Goal: Task Accomplishment & Management: Manage account settings

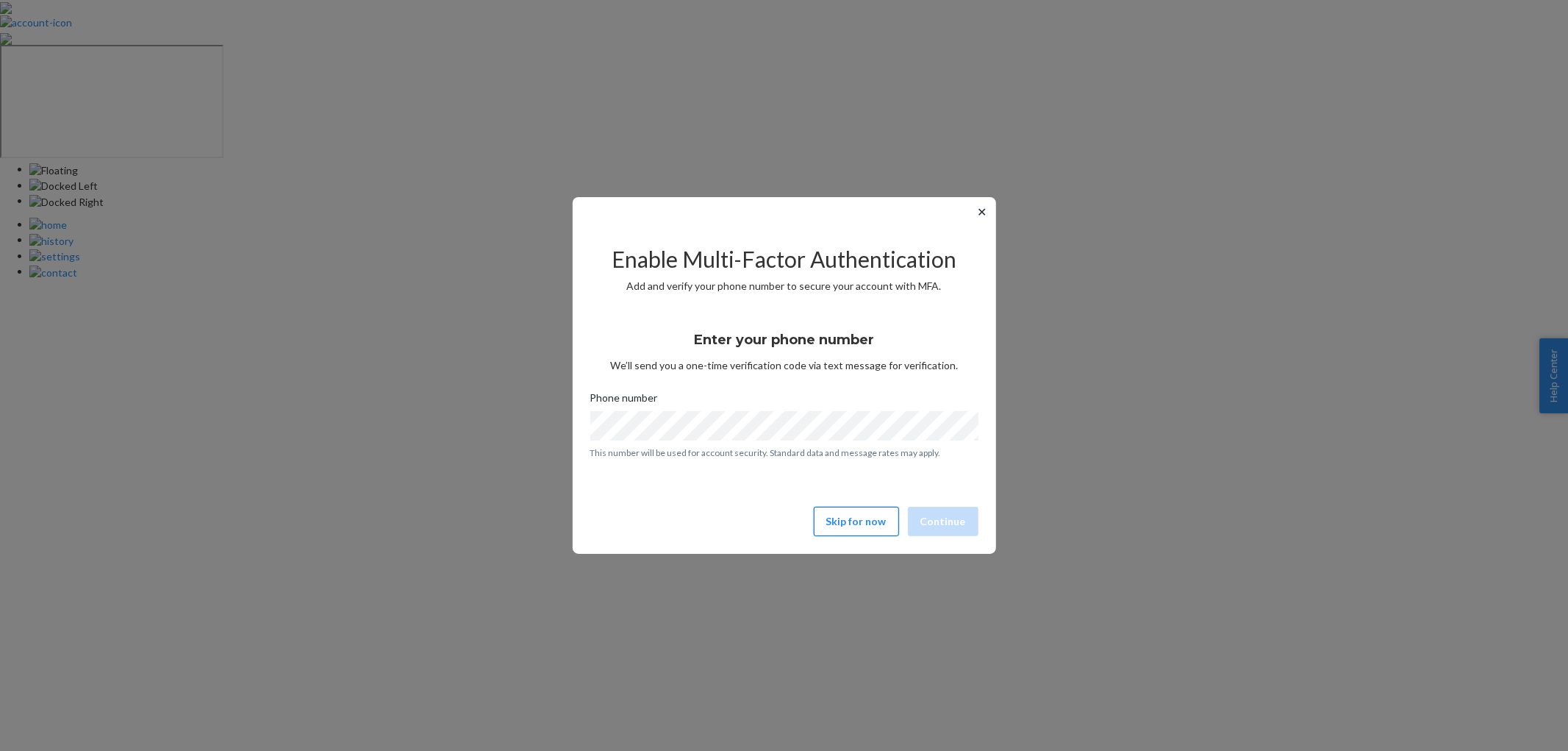
click at [869, 518] on button "Skip for now" at bounding box center [856, 521] width 85 height 29
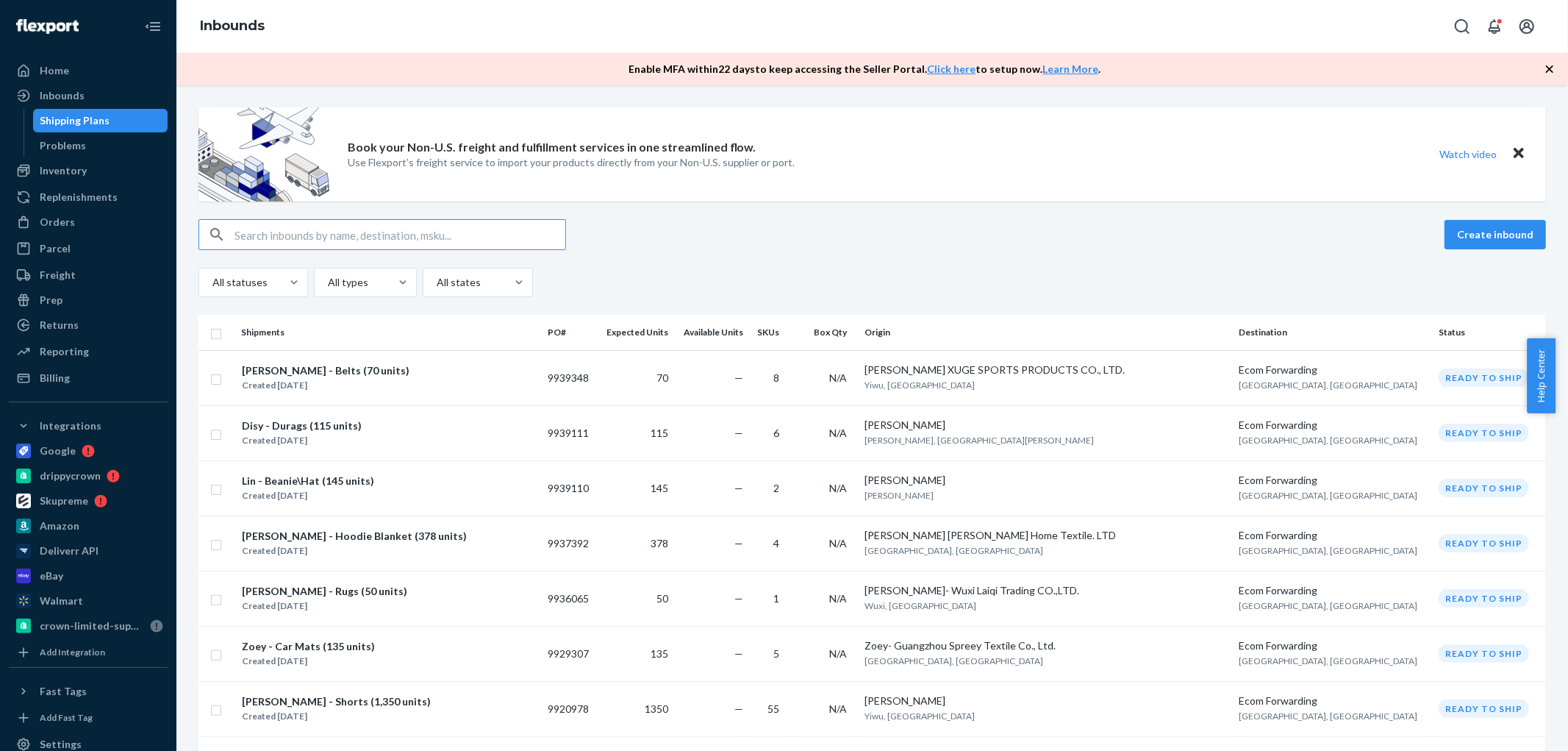
click at [256, 240] on input "text" at bounding box center [400, 234] width 331 height 29
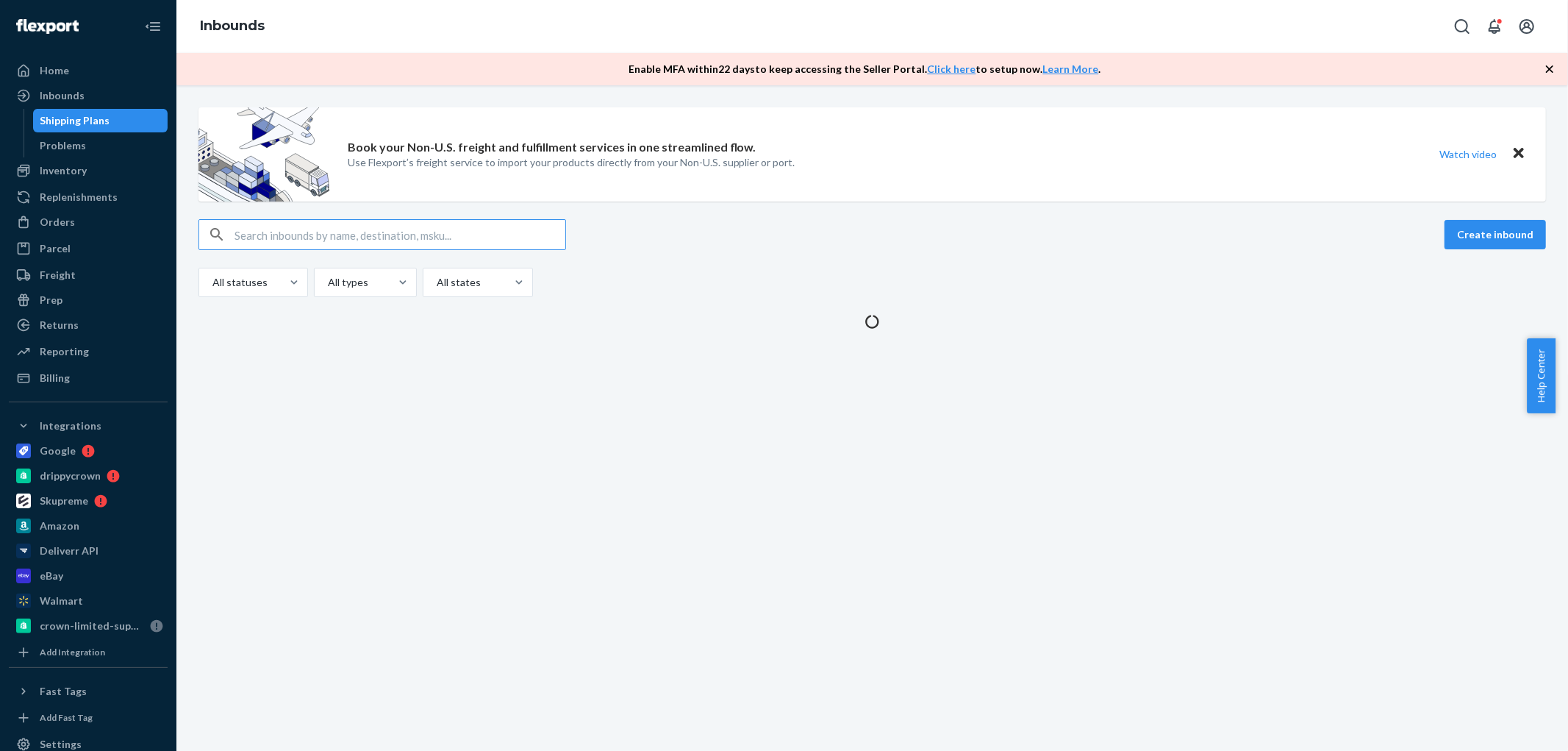
click at [258, 240] on input "text" at bounding box center [400, 234] width 331 height 29
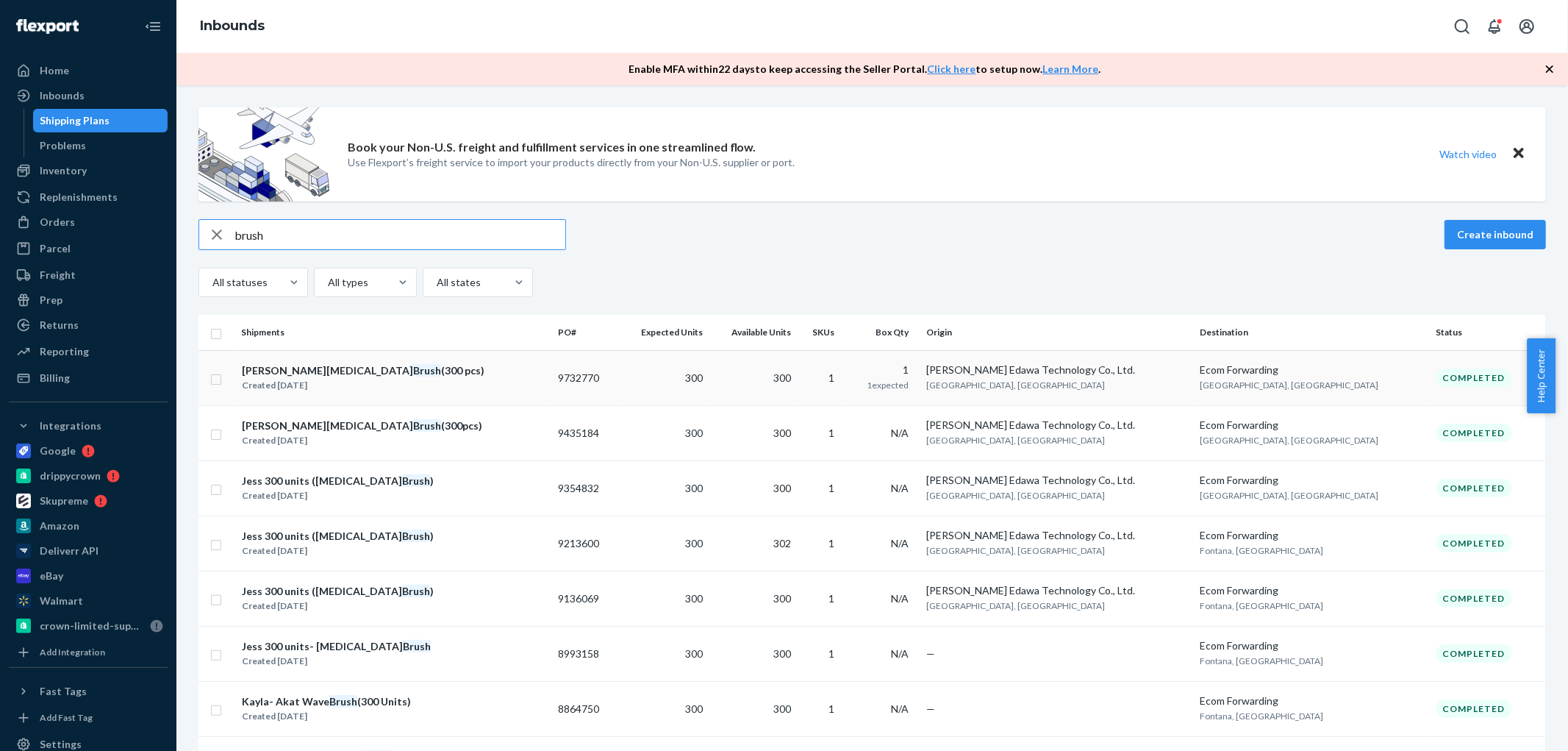
type input "brush"
click at [216, 383] on input "checkbox" at bounding box center [216, 378] width 12 height 15
click at [1288, 235] on div "Duplicate" at bounding box center [1312, 234] width 48 height 14
checkbox input "false"
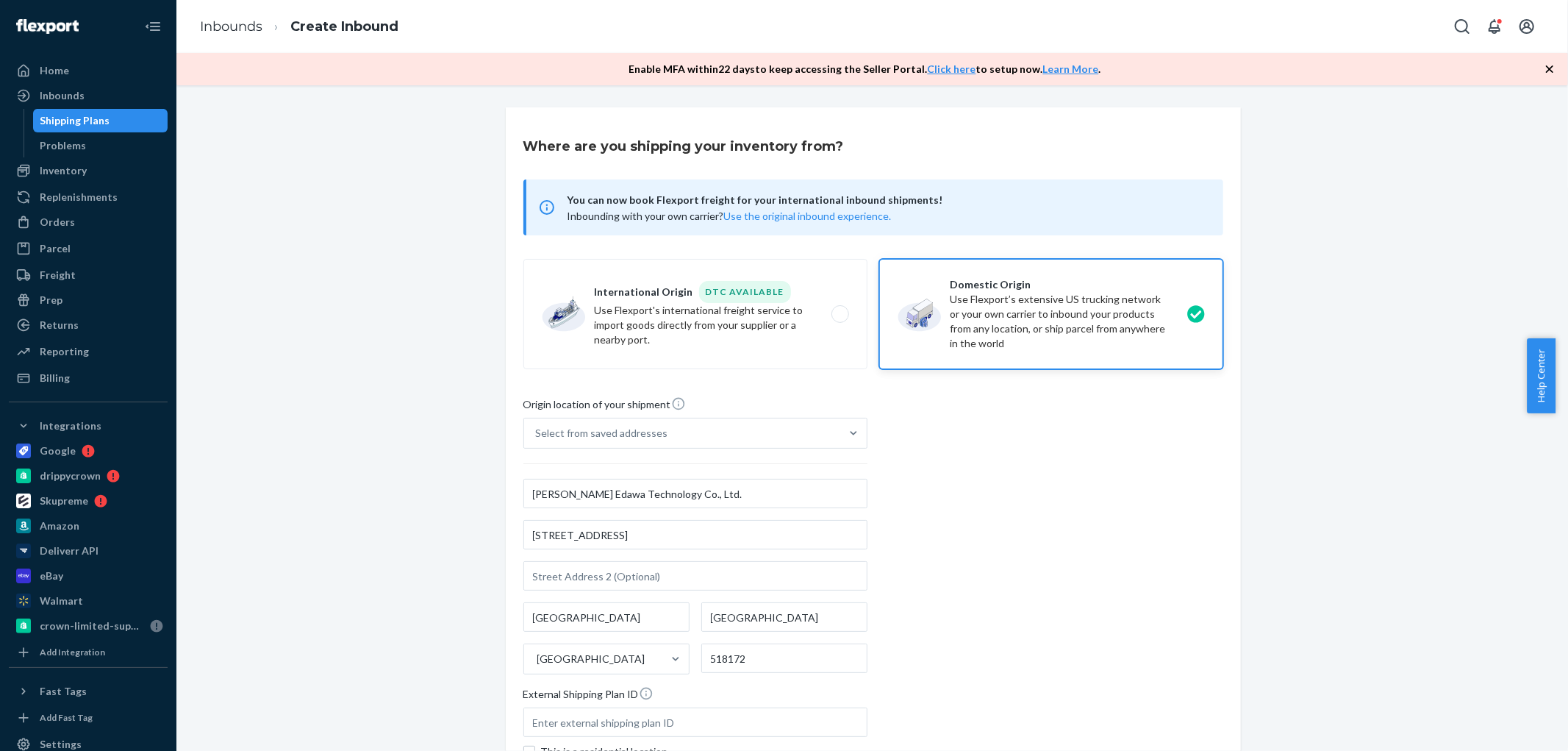
scroll to position [178, 0]
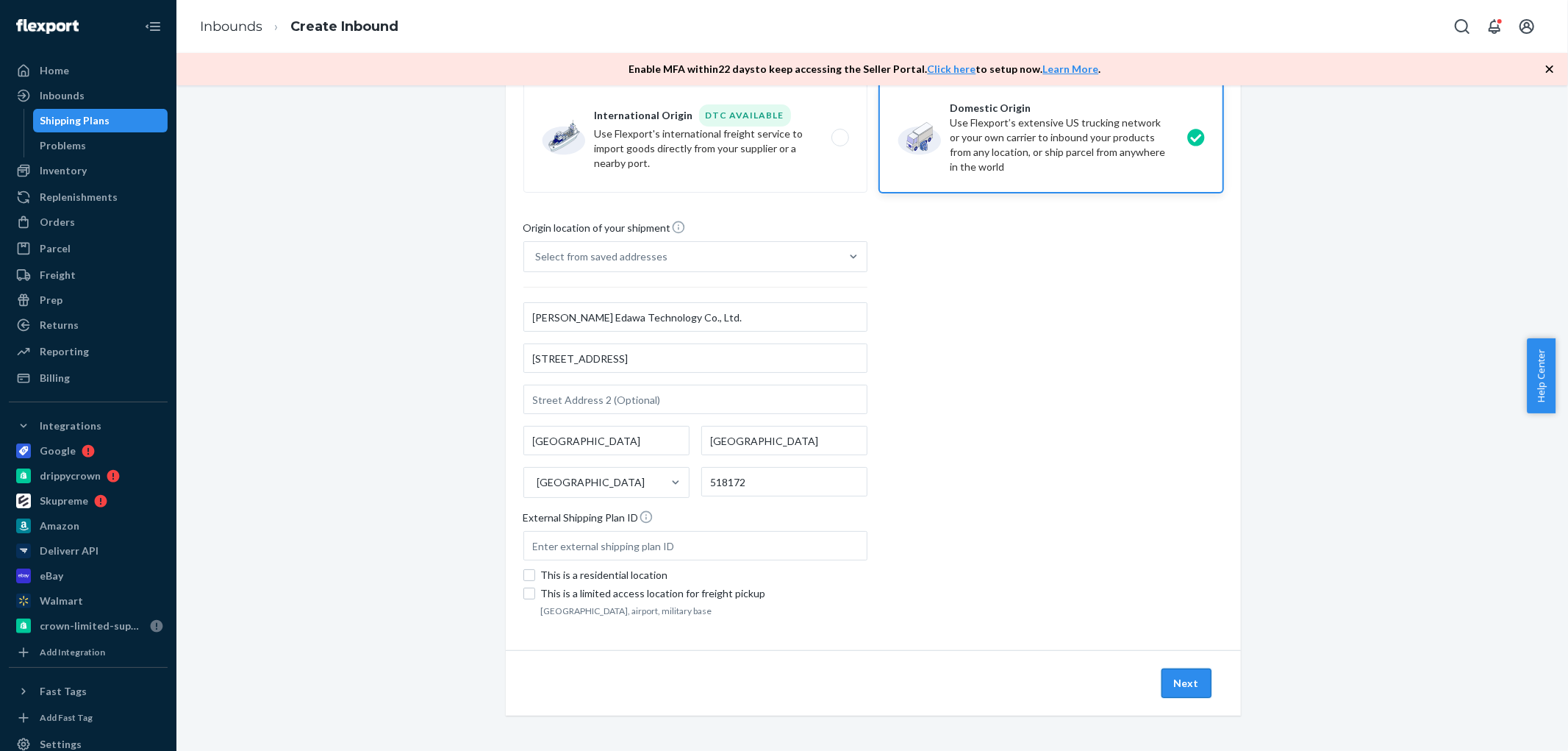
click at [1178, 684] on button "Next" at bounding box center [1187, 683] width 50 height 29
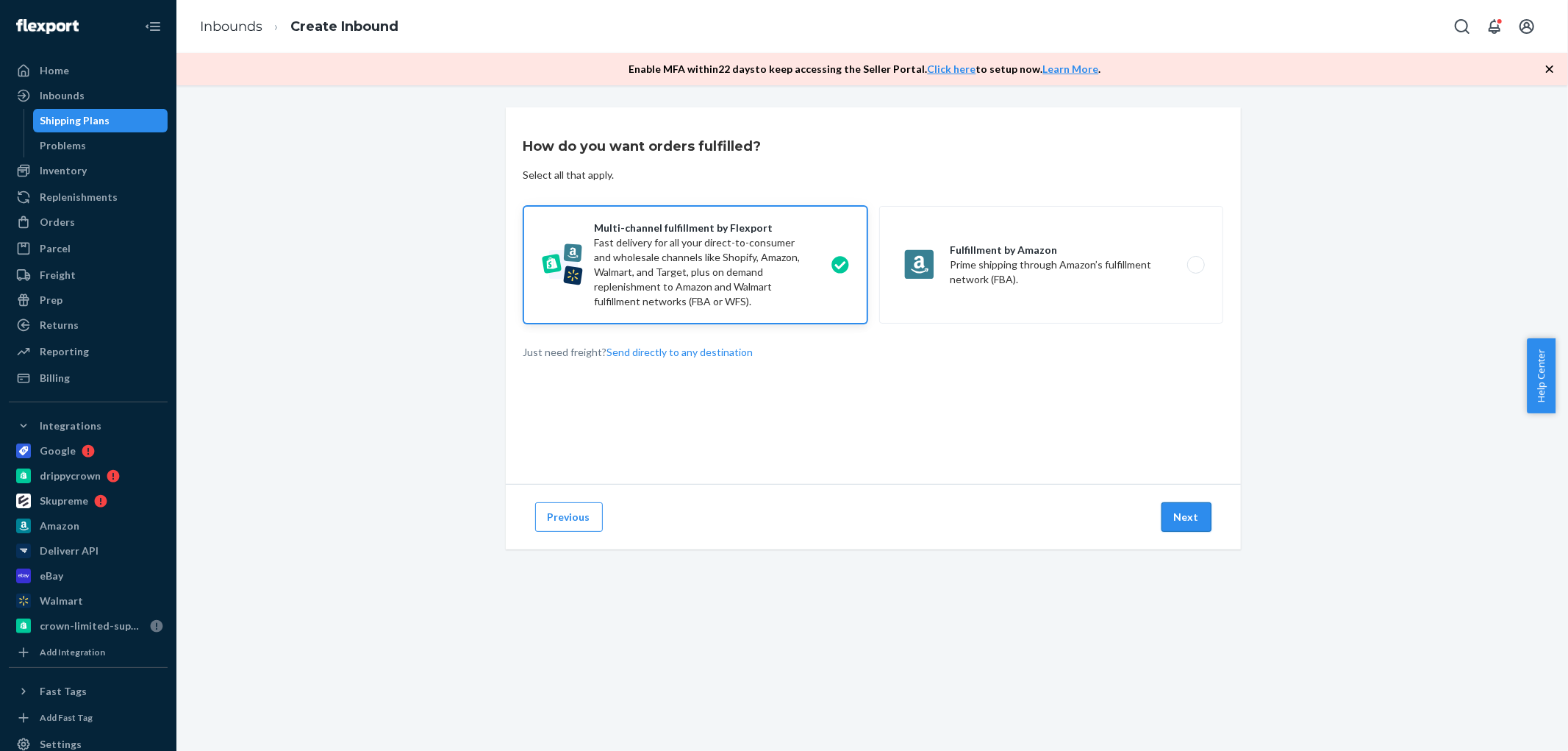
click at [1178, 521] on button "Next" at bounding box center [1187, 517] width 50 height 29
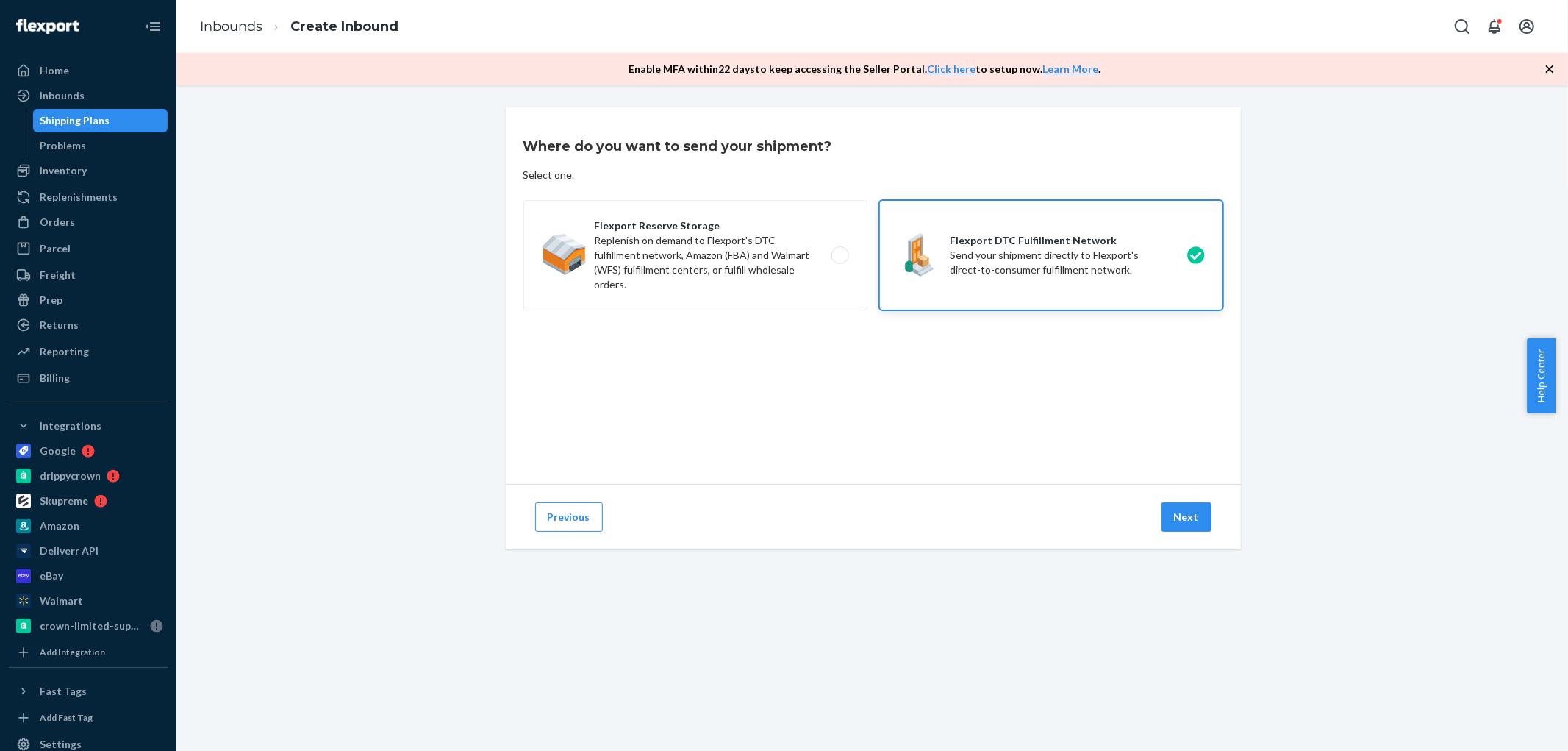
click at [1178, 521] on button "Next" at bounding box center [1187, 517] width 50 height 29
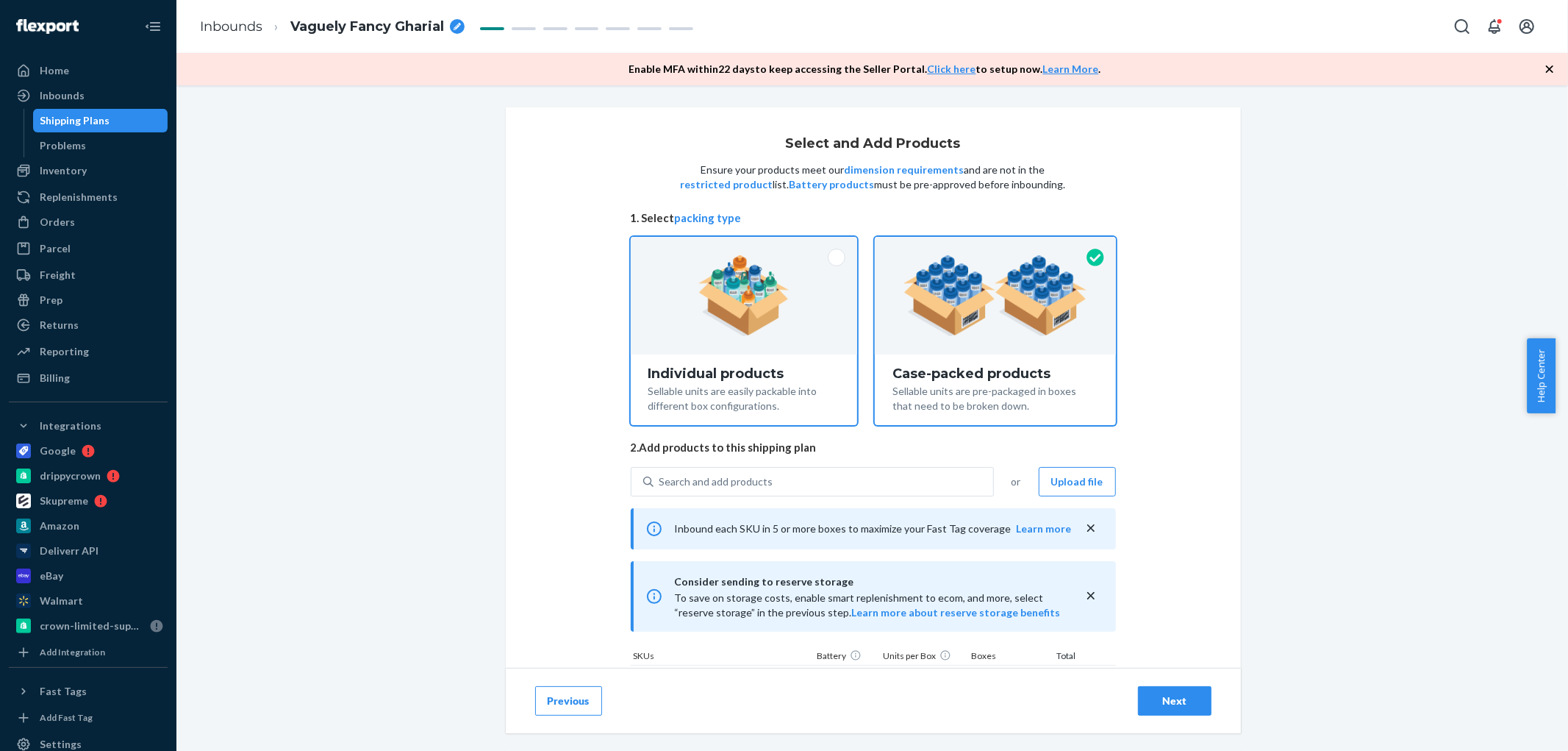
click at [672, 254] on div at bounding box center [744, 295] width 227 height 118
click at [739, 246] on input "Individual products Sellable units are easily packable into different box confi…" at bounding box center [743, 241] width 10 height 10
radio input "true"
radio input "false"
type input "300"
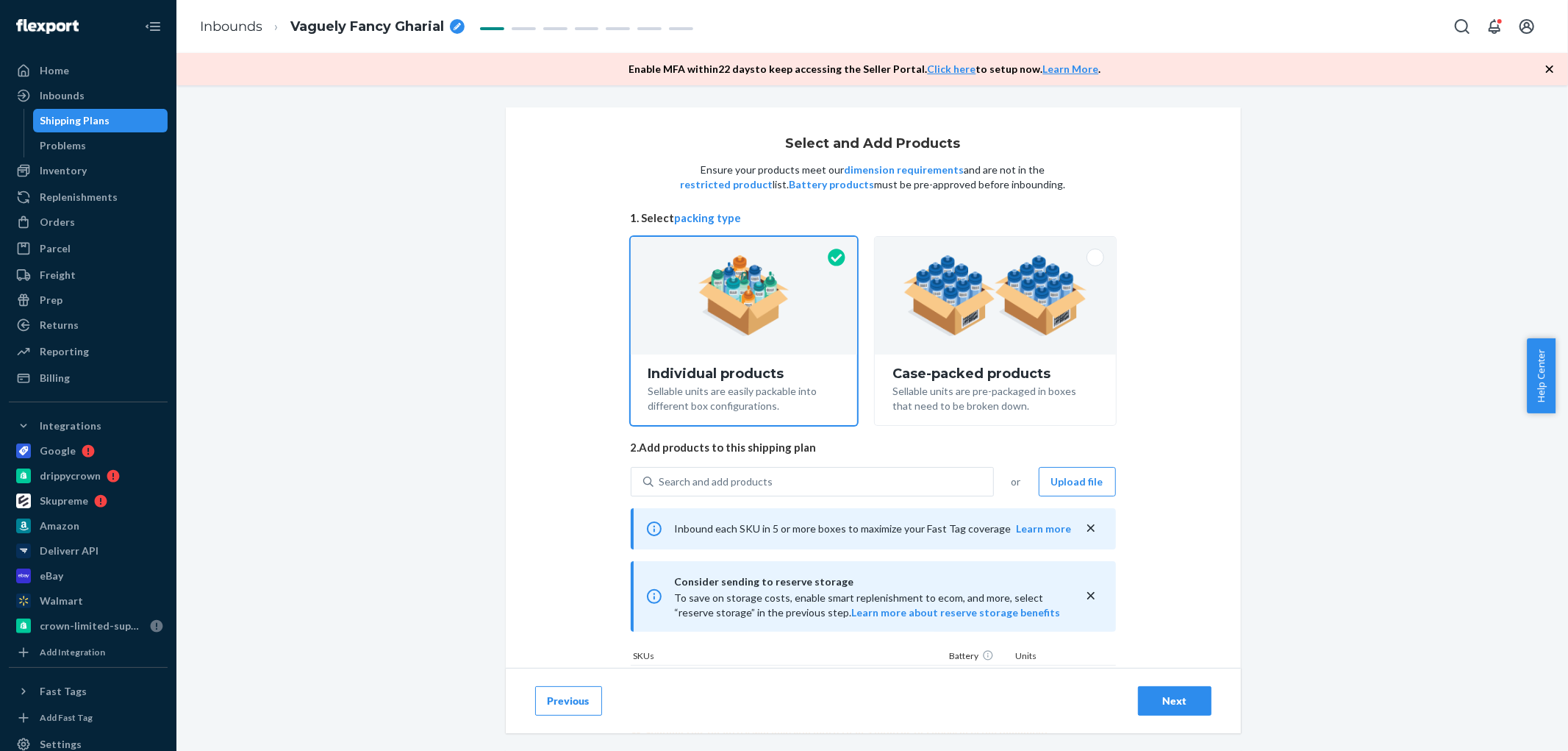
click at [377, 26] on span "Vaguely Fancy Gharial" at bounding box center [366, 26] width 153 height 19
click at [378, 26] on input "Vaguely Fancy Gharial" at bounding box center [363, 26] width 147 height 23
type input "Edawa - [MEDICAL_DATA] Brush (300 units)"
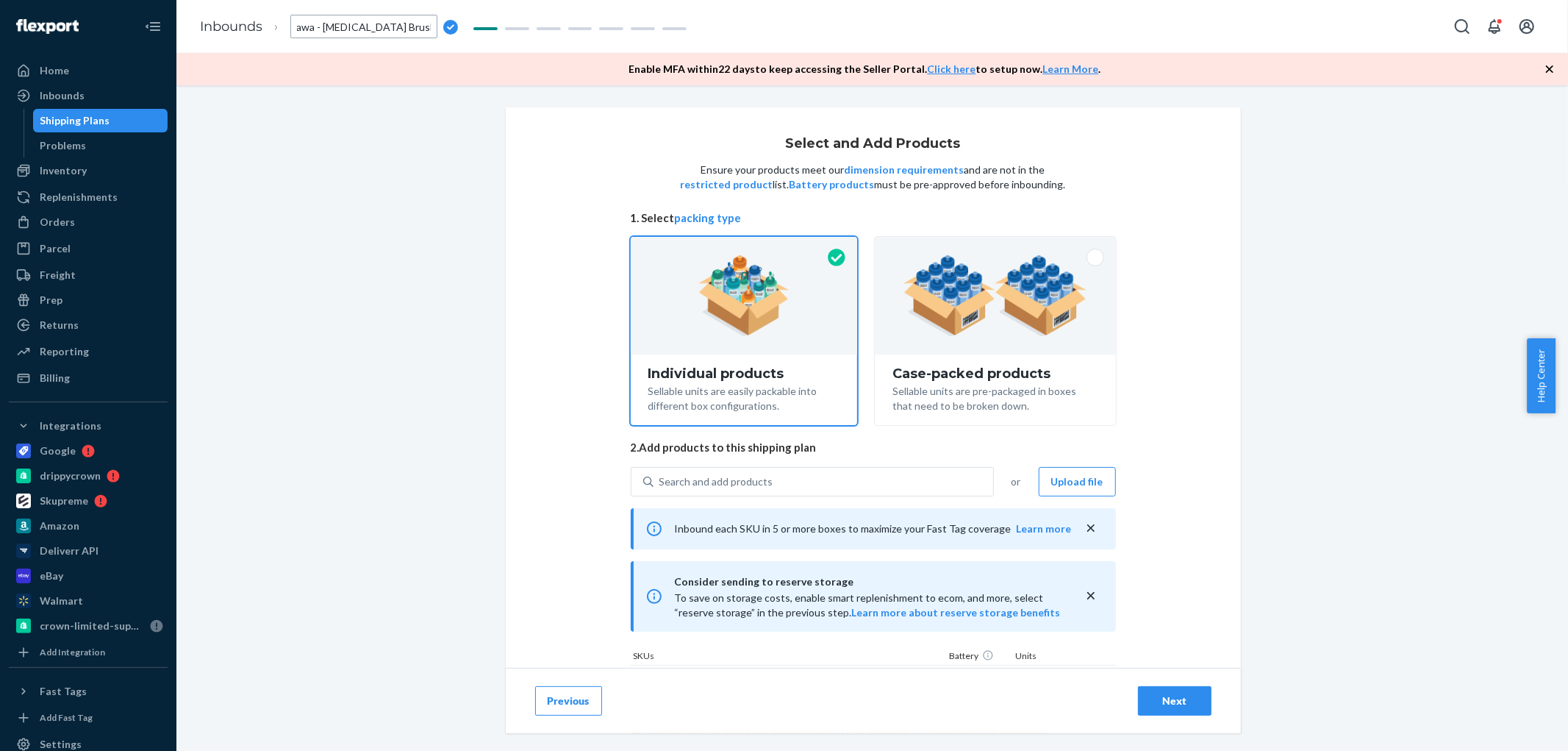
scroll to position [0, 17]
click at [373, 244] on div "Select and Add Products Ensure your products meet our dimension requirements an…" at bounding box center [872, 364] width 1369 height 515
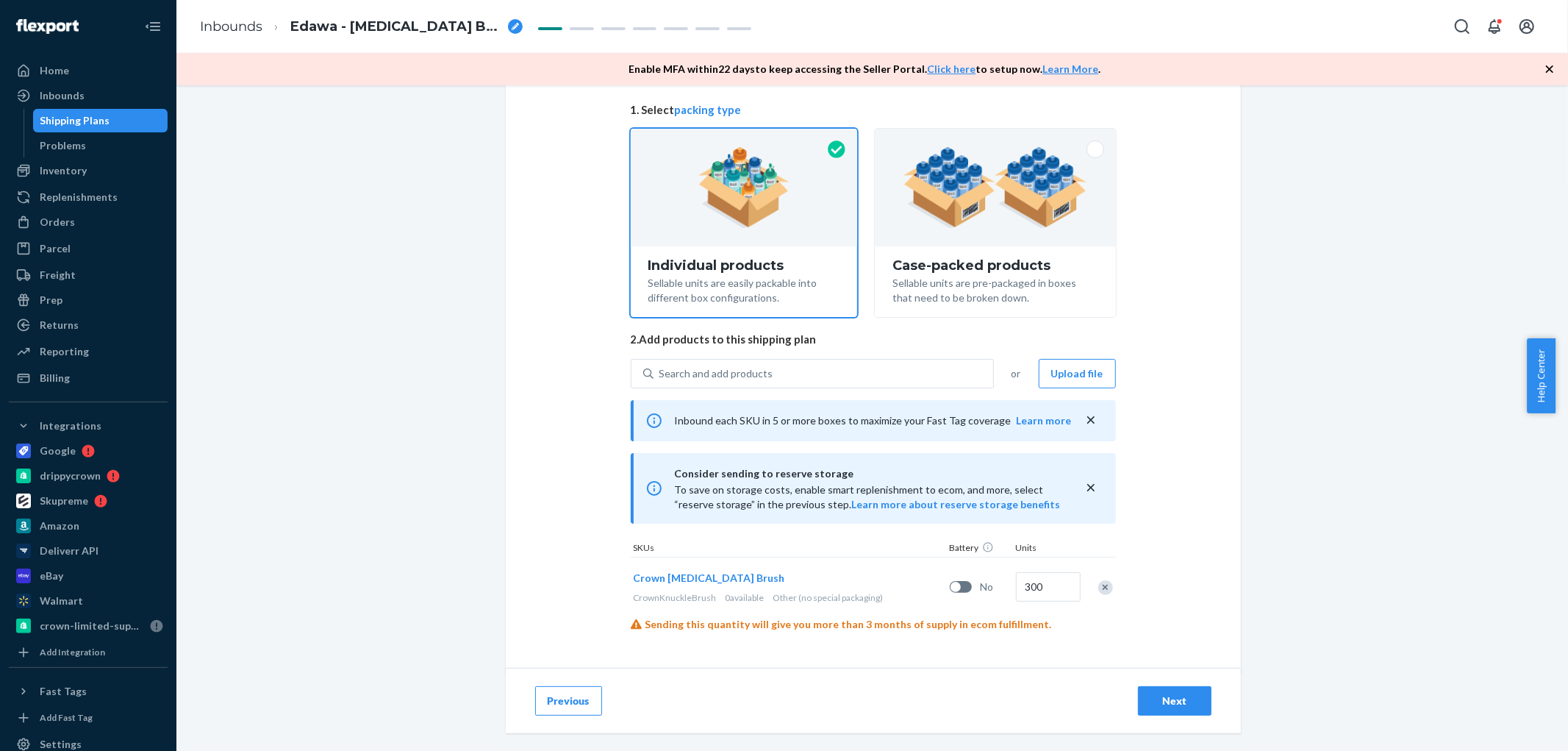
scroll to position [113, 0]
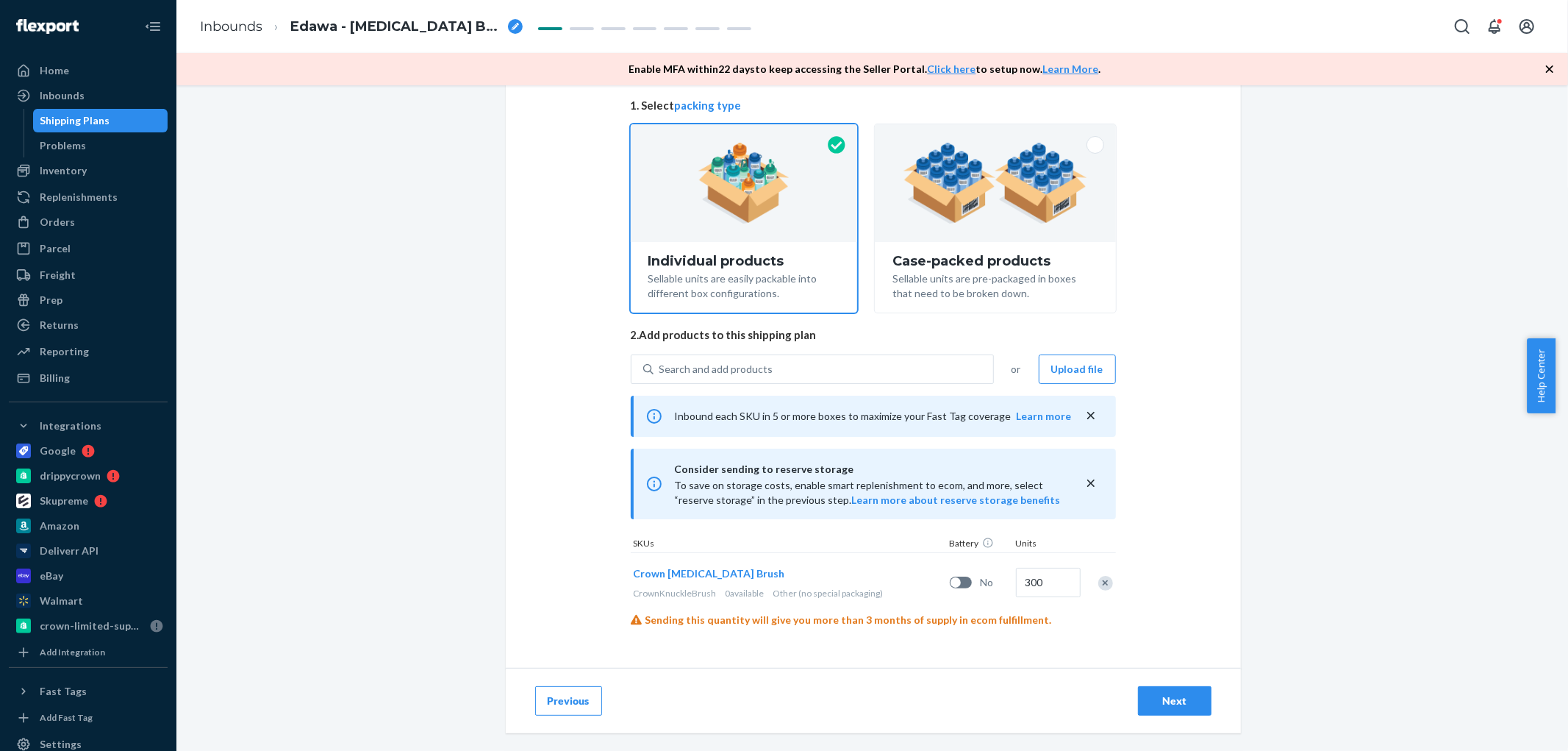
click at [1184, 686] on button "Next" at bounding box center [1174, 700] width 73 height 29
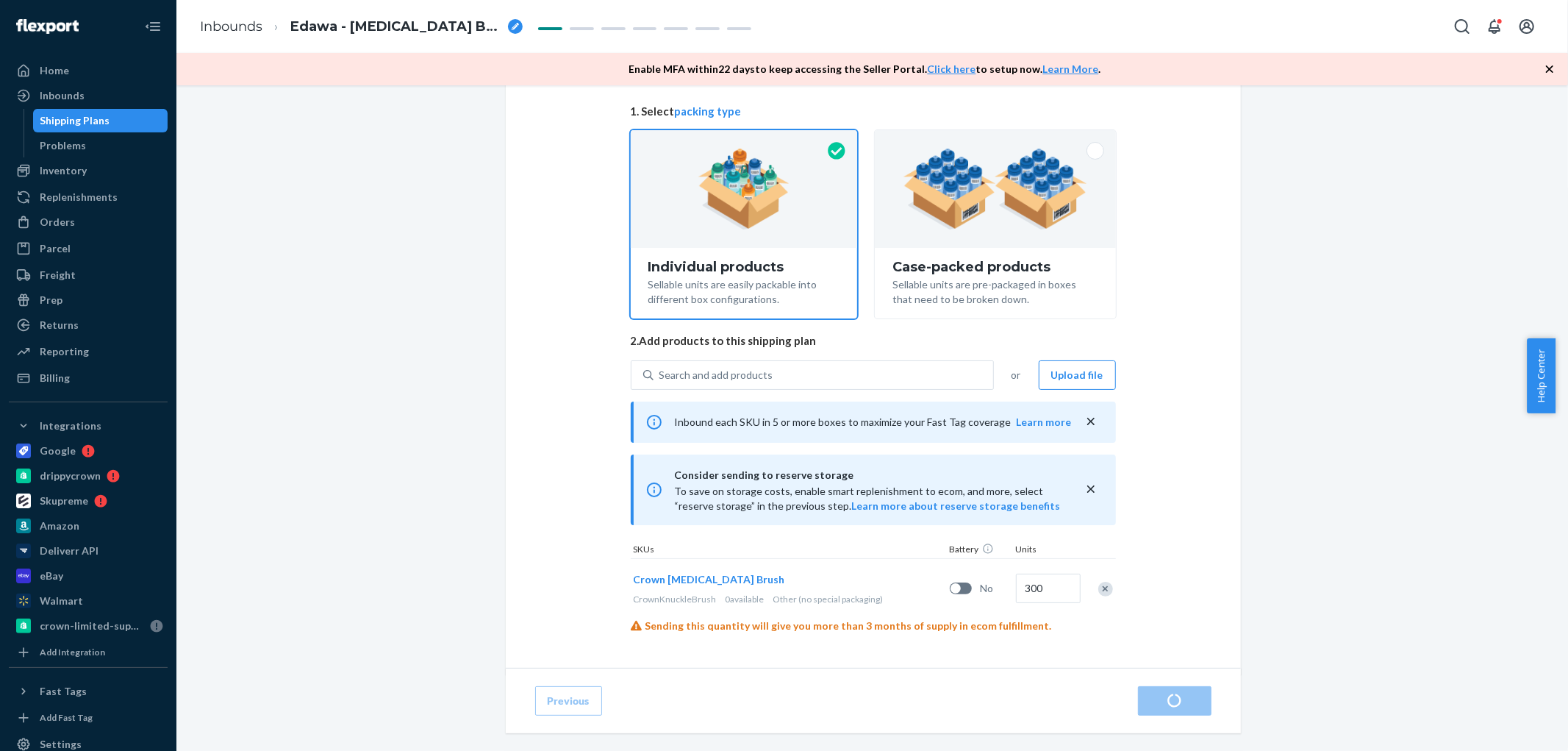
scroll to position [113, 0]
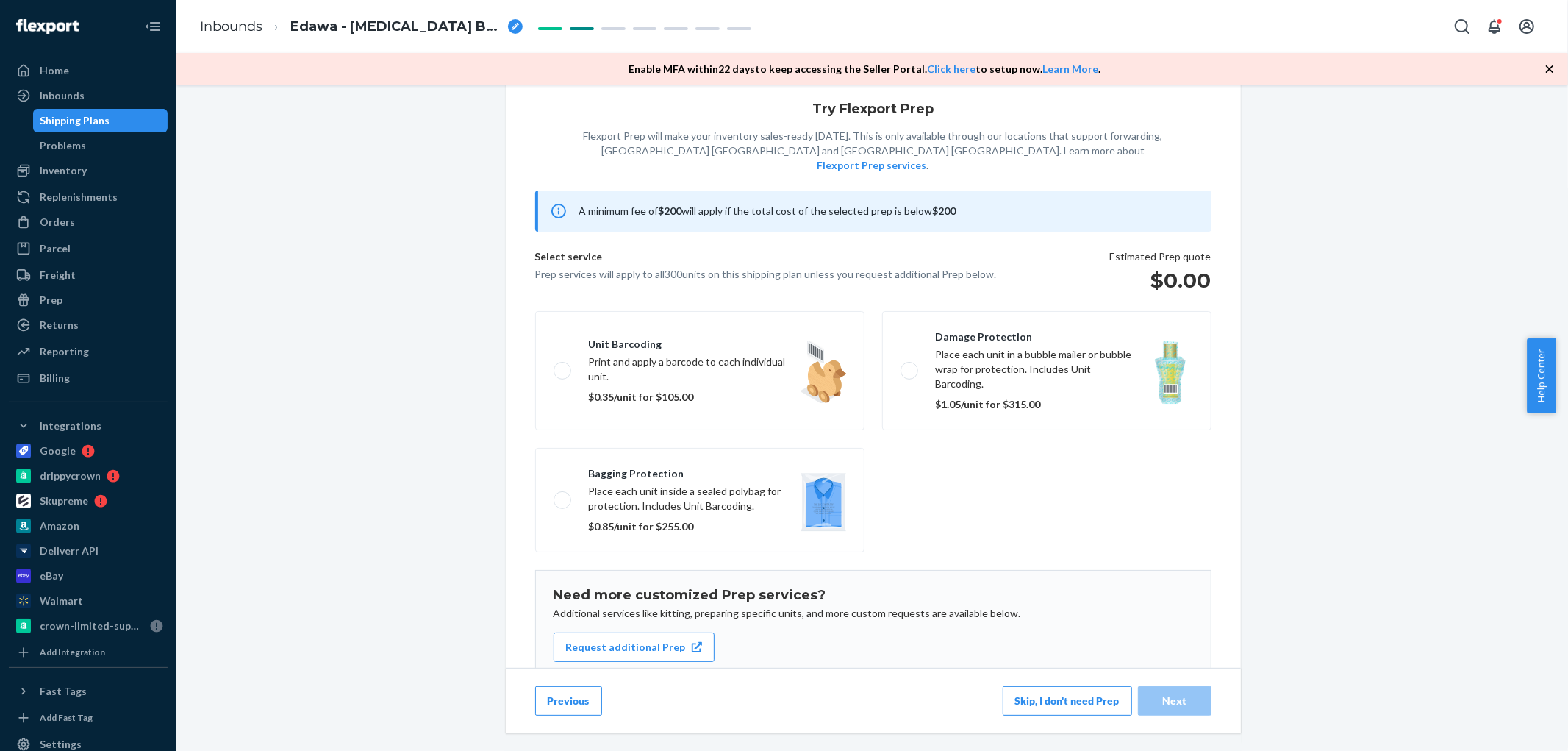
scroll to position [79, 0]
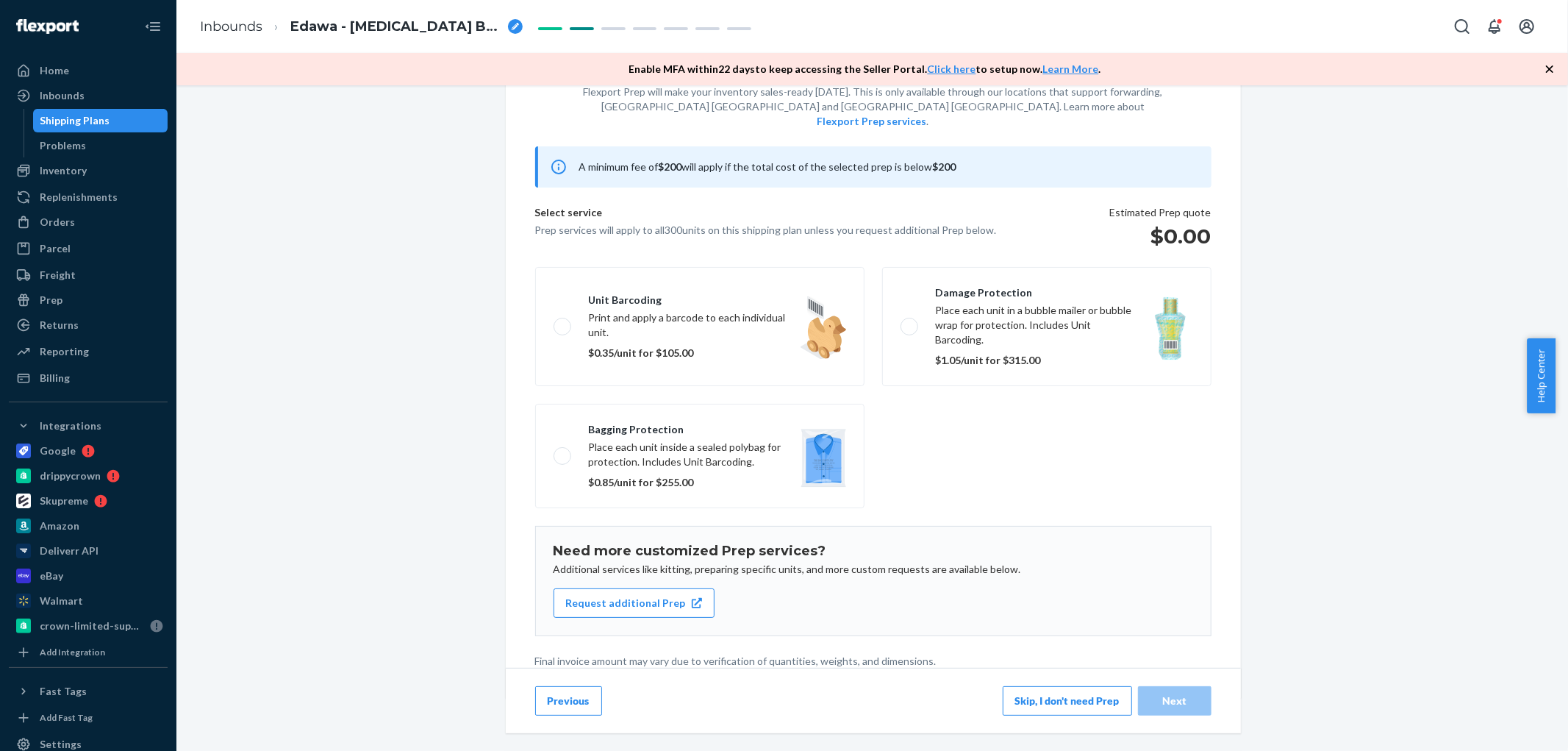
click at [1063, 706] on button "Skip, I don't need Prep" at bounding box center [1067, 700] width 129 height 29
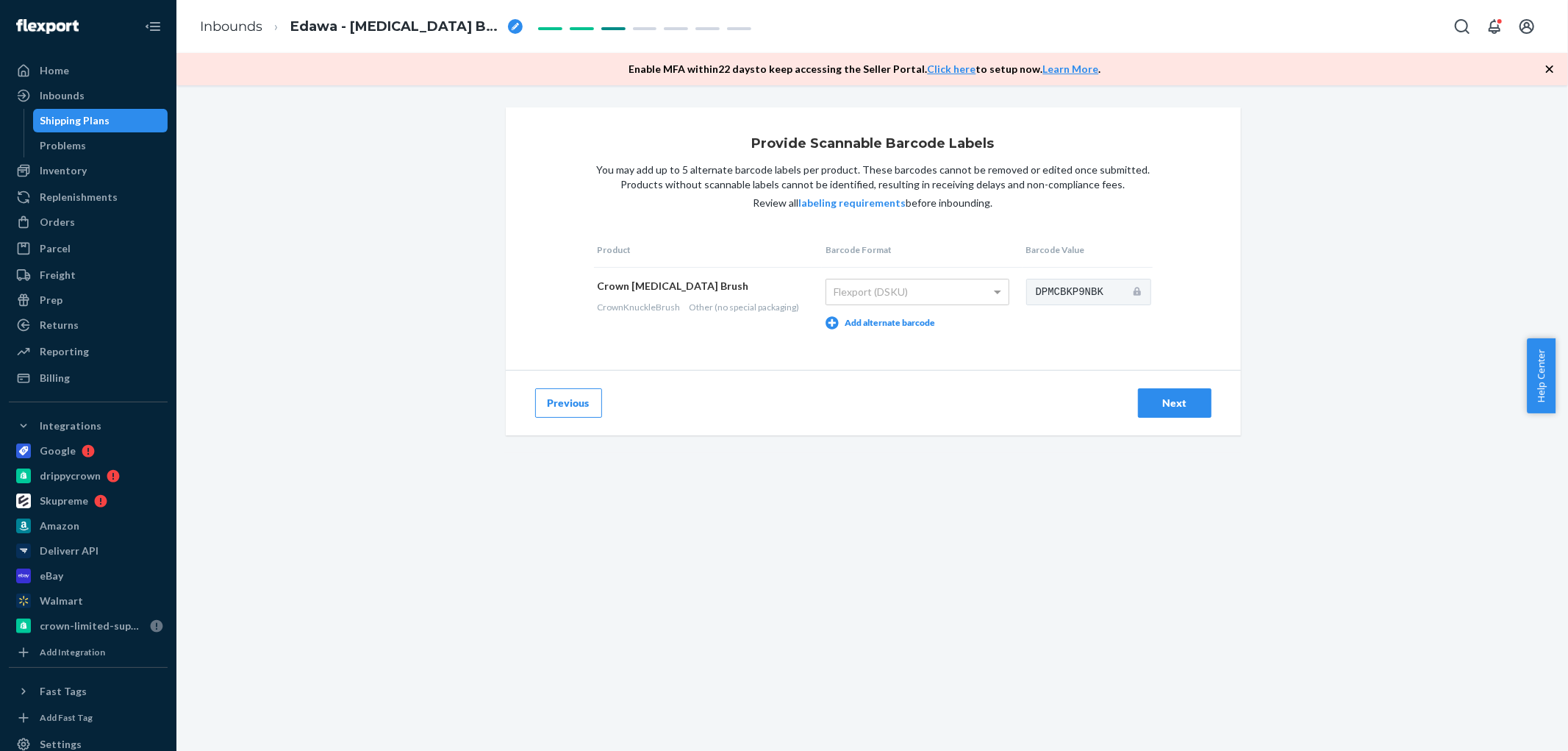
click at [1184, 398] on div "Next" at bounding box center [1174, 403] width 48 height 14
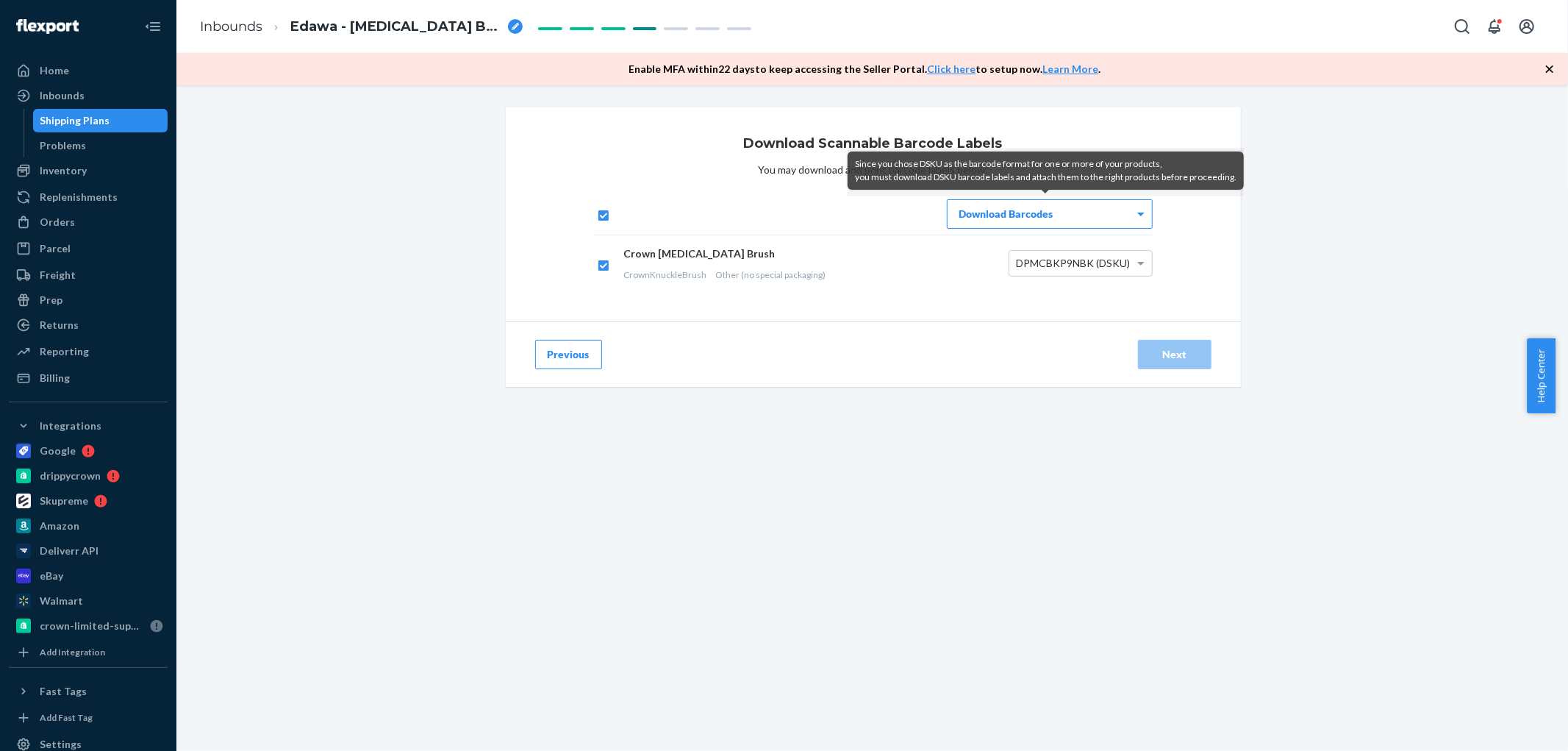
click at [1072, 218] on div "Download Barcodes" at bounding box center [1050, 214] width 205 height 28
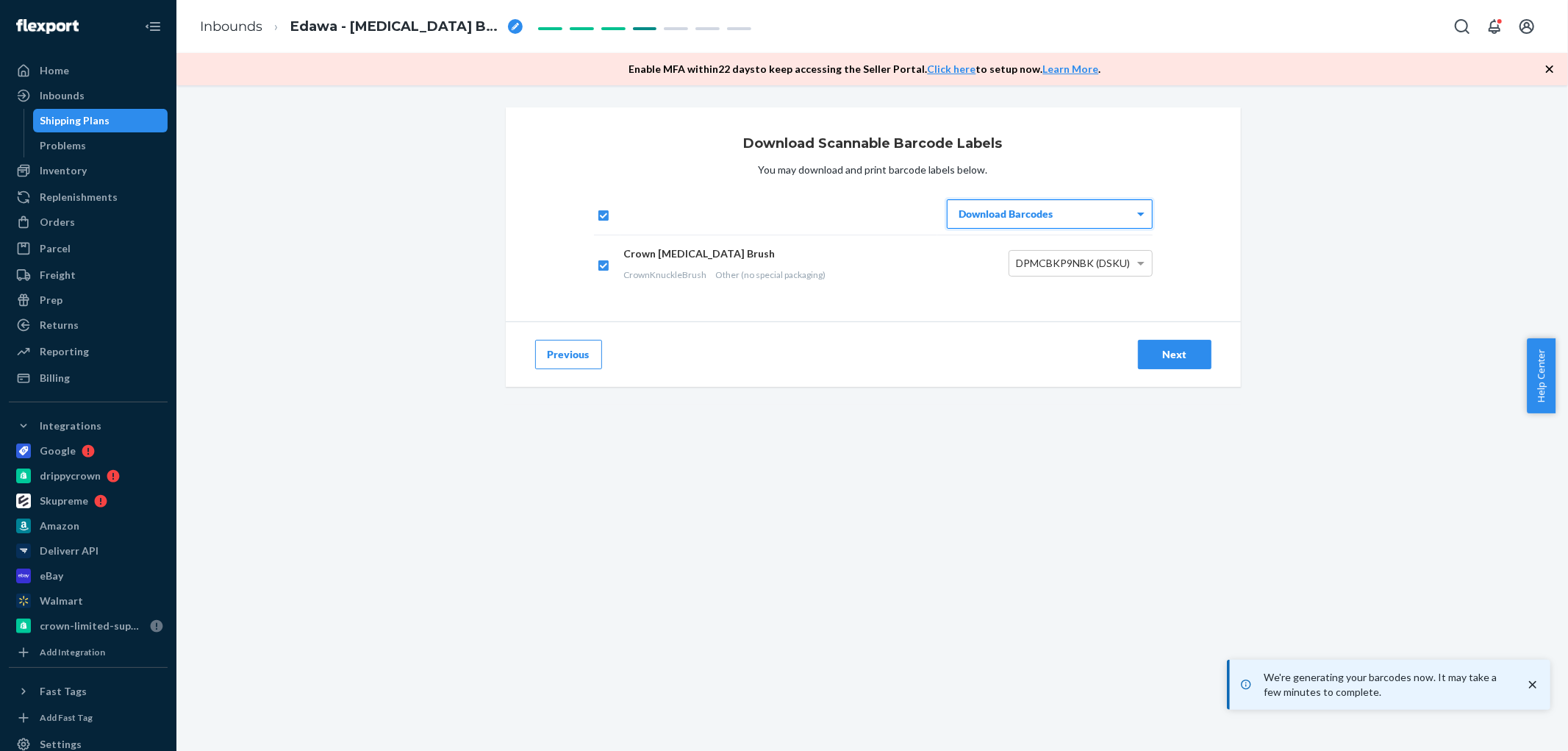
click at [1174, 354] on div "Next" at bounding box center [1174, 354] width 48 height 14
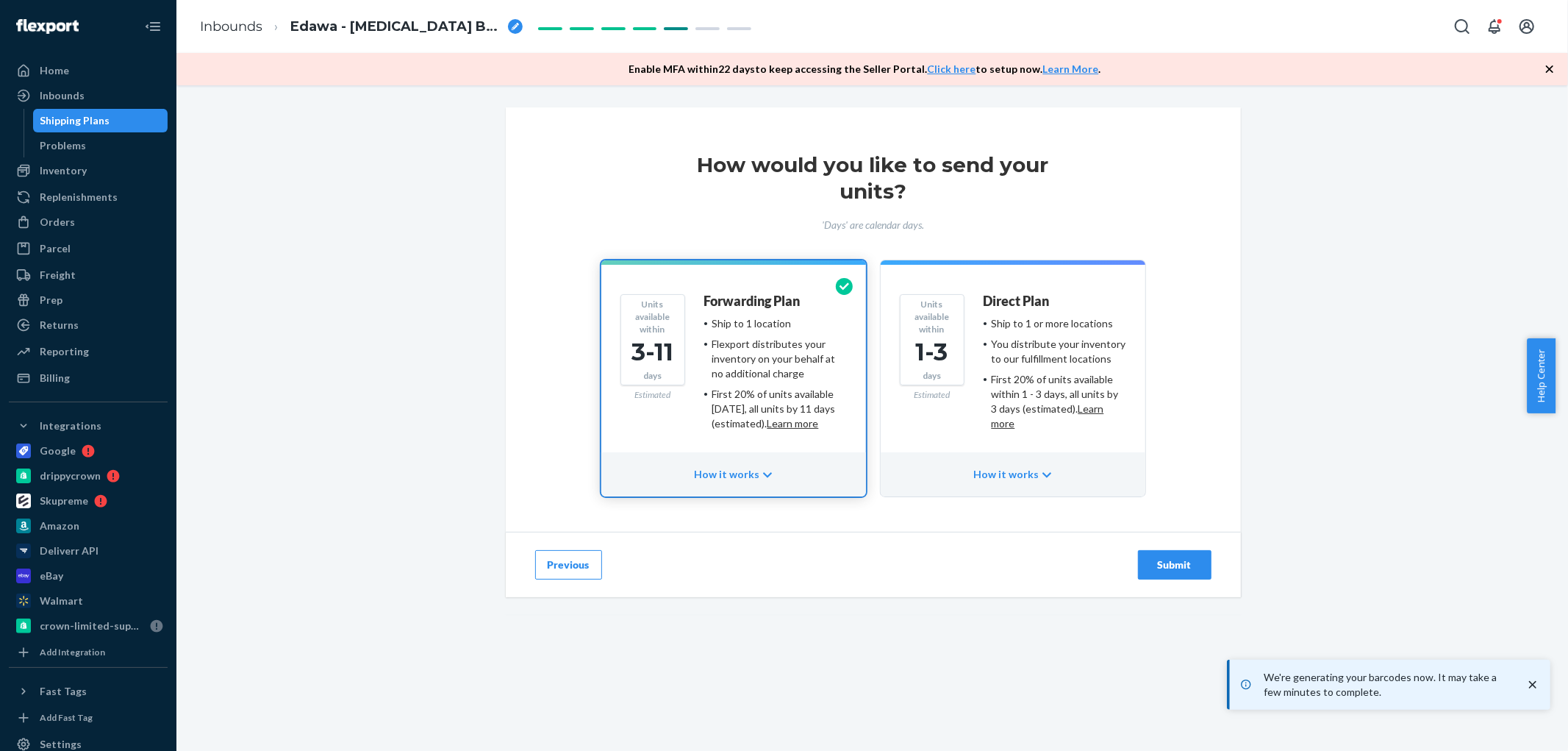
click at [1156, 567] on div "Submit" at bounding box center [1174, 564] width 48 height 14
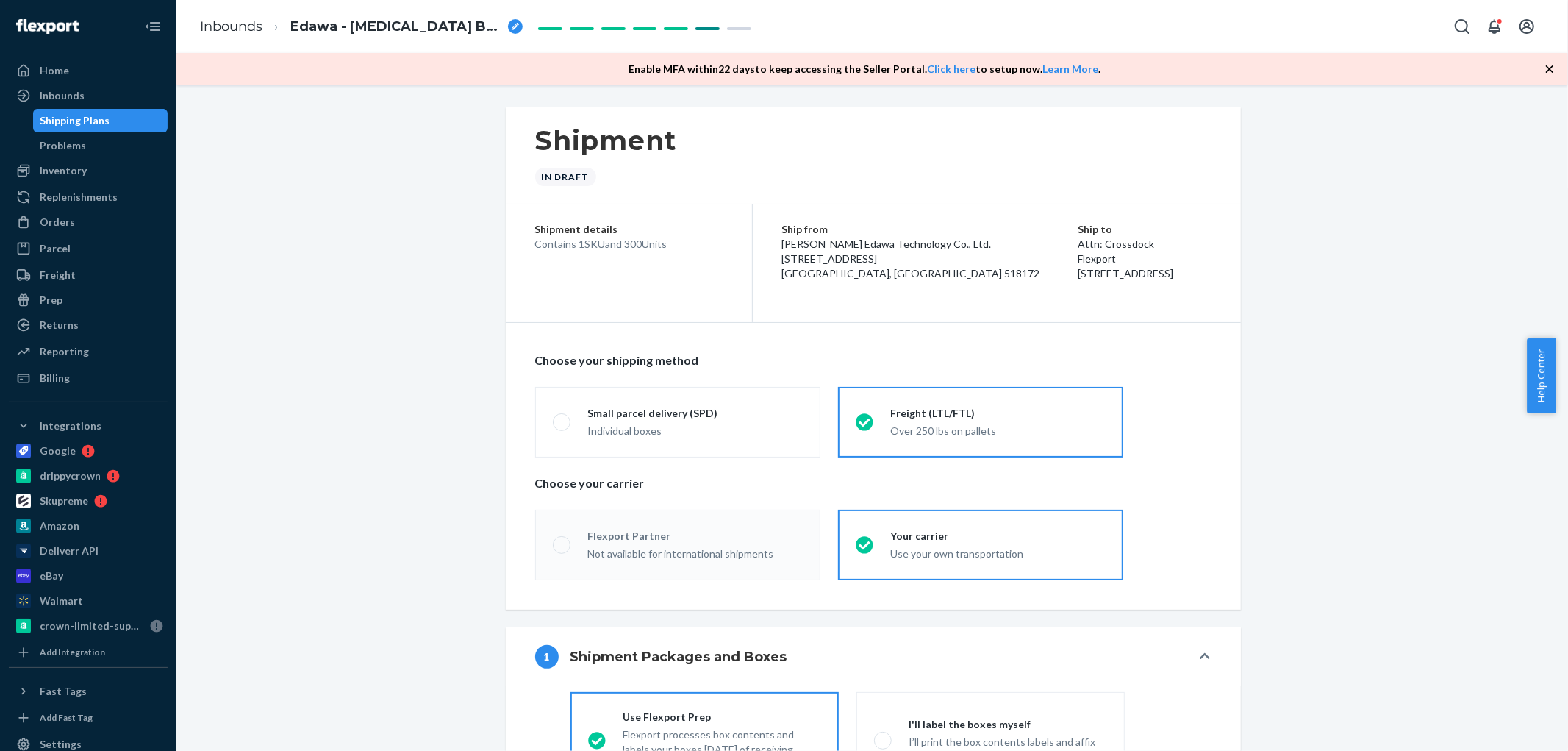
radio input "true"
radio input "false"
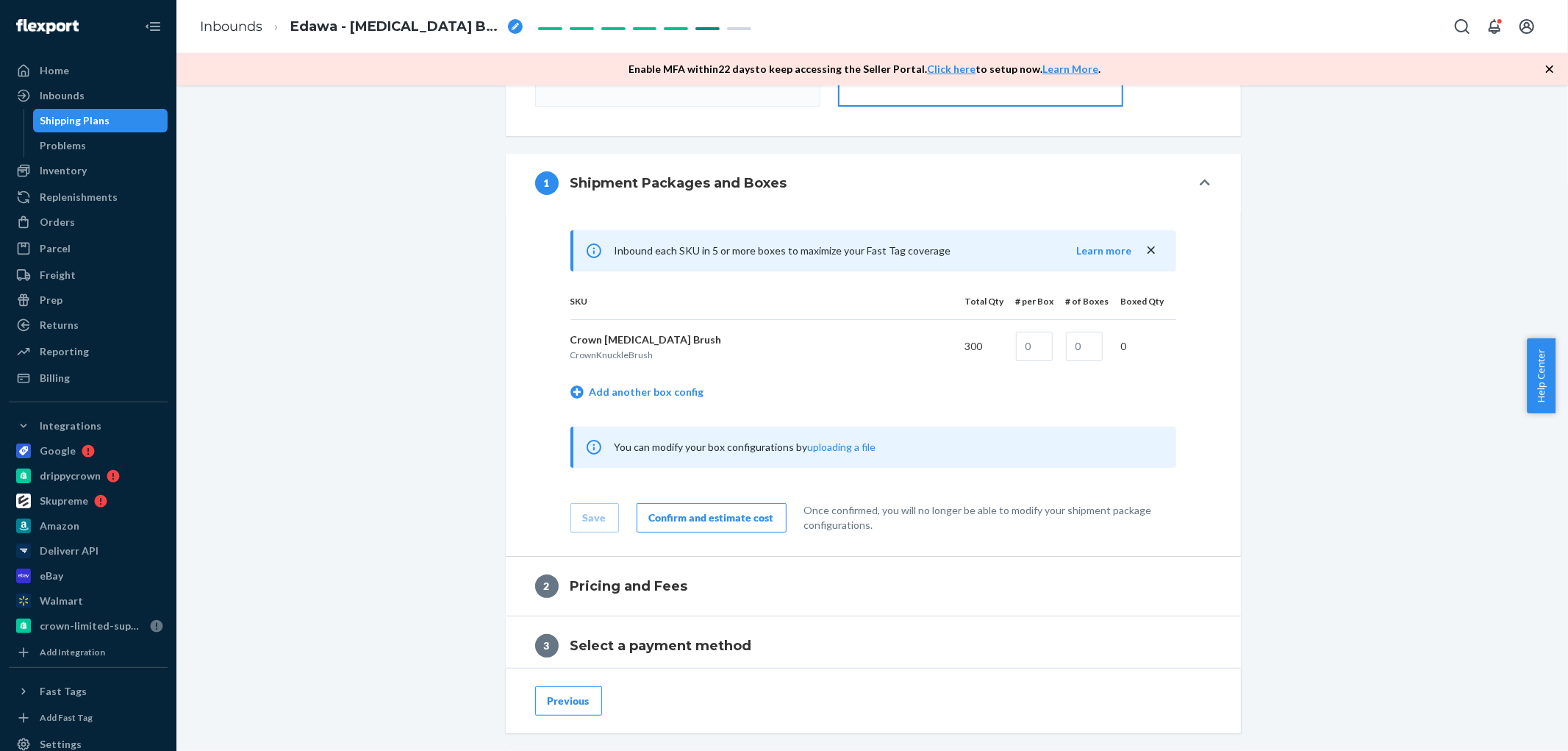
scroll to position [490, 0]
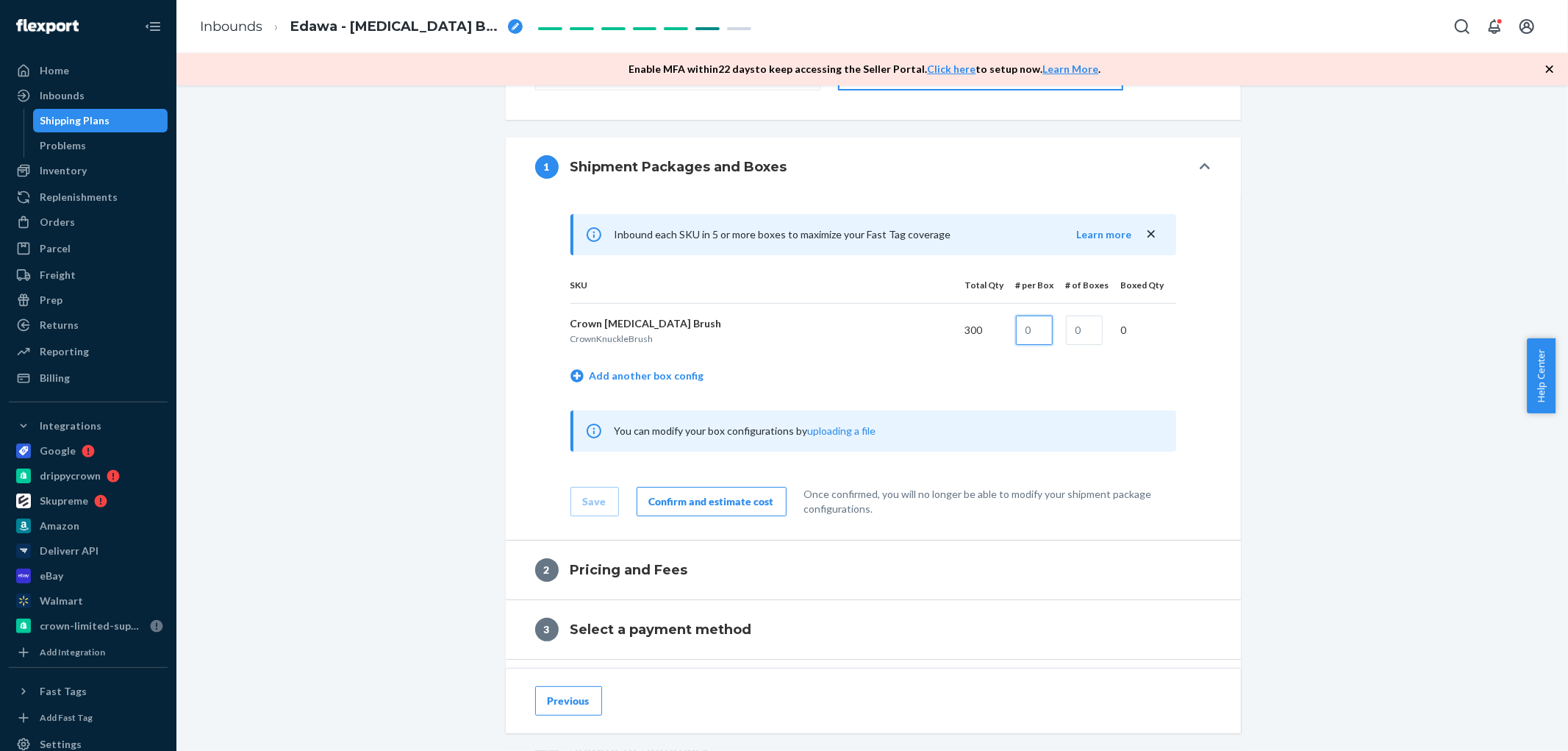
click at [1033, 322] on input "text" at bounding box center [1034, 330] width 37 height 29
type input "1"
click at [1091, 338] on input "text" at bounding box center [1084, 330] width 37 height 29
click at [1079, 344] on input "text" at bounding box center [1084, 330] width 37 height 29
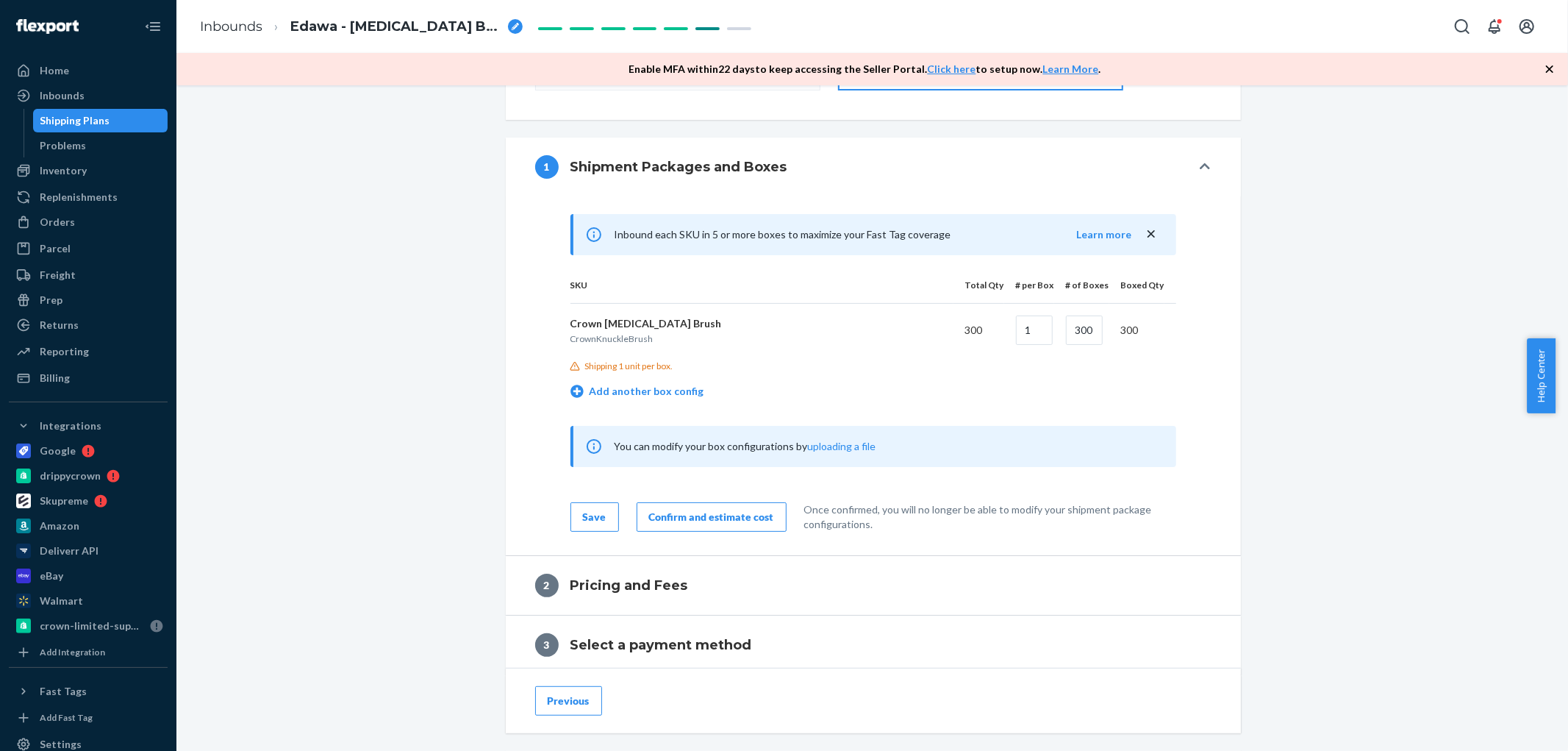
click at [1261, 333] on div "Shipment In draft Shipment details Contains 1 SKU and 300 Units Ship from [PERS…" at bounding box center [872, 287] width 1369 height 1340
click at [1083, 337] on input "300" at bounding box center [1084, 330] width 37 height 29
type input "1"
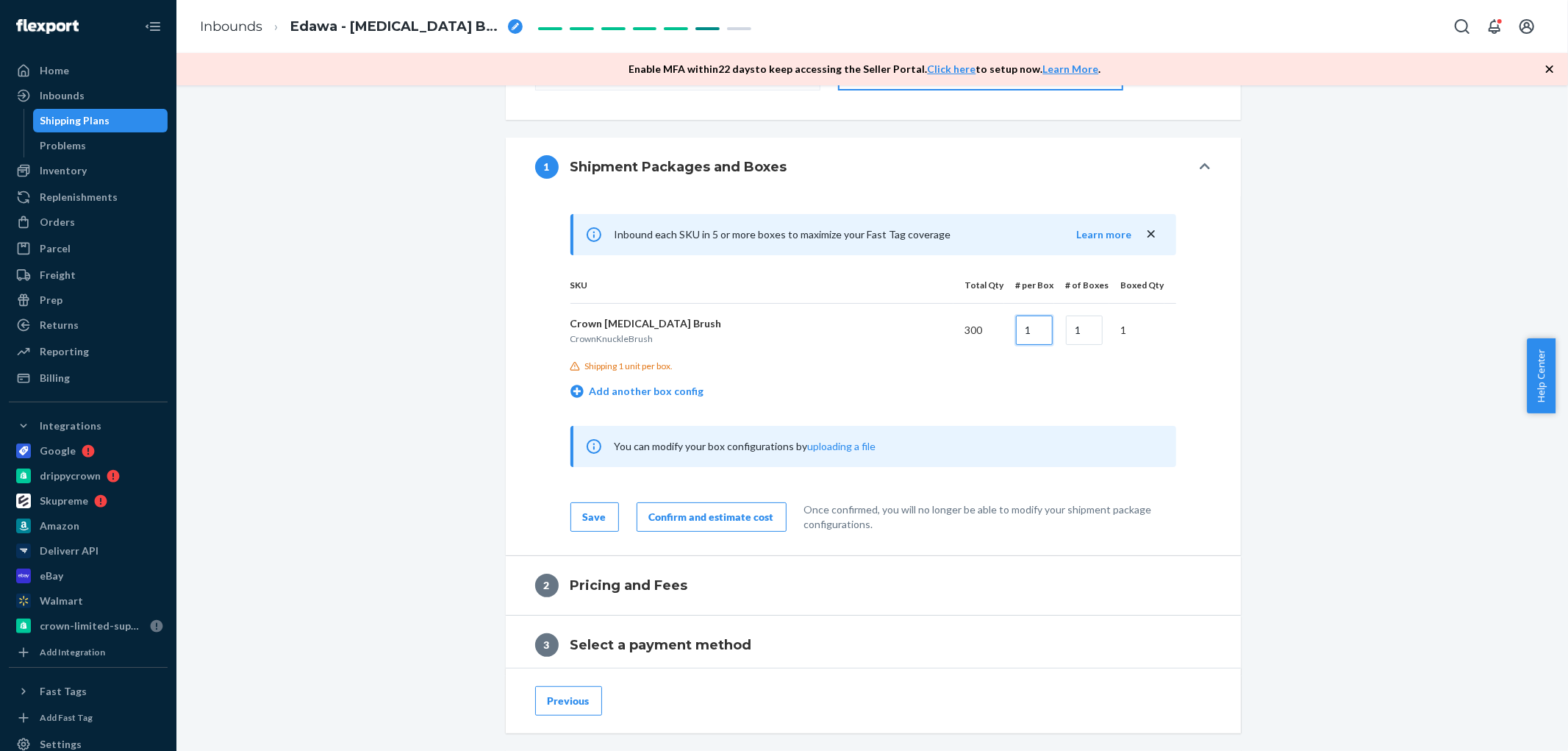
click at [1024, 339] on input "1" at bounding box center [1034, 330] width 37 height 29
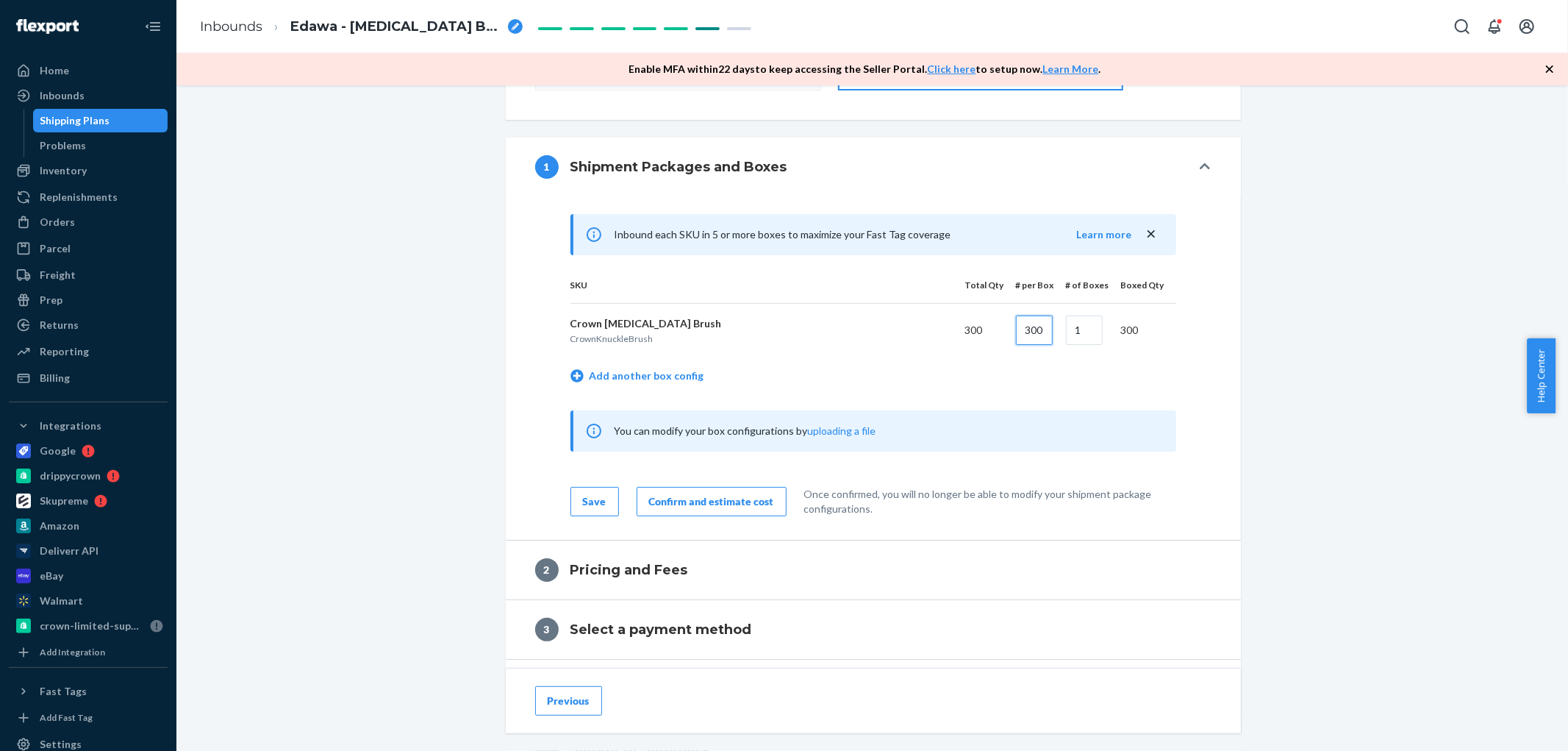
type input "300"
click at [1313, 363] on div "Shipment In draft Shipment details Contains 1 SKU and 300 Units Ship from [PERS…" at bounding box center [872, 280] width 1369 height 1324
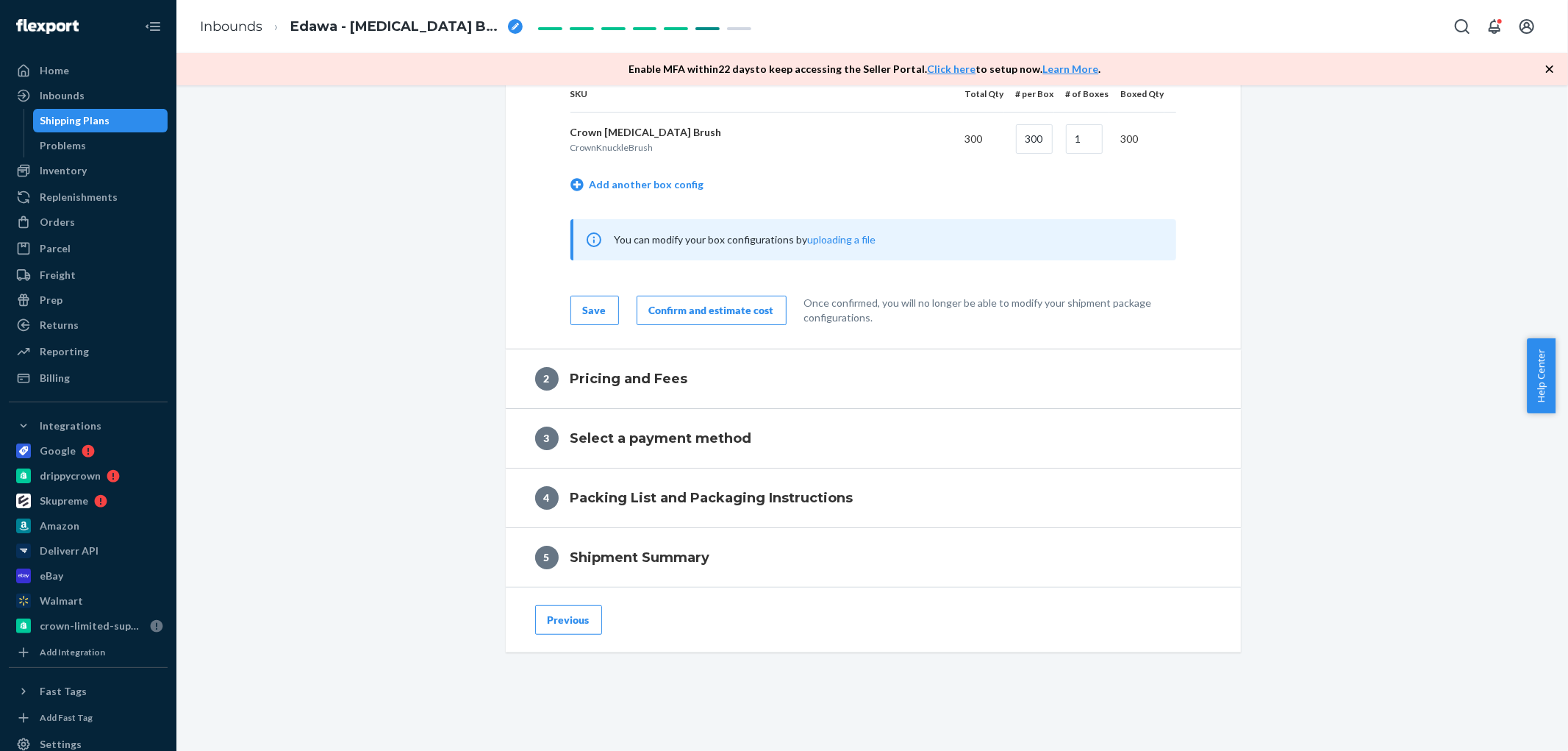
click at [729, 296] on button "Confirm and estimate cost" at bounding box center [711, 310] width 150 height 29
click at [355, 25] on span "Edawa - [MEDICAL_DATA] Brush (300 units)" at bounding box center [396, 26] width 211 height 19
click at [355, 25] on input "Edawa - [MEDICAL_DATA] Brush (300 units)" at bounding box center [363, 26] width 147 height 23
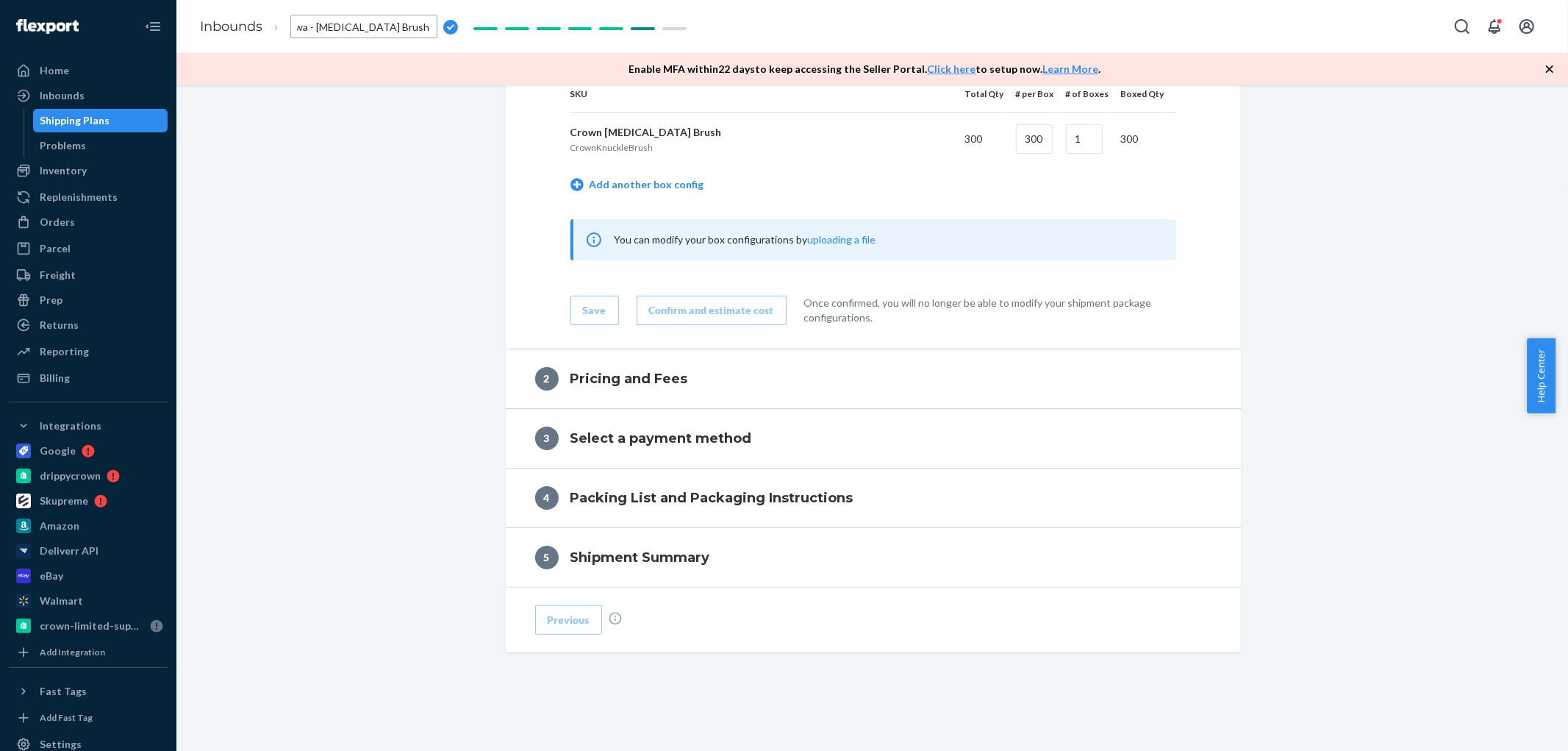
scroll to position [614, 0]
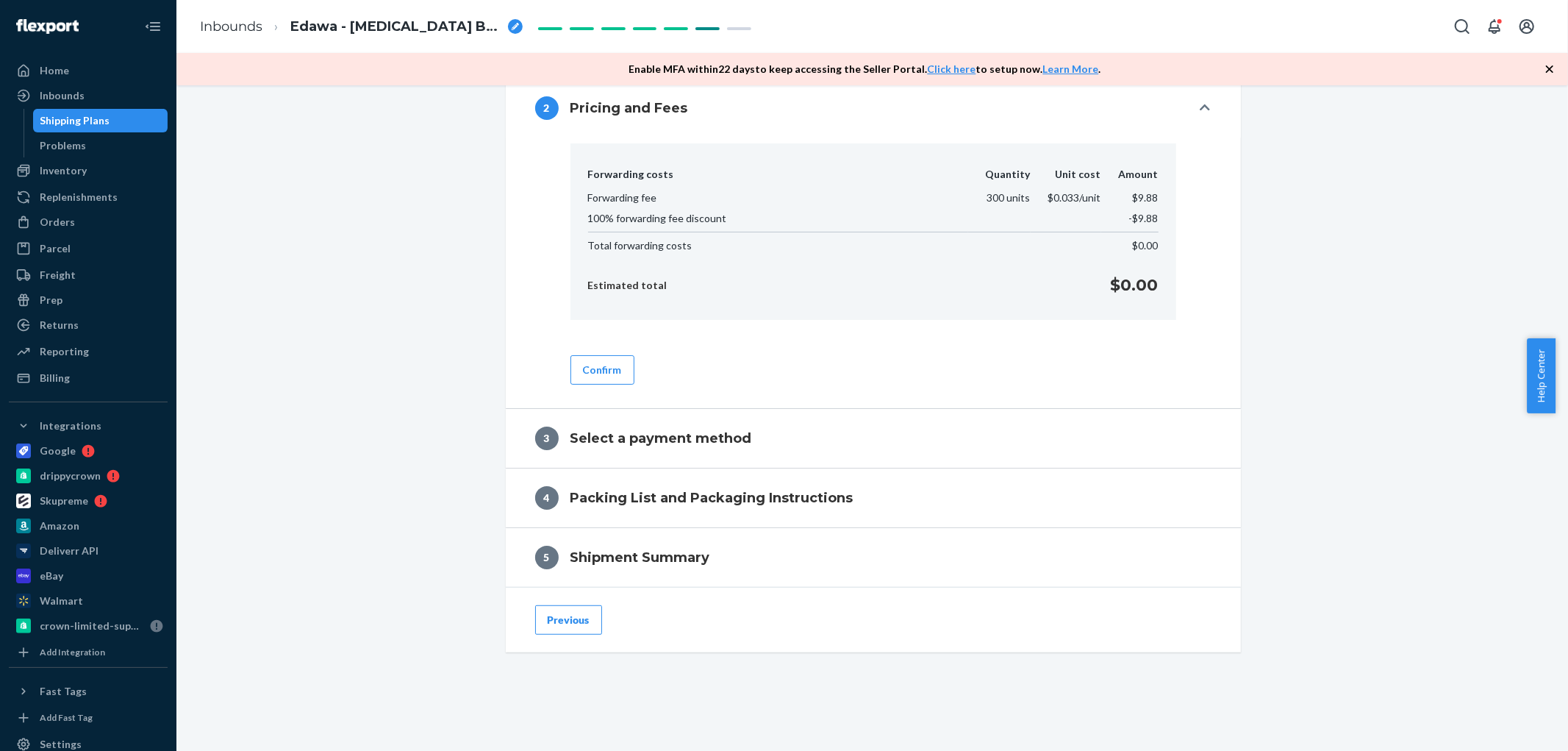
click at [434, 24] on span "Edawa - [MEDICAL_DATA] Brush (300 units)" at bounding box center [396, 26] width 211 height 19
click at [434, 24] on input "Edawa - [MEDICAL_DATA] Brush (300 units)" at bounding box center [363, 26] width 147 height 23
click at [598, 350] on div "Confirm" at bounding box center [873, 358] width 606 height 53
click at [603, 364] on button "Confirm" at bounding box center [602, 369] width 64 height 29
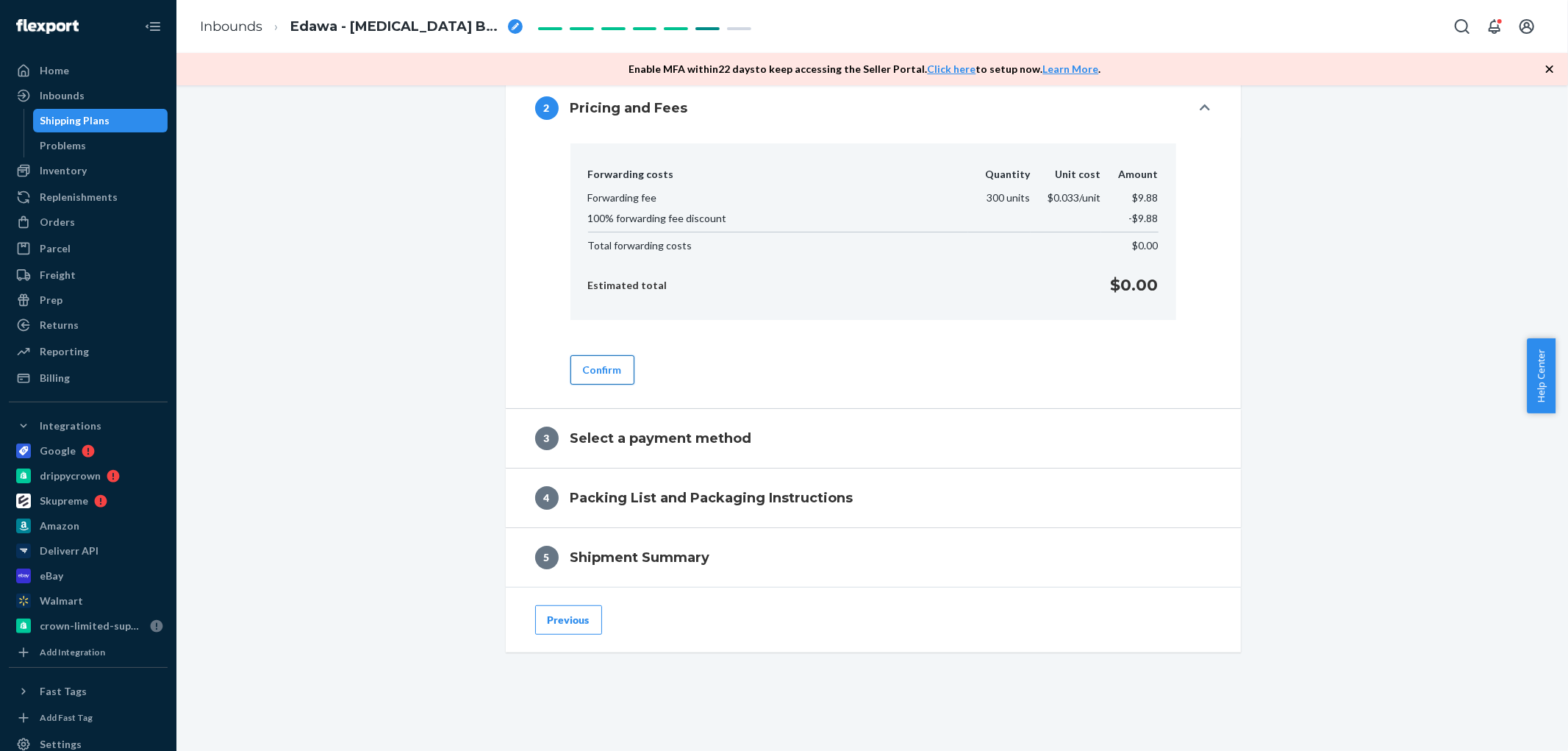
scroll to position [535, 0]
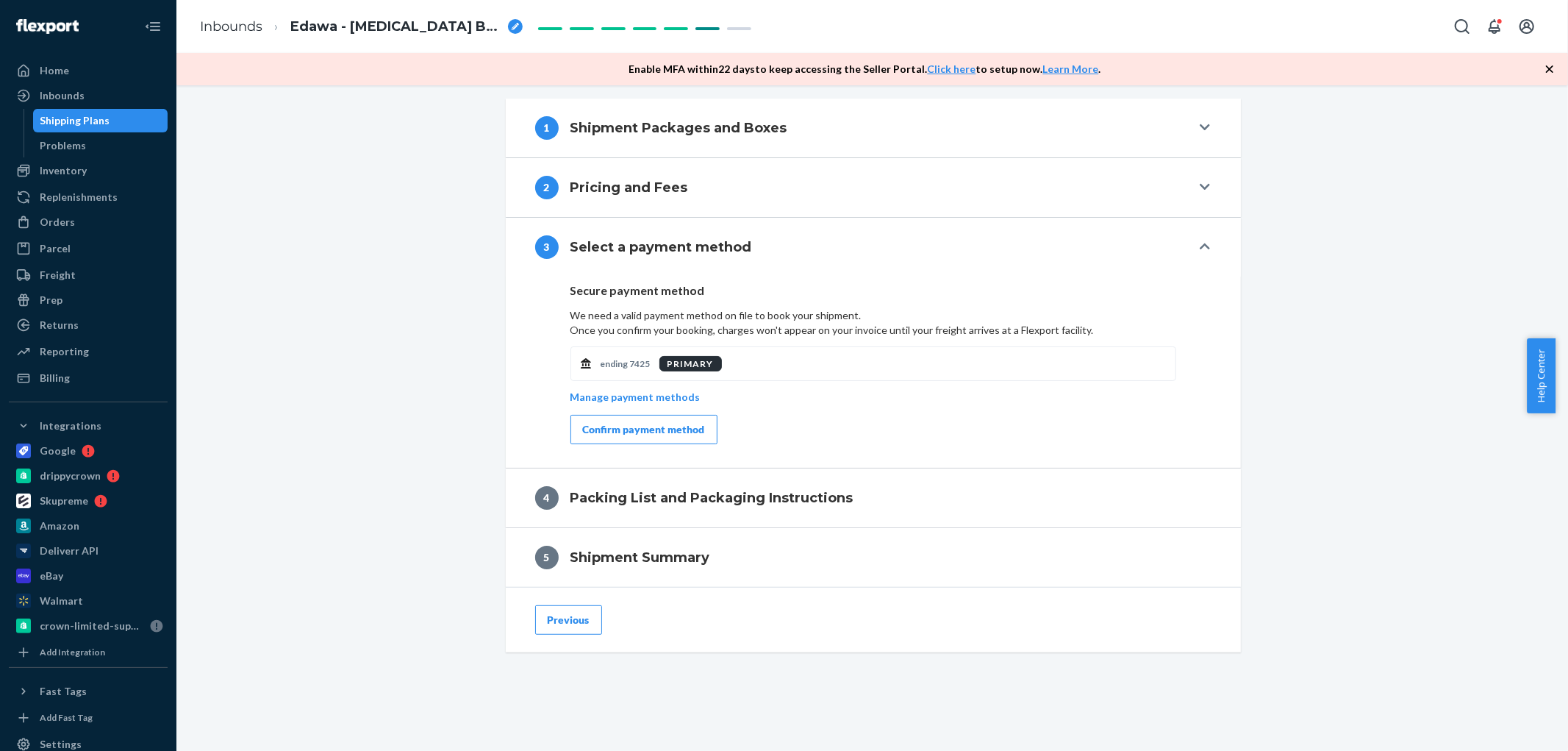
click at [623, 435] on div "Confirm payment method" at bounding box center [644, 429] width 122 height 14
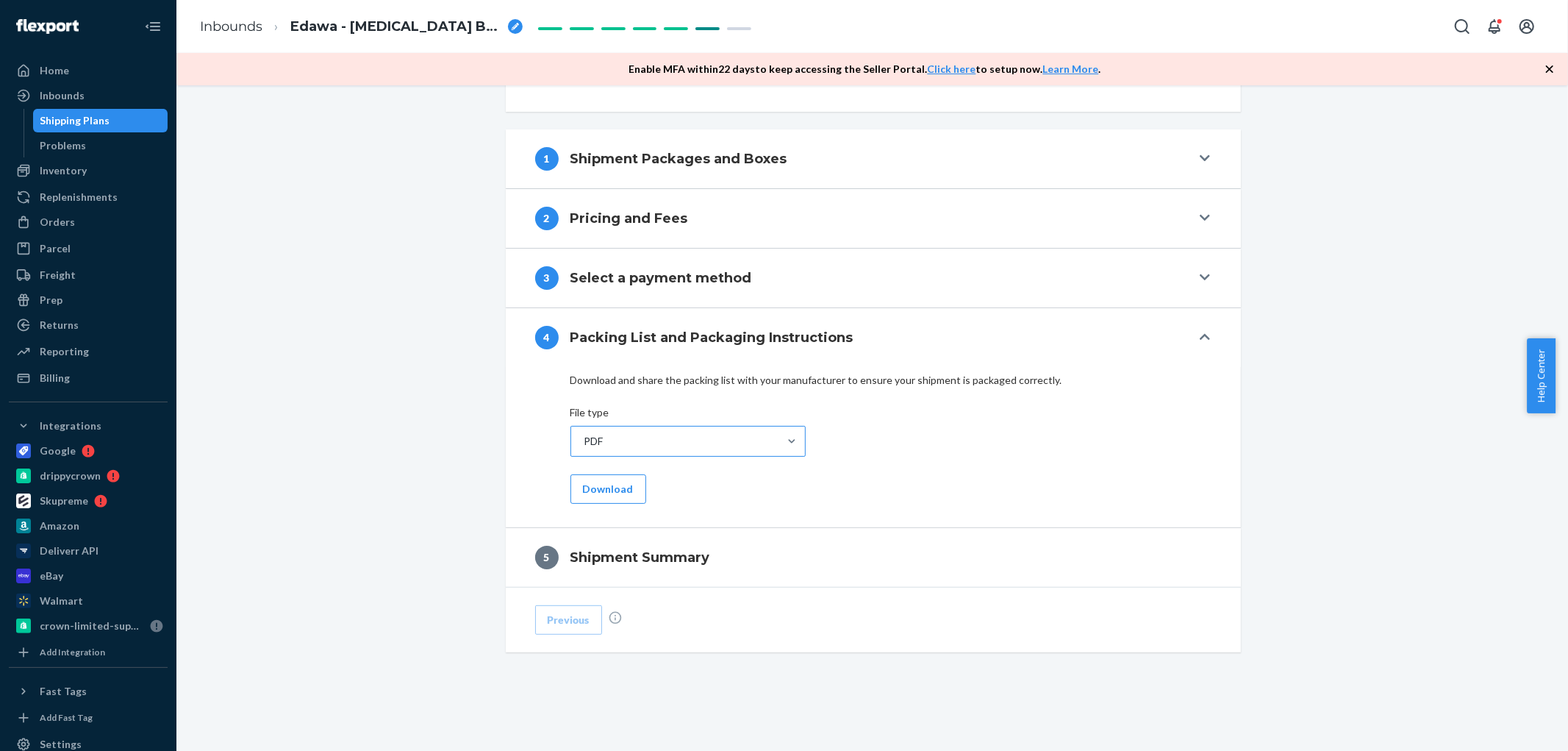
click at [650, 438] on div "PDF" at bounding box center [674, 441] width 207 height 29
click at [585, 438] on input "PDF" at bounding box center [584, 440] width 2 height 14
click at [651, 478] on div "PDF" at bounding box center [688, 477] width 230 height 29
click at [585, 449] on input "option PDF focused, 1 of 2. 2 results available. Use Up and Down to choose opti…" at bounding box center [584, 440] width 2 height 14
click at [616, 490] on button "Download" at bounding box center [608, 489] width 76 height 29
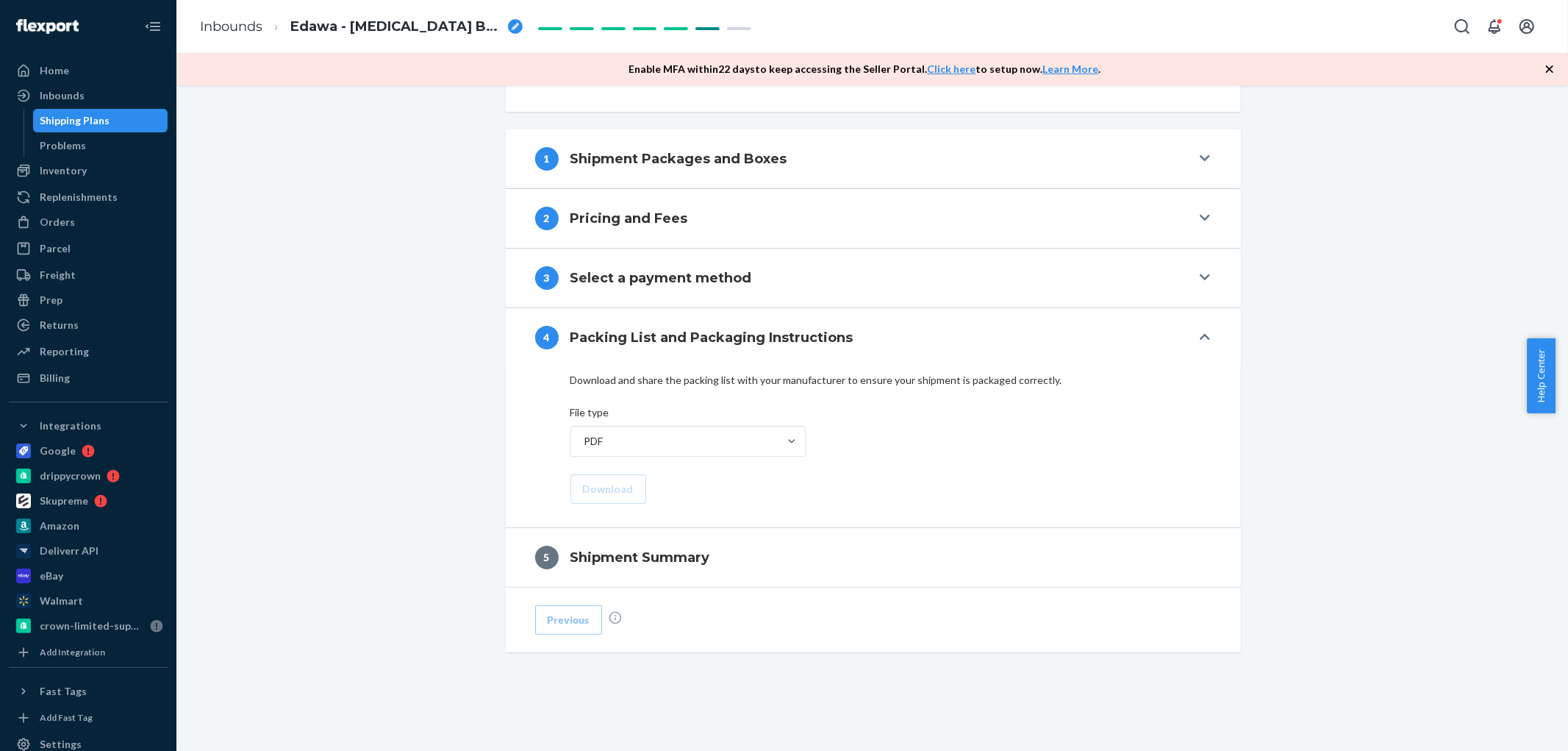
scroll to position [450, 0]
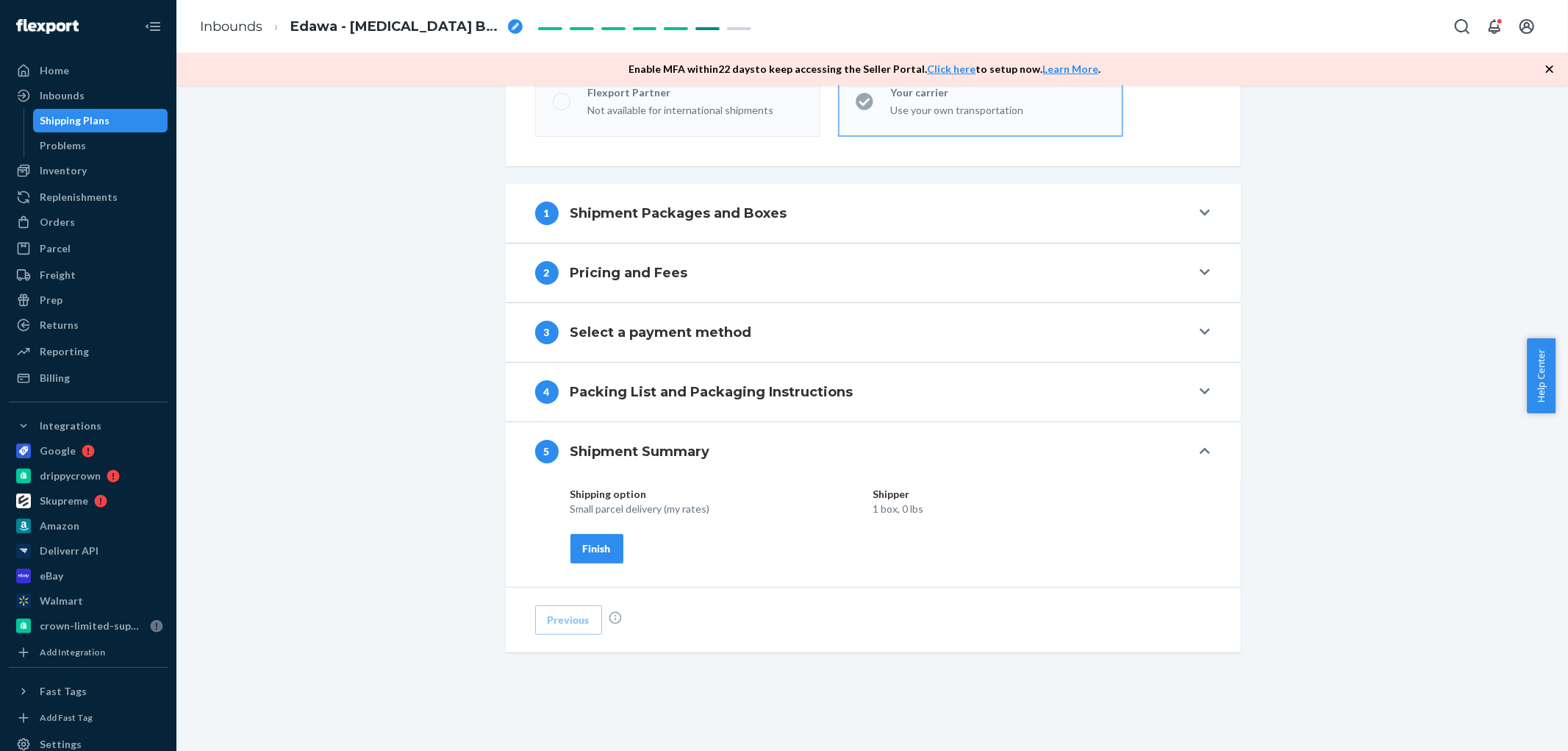
click at [597, 550] on div "Finish" at bounding box center [597, 548] width 28 height 14
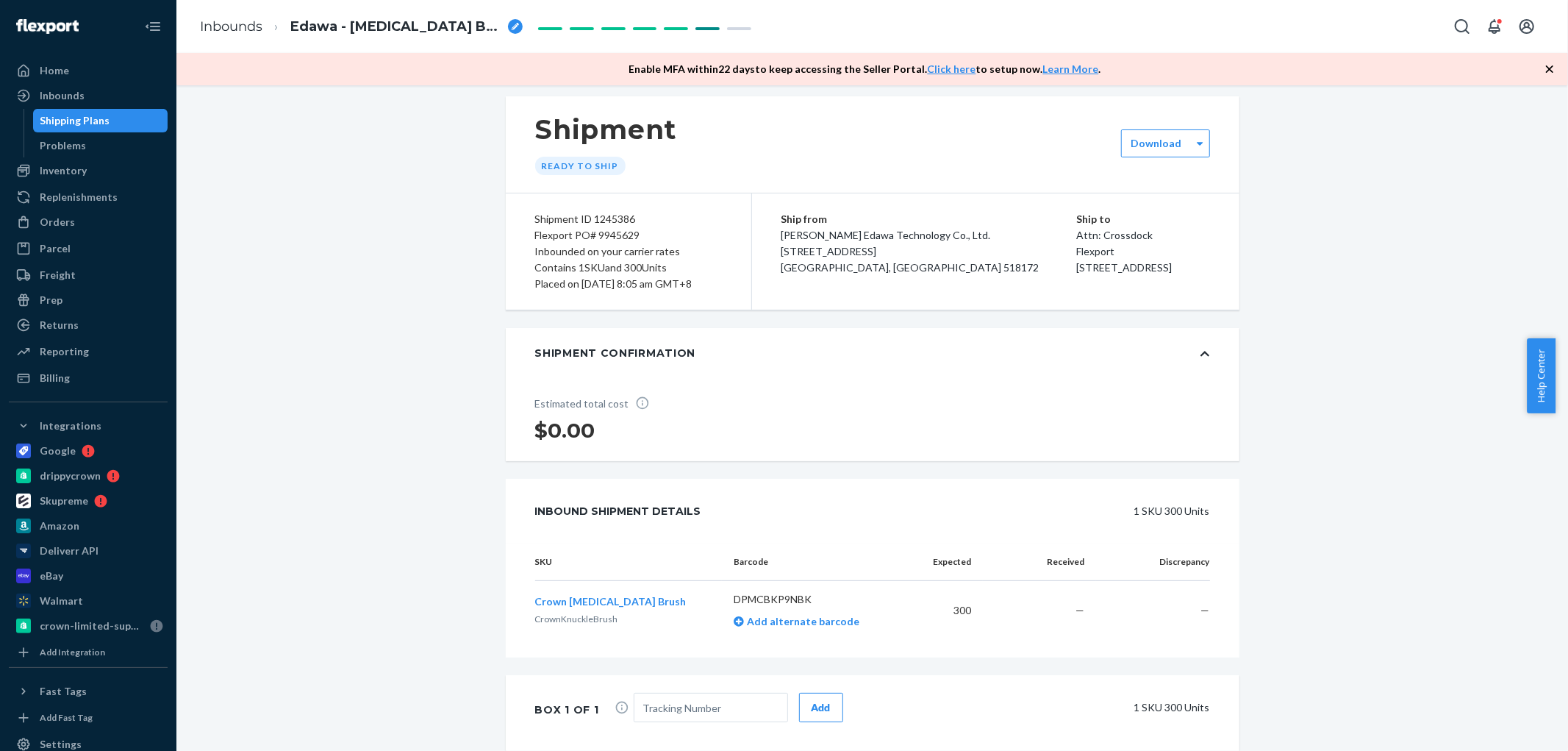
scroll to position [0, 0]
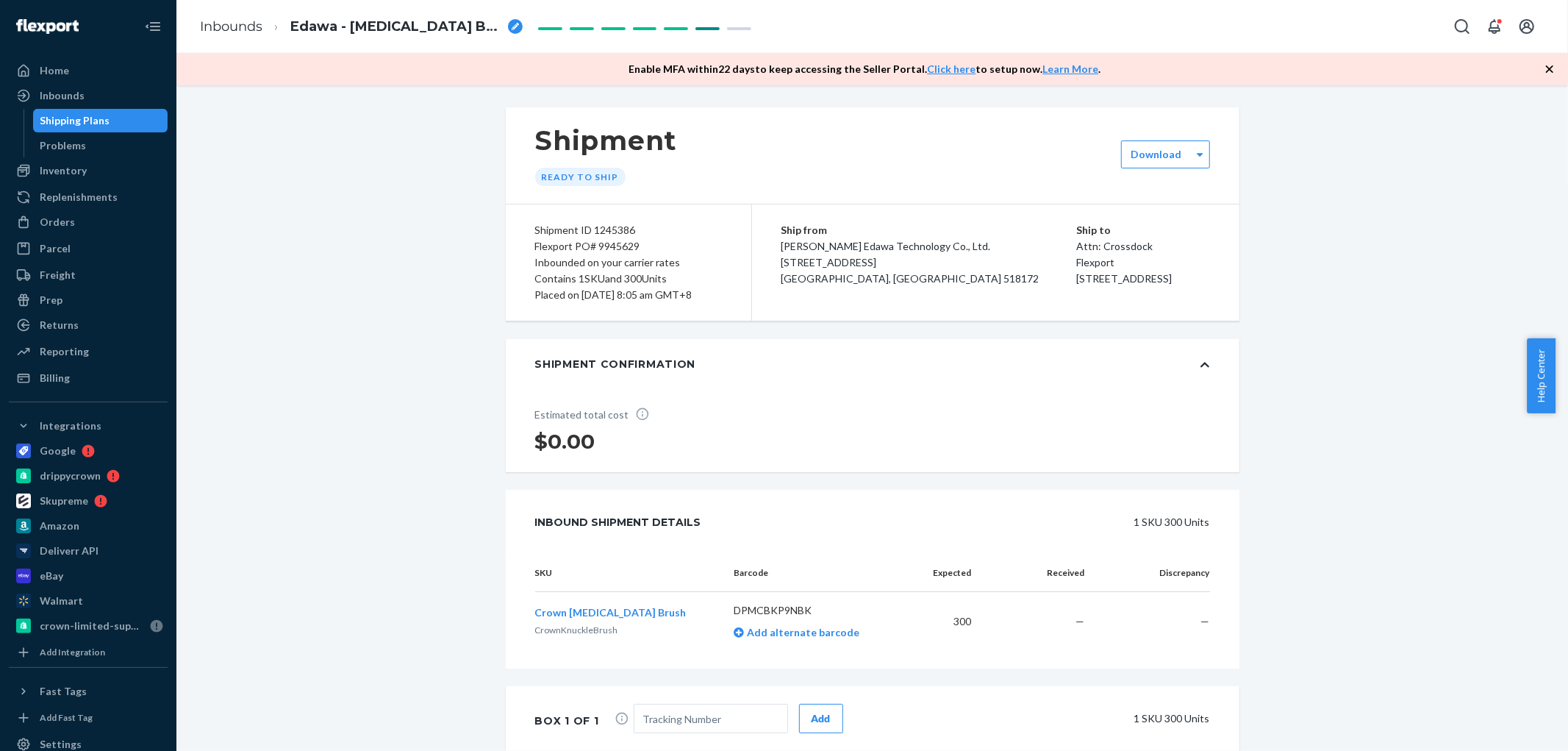
click at [1292, 215] on div "Shipment Ready to ship Download Shipment ID 1245386 Flexport PO# 9945629 Inboun…" at bounding box center [872, 508] width 1369 height 802
click at [1109, 151] on div "Shipment Ready to ship" at bounding box center [872, 156] width 733 height 97
click at [1122, 153] on div "Download" at bounding box center [1156, 154] width 69 height 14
click at [1159, 250] on div "Required labels for each box in your shipment to Flexport." at bounding box center [1209, 258] width 159 height 25
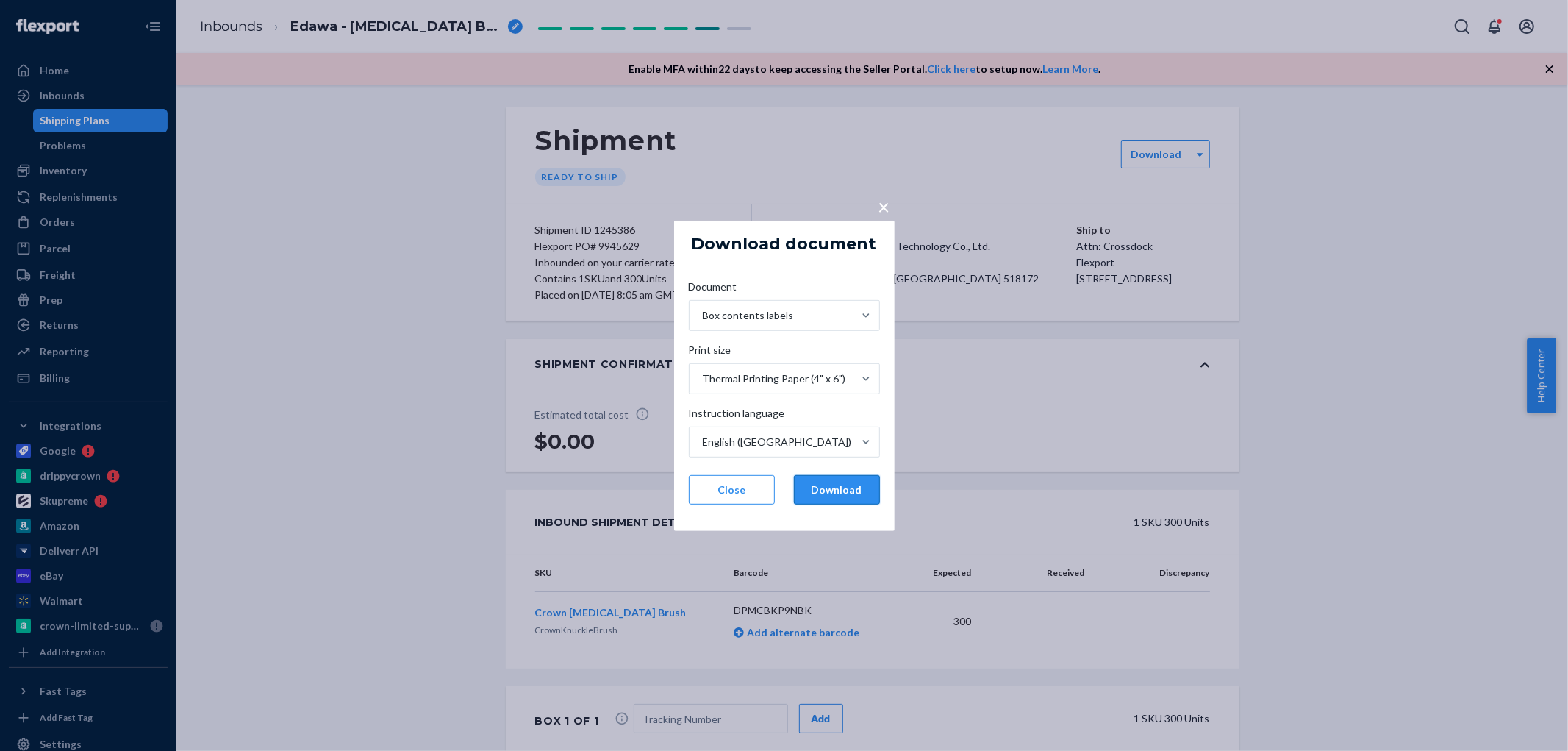
click at [846, 485] on button "Download" at bounding box center [837, 490] width 86 height 29
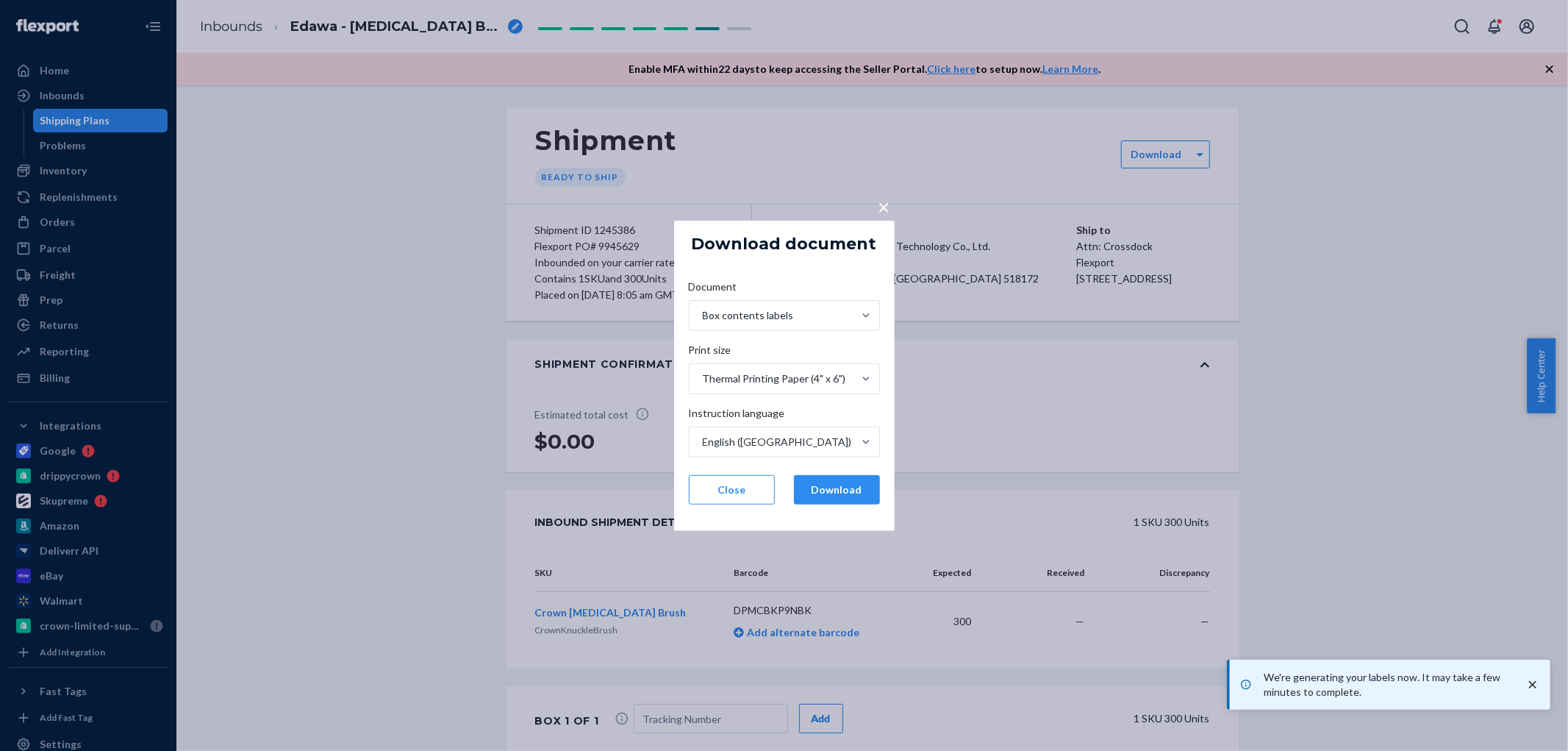
click at [310, 207] on div "× Download document Document Box contents labels Print size Thermal Printing Pa…" at bounding box center [784, 376] width 1568 height 751
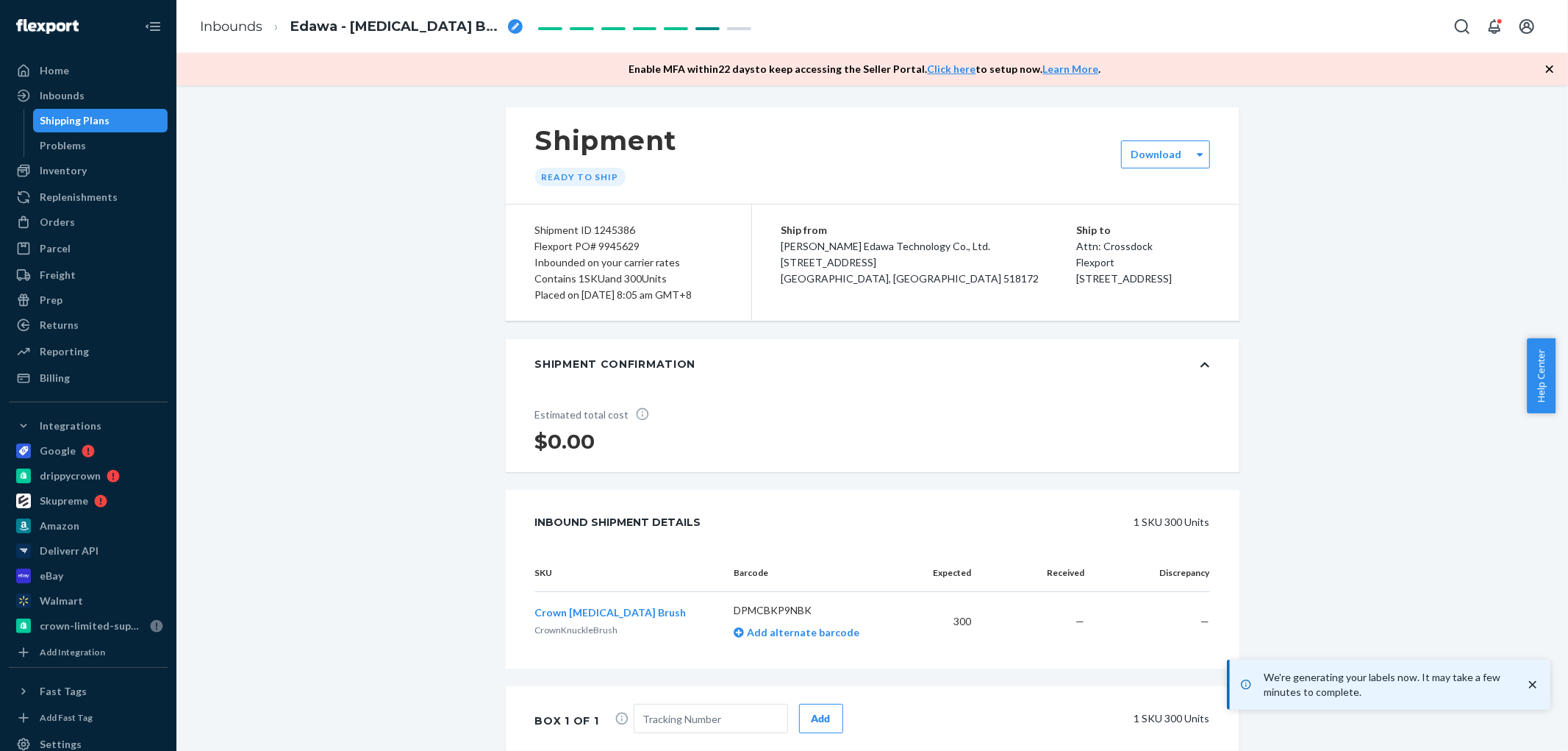
click at [596, 227] on div "Shipment ID 1245386" at bounding box center [628, 230] width 187 height 16
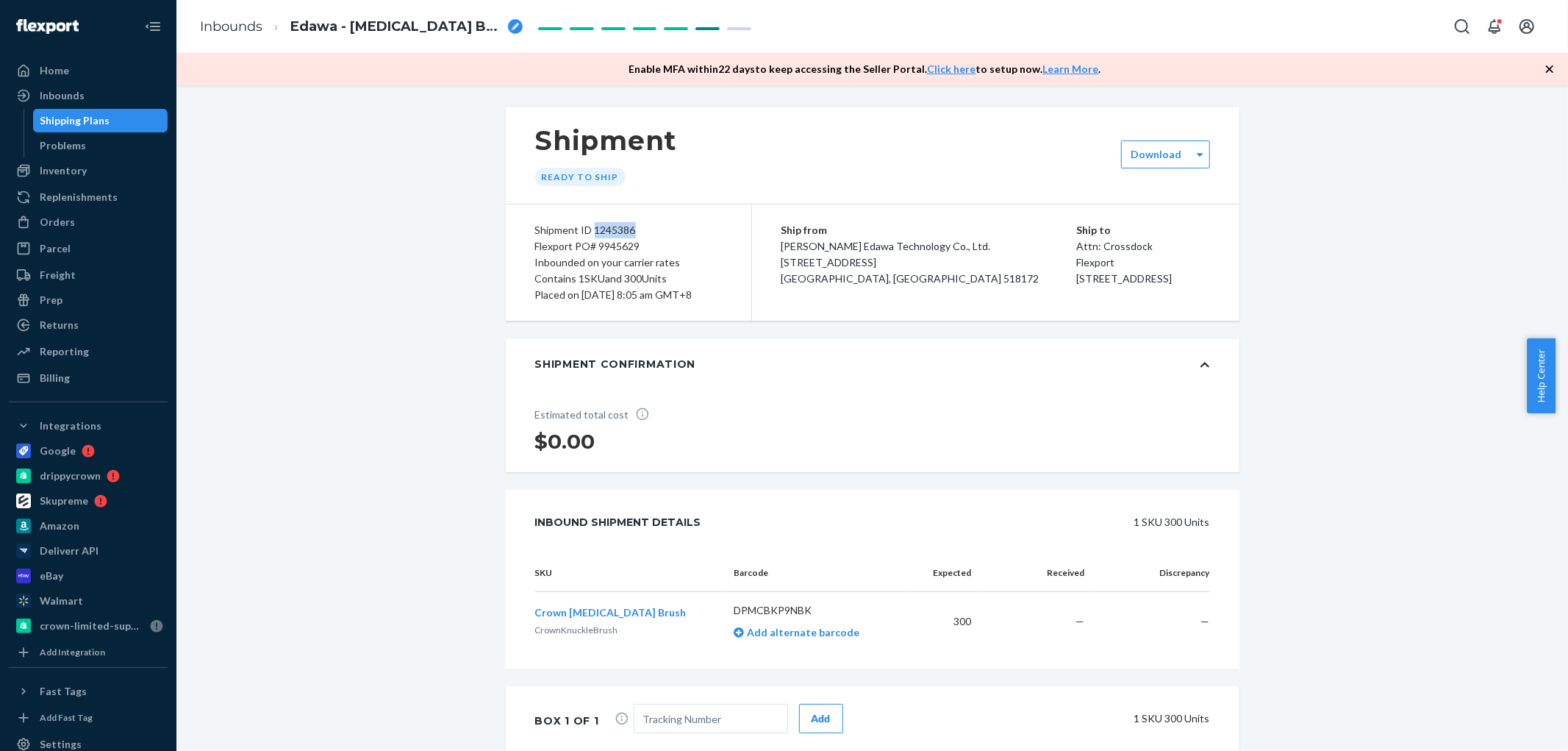
click at [611, 228] on div "Shipment ID 1245386" at bounding box center [628, 230] width 187 height 16
copy div "1245386"
click at [100, 121] on div "Shipping Plans" at bounding box center [76, 120] width 69 height 14
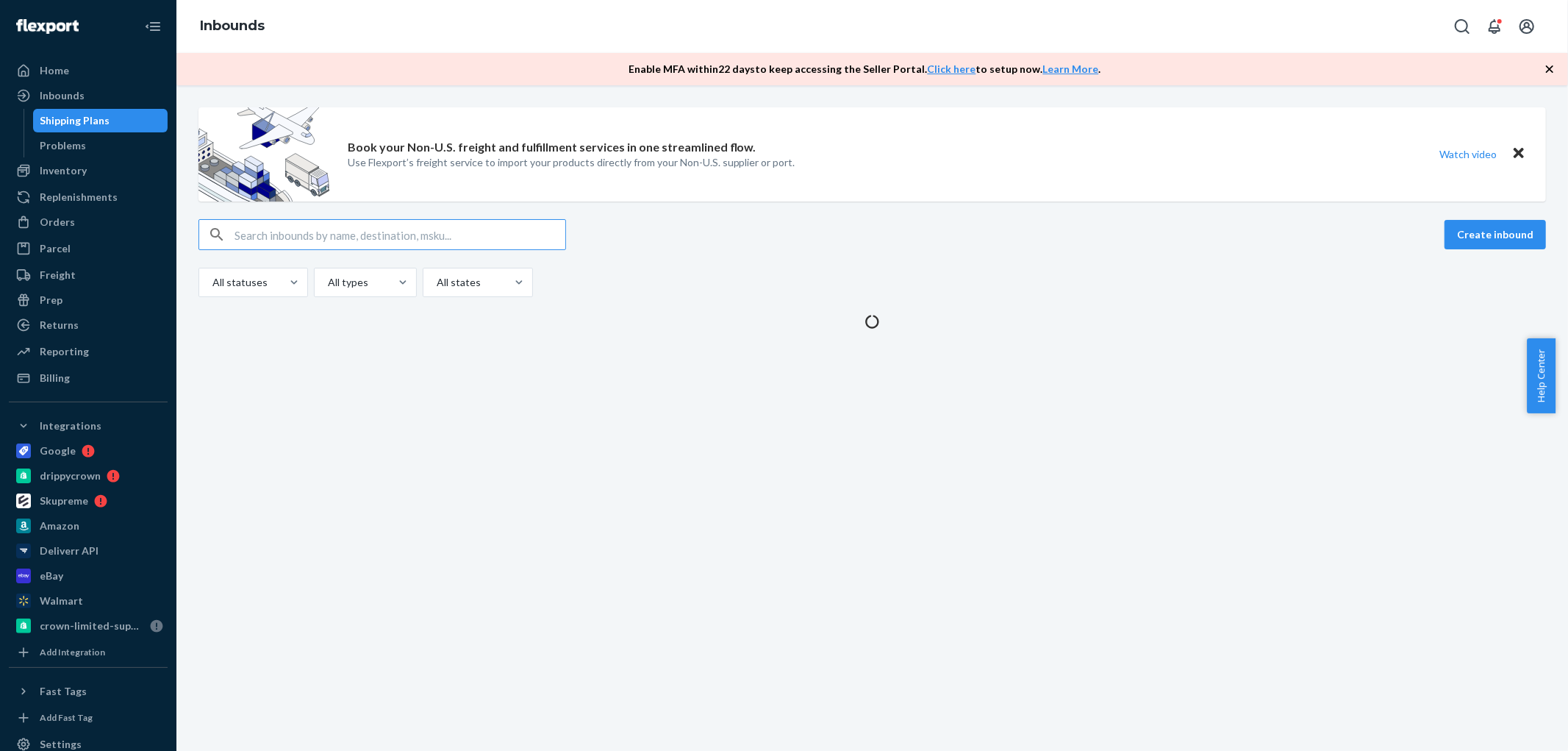
click at [272, 239] on input "text" at bounding box center [400, 234] width 331 height 29
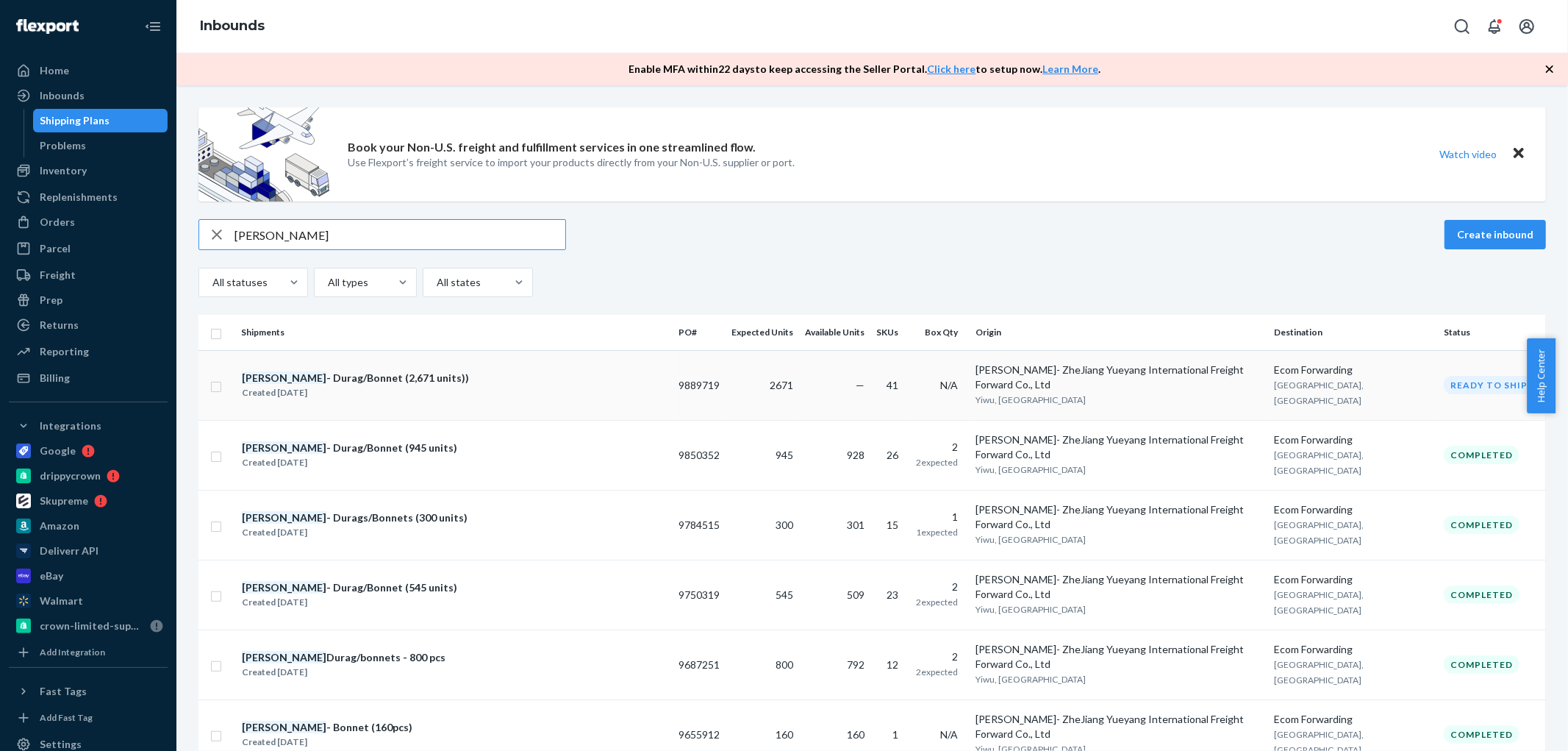
type input "[PERSON_NAME]"
click at [211, 377] on input "checkbox" at bounding box center [216, 385] width 12 height 15
click at [1303, 232] on div "Duplicate" at bounding box center [1312, 234] width 48 height 14
checkbox input "false"
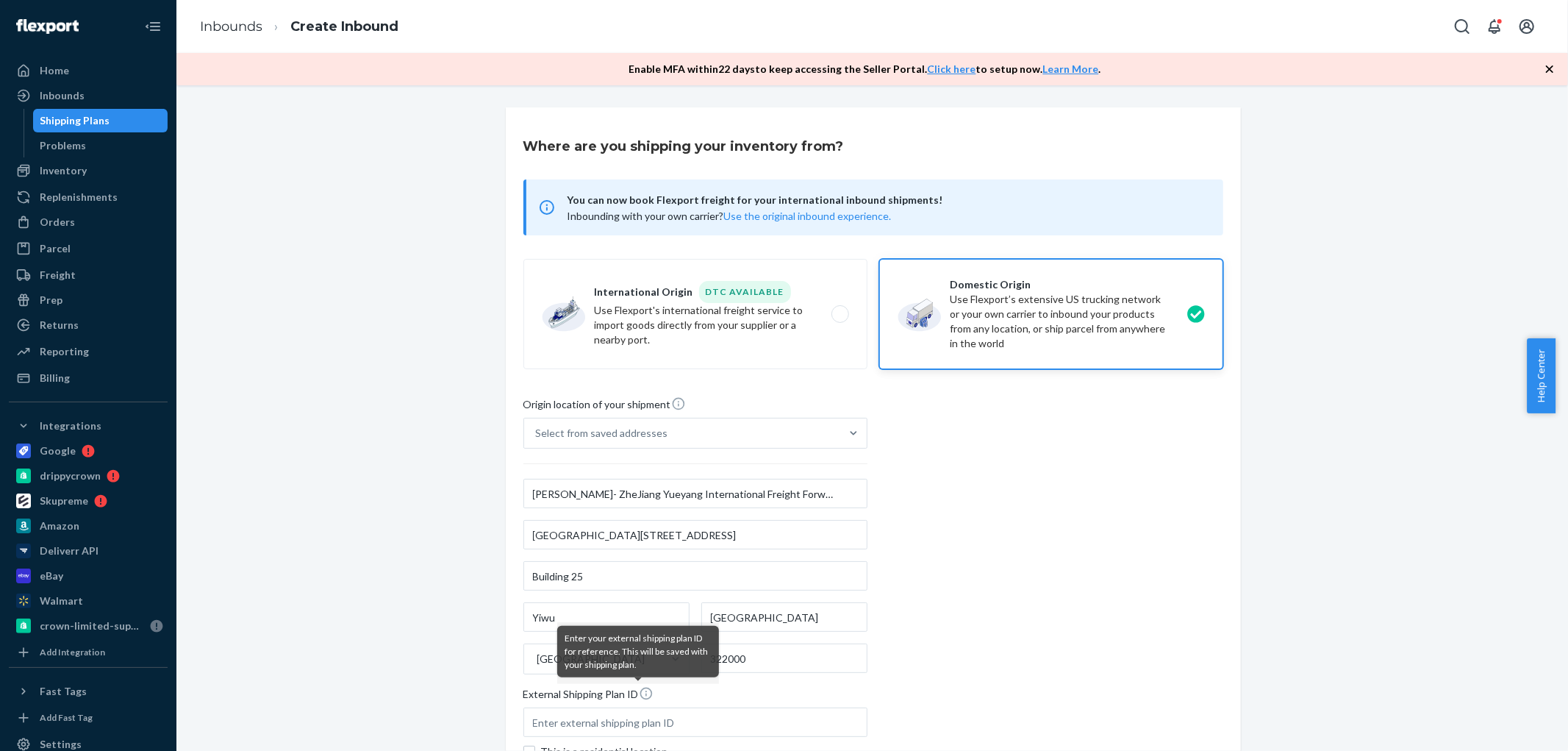
click at [252, 276] on div "Where are you shipping your inventory from? You can now book Flexport freight f…" at bounding box center [872, 517] width 1369 height 820
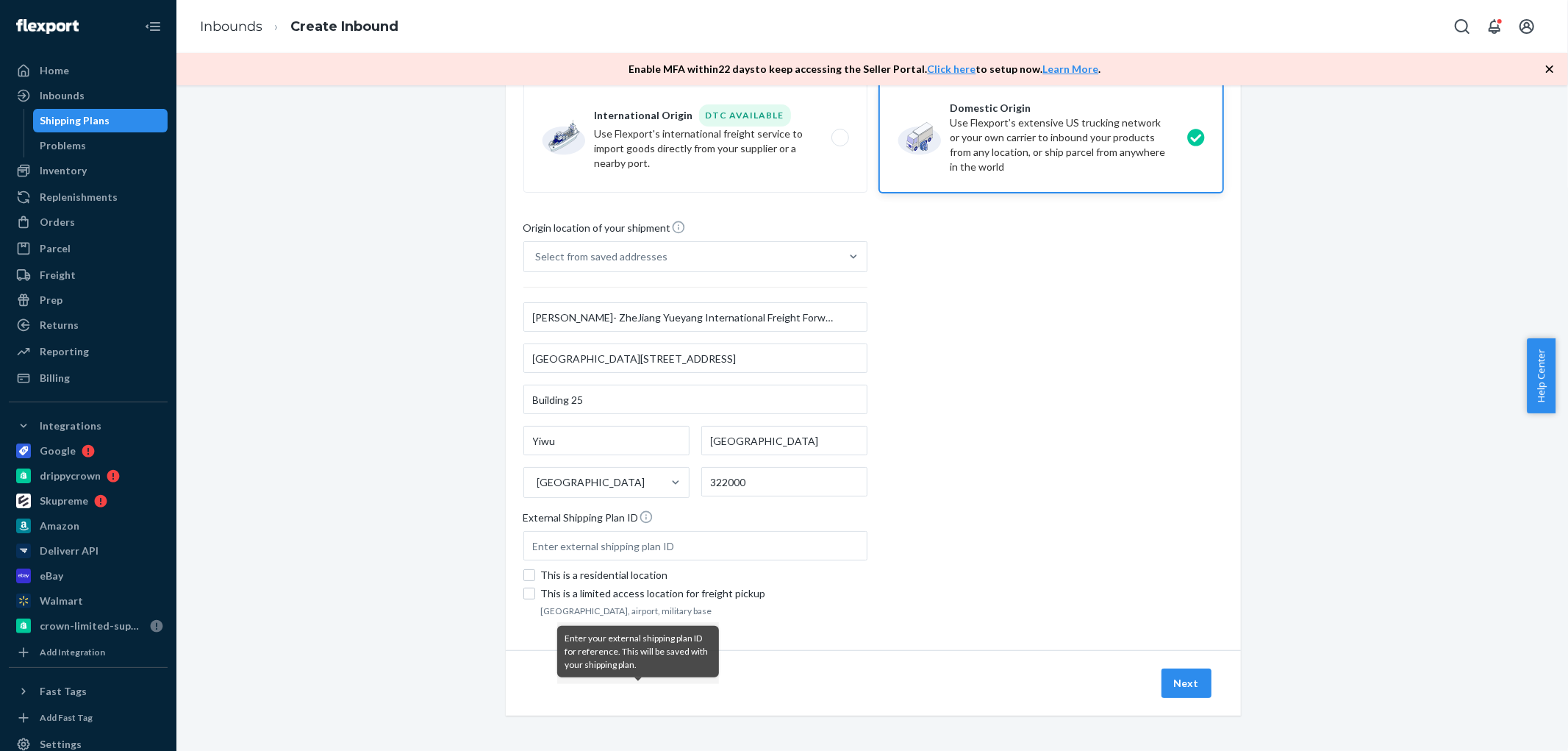
scroll to position [178, 0]
click at [1179, 669] on button "Next" at bounding box center [1187, 683] width 50 height 29
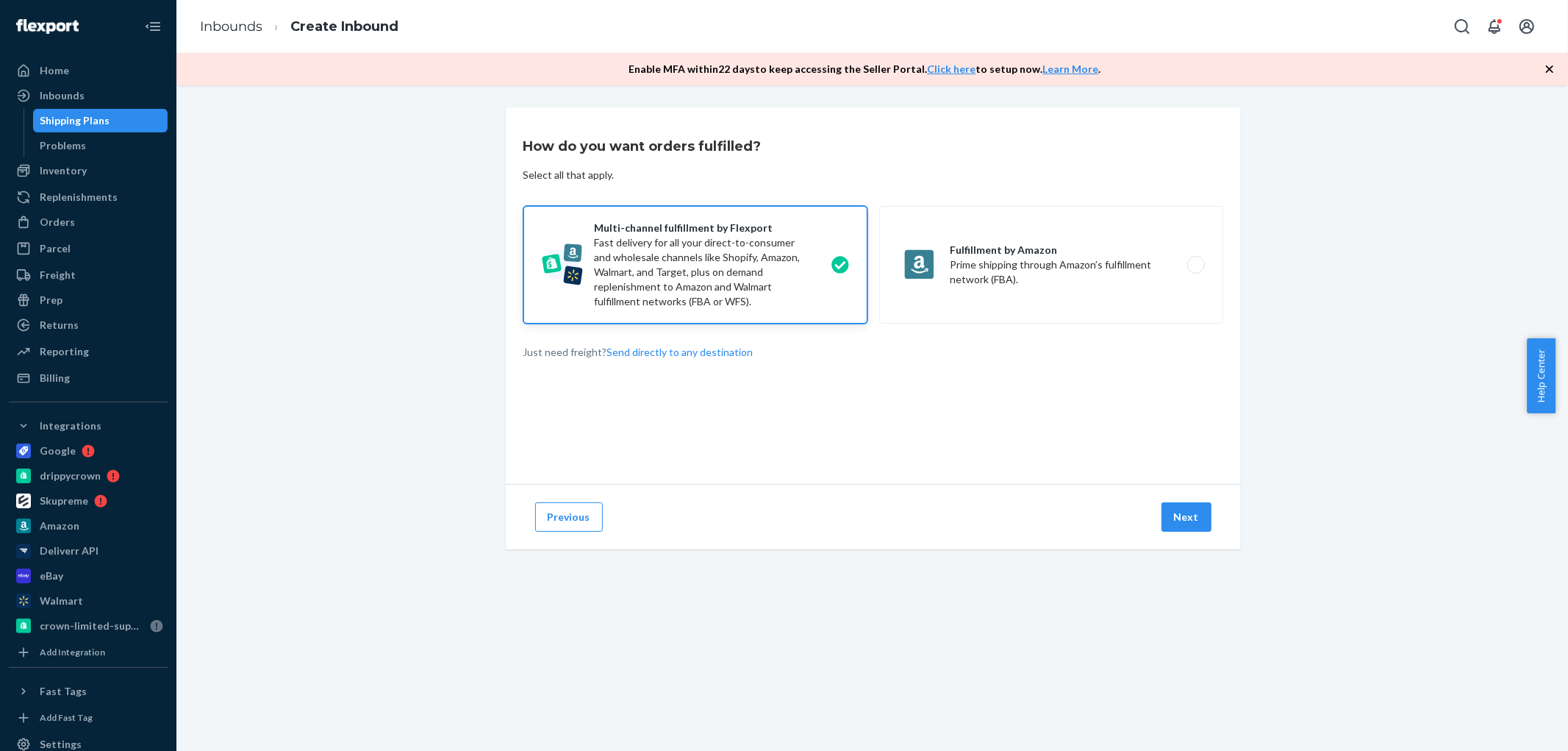
click at [1182, 597] on div "How do you want orders fulfilled? Select all that apply. Multi-channel fulfillm…" at bounding box center [872, 418] width 1392 height 666
click at [1178, 518] on button "Next" at bounding box center [1187, 517] width 50 height 29
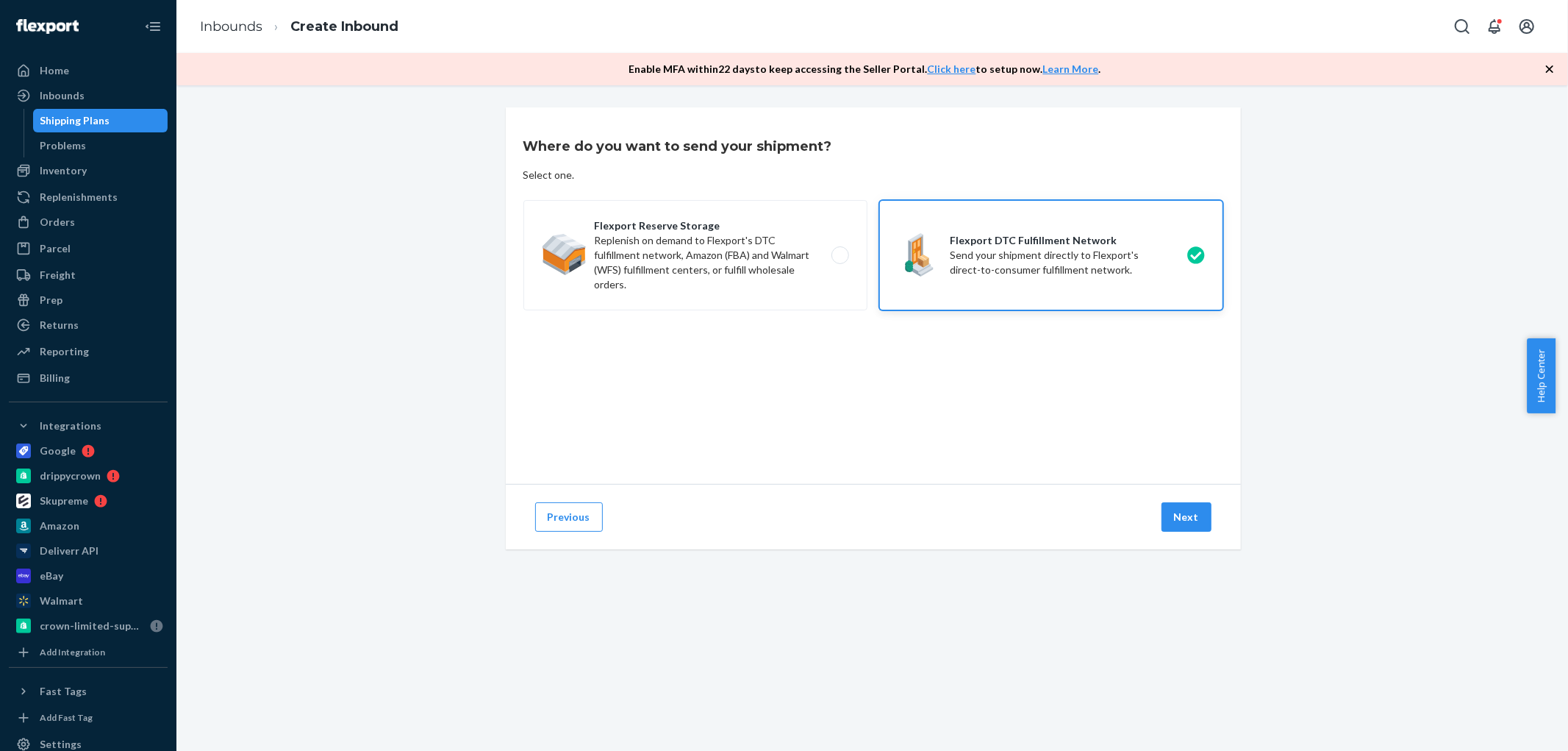
click at [1178, 518] on button "Next" at bounding box center [1187, 517] width 50 height 29
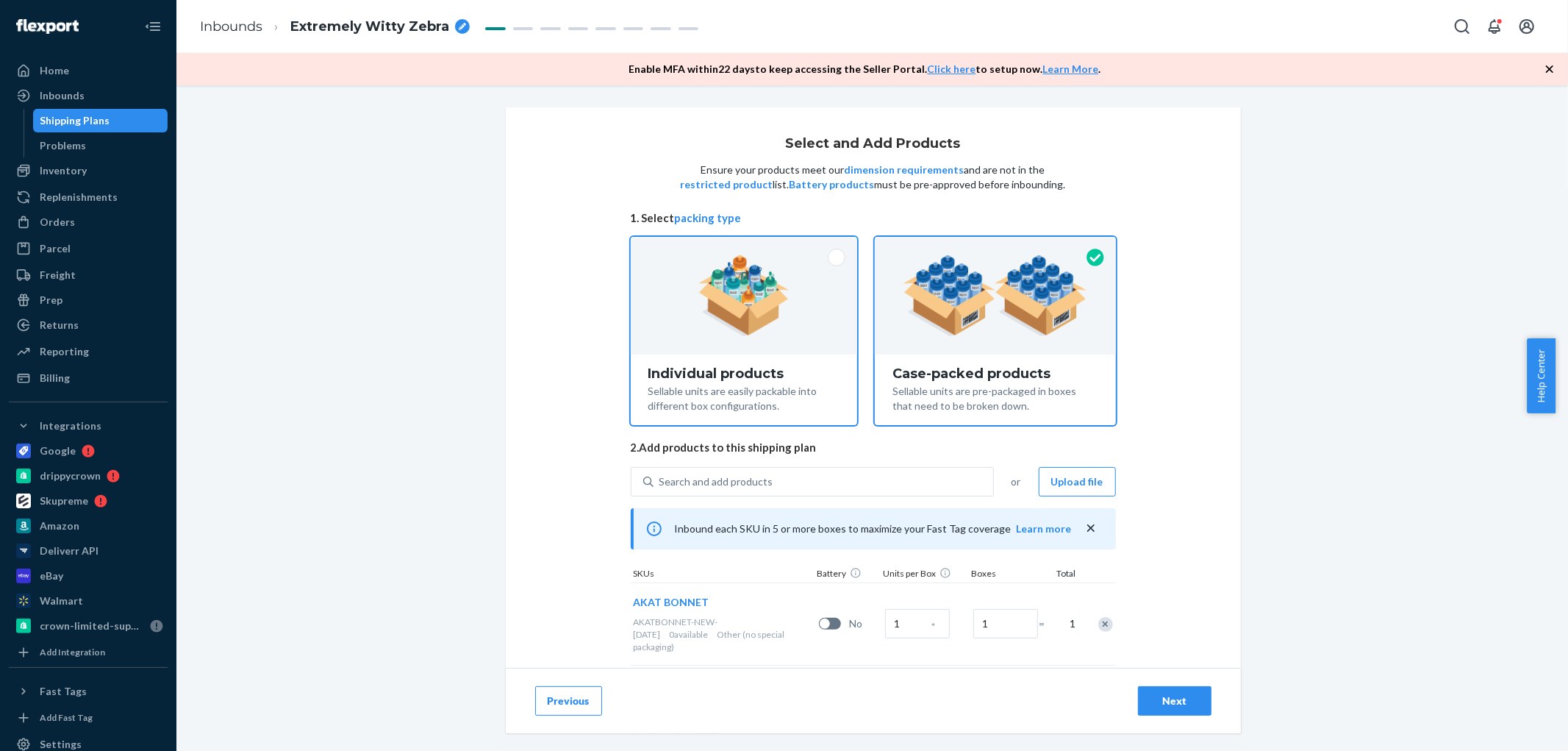
click at [722, 274] on img at bounding box center [745, 295] width 92 height 81
click at [739, 246] on input "Individual products Sellable units are easily packable into different box confi…" at bounding box center [743, 241] width 10 height 10
radio input "true"
radio input "false"
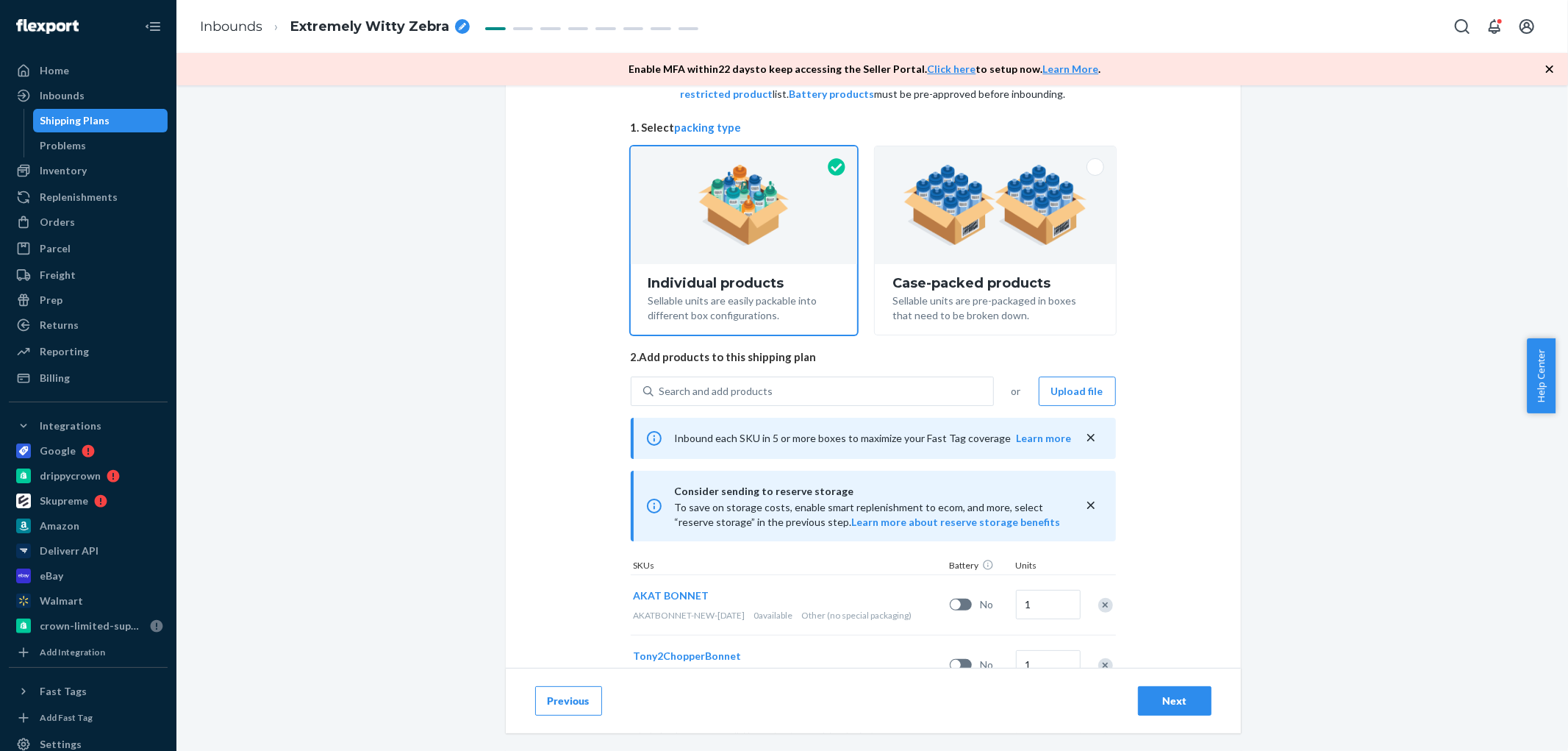
scroll to position [326, 0]
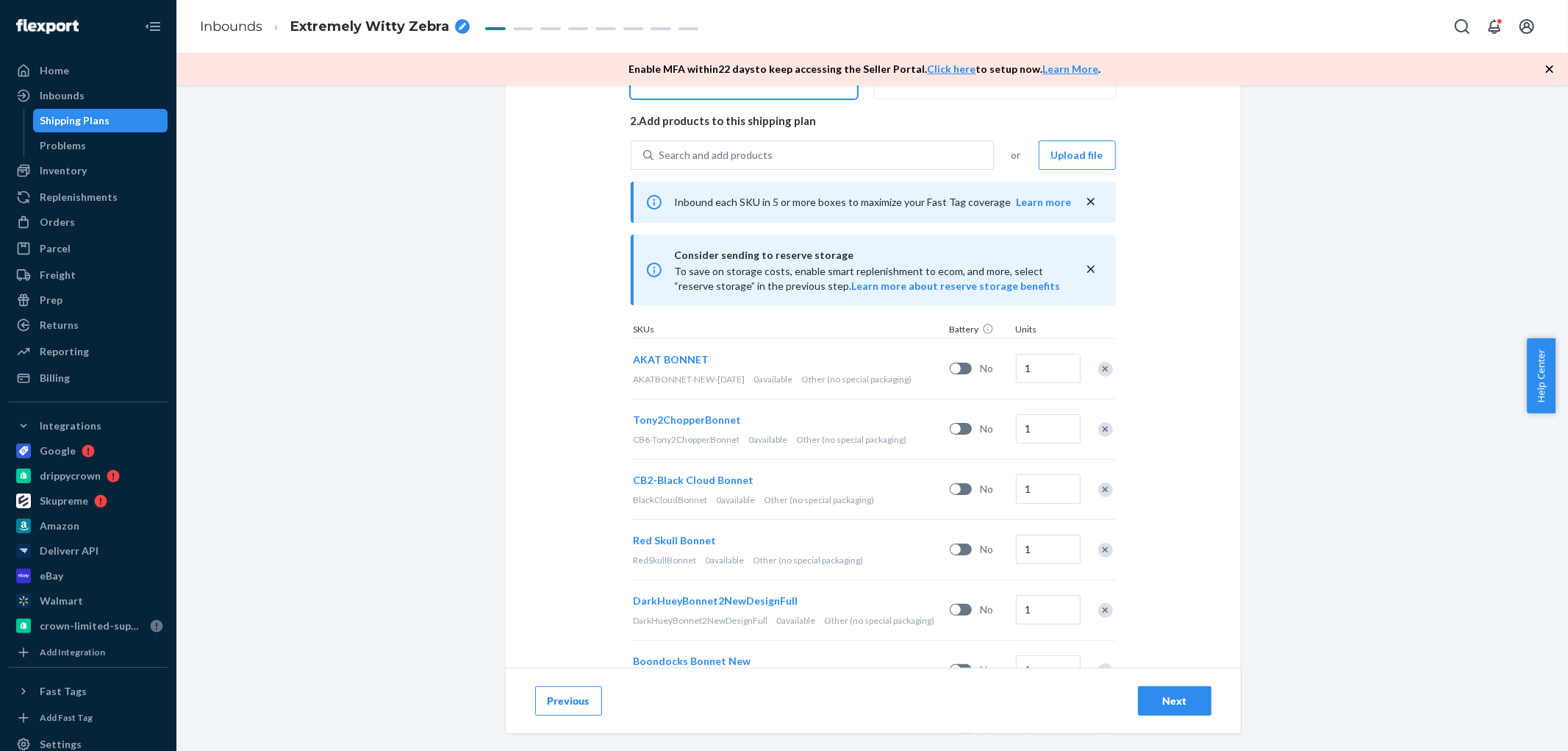
click at [1106, 365] on div "Remove Item" at bounding box center [1105, 369] width 14 height 14
click at [1106, 365] on div at bounding box center [1097, 369] width 37 height 39
click at [1106, 365] on div "Remove Item" at bounding box center [1105, 369] width 14 height 14
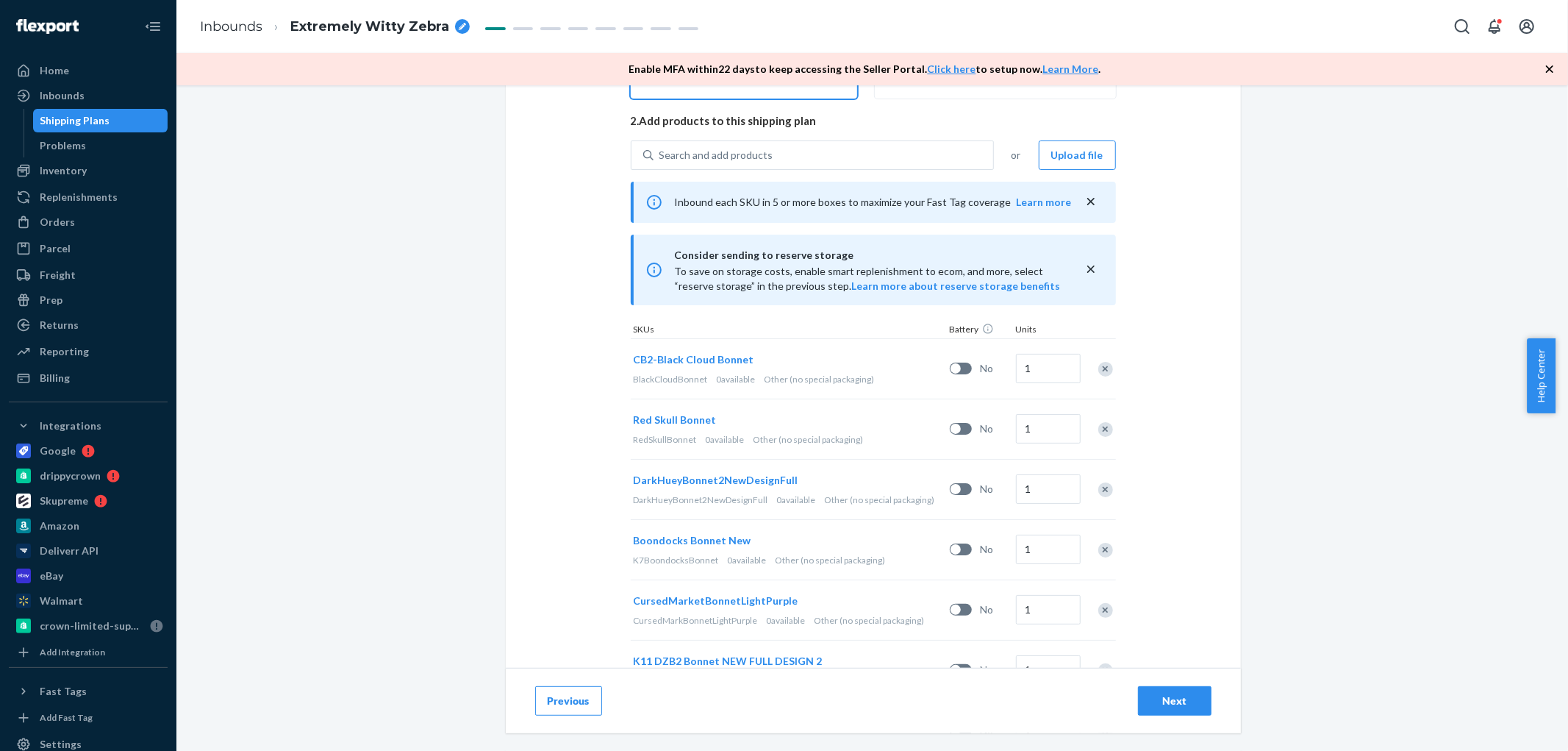
click at [1100, 368] on div "Remove Item" at bounding box center [1105, 369] width 14 height 14
click at [1100, 368] on div at bounding box center [1097, 369] width 37 height 39
click at [1100, 368] on div "Remove Item" at bounding box center [1105, 369] width 14 height 14
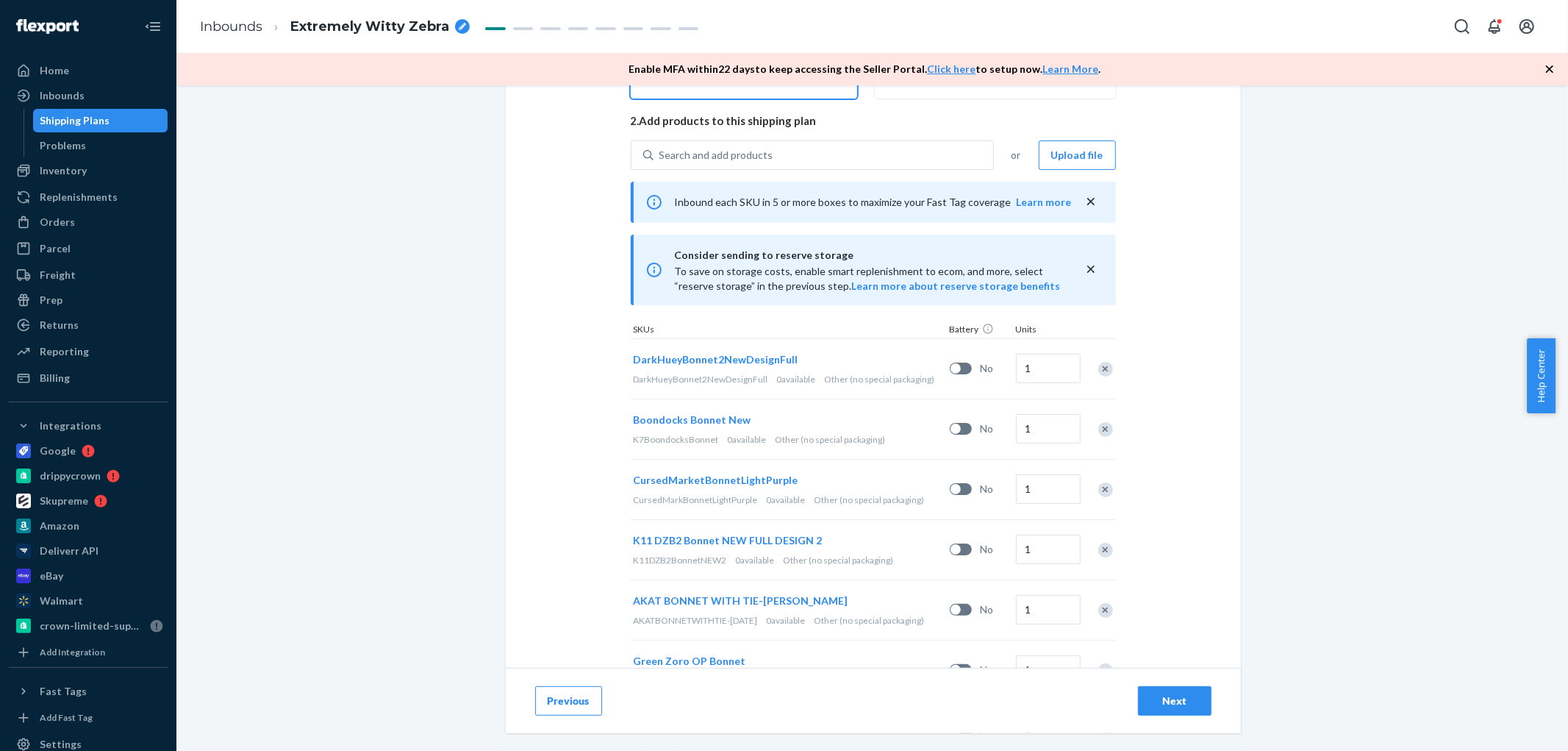
click at [1100, 368] on div "Remove Item" at bounding box center [1105, 369] width 14 height 14
click at [1100, 368] on div at bounding box center [1097, 369] width 37 height 39
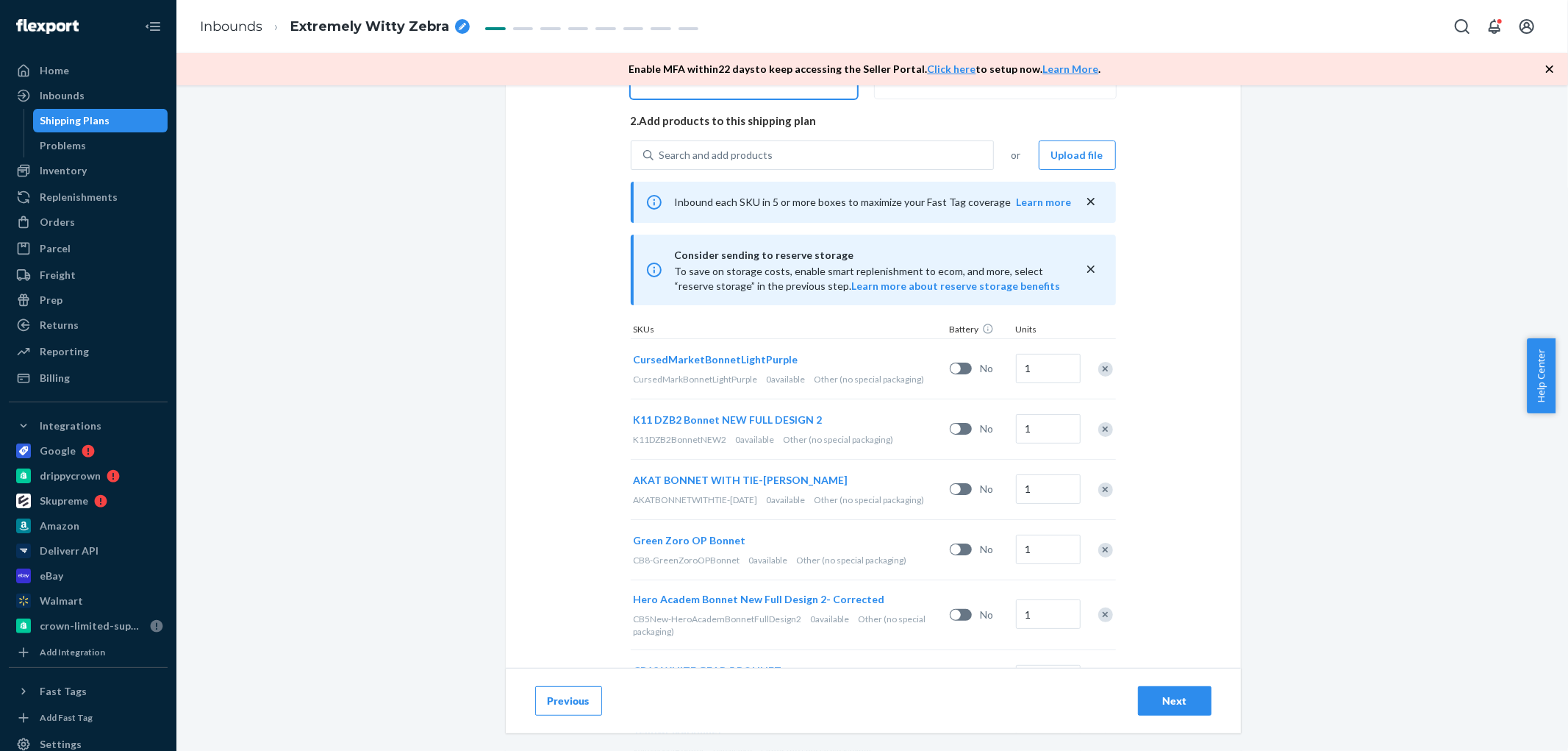
click at [1100, 368] on div "Remove Item" at bounding box center [1105, 369] width 14 height 14
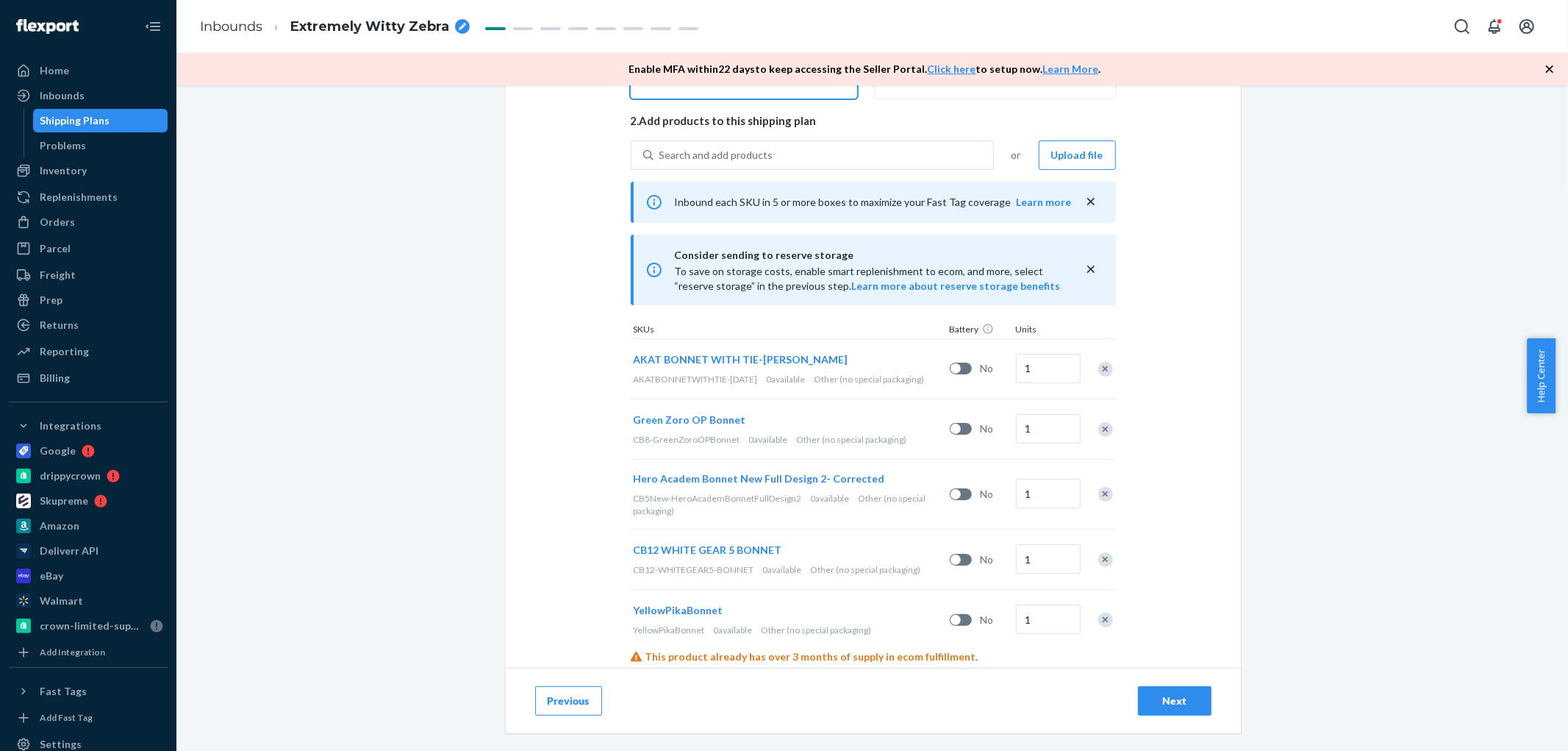
click at [1100, 368] on div "Remove Item" at bounding box center [1105, 369] width 14 height 14
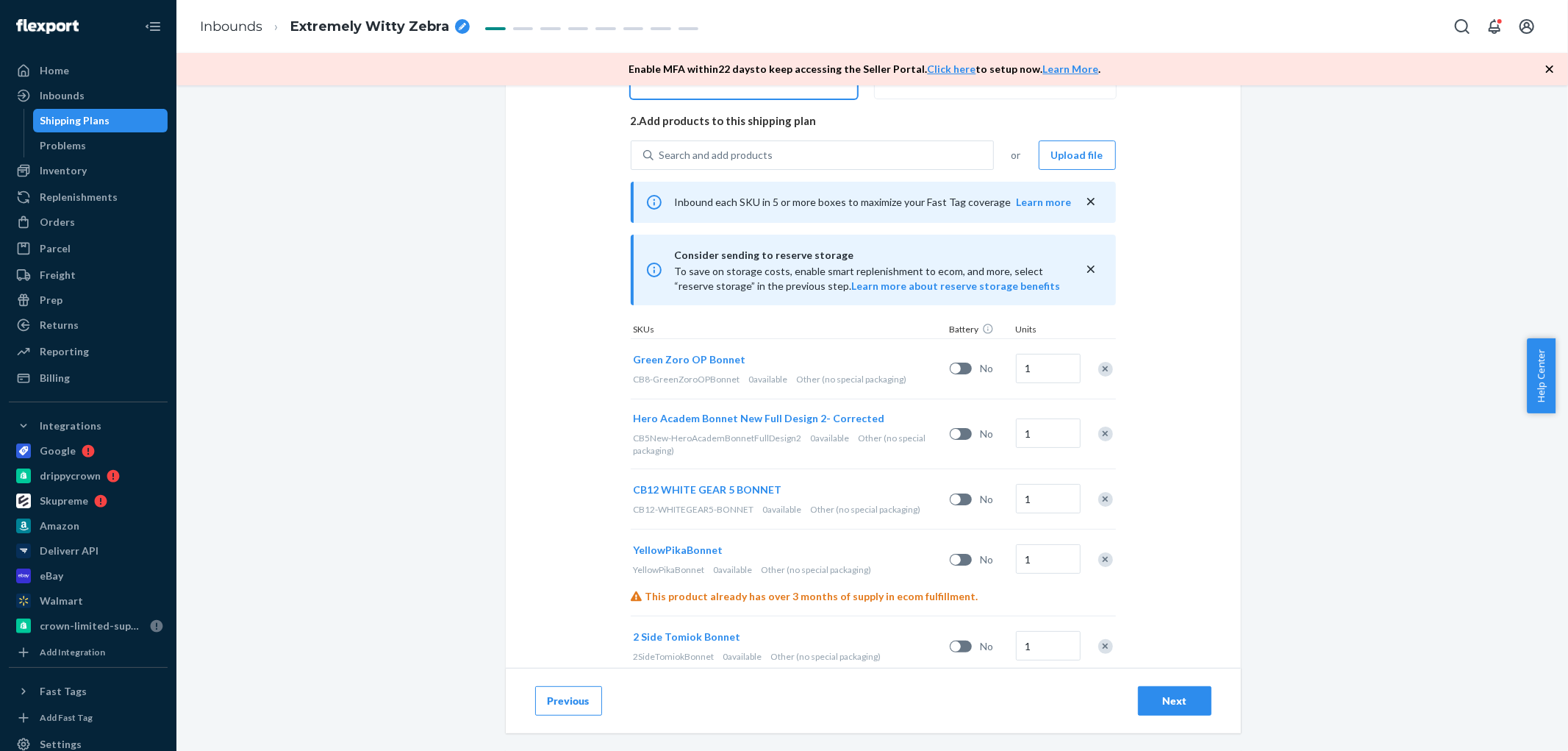
click at [1100, 368] on div "Remove Item" at bounding box center [1105, 369] width 14 height 14
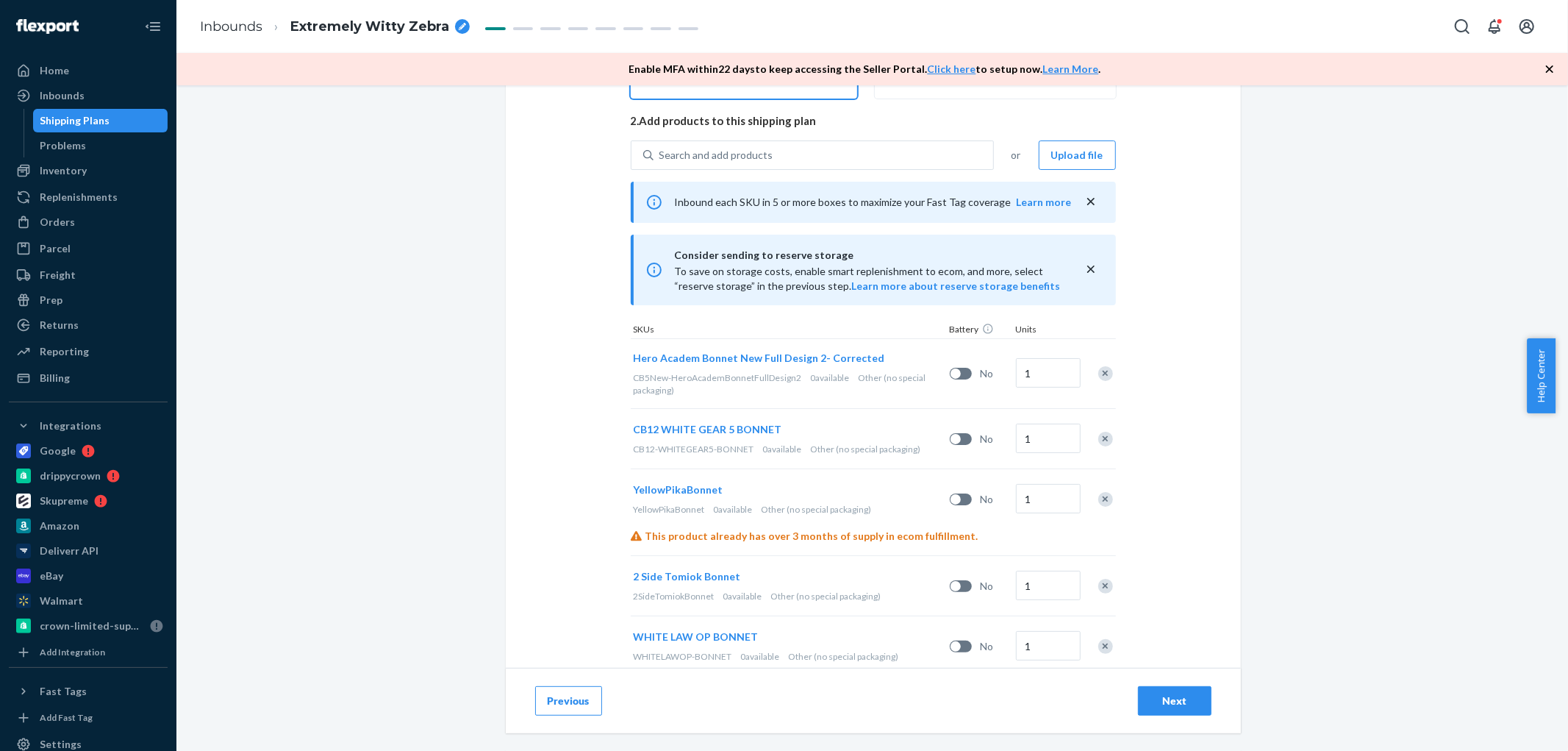
click at [1100, 368] on div at bounding box center [1097, 373] width 37 height 39
click at [1100, 368] on div "Remove Item" at bounding box center [1105, 373] width 14 height 14
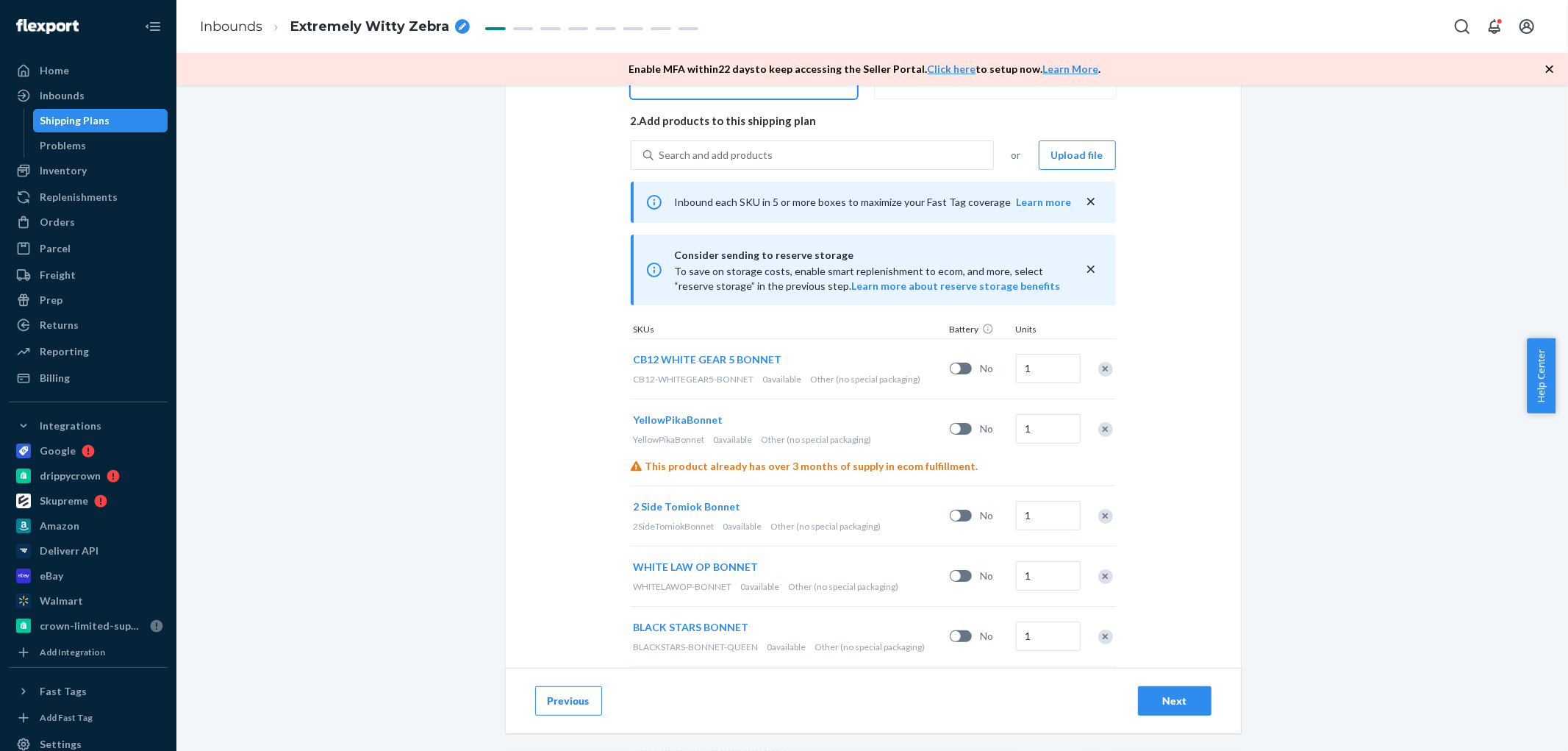
click at [1099, 369] on div "Remove Item" at bounding box center [1105, 369] width 14 height 14
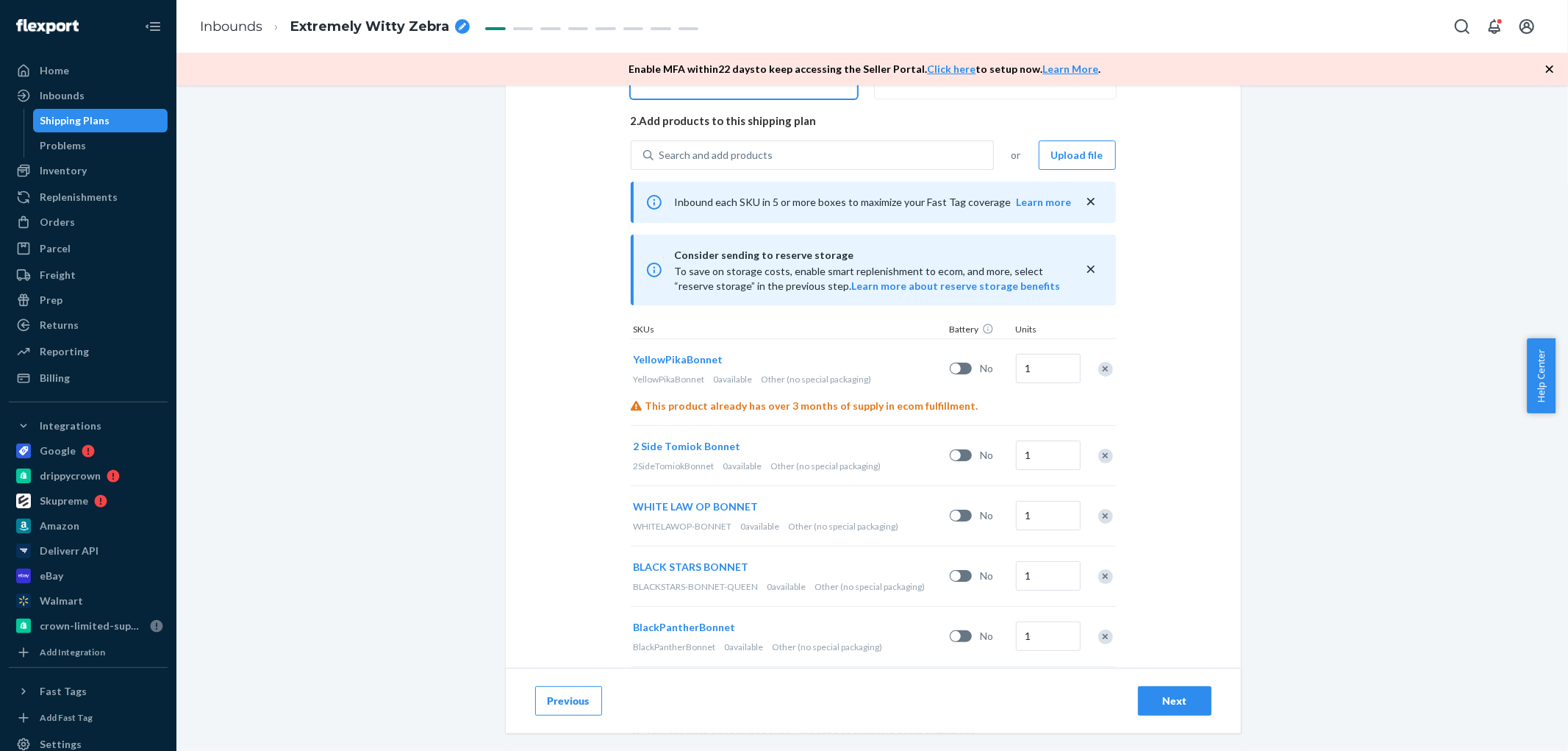
click at [1099, 370] on div "Remove Item" at bounding box center [1105, 369] width 14 height 14
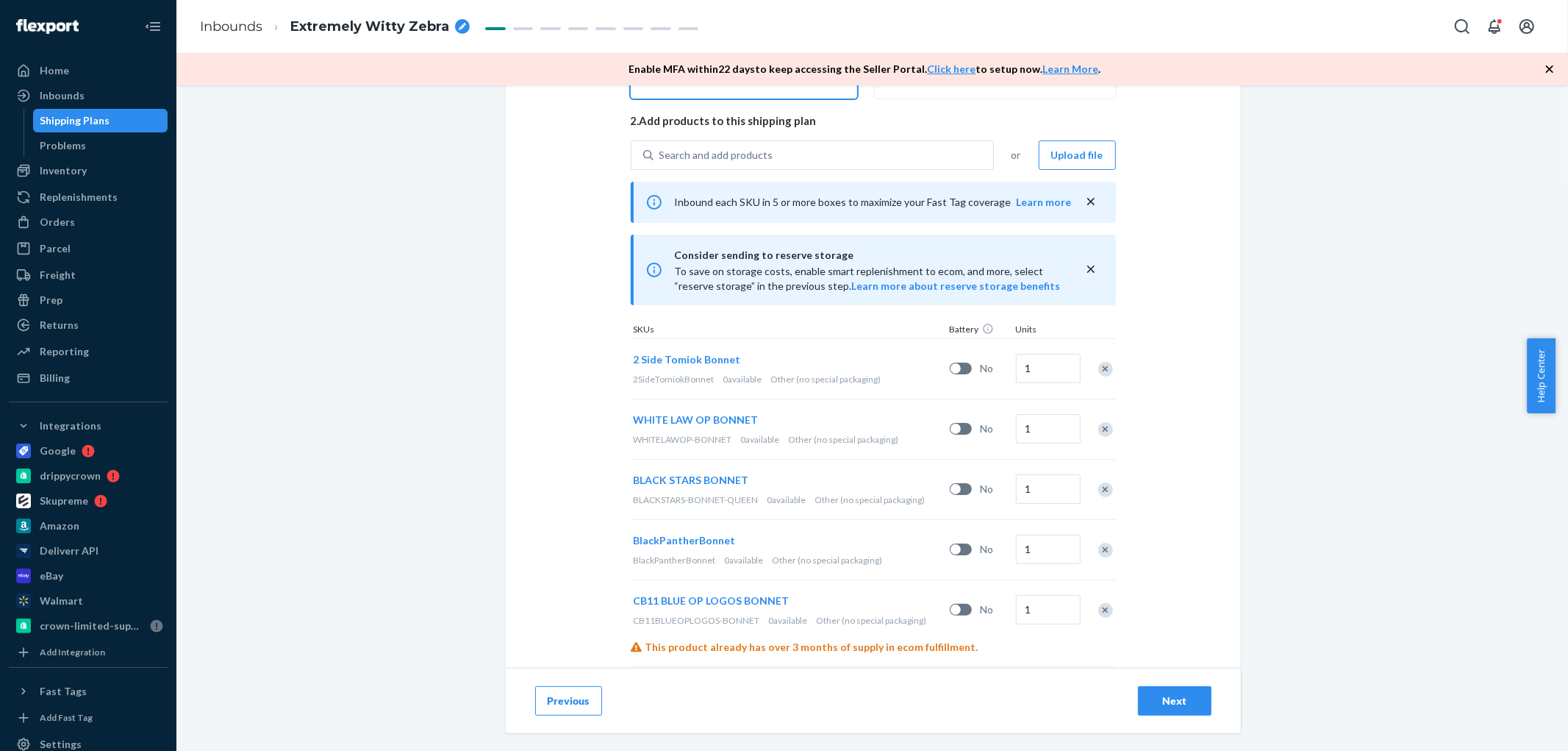
click at [1099, 370] on div "Remove Item" at bounding box center [1105, 369] width 14 height 14
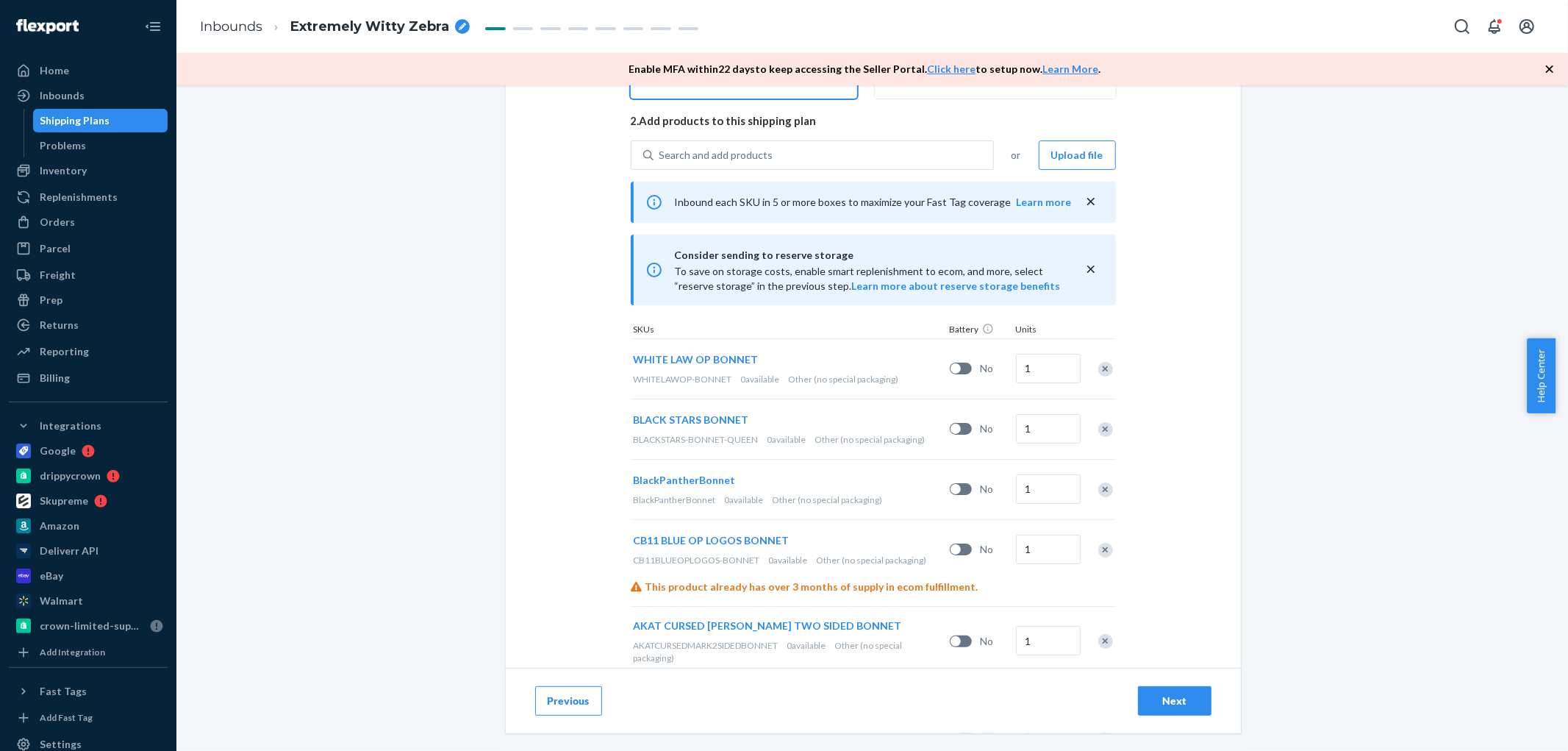
click at [1099, 370] on div "Remove Item" at bounding box center [1105, 369] width 14 height 14
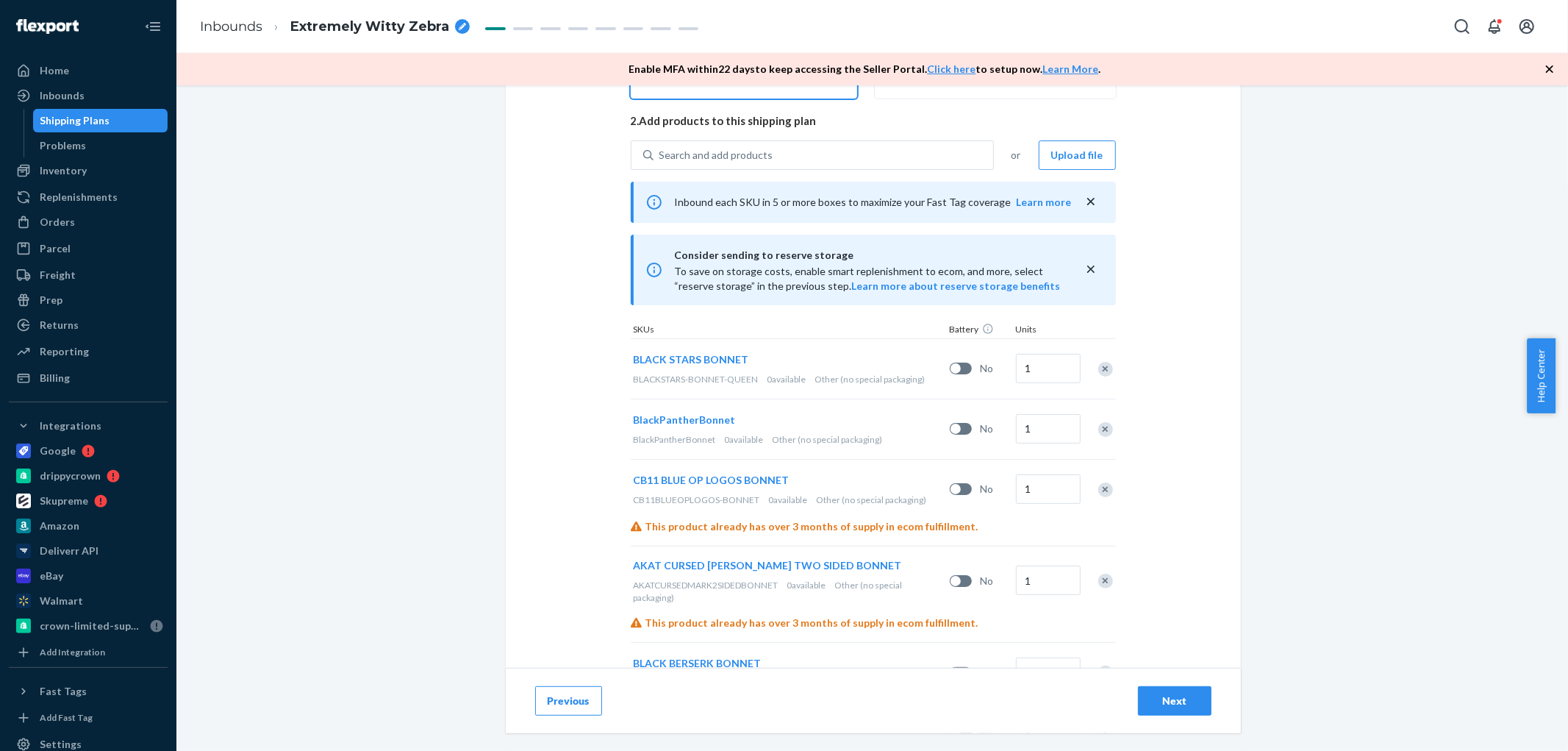
click at [1099, 370] on div "Remove Item" at bounding box center [1105, 369] width 14 height 14
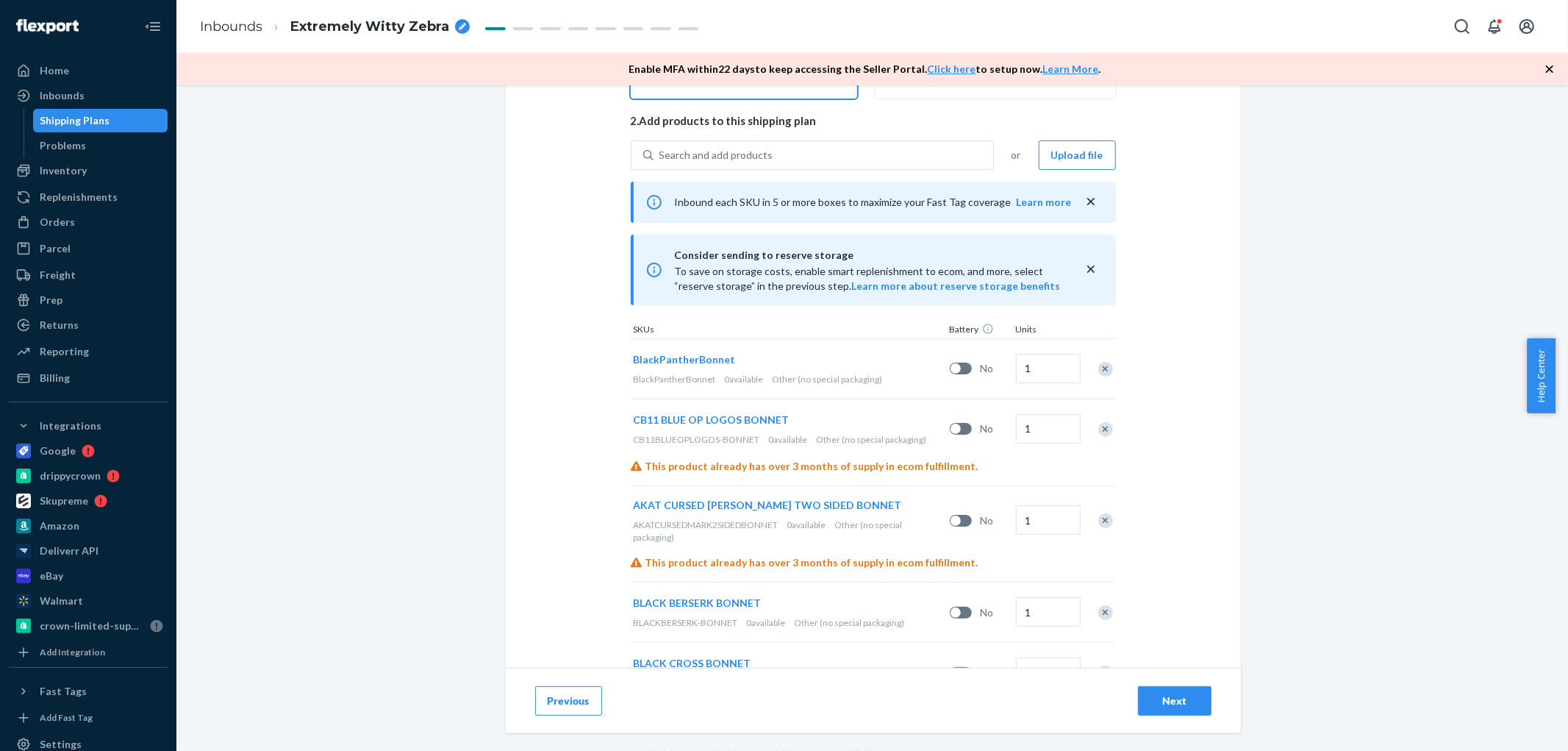
click at [1099, 370] on div "Remove Item" at bounding box center [1105, 369] width 14 height 14
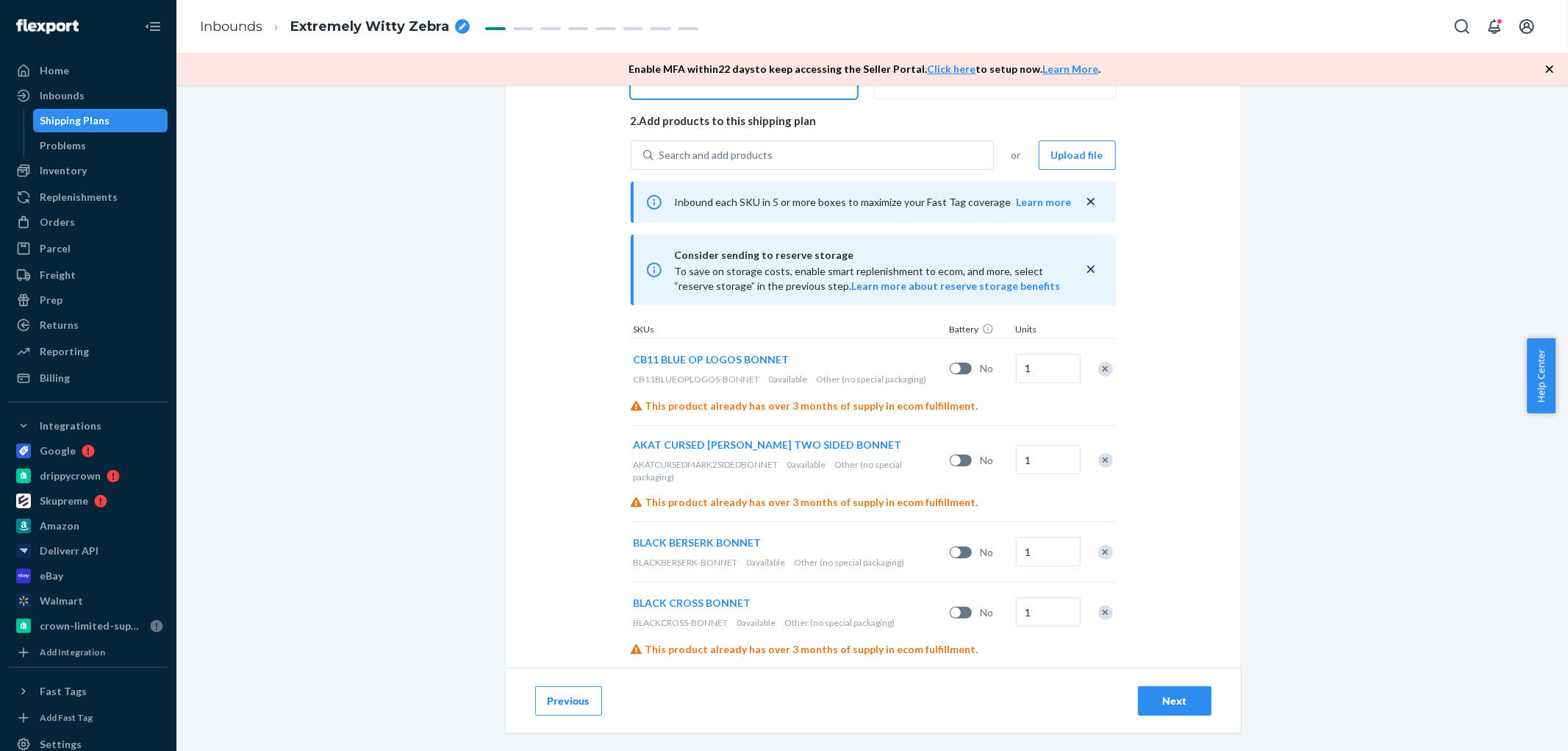
click at [1098, 370] on div "Remove Item" at bounding box center [1105, 369] width 14 height 14
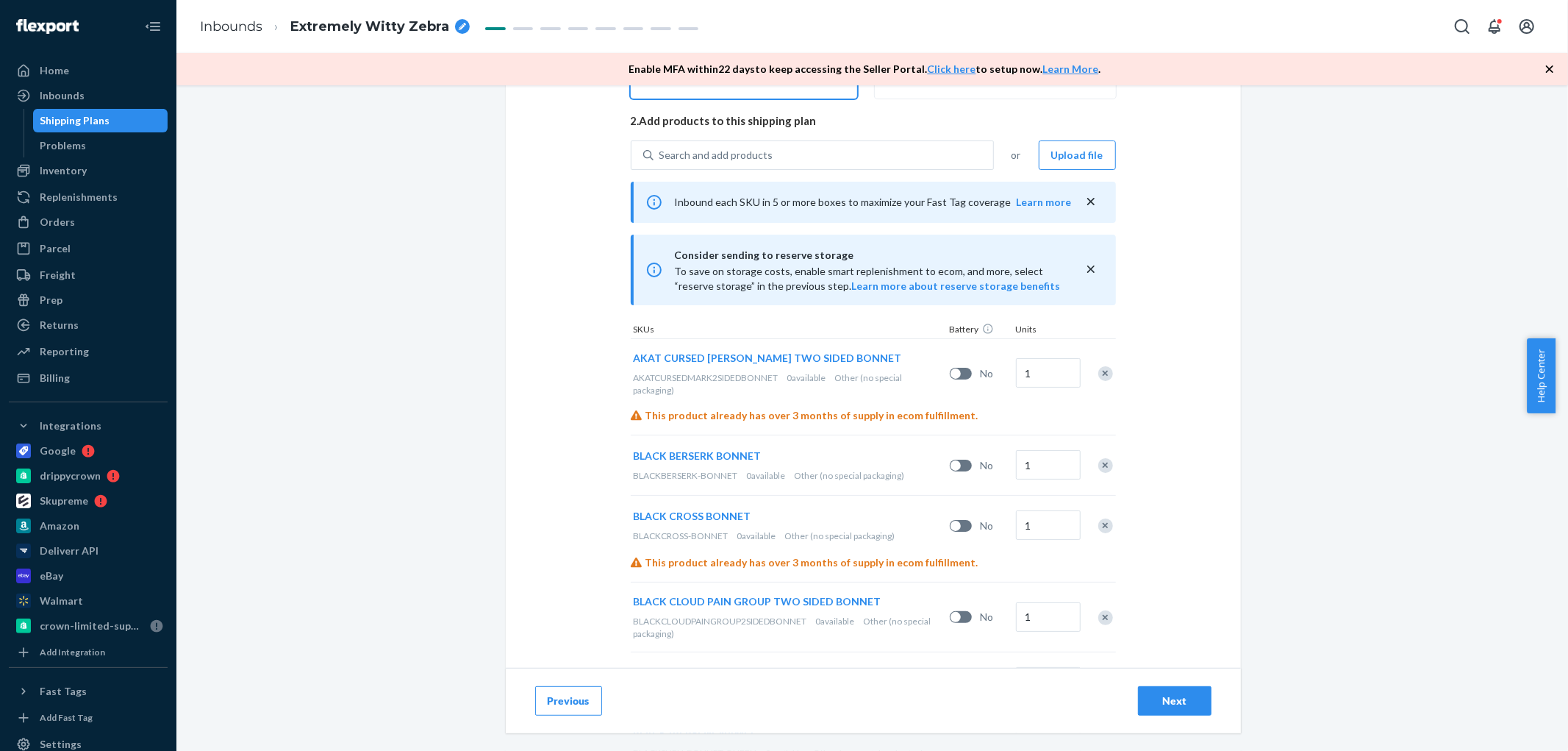
click at [1098, 370] on div "Remove Item" at bounding box center [1105, 373] width 14 height 14
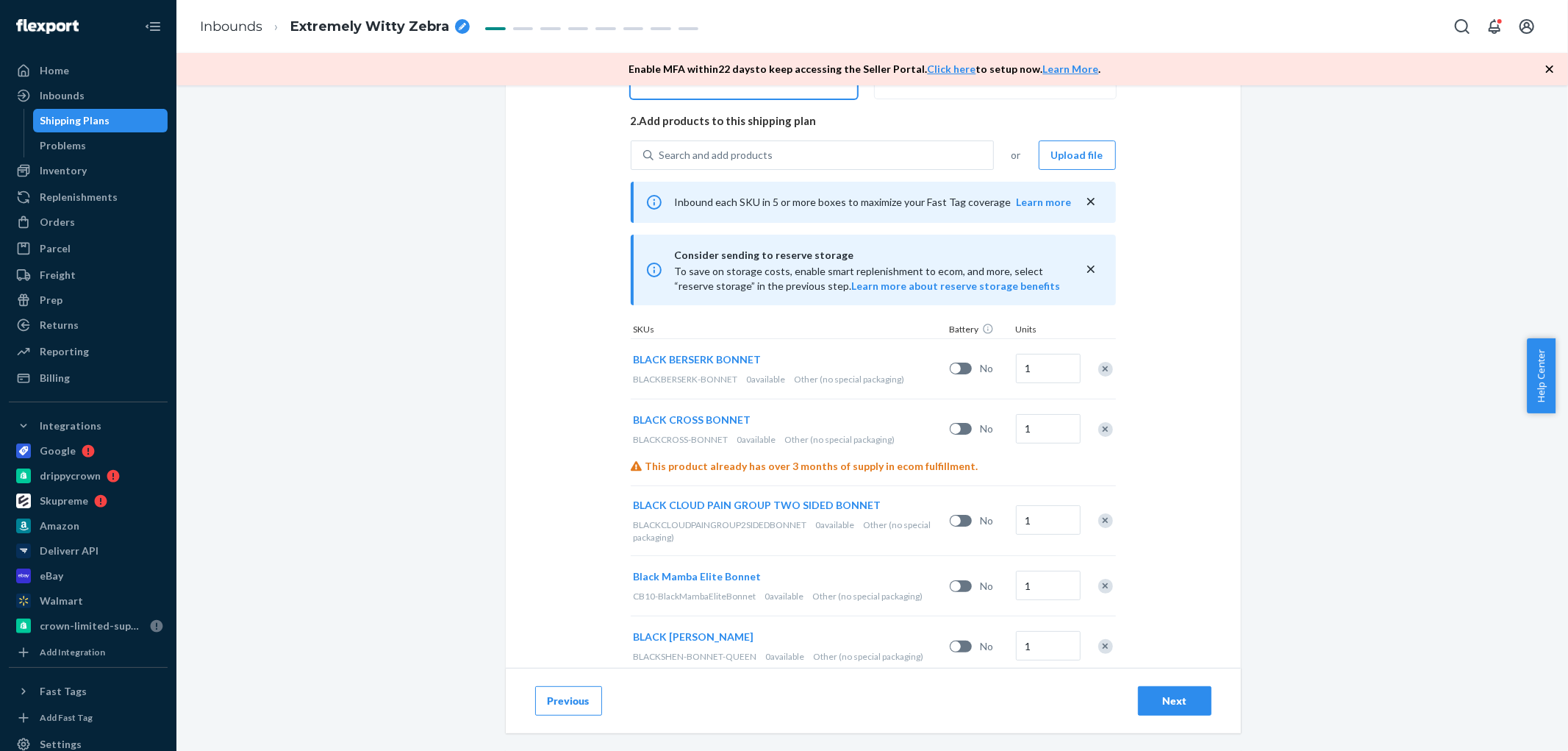
click at [1098, 370] on div "Remove Item" at bounding box center [1105, 369] width 14 height 14
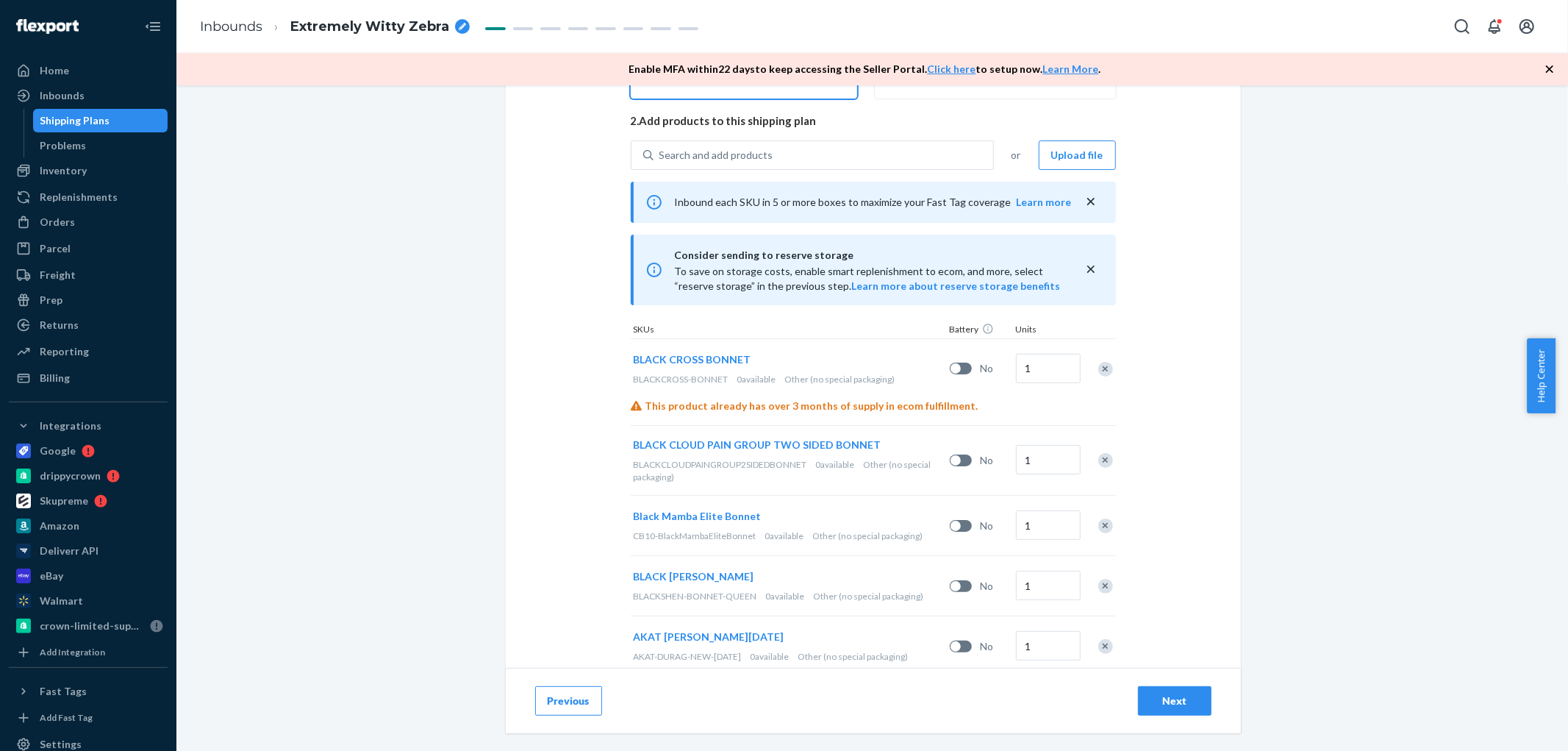
click at [1098, 370] on div "Remove Item" at bounding box center [1105, 369] width 14 height 14
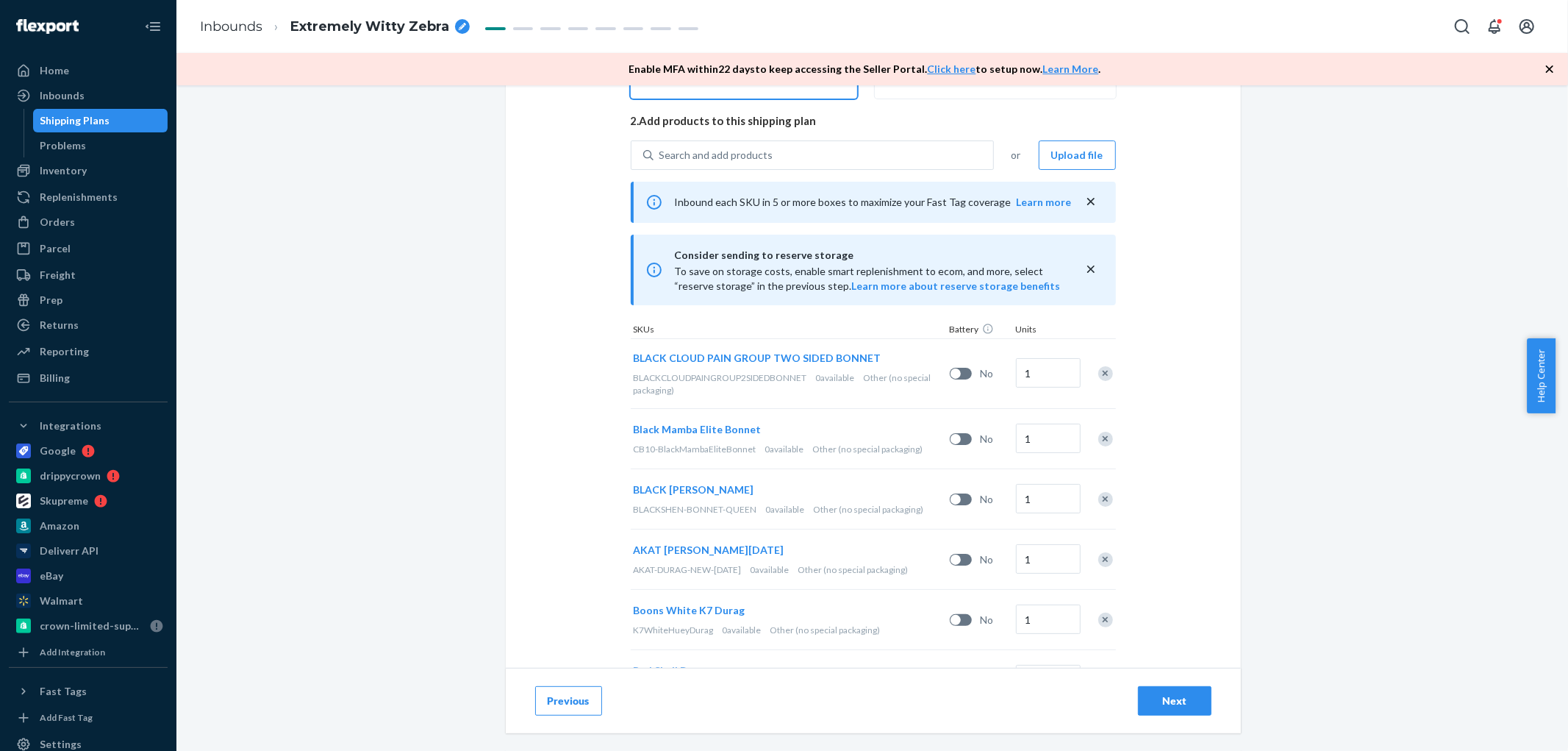
click at [1098, 370] on div "Remove Item" at bounding box center [1105, 373] width 14 height 14
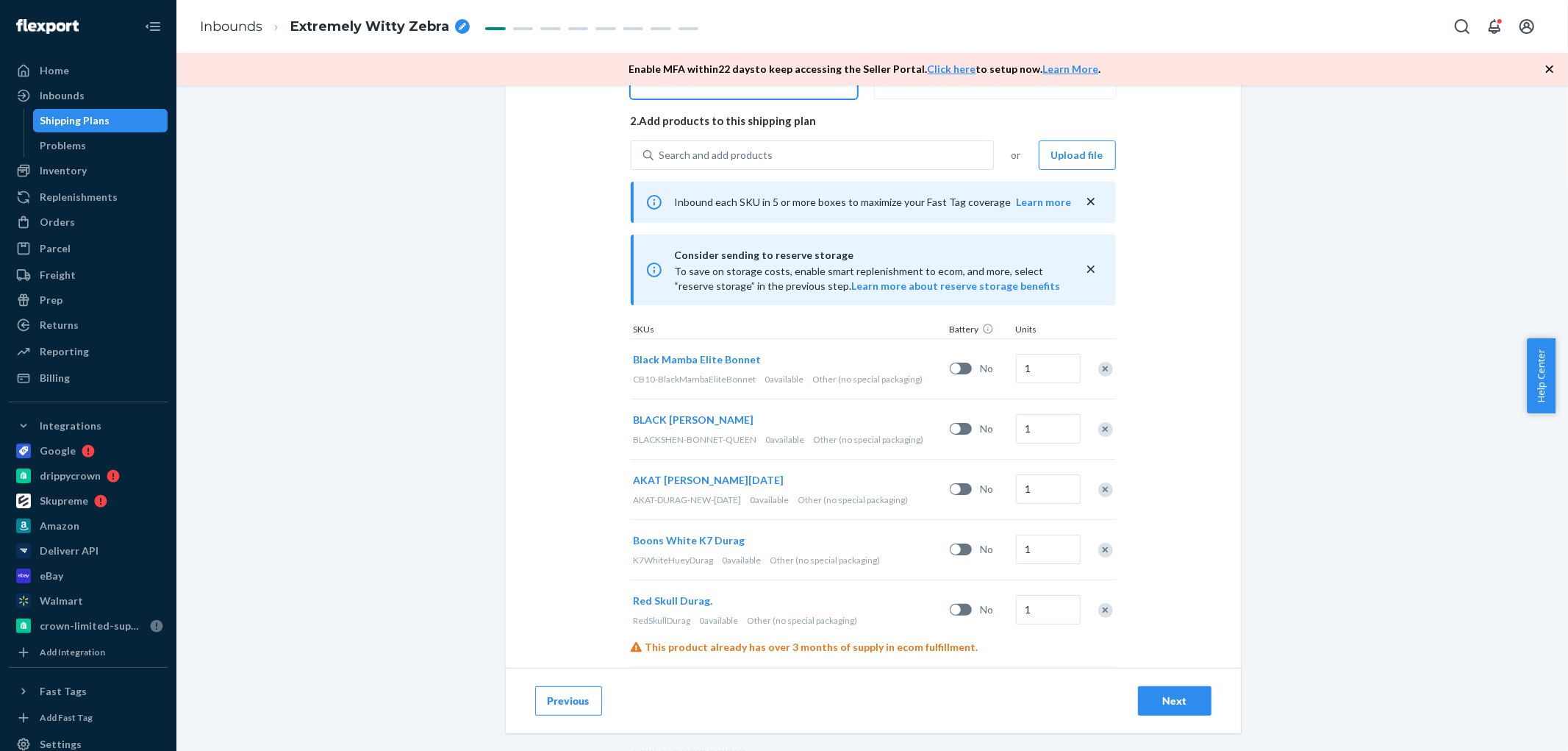
click at [1098, 370] on div "Remove Item" at bounding box center [1105, 369] width 14 height 14
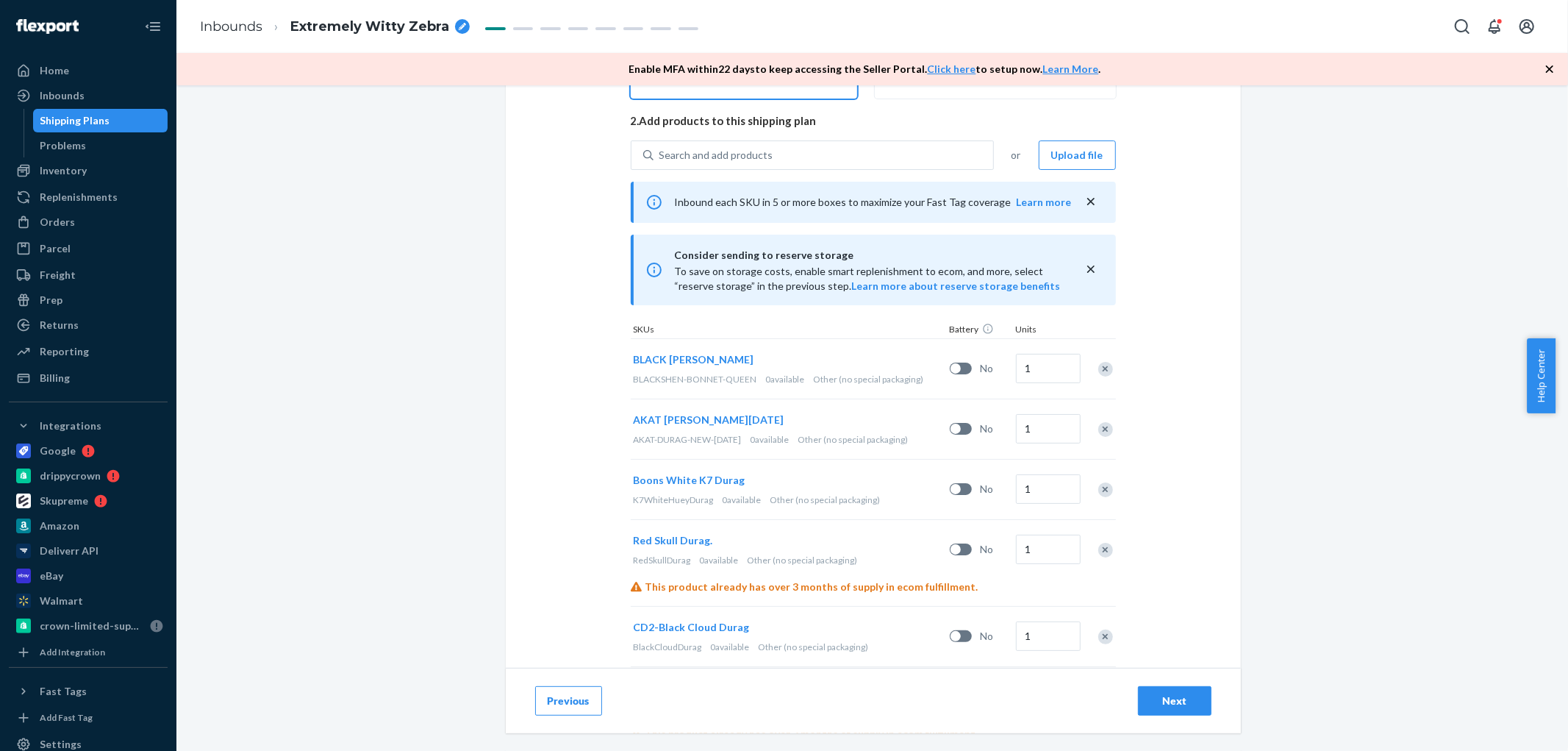
click at [1098, 370] on div "Remove Item" at bounding box center [1105, 369] width 14 height 14
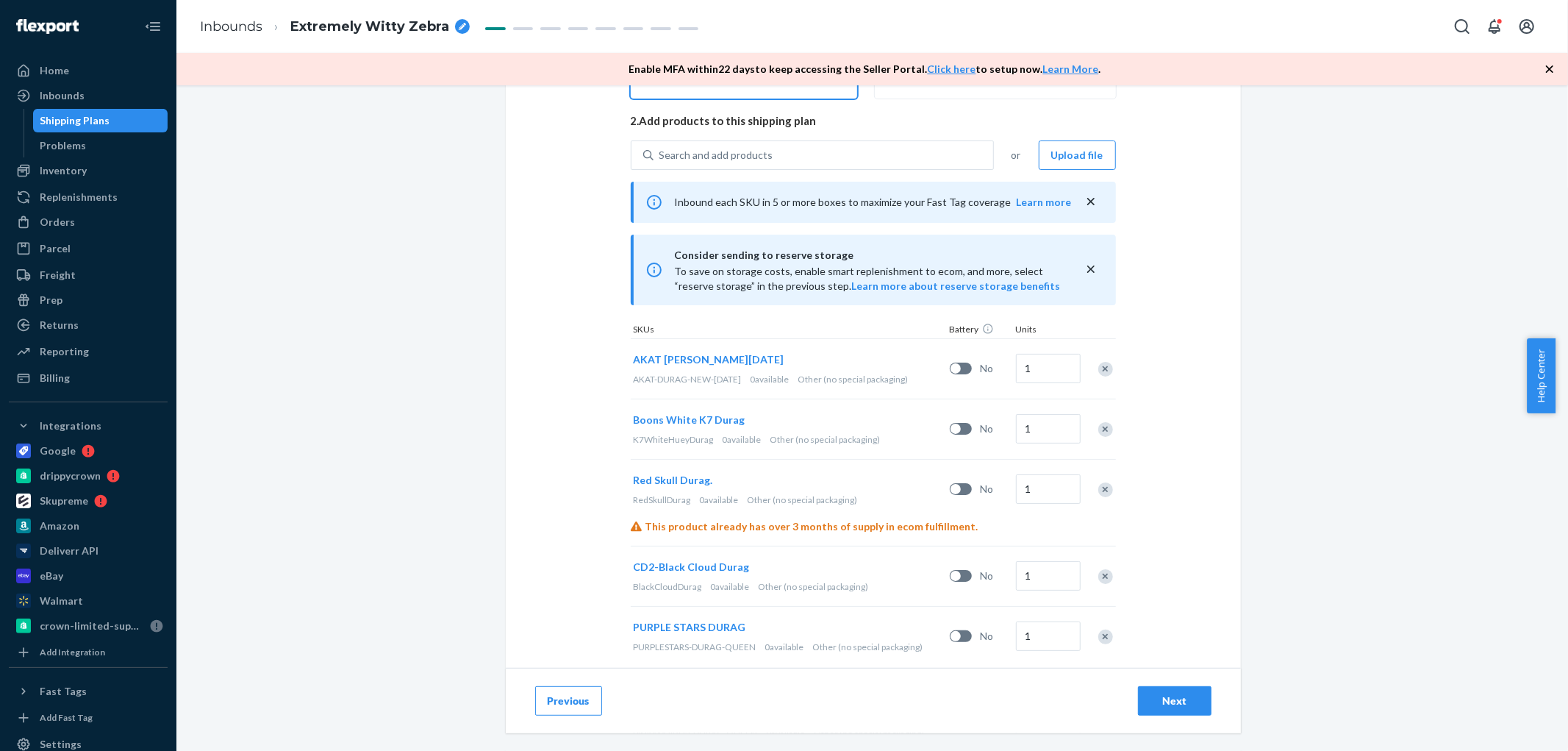
click at [1098, 370] on div "Remove Item" at bounding box center [1105, 369] width 14 height 14
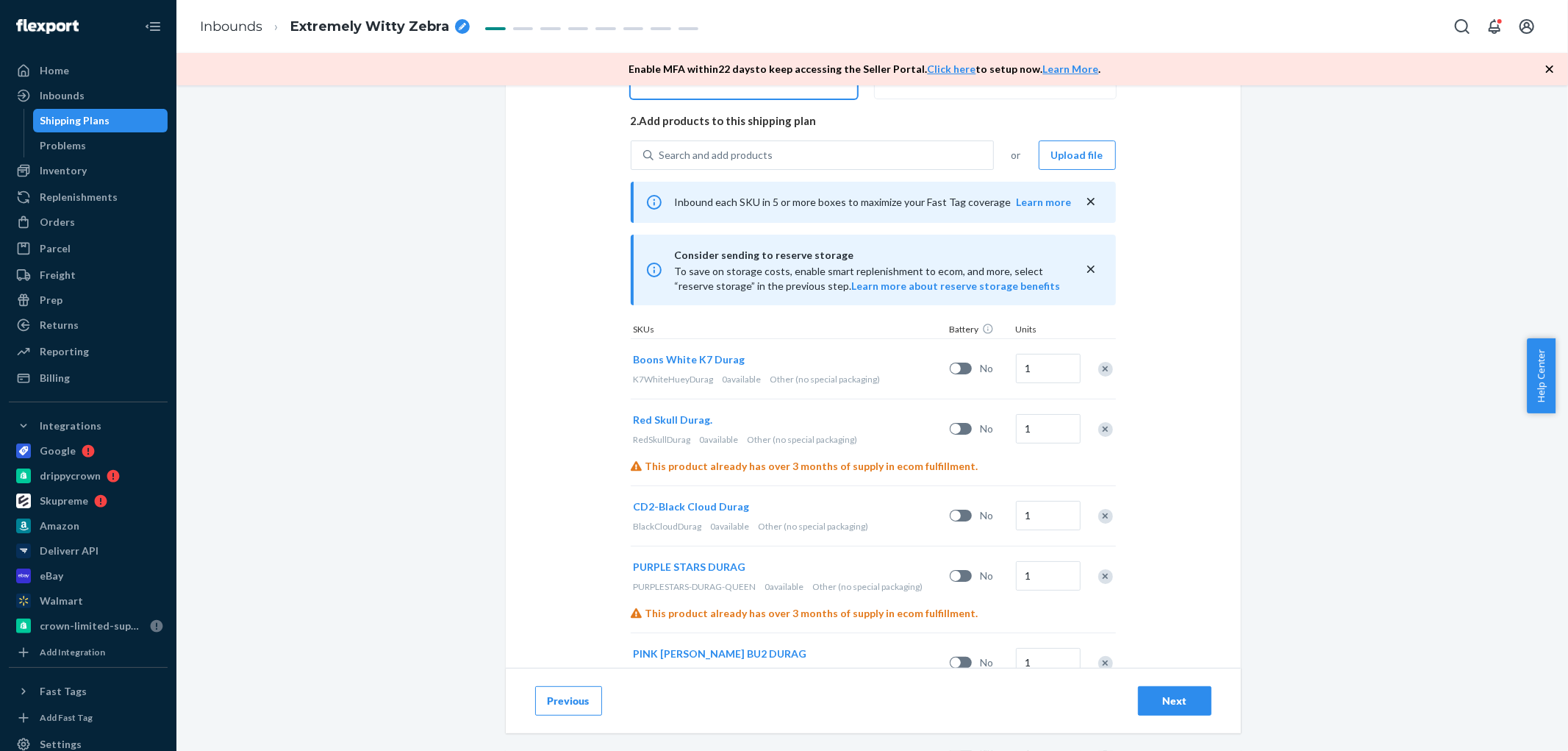
click at [1098, 370] on div "Remove Item" at bounding box center [1105, 369] width 14 height 14
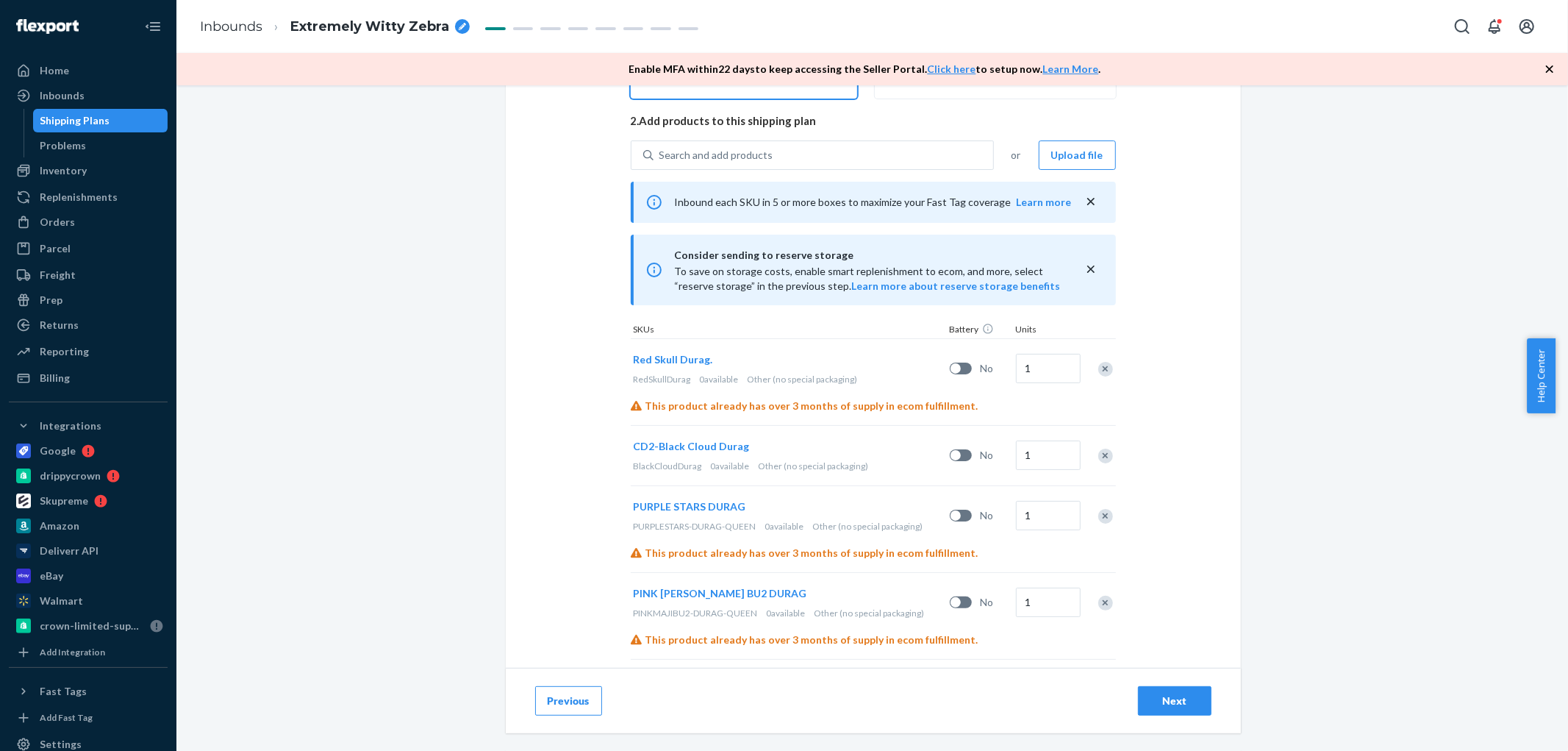
click at [1098, 370] on div "Remove Item" at bounding box center [1105, 369] width 14 height 14
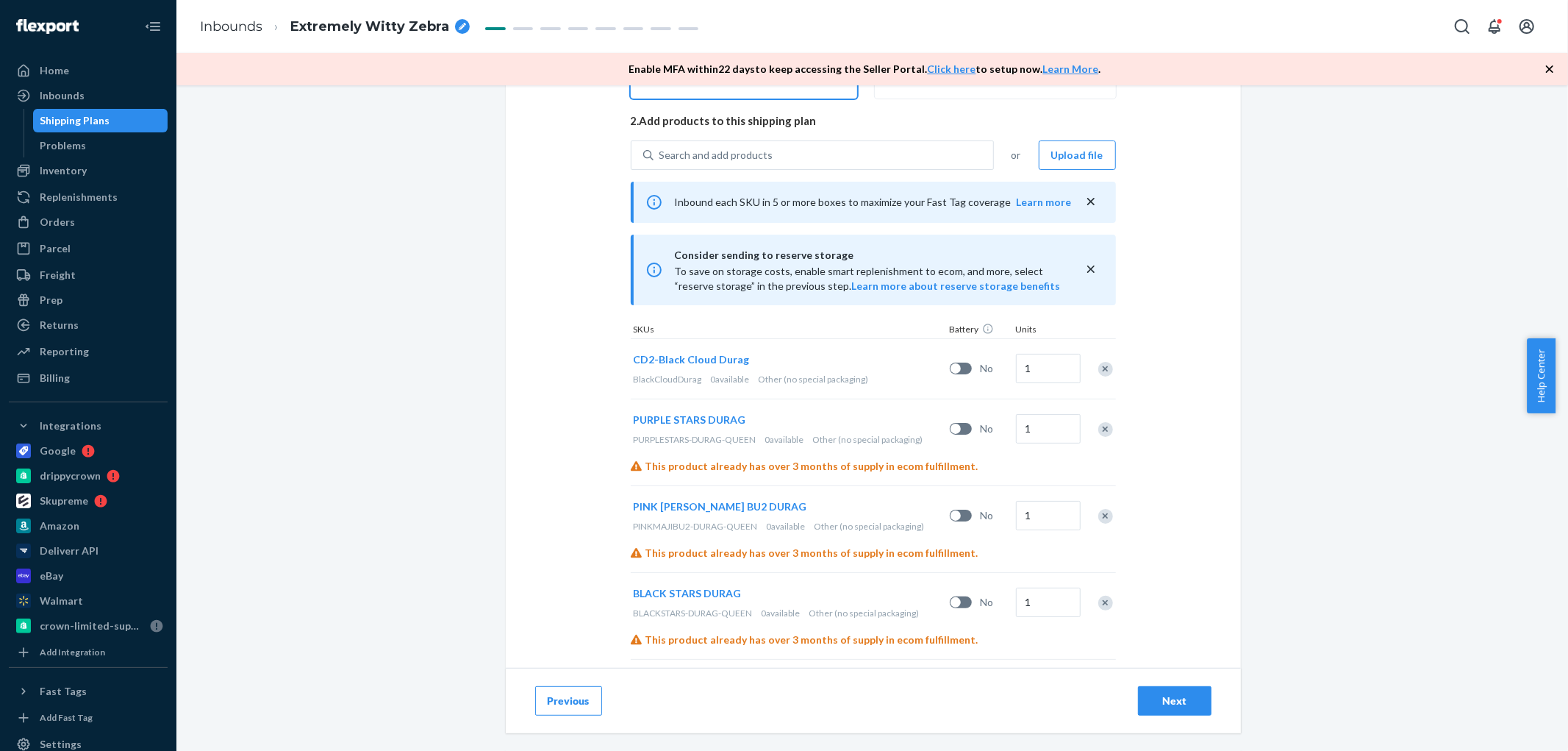
click at [1098, 370] on div "Remove Item" at bounding box center [1105, 369] width 14 height 14
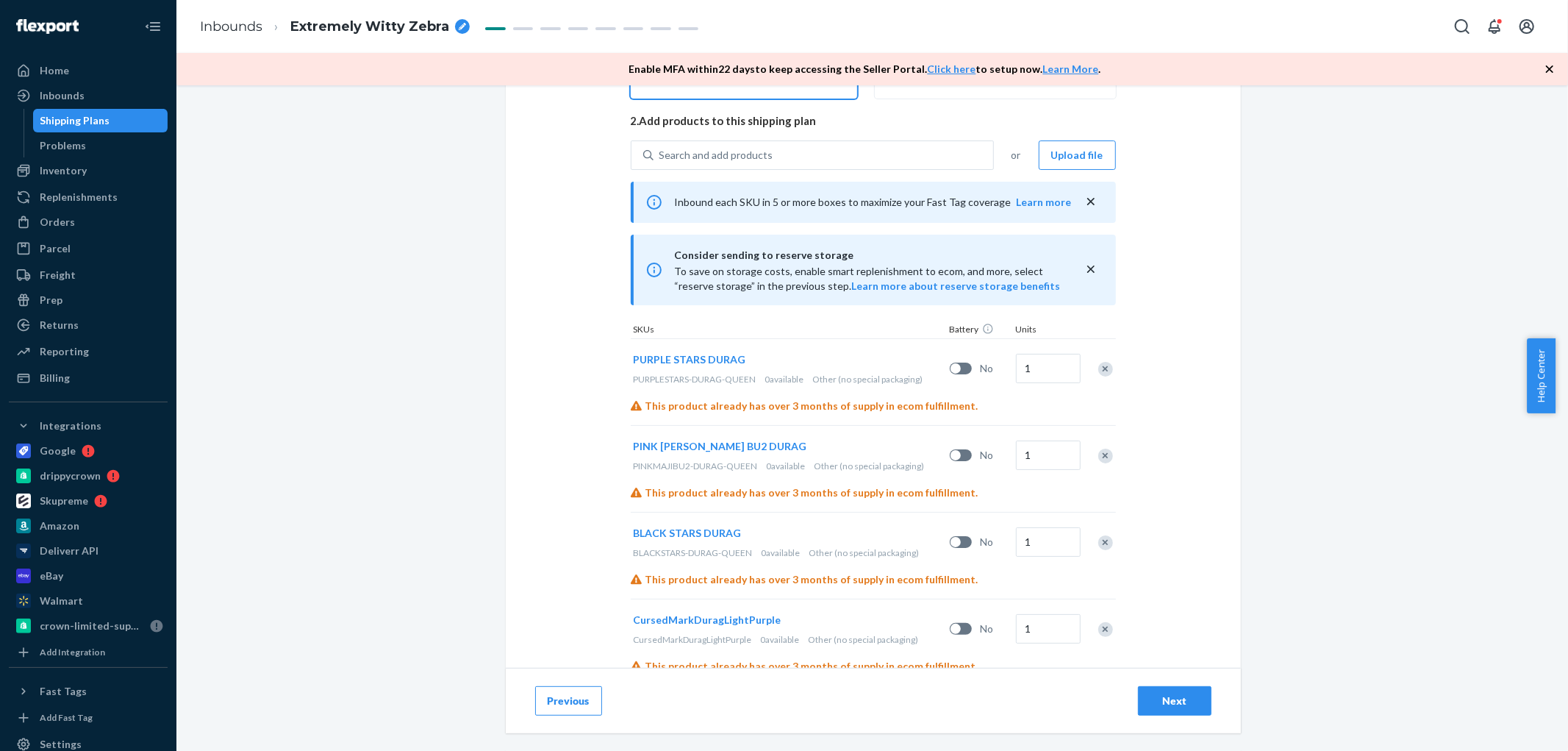
click at [1098, 370] on div "Remove Item" at bounding box center [1105, 369] width 14 height 14
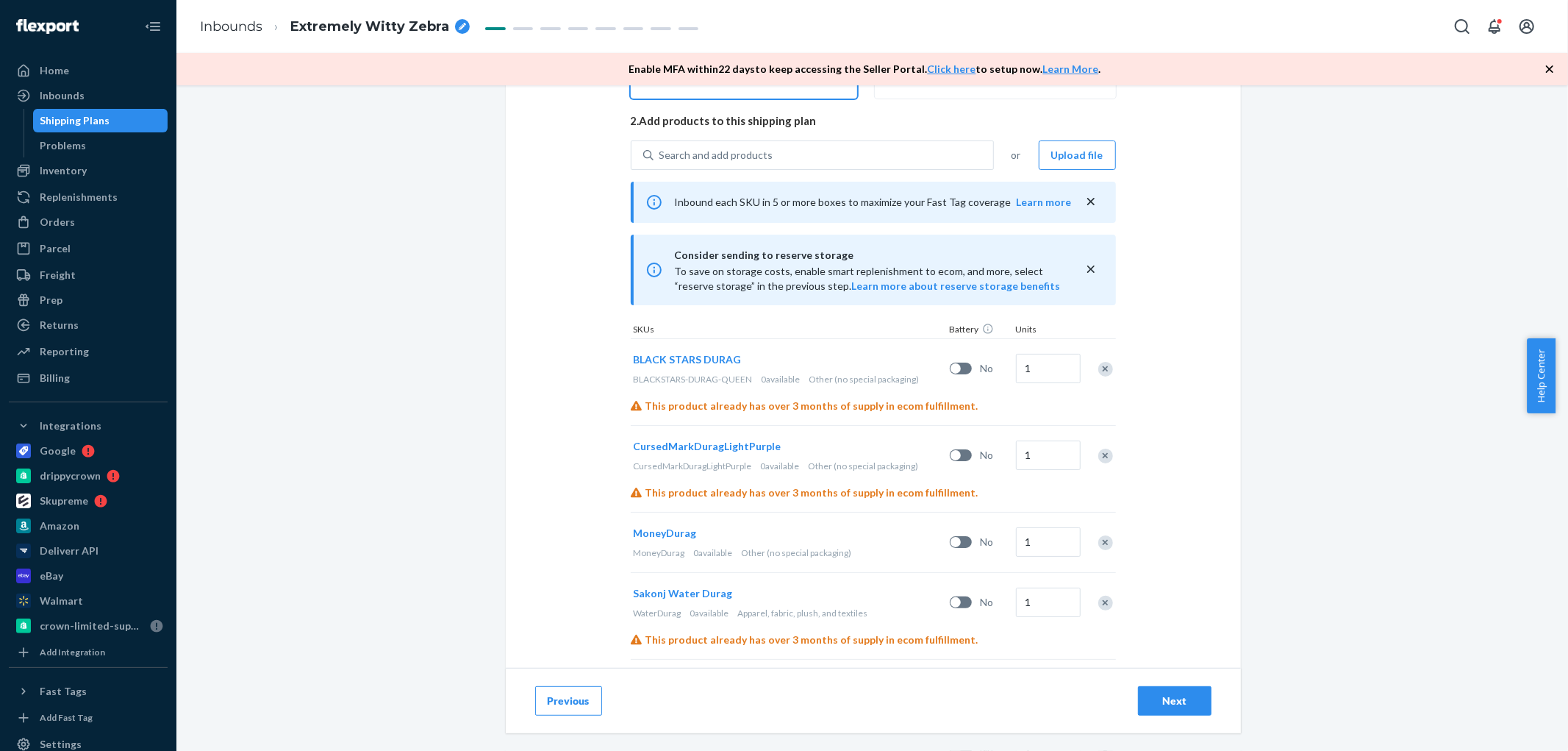
click at [1098, 370] on div "PURPLE STARS DURAG PURPLESTARS-DURAG-QUEEN 0 available Other (no special packag…" at bounding box center [873, 723] width 485 height 769
click at [1098, 370] on div "Remove Item" at bounding box center [1105, 369] width 14 height 14
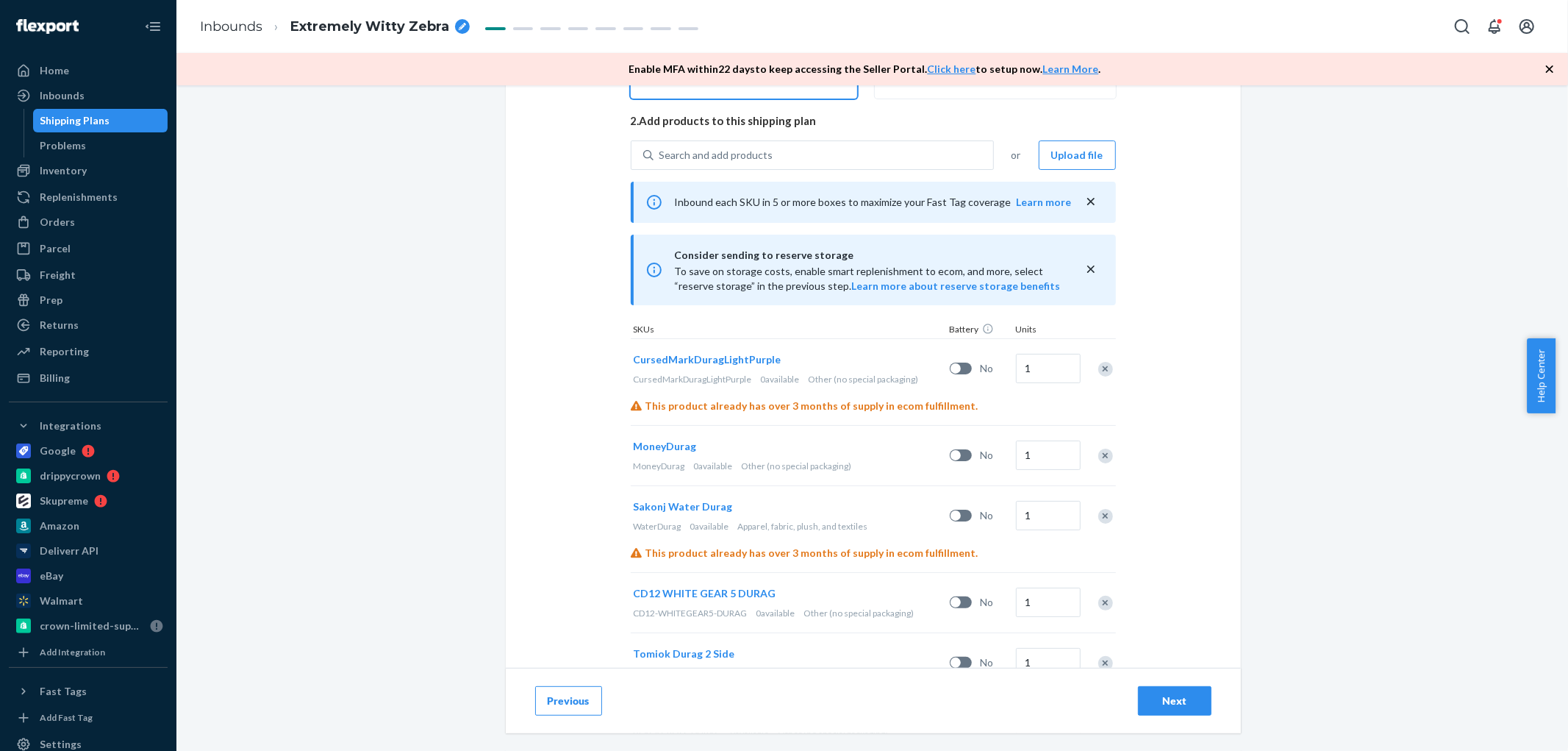
click at [1098, 370] on div "BLACK STARS DURAG BLACKSTARS-DURAG-QUEEN 0 available Other (no special packagin…" at bounding box center [873, 679] width 485 height 682
click at [1098, 370] on div "Remove Item" at bounding box center [1105, 369] width 14 height 14
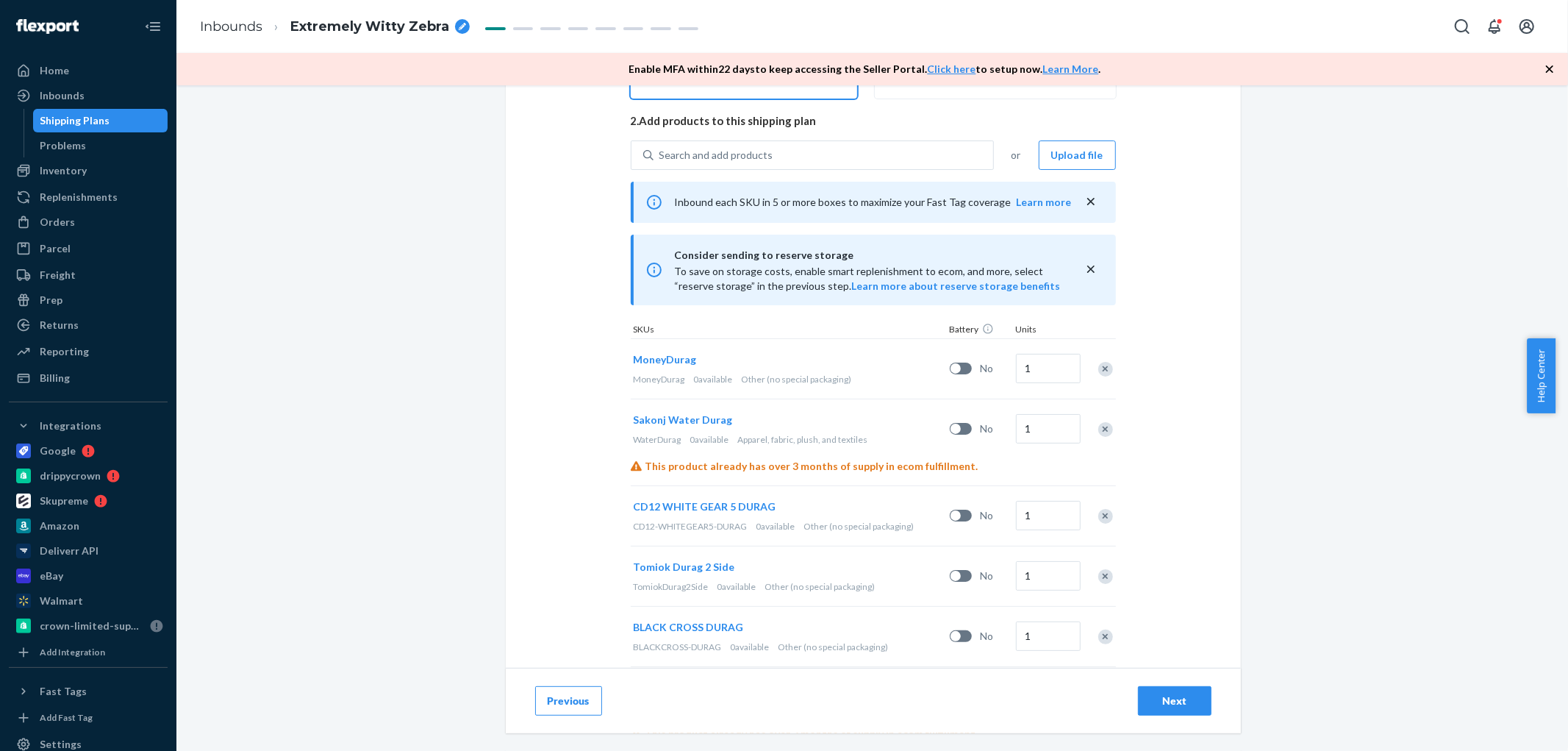
click at [1098, 370] on div "BLACK STARS DURAG BLACKSTARS-DURAG-QUEEN 0 available Other (no special packagin…" at bounding box center [873, 636] width 485 height 595
click at [1098, 370] on div "Remove Item" at bounding box center [1105, 369] width 14 height 14
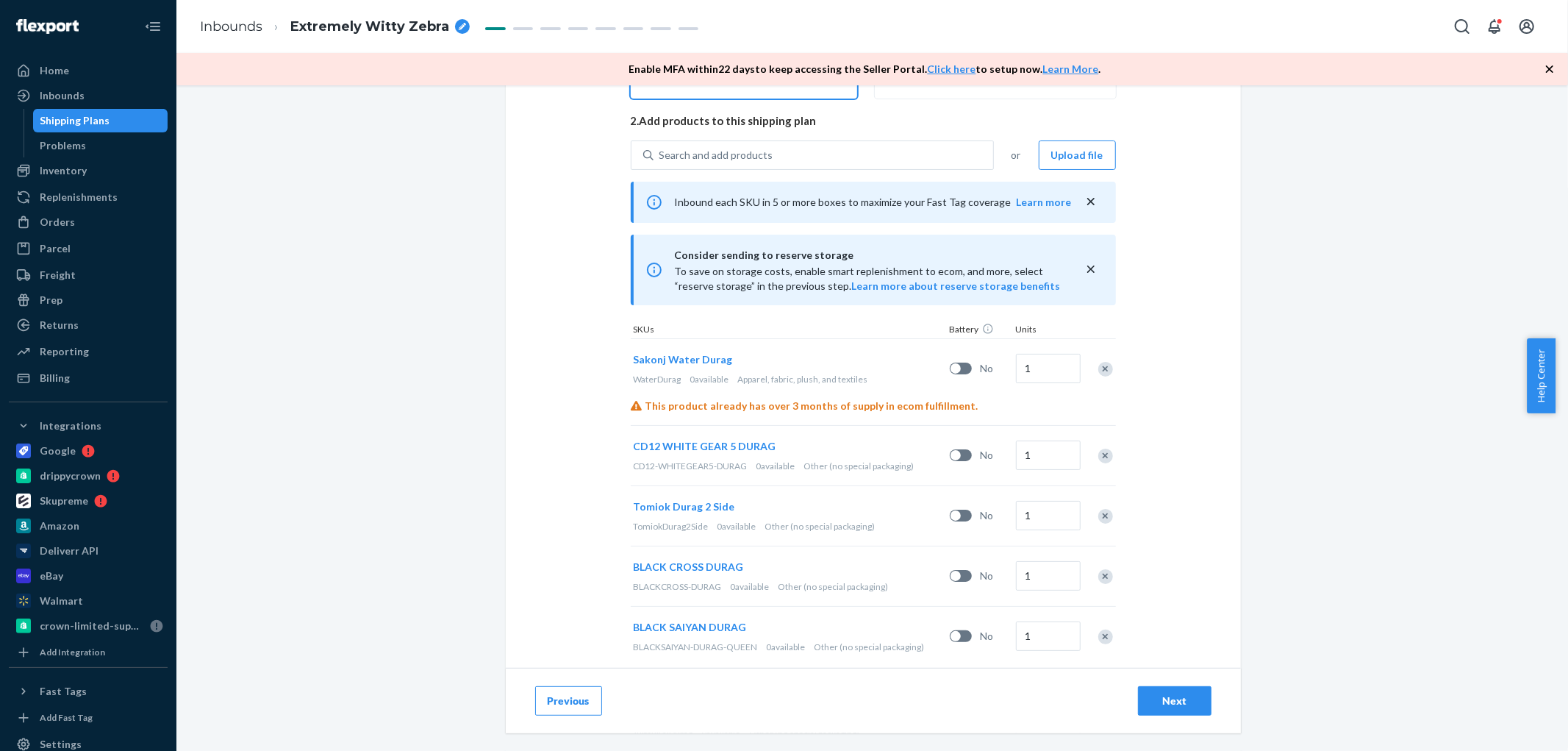
click at [1098, 370] on div "MoneyDurag MoneyDurag 0 available Other (no special packaging) No 1 Sakonj Wate…" at bounding box center [873, 606] width 485 height 536
click at [1098, 370] on div "Remove Item" at bounding box center [1105, 369] width 14 height 14
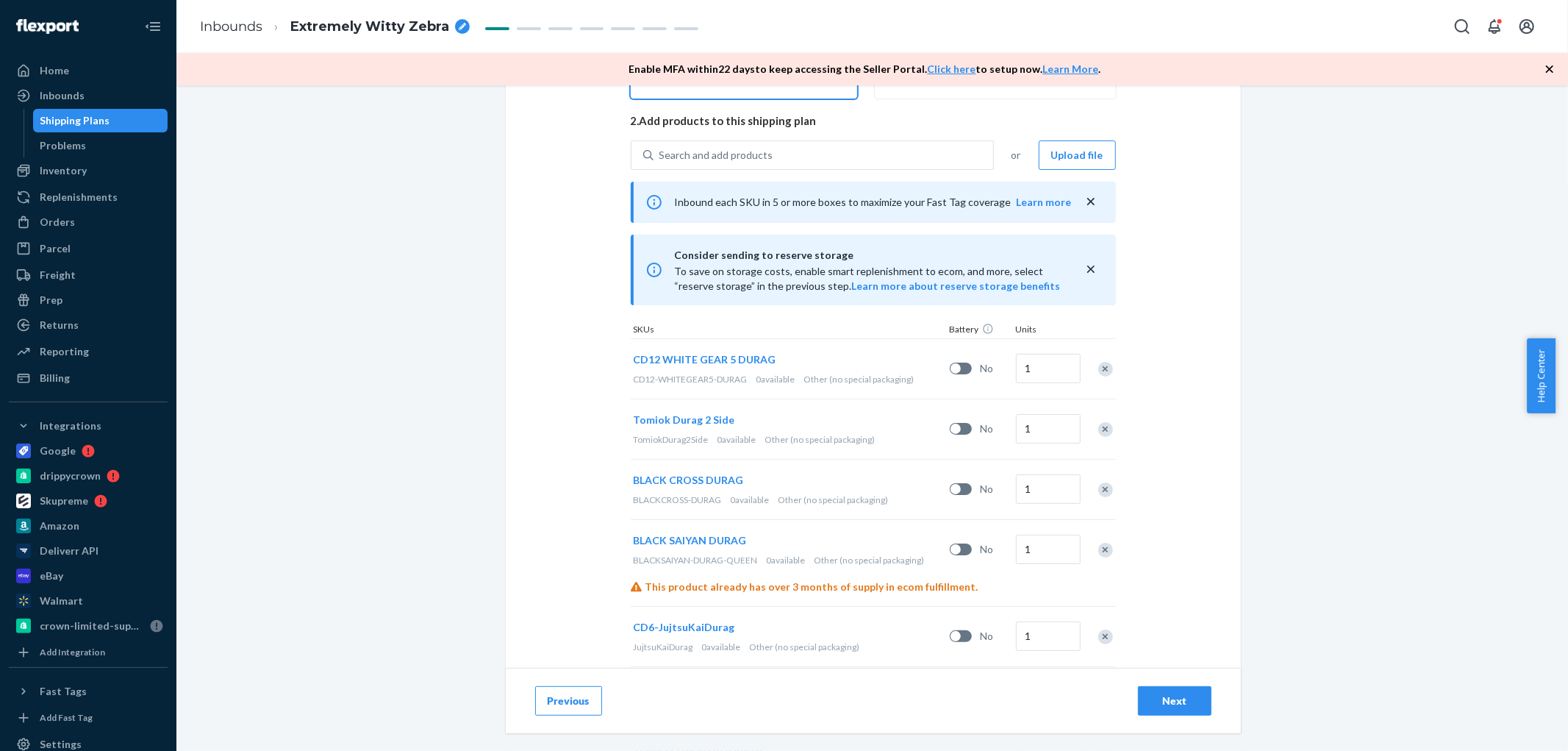
click at [1098, 370] on div "MoneyDurag MoneyDurag 0 available Other (no special packaging) No 1 Sakonj Wate…" at bounding box center [873, 563] width 485 height 449
click at [1098, 370] on div "Remove Item" at bounding box center [1105, 369] width 14 height 14
click at [1098, 370] on div "Sakonj Water Durag WaterDurag 0 available Apparel, fabric, plush, and textiles …" at bounding box center [873, 563] width 485 height 449
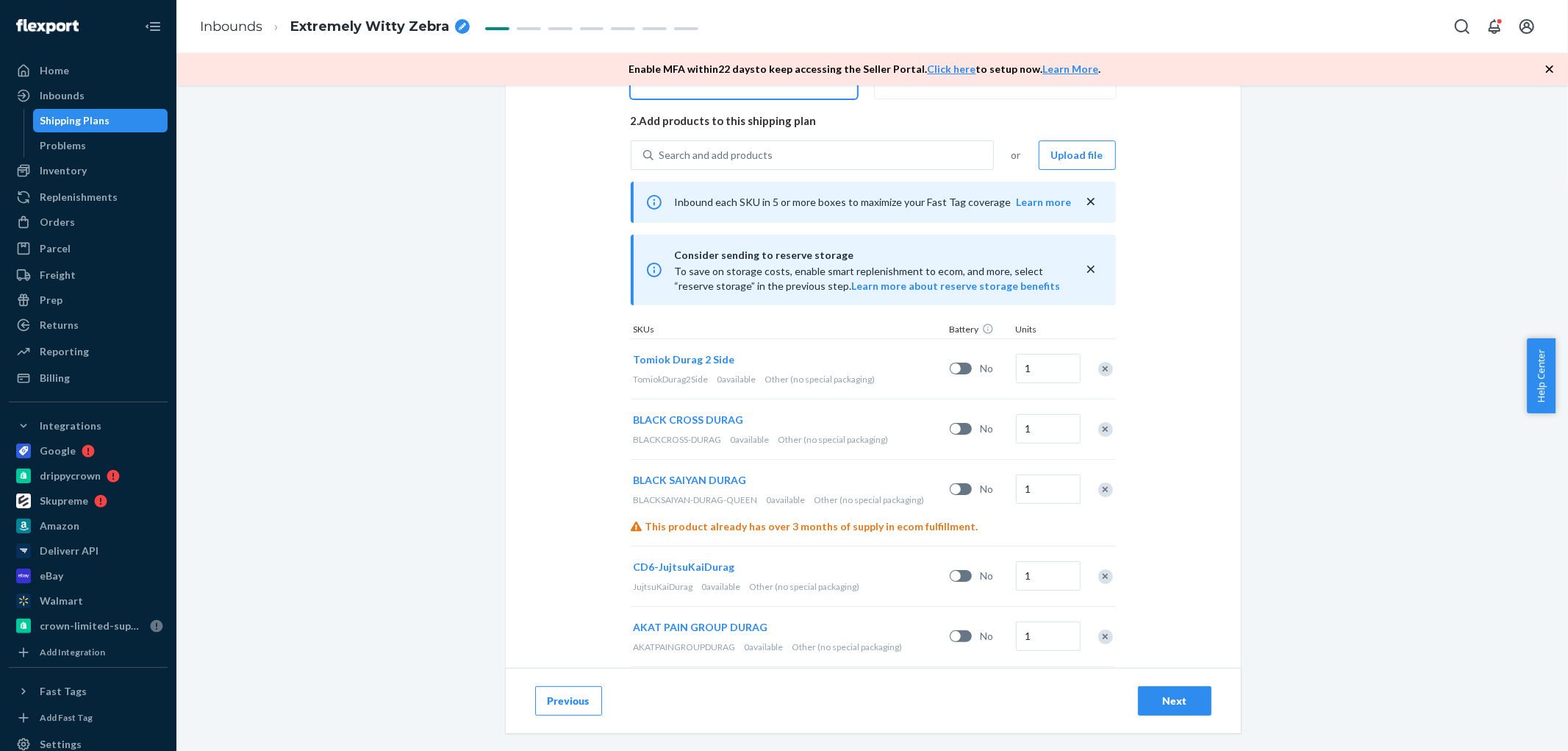
click at [1098, 370] on div "Remove Item" at bounding box center [1105, 369] width 14 height 14
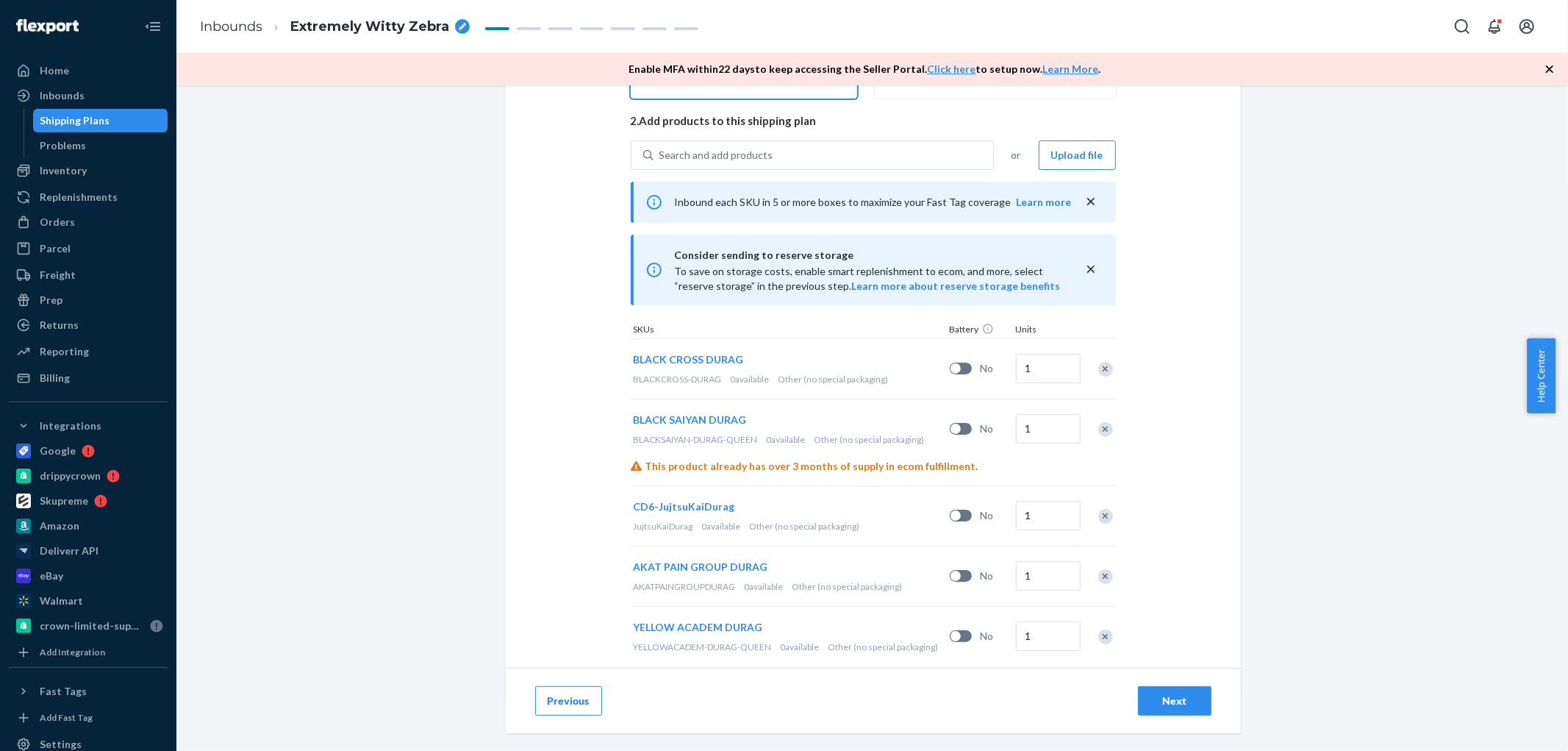
click at [1098, 370] on div "Tomiok Durag 2 Side TomiokDurag2Side 0 available Other (no special packaging) N…" at bounding box center [873, 502] width 485 height 328
click at [1098, 370] on div "Remove Item" at bounding box center [1105, 369] width 14 height 14
click at [1098, 370] on div at bounding box center [1097, 369] width 37 height 39
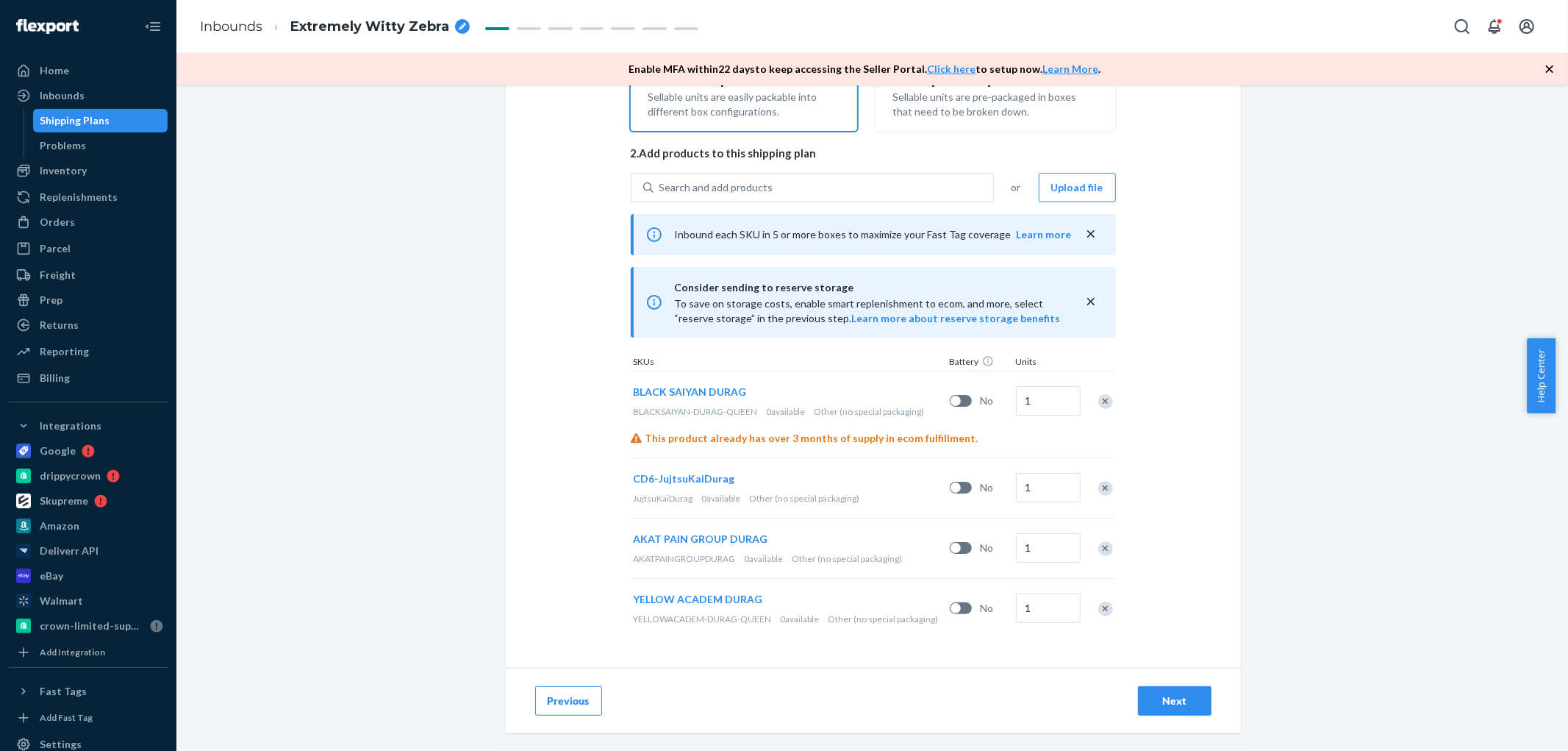
scroll to position [294, 0]
click at [1098, 371] on div "BLACK CROSS DURAG BLACKCROSS-DURAG 0 available Other (no special packaging) No …" at bounding box center [873, 505] width 485 height 267
click at [1104, 400] on div "Remove Item" at bounding box center [1105, 401] width 14 height 14
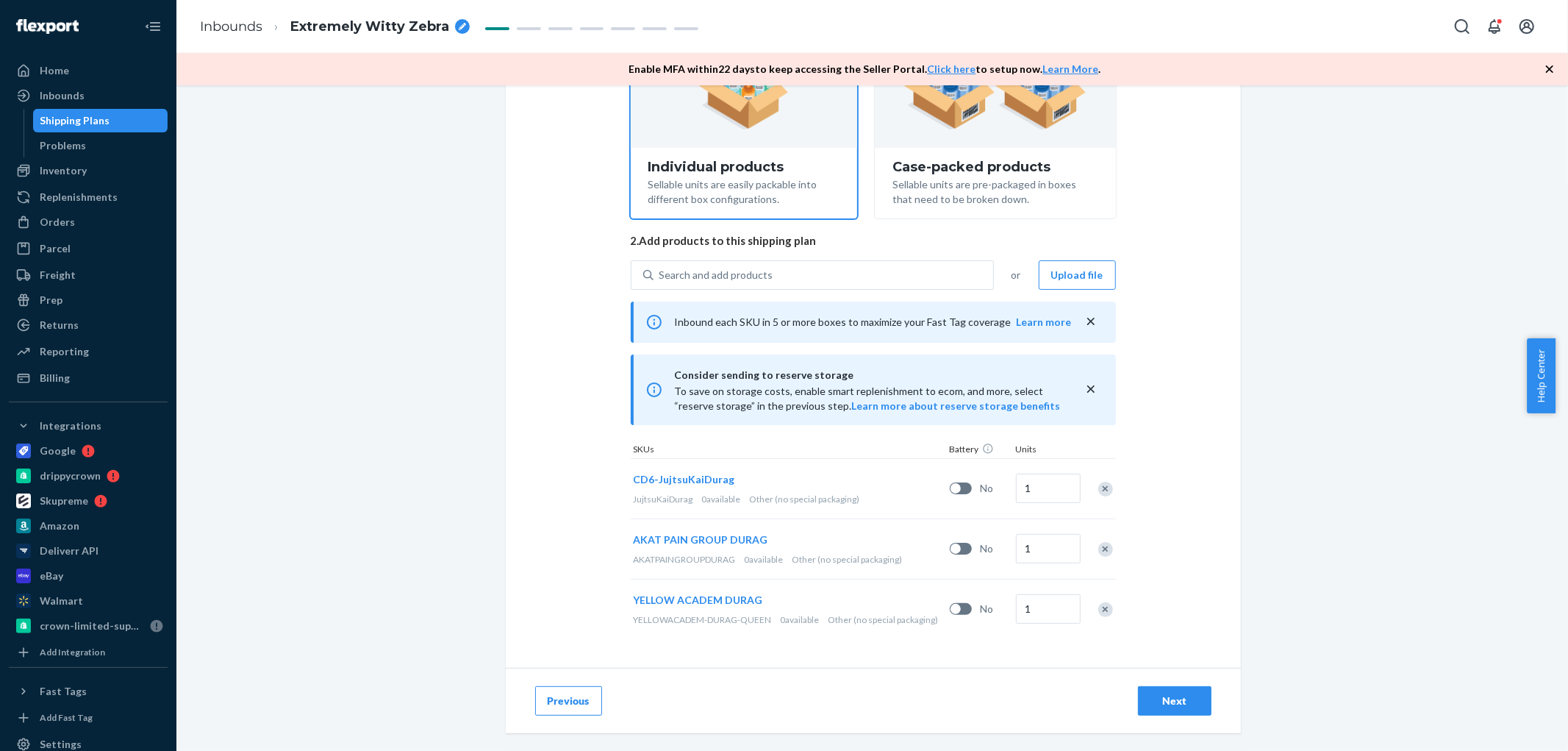
click at [1100, 494] on div "Remove Item" at bounding box center [1105, 489] width 14 height 14
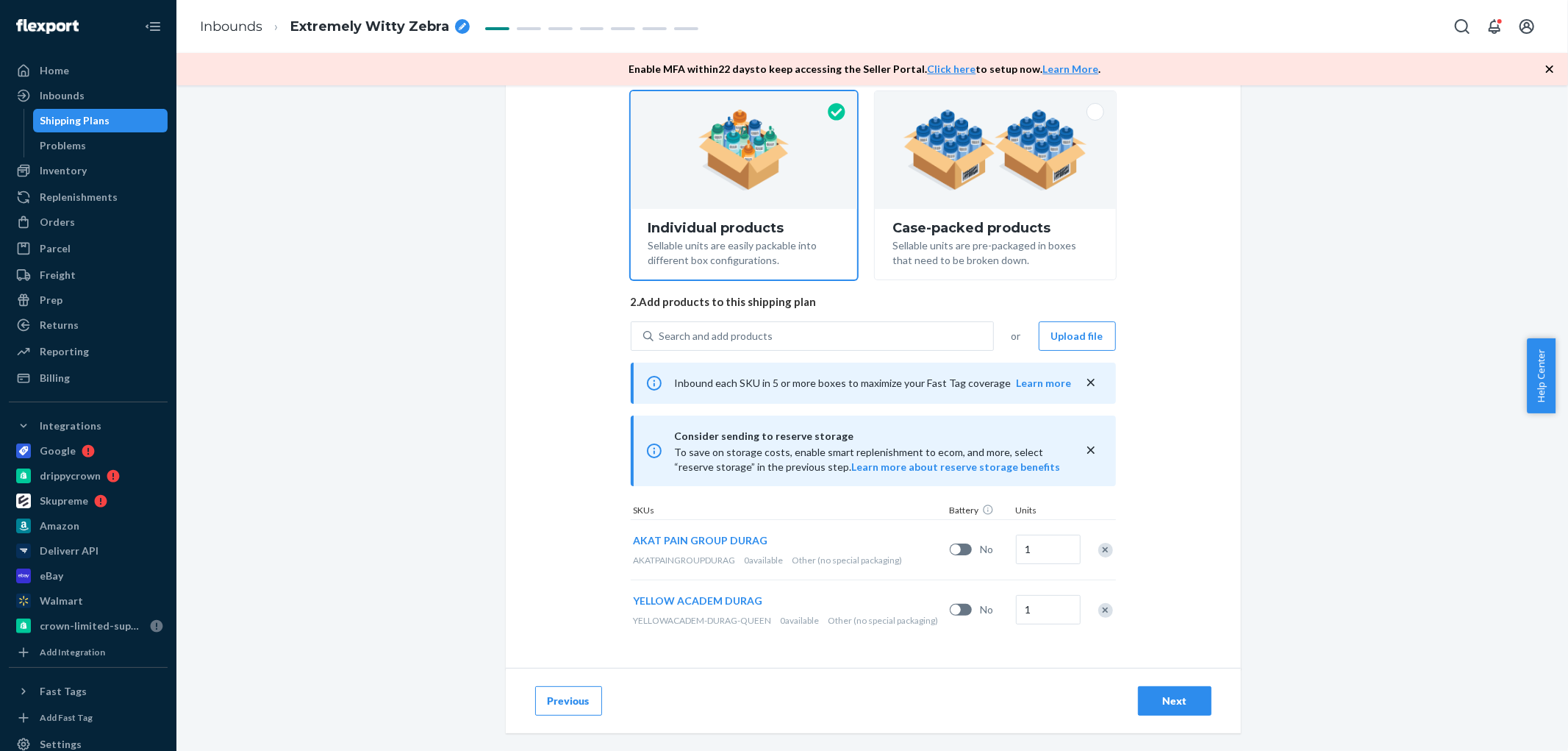
drag, startPoint x: 1100, startPoint y: 540, endPoint x: 1101, endPoint y: 573, distance: 33.0
click at [1099, 542] on div "Remove Item" at bounding box center [1105, 549] width 14 height 14
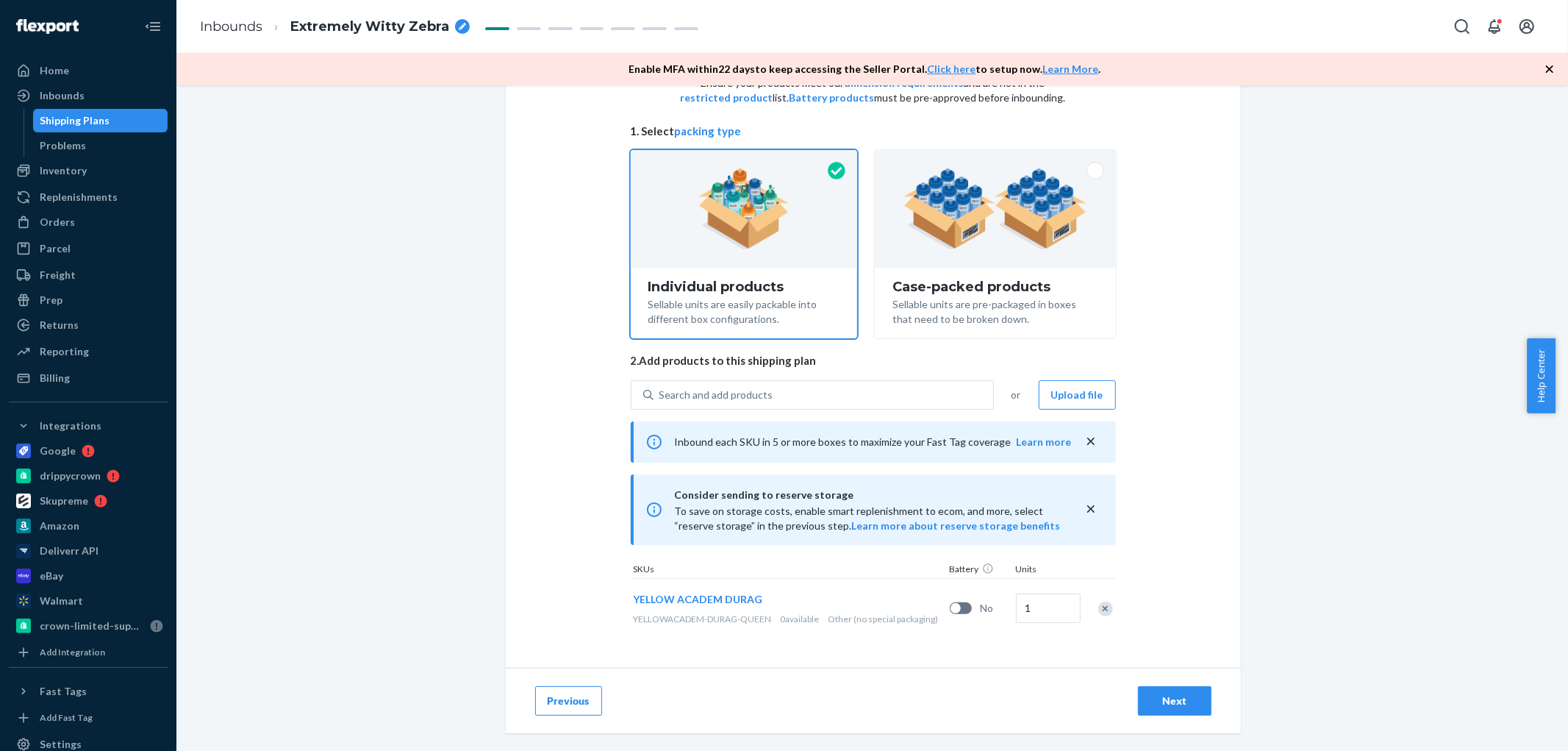
scroll to position [86, 0]
click at [1103, 612] on div "Remove Item" at bounding box center [1105, 609] width 14 height 14
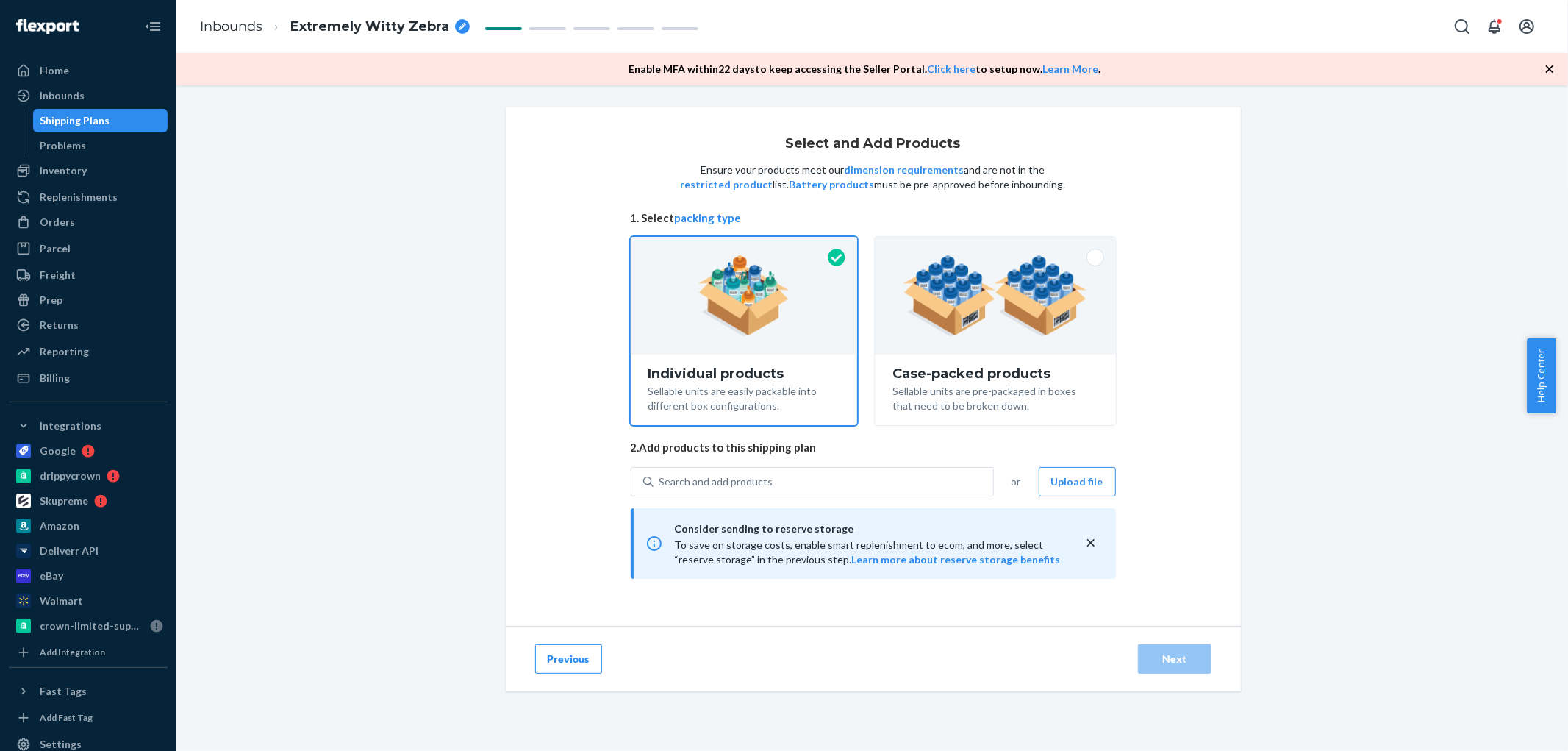
drag, startPoint x: 1194, startPoint y: 490, endPoint x: 1179, endPoint y: 509, distance: 24.2
click at [1181, 509] on div "Select and Add Products Ensure your products meet our dimension requirements an…" at bounding box center [873, 366] width 735 height 518
click at [727, 487] on div "Search and add products" at bounding box center [716, 481] width 114 height 14
click at [661, 487] on input "Search and add products" at bounding box center [660, 481] width 2 height 14
paste input "DQR34VMF8JH"
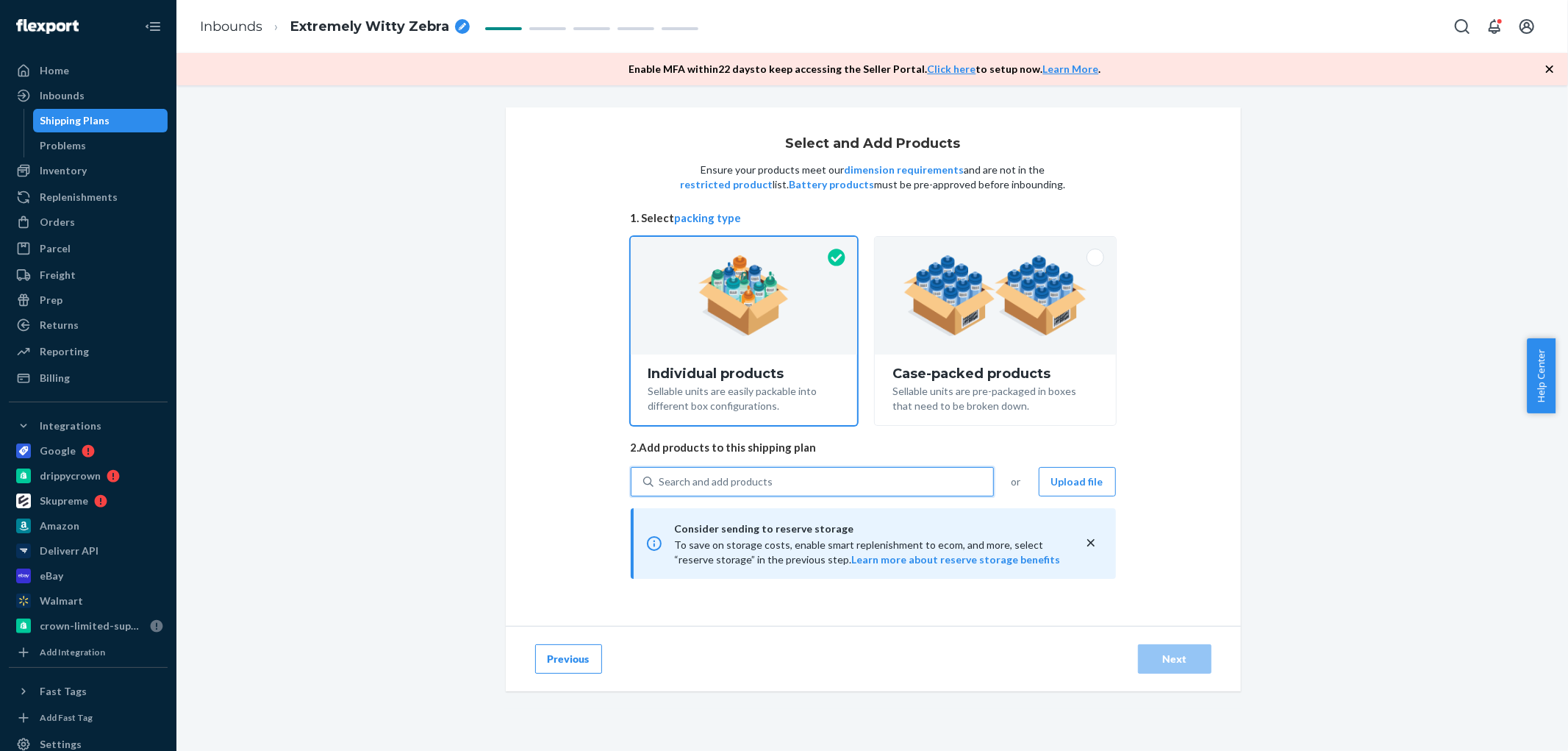
type input "DQR34VMF8JH"
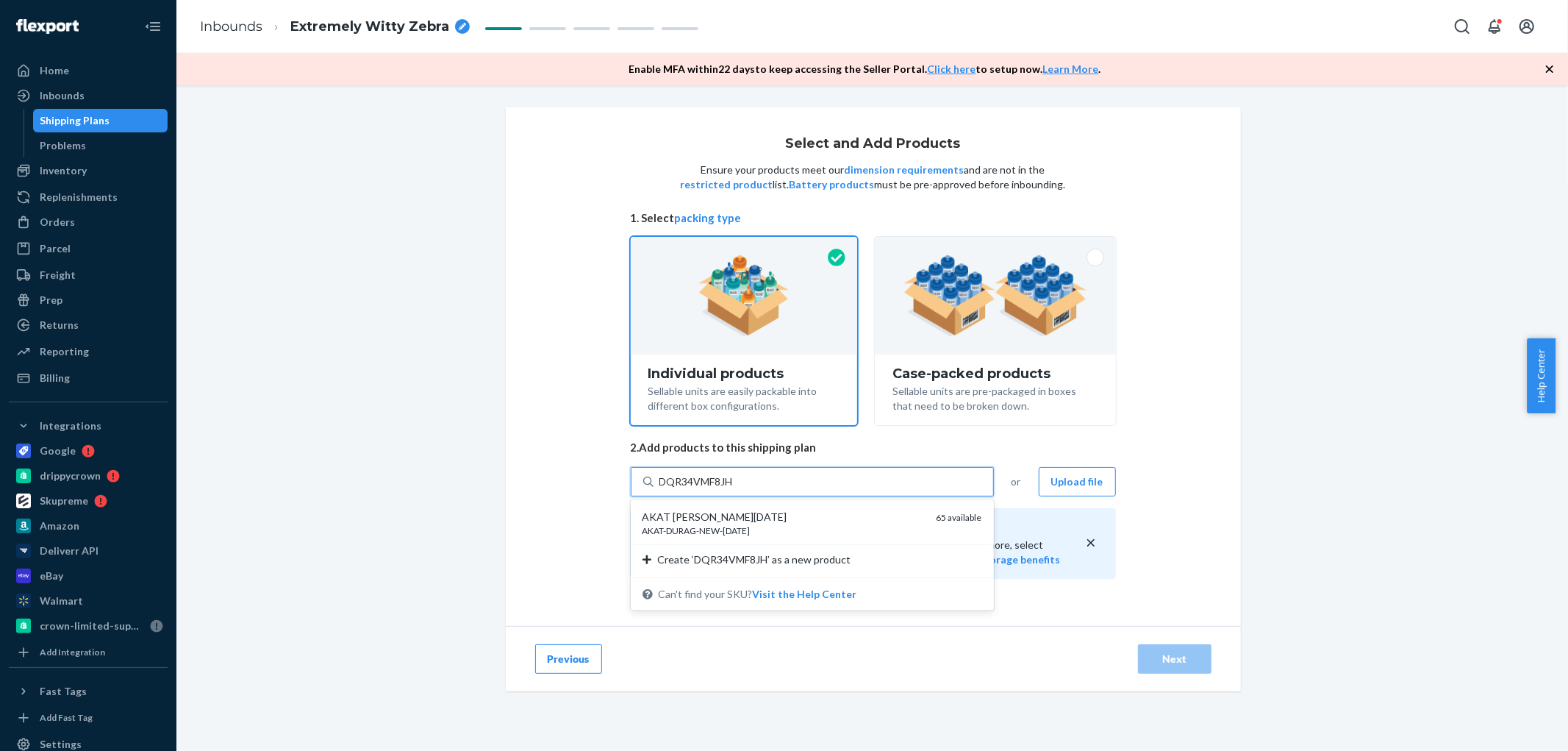
click at [719, 511] on div "AKAT [PERSON_NAME][DATE]" at bounding box center [784, 517] width 282 height 14
click at [719, 489] on input "DQR34VMF8JH" at bounding box center [697, 481] width 76 height 14
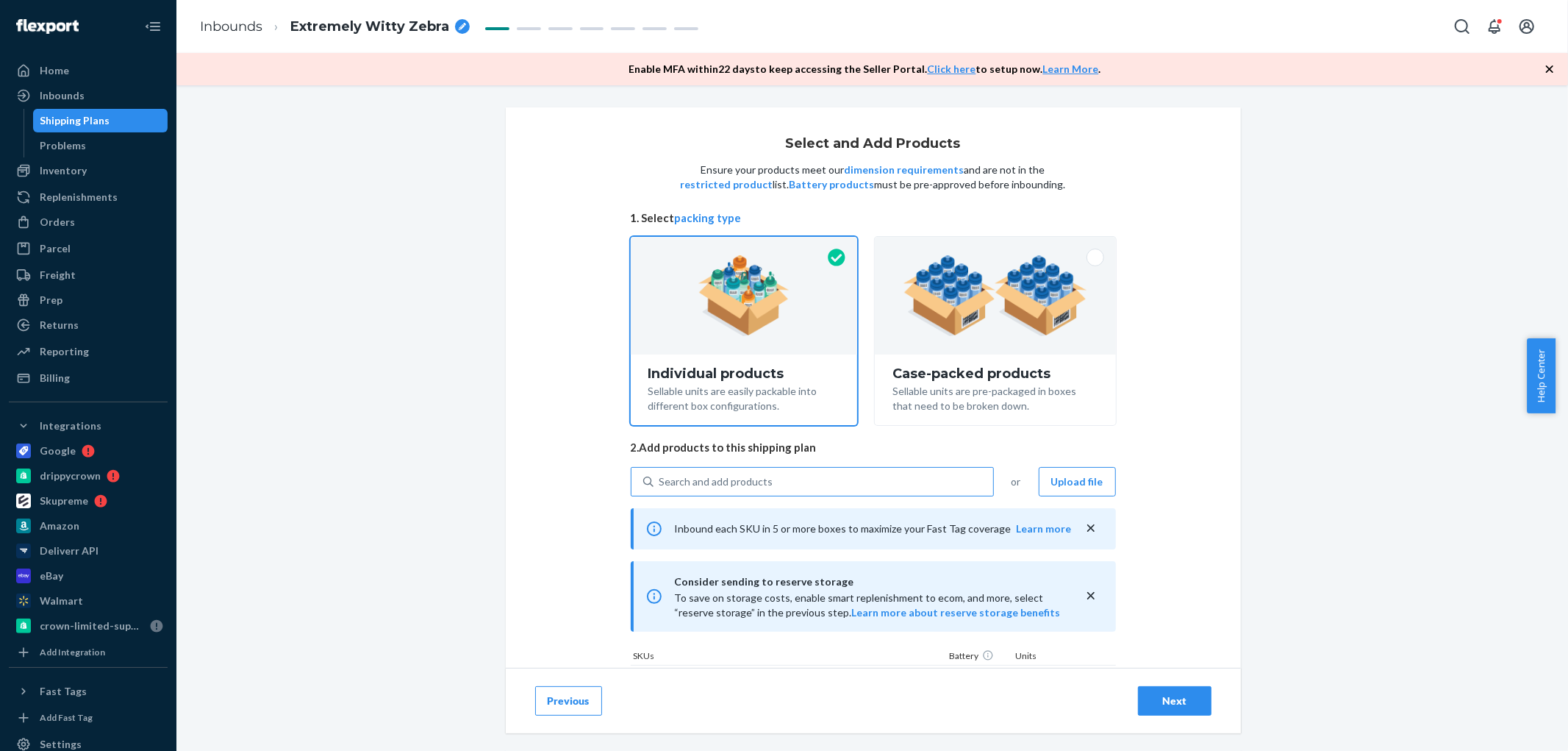
click at [747, 483] on div "Search and add products" at bounding box center [716, 481] width 114 height 14
click at [661, 483] on input "Search and add products" at bounding box center [660, 481] width 2 height 14
paste input "DB6VQ2BKQDA"
type input "DB6VQ2BKQDA"
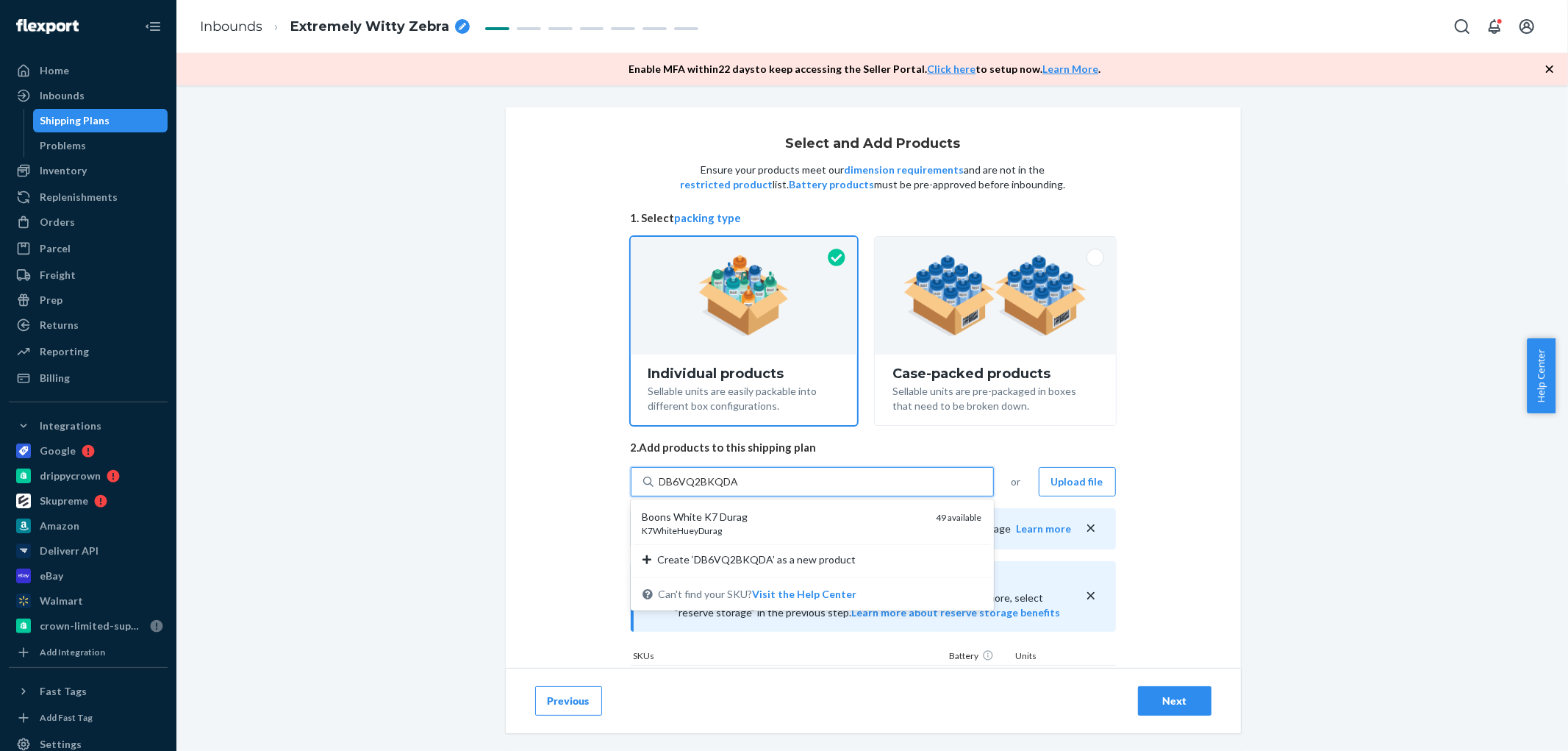
click at [737, 516] on div "Boons White K7 Durag" at bounding box center [784, 517] width 282 height 14
click at [737, 489] on input "DB6VQ2BKQDA" at bounding box center [699, 481] width 79 height 14
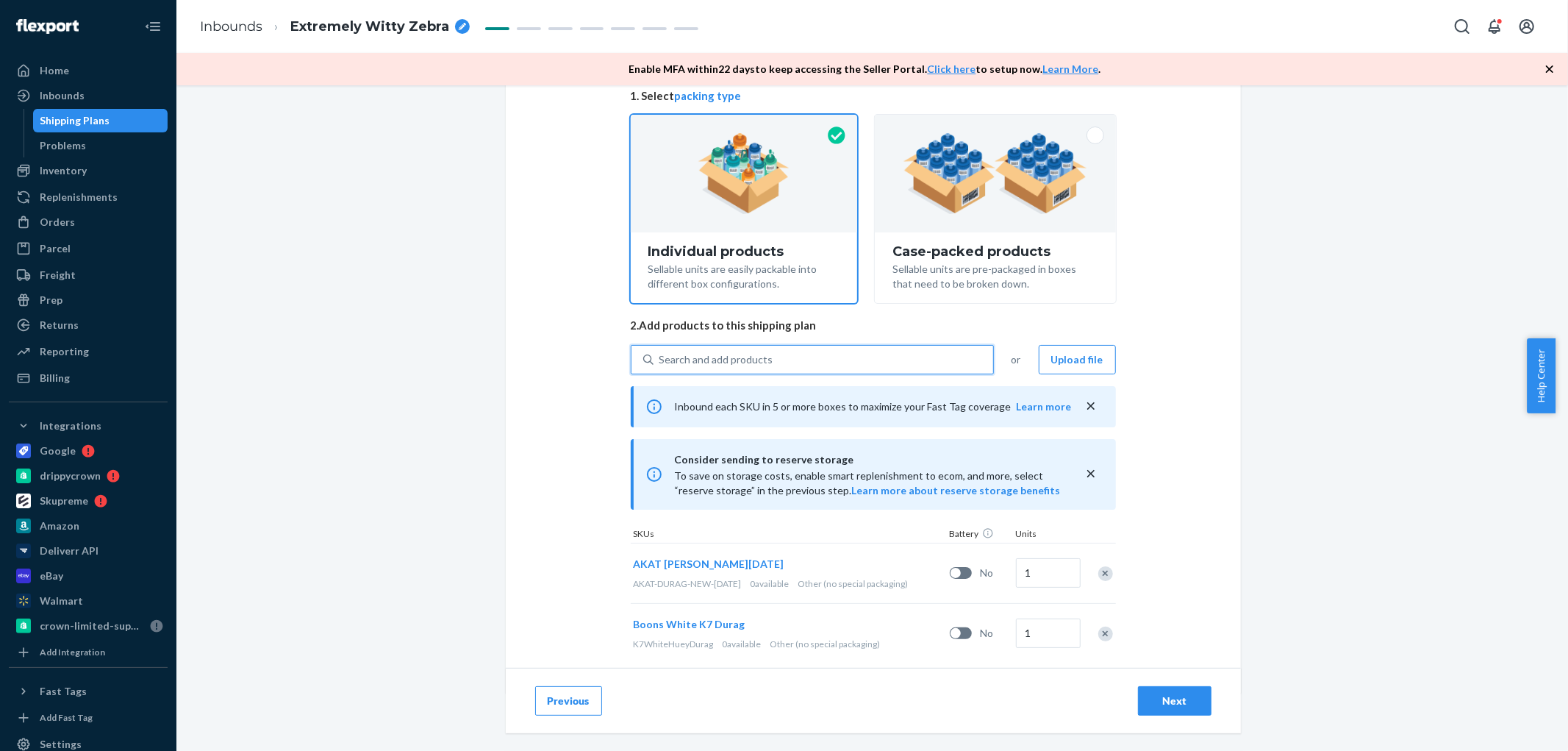
scroll to position [146, 0]
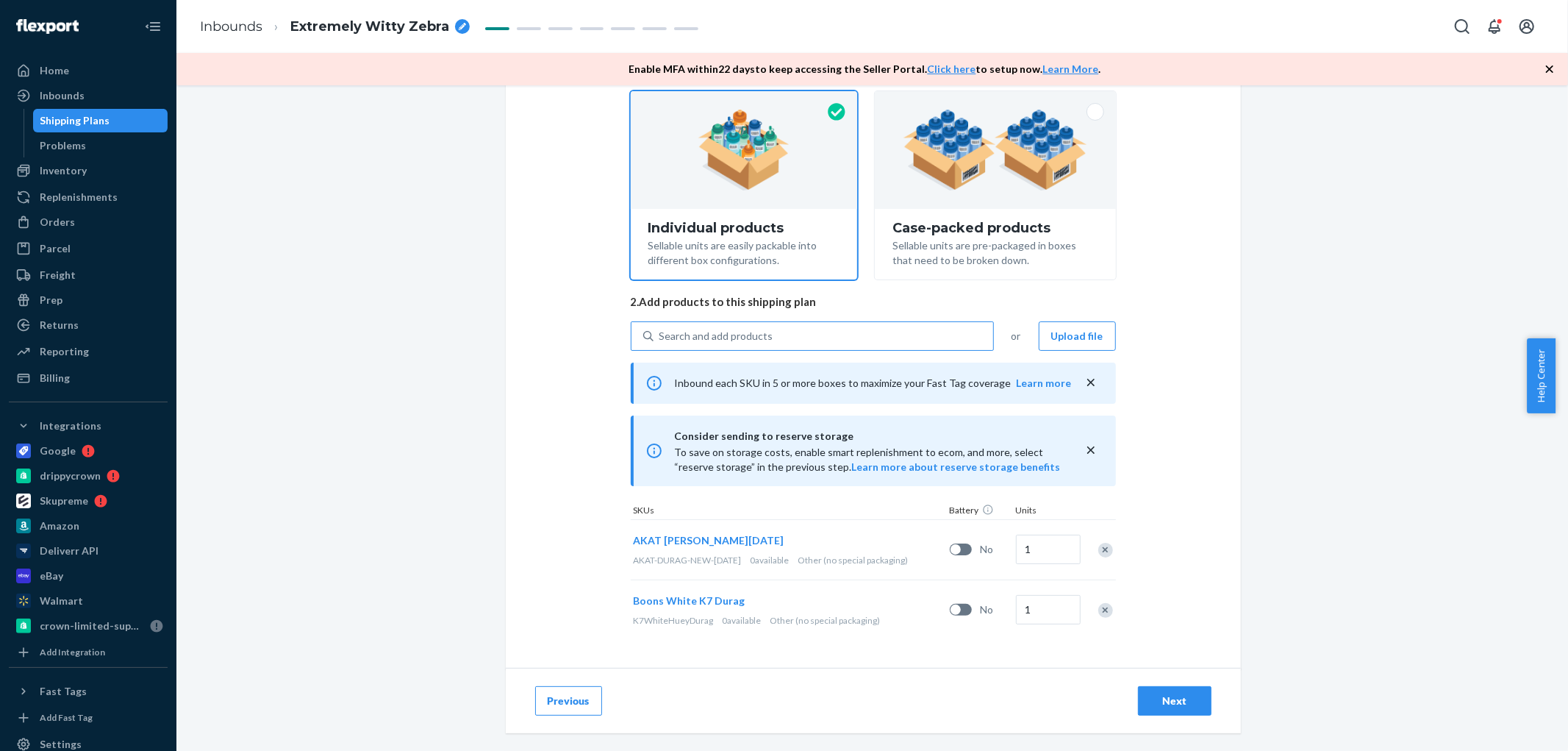
click at [702, 336] on div "Search and add products" at bounding box center [716, 335] width 114 height 14
click at [661, 336] on input "Search and add products" at bounding box center [660, 335] width 2 height 14
paste input "DADBIUAVDJL"
type input "DADBIUAVDJL"
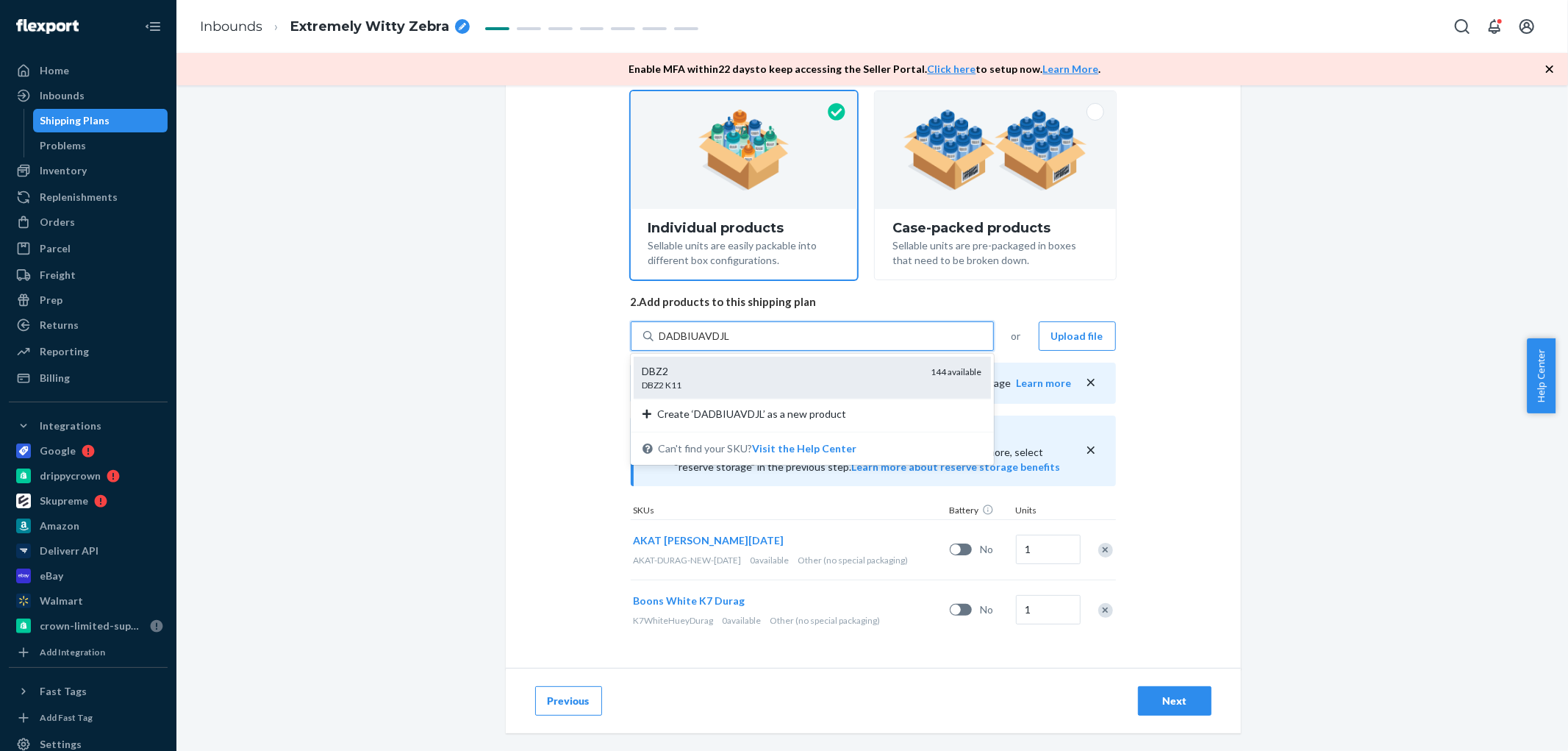
click at [702, 391] on div "DBZ2 DBZ2 K11 144 available" at bounding box center [812, 377] width 357 height 42
click at [702, 344] on input "DADBIUAVDJL" at bounding box center [695, 335] width 72 height 14
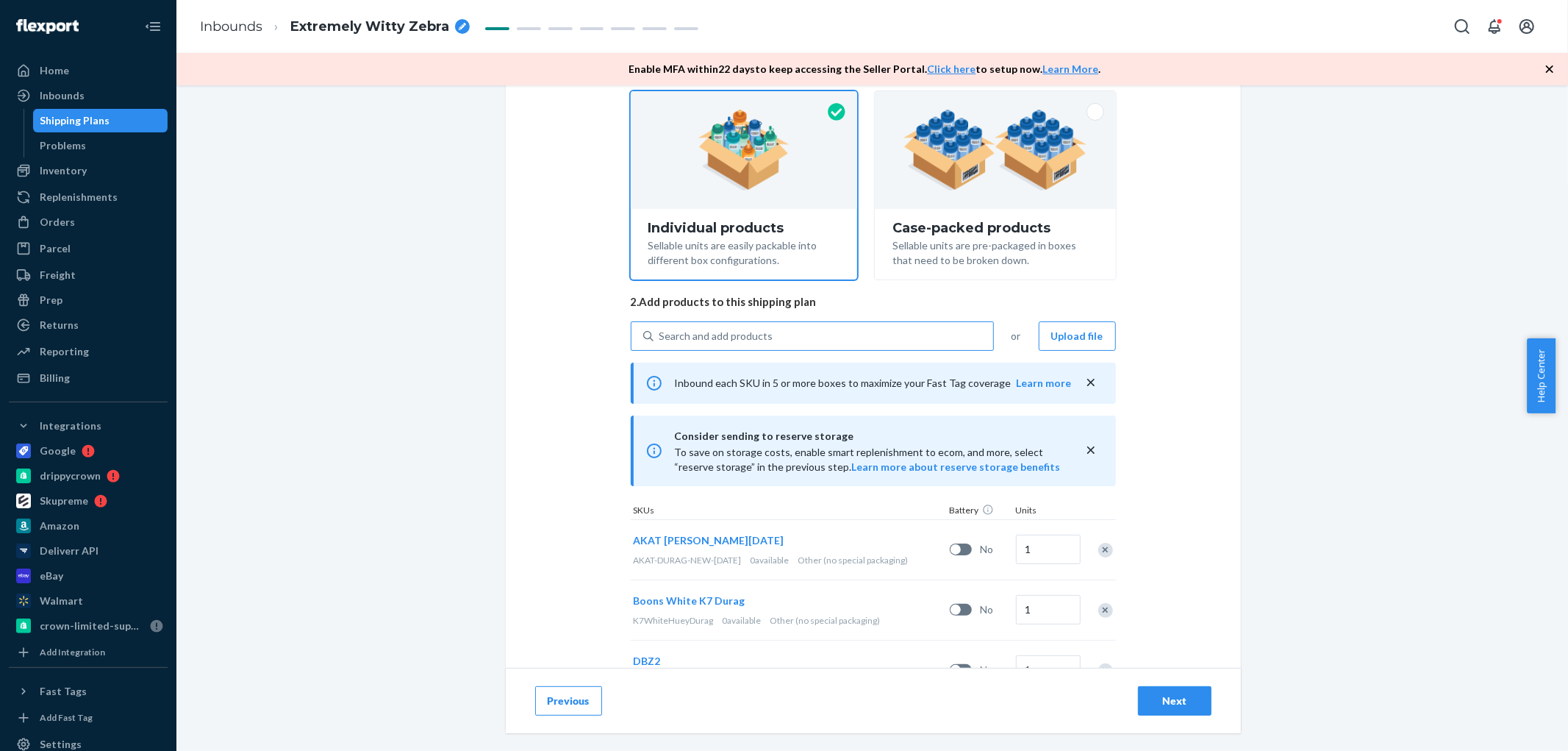
click at [726, 331] on div "Search and add products" at bounding box center [716, 335] width 114 height 14
click at [661, 331] on input "Search and add products" at bounding box center [660, 335] width 2 height 14
paste input "DLY3BH5FMV8"
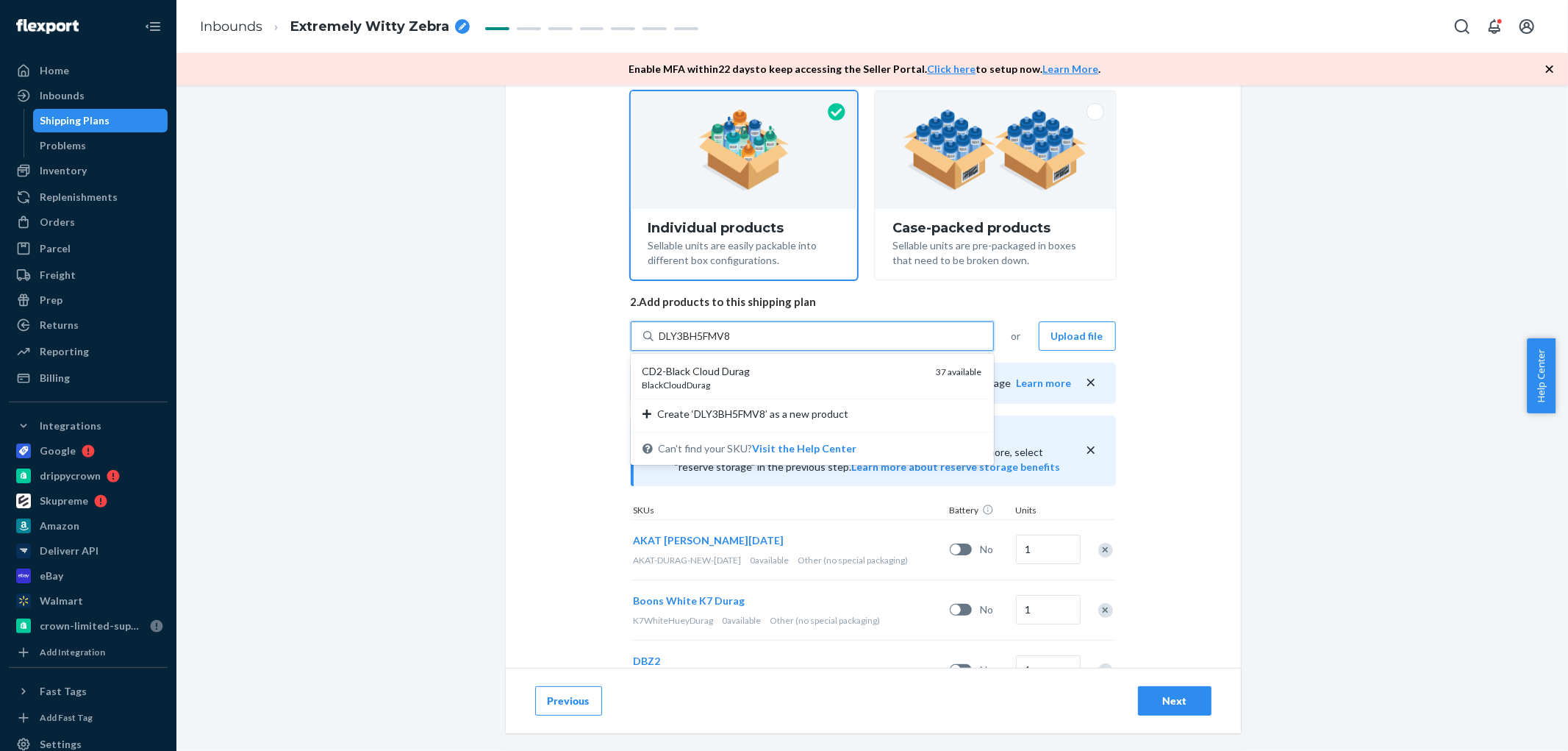
type input "DLY3BH5FMV8"
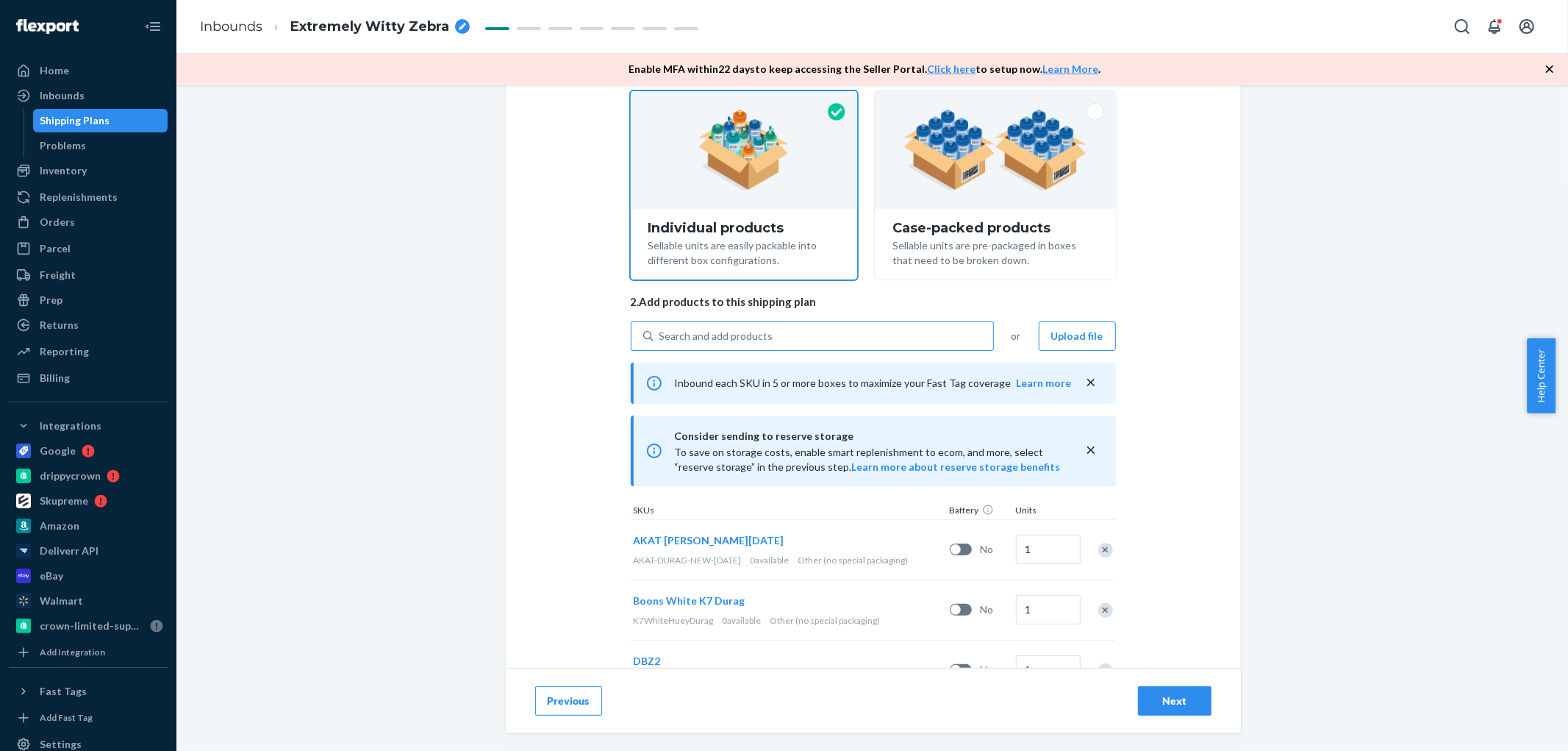
click at [718, 332] on div "Search and add products" at bounding box center [716, 335] width 114 height 14
click at [661, 332] on input "Search and add products" at bounding box center [660, 335] width 2 height 14
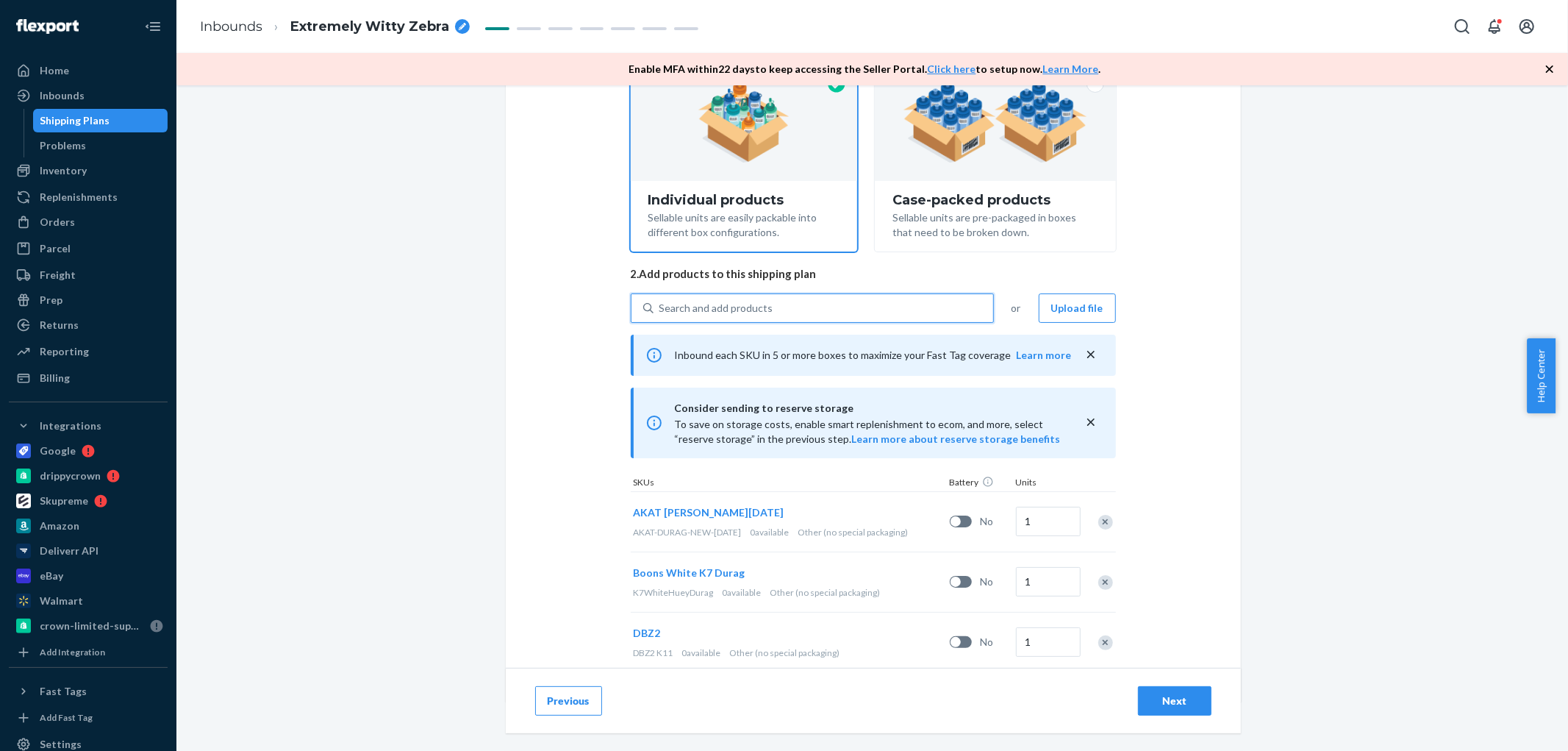
scroll to position [207, 0]
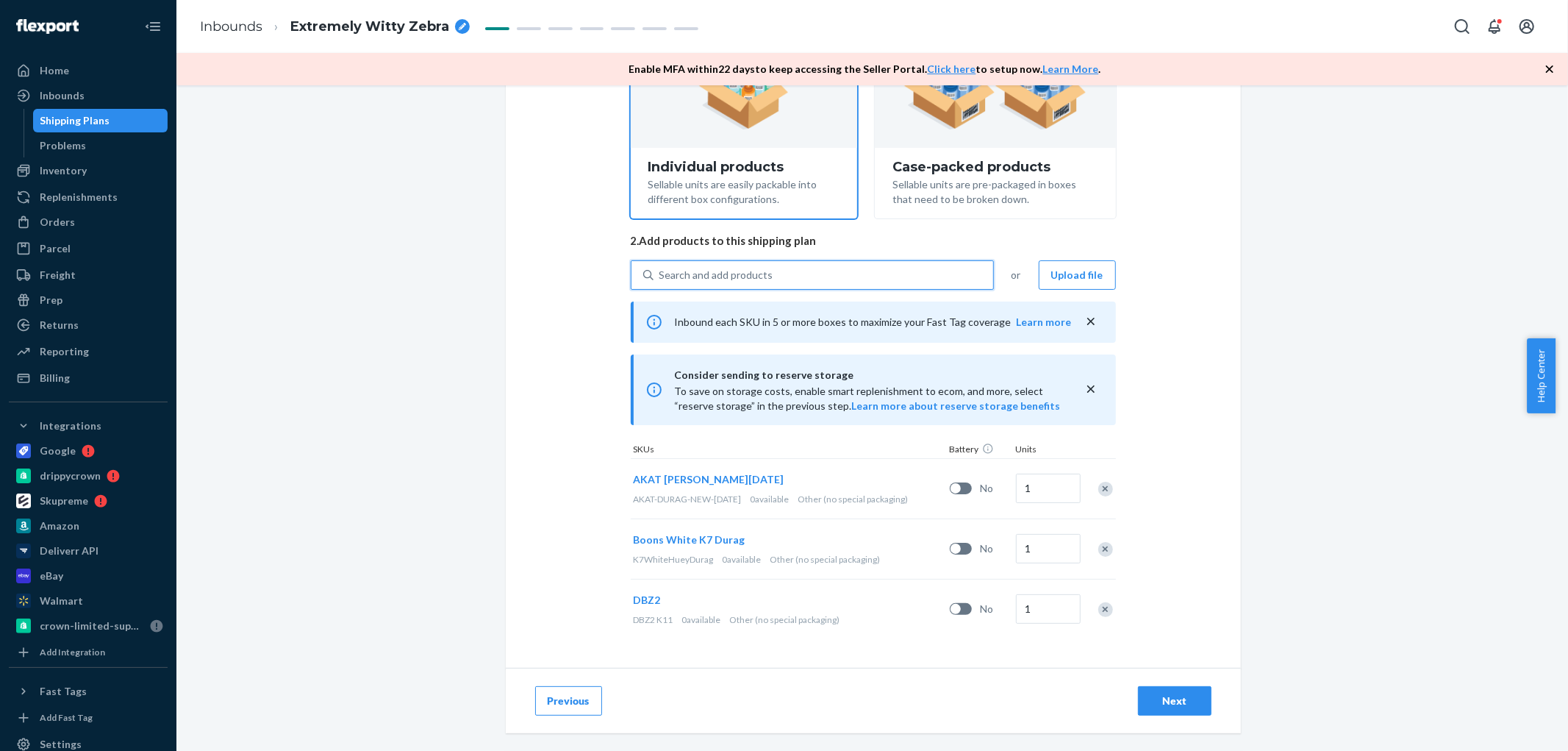
click at [676, 270] on div "Search and add products" at bounding box center [716, 274] width 114 height 14
click at [661, 270] on input "0 results available. Use Up and Down to choose options, press Enter to select t…" at bounding box center [660, 274] width 2 height 14
paste input "DLY3BH5FMV8"
type input "DLY3BH5FMV8"
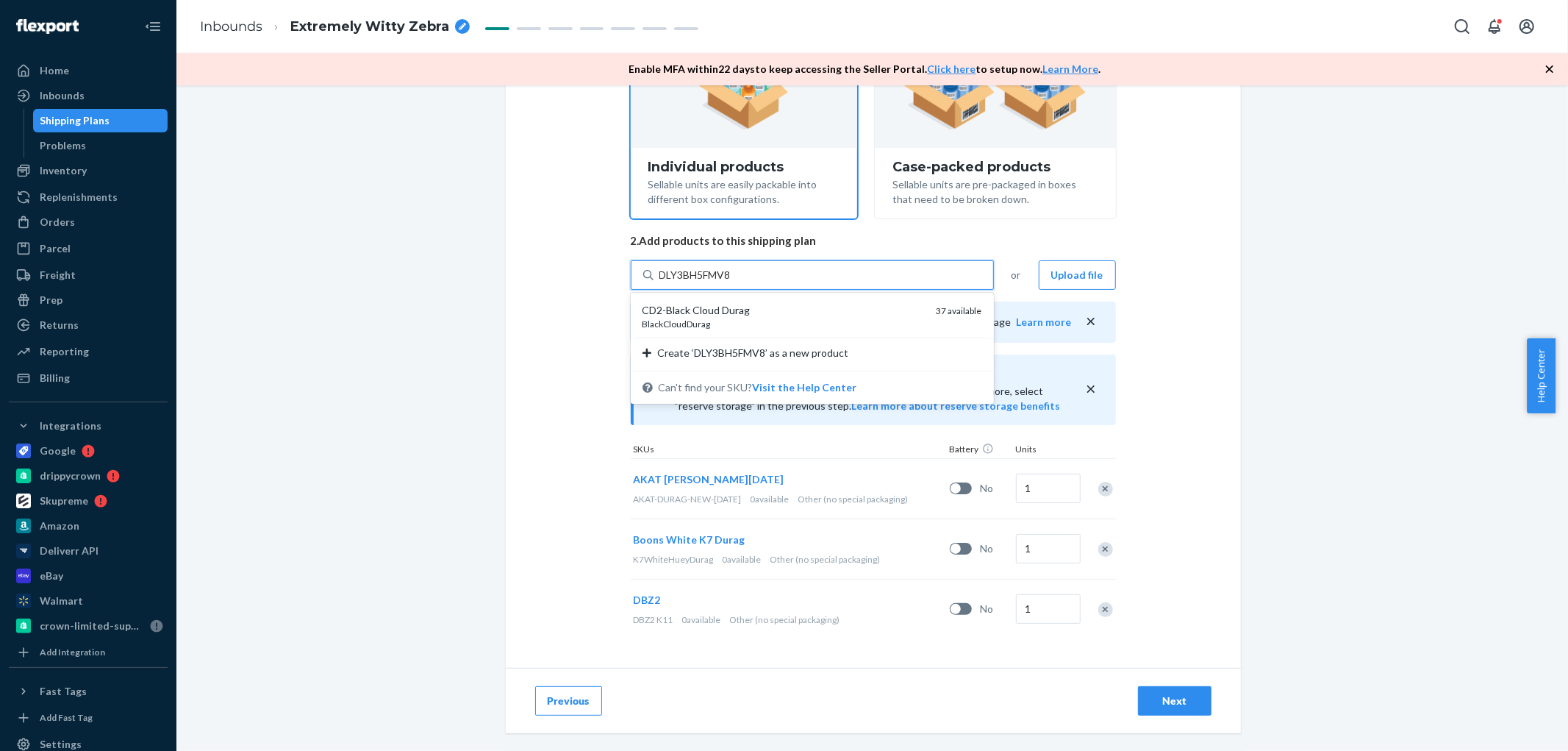
click at [676, 317] on div "BlackCloudDurag" at bounding box center [784, 323] width 282 height 13
click at [676, 283] on input "DLY3BH5FMV8" at bounding box center [696, 274] width 74 height 14
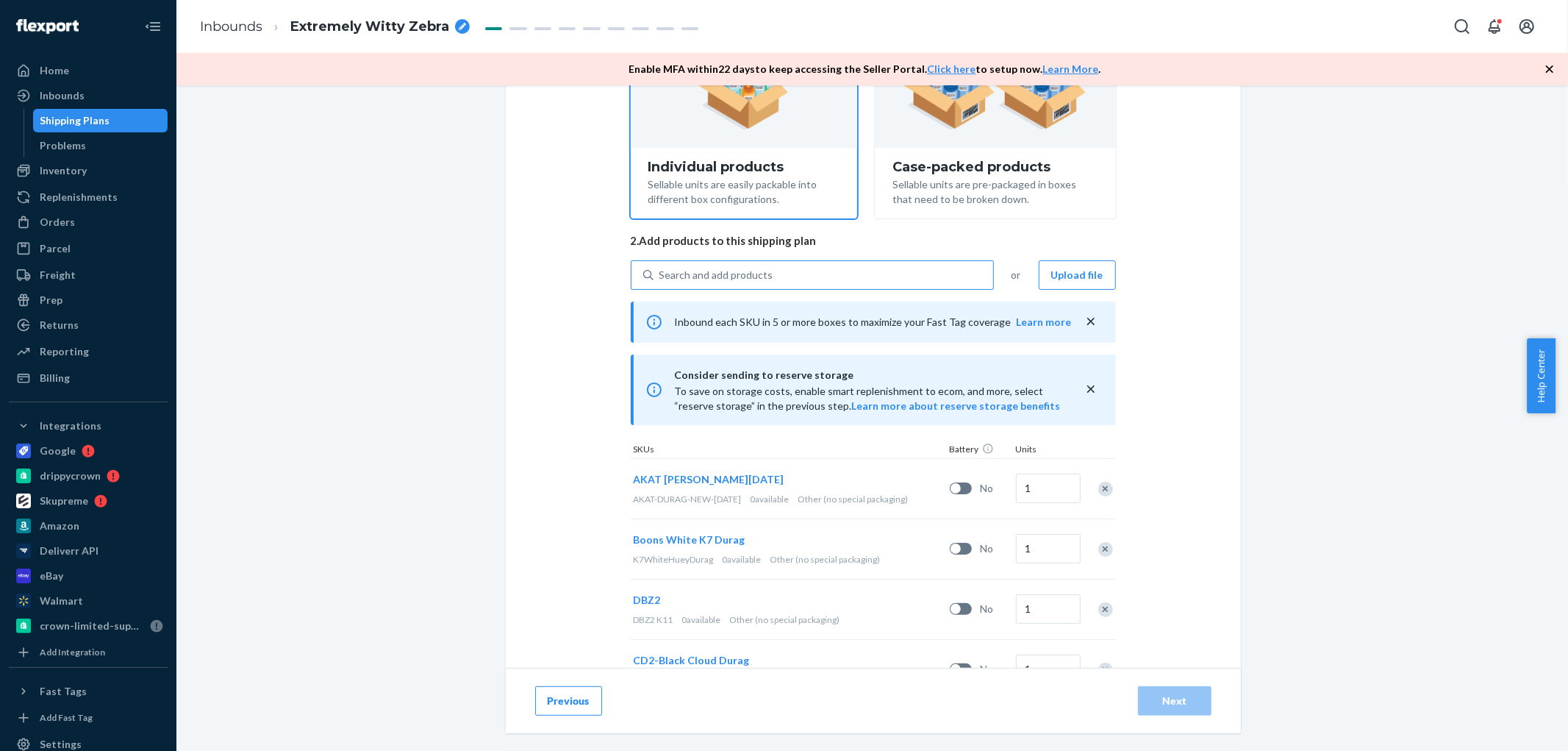
click at [699, 275] on div "Search and add products" at bounding box center [716, 274] width 114 height 14
click at [661, 275] on input "Search and add products" at bounding box center [660, 274] width 2 height 14
paste input "D1RXZJPUZJ5"
type input "D1RXZJPUZJ5"
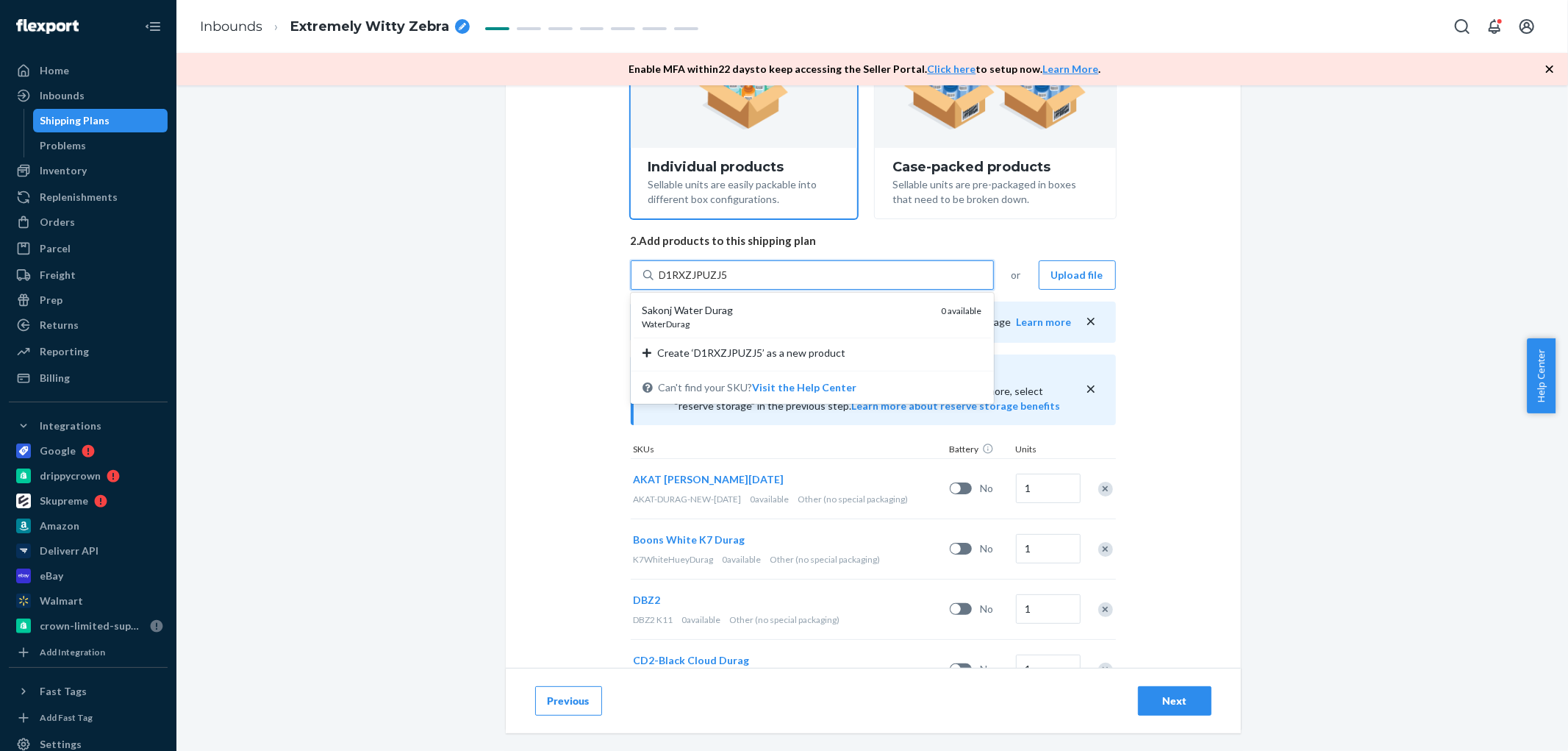
click at [702, 320] on div "WaterDurag" at bounding box center [786, 323] width 288 height 13
click at [702, 283] on input "D1RXZJPUZJ5" at bounding box center [694, 274] width 69 height 14
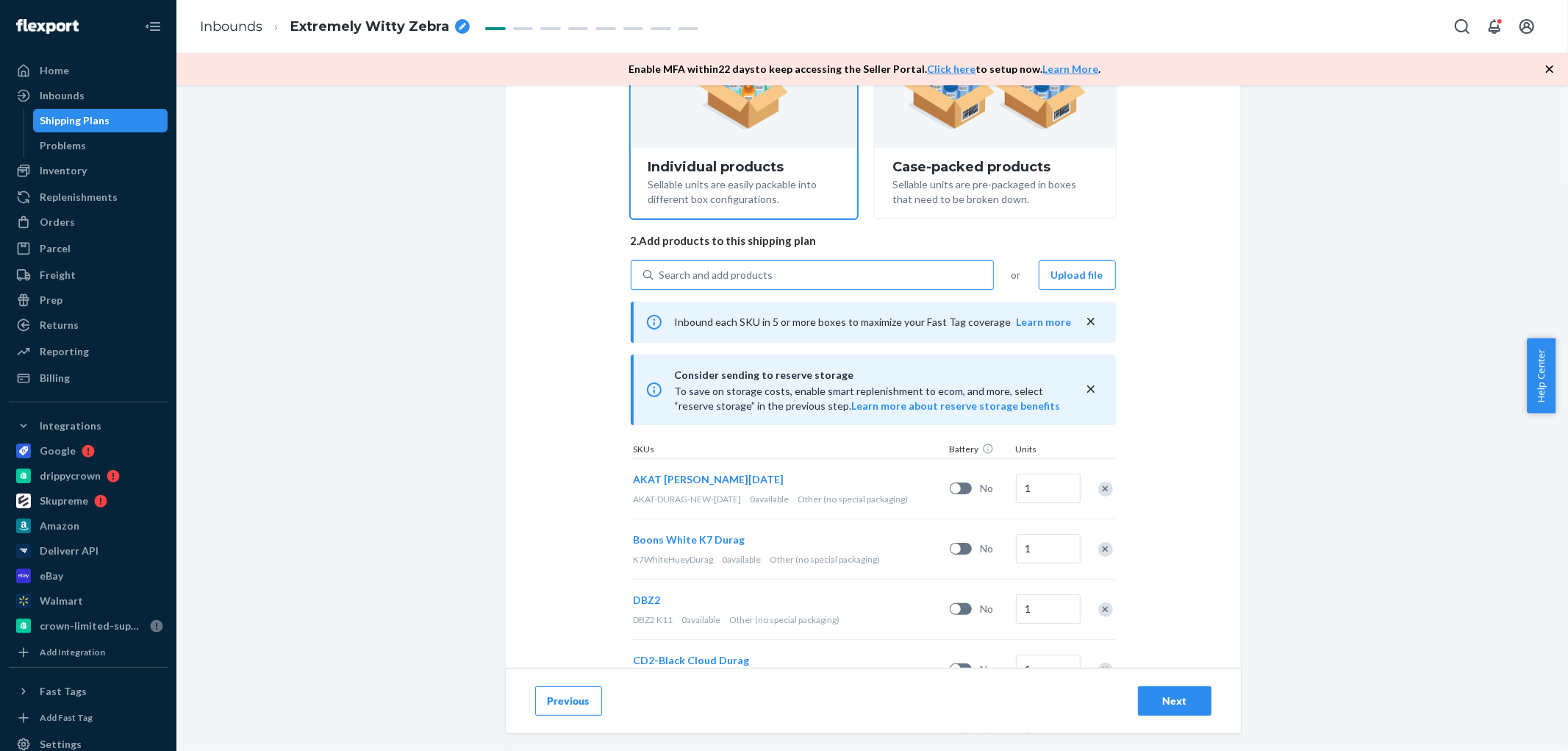
click at [704, 274] on div "Search and add products" at bounding box center [716, 274] width 114 height 14
click at [661, 274] on input "Search and add products" at bounding box center [660, 274] width 2 height 14
paste input "DPFL5WAGHVE"
type input "DPFL5WAGHVE"
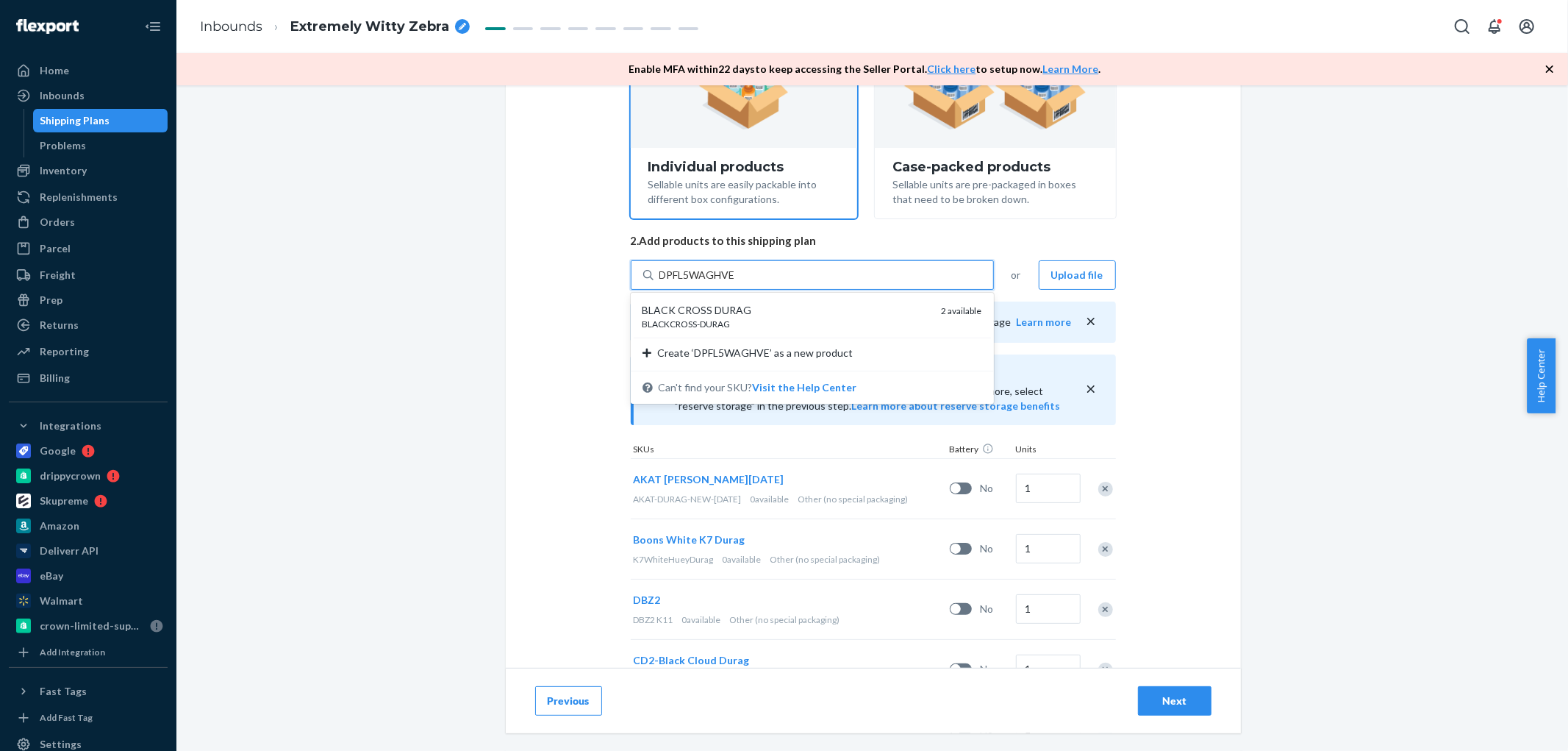
click at [696, 315] on div "BLACK CROSS DURAG" at bounding box center [786, 310] width 288 height 14
click at [696, 283] on input "DPFL5WAGHVE" at bounding box center [698, 274] width 78 height 14
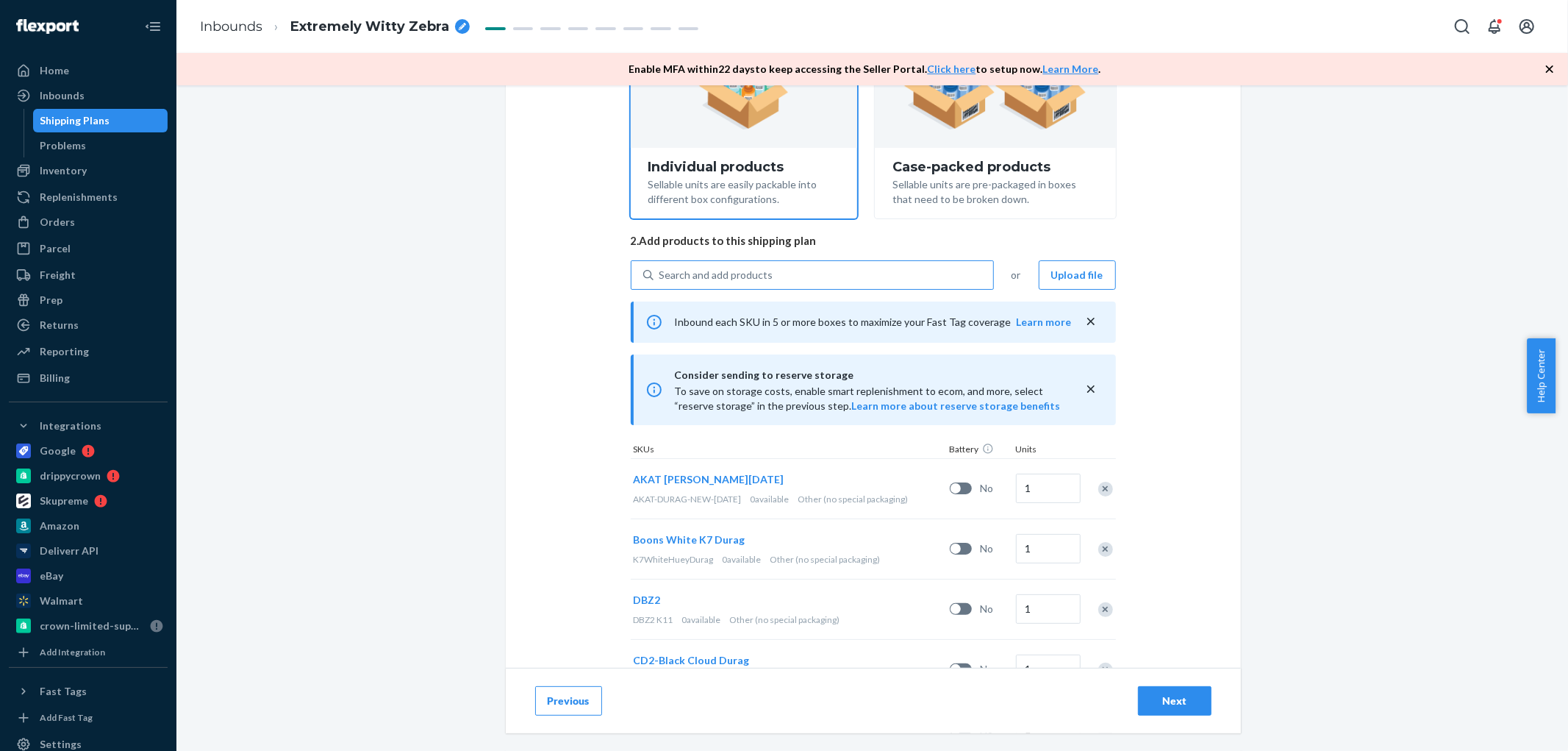
click at [811, 274] on div "Search and add products" at bounding box center [823, 275] width 340 height 26
click at [661, 274] on input "Search and add products" at bounding box center [660, 274] width 2 height 14
paste input "DB6ZXREH9R6"
type input "DB6ZXREH9R6"
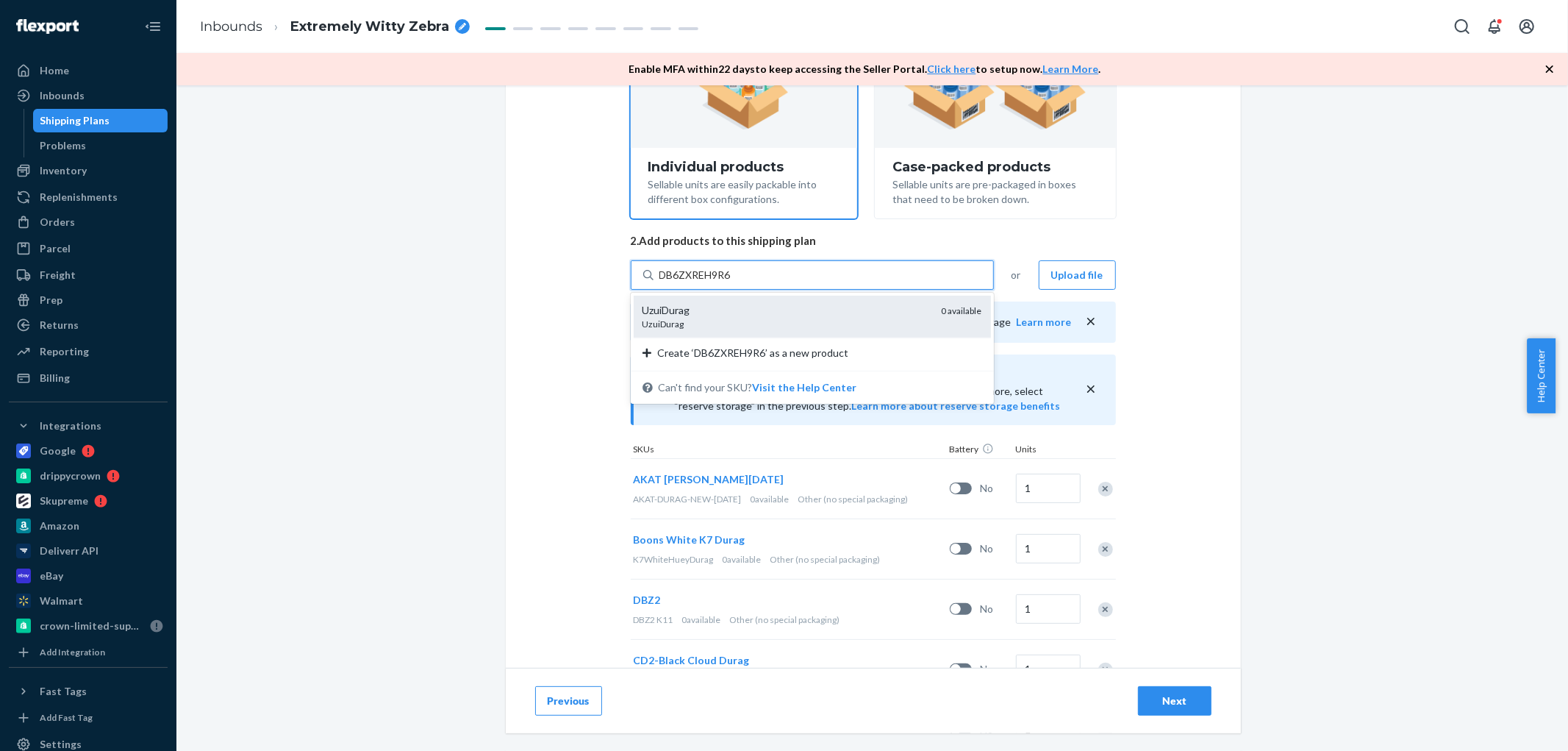
click at [730, 314] on div "UzuiDurag" at bounding box center [786, 310] width 288 height 14
click at [730, 283] on input "DB6ZXREH9R6" at bounding box center [696, 274] width 73 height 14
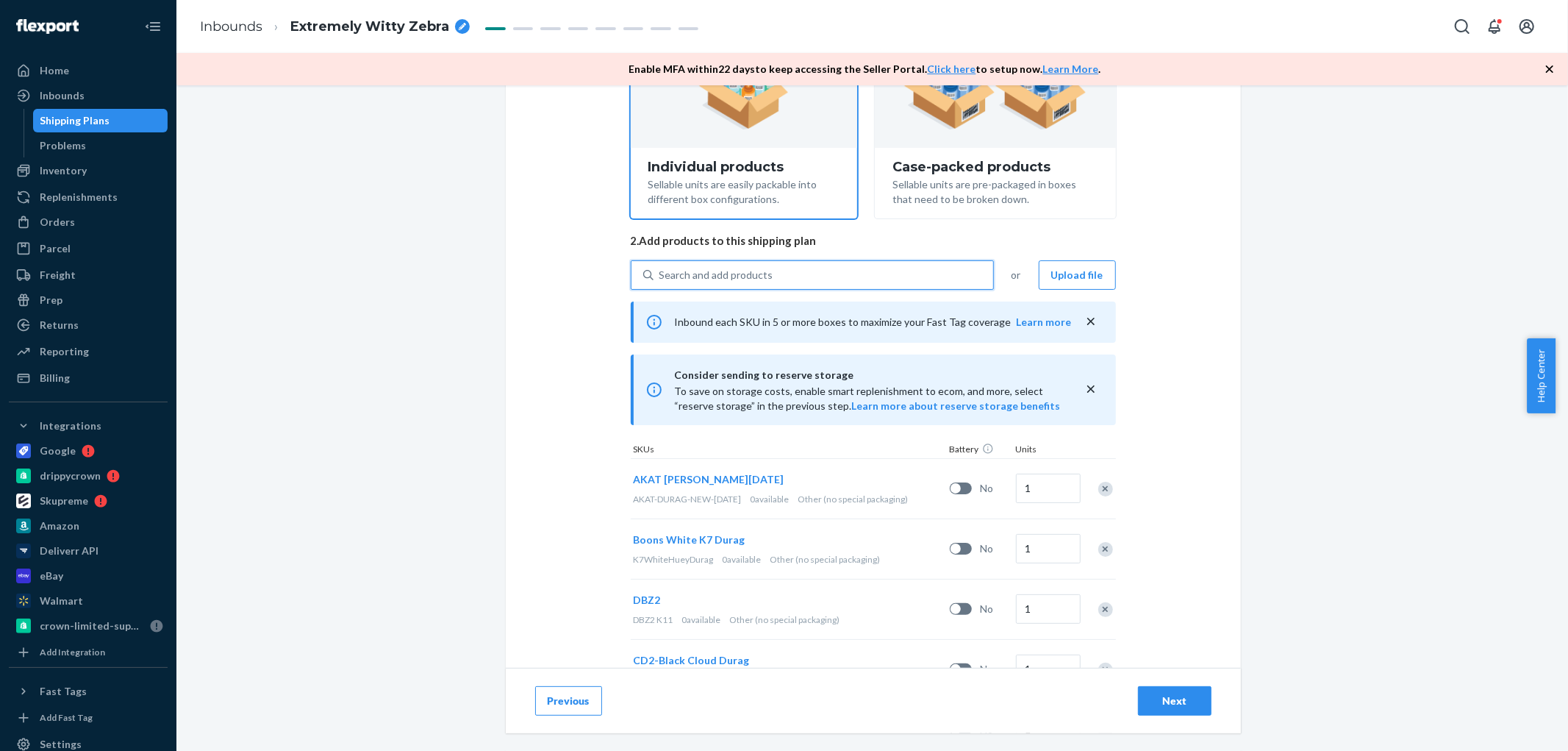
scroll to position [474, 0]
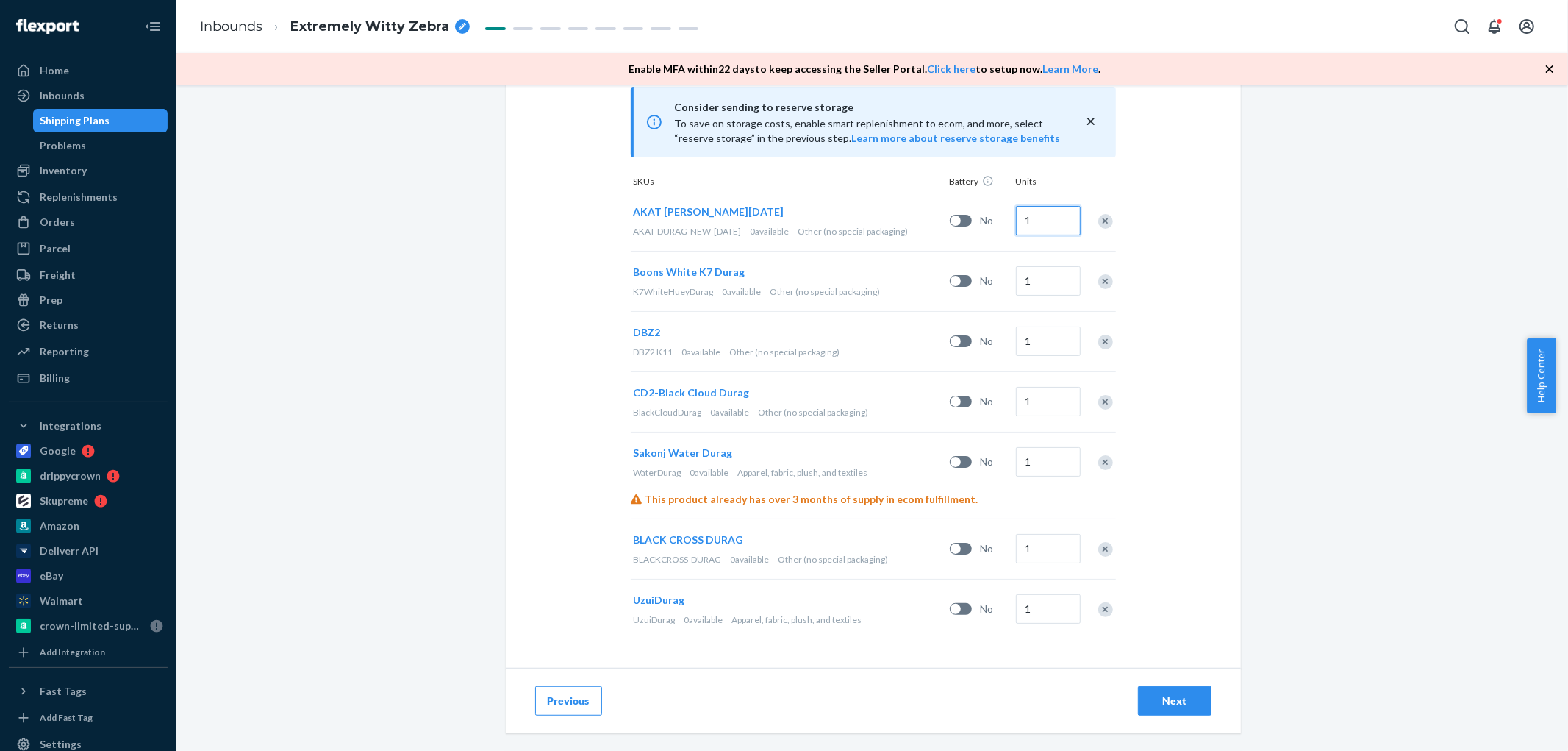
click at [1045, 224] on input "1" at bounding box center [1048, 221] width 65 height 29
type input "125"
click at [1044, 287] on input "1" at bounding box center [1048, 280] width 65 height 29
type input "80"
click at [1035, 338] on input "1" at bounding box center [1048, 341] width 65 height 29
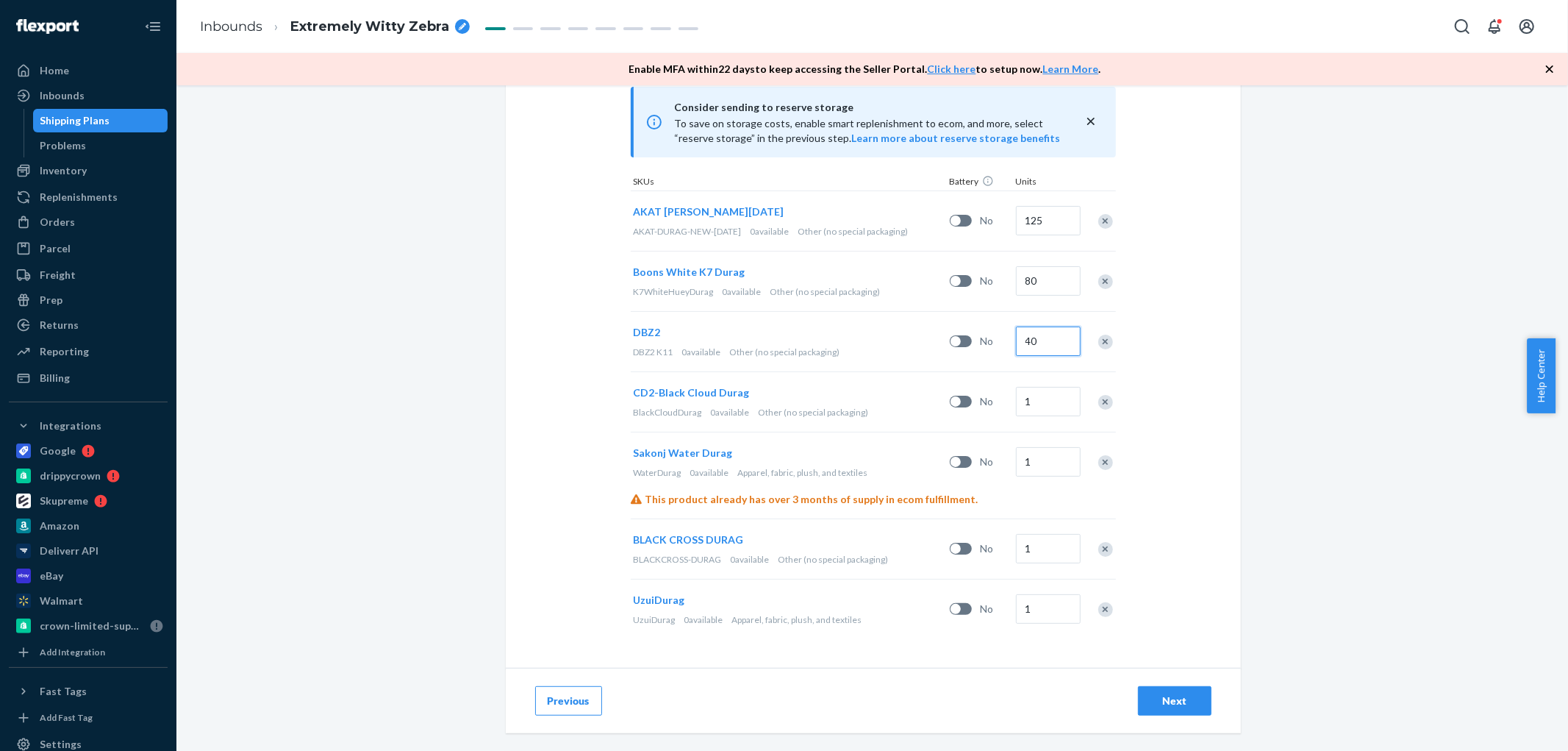
type input "40"
click at [1034, 393] on input "1" at bounding box center [1048, 401] width 65 height 29
type input "60"
click at [1033, 451] on input "1" at bounding box center [1048, 462] width 65 height 29
type input "35"
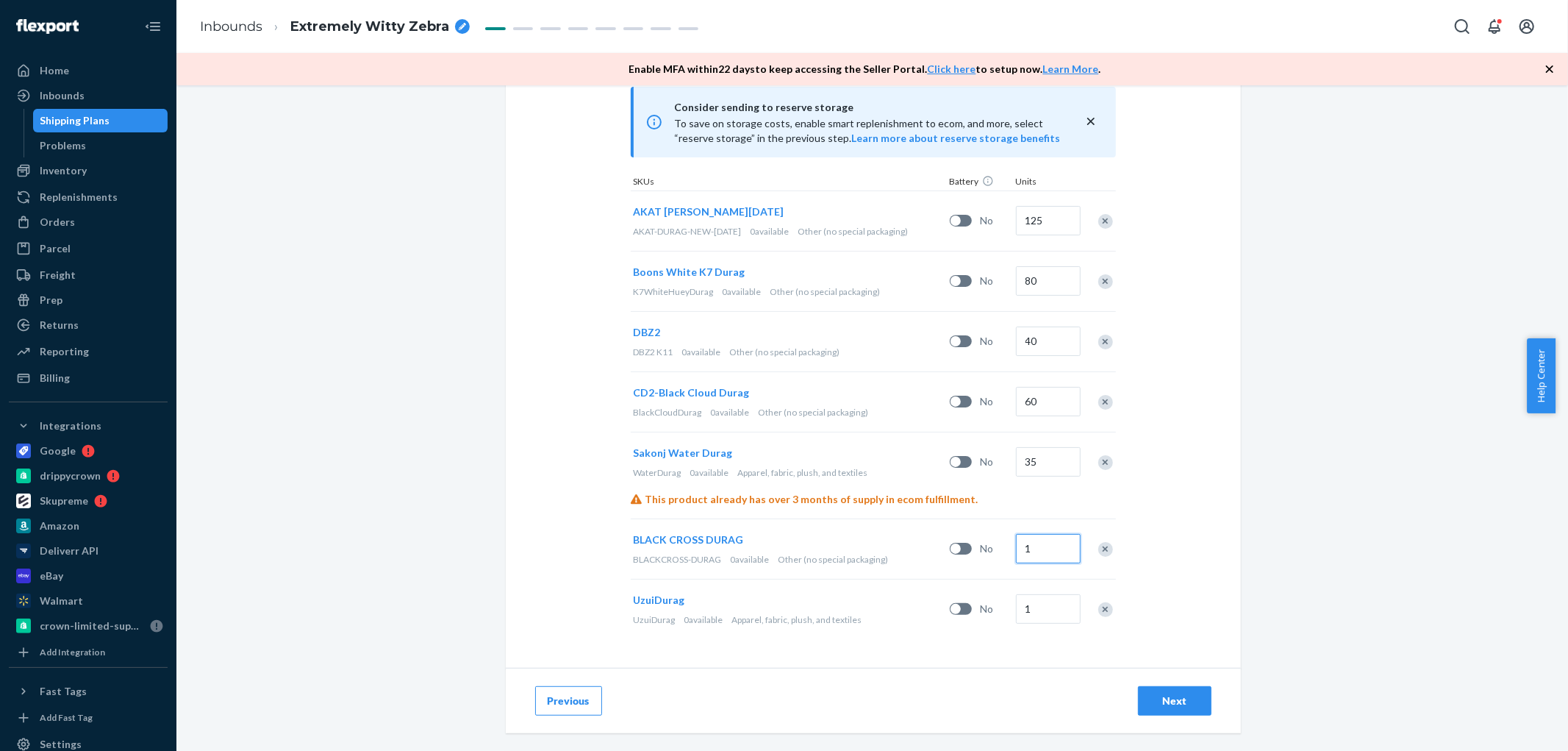
click at [1041, 555] on input "1" at bounding box center [1048, 549] width 65 height 29
type input "15"
click at [1045, 619] on input "1" at bounding box center [1048, 608] width 65 height 29
type input "20"
click at [1202, 568] on div "Select and Add Products Ensure your products meet our dimension requirements an…" at bounding box center [873, 150] width 735 height 1035
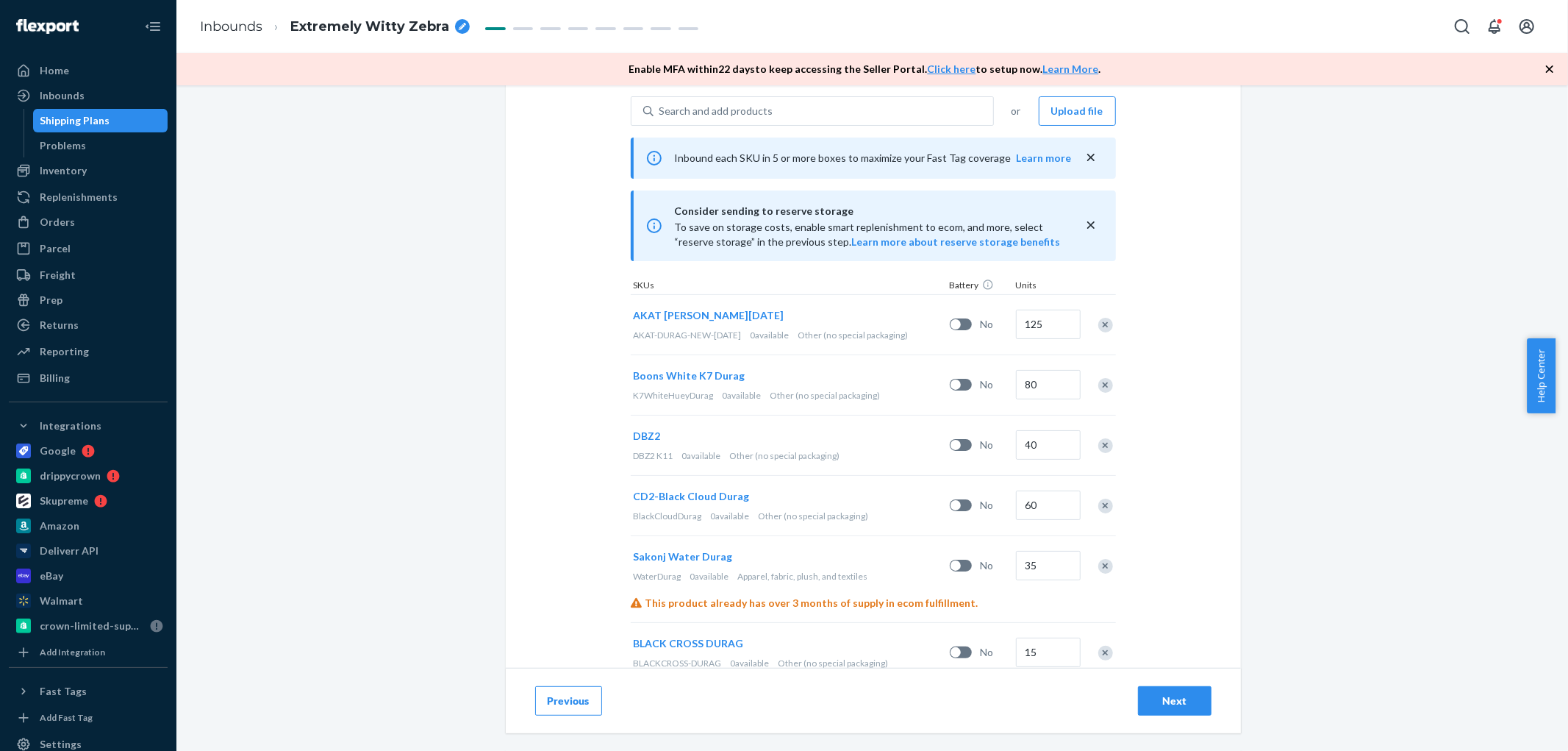
scroll to position [66, 0]
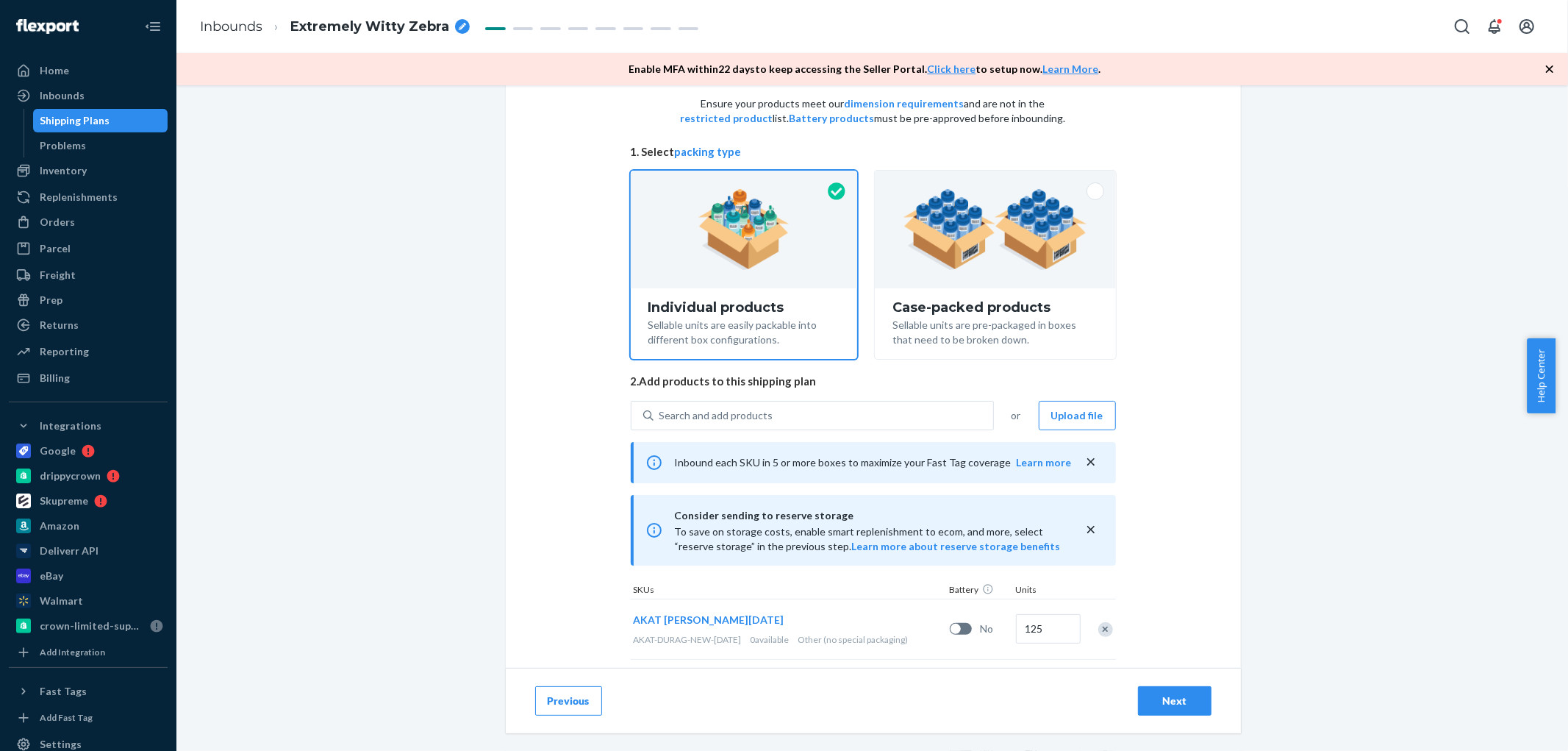
drag, startPoint x: 1253, startPoint y: 412, endPoint x: 1192, endPoint y: 399, distance: 62.4
click at [1221, 400] on div "Select and Add Products Ensure your products meet our dimension requirements an…" at bounding box center [873, 559] width 735 height 1035
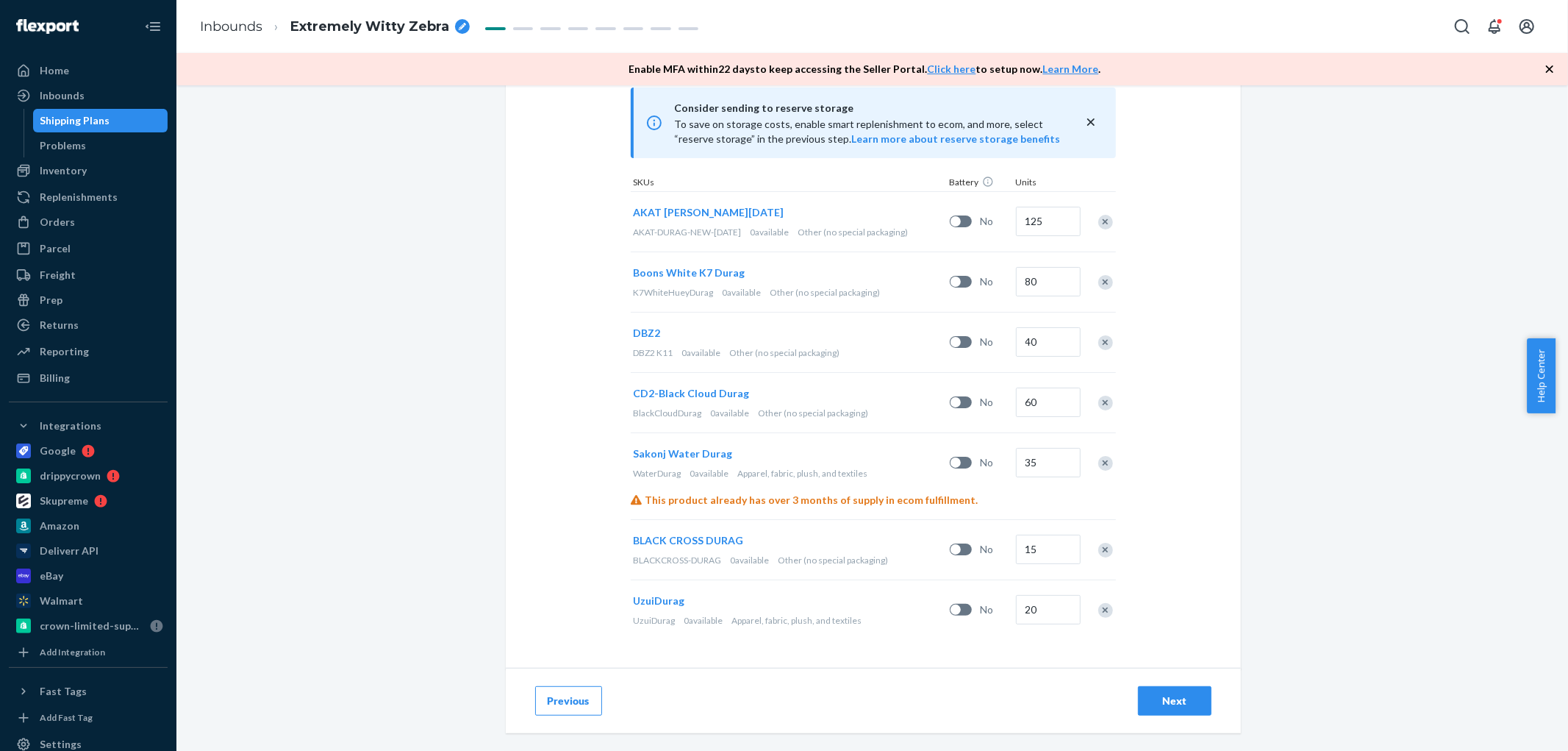
scroll to position [474, 0]
click at [1314, 323] on div "Select and Add Products Ensure your products meet our dimension requirements an…" at bounding box center [872, 418] width 1392 height 666
click at [350, 35] on span "Extremely Witty Zebra" at bounding box center [369, 26] width 159 height 19
click at [350, 35] on input "Extremely Witty Zebra" at bounding box center [363, 26] width 147 height 23
click at [349, 34] on input "Extremely Witty Zebra" at bounding box center [363, 26] width 147 height 23
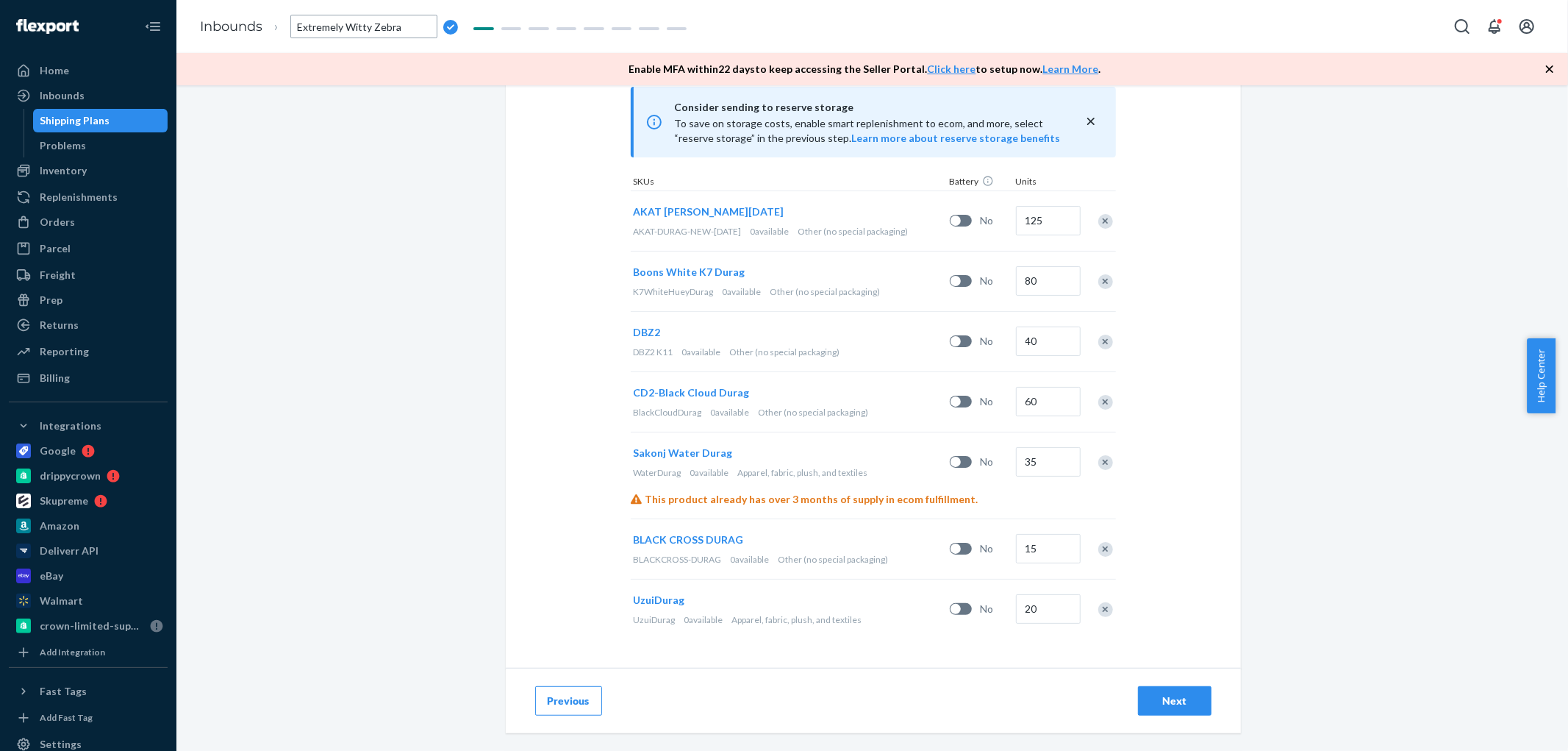
click at [349, 34] on input "Extremely Witty Zebra" at bounding box center [363, 26] width 147 height 23
click at [403, 29] on input "[DATE] - DuragsBonnets ()" at bounding box center [363, 26] width 147 height 23
type input "[DATE] - DuragsBonnets (1,345 units)"
click at [1285, 419] on div "Select and Add Products Ensure your products meet our dimension requirements an…" at bounding box center [872, 418] width 1392 height 666
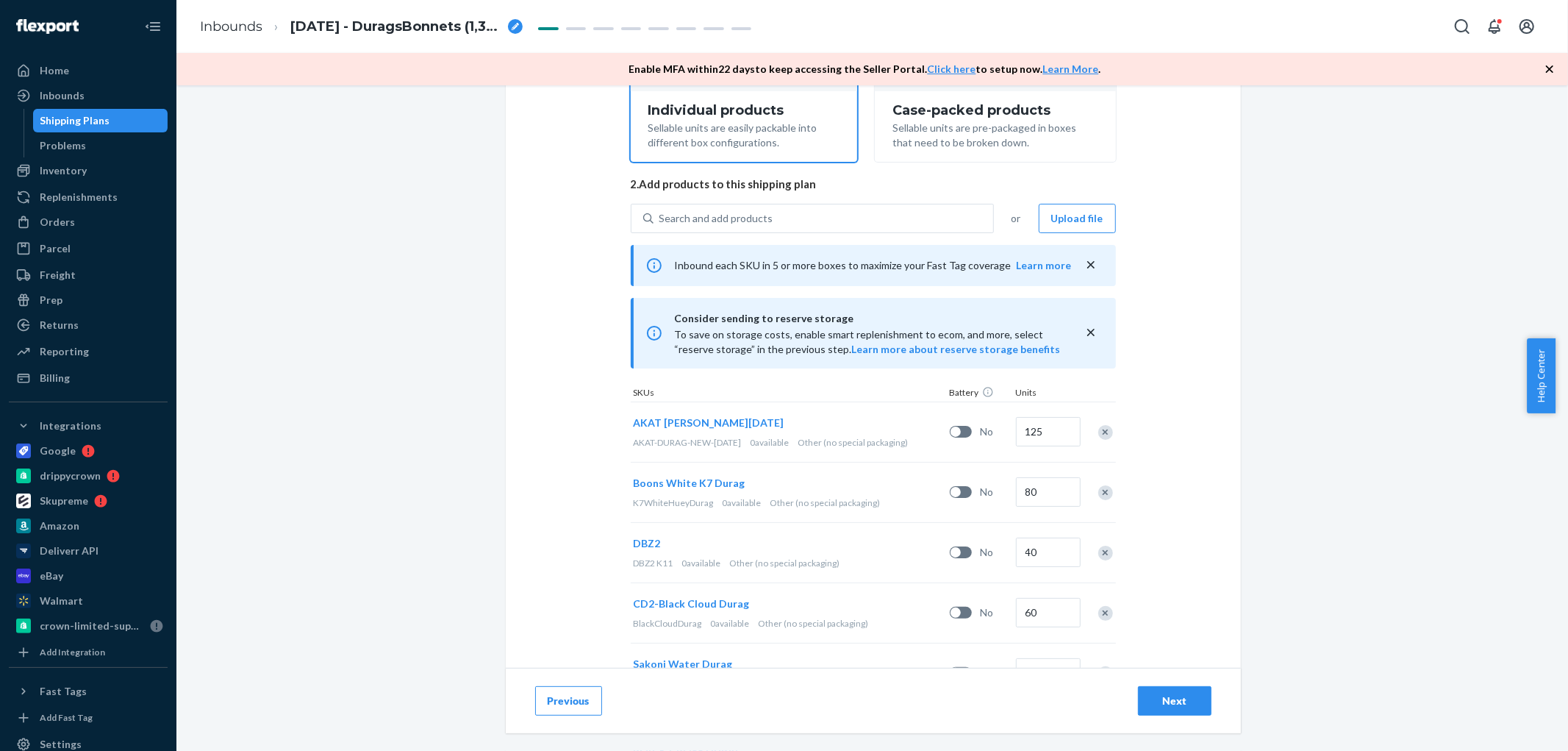
scroll to position [148, 0]
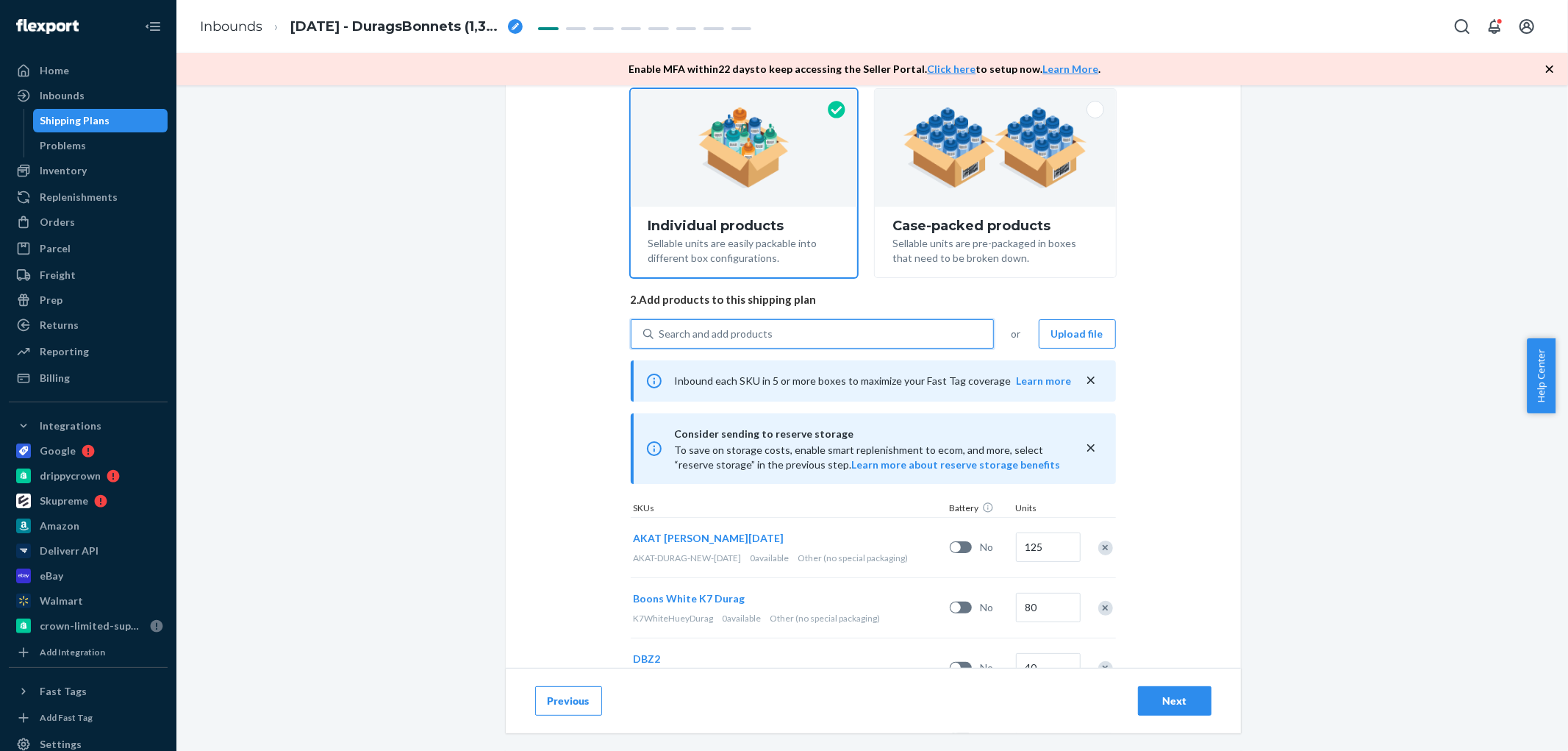
click at [715, 332] on div "Search and add products" at bounding box center [716, 333] width 114 height 14
click at [661, 332] on input "0 results available. Use Up and Down to choose options, press Enter to select t…" at bounding box center [660, 333] width 2 height 14
paste input "DCX4M7APJFR"
type input "DCX4M7APJFR"
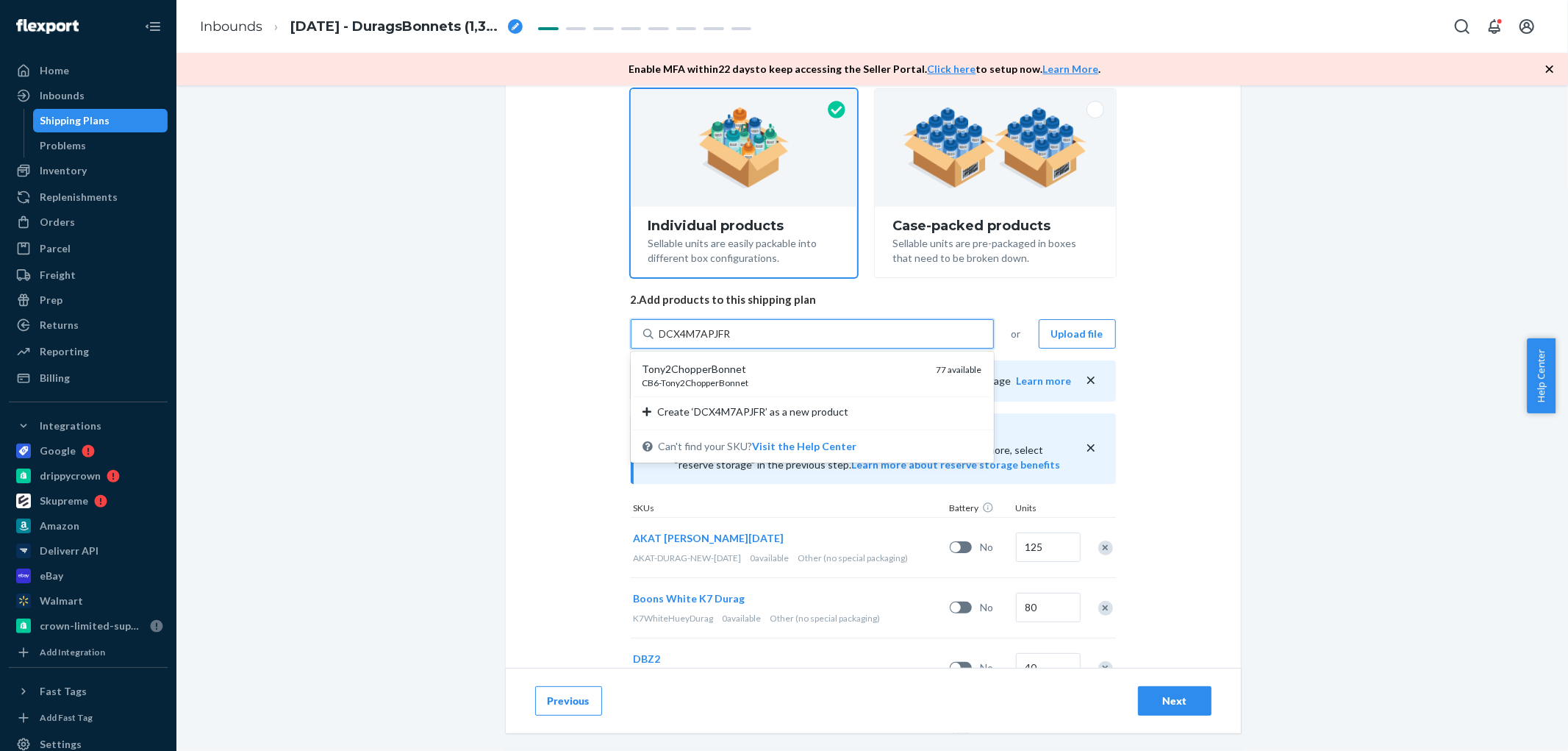
click at [693, 372] on div "Tony2ChopperBonnet" at bounding box center [784, 369] width 282 height 14
click at [693, 342] on input "DCX4M7APJFR" at bounding box center [696, 333] width 73 height 14
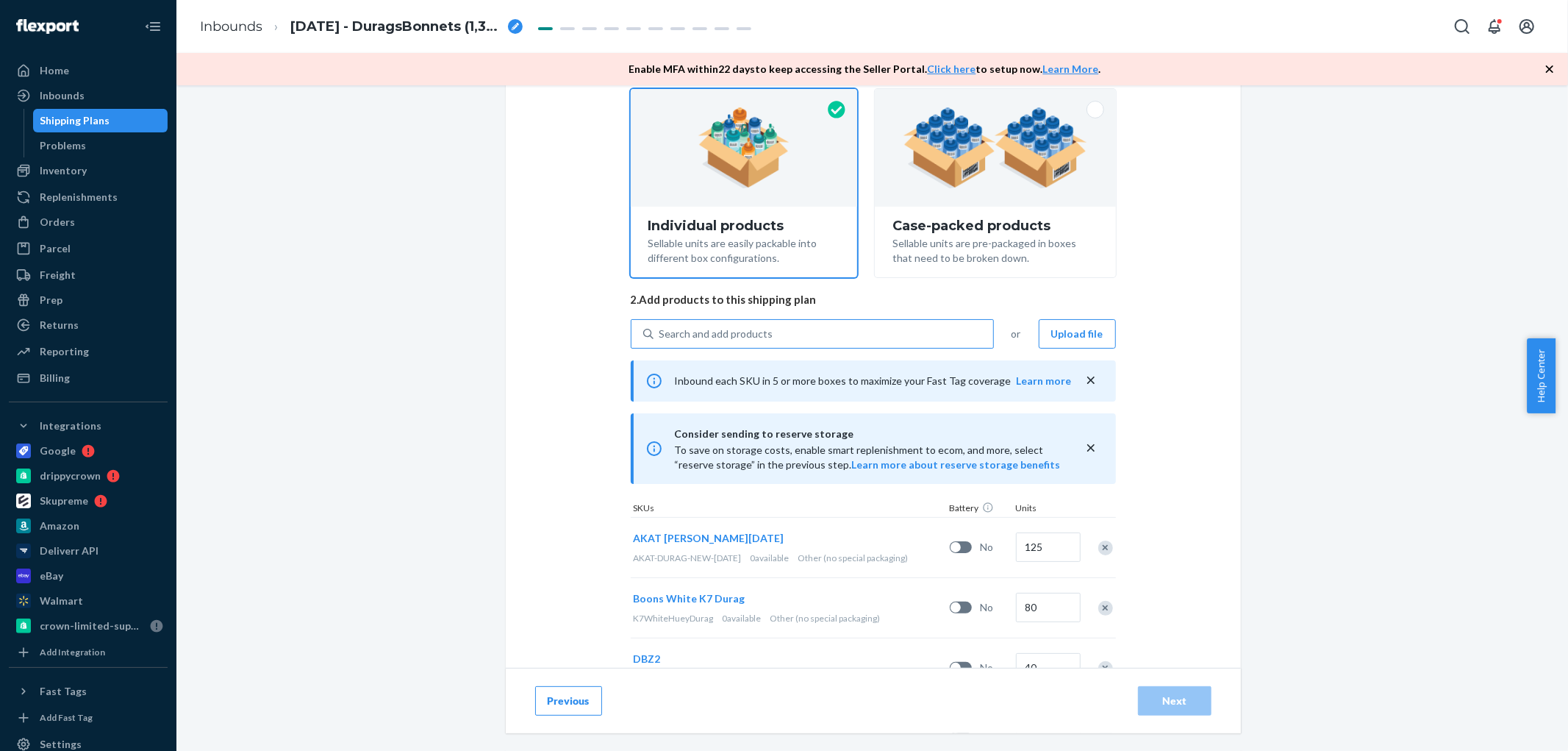
click at [792, 339] on div "Search and add products" at bounding box center [823, 333] width 340 height 26
click at [661, 339] on input "Search and add products" at bounding box center [660, 333] width 2 height 14
paste input "DL56XU94YLL"
type input "DL56XU94YLL"
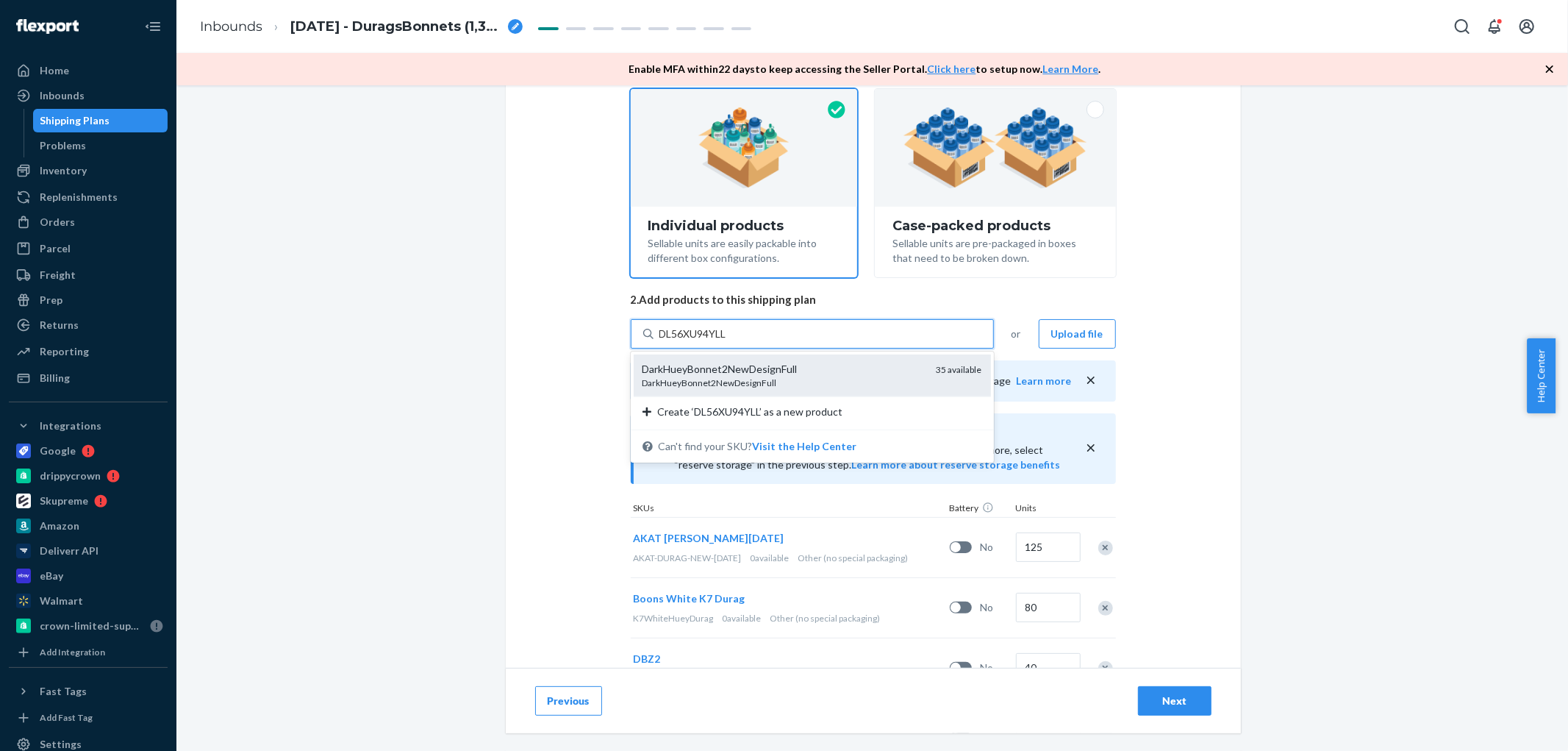
click at [721, 380] on div "DarkHueyBonnet2NewDesignFull" at bounding box center [784, 382] width 282 height 13
click at [721, 342] on input "DL56XU94YLL" at bounding box center [694, 333] width 69 height 14
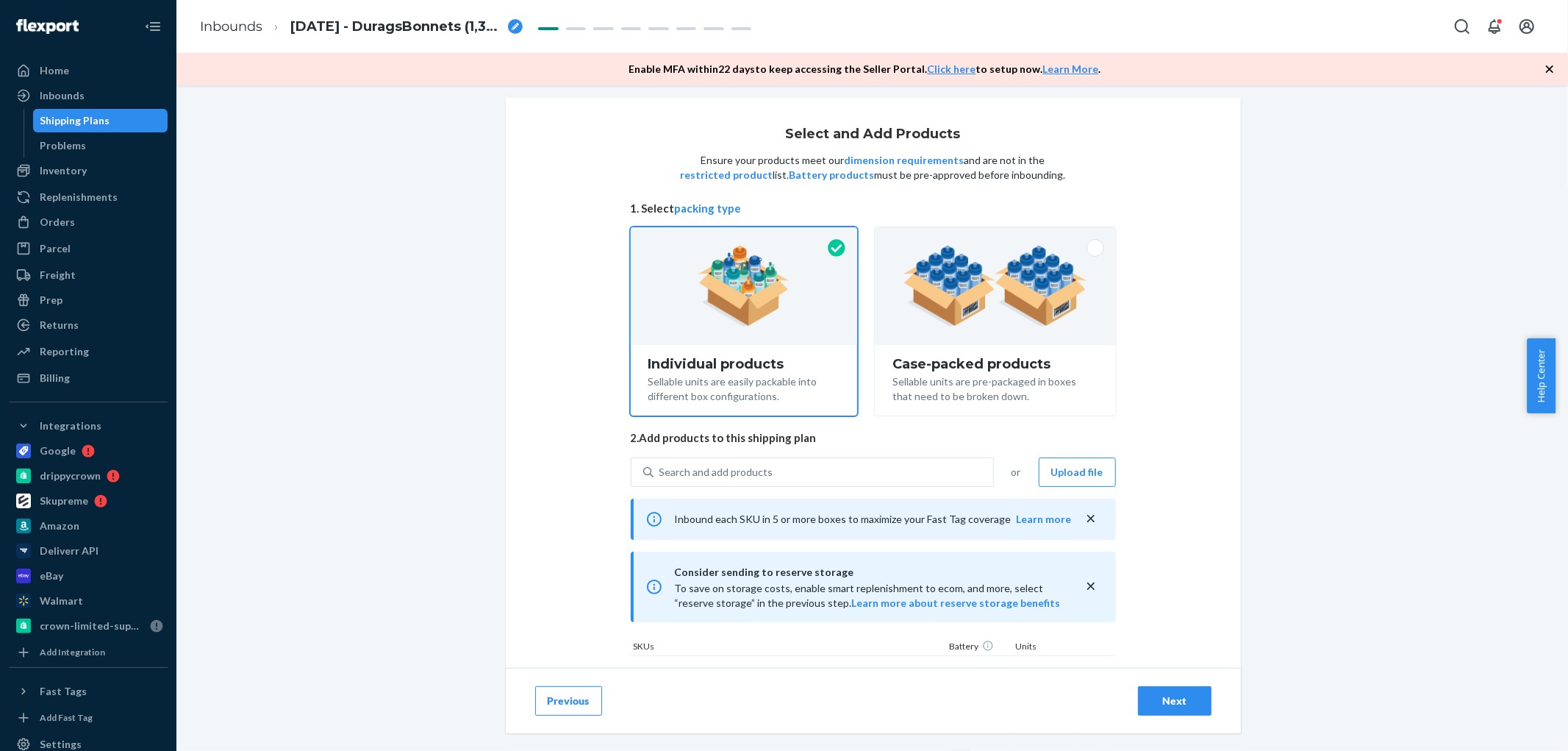
scroll to position [0, 0]
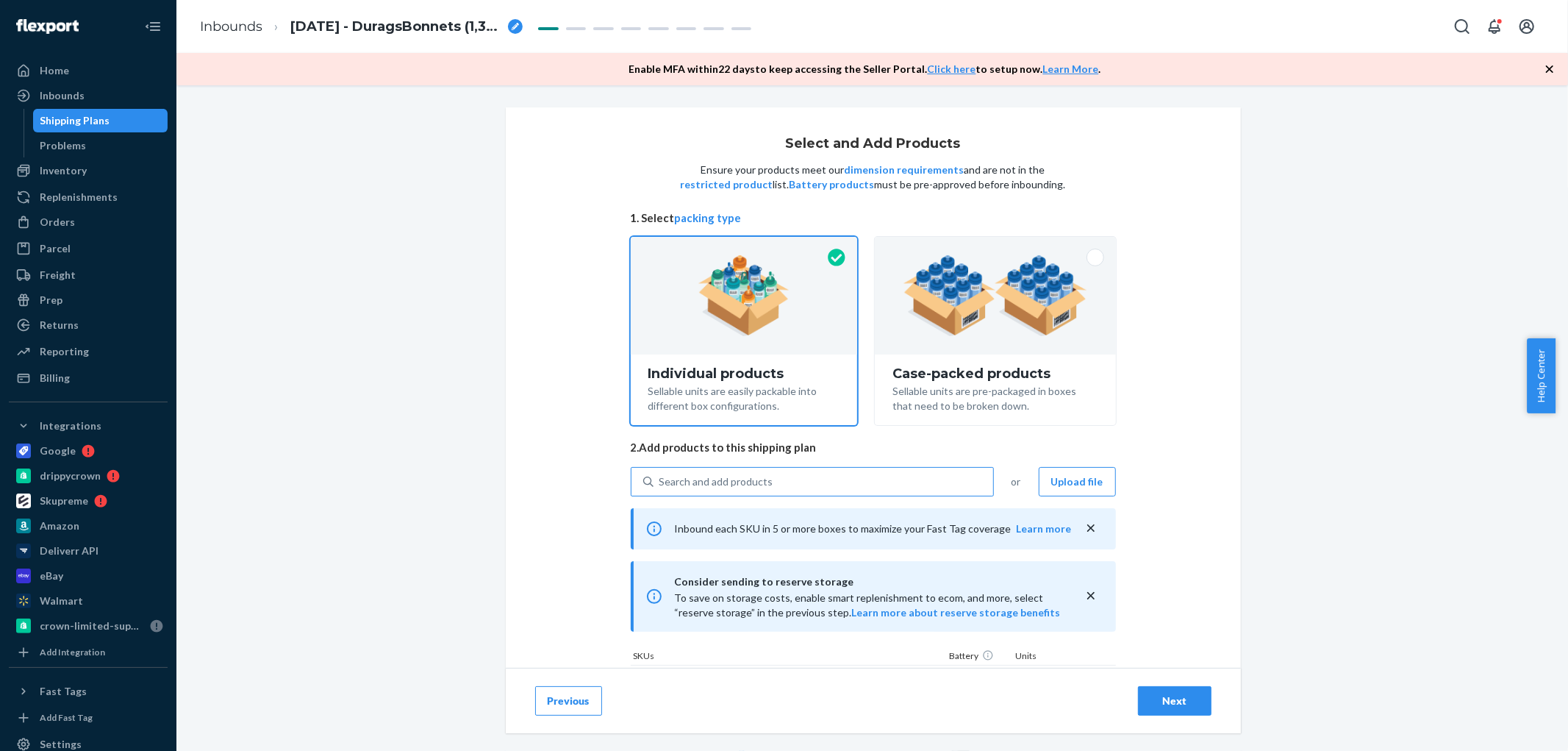
click at [739, 484] on div "Search and add products" at bounding box center [716, 481] width 114 height 14
click at [661, 484] on input "Search and add products" at bounding box center [660, 481] width 2 height 14
paste input "DNTQ8CWZK7H"
type input "DNTQ8CWZK7H"
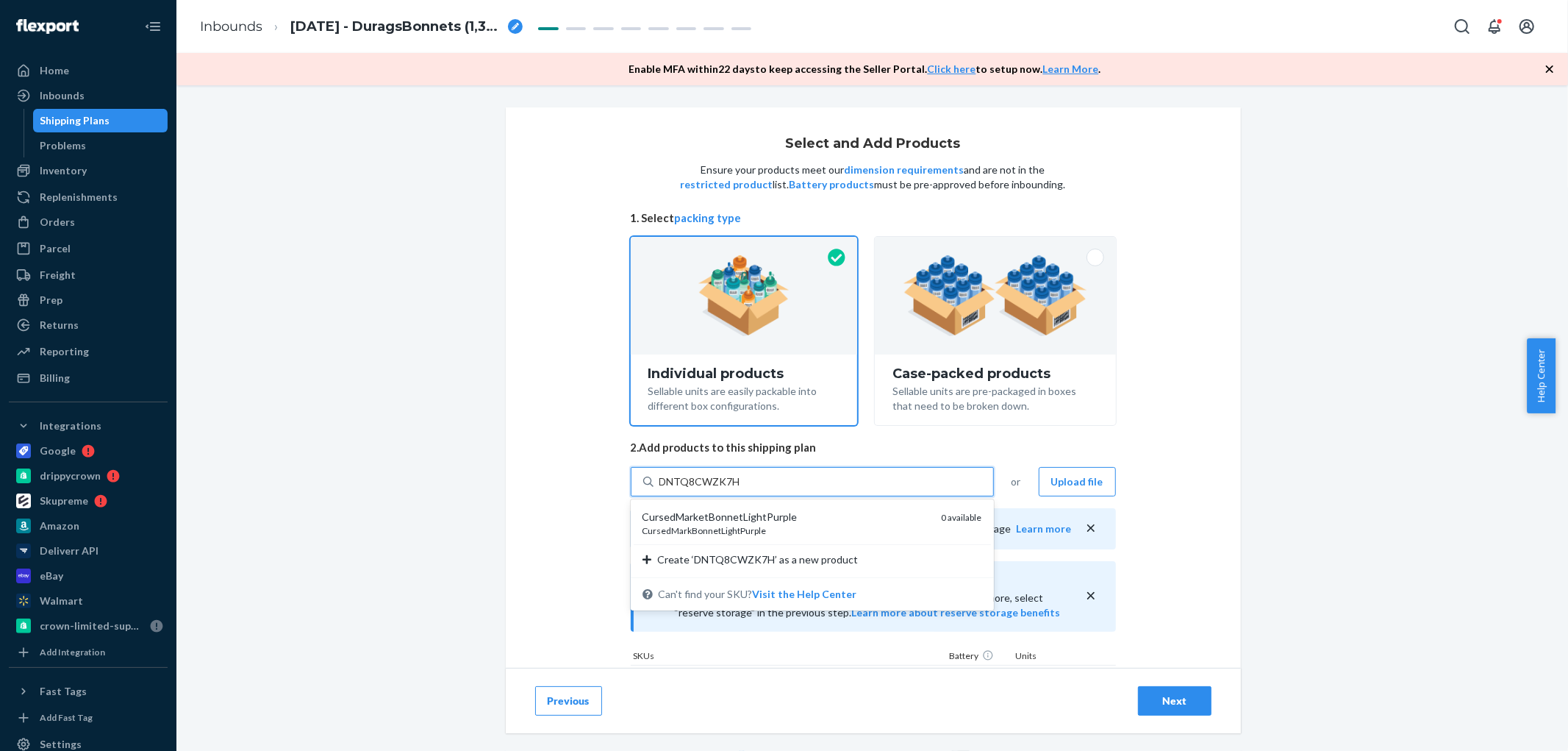
click at [708, 537] on div "CursedMarketBonnetLightPurple CursedMarkBonnetLightPurple 0 available" at bounding box center [812, 523] width 357 height 42
click at [708, 489] on input "DNTQ8CWZK7H" at bounding box center [700, 481] width 82 height 14
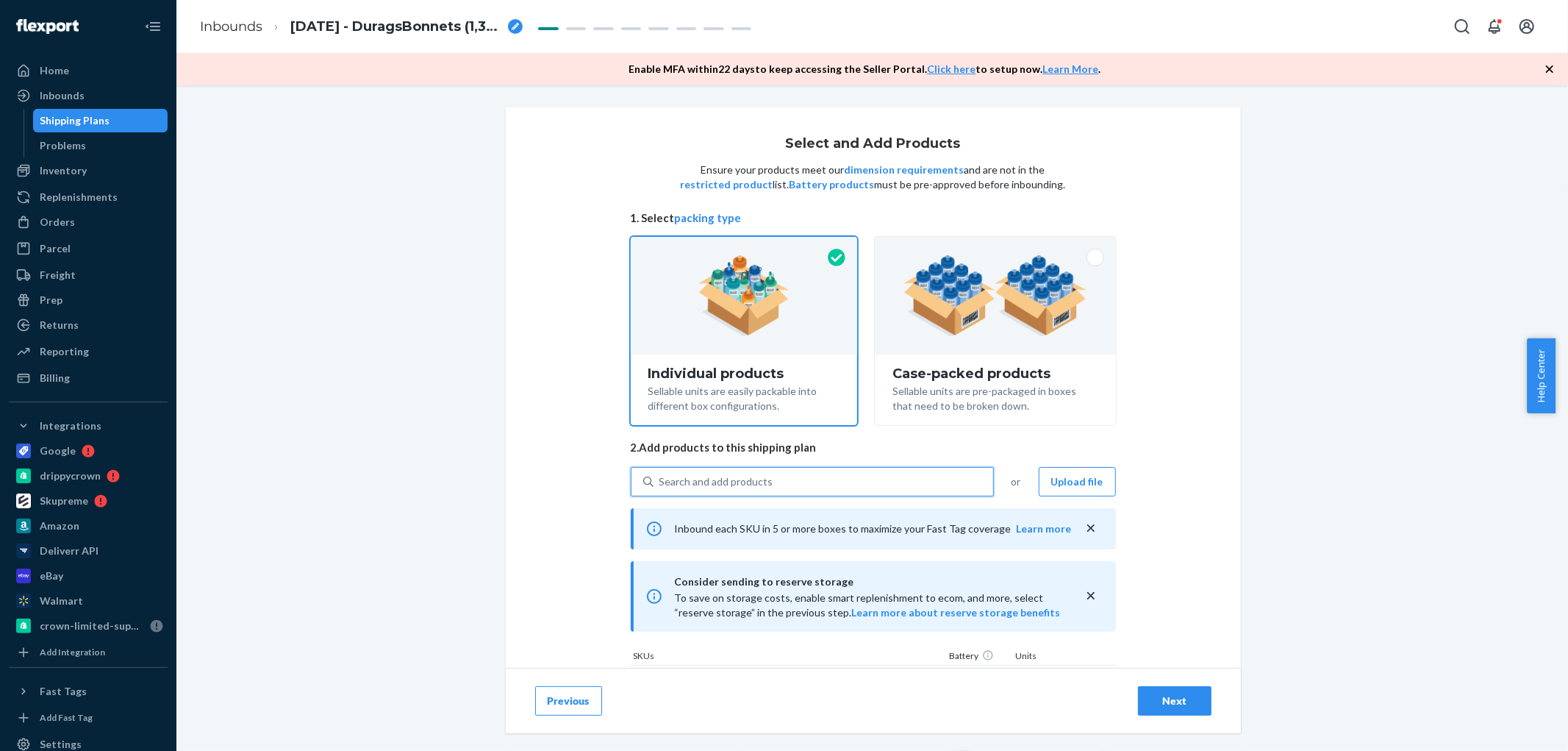
click at [706, 483] on div "Search and add products" at bounding box center [716, 481] width 114 height 14
click at [661, 483] on input "0 results available. Use Up and Down to choose options, press Enter to select t…" at bounding box center [660, 481] width 2 height 14
paste input "DN6ADGVE9LE"
type input "DN6ADGVE9LE"
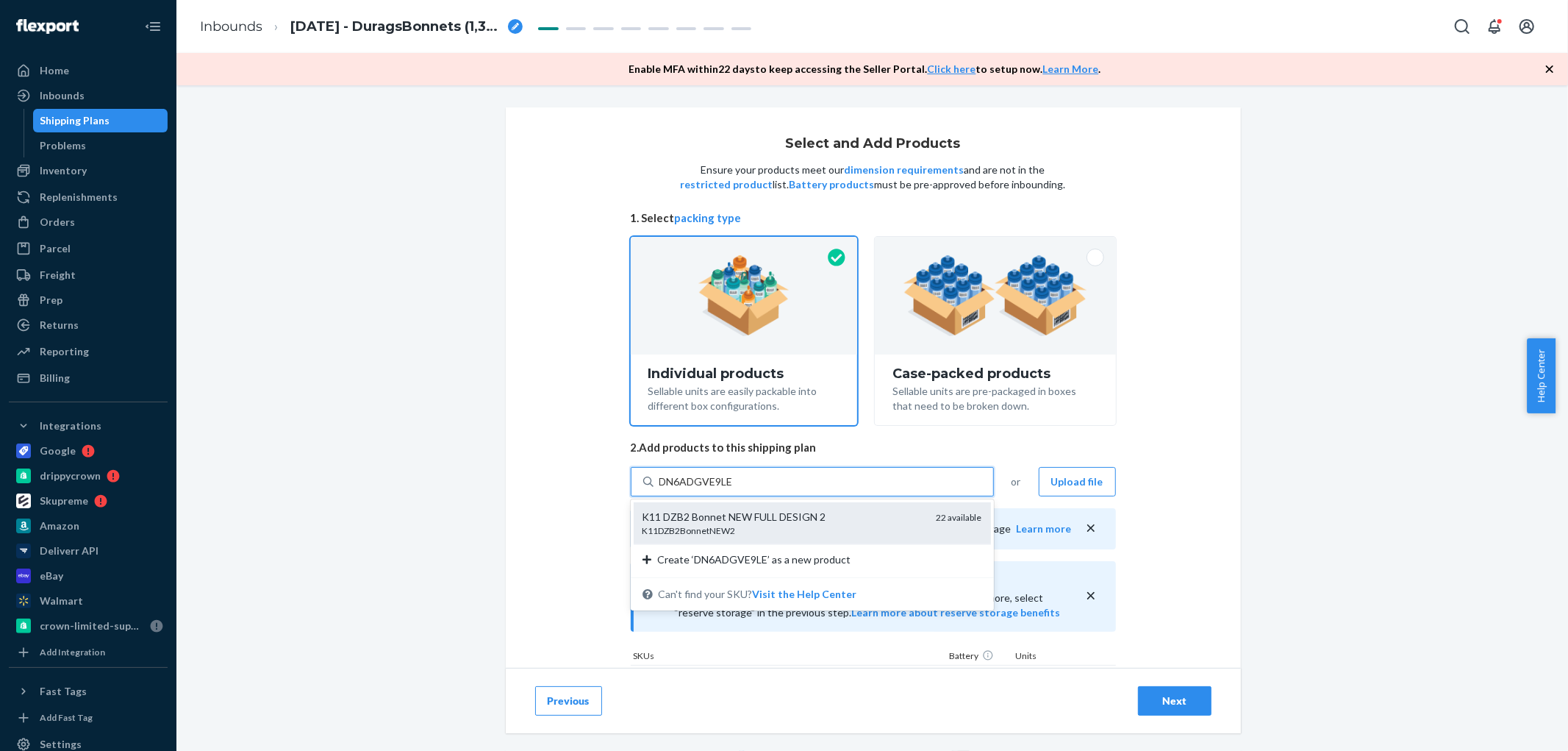
click at [703, 531] on div "K11DZB2BonnetNEW2" at bounding box center [784, 530] width 282 height 13
click at [703, 489] on input "DN6ADGVE9LE" at bounding box center [697, 481] width 76 height 14
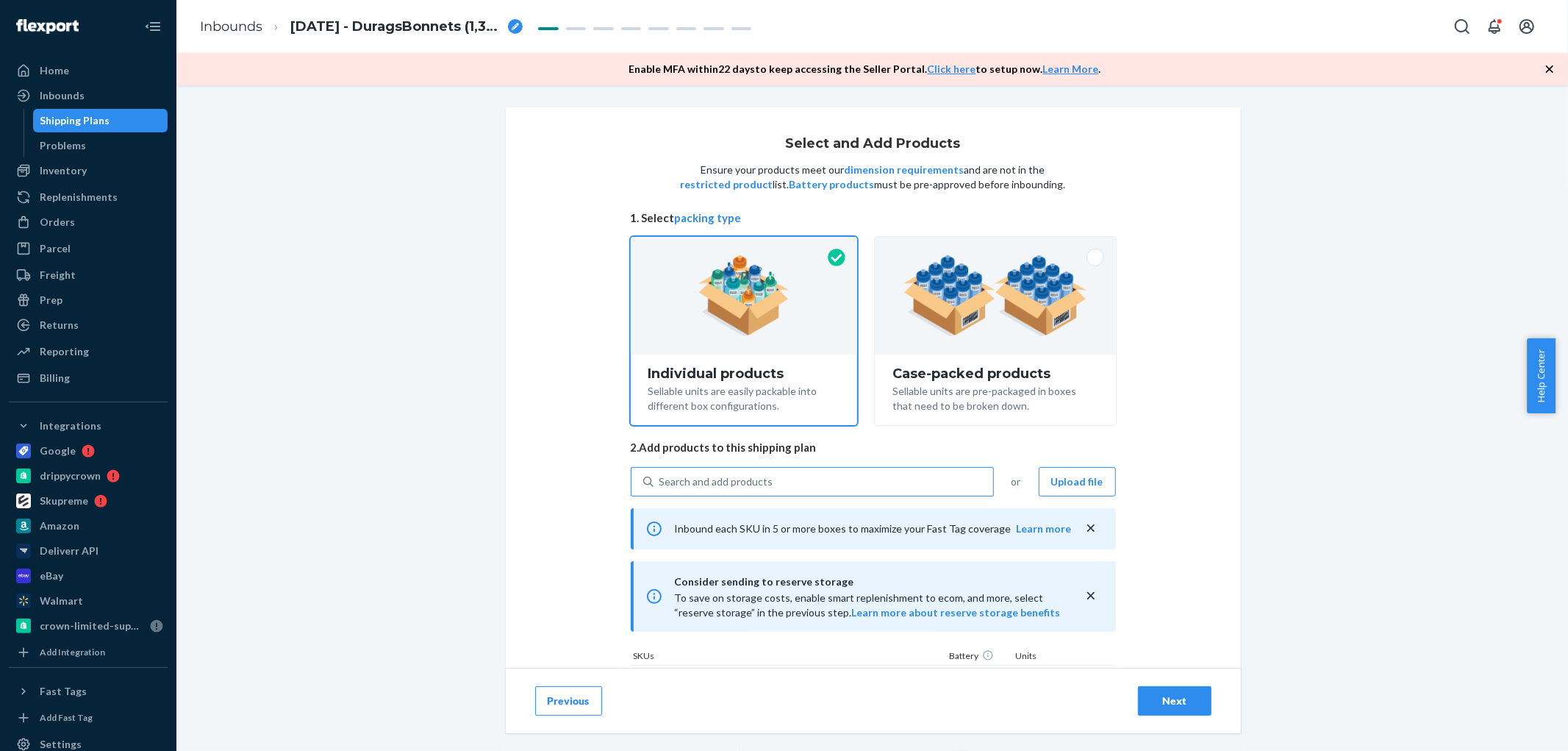
click at [724, 475] on div "Search and add products" at bounding box center [716, 481] width 114 height 14
click at [661, 475] on input "Search and add products" at bounding box center [660, 481] width 2 height 14
paste input "DHJQQY4LABP"
type input "DHJQQY4LABP"
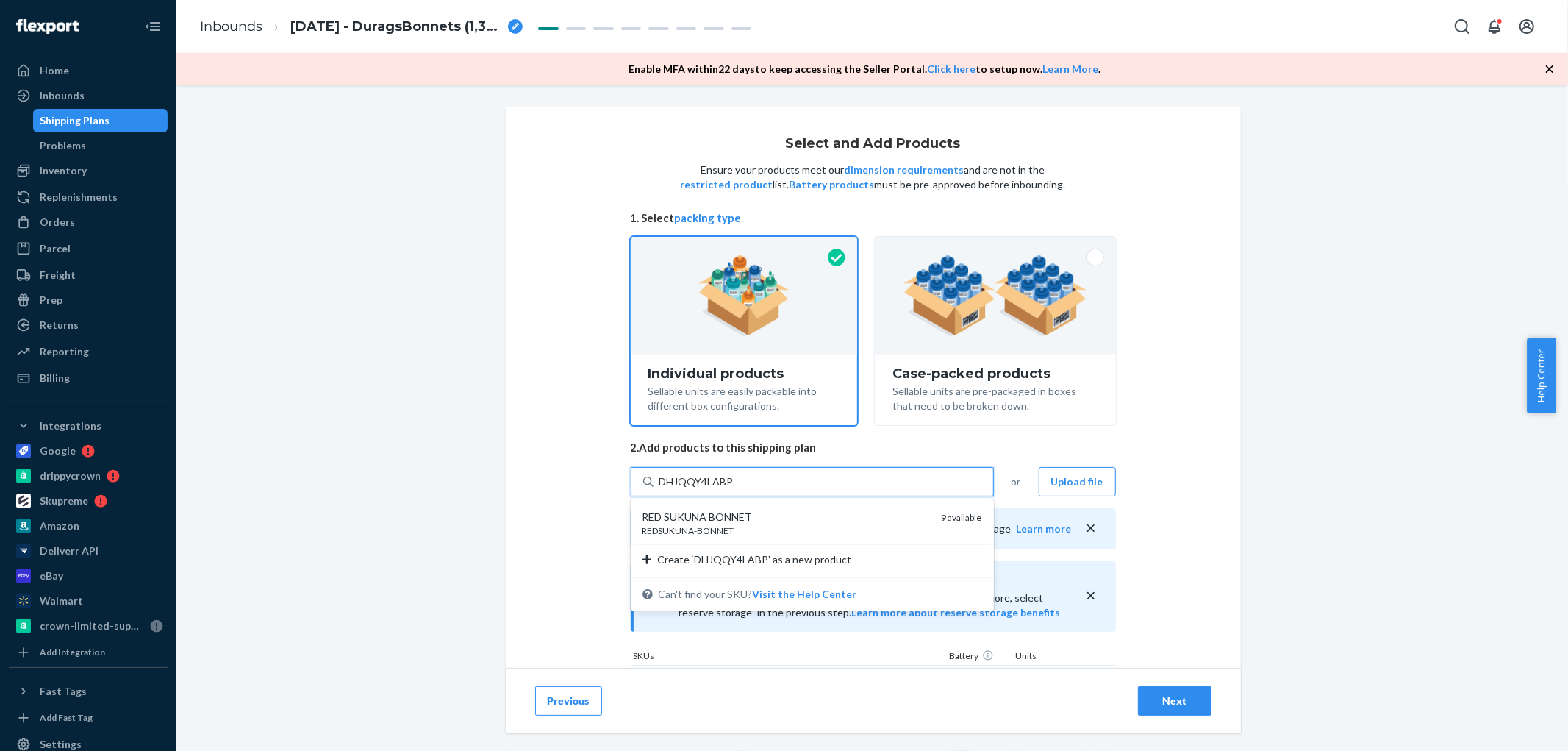
click at [689, 522] on div "RED SUKUNA BONNET" at bounding box center [786, 517] width 288 height 14
click at [689, 489] on input "DHJQQY4LABP" at bounding box center [696, 481] width 75 height 14
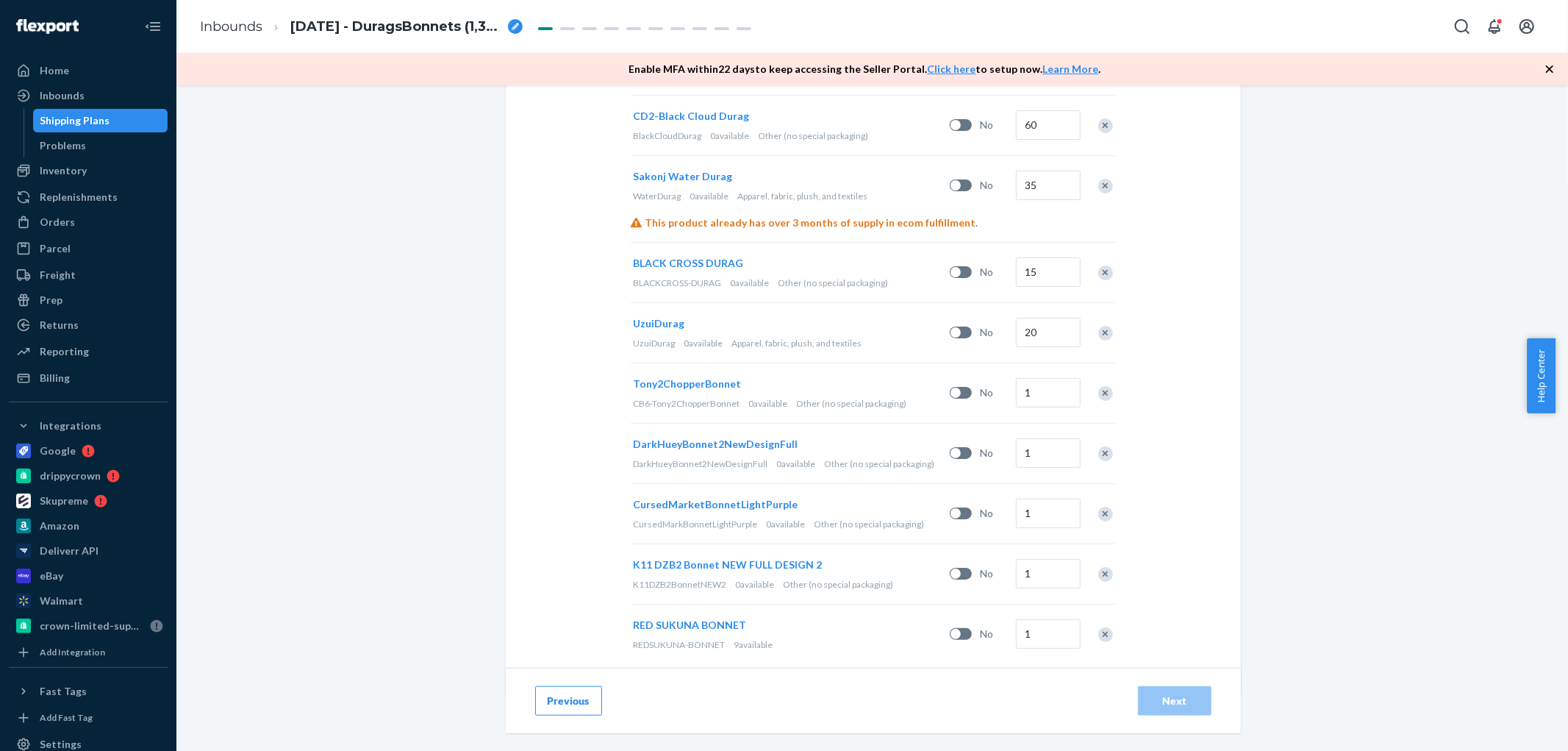
scroll to position [777, 0]
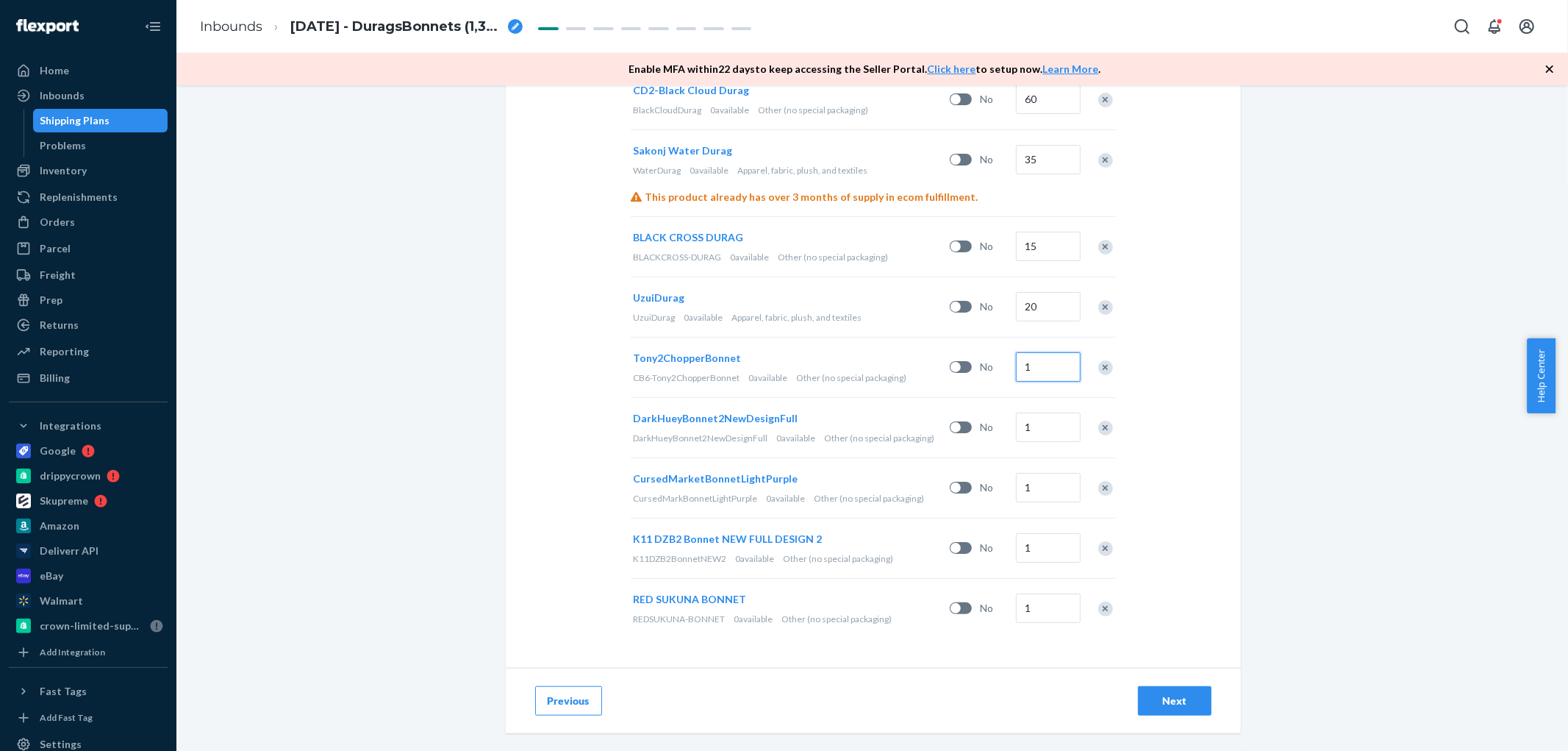
click at [1049, 372] on input "1" at bounding box center [1048, 366] width 65 height 29
drag, startPoint x: 1045, startPoint y: 371, endPoint x: 1015, endPoint y: 372, distance: 30.0
click at [1016, 371] on input "75" at bounding box center [1048, 366] width 65 height 29
type input "75"
click at [1045, 427] on input "1" at bounding box center [1048, 427] width 65 height 29
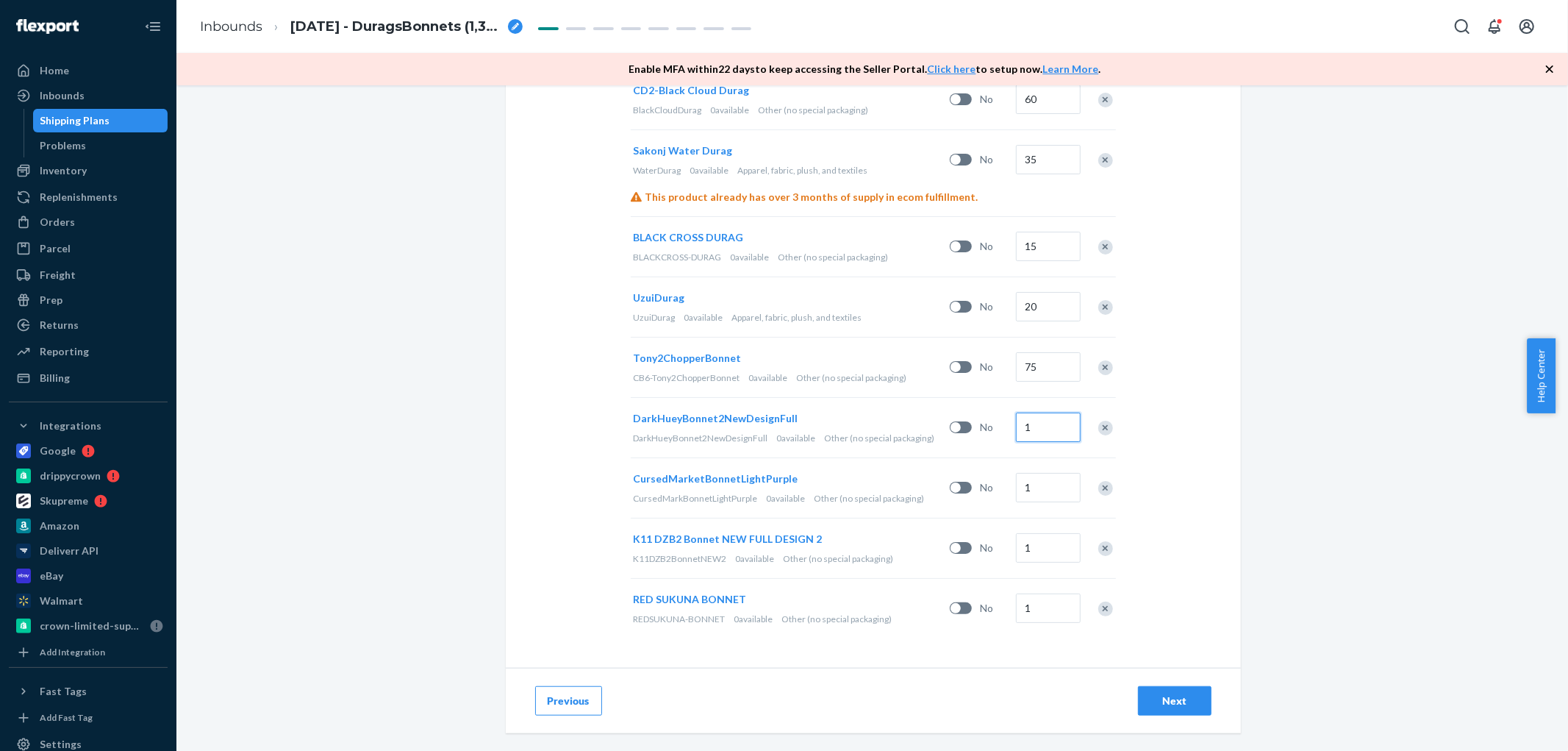
paste input "75"
type input "75"
click at [1038, 485] on input "1" at bounding box center [1048, 487] width 65 height 29
type input "30"
click at [1042, 554] on input "1" at bounding box center [1048, 548] width 65 height 29
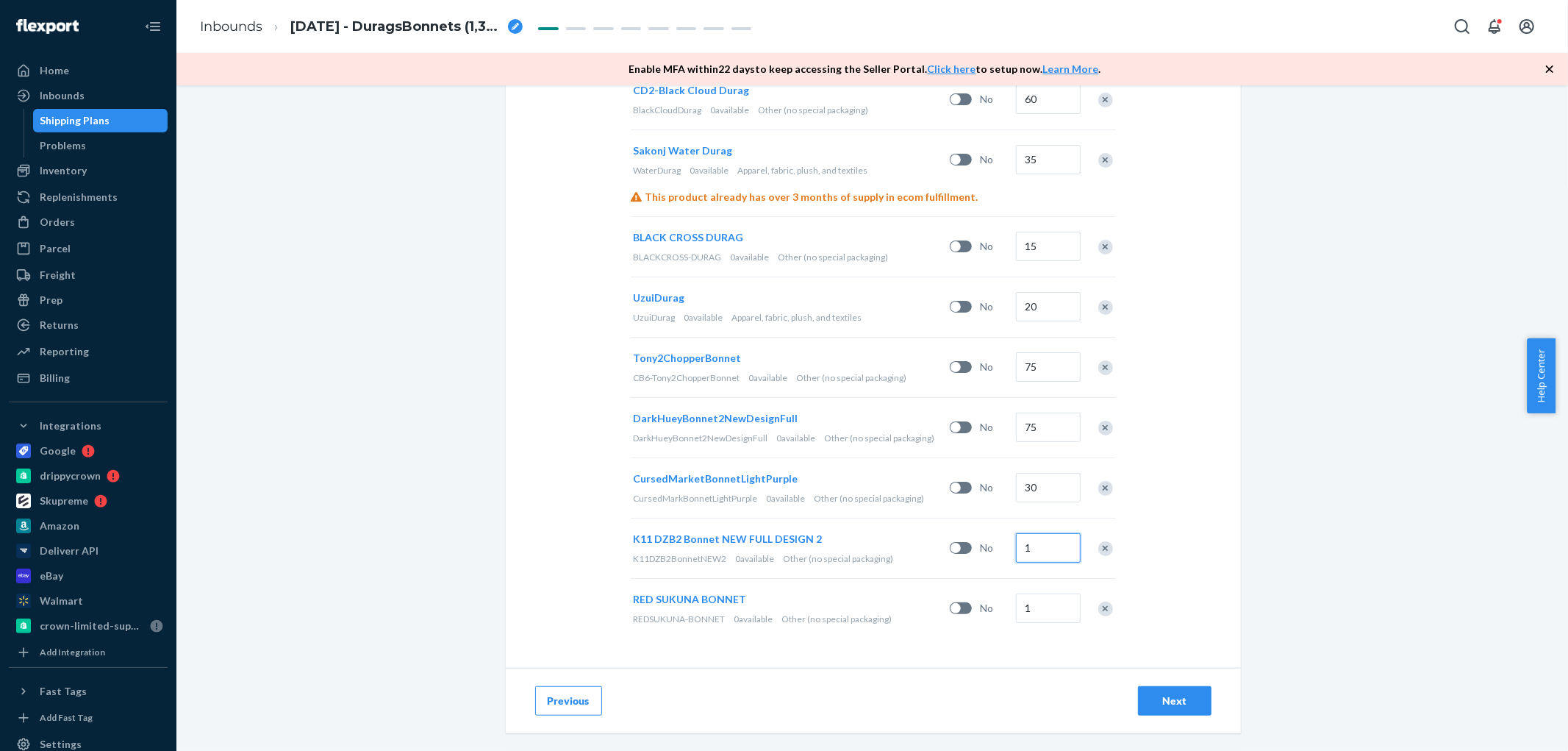
paste input "75"
type input "75"
click at [1057, 616] on input "1" at bounding box center [1048, 607] width 65 height 29
type input "65"
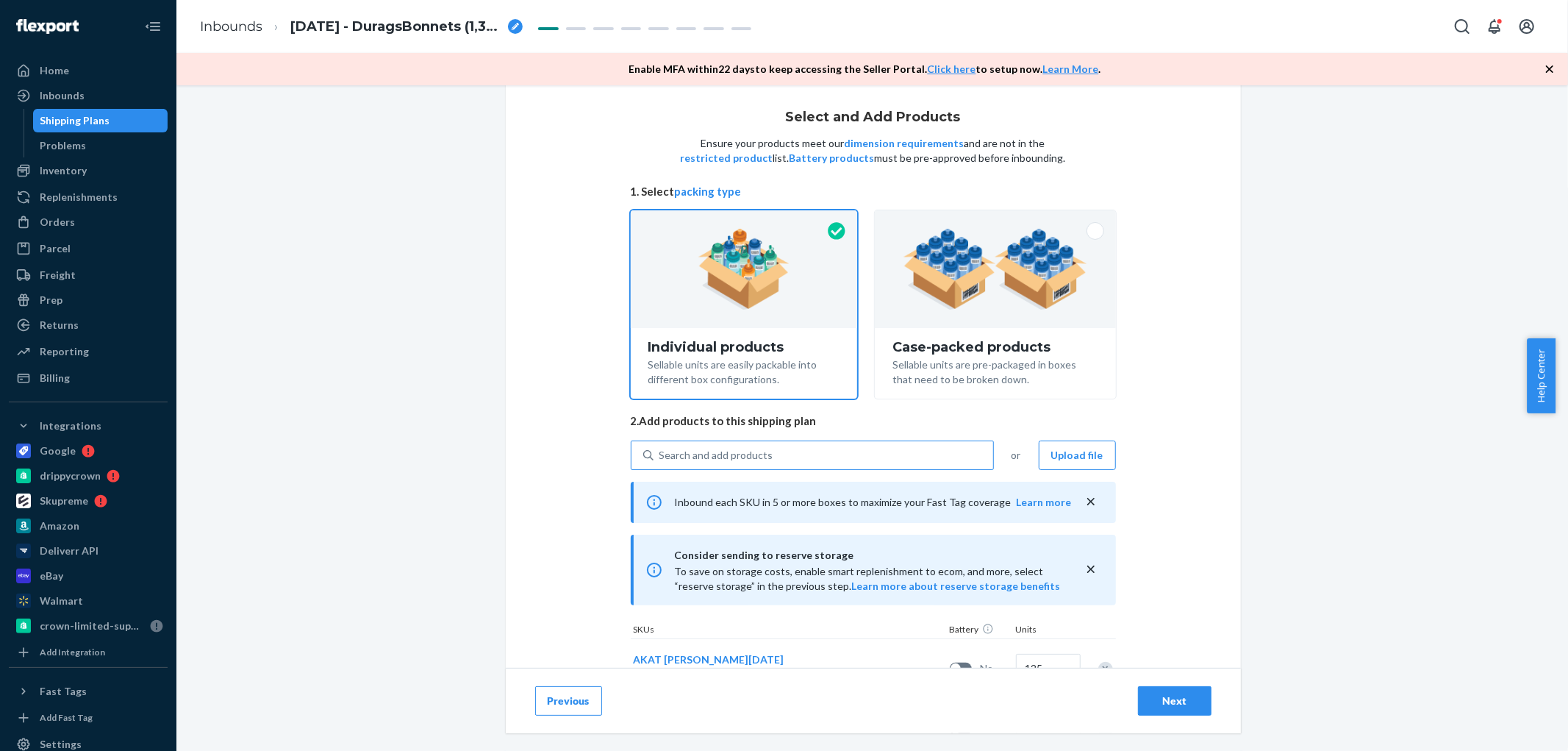
scroll to position [245, 0]
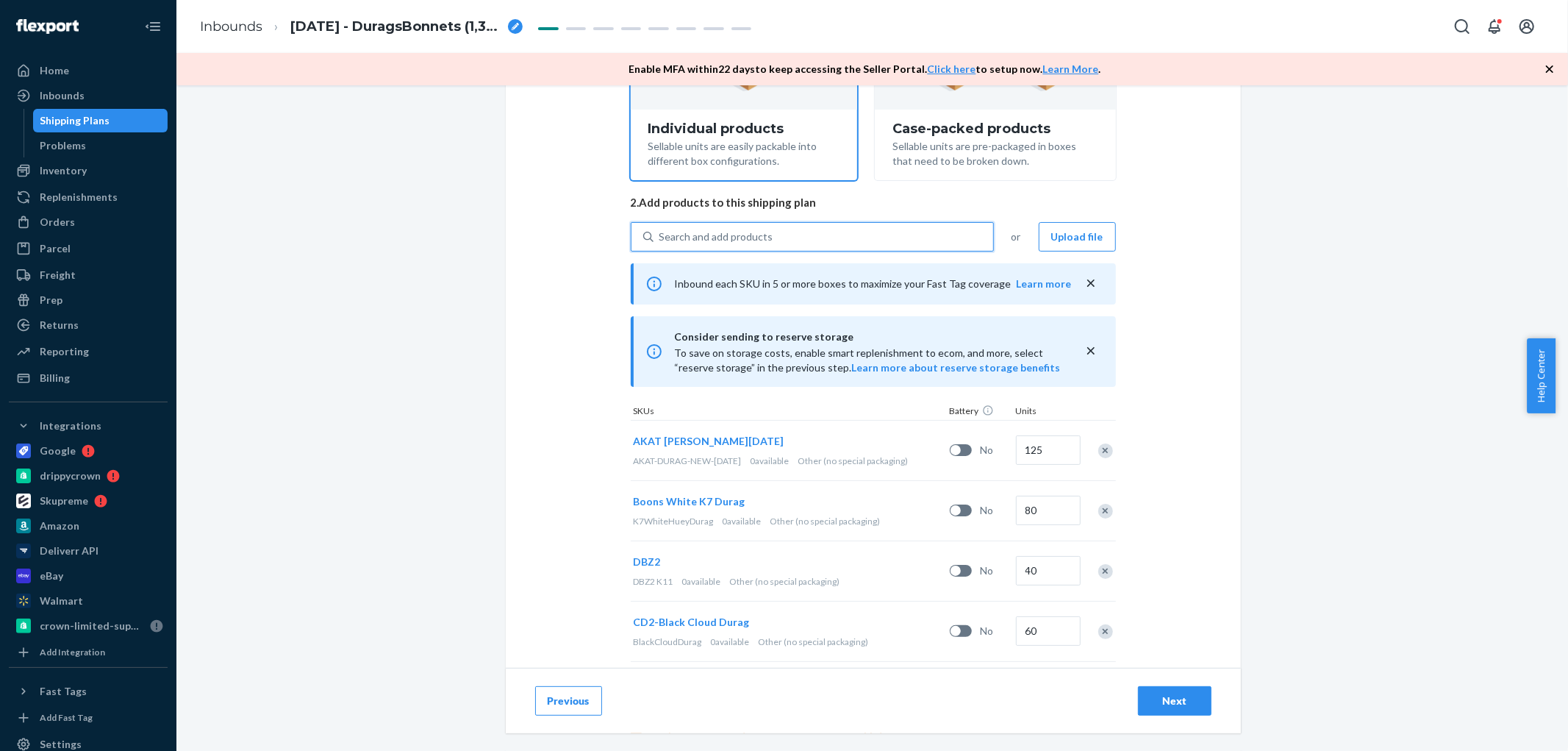
click at [718, 246] on div "Search and add products" at bounding box center [823, 236] width 340 height 26
click at [661, 244] on input "0 results available. Use Up and Down to choose options, press Enter to select t…" at bounding box center [660, 236] width 2 height 14
paste input "DTLJVS3J9J9"
type input "DTLJVS3J9J9"
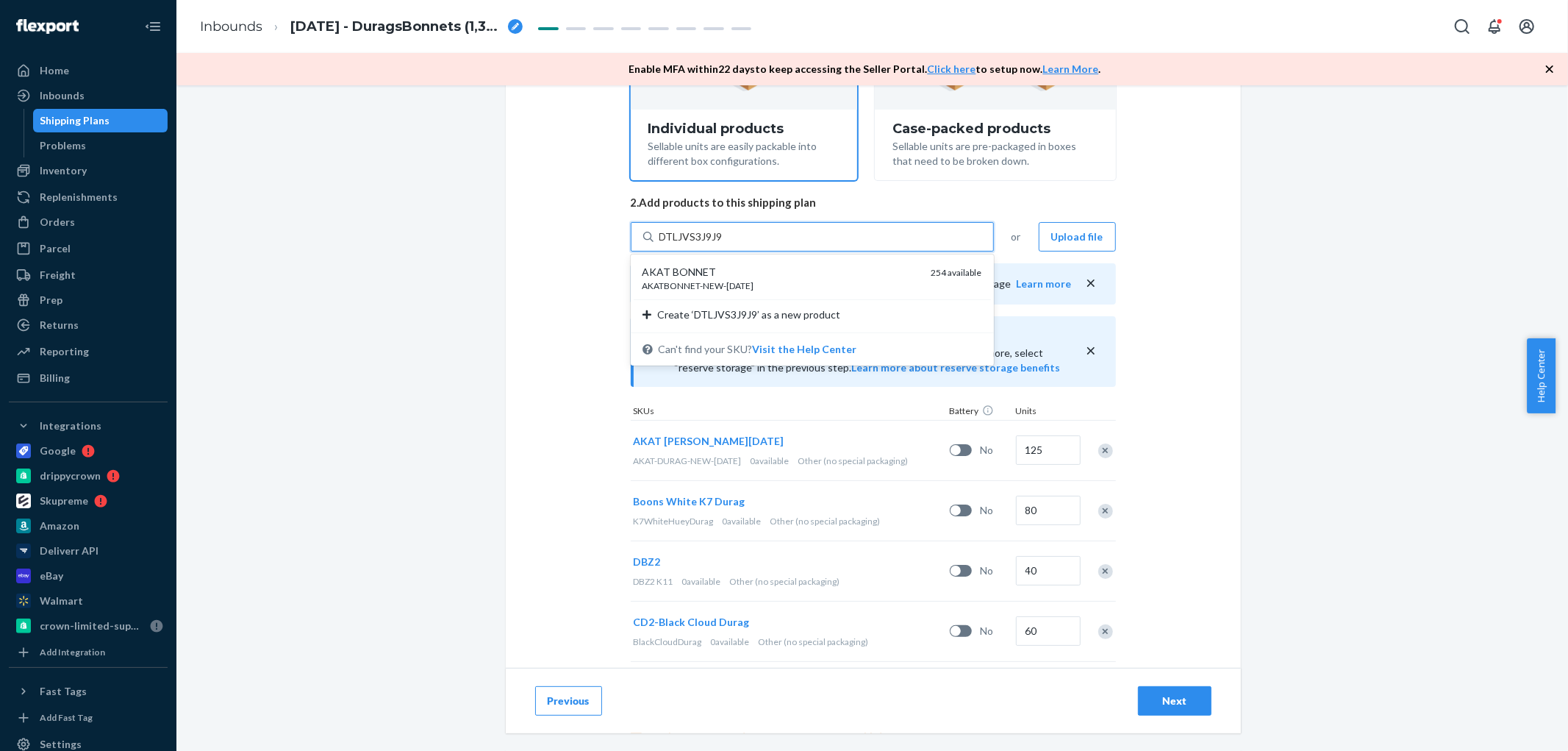
click at [719, 283] on div "AKATBONNET-NEW-[DATE]" at bounding box center [781, 286] width 277 height 13
click at [719, 244] on input "DTLJVS3J9J9" at bounding box center [691, 236] width 64 height 14
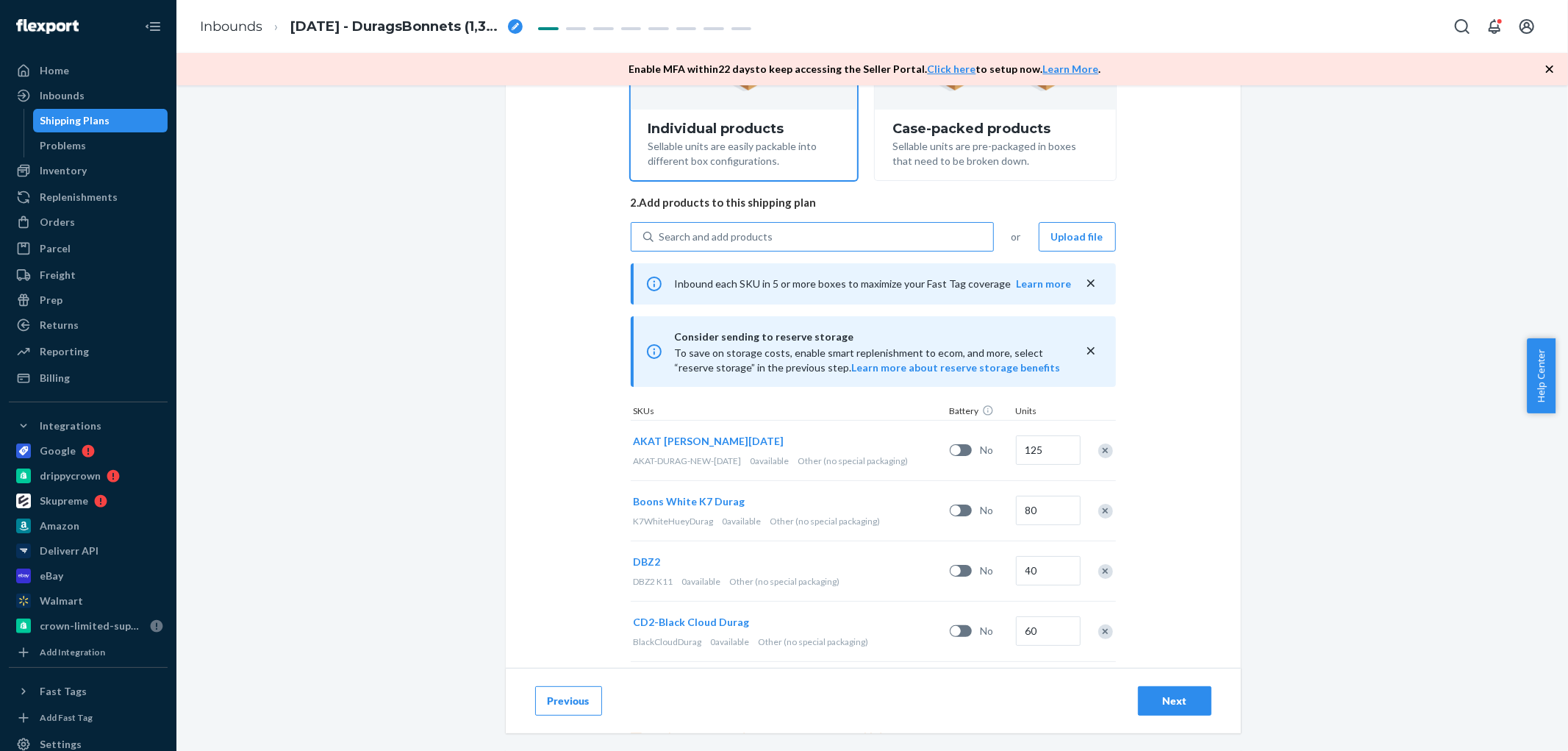
click at [703, 247] on div "Search and add products" at bounding box center [823, 236] width 340 height 26
click at [661, 244] on input "Search and add products" at bounding box center [660, 236] width 2 height 14
paste input "DQLEUXRB4X6"
type input "DQLEUXRB4X6"
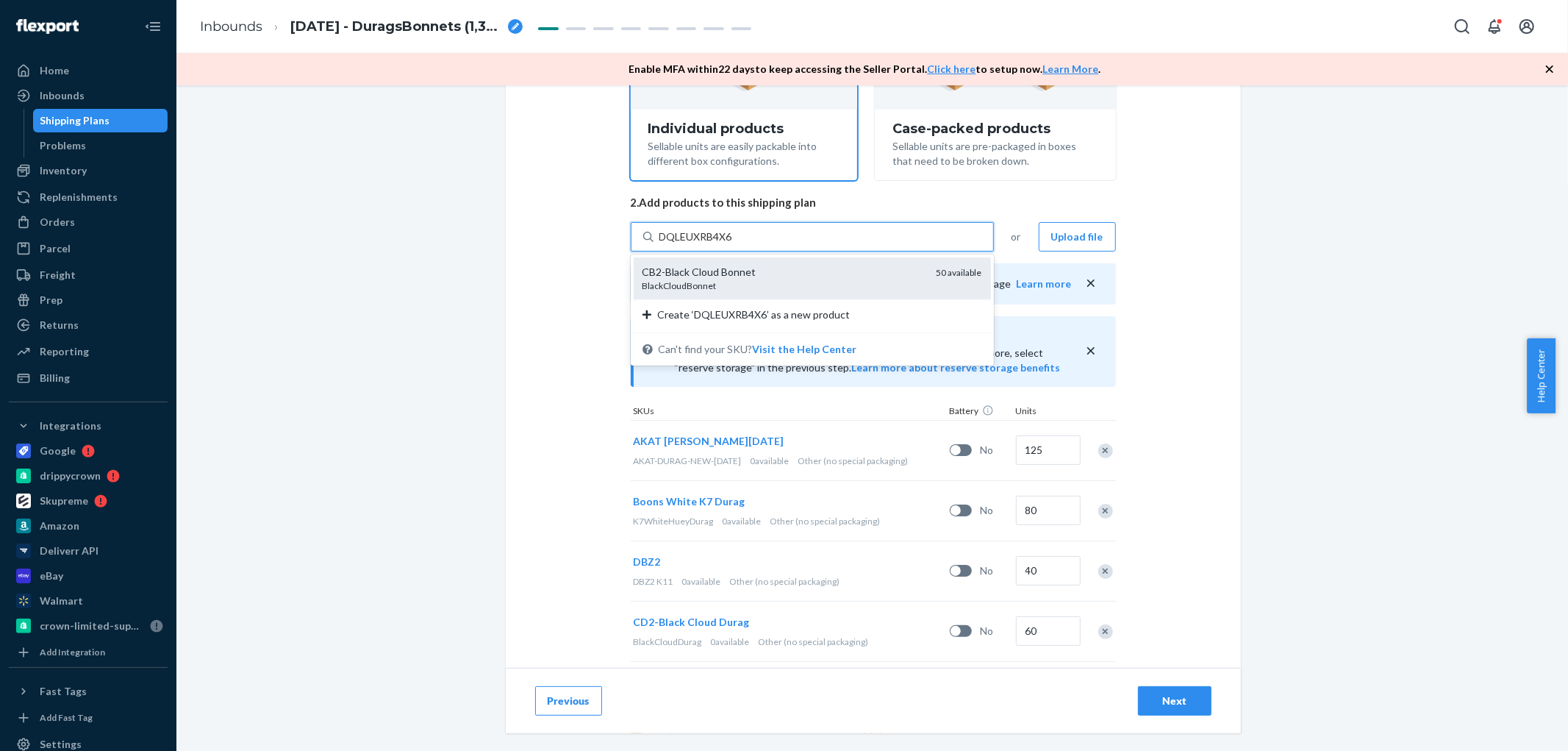
click at [647, 280] on div "BlackCloudBonnet" at bounding box center [784, 286] width 282 height 13
click at [659, 244] on input "DQLEUXRB4X6" at bounding box center [696, 236] width 75 height 14
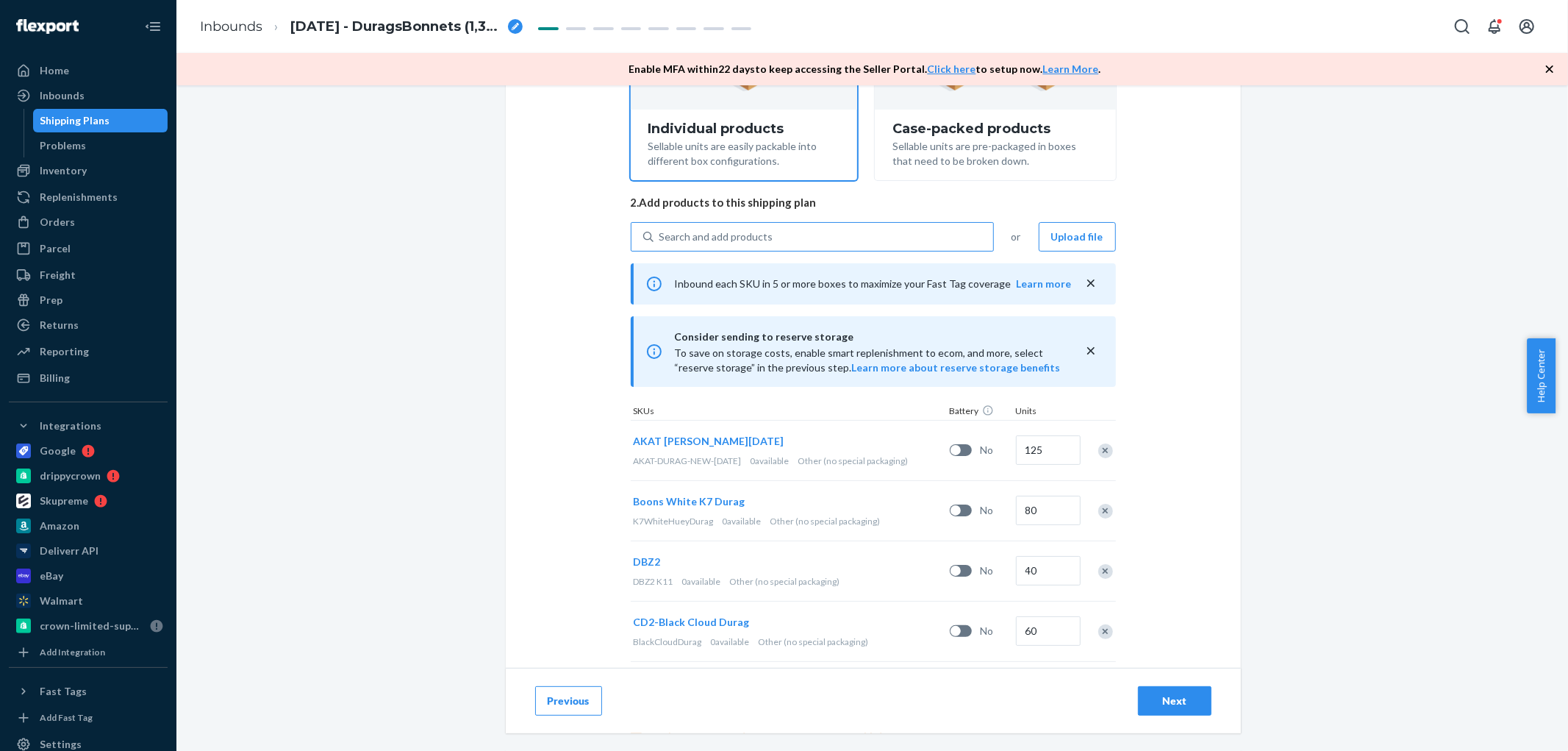
click at [725, 236] on div "Search and add products" at bounding box center [716, 236] width 114 height 14
click at [661, 236] on input "Search and add products" at bounding box center [660, 236] width 2 height 14
paste input "DS429SJ8KZW"
type input "DS429SJ8KZW"
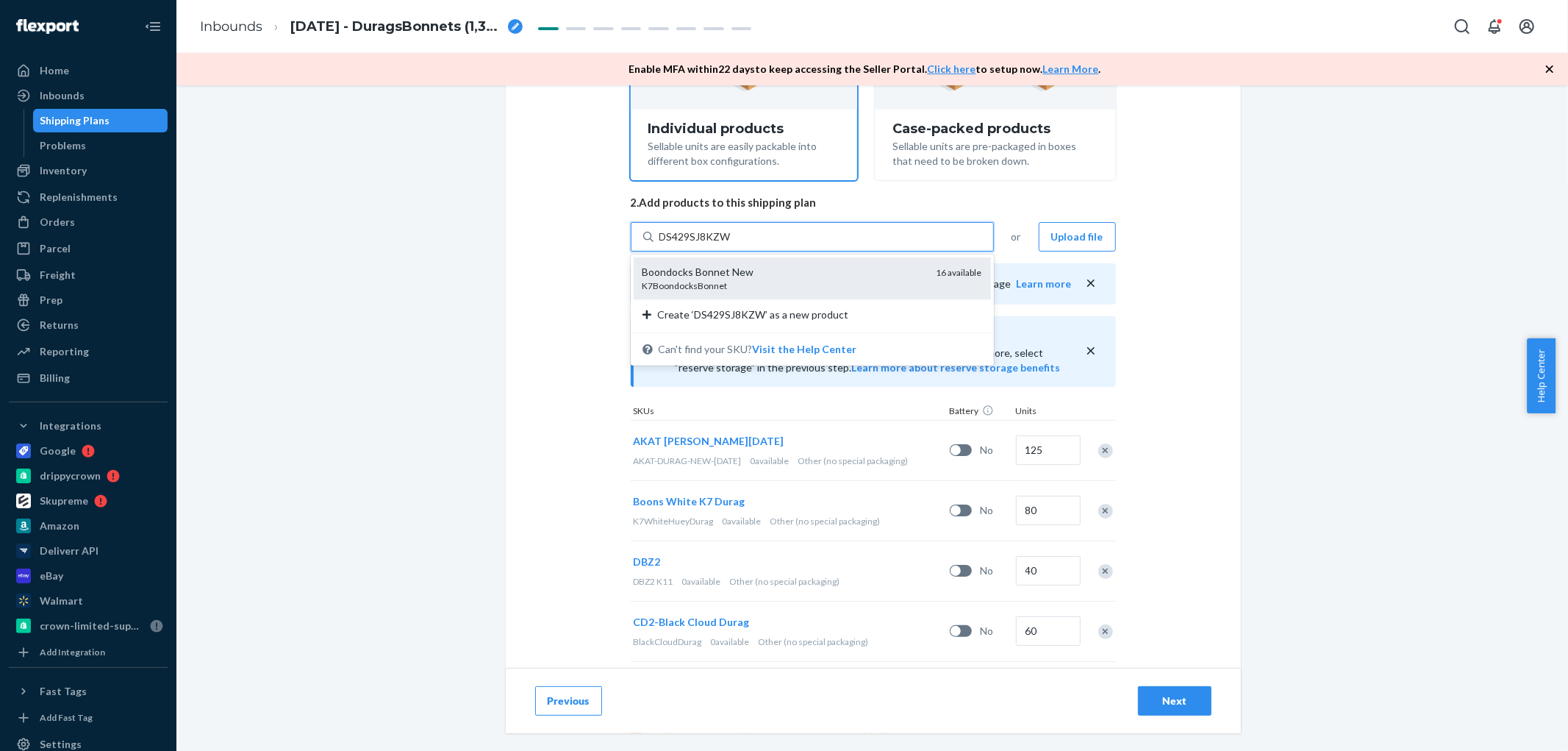
click at [703, 291] on div "Boondocks Bonnet New K7BoondocksBonnet 16 available" at bounding box center [812, 278] width 357 height 42
click at [703, 244] on input "DS429SJ8KZW" at bounding box center [696, 236] width 73 height 14
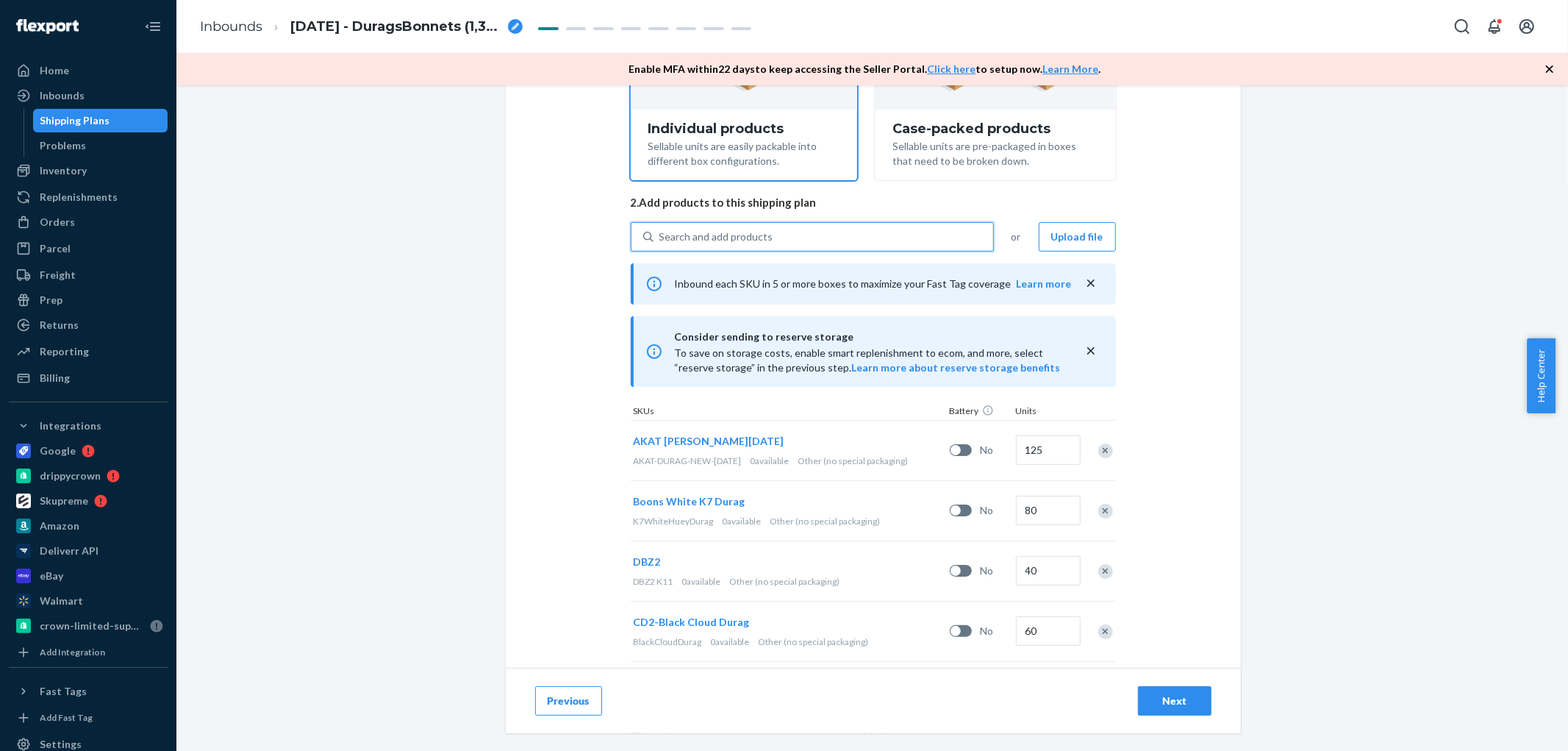
click at [704, 230] on div "Search and add products" at bounding box center [716, 236] width 114 height 14
click at [661, 230] on input "0 results available. Use Up and Down to choose options, press Enter to select t…" at bounding box center [660, 236] width 2 height 14
paste input "D7PSUEK9YHD"
type input "D7PSUEK9YHD"
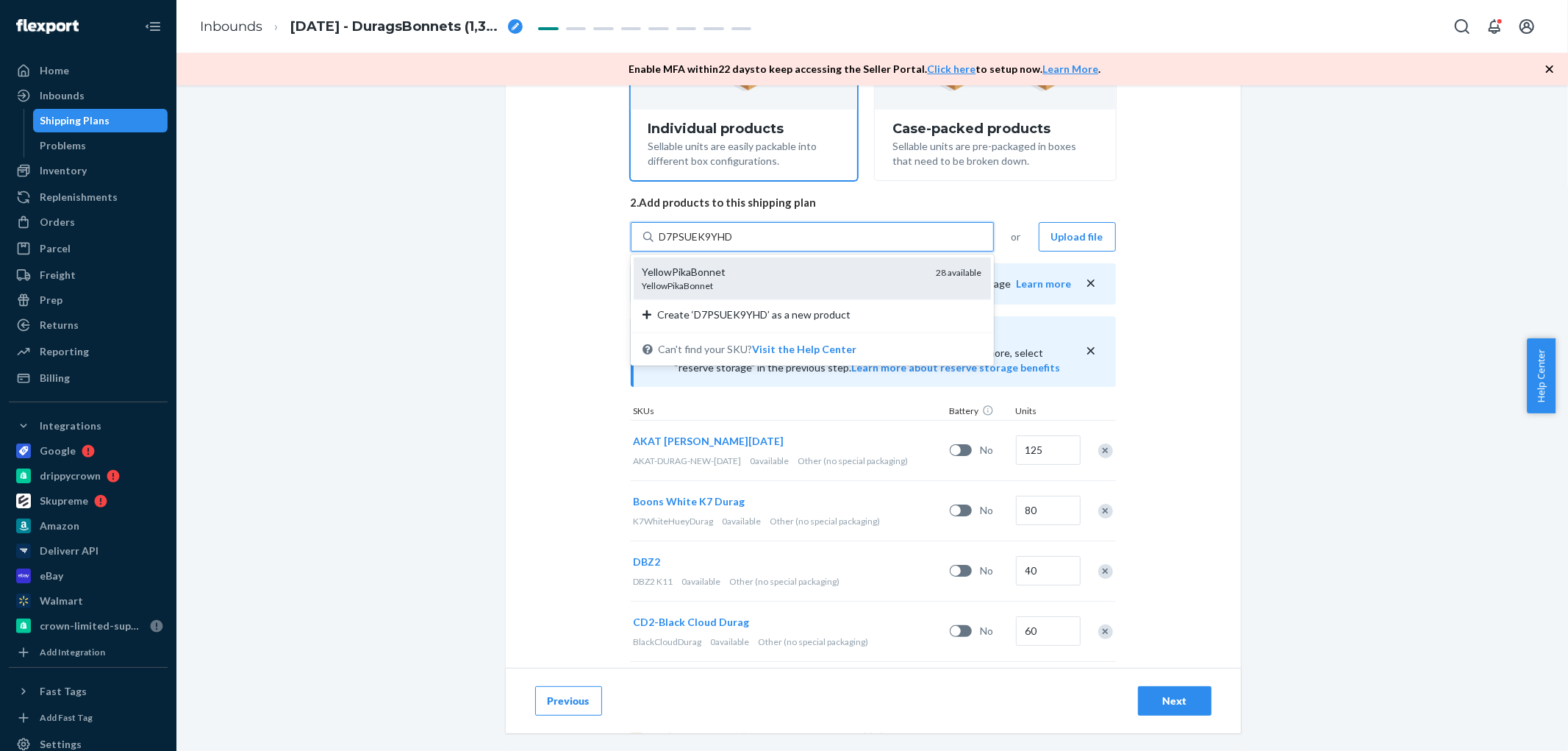
click at [715, 289] on div "YellowPikaBonnet" at bounding box center [784, 286] width 282 height 13
click at [715, 244] on input "D7PSUEK9YHD" at bounding box center [697, 236] width 76 height 14
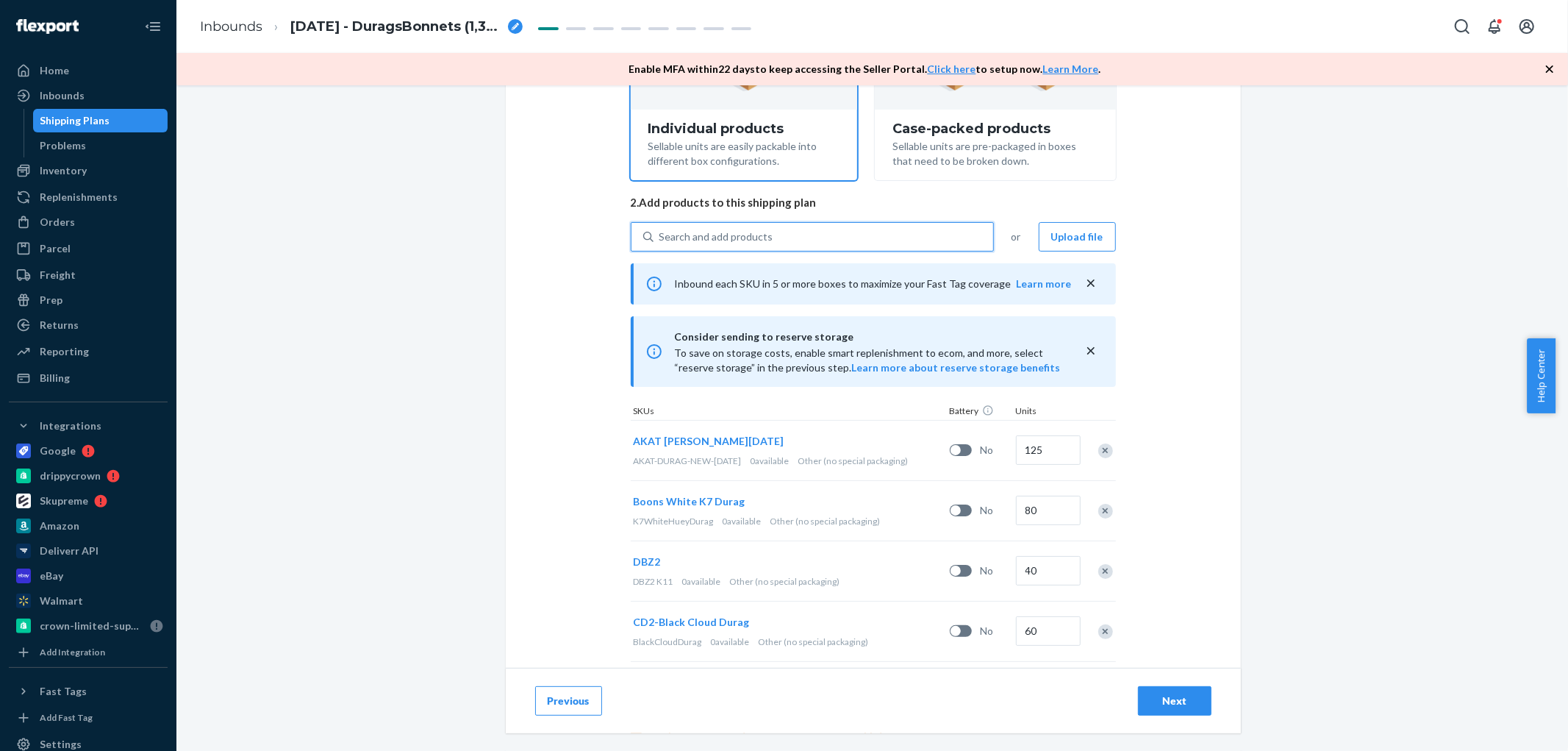
click at [866, 236] on div "Search and add products" at bounding box center [823, 236] width 340 height 26
click at [661, 236] on input "0 results available. Use Up and Down to choose options, press Enter to select t…" at bounding box center [660, 236] width 2 height 14
paste input "DP9BTLYGS65"
type input "DP9BTLYGS65"
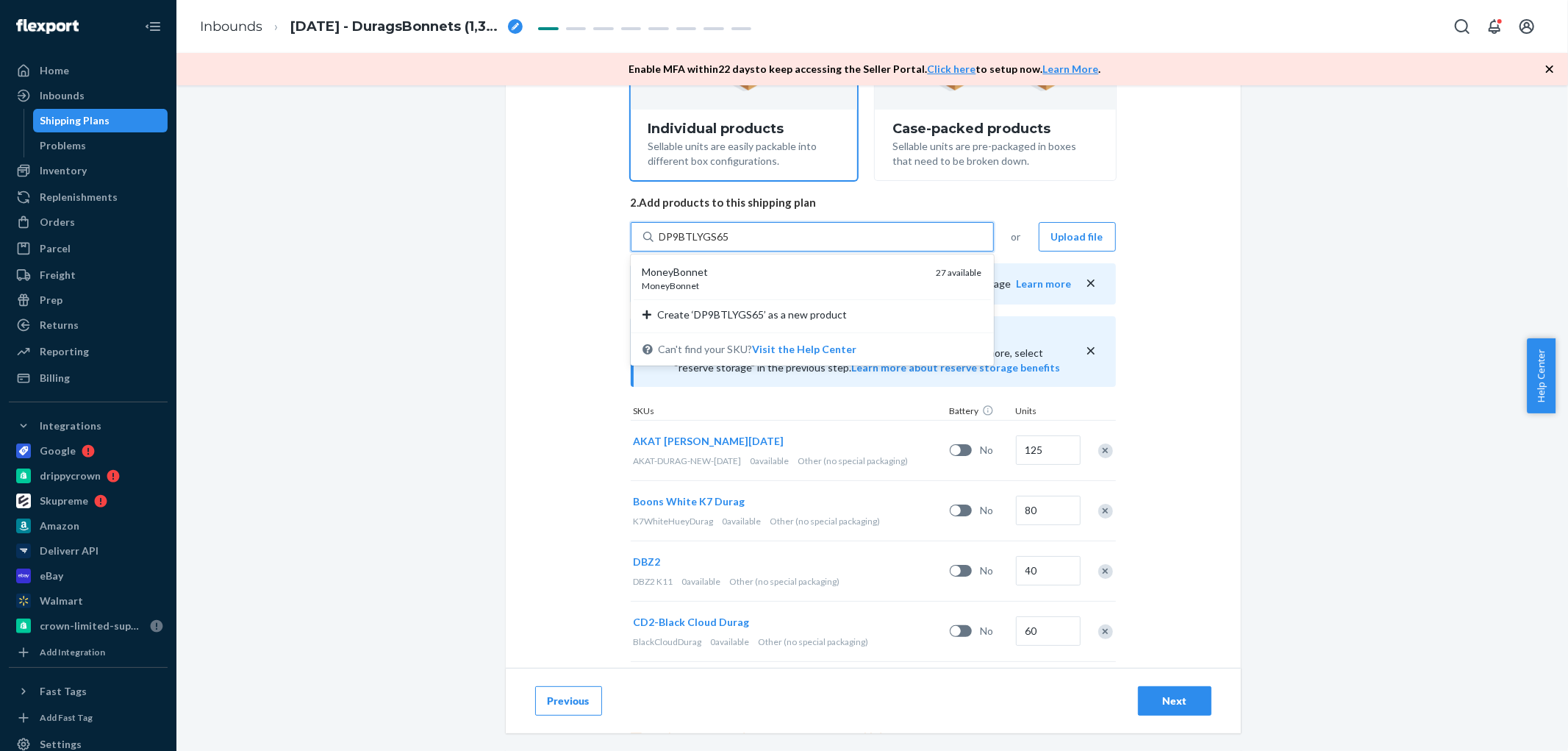
click at [715, 285] on div "MoneyBonnet" at bounding box center [784, 286] width 282 height 13
click at [715, 244] on input "DP9BTLYGS65" at bounding box center [693, 236] width 69 height 14
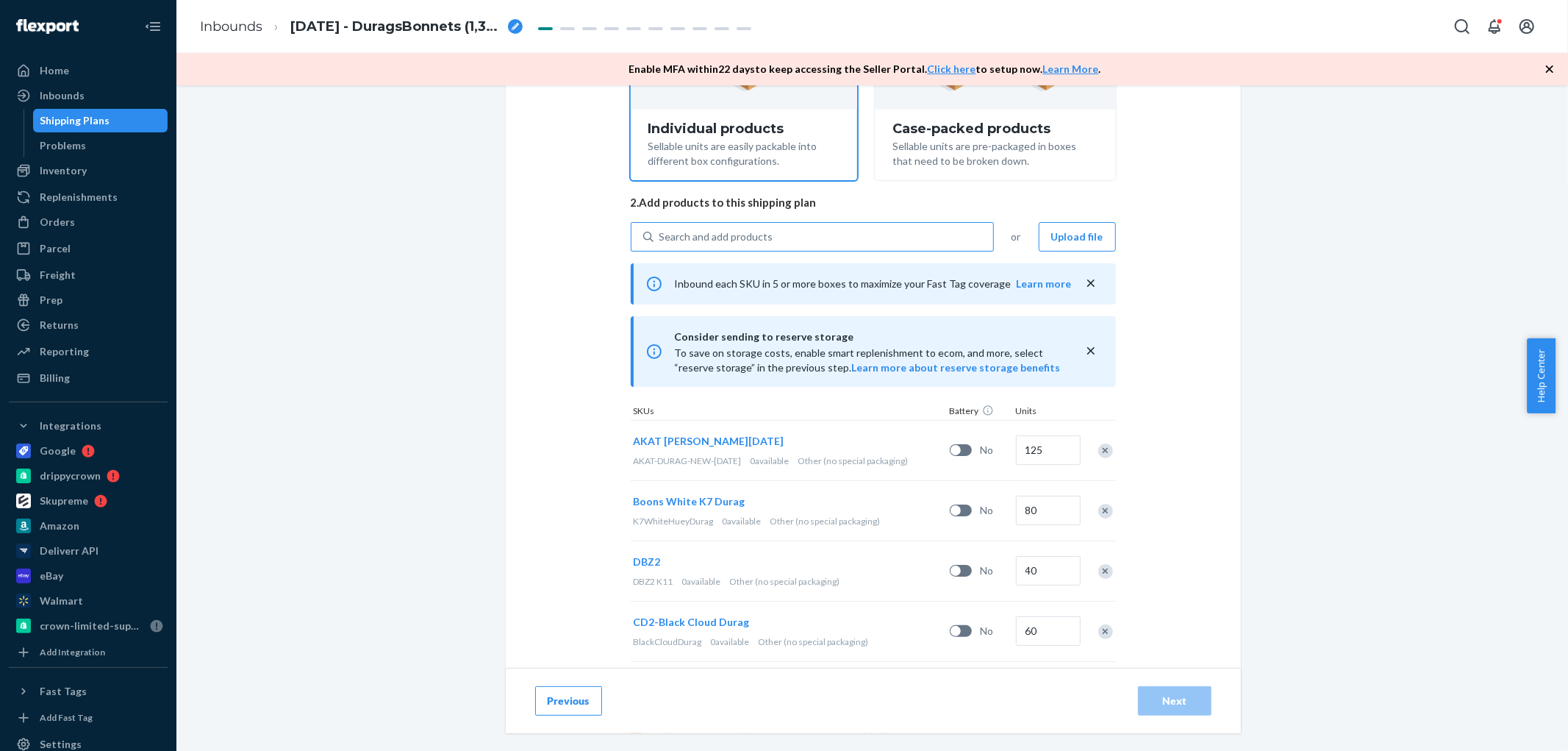
click at [696, 230] on div "Search and add products" at bounding box center [716, 236] width 114 height 14
click at [661, 230] on input "Search and add products" at bounding box center [660, 236] width 2 height 14
paste input "DVRSWVGEXQ7"
type input "DVRSWVGEXQ7"
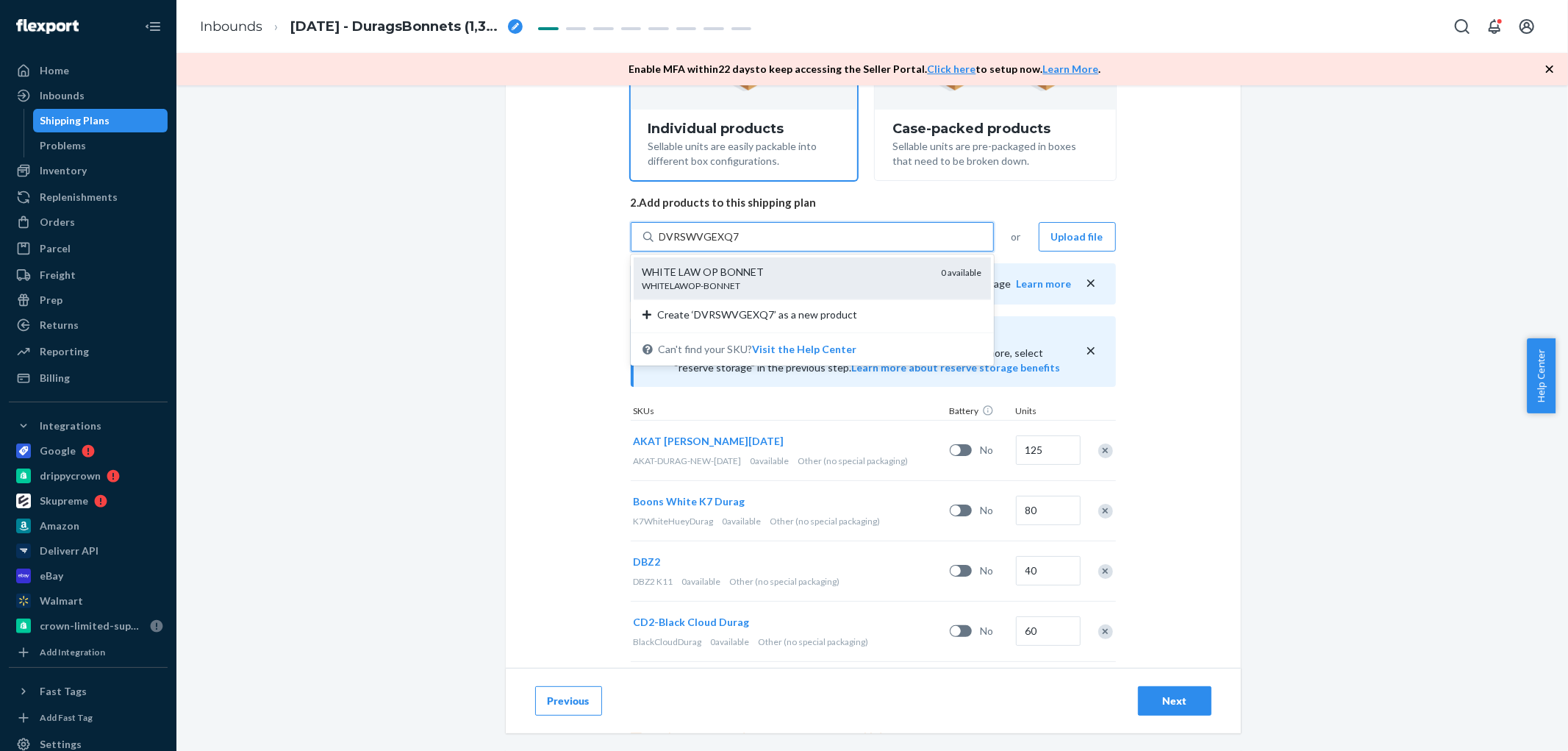
click at [702, 288] on div "WHITELAWOP-BONNET" at bounding box center [786, 286] width 288 height 13
click at [702, 244] on input "DVRSWVGEXQ7" at bounding box center [699, 236] width 79 height 14
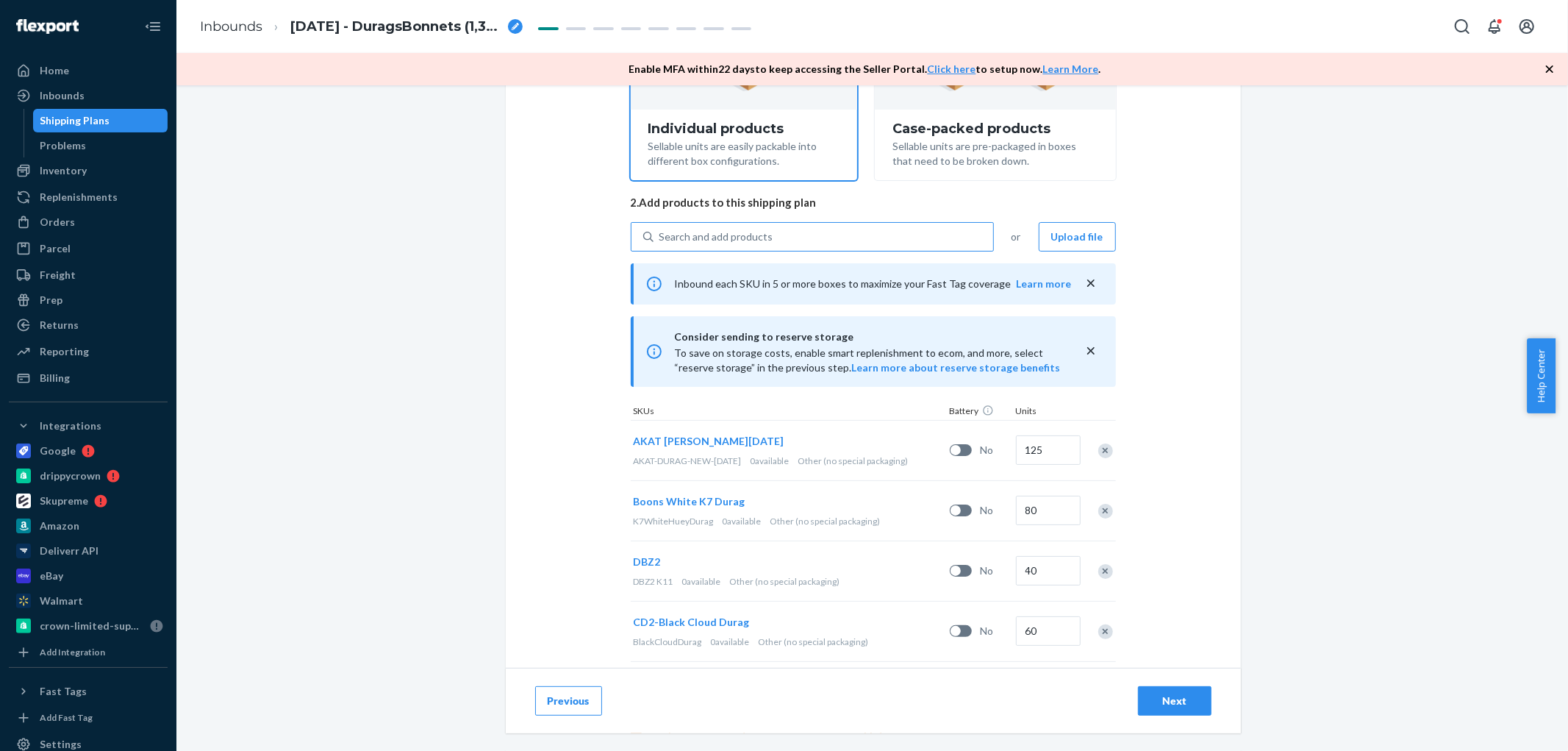
click at [728, 235] on div "Search and add products" at bounding box center [716, 236] width 114 height 14
click at [661, 235] on input "Search and add products" at bounding box center [660, 236] width 2 height 14
paste input "D4UNVMN5TLT"
type input "D4UNVMN5TLT"
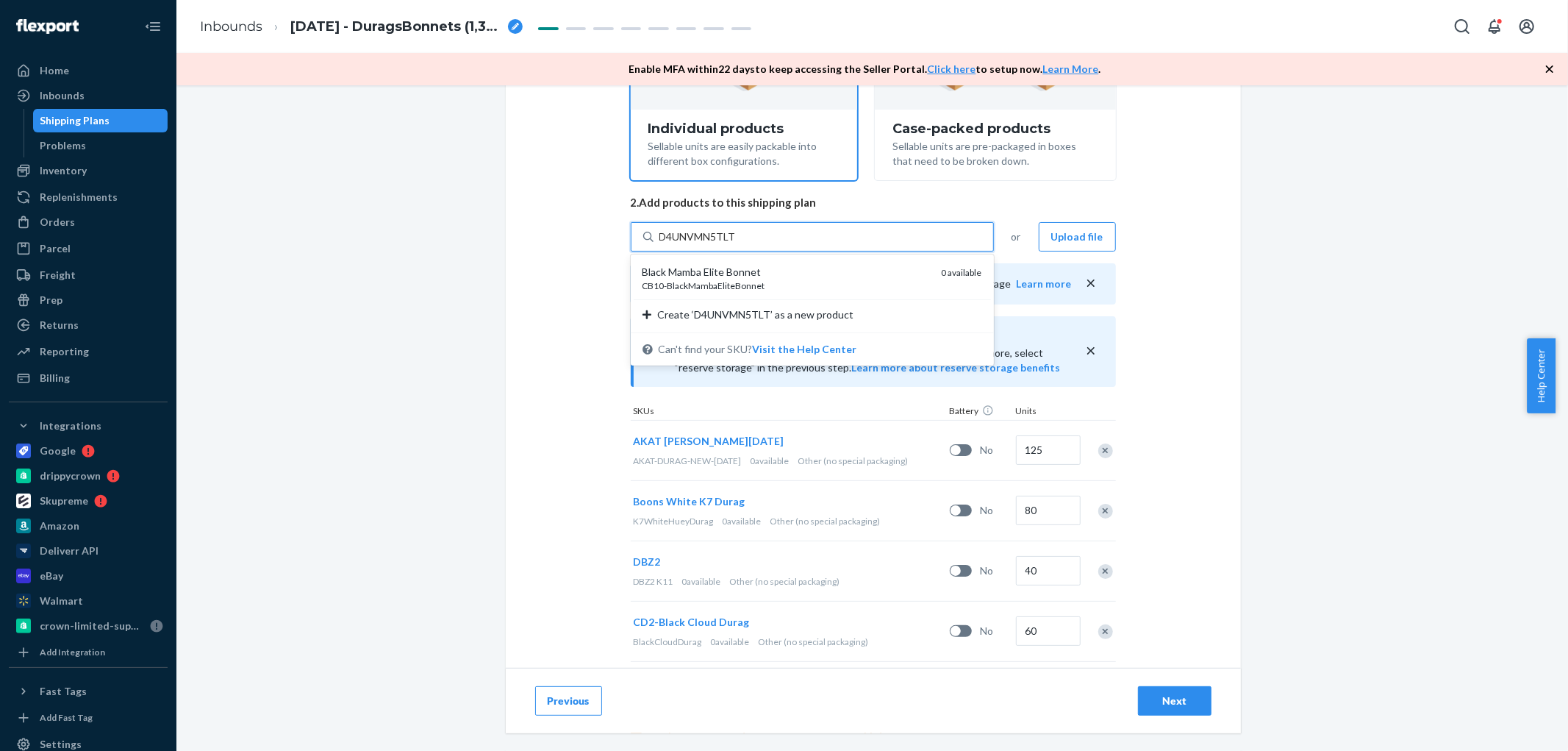
click at [745, 275] on div "Black Mamba Elite Bonnet" at bounding box center [786, 271] width 288 height 14
click at [736, 244] on input "D4UNVMN5TLT" at bounding box center [698, 236] width 77 height 14
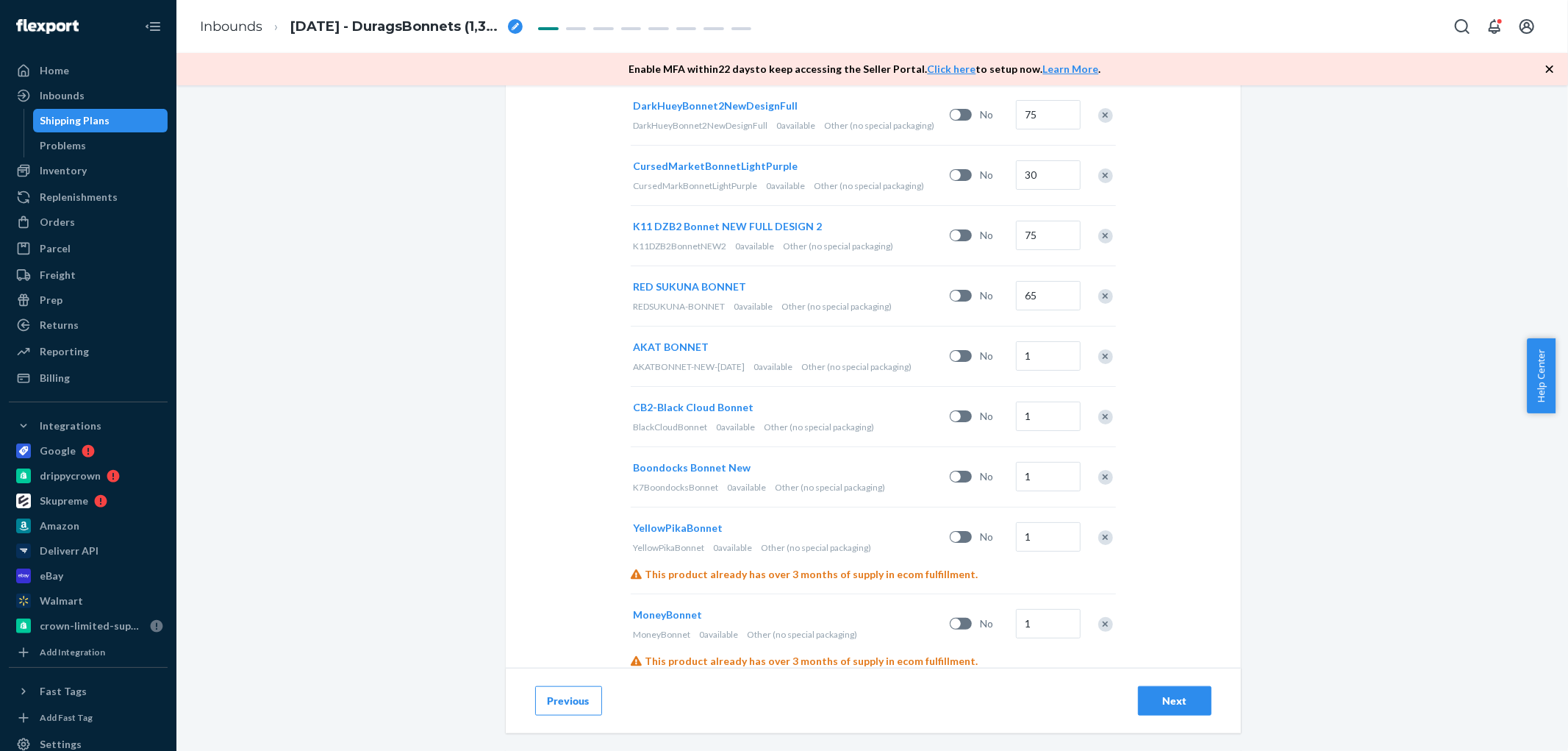
scroll to position [1089, 0]
click at [1033, 357] on input "1" at bounding box center [1048, 357] width 65 height 29
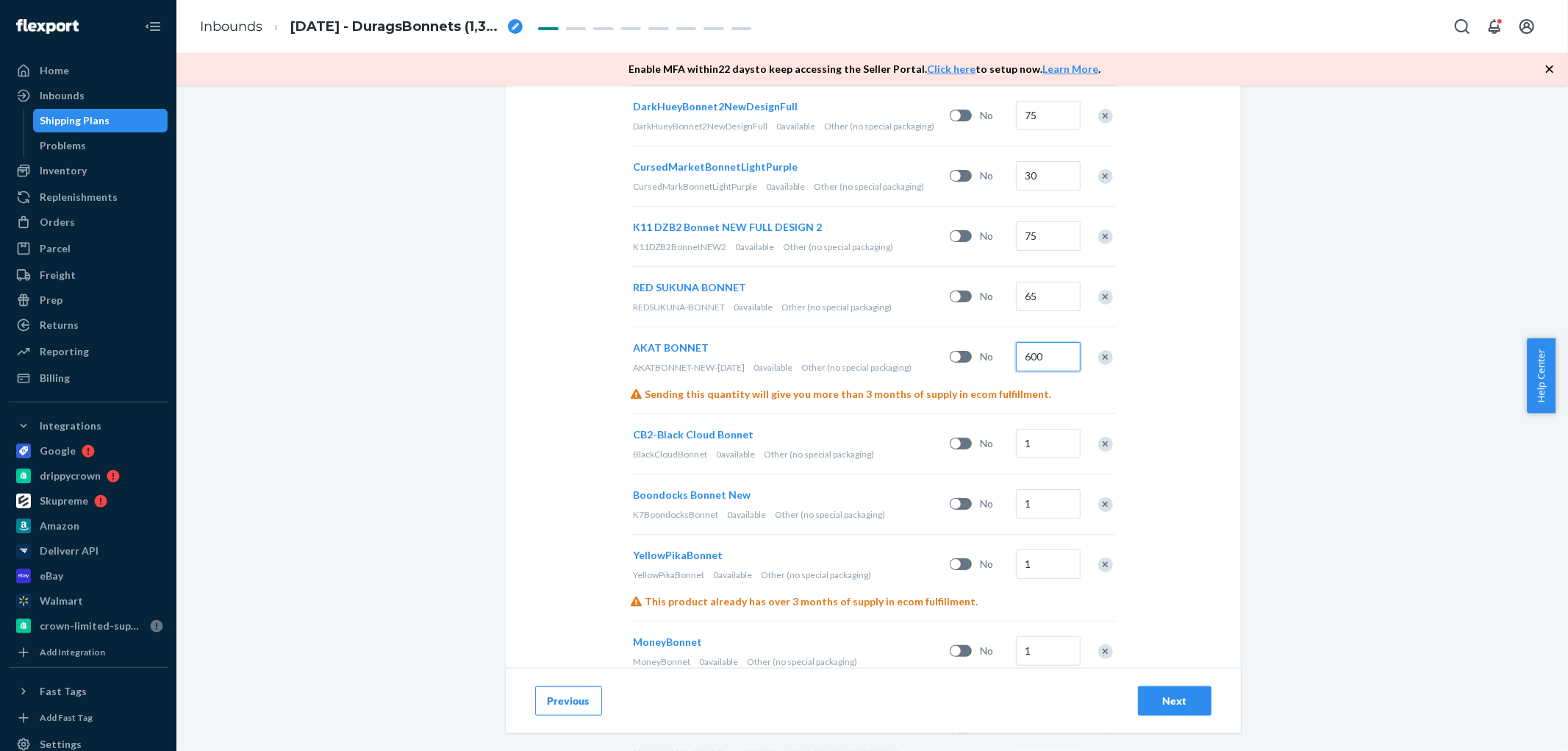
type input "600"
click at [1037, 444] on input "1" at bounding box center [1048, 443] width 65 height 29
click at [1039, 447] on input "1" at bounding box center [1048, 443] width 65 height 29
drag, startPoint x: 1039, startPoint y: 447, endPoint x: 974, endPoint y: 443, distance: 65.1
click at [974, 443] on div "CB2-Black Cloud Bonnet BlackCloudBonnet 0 available Other (no special packaging…" at bounding box center [873, 443] width 485 height 60
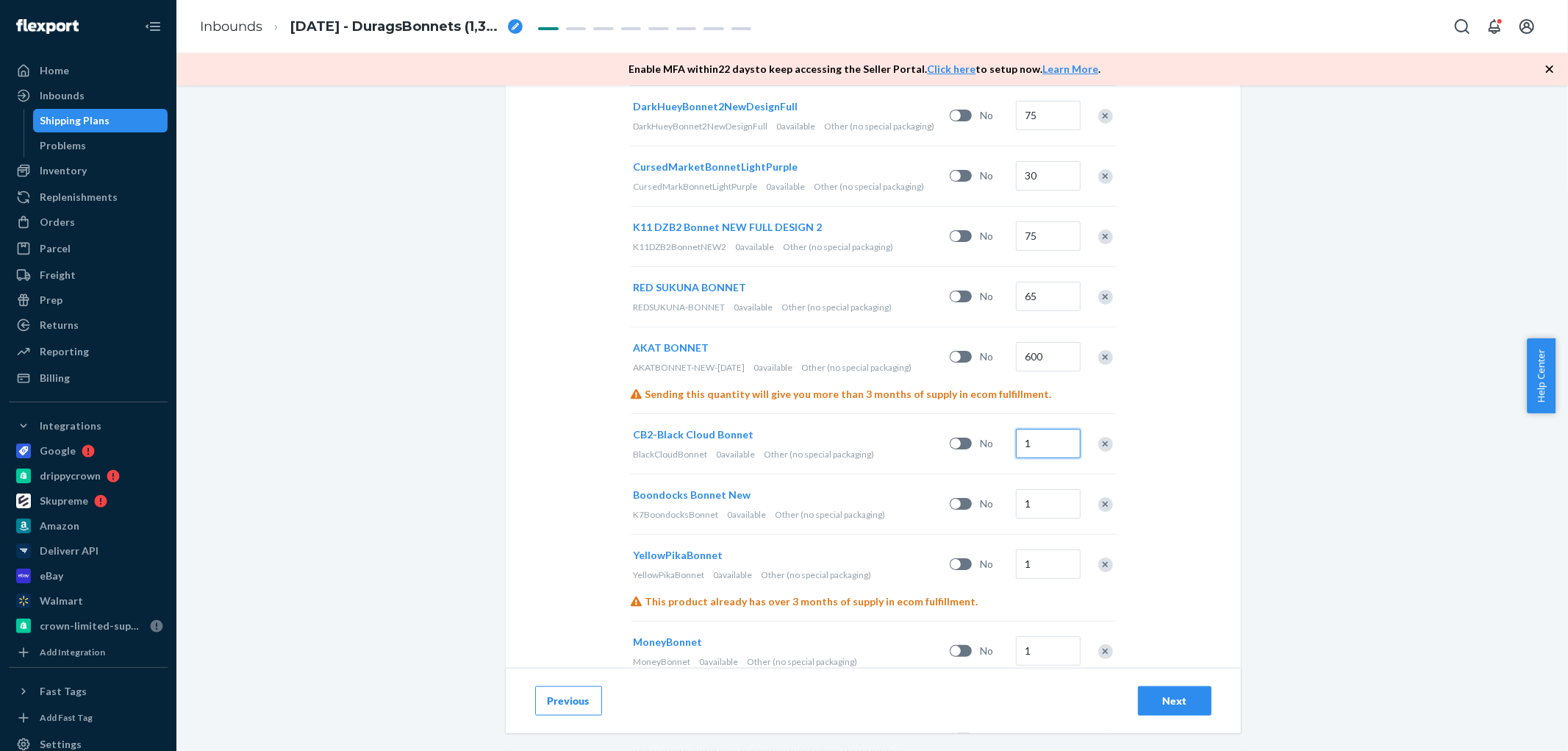
paste input "80"
type input "80"
click at [1050, 505] on input "1" at bounding box center [1048, 503] width 65 height 29
paste input "50"
type input "50"
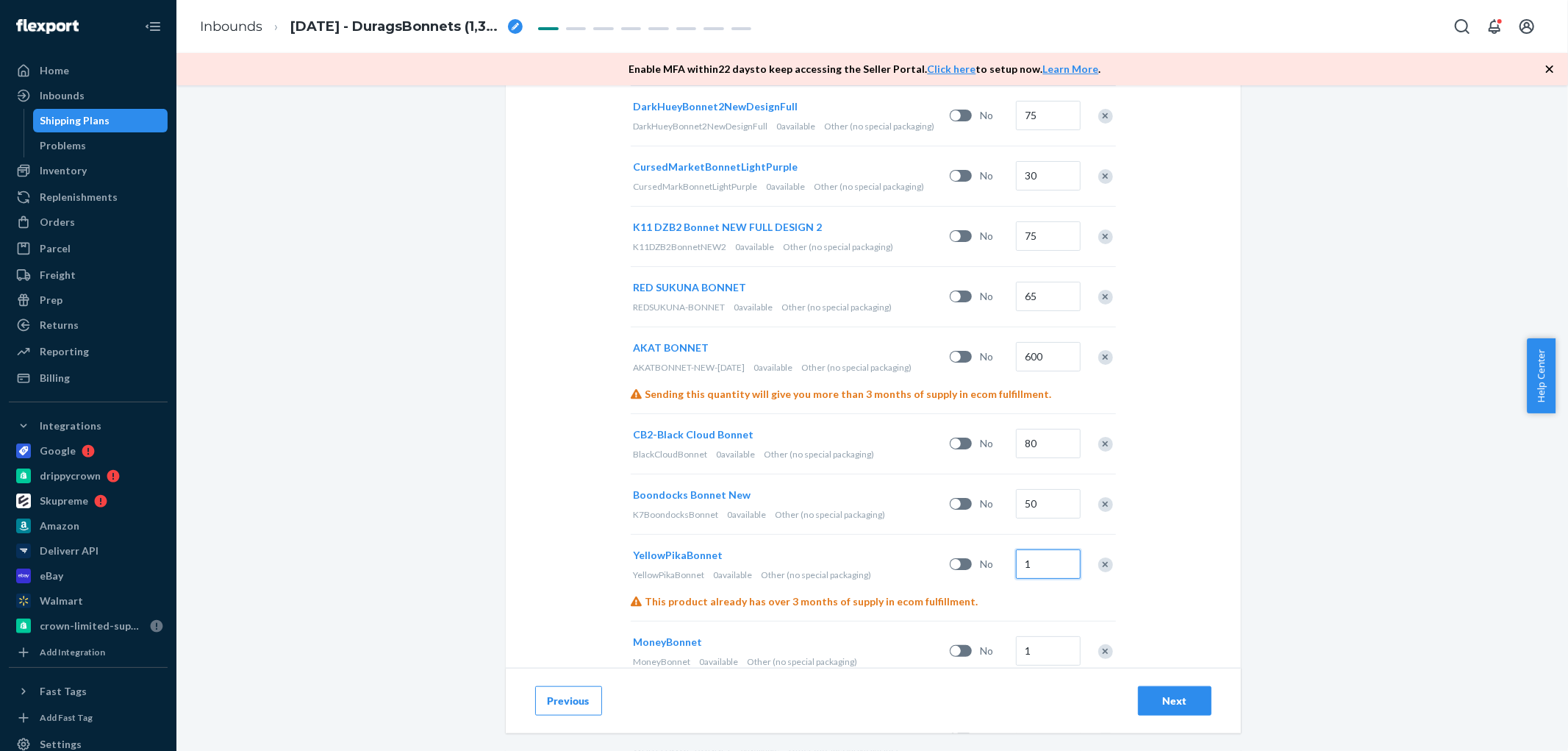
click at [1041, 558] on input "1" at bounding box center [1048, 564] width 65 height 29
paste input "40"
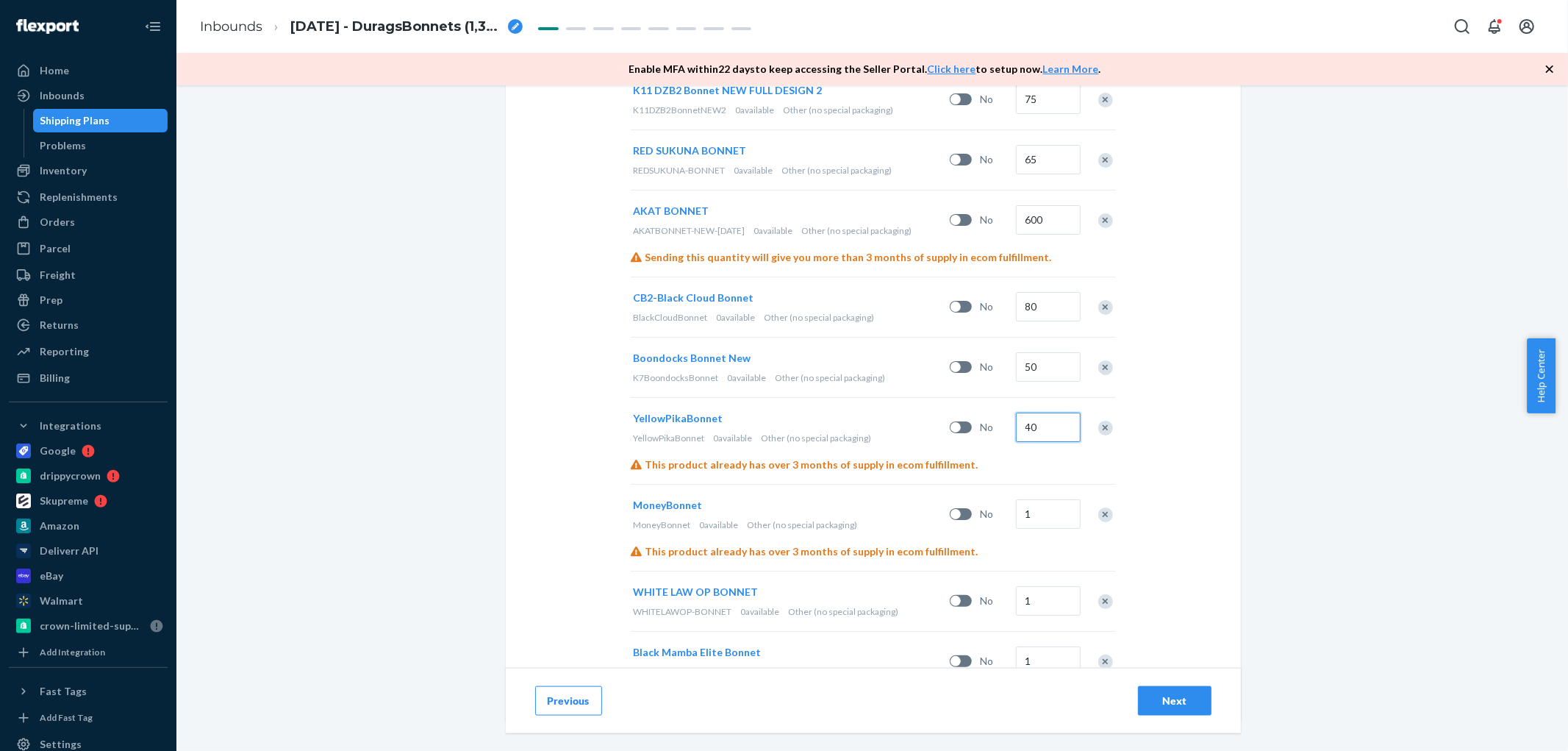
scroll to position [1278, 0]
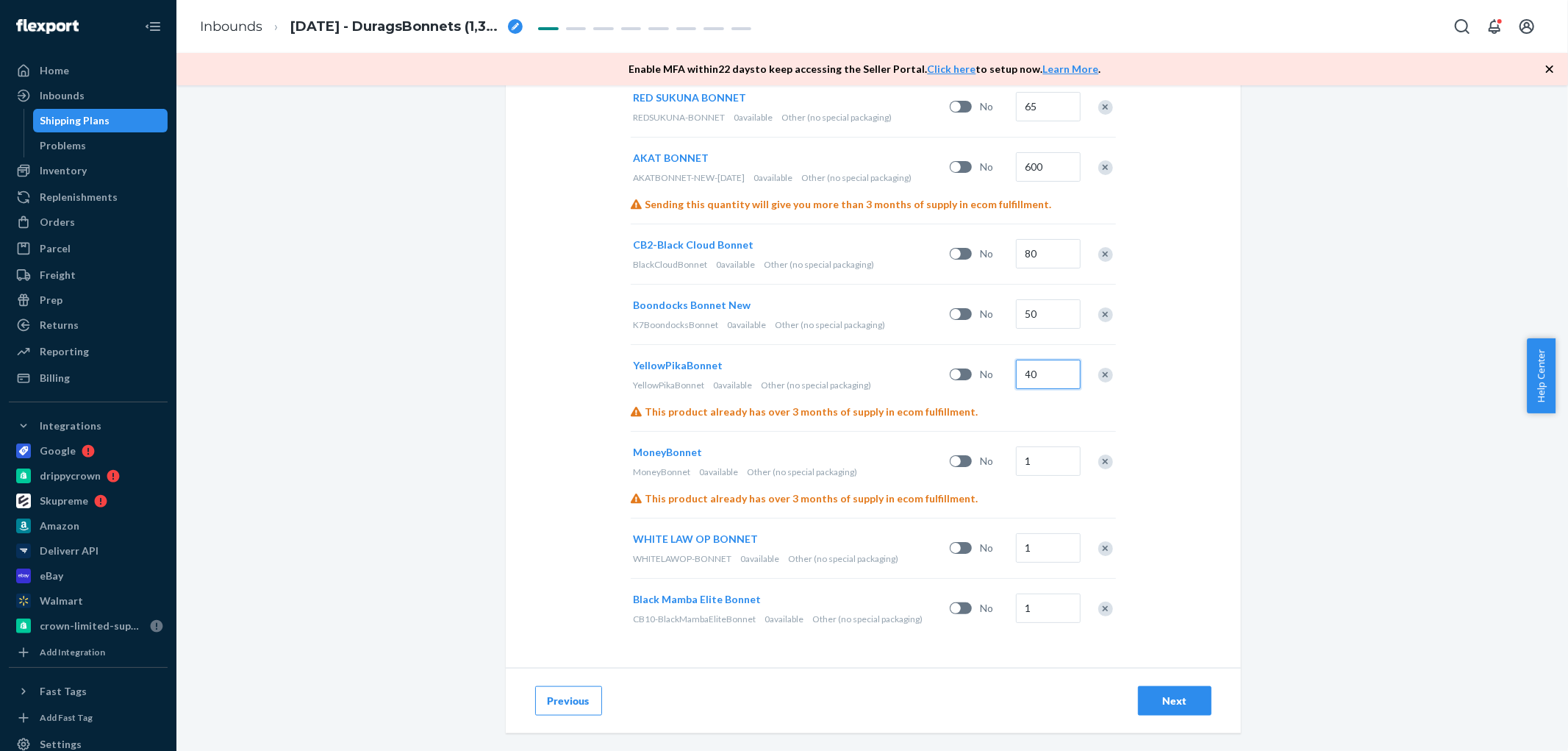
type input "40"
click at [1045, 462] on input "1" at bounding box center [1048, 461] width 65 height 29
paste input "20"
type input "20"
click at [1061, 545] on input "1" at bounding box center [1048, 548] width 65 height 29
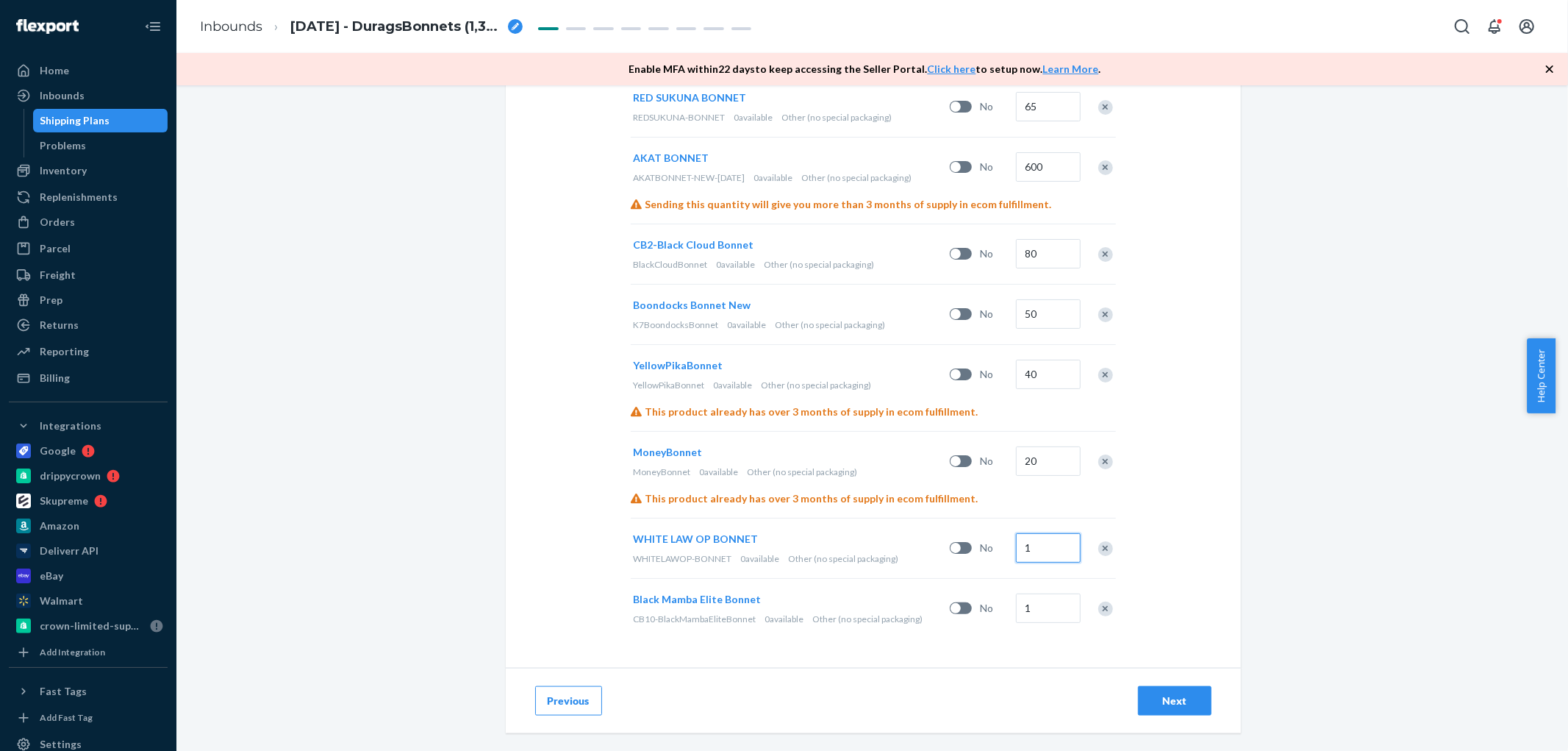
paste input "60"
type input "60"
click at [1041, 596] on input "1" at bounding box center [1048, 607] width 65 height 29
type input "10"
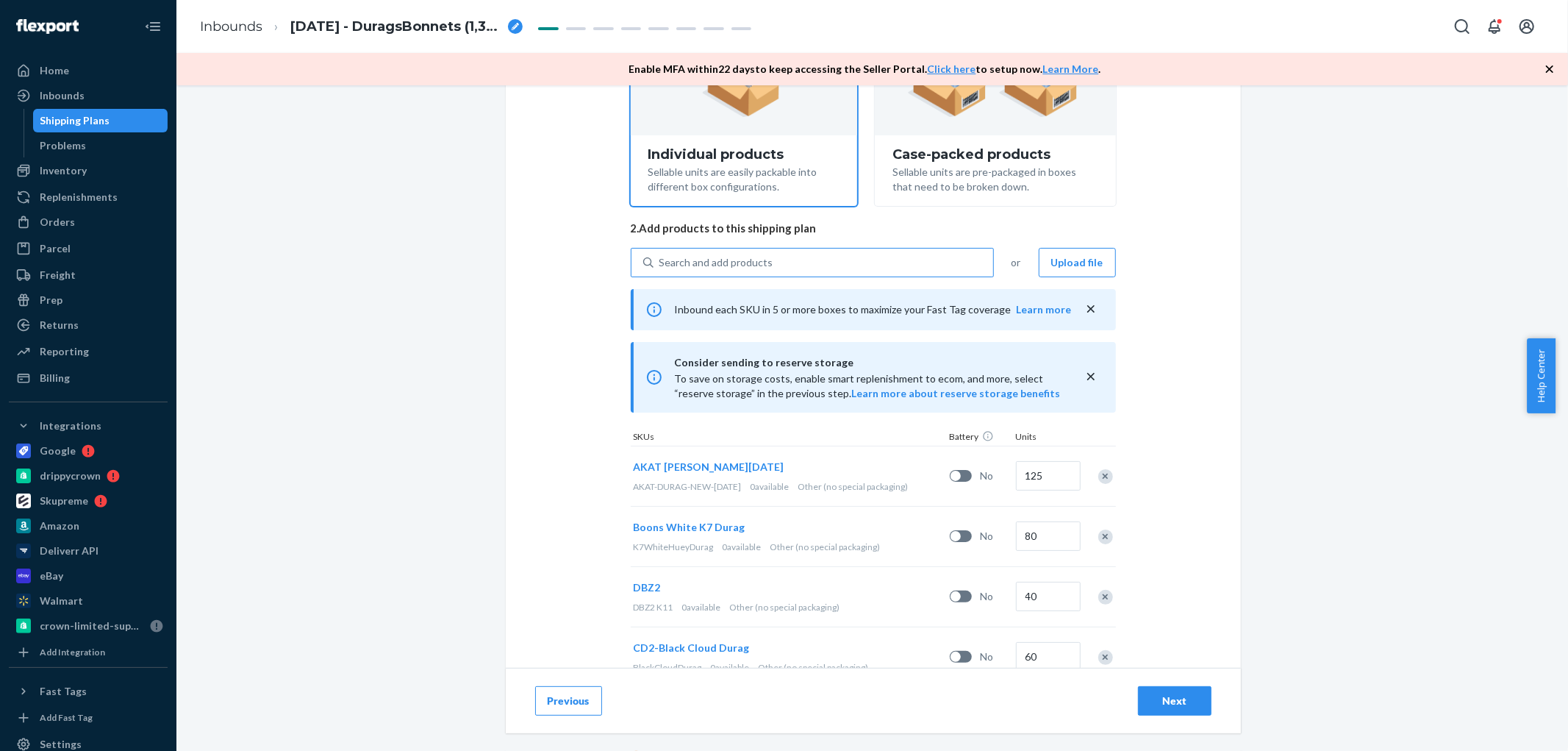
scroll to position [216, 0]
click at [675, 258] on div "Search and add products" at bounding box center [716, 265] width 114 height 14
click at [661, 258] on input "Search and add products" at bounding box center [660, 265] width 2 height 14
paste input "D7KDUJNXP0N"
type input "D7KDUJNXP0N"
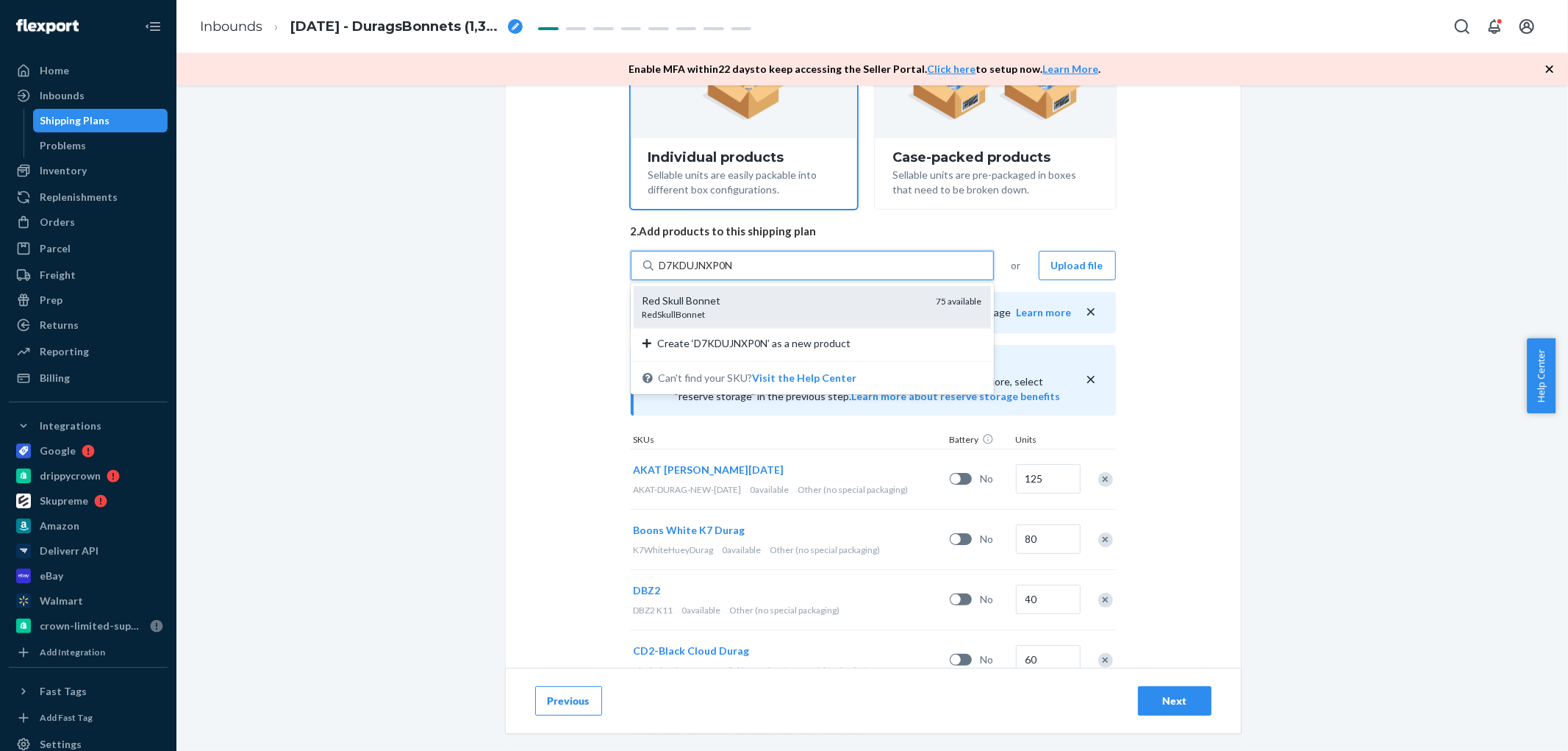
click at [663, 312] on div "RedSkullBonnet" at bounding box center [784, 314] width 282 height 13
click at [663, 273] on input "D7KDUJNXP0N" at bounding box center [697, 265] width 76 height 14
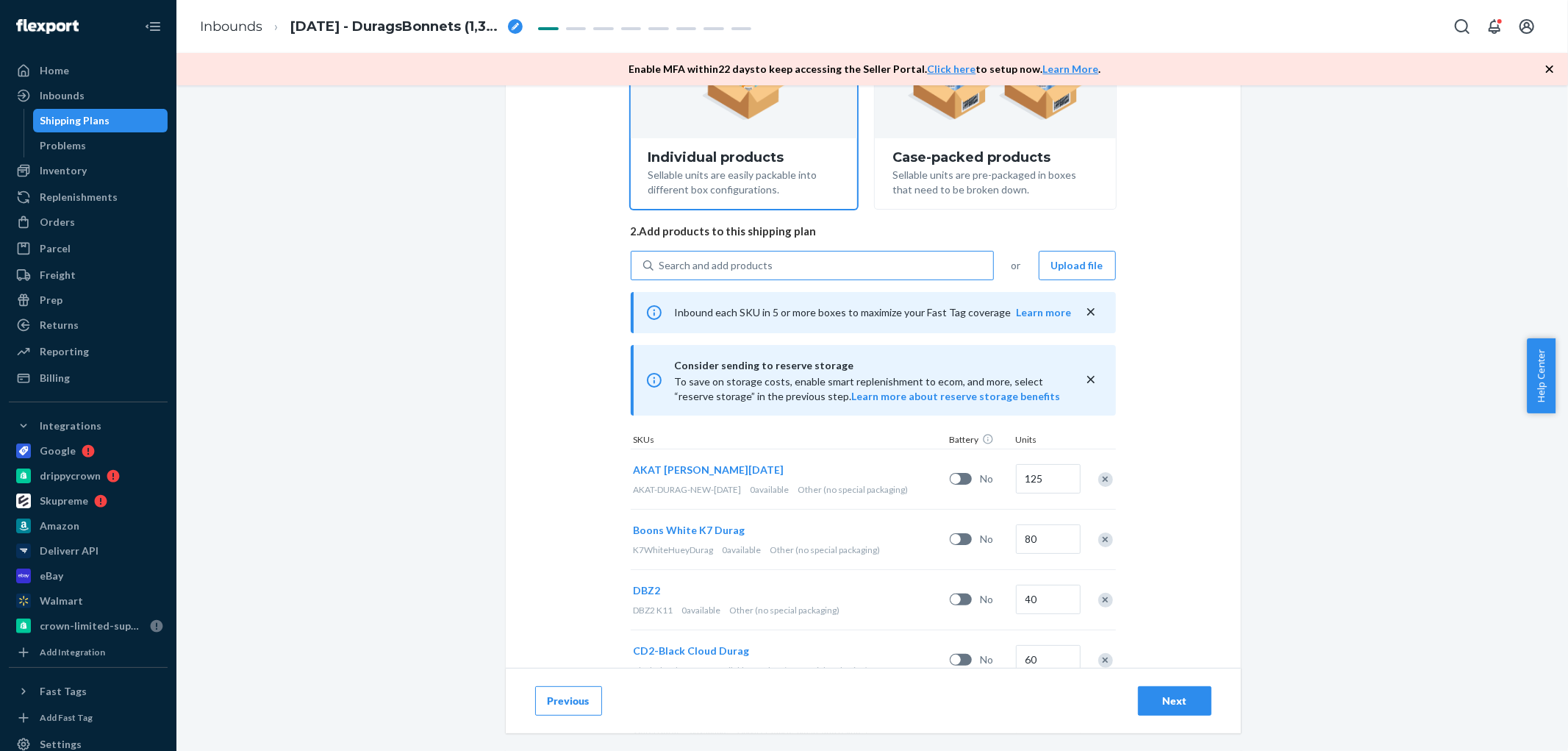
click at [783, 262] on div "Search and add products" at bounding box center [823, 265] width 340 height 26
click at [661, 262] on input "Search and add products" at bounding box center [660, 265] width 2 height 14
paste input "D8SF9JXUMSK"
type input "D8SF9JXUMSK"
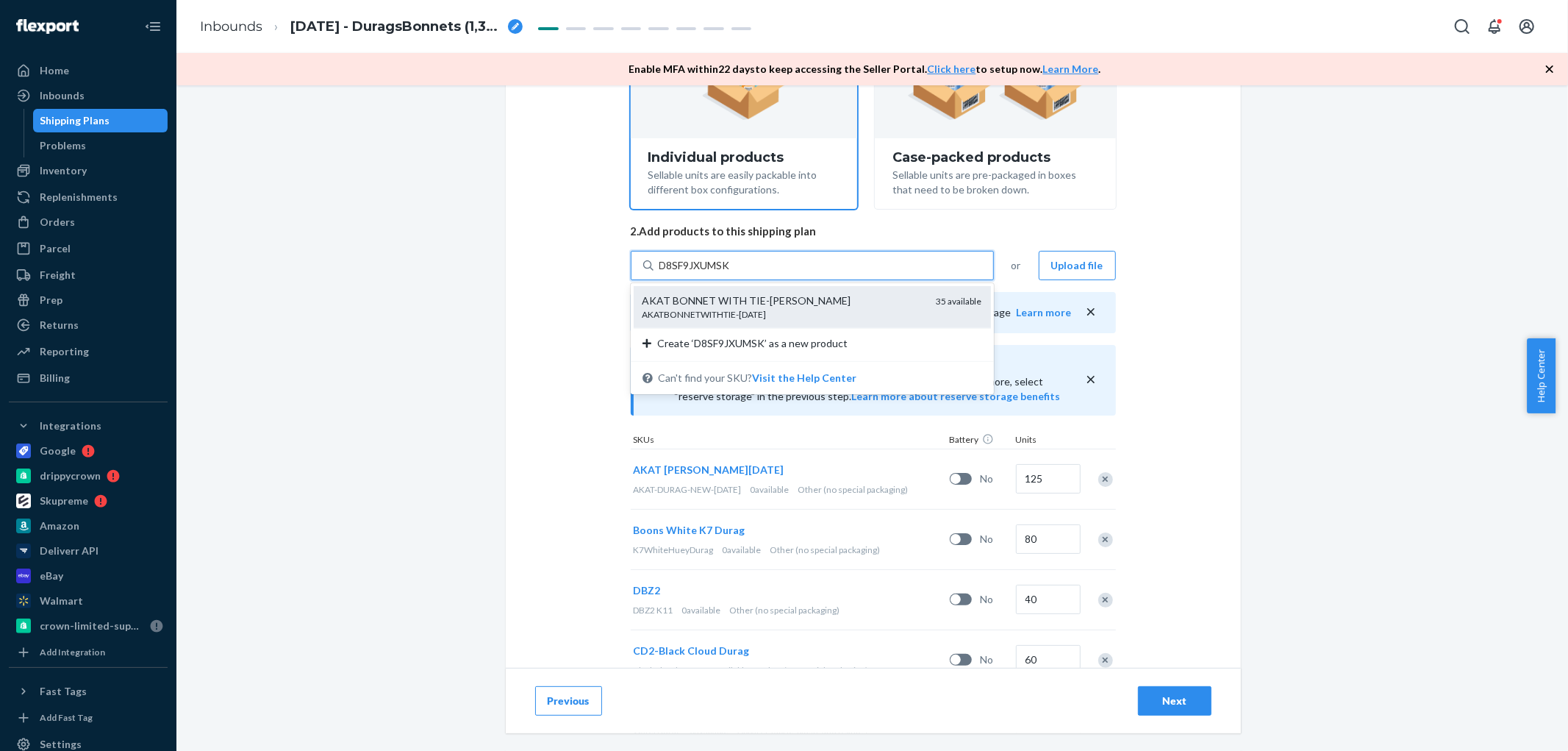
click at [706, 315] on div "AKATBONNETWITHTIE-[DATE]" at bounding box center [784, 314] width 282 height 13
click at [706, 273] on input "D8SF9JXUMSK" at bounding box center [696, 265] width 73 height 14
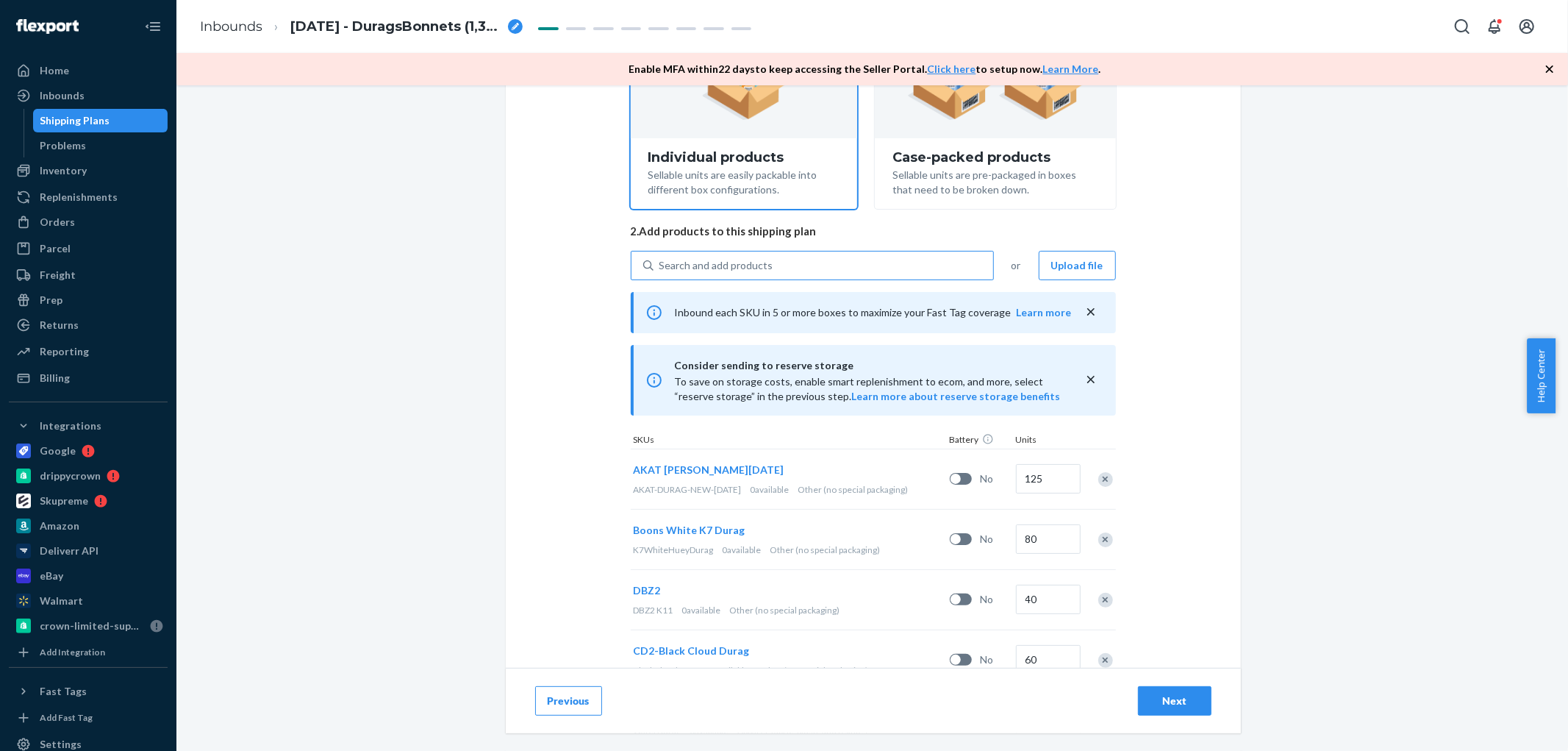
click at [811, 263] on div "Search and add products" at bounding box center [823, 265] width 340 height 26
click at [661, 263] on input "Search and add products" at bounding box center [660, 265] width 2 height 14
paste input "D6XUCUJMTHG"
type input "D6XUCUJMTHG"
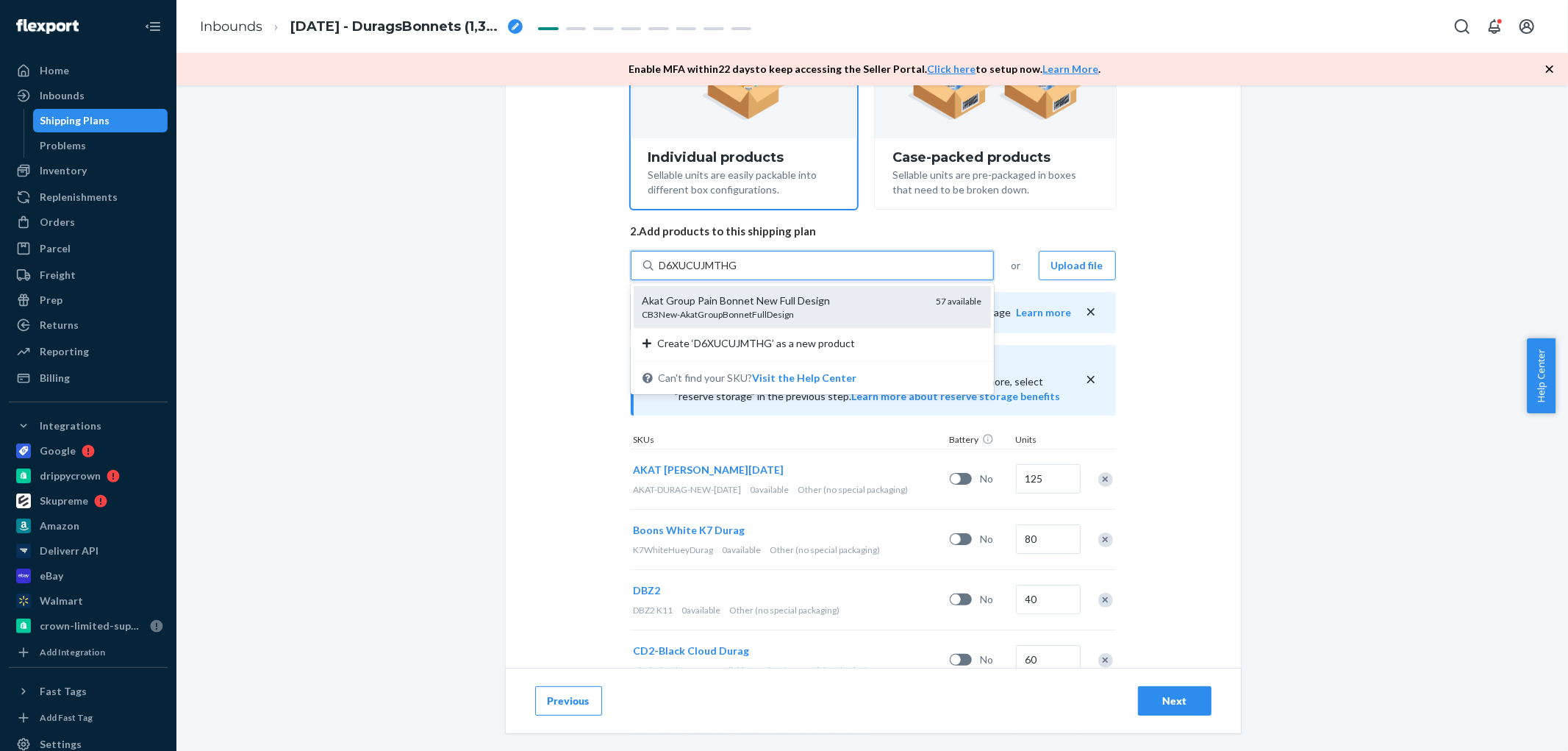
click at [726, 306] on div "Akat Group Pain Bonnet New Full Design" at bounding box center [784, 300] width 282 height 14
click at [726, 273] on input "D6XUCUJMTHG" at bounding box center [699, 265] width 79 height 14
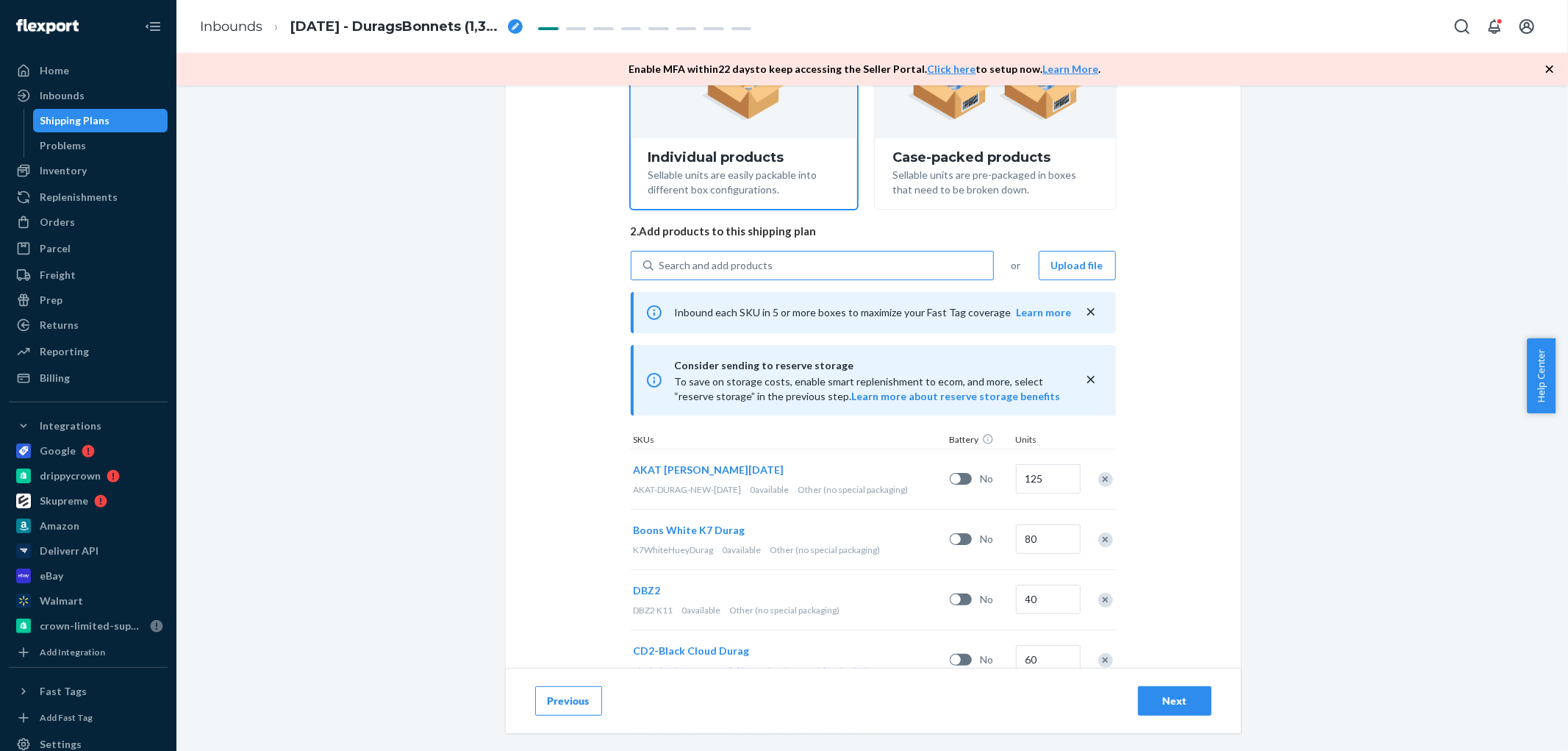
click at [861, 267] on div "Search and add products" at bounding box center [823, 265] width 340 height 26
click at [661, 267] on input "Search and add products" at bounding box center [660, 265] width 2 height 14
paste input "DC3Y7RANB6N"
type input "DC3Y7RANB6N"
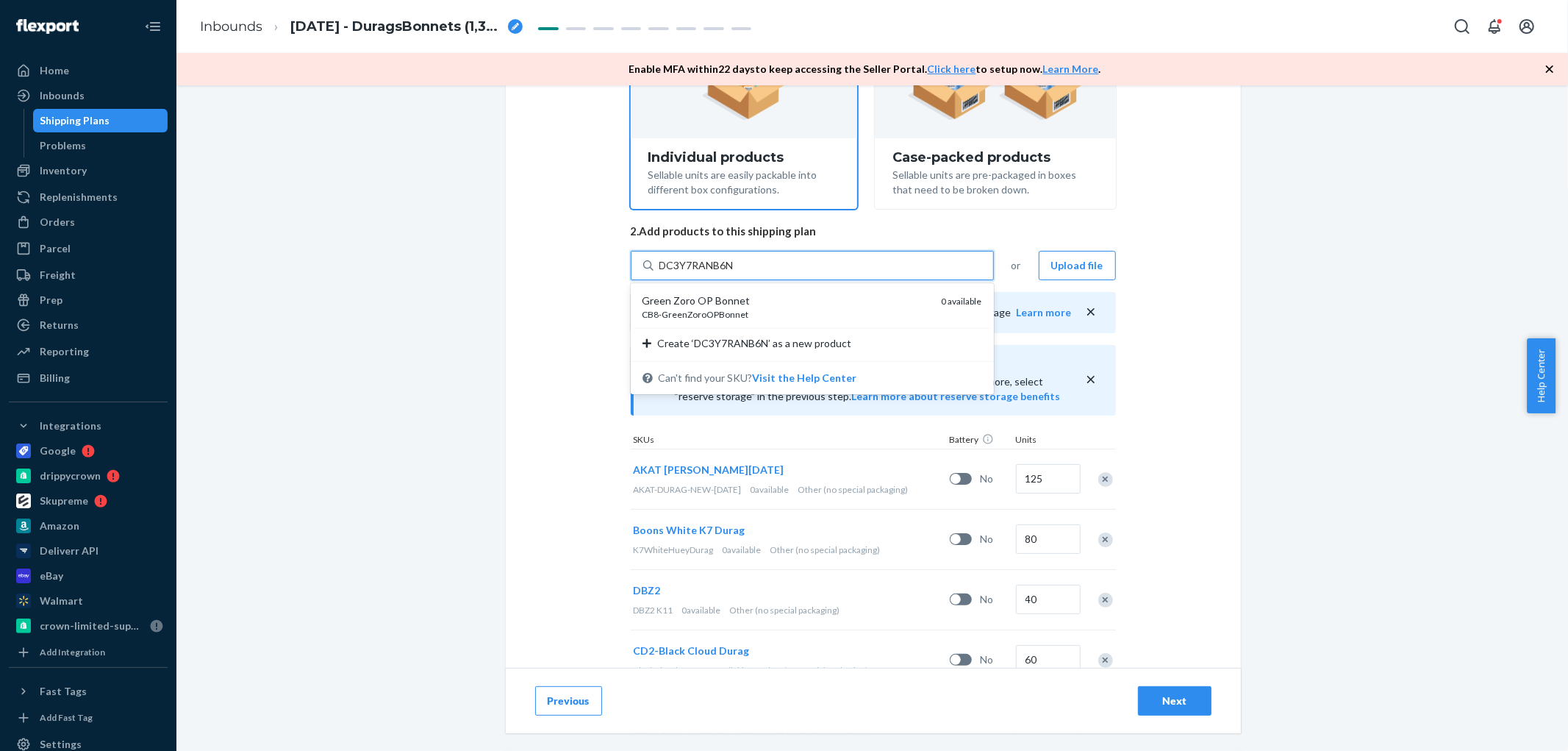
click at [688, 315] on div "CB8-GreenZoroOPBonnet" at bounding box center [786, 314] width 288 height 13
click at [688, 273] on input "DC3Y7RANB6N" at bounding box center [697, 265] width 76 height 14
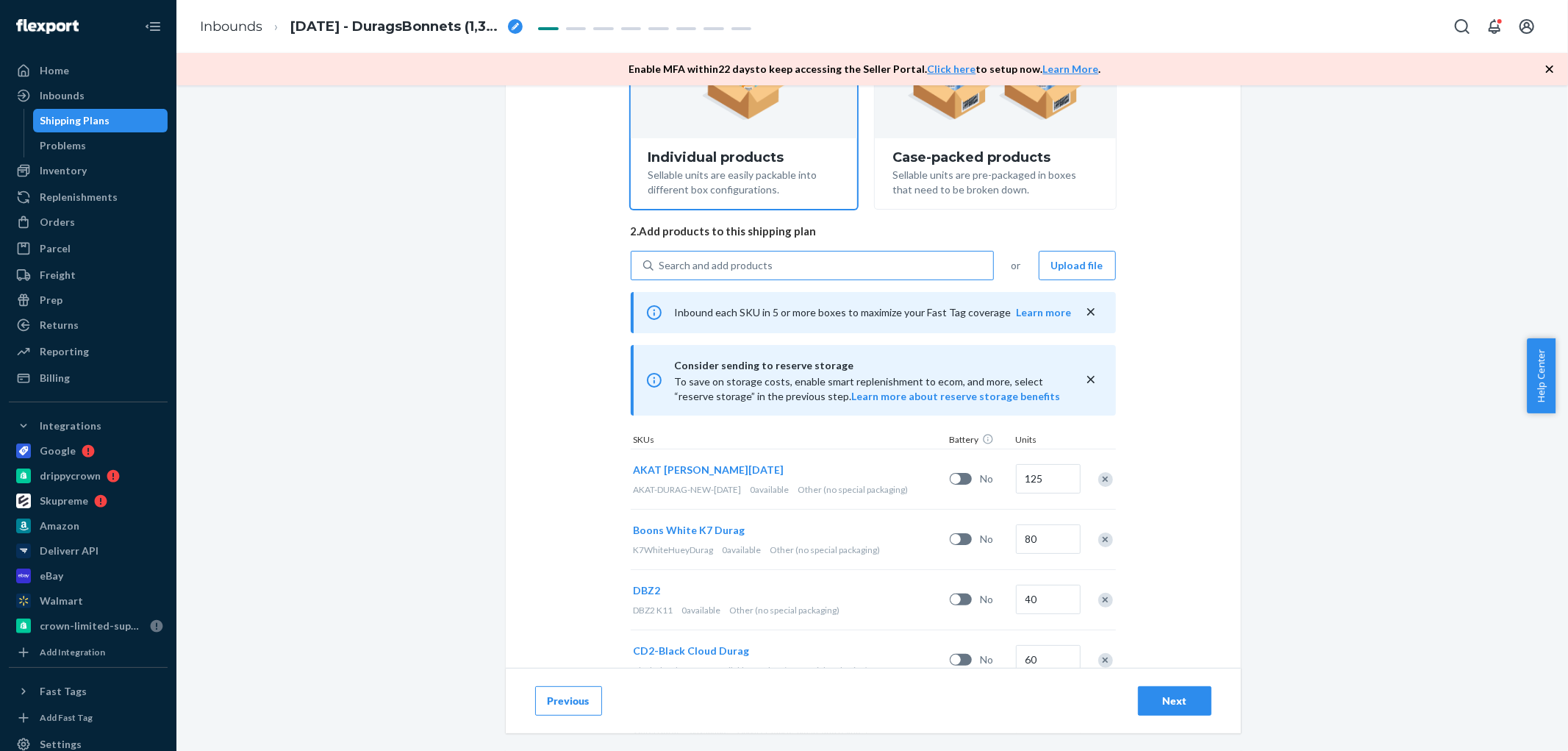
click at [779, 273] on div "Search and add products" at bounding box center [823, 265] width 340 height 26
click at [661, 273] on input "Search and add products" at bounding box center [660, 265] width 2 height 14
paste input "DAKZN49ADU8"
type input "DAKZN49ADU8"
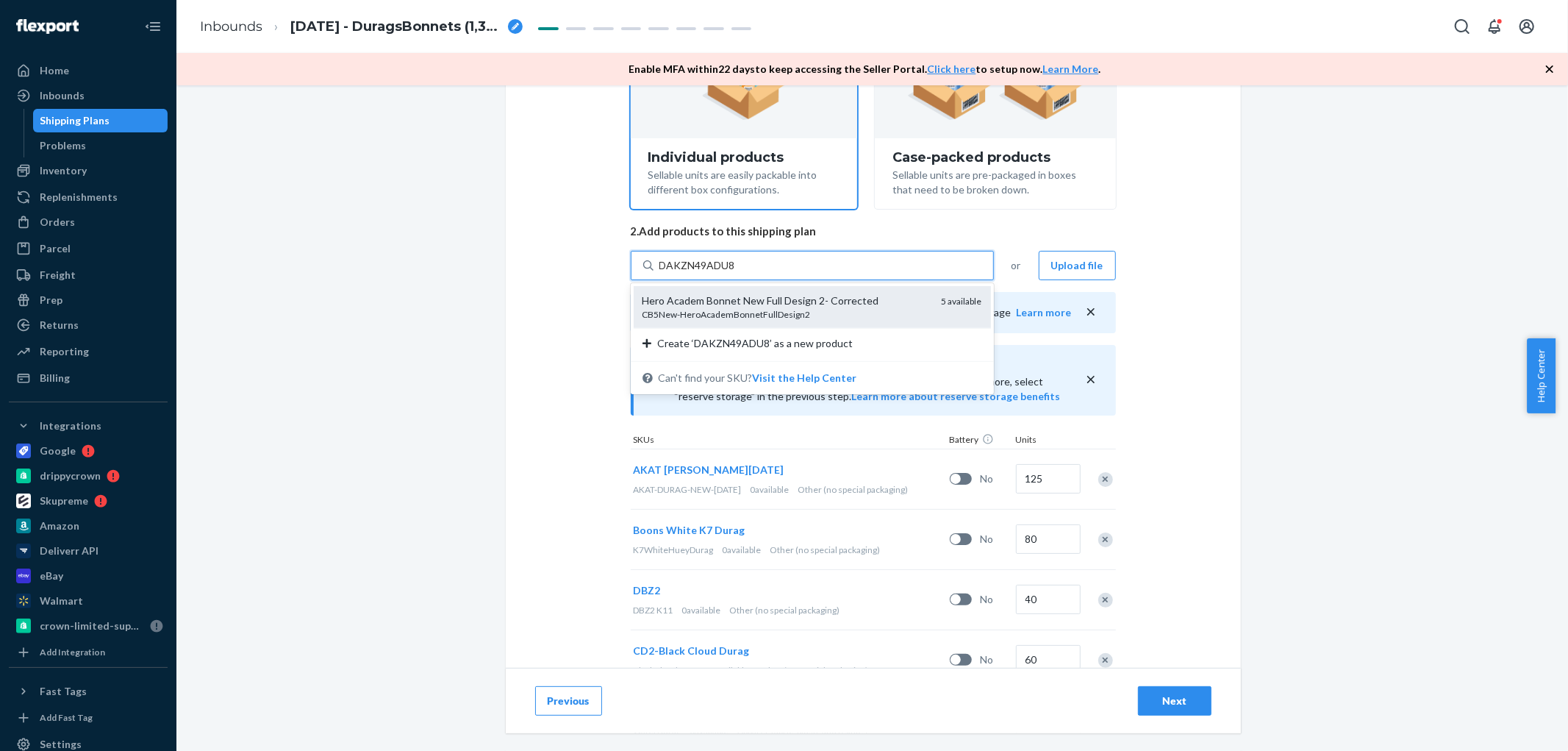
click at [741, 308] on div "CB5New-HeroAcademBonnetFullDesign2" at bounding box center [786, 314] width 288 height 13
click at [736, 273] on input "DAKZN49ADU8" at bounding box center [698, 265] width 77 height 14
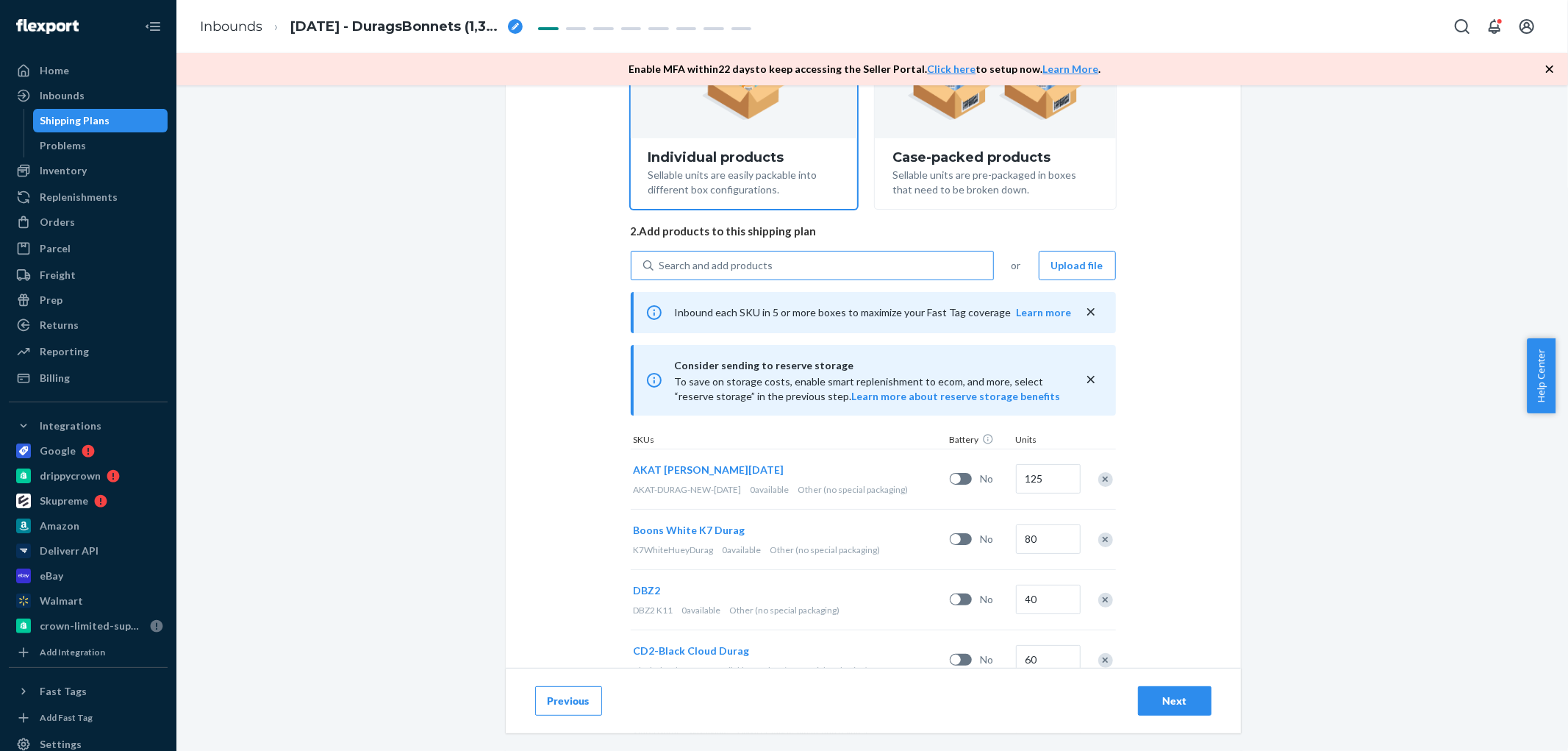
click at [705, 254] on div "Search and add products" at bounding box center [823, 265] width 340 height 26
click at [661, 258] on input "Search and add products" at bounding box center [660, 265] width 2 height 14
paste input "DKJL49CDXGT"
type input "DKJL49CDXGT"
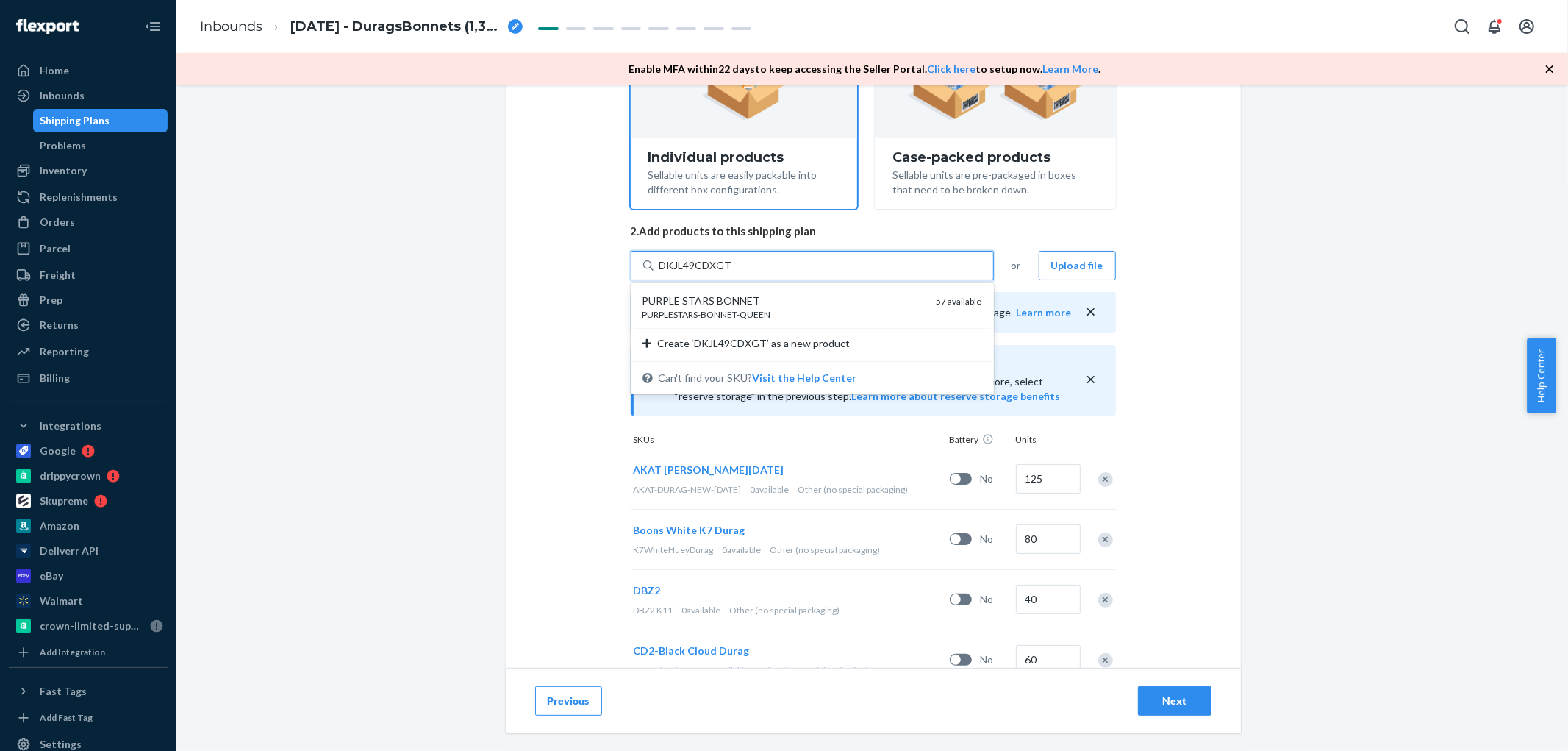
click at [739, 309] on div "PURPLESTARS-BONNET-QUEEN" at bounding box center [784, 314] width 282 height 13
click at [732, 273] on input "DKJL49CDXGT" at bounding box center [696, 265] width 73 height 14
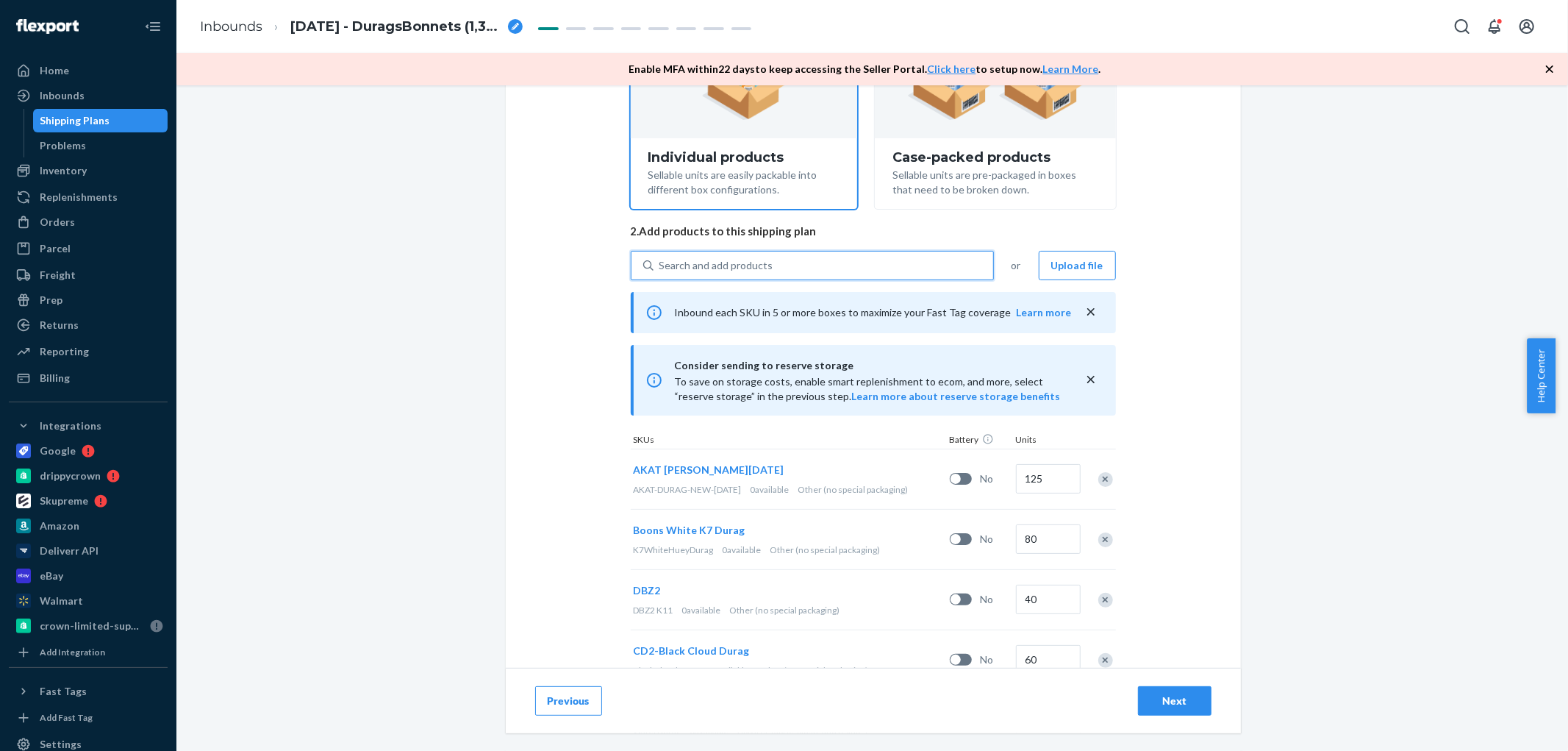
click at [736, 270] on div "Search and add products" at bounding box center [716, 265] width 114 height 14
click at [661, 270] on input "0 results available. Use Up and Down to choose options, press Enter to select t…" at bounding box center [660, 265] width 2 height 14
paste input "DLFU74EZ9N4"
type input "DLFU74EZ9N4"
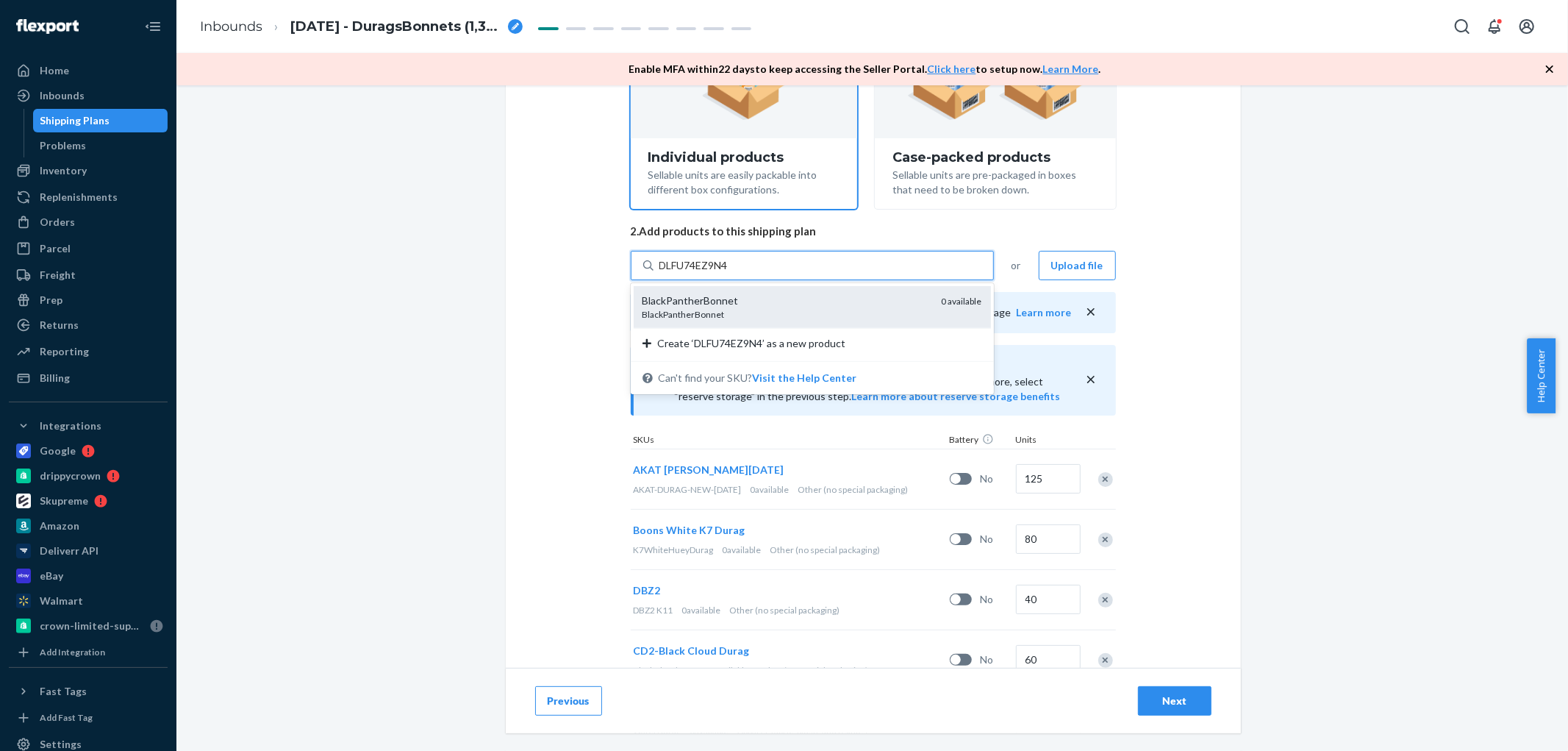
click at [730, 295] on div "BlackPantherBonnet" at bounding box center [786, 300] width 288 height 14
click at [730, 273] on input "DLFU74EZ9N4" at bounding box center [695, 265] width 72 height 14
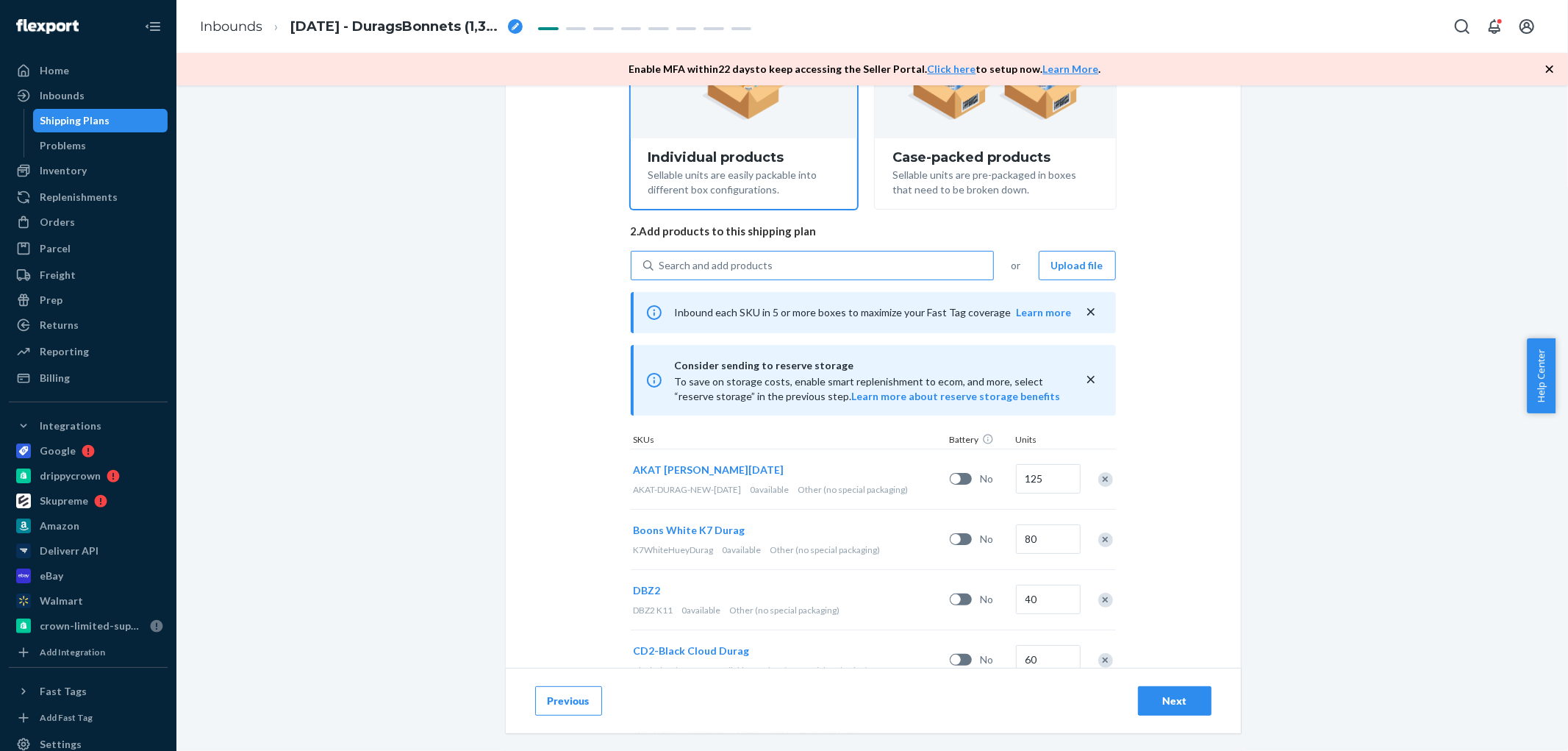
click at [760, 260] on div "Search and add products" at bounding box center [716, 265] width 114 height 14
click at [661, 260] on input "Search and add products" at bounding box center [660, 265] width 2 height 14
paste input "DRF6KFUNBY8"
type input "DRF6KFUNBY8"
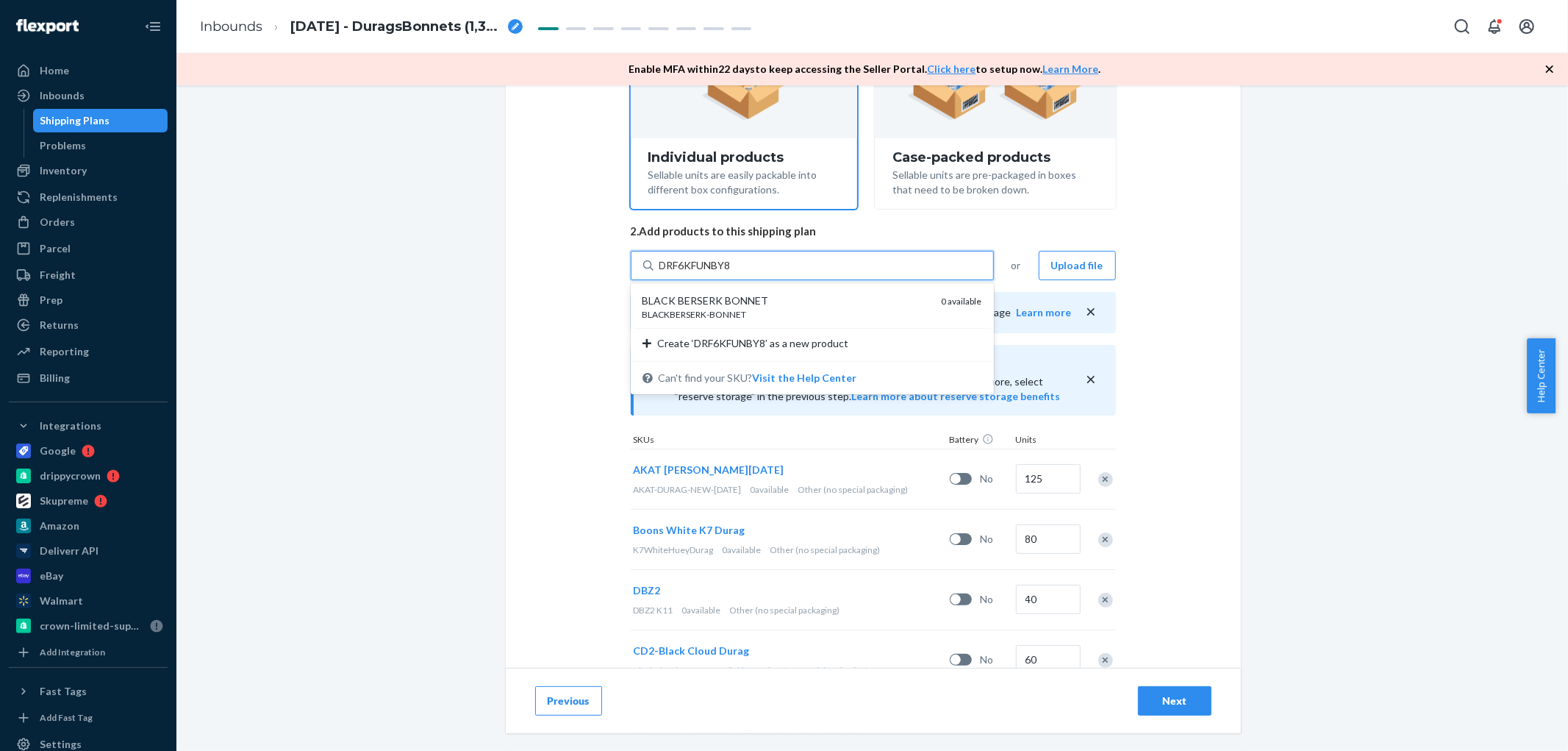
click at [721, 311] on div "BLACKBERSERK-BONNET" at bounding box center [786, 314] width 288 height 13
click at [721, 273] on input "DRF6KFUNBY8" at bounding box center [696, 265] width 75 height 14
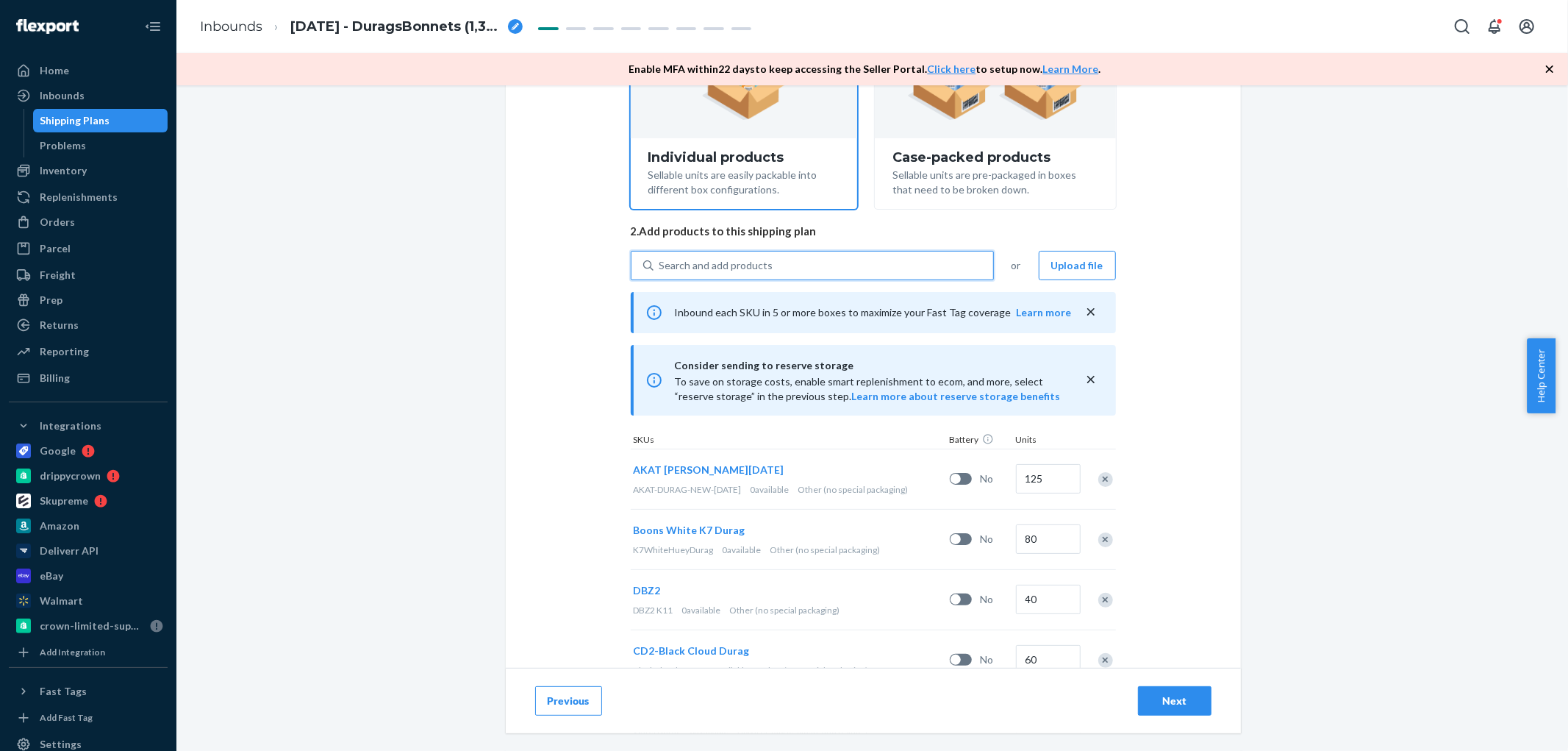
click at [755, 262] on div "Search and add products" at bounding box center [716, 265] width 114 height 14
click at [661, 262] on input "0 results available. Use Up and Down to choose options, press Enter to select t…" at bounding box center [660, 265] width 2 height 14
paste input "DJRECXCRDY6"
type input "DJRECXCRDY6"
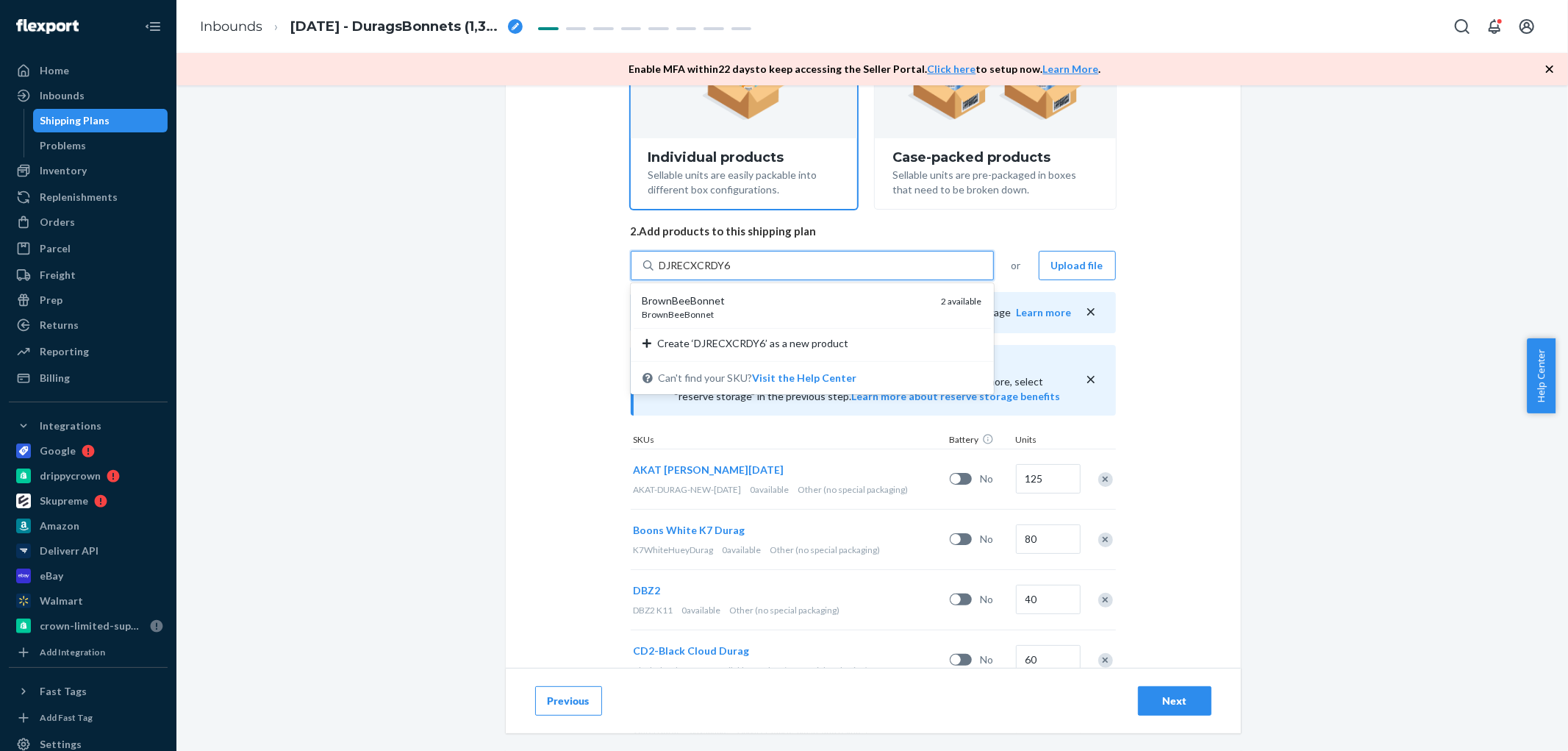
click at [715, 315] on div "BrownBeeBonnet" at bounding box center [786, 314] width 288 height 13
click at [715, 273] on input "DJRECXCRDY6" at bounding box center [696, 265] width 73 height 14
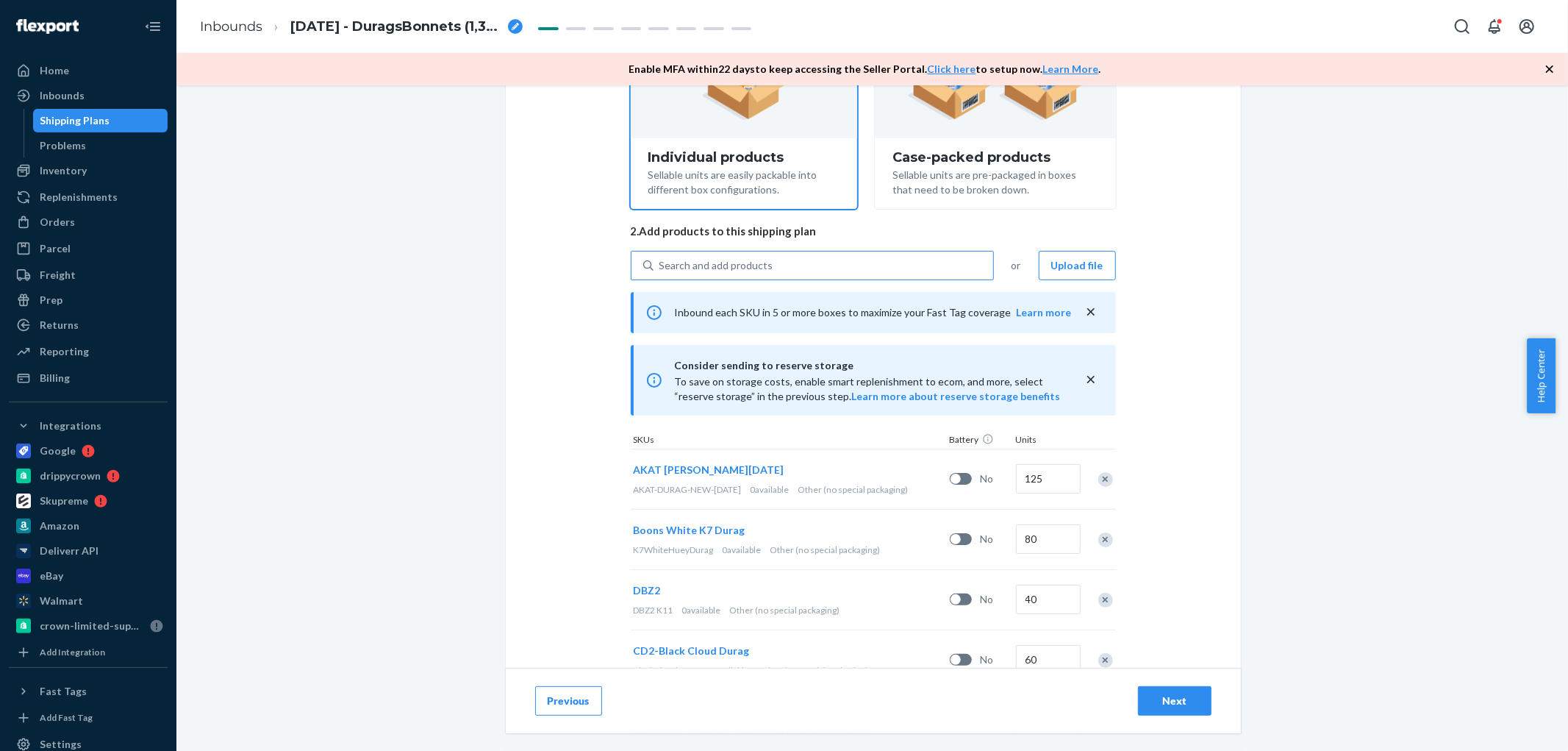
click at [676, 255] on div "Search and add products" at bounding box center [823, 265] width 340 height 26
click at [661, 258] on input "Search and add products" at bounding box center [660, 265] width 2 height 14
paste input "D224GG7CYME"
type input "D224GG7CYME"
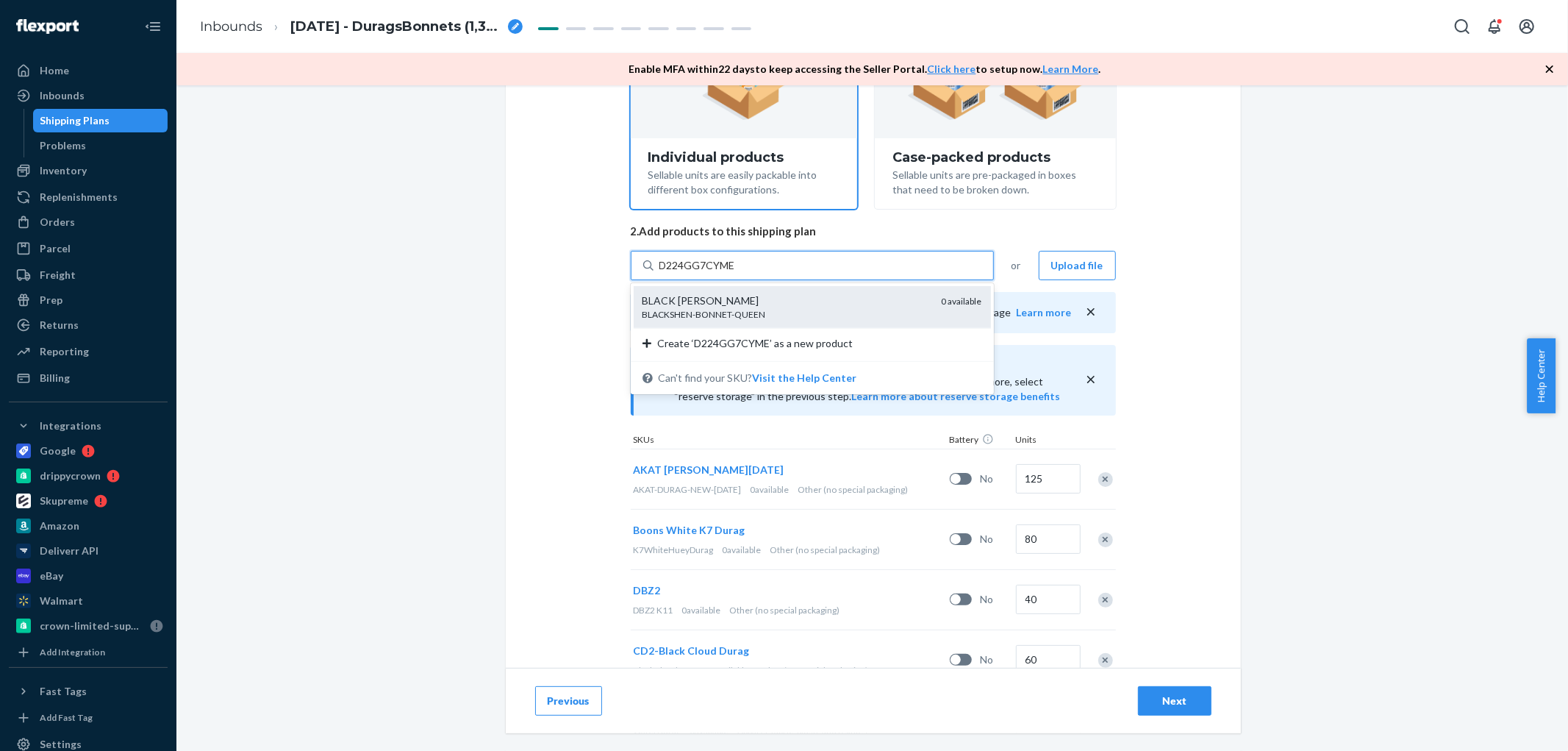
click at [695, 318] on div "BLACKSHEN-BONNET-QUEEN" at bounding box center [786, 314] width 288 height 13
click at [695, 273] on input "D224GG7CYME" at bounding box center [698, 265] width 77 height 14
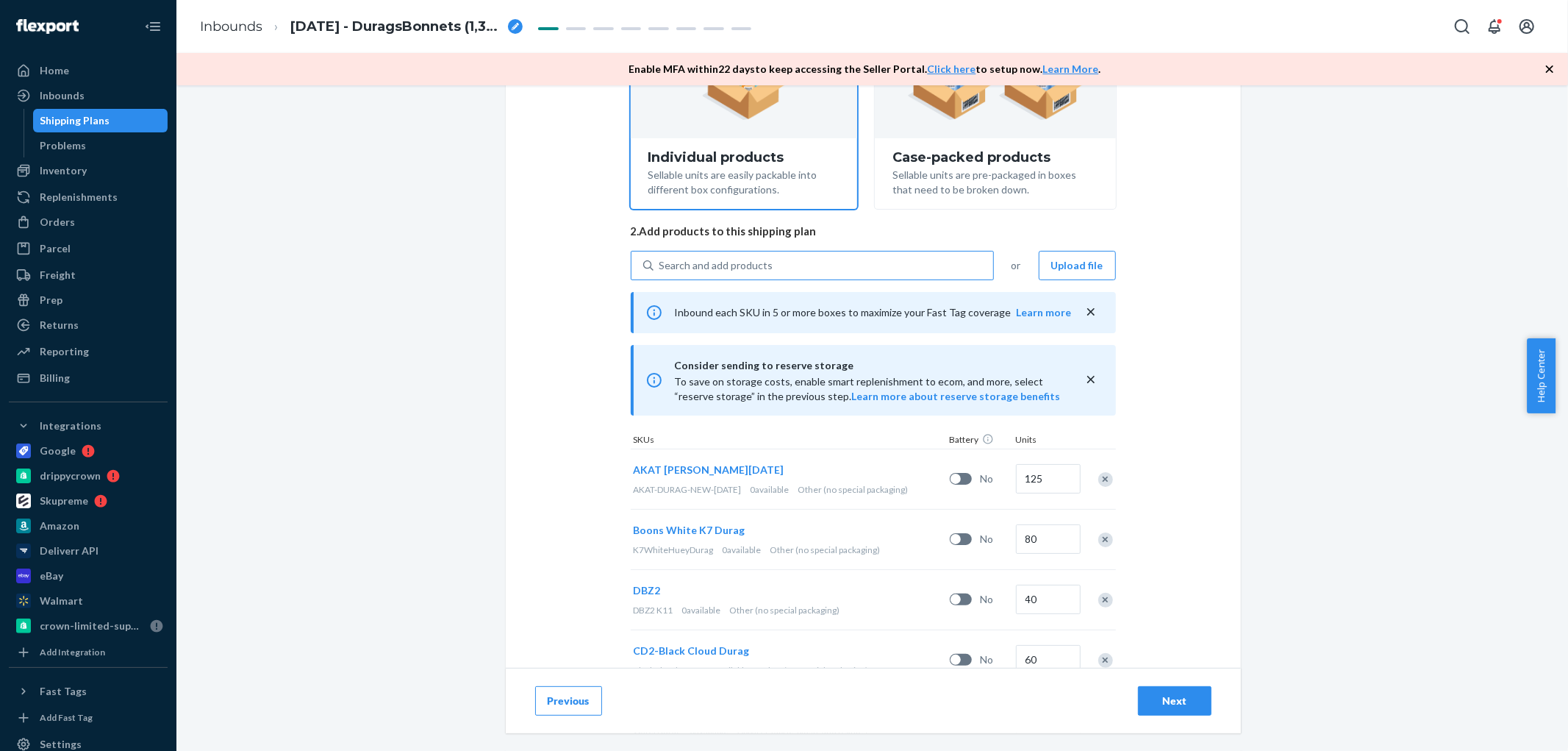
click at [780, 270] on div "Search and add products" at bounding box center [823, 265] width 340 height 26
click at [661, 270] on input "Search and add products" at bounding box center [660, 265] width 2 height 14
paste input "D8662LXVA7U"
type input "D8662LXVA7U"
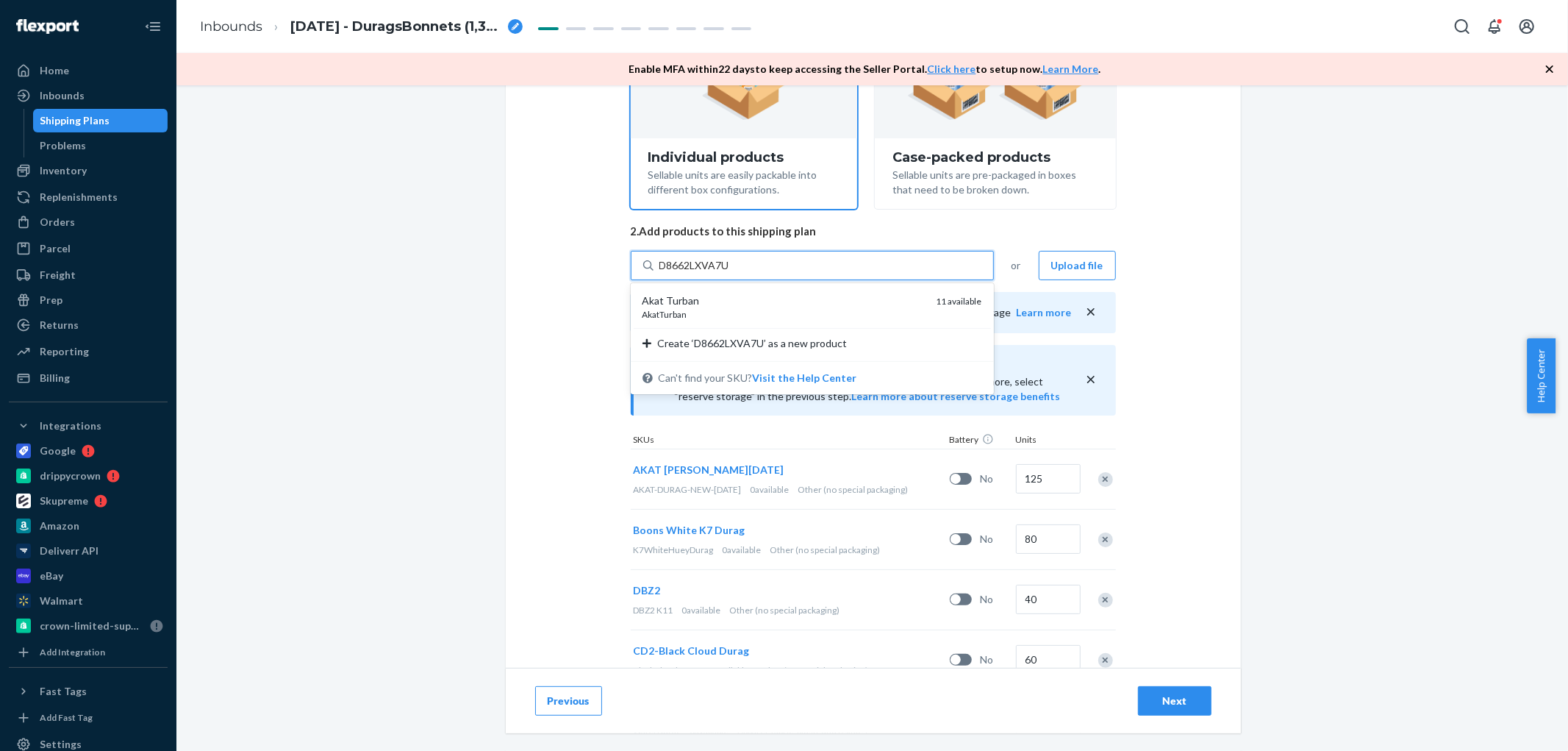
click at [745, 304] on div "Akat Turban" at bounding box center [784, 300] width 282 height 14
click at [731, 273] on input "D8662LXVA7U" at bounding box center [695, 265] width 72 height 14
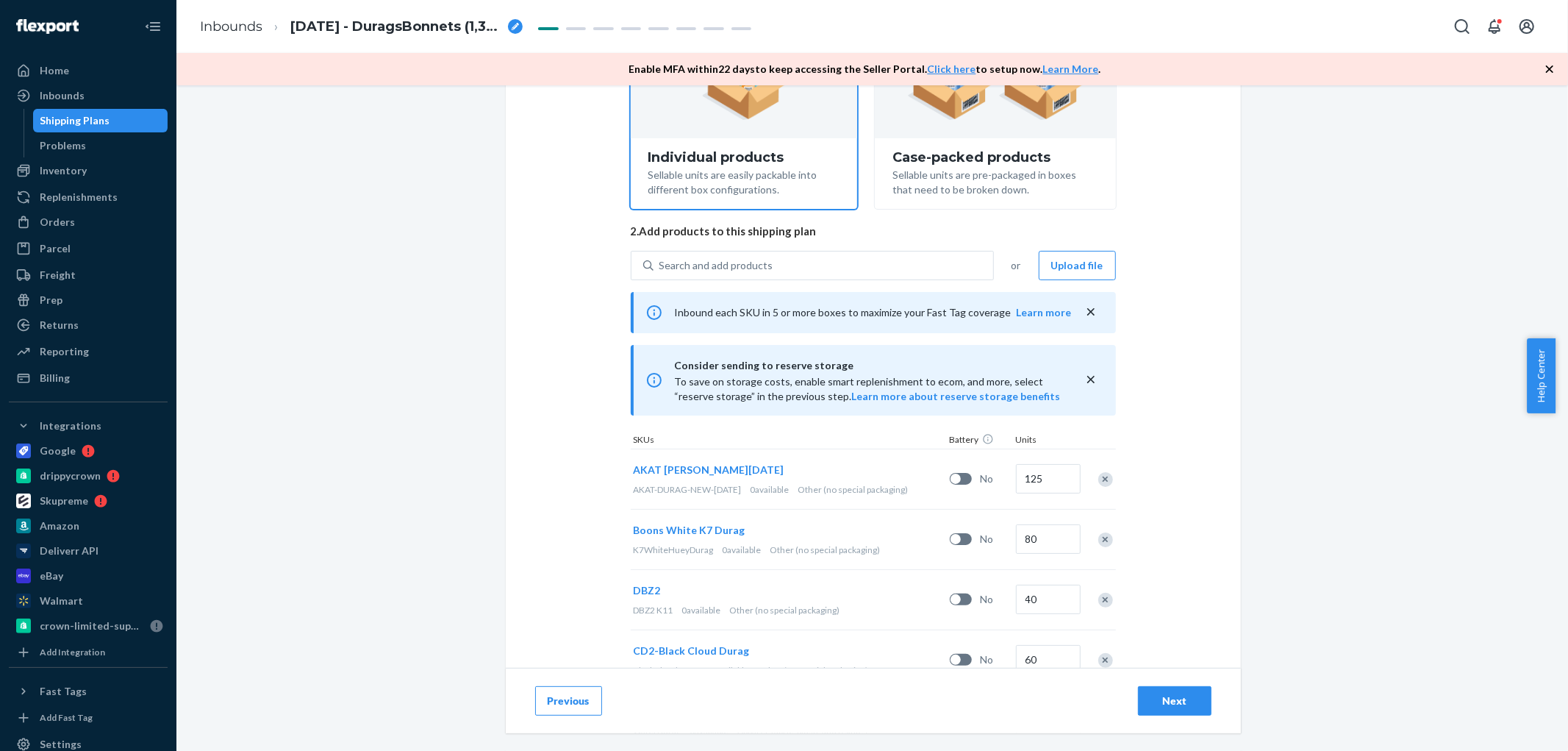
click at [789, 253] on div "Search and add products" at bounding box center [823, 265] width 340 height 26
click at [661, 258] on input "0 results available. Use Up and Down to choose options, press Enter to select t…" at bounding box center [660, 265] width 2 height 14
paste input "D9TG8V59TLC"
type input "D9TG8V59TLC"
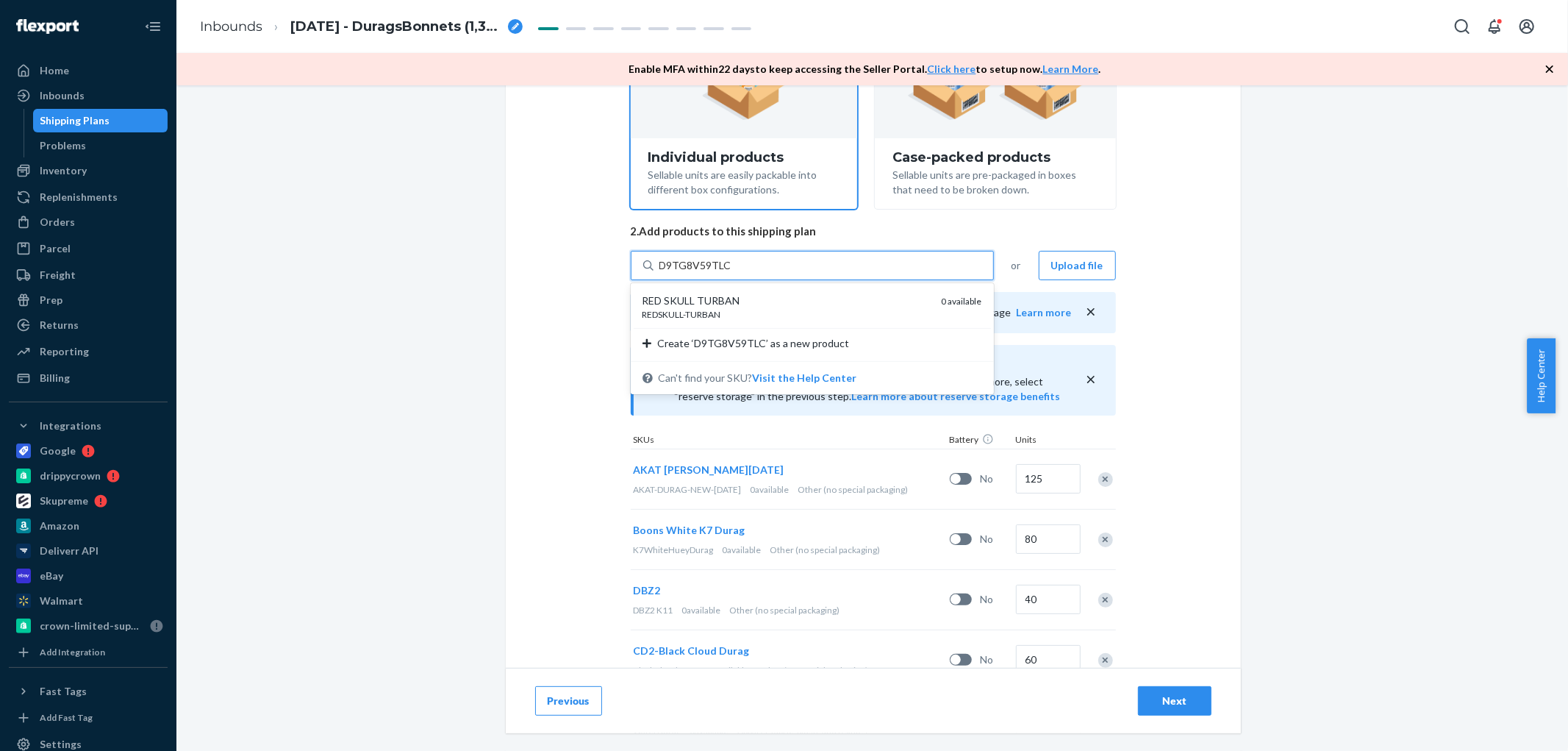
click at [767, 311] on div "REDSKULL-TURBAN" at bounding box center [786, 314] width 288 height 13
click at [730, 273] on input "D9TG8V59TLC" at bounding box center [695, 265] width 71 height 14
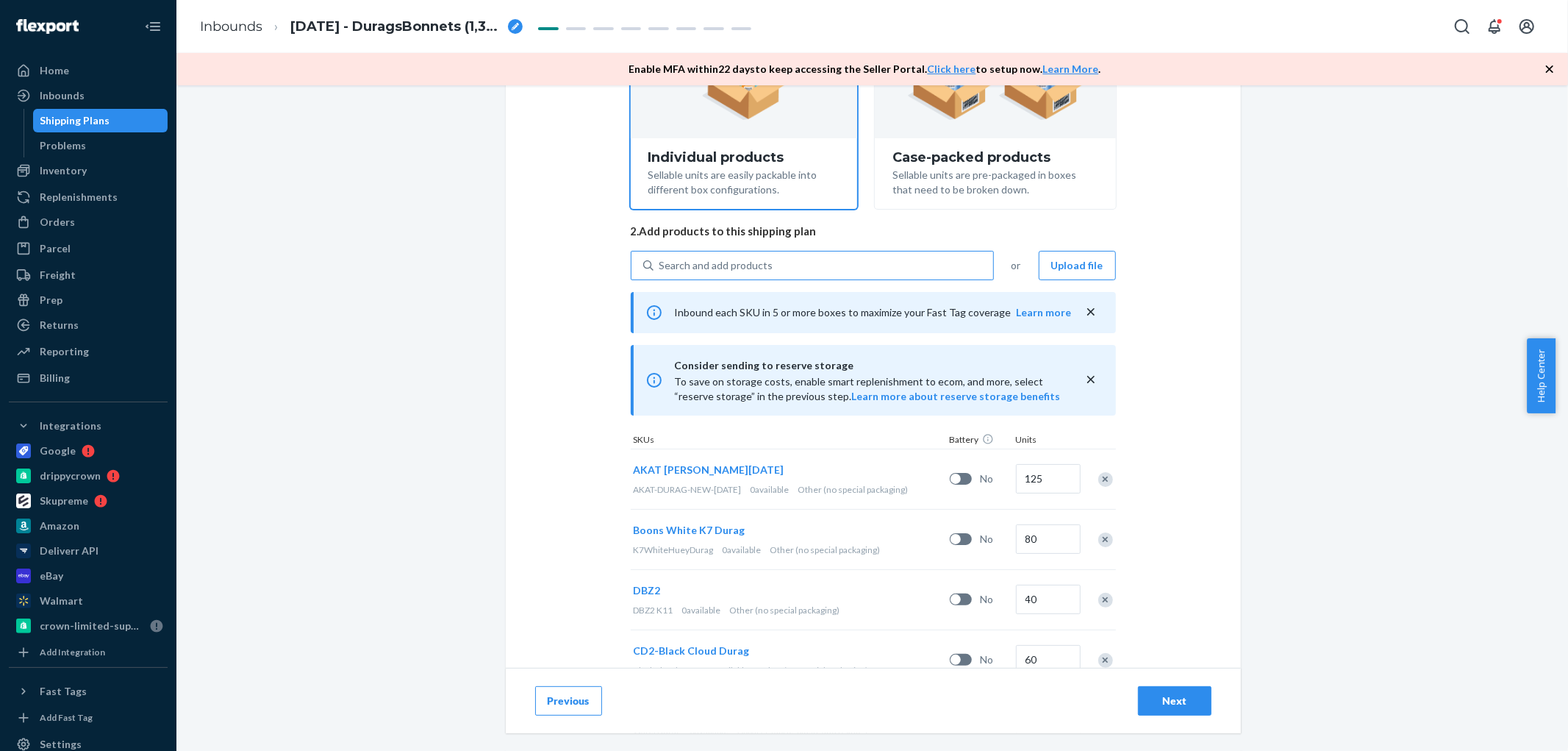
click at [804, 273] on div "Search and add products" at bounding box center [823, 265] width 340 height 26
click at [661, 273] on input "Search and add products" at bounding box center [660, 265] width 2 height 14
paste input "D8V73Y75CVM"
type input "D8V73Y75CVM"
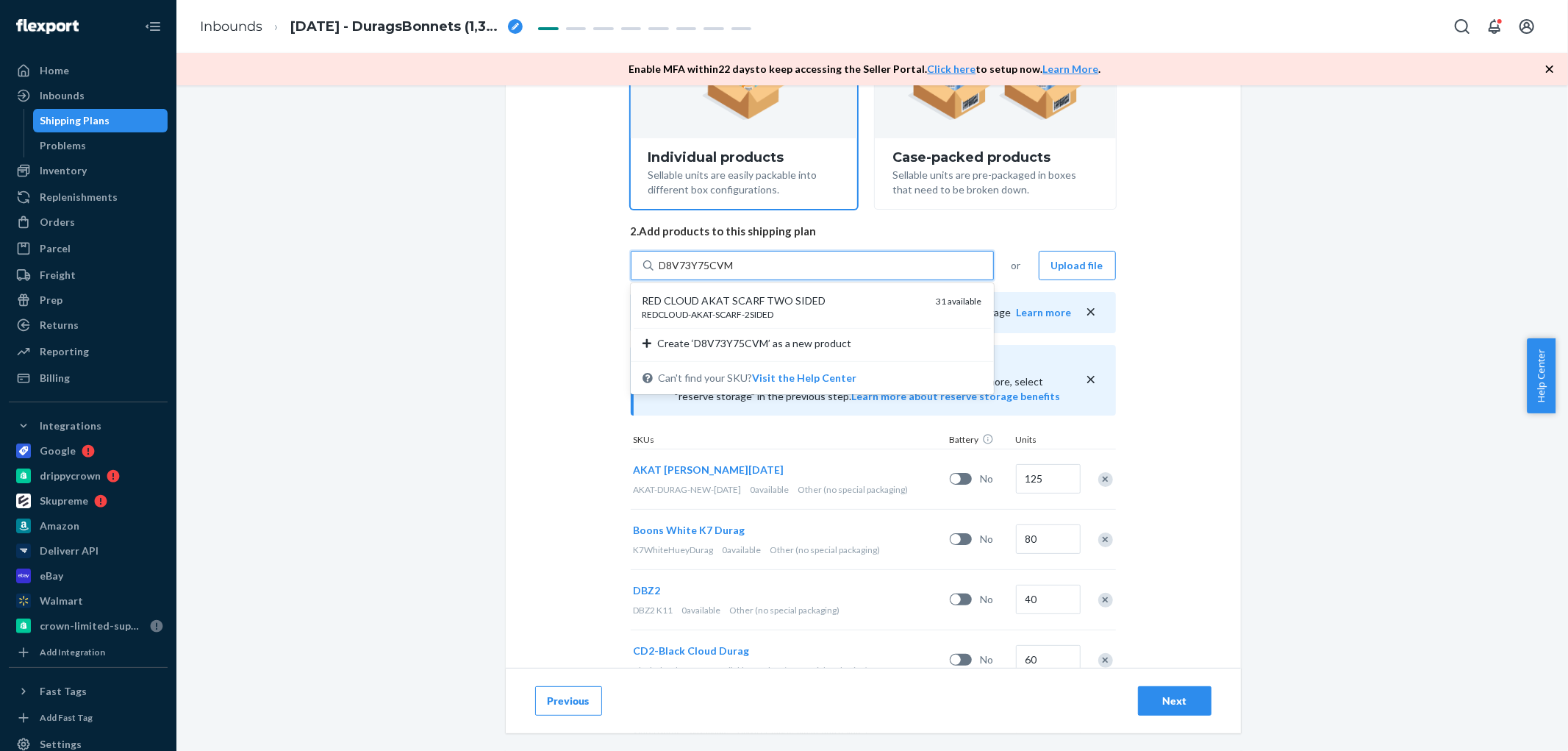
click at [800, 307] on div "RED CLOUD AKAT SCARF TWO SIDED" at bounding box center [784, 300] width 282 height 14
click at [735, 273] on input "D8V73Y75CVM" at bounding box center [697, 265] width 76 height 14
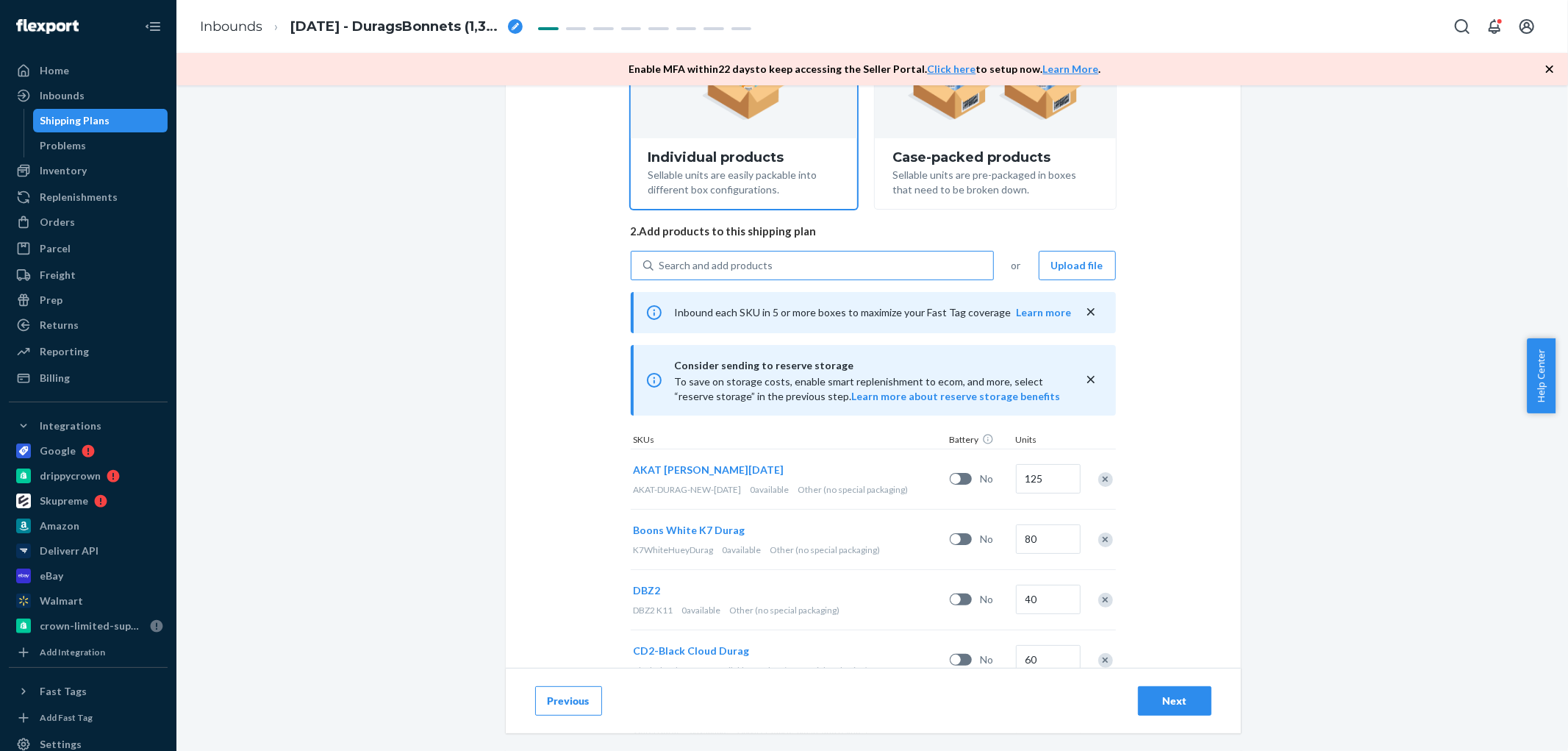
click at [750, 258] on div "Search and add products" at bounding box center [716, 265] width 114 height 14
click at [661, 258] on input "Search and add products" at bounding box center [660, 265] width 2 height 14
paste input "DHZ1B3TGSPC"
type input "DHZ1B3TGSPC"
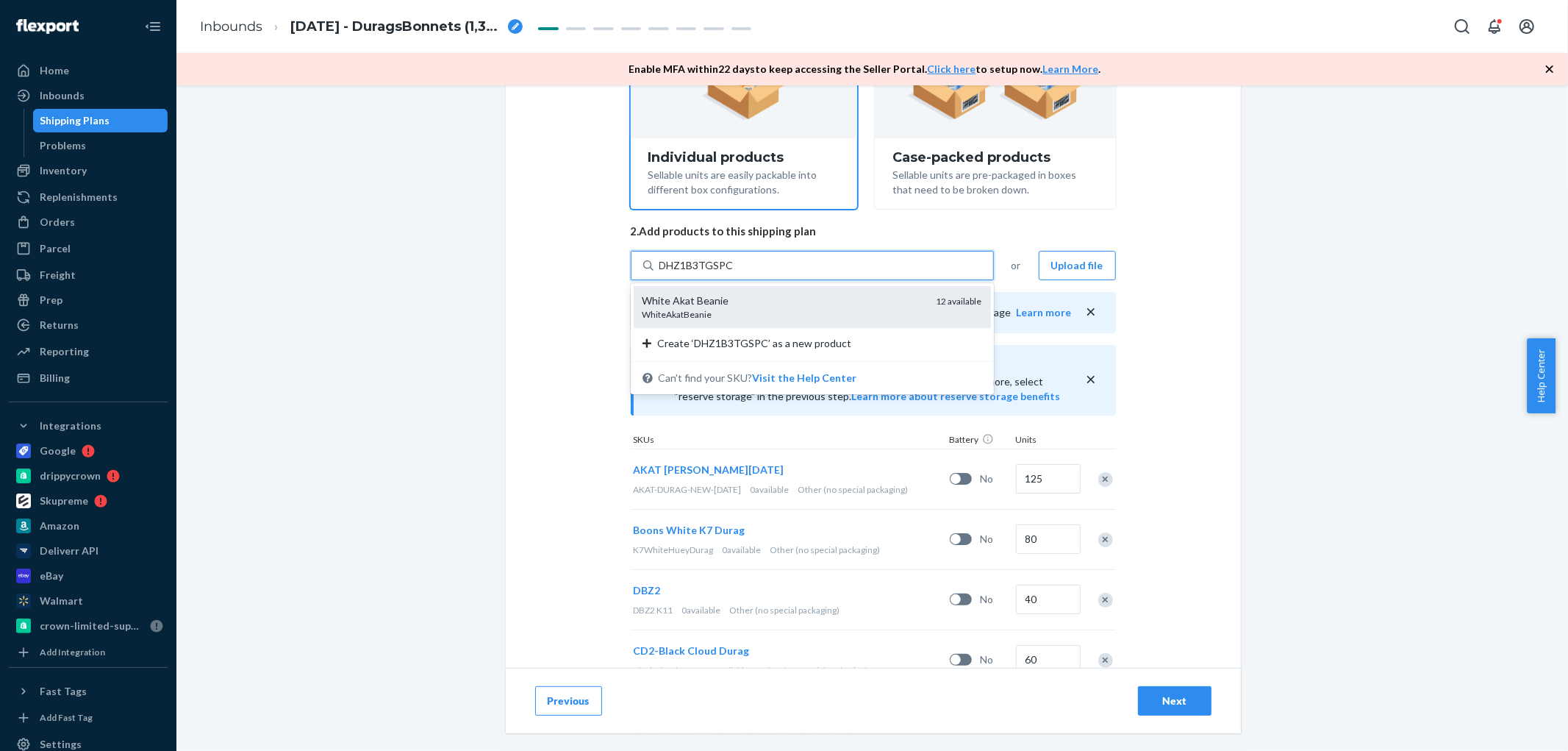
click at [749, 311] on div "WhiteAkatBeanie" at bounding box center [784, 314] width 282 height 13
click at [733, 273] on input "DHZ1B3TGSPC" at bounding box center [696, 265] width 74 height 14
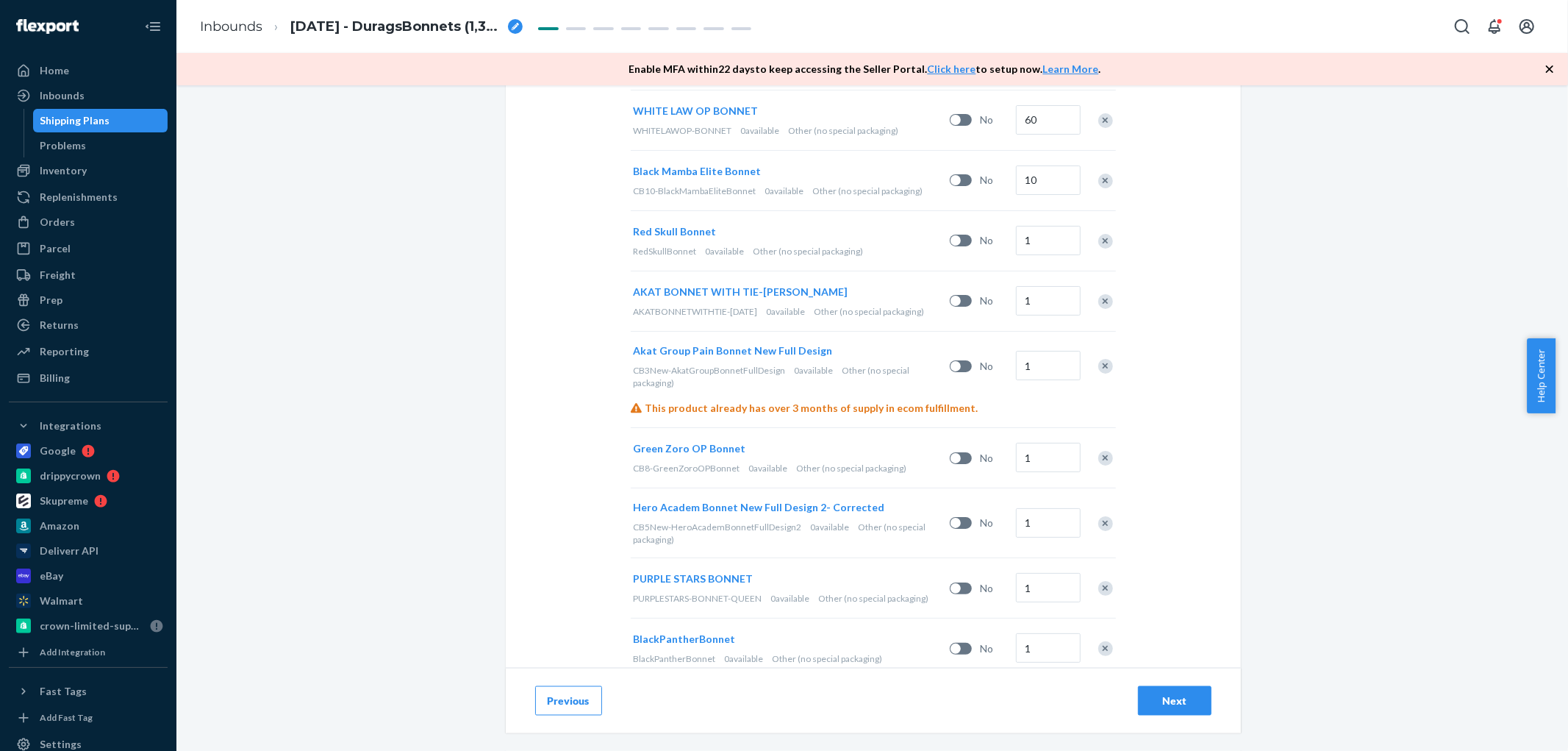
scroll to position [1606, 0]
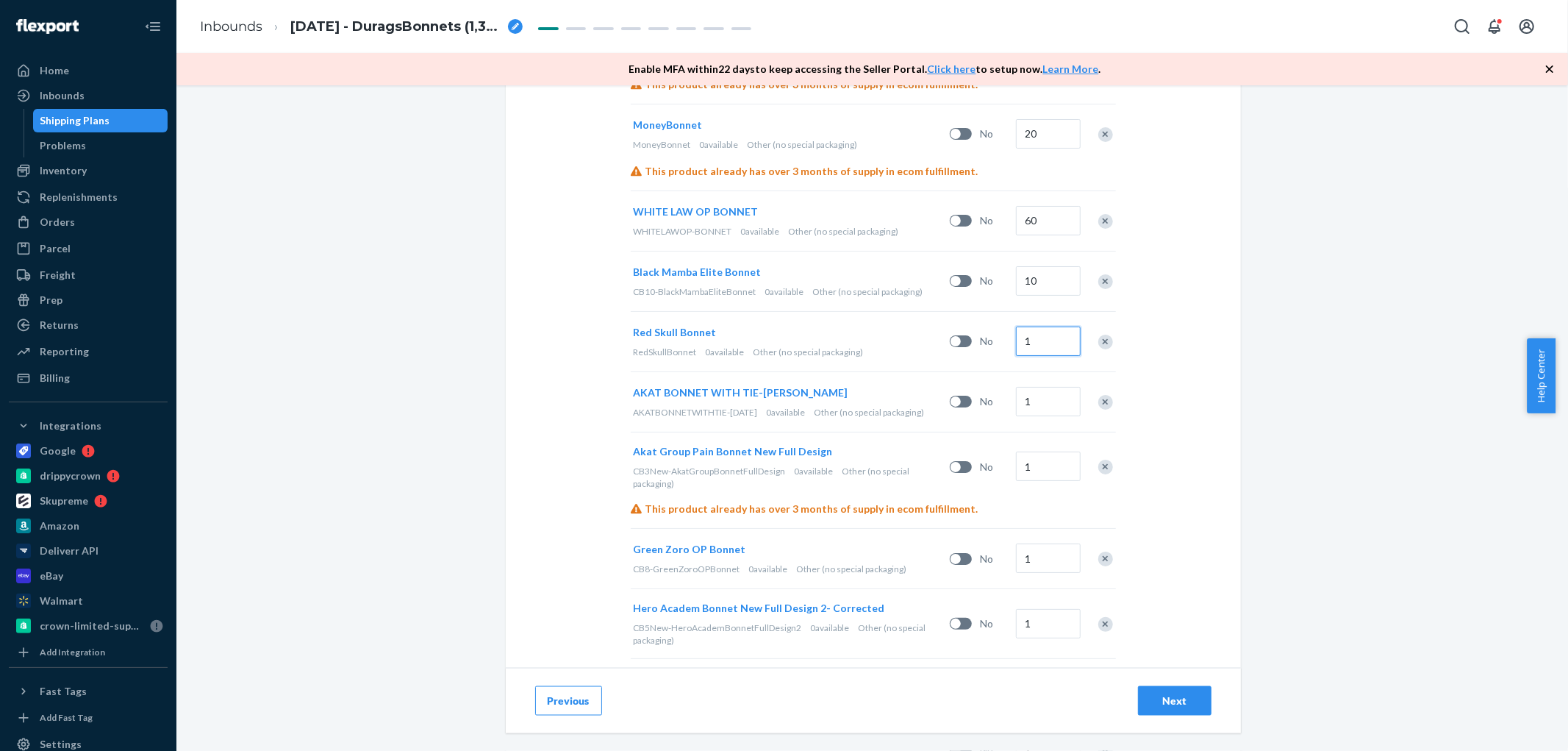
click at [1057, 348] on input "1" at bounding box center [1048, 341] width 65 height 29
type input "65"
click at [1045, 402] on input "1" at bounding box center [1048, 401] width 65 height 29
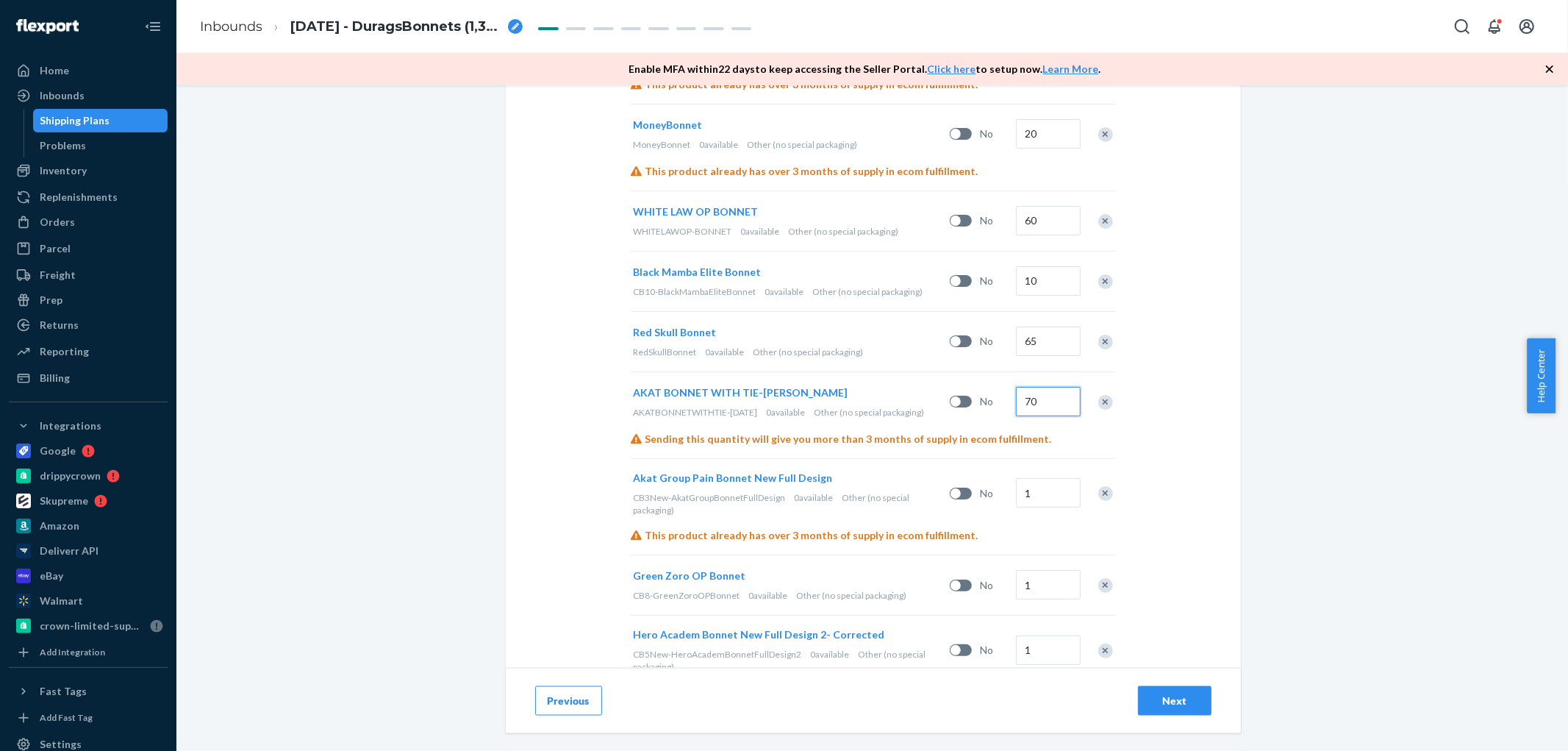
type input "70"
click at [1050, 488] on input "1" at bounding box center [1048, 493] width 65 height 29
type input "10"
click at [1030, 593] on input "1" at bounding box center [1048, 584] width 65 height 29
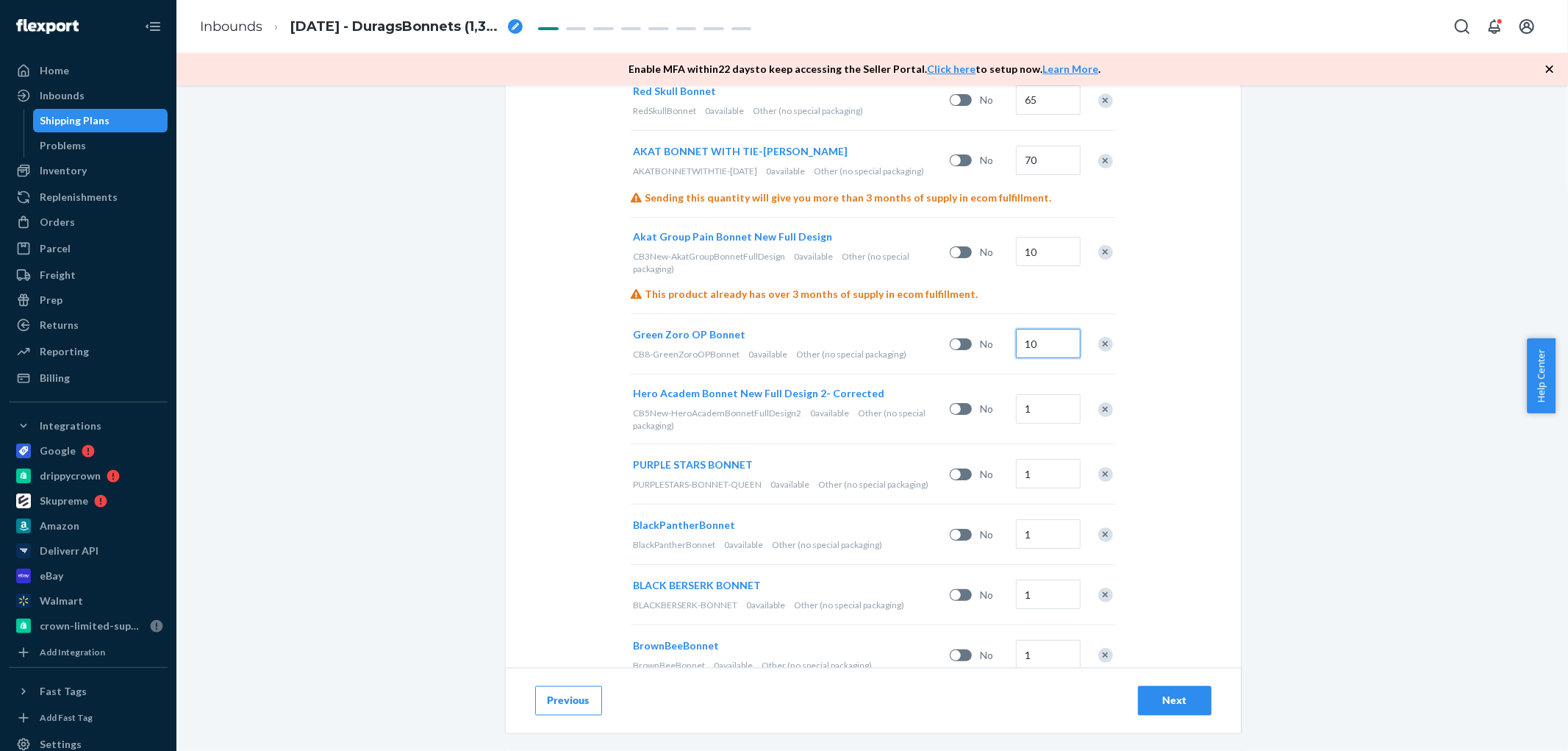
scroll to position [1850, 0]
type input "10"
click at [1059, 410] on input "1" at bounding box center [1048, 405] width 65 height 29
drag, startPoint x: 1053, startPoint y: 413, endPoint x: 1014, endPoint y: 416, distance: 39.1
click at [1016, 416] on input "20" at bounding box center [1048, 405] width 65 height 29
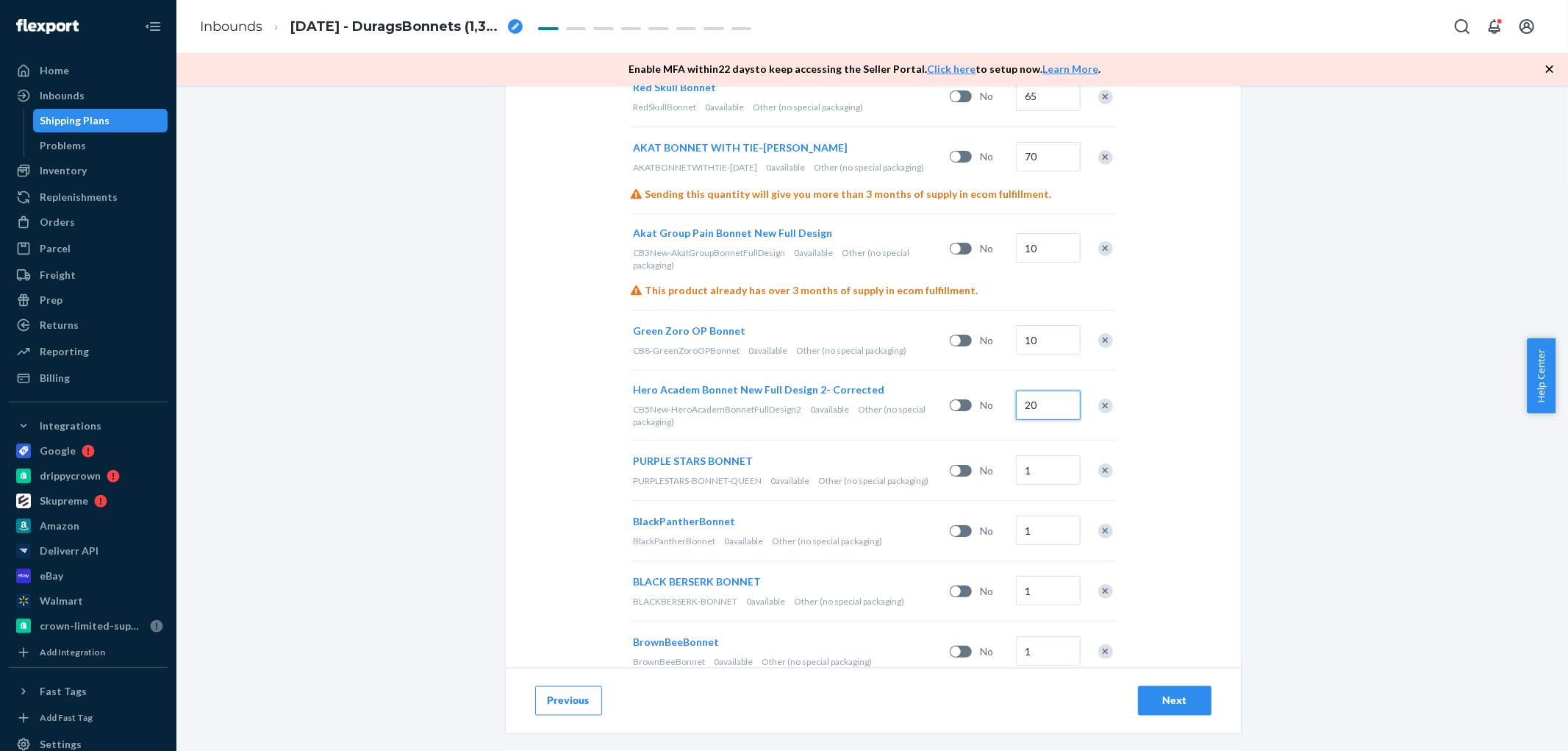
type input "20"
click at [1045, 468] on input "1" at bounding box center [1048, 469] width 65 height 29
paste input "20"
type input "20"
click at [1039, 533] on input "1" at bounding box center [1048, 530] width 65 height 29
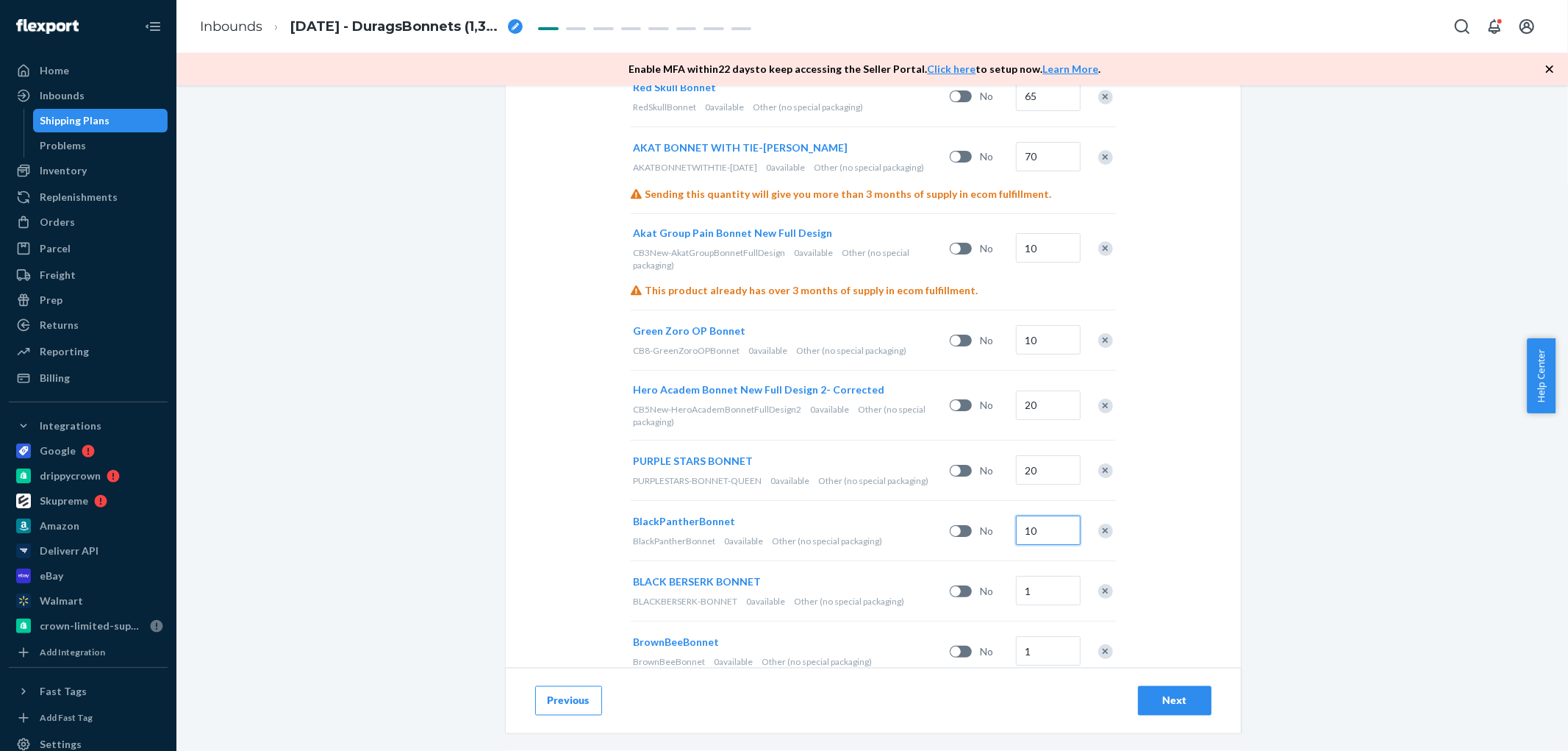
type input "10"
click at [1033, 586] on input "1" at bounding box center [1048, 590] width 65 height 29
type input "20"
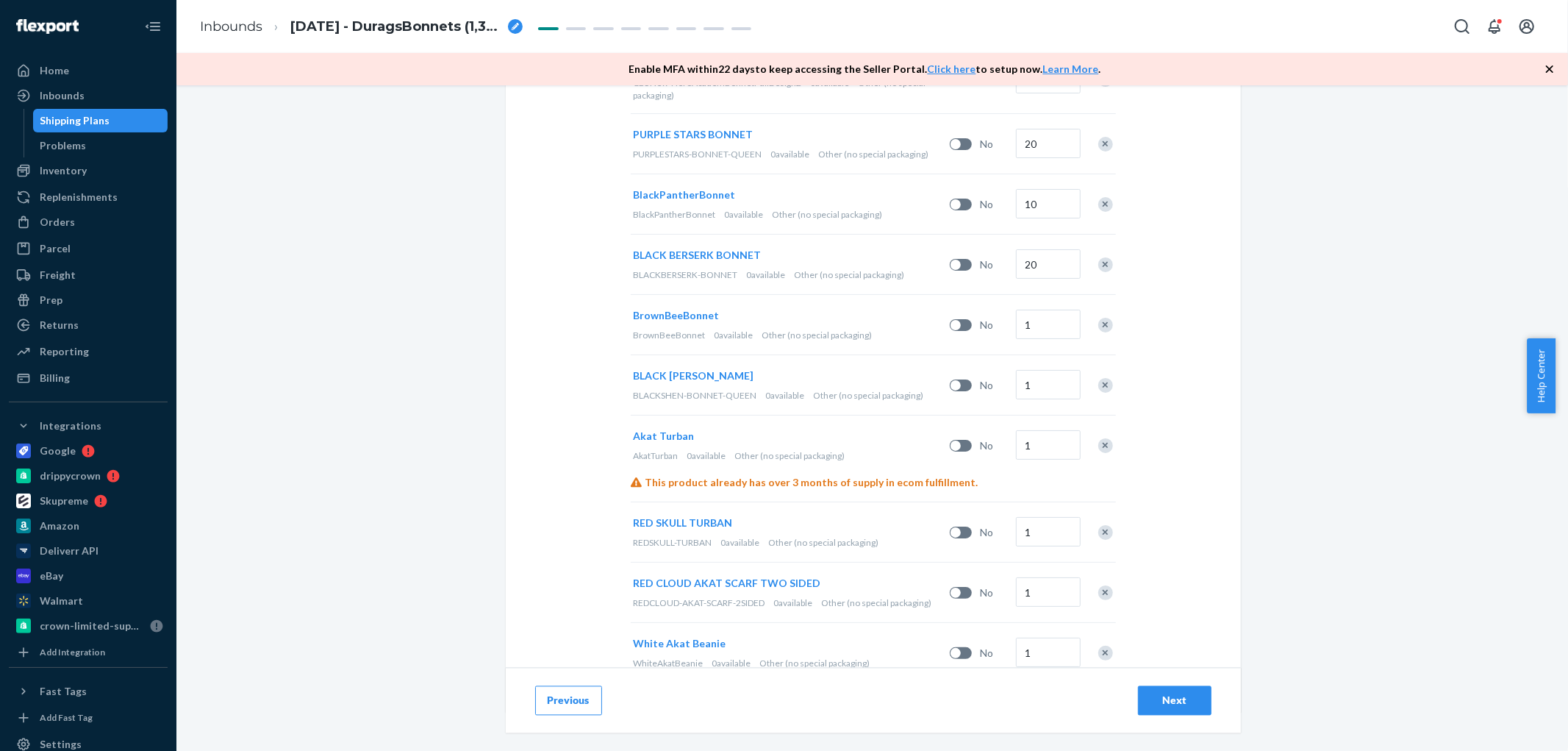
scroll to position [2177, 0]
click at [1046, 394] on input "1" at bounding box center [1048, 384] width 65 height 29
click at [1049, 328] on input "1" at bounding box center [1048, 323] width 65 height 29
type input "15"
click at [1035, 377] on input "1" at bounding box center [1048, 384] width 65 height 29
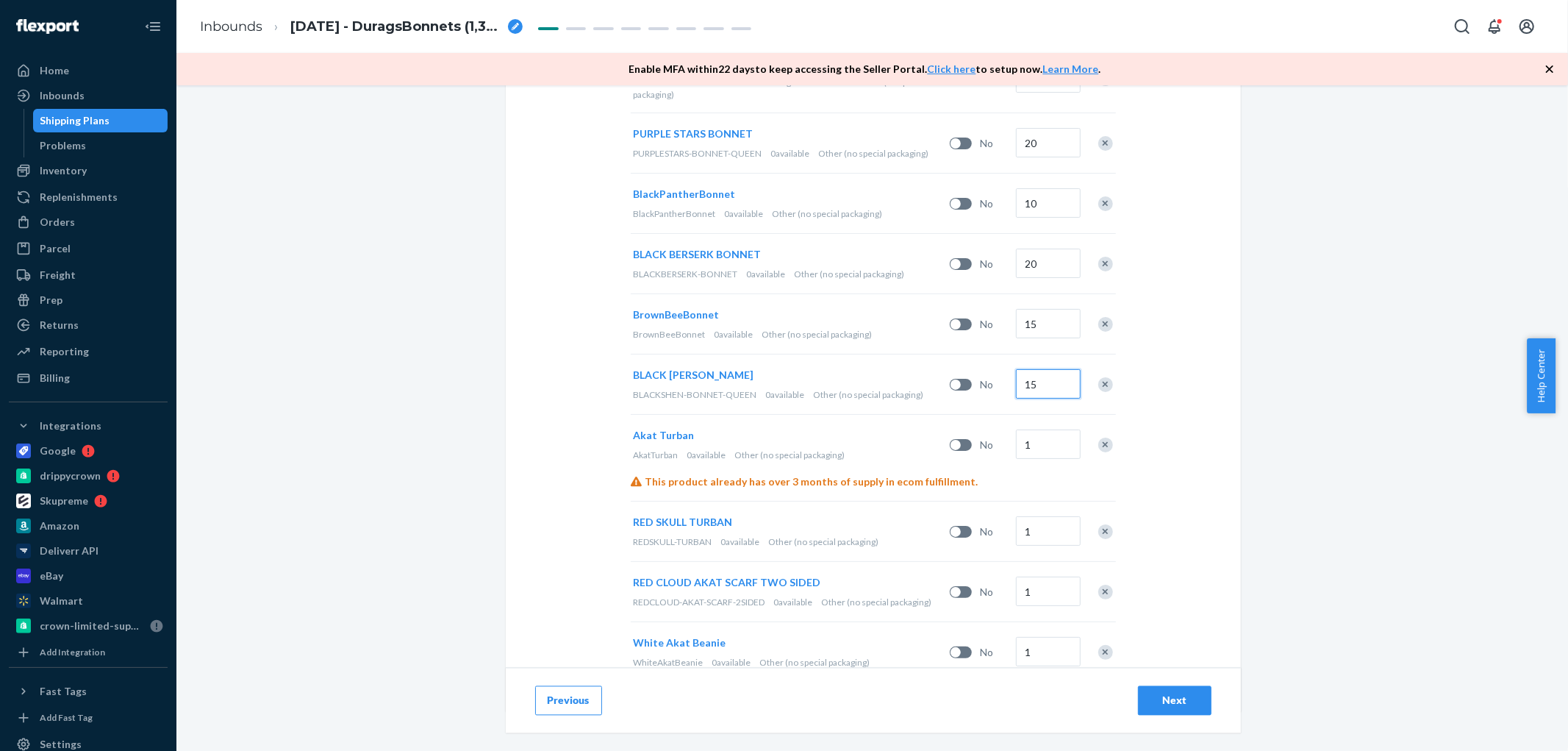
type input "15"
click at [1041, 452] on input "1" at bounding box center [1048, 443] width 65 height 29
type input "10"
click at [1040, 527] on input "1" at bounding box center [1048, 530] width 65 height 29
type input "20"
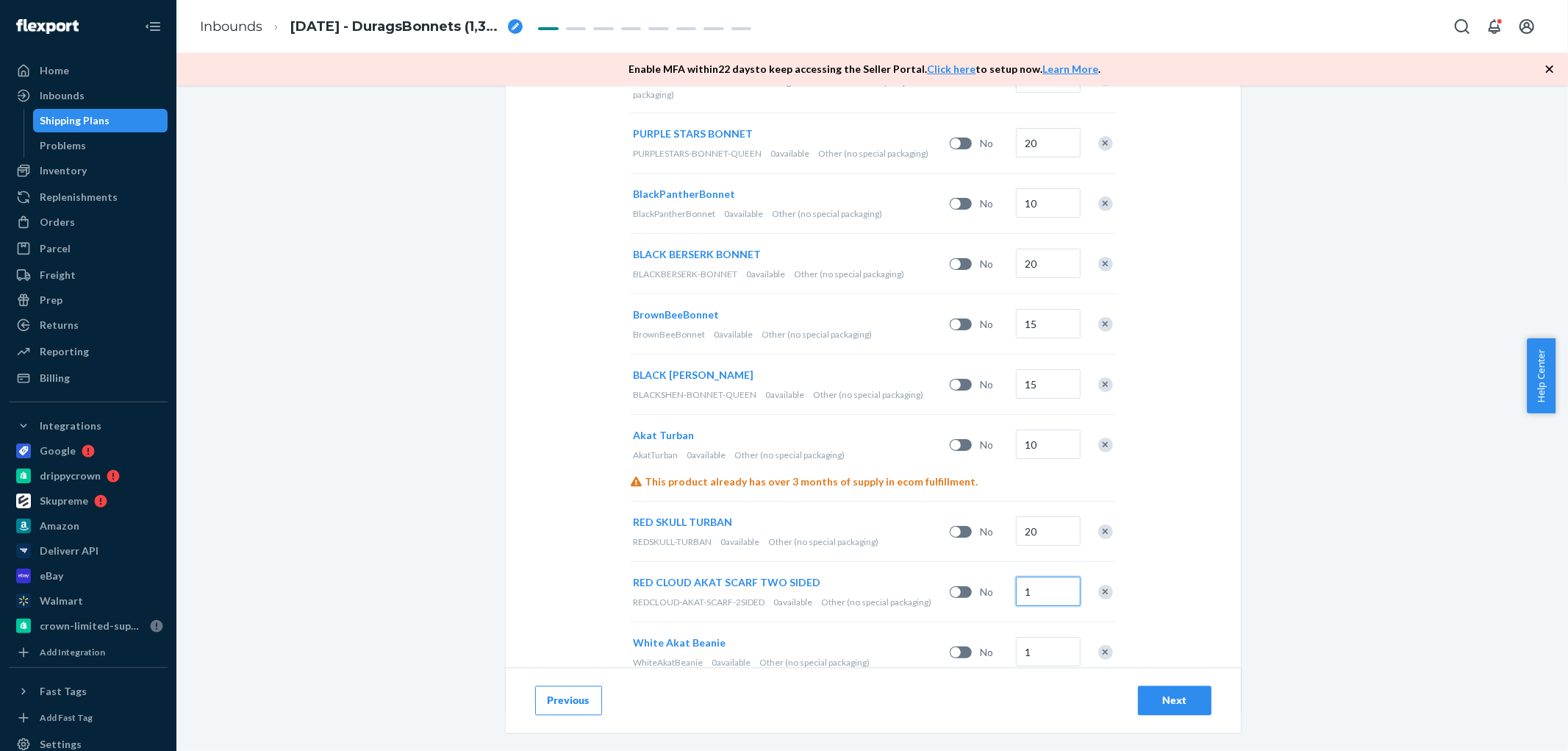
click at [1039, 594] on input "1" at bounding box center [1048, 591] width 65 height 29
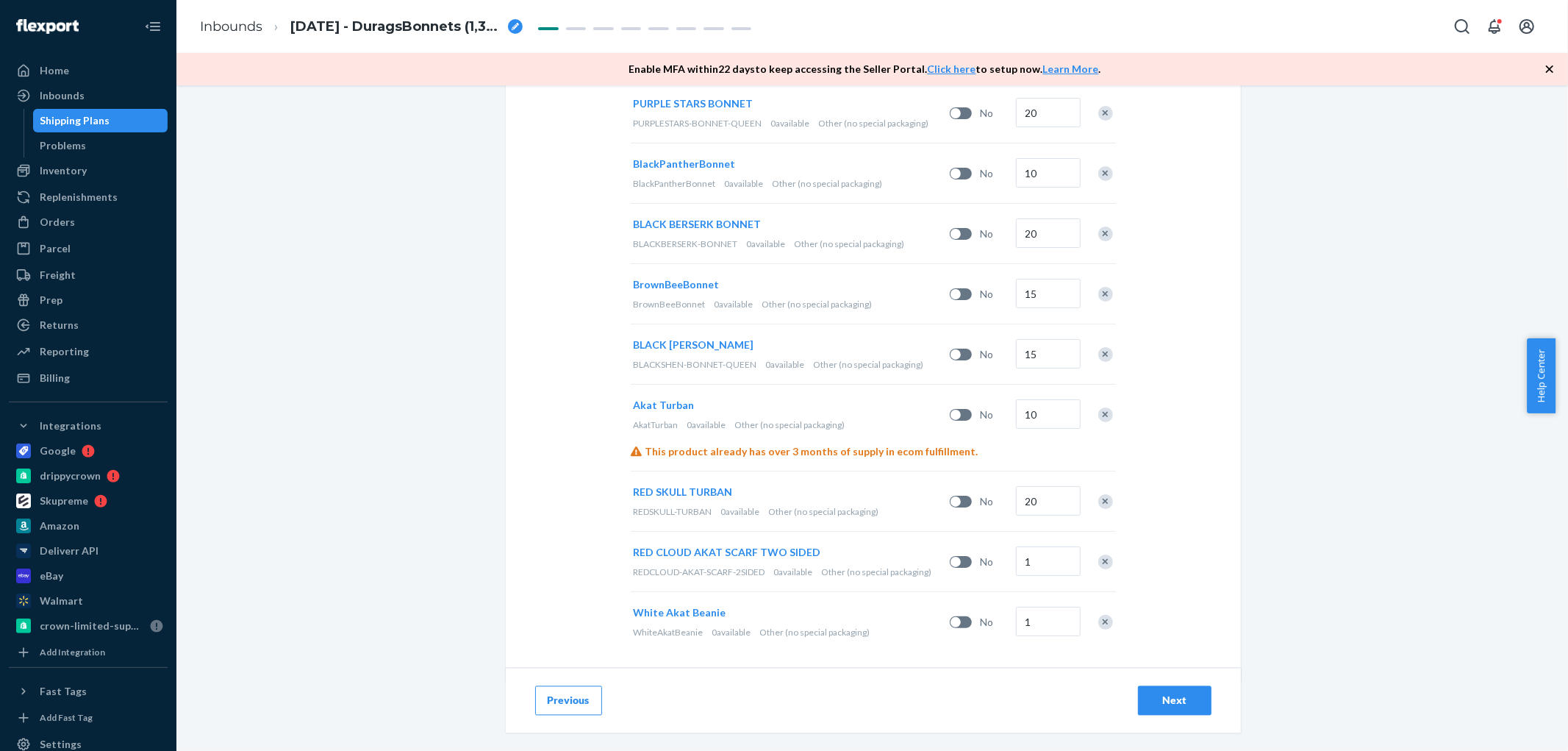
scroll to position [2222, 0]
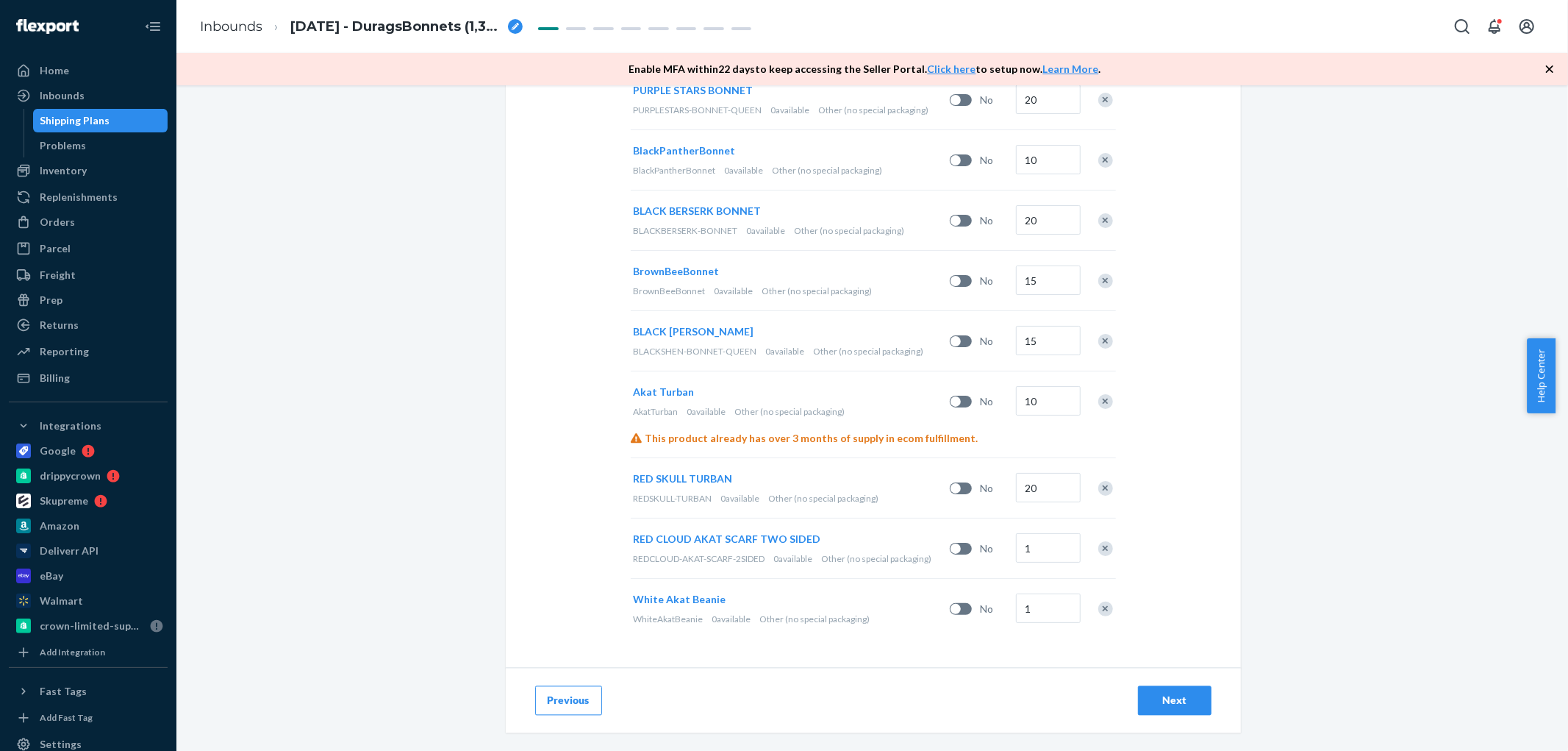
click at [1313, 483] on div "Select and Add Products Ensure your products meet our dimension requirements an…" at bounding box center [872, 418] width 1392 height 666
click at [1040, 553] on input "1" at bounding box center [1048, 548] width 65 height 29
type input "20"
click at [1047, 610] on input "1" at bounding box center [1048, 607] width 65 height 29
type input "25"
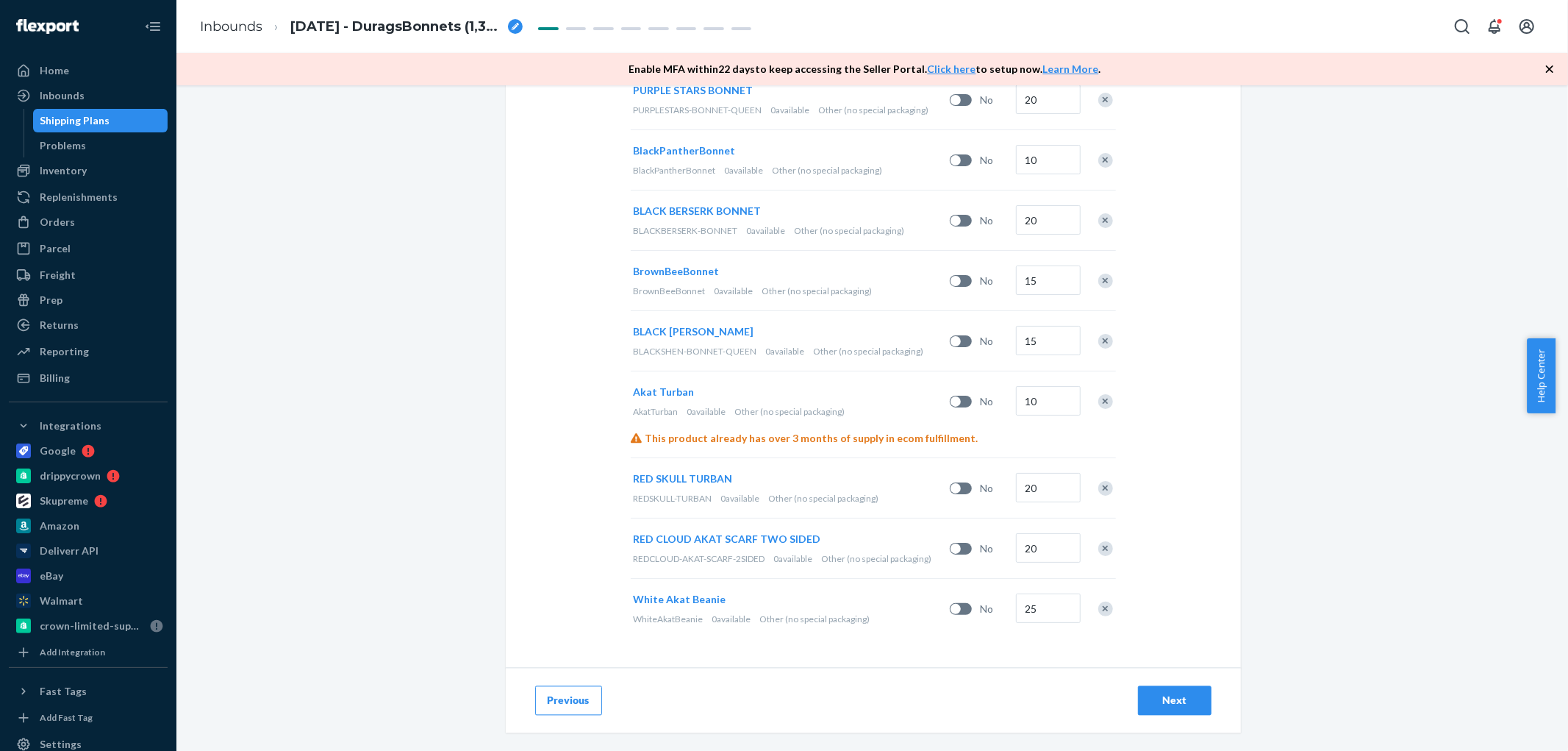
click at [1339, 192] on div "Select and Add Products Ensure your products meet our dimension requirements an…" at bounding box center [872, 418] width 1392 height 666
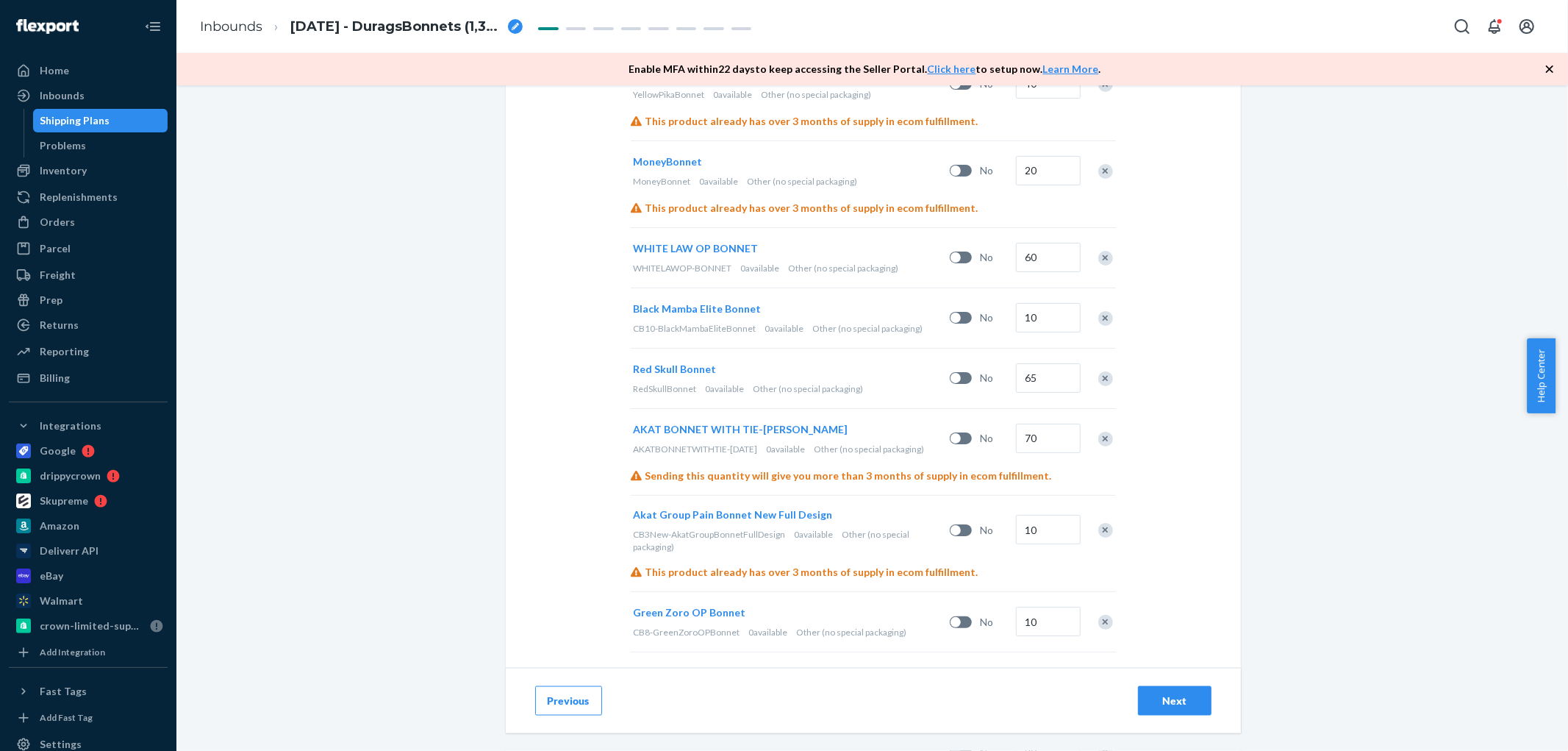
scroll to position [915, 0]
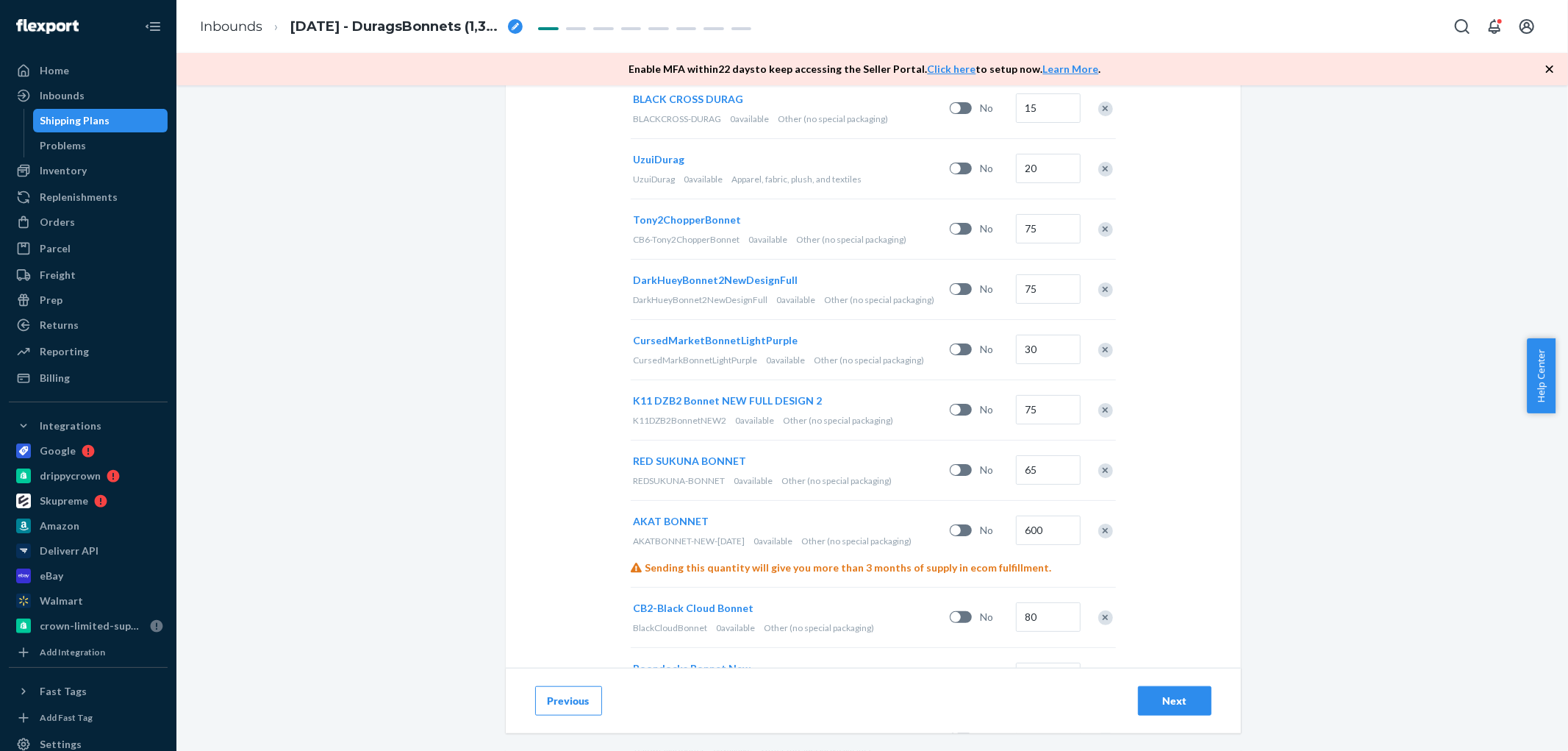
click at [1150, 703] on div "Next" at bounding box center [1174, 700] width 48 height 14
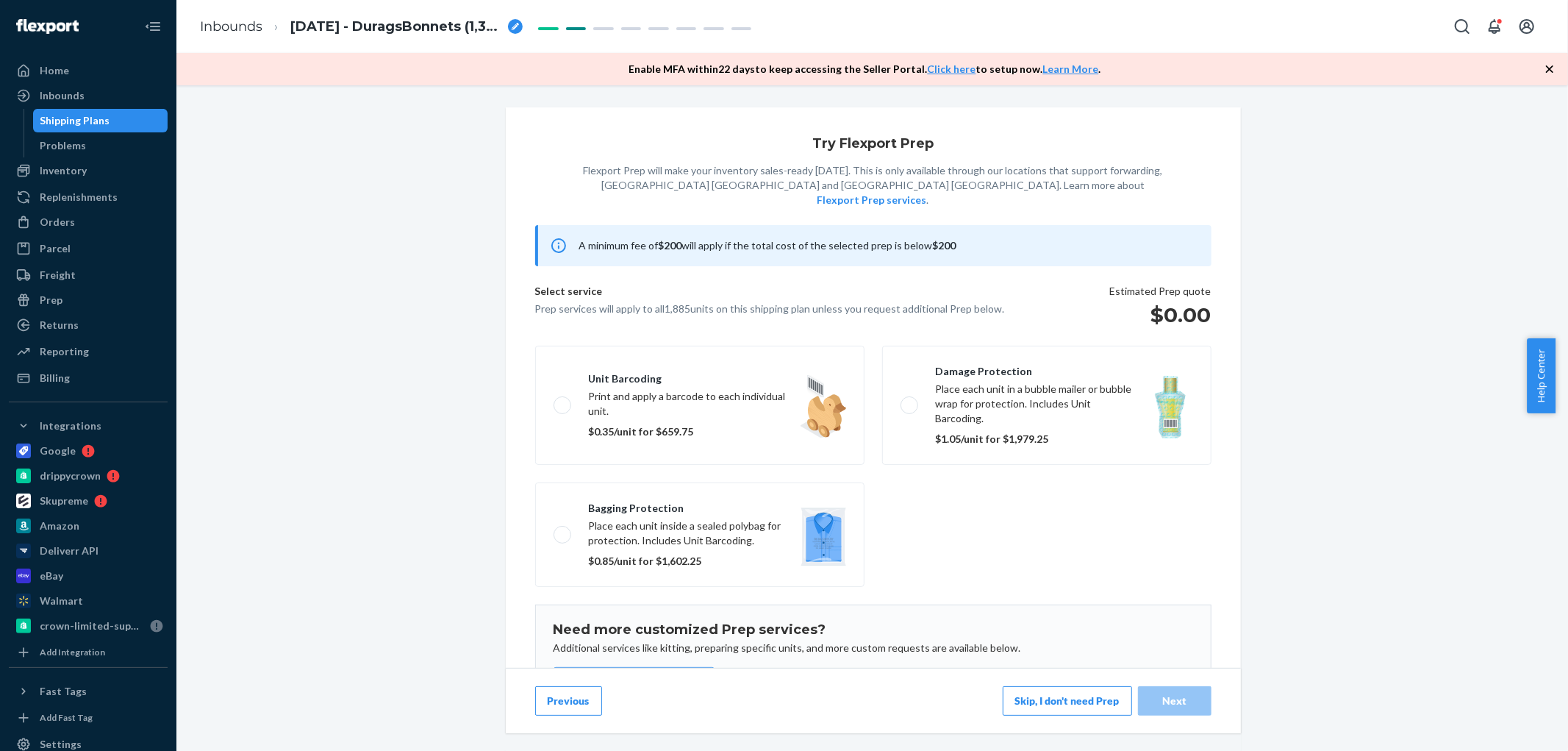
click at [1088, 697] on button "Skip, I don't need Prep" at bounding box center [1067, 700] width 129 height 29
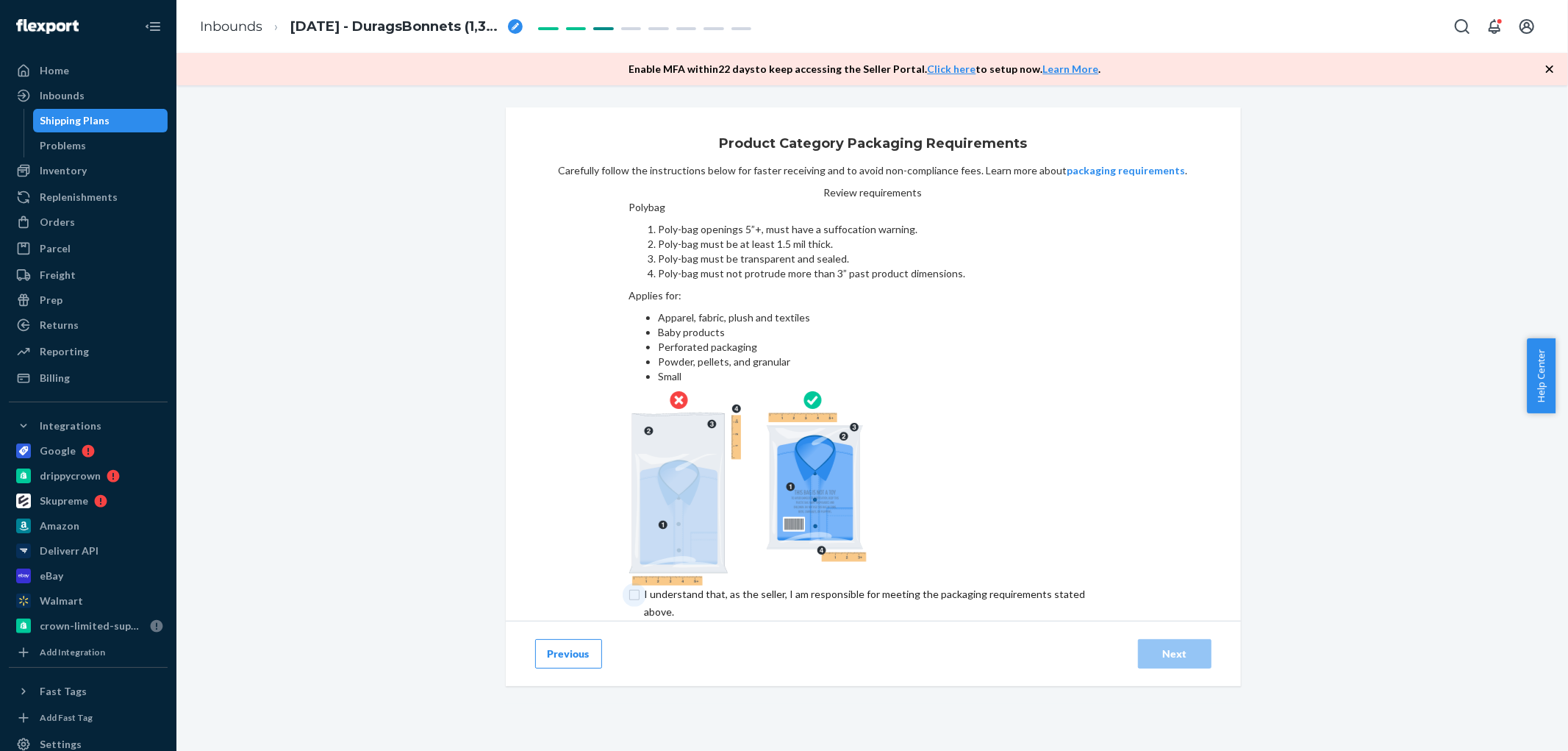
click at [628, 586] on input "checkbox" at bounding box center [872, 603] width 489 height 36
checkbox input "true"
click at [1138, 639] on button "Next" at bounding box center [1174, 654] width 73 height 29
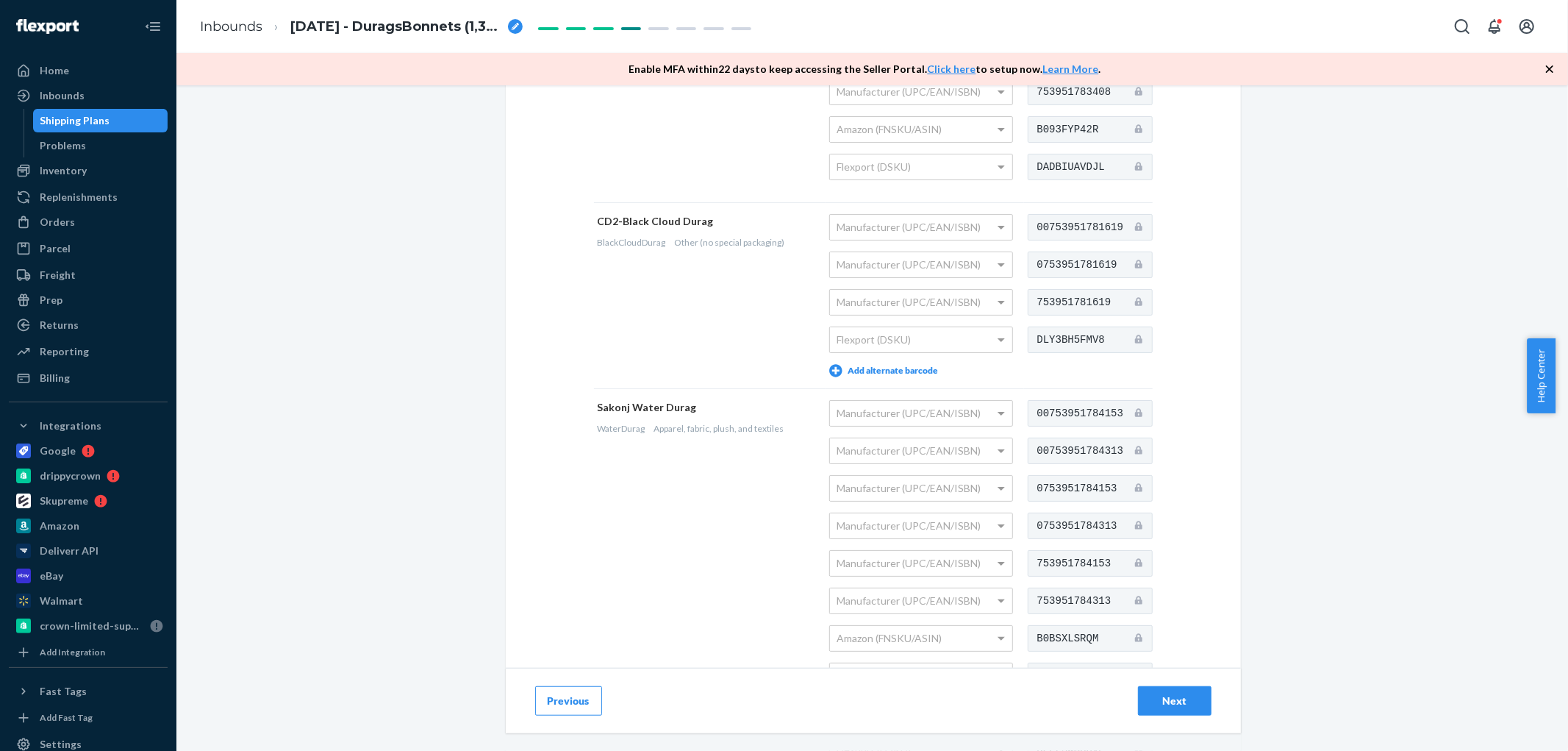
scroll to position [653, 0]
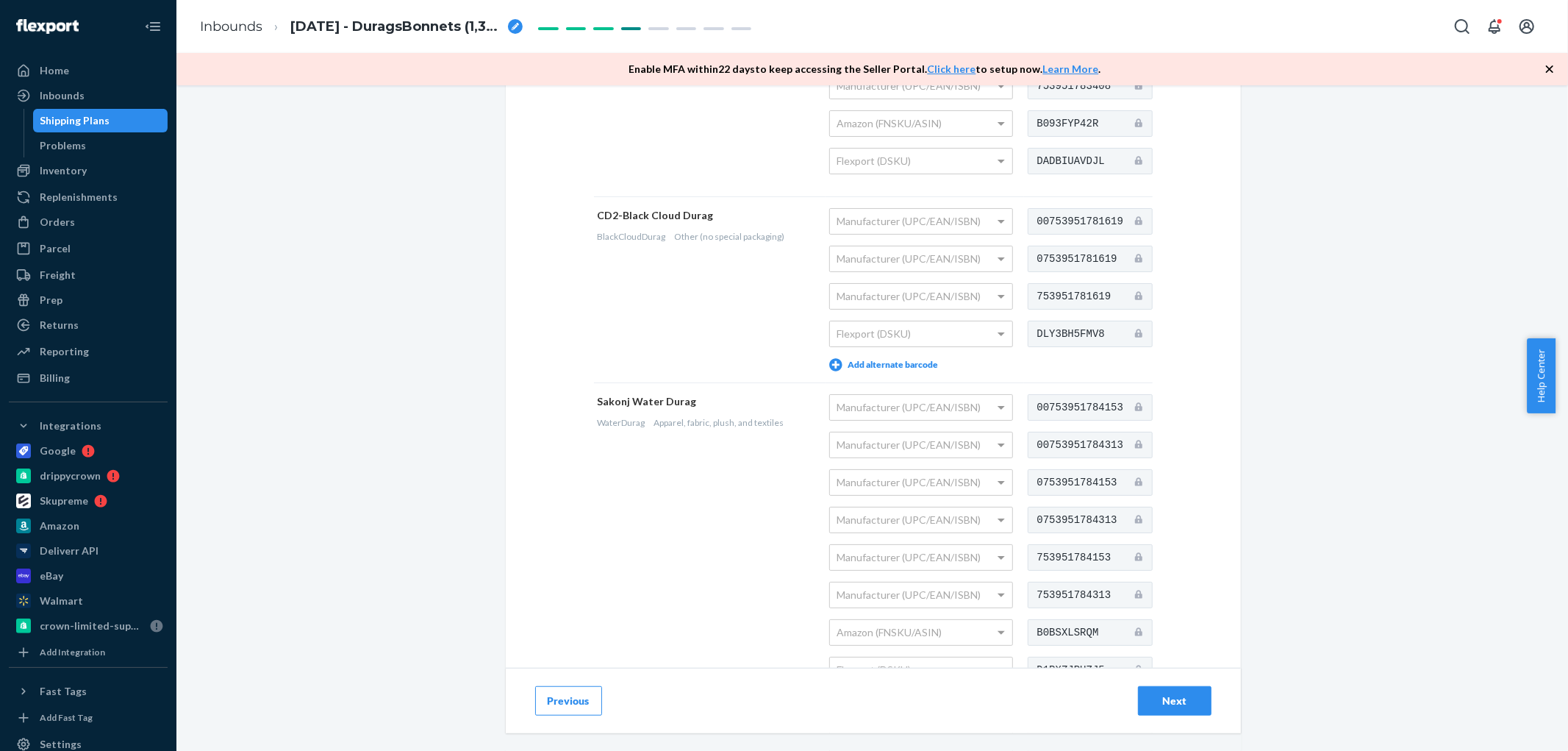
click at [1168, 702] on div "Next" at bounding box center [1174, 700] width 48 height 14
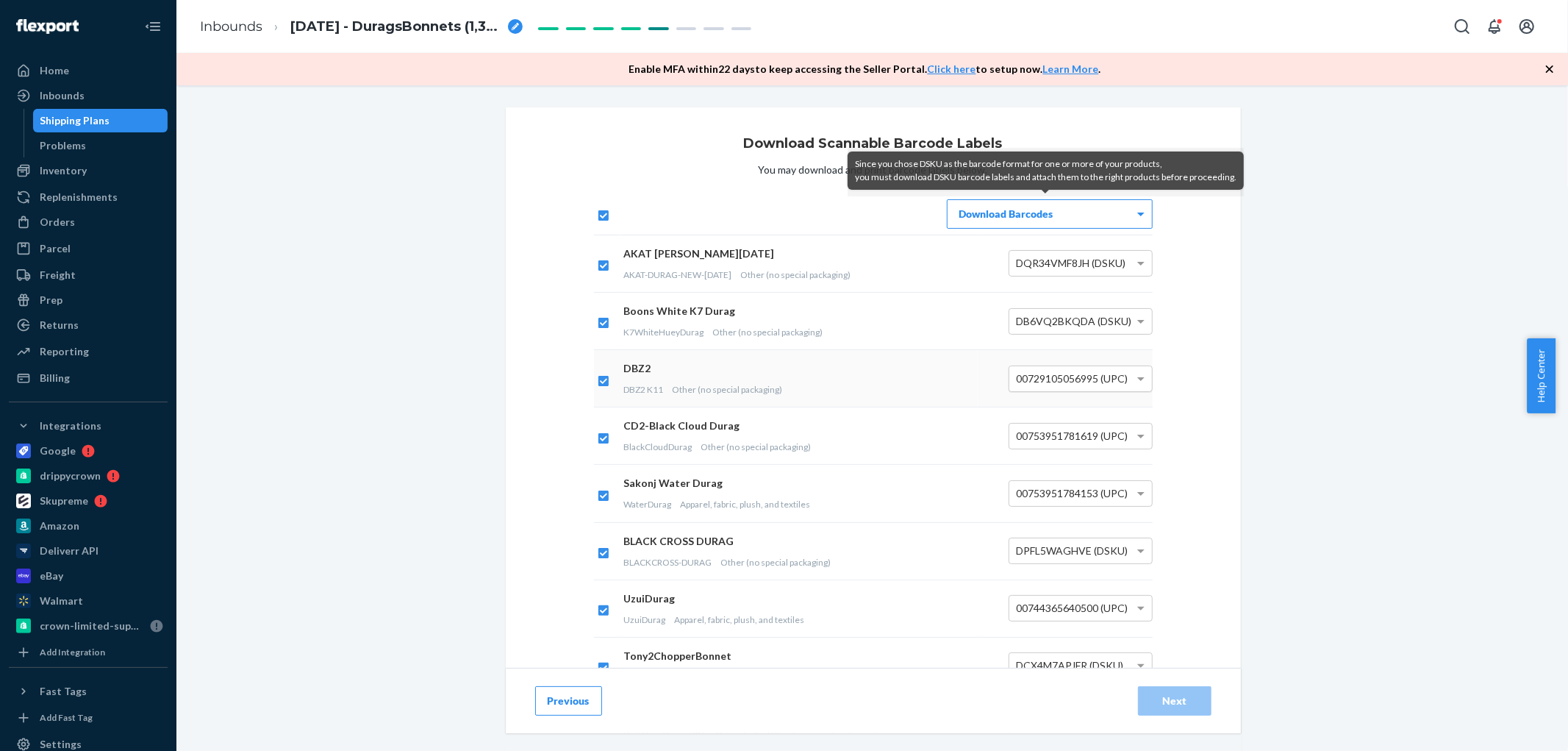
click at [1082, 370] on div "00729105056995 (UPC)" at bounding box center [1080, 379] width 143 height 25
click at [1097, 428] on div "00753951781619 (UPC)" at bounding box center [1080, 436] width 143 height 25
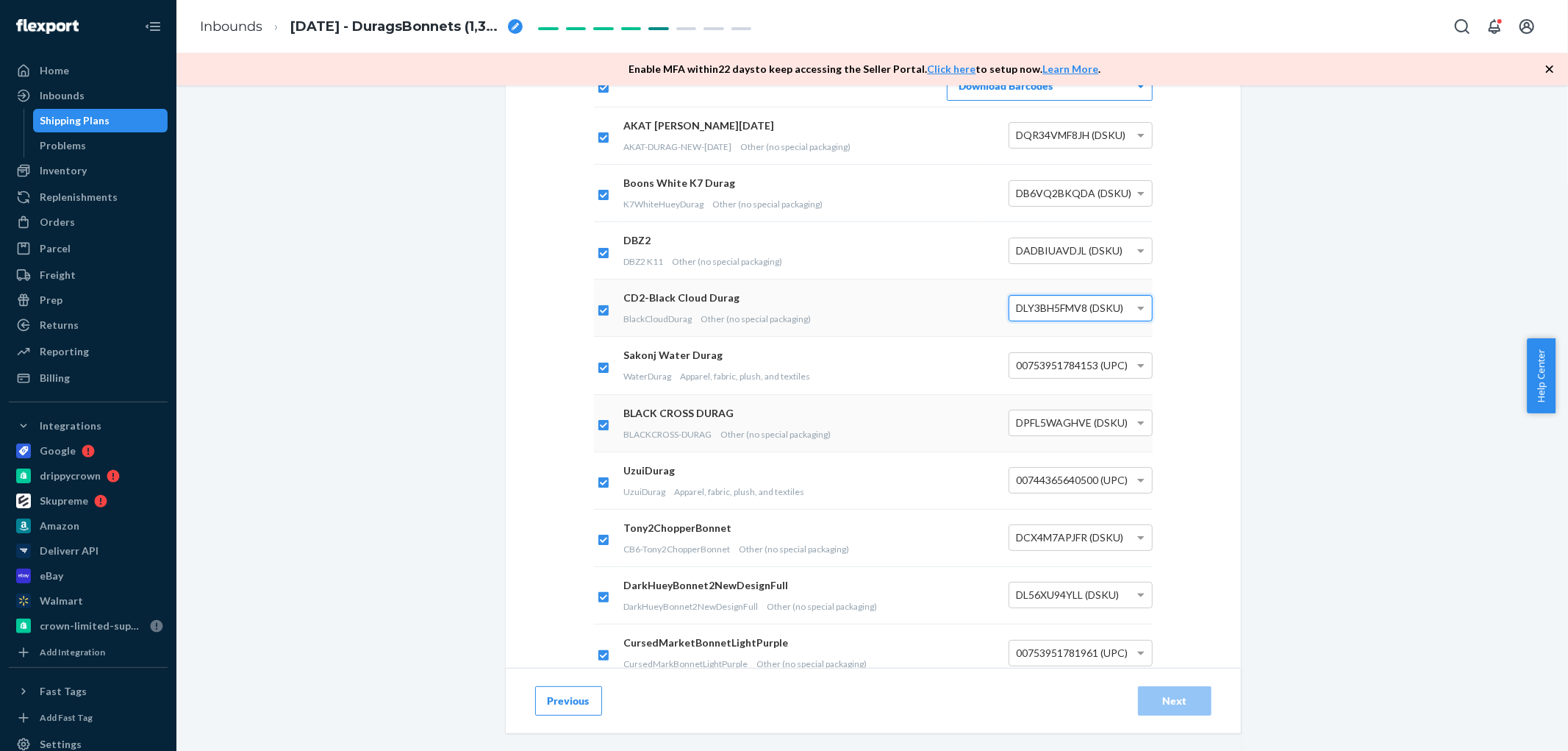
scroll to position [163, 0]
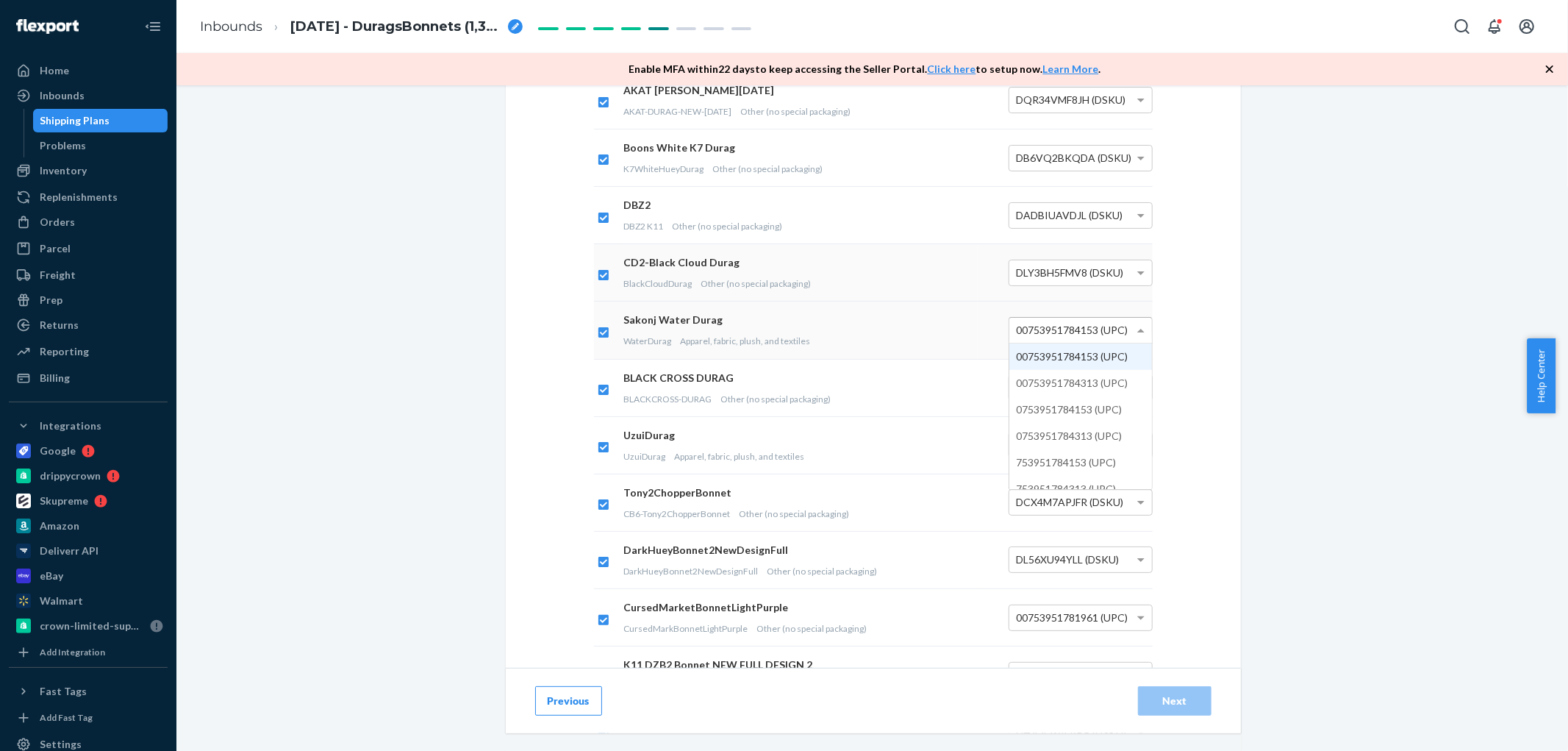
click at [1134, 328] on span at bounding box center [1143, 329] width 18 height 25
click at [1119, 442] on span "00744365640500 (UPC)" at bounding box center [1073, 444] width 112 height 13
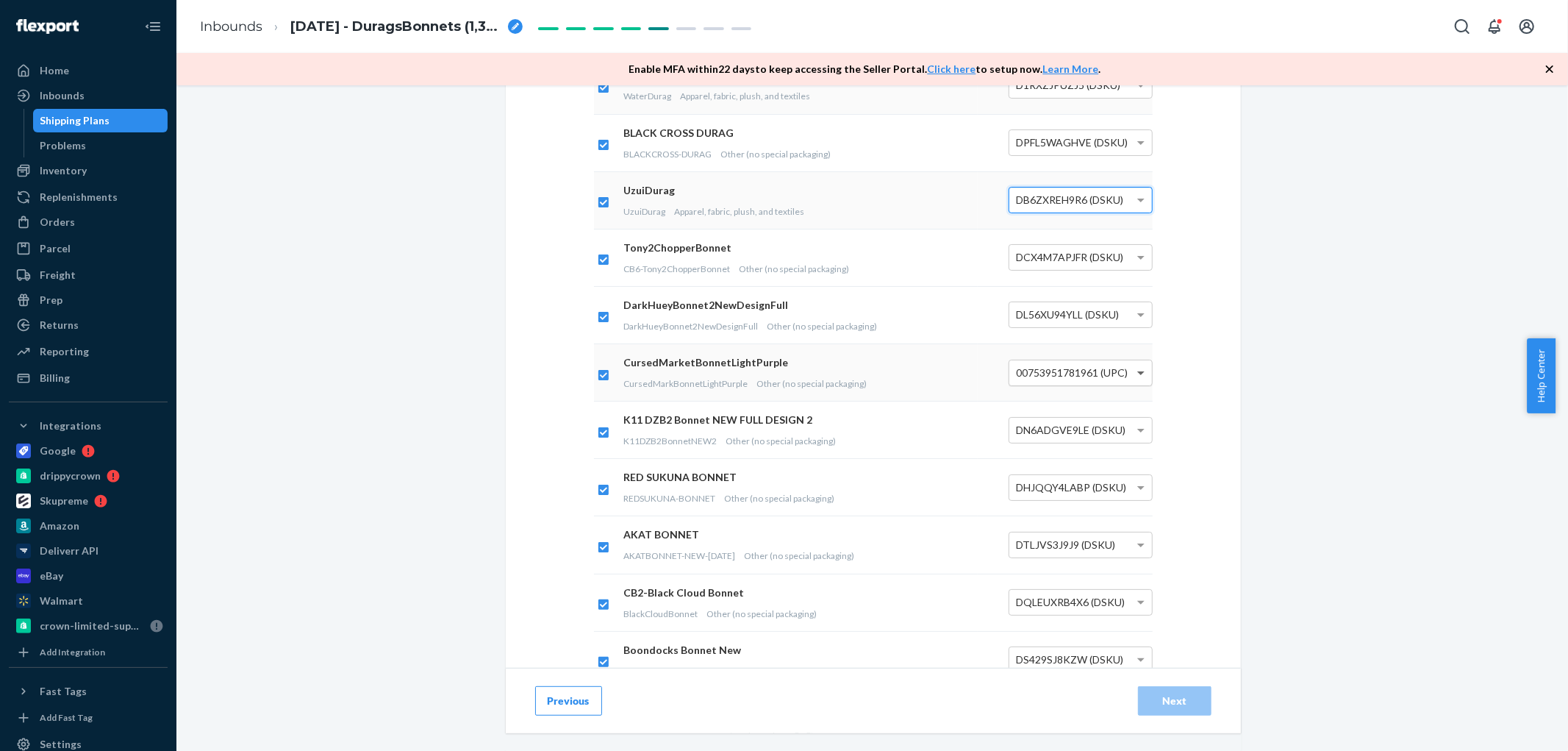
click at [1137, 366] on span at bounding box center [1143, 372] width 18 height 25
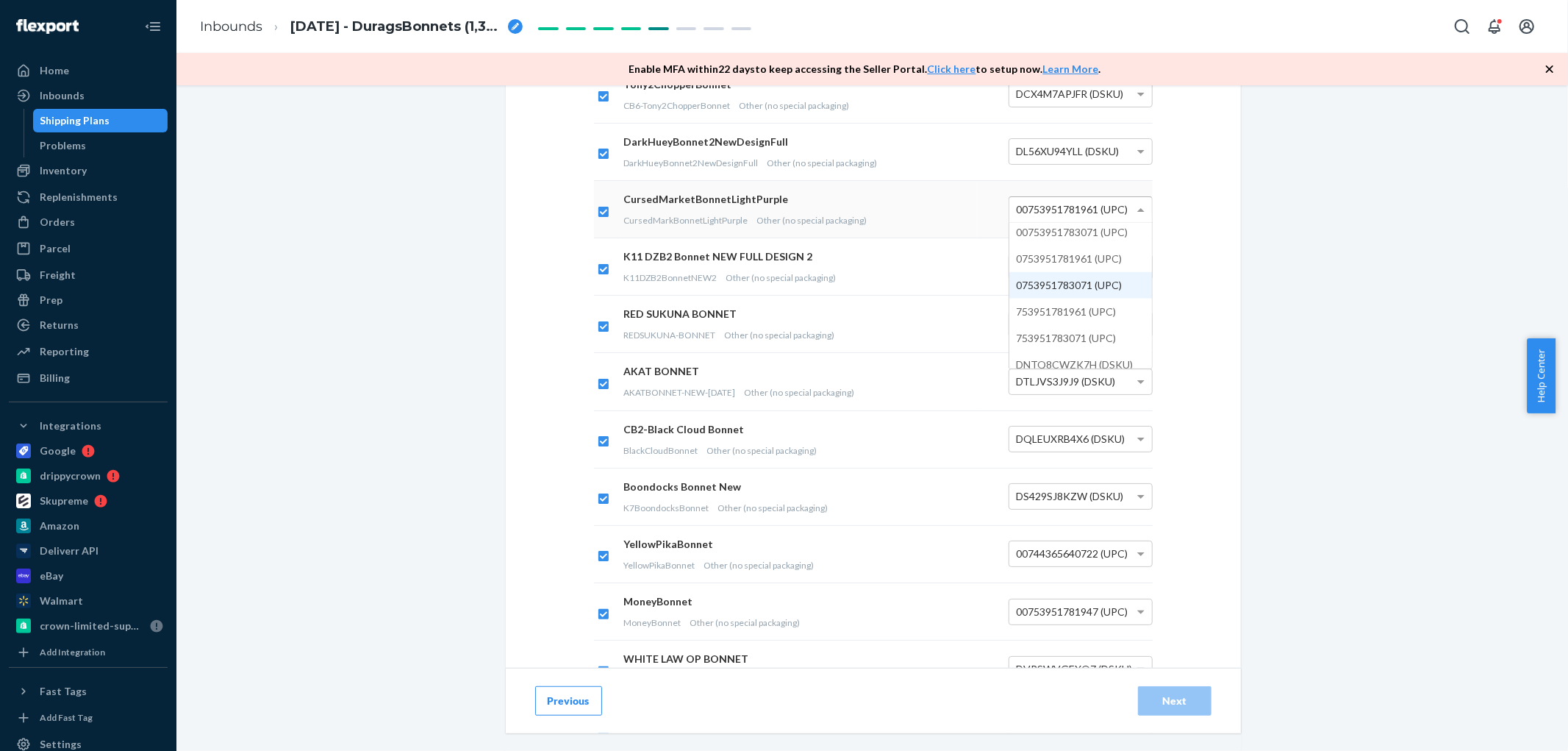
scroll to position [54, 0]
click at [1091, 263] on span "DN6ADGVE9LE (DSKU)" at bounding box center [1071, 267] width 110 height 13
click at [1221, 292] on div "Download Scannable Barcode Labels You may download and print barcode labels bel…" at bounding box center [873, 562] width 735 height 2053
click at [1122, 326] on div "DHJQQY4LABP (DSKU)" at bounding box center [1080, 324] width 143 height 25
click at [1211, 320] on div "Download Scannable Barcode Labels You may download and print barcode labels bel…" at bounding box center [873, 562] width 735 height 2053
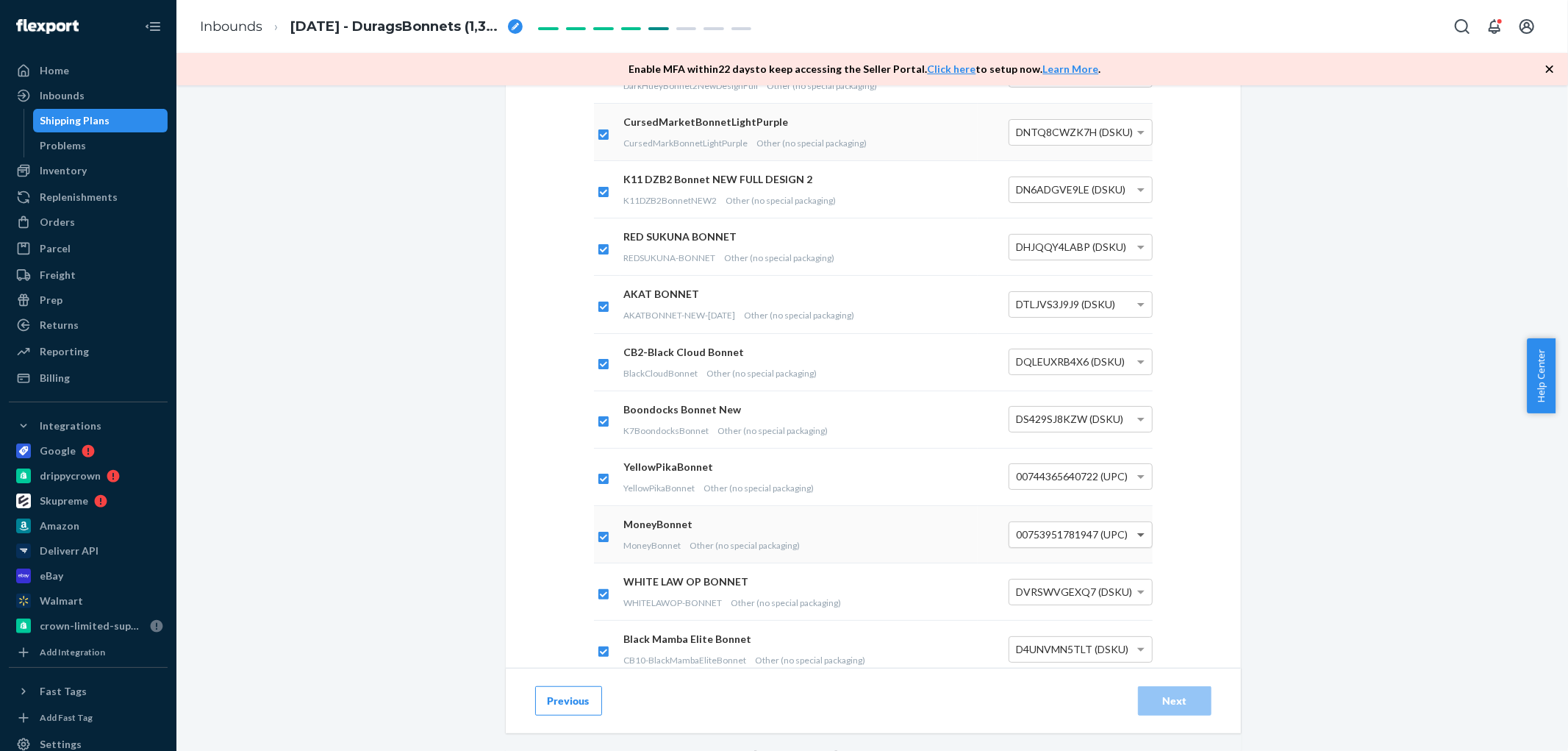
scroll to position [735, 0]
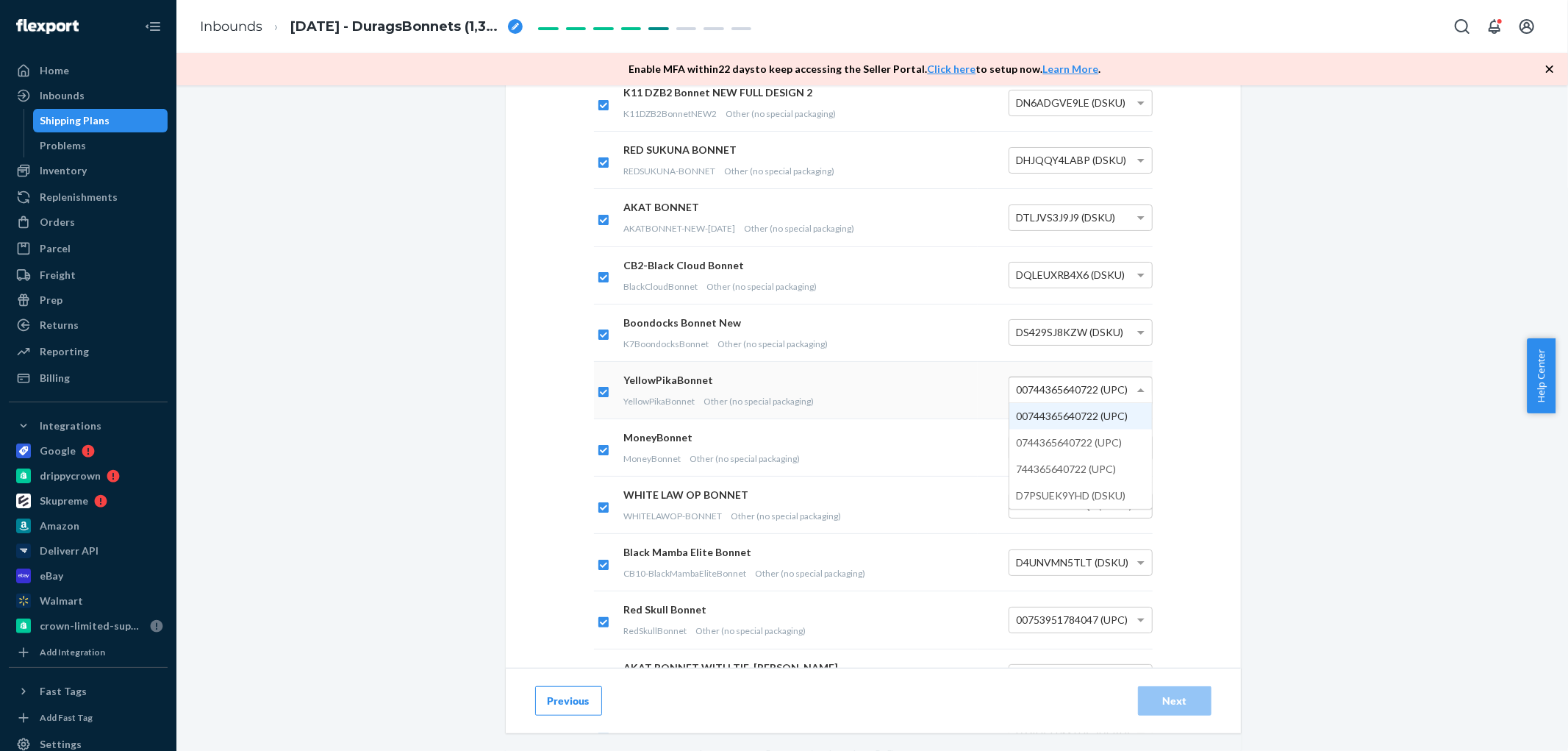
click at [1134, 399] on span at bounding box center [1143, 389] width 18 height 25
click at [1094, 438] on div "00753951781947 (UPC)" at bounding box center [1080, 447] width 143 height 25
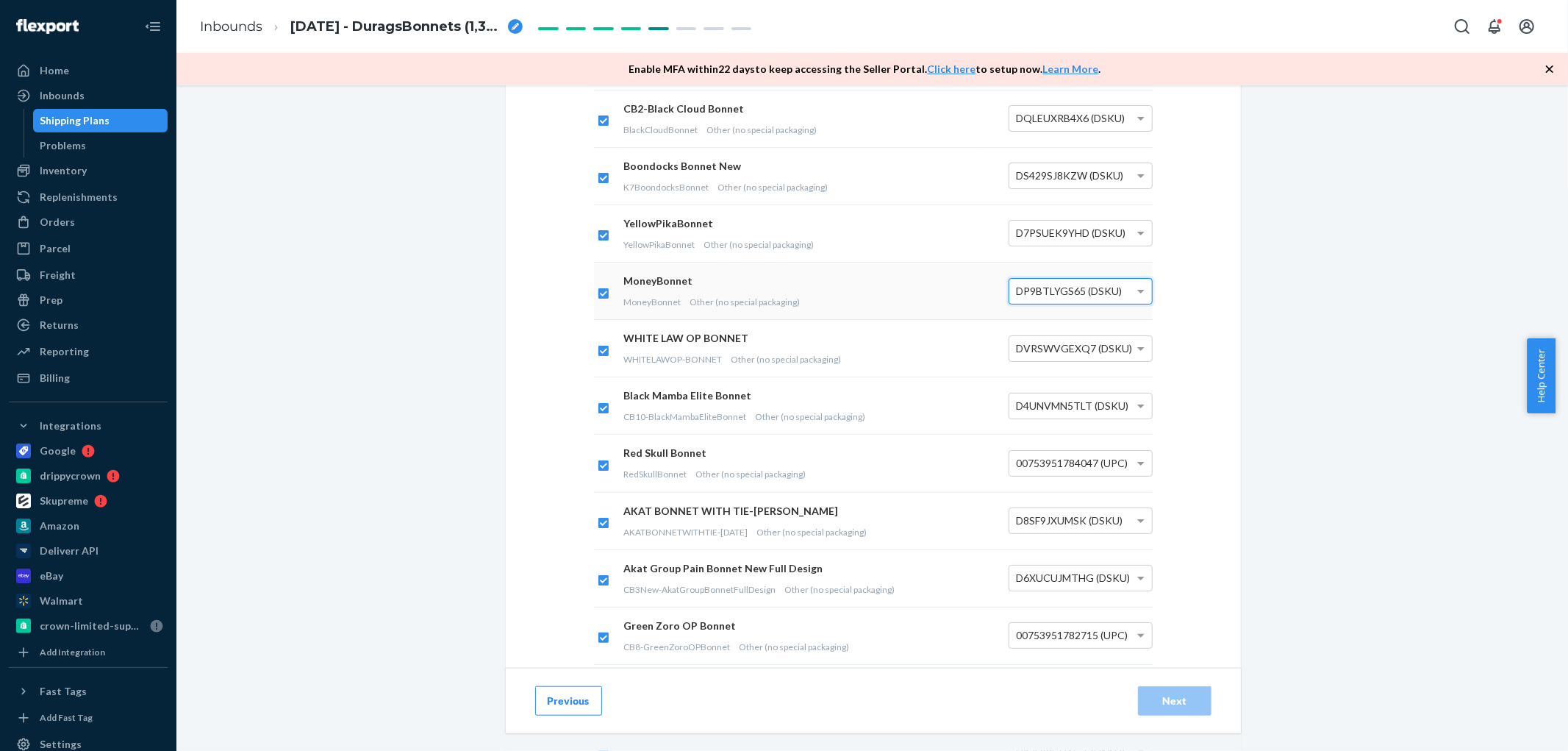
scroll to position [898, 0]
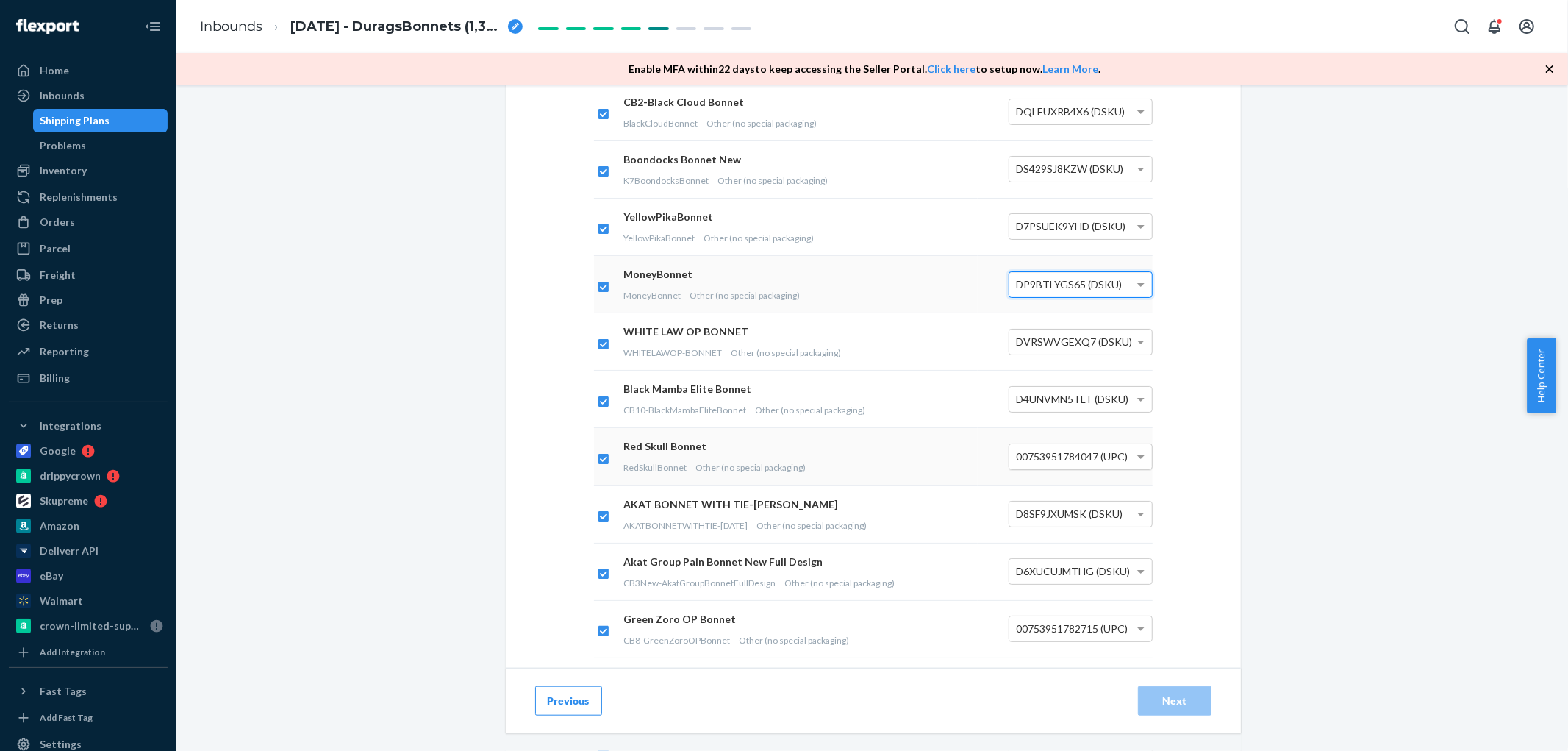
click at [1121, 456] on span "00753951784047 (UPC)" at bounding box center [1073, 456] width 112 height 13
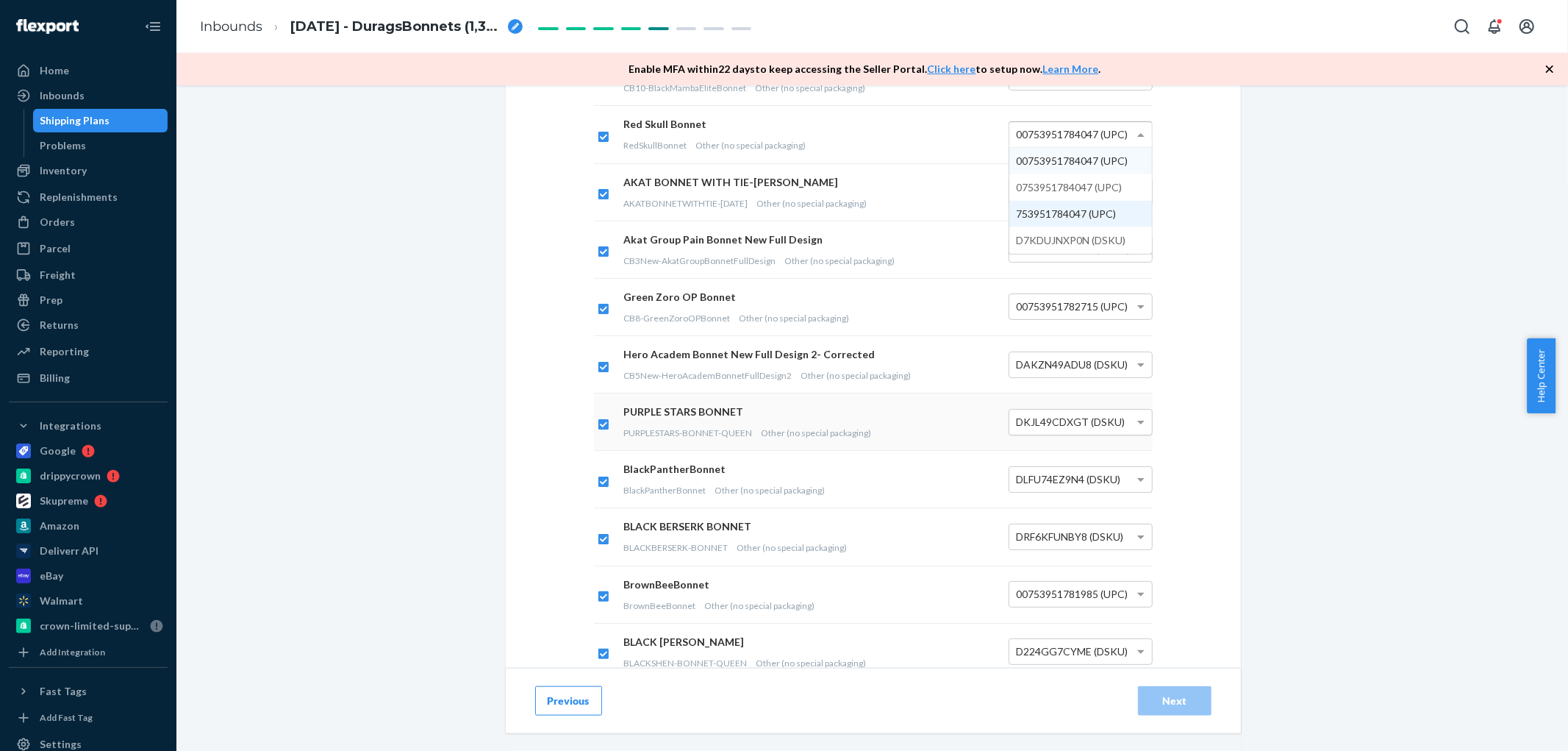
scroll to position [1225, 0]
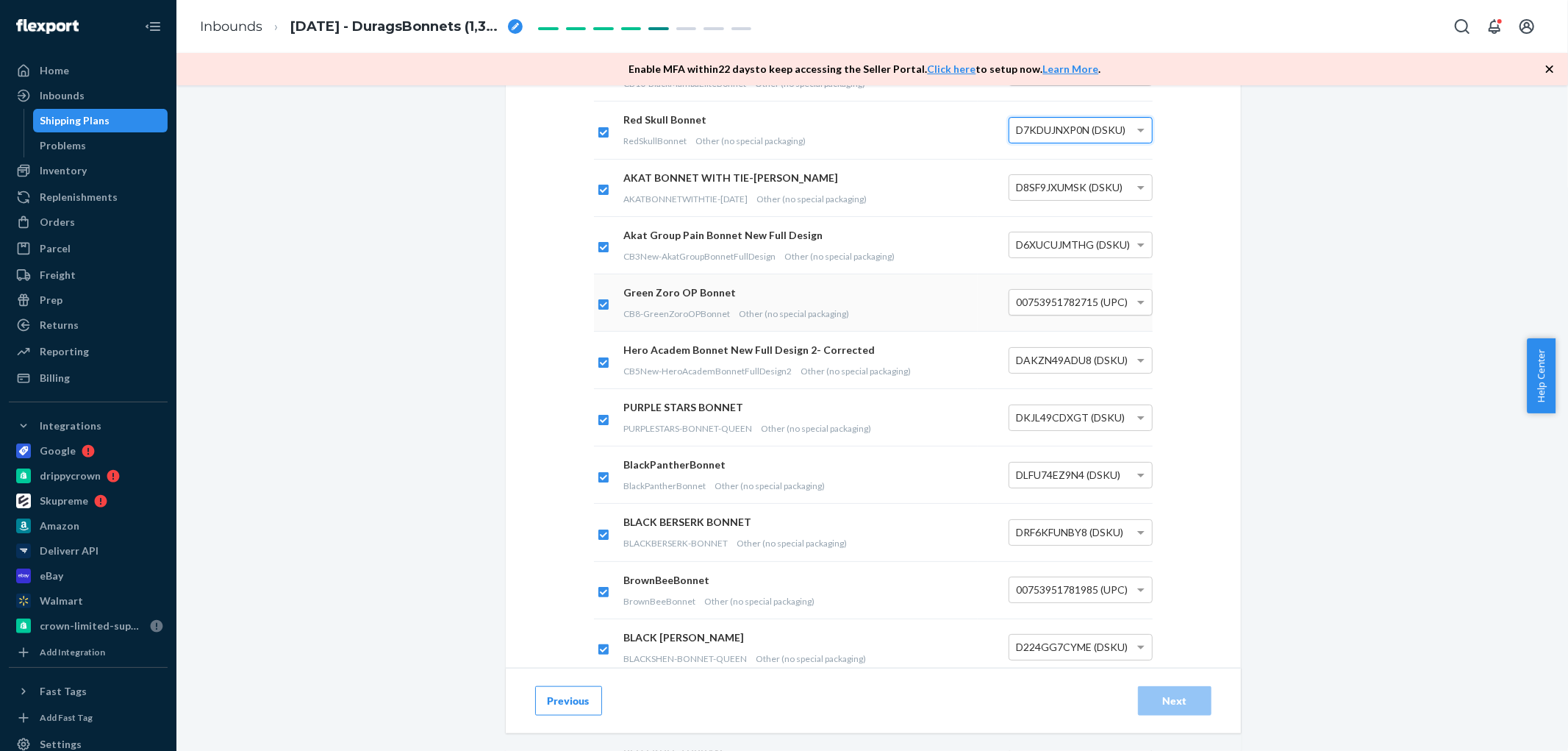
click at [1113, 315] on div "00753951782715 (UPC)" at bounding box center [1080, 302] width 144 height 26
click at [1091, 362] on span "DAKZN49ADU8 (DSKU)" at bounding box center [1073, 360] width 112 height 13
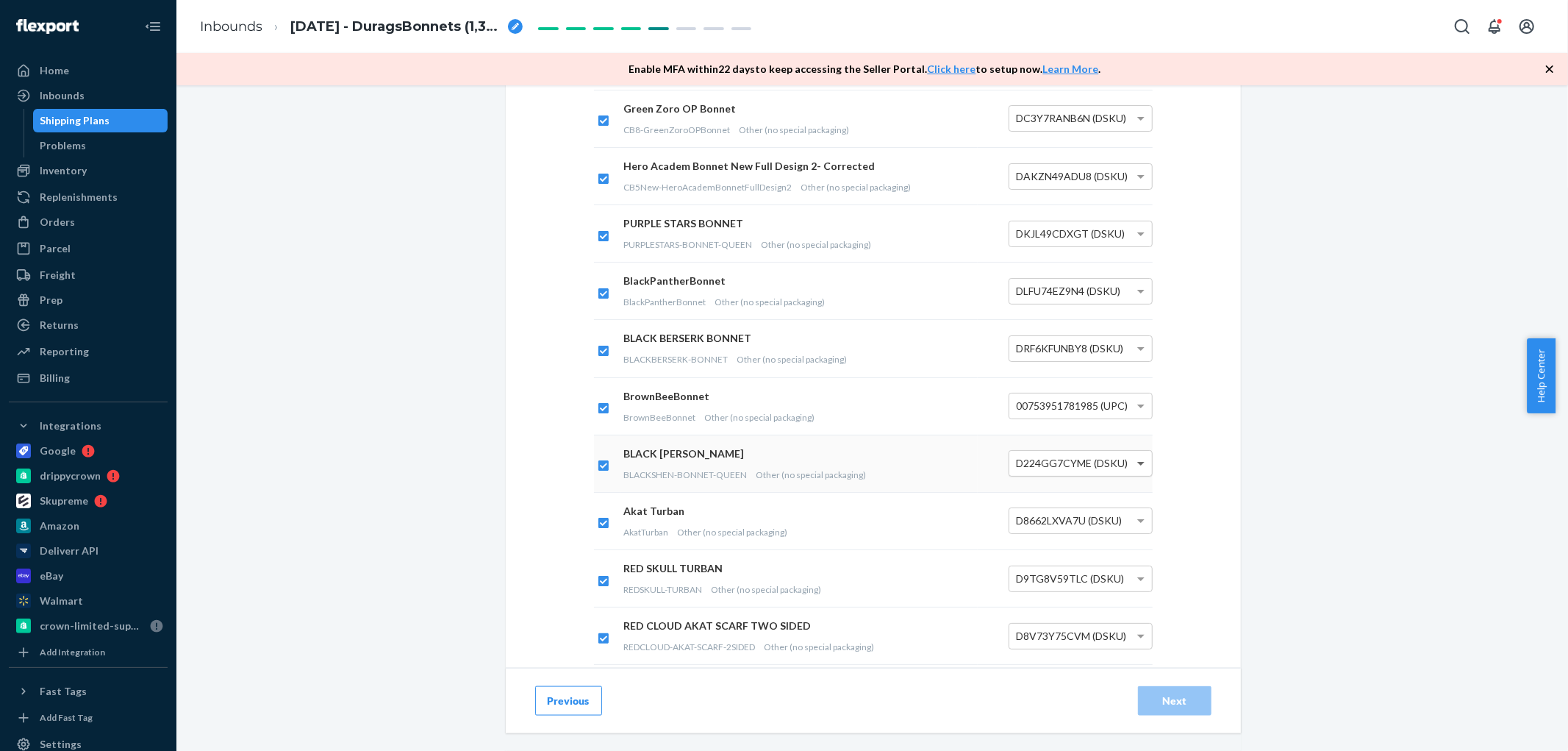
scroll to position [1471, 0]
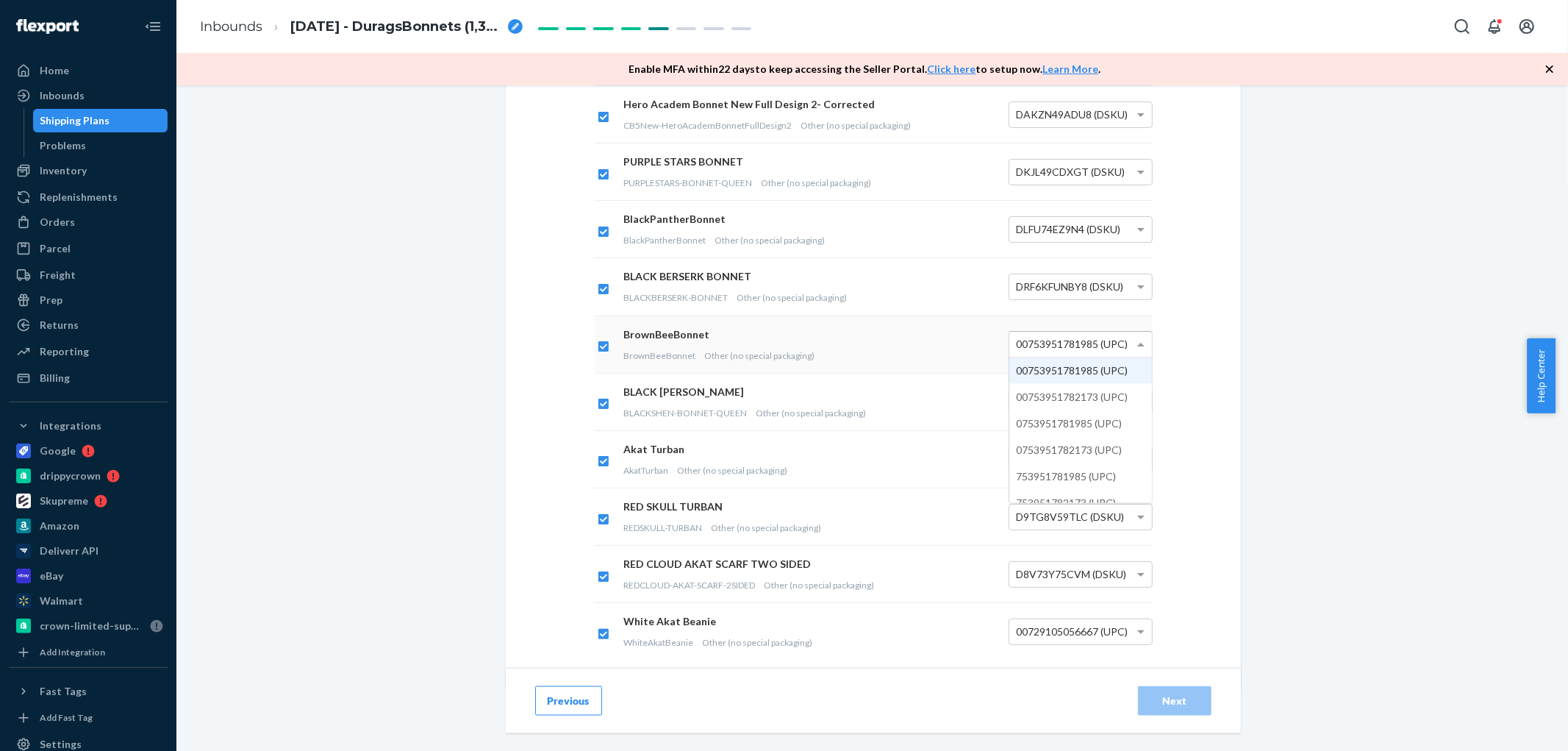
click at [1119, 348] on span "00753951781985 (UPC)" at bounding box center [1073, 344] width 112 height 13
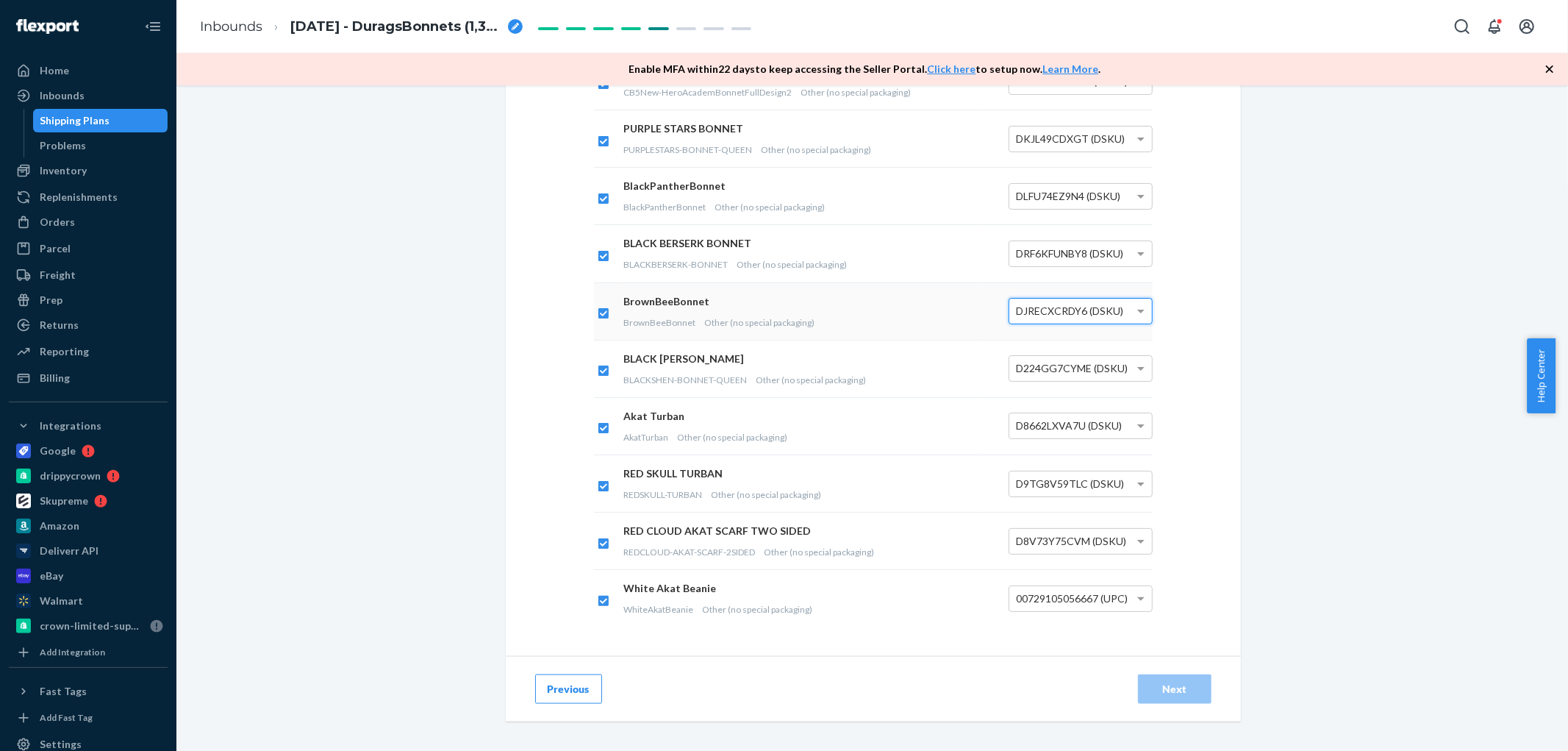
scroll to position [1539, 0]
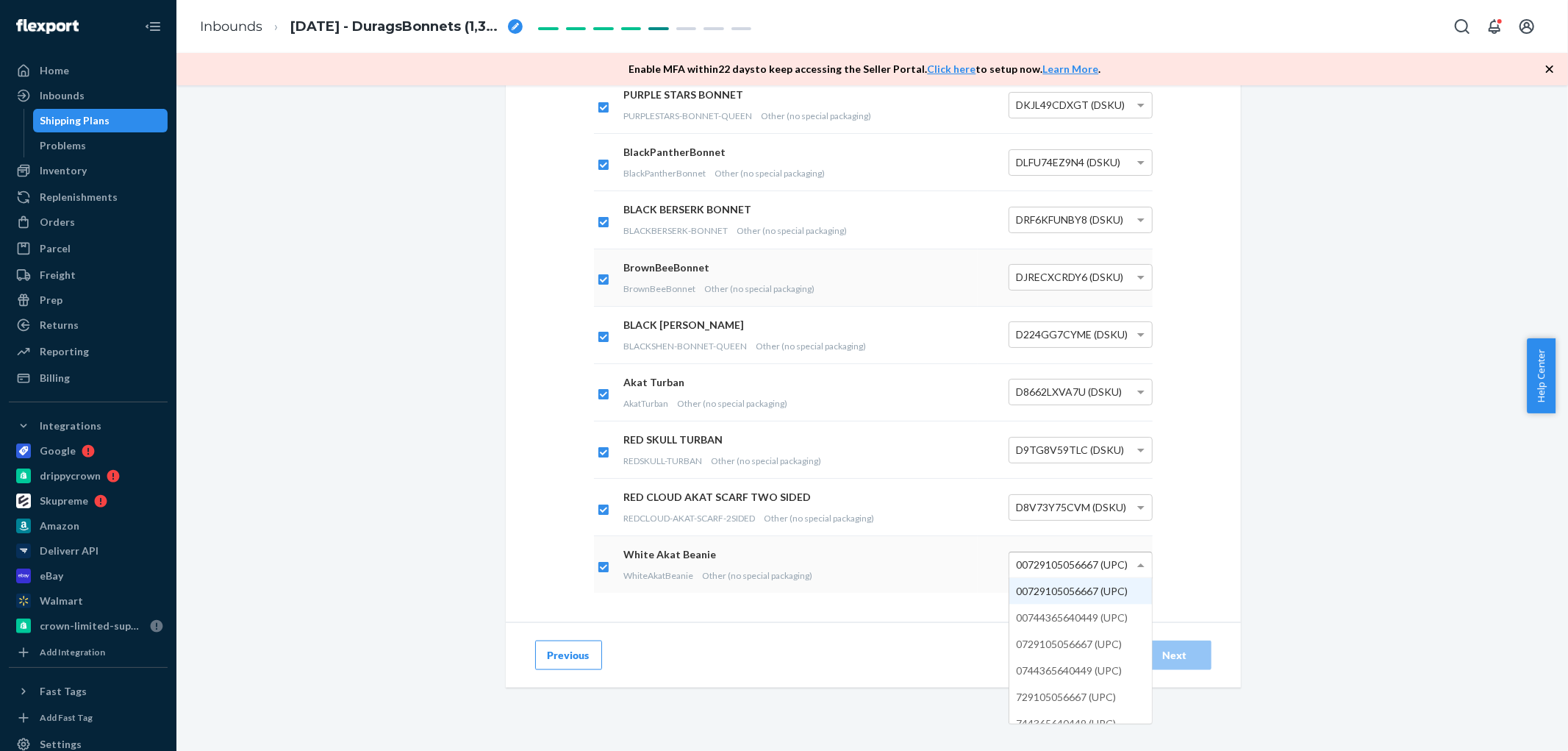
click at [1114, 557] on div "00729105056667 (UPC)" at bounding box center [1080, 564] width 143 height 25
drag, startPoint x: 1077, startPoint y: 703, endPoint x: 1076, endPoint y: 679, distance: 24.0
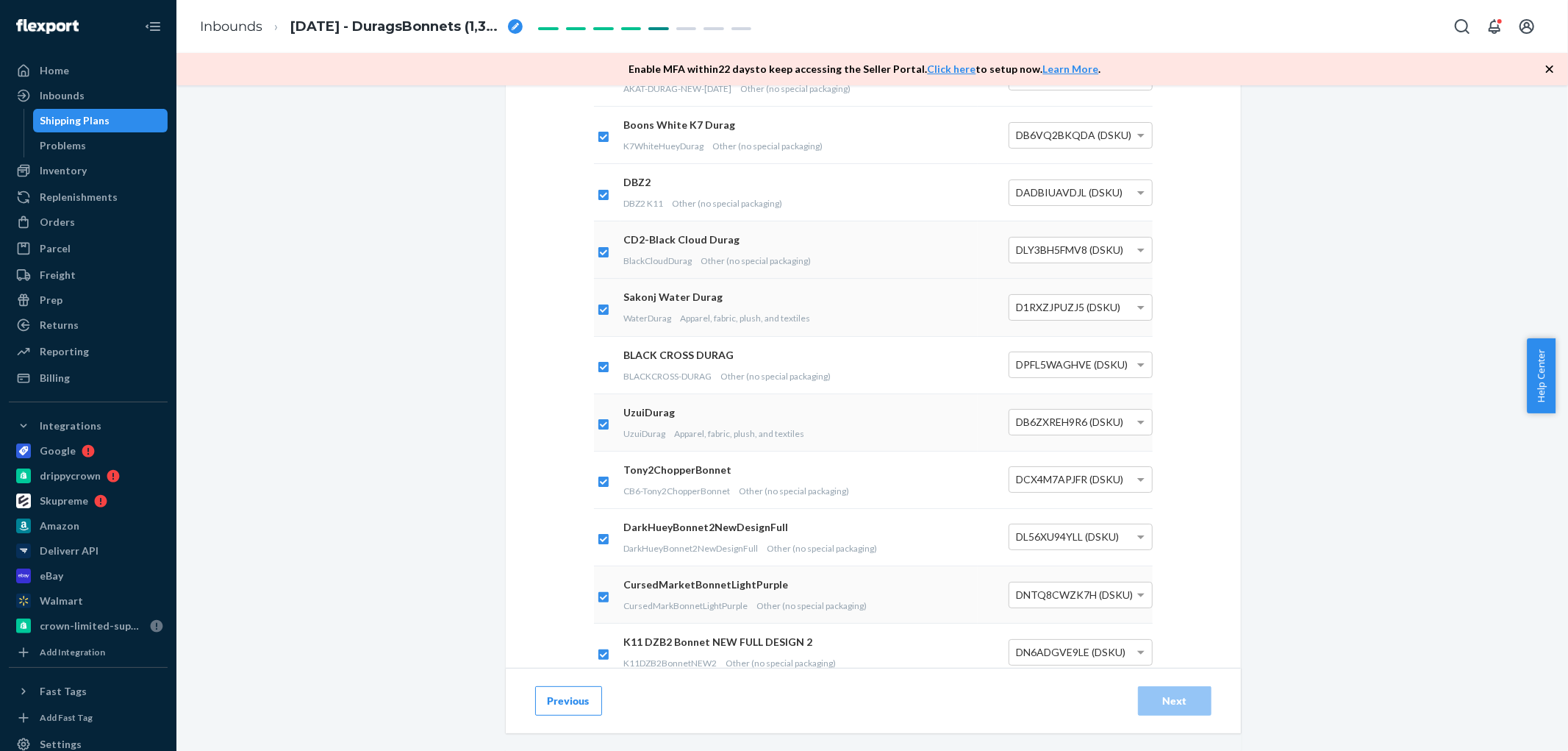
scroll to position [0, 0]
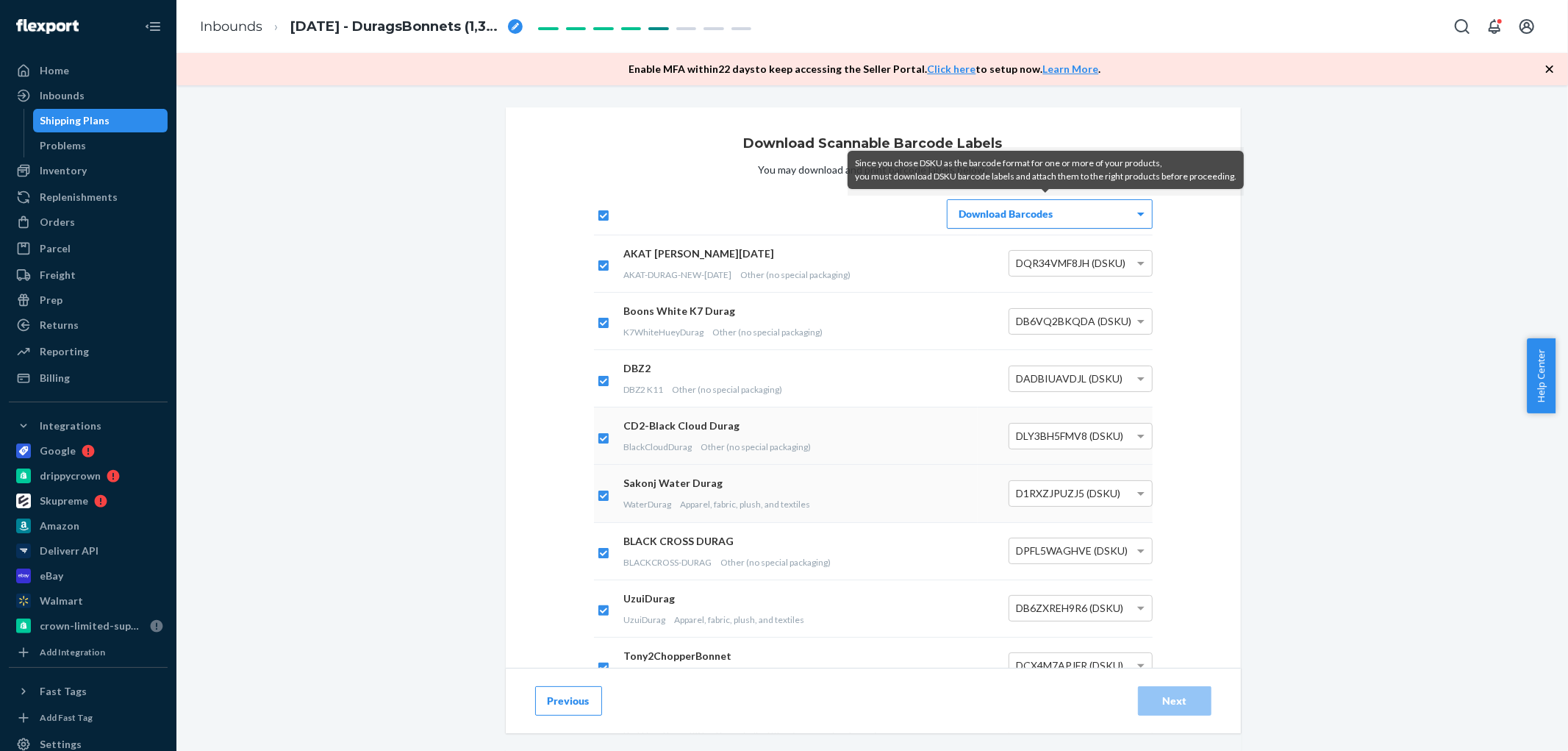
click at [1088, 218] on div "Download Barcodes" at bounding box center [1050, 214] width 205 height 28
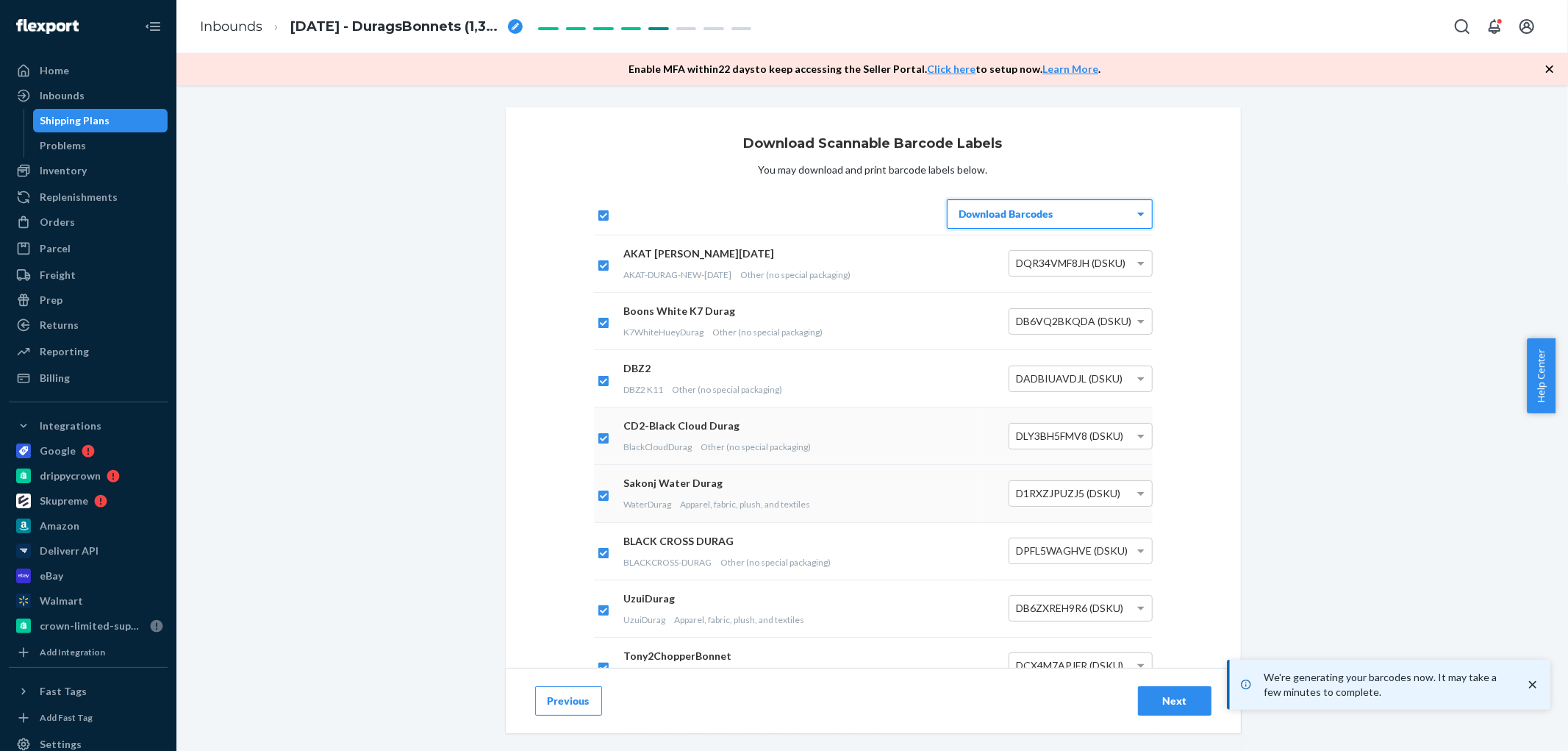
click at [1189, 713] on button "Next" at bounding box center [1174, 700] width 73 height 29
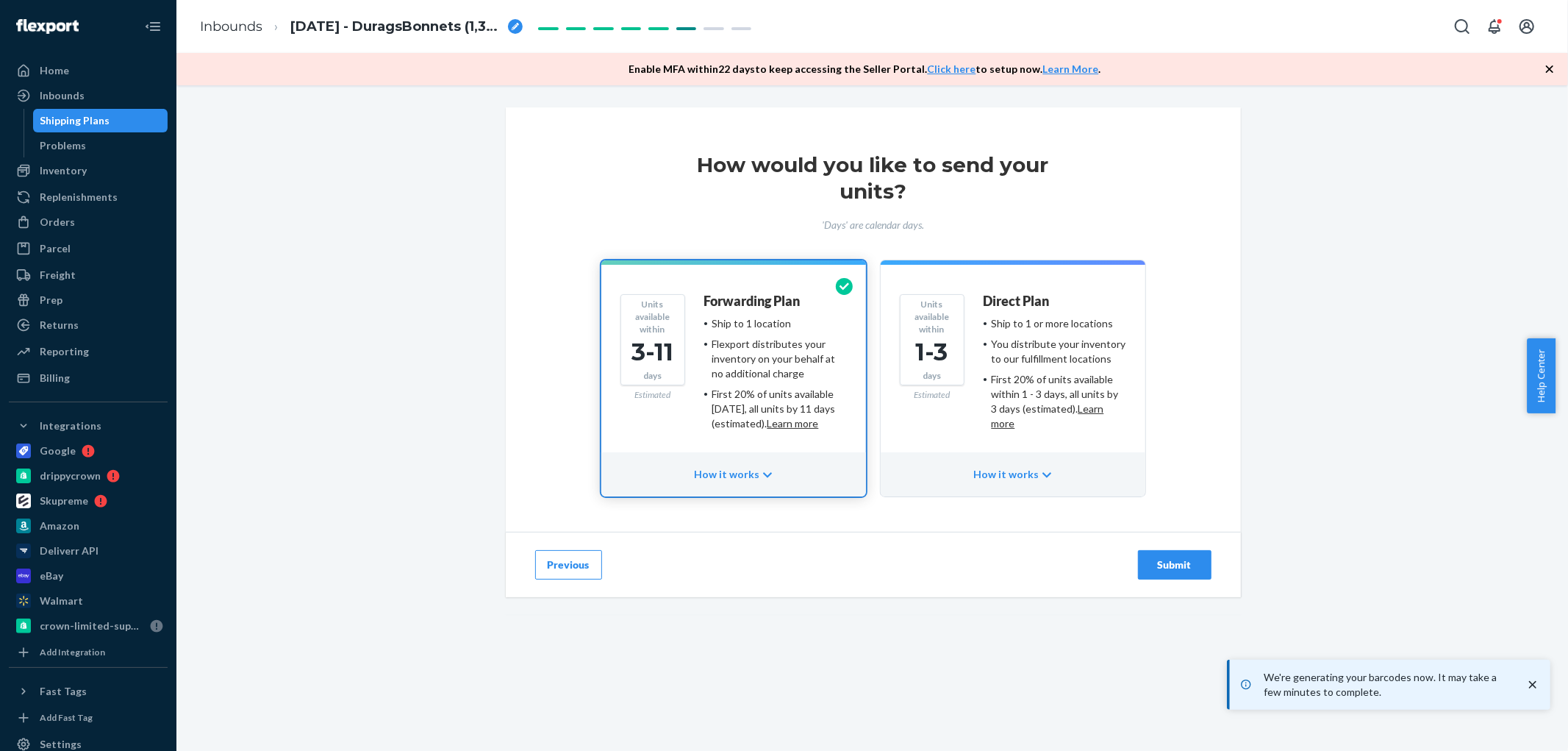
click at [1150, 556] on button "Submit" at bounding box center [1174, 564] width 73 height 29
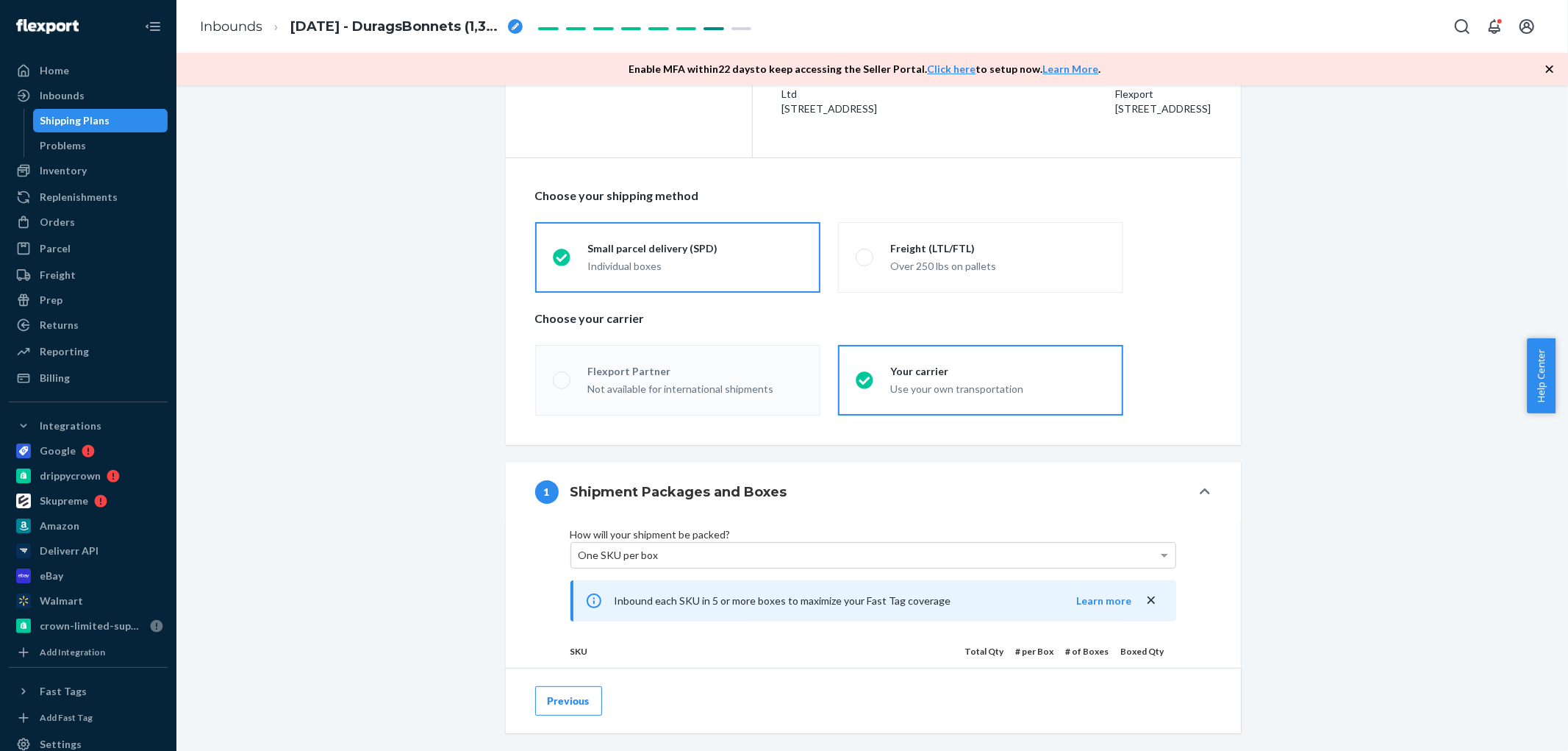
scroll to position [490, 0]
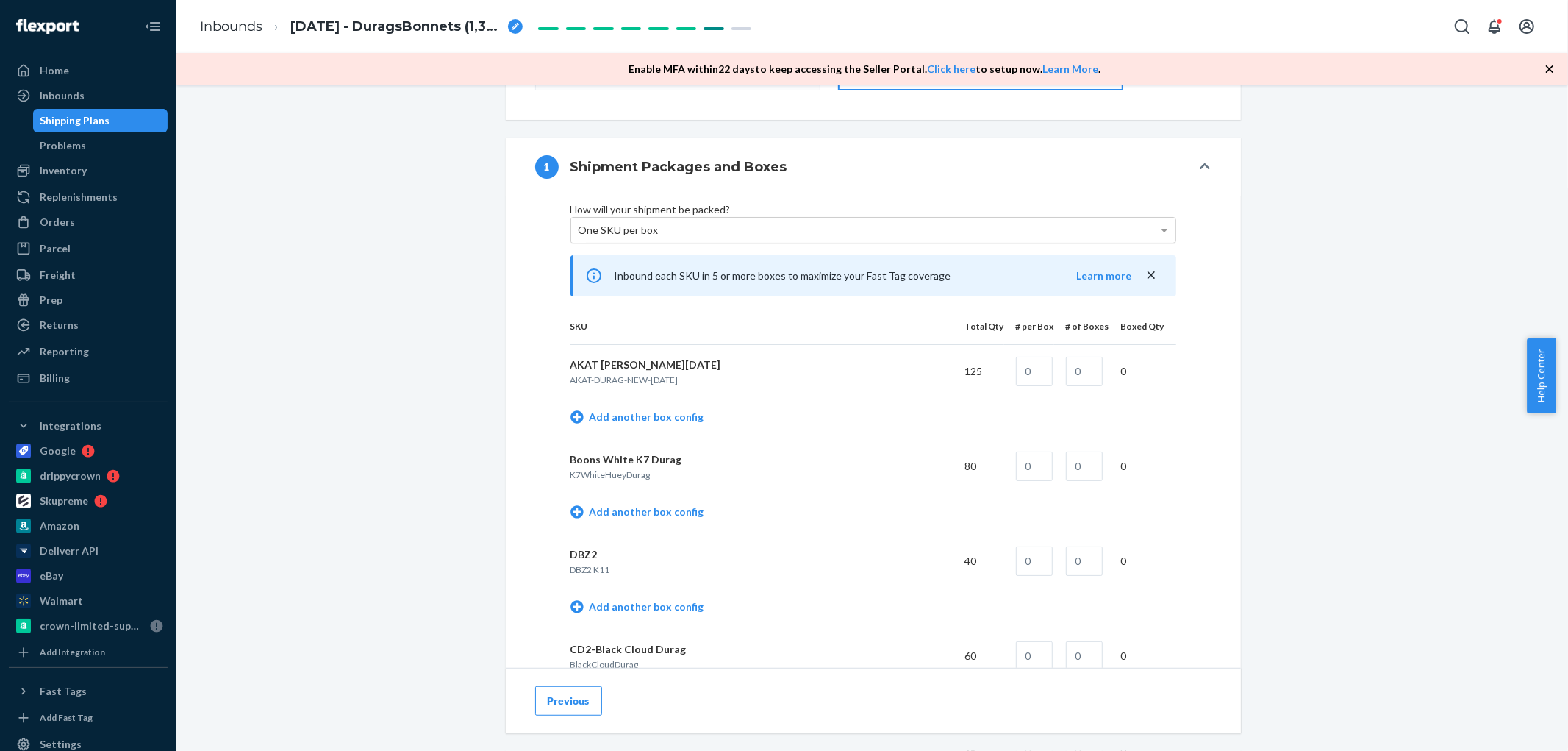
click at [781, 236] on div "One SKU per box" at bounding box center [873, 230] width 604 height 25
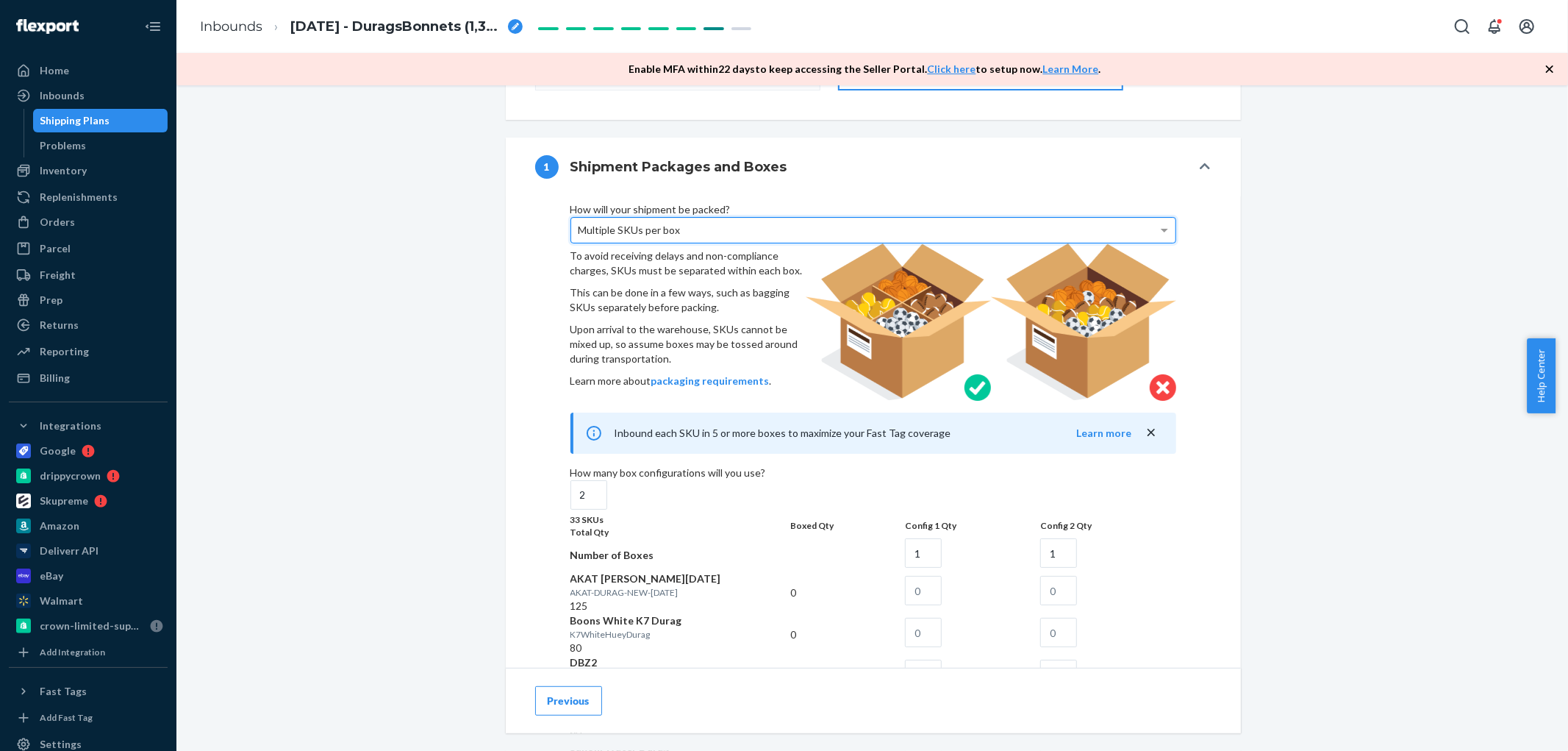
click at [681, 228] on span "Multiple SKUs per box" at bounding box center [629, 230] width 102 height 13
drag, startPoint x: 786, startPoint y: 523, endPoint x: 773, endPoint y: 524, distance: 13.0
click at [607, 510] on input "2" at bounding box center [588, 495] width 37 height 29
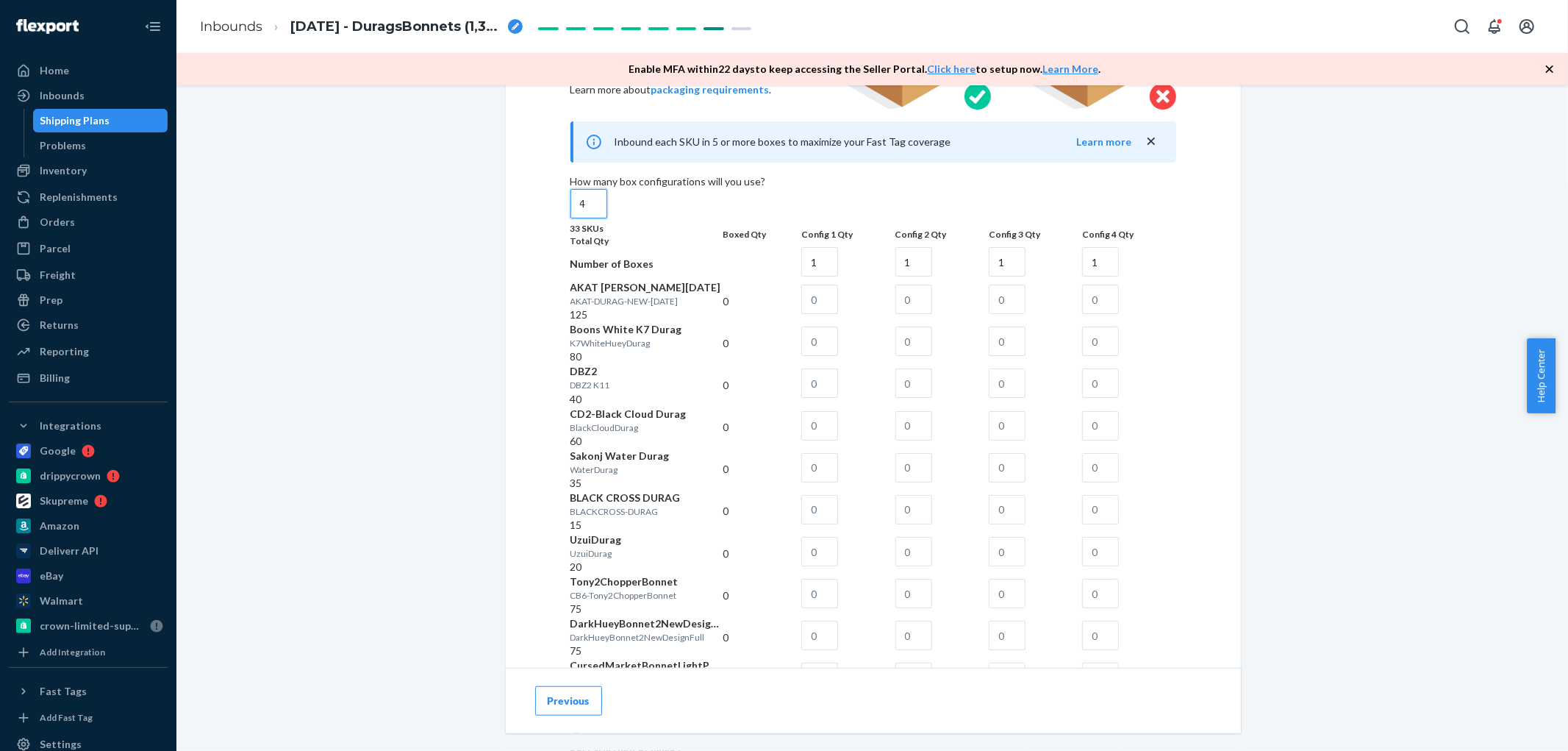
scroll to position [817, 0]
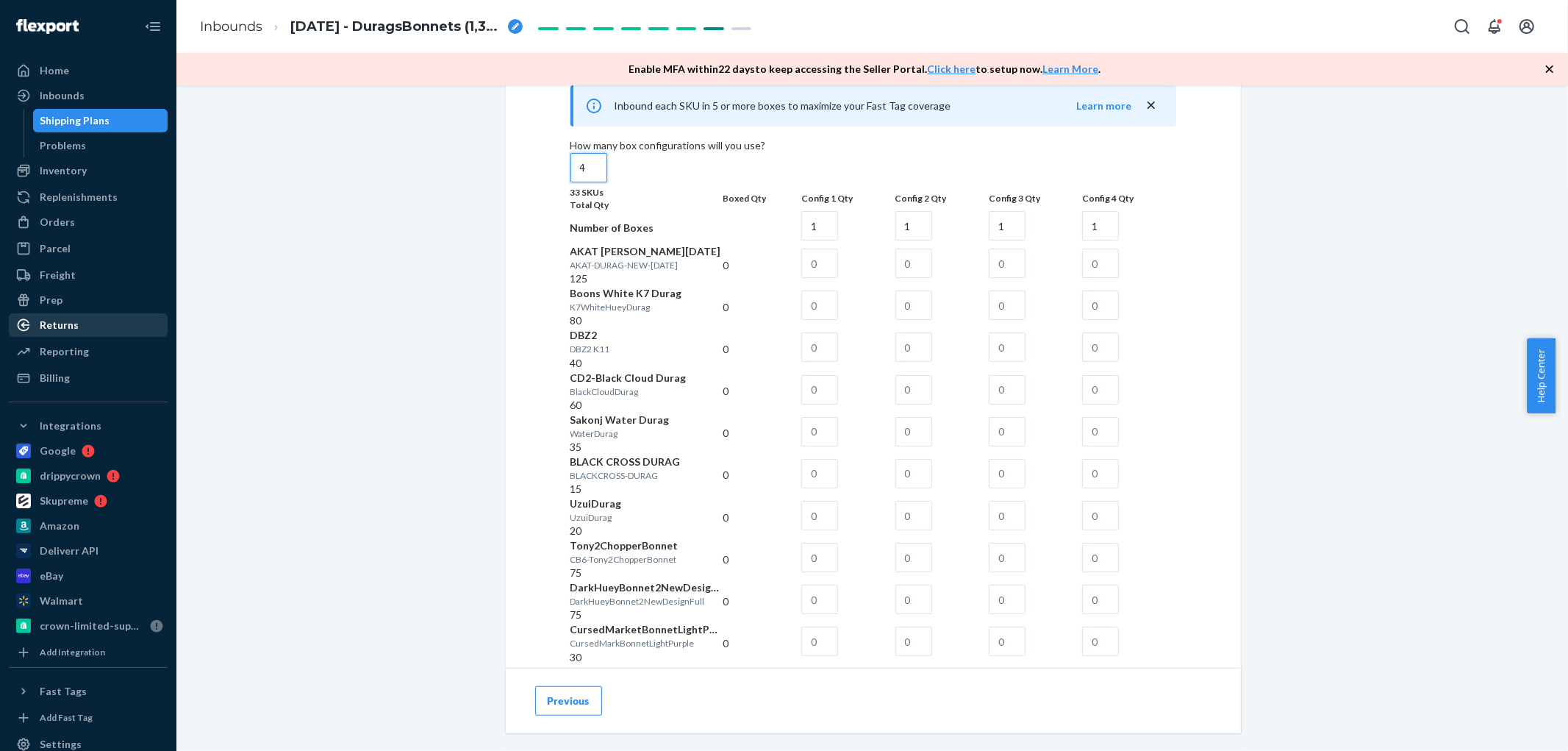
type input "4"
click at [838, 278] on input "text" at bounding box center [819, 263] width 37 height 29
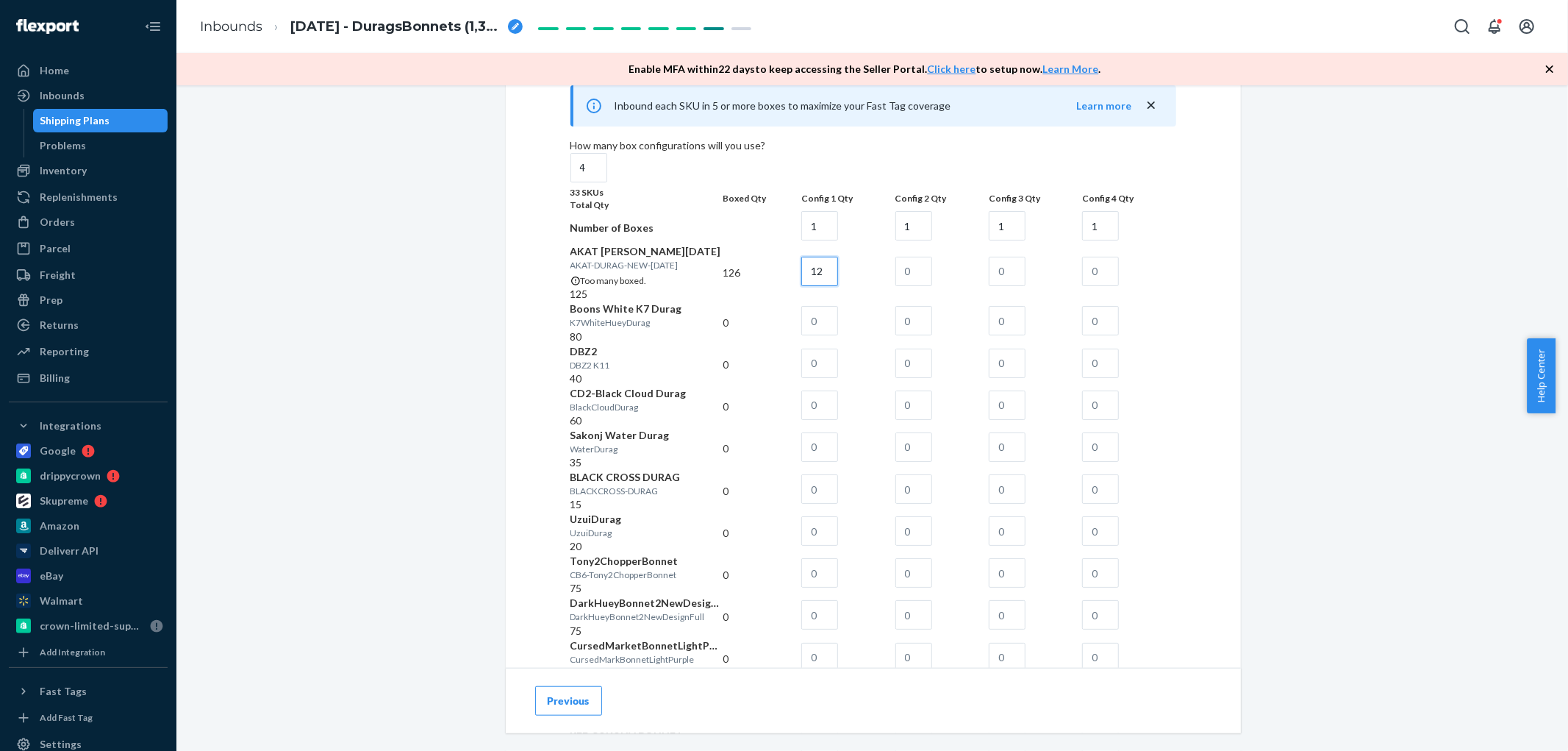
scroll to position [0, 0]
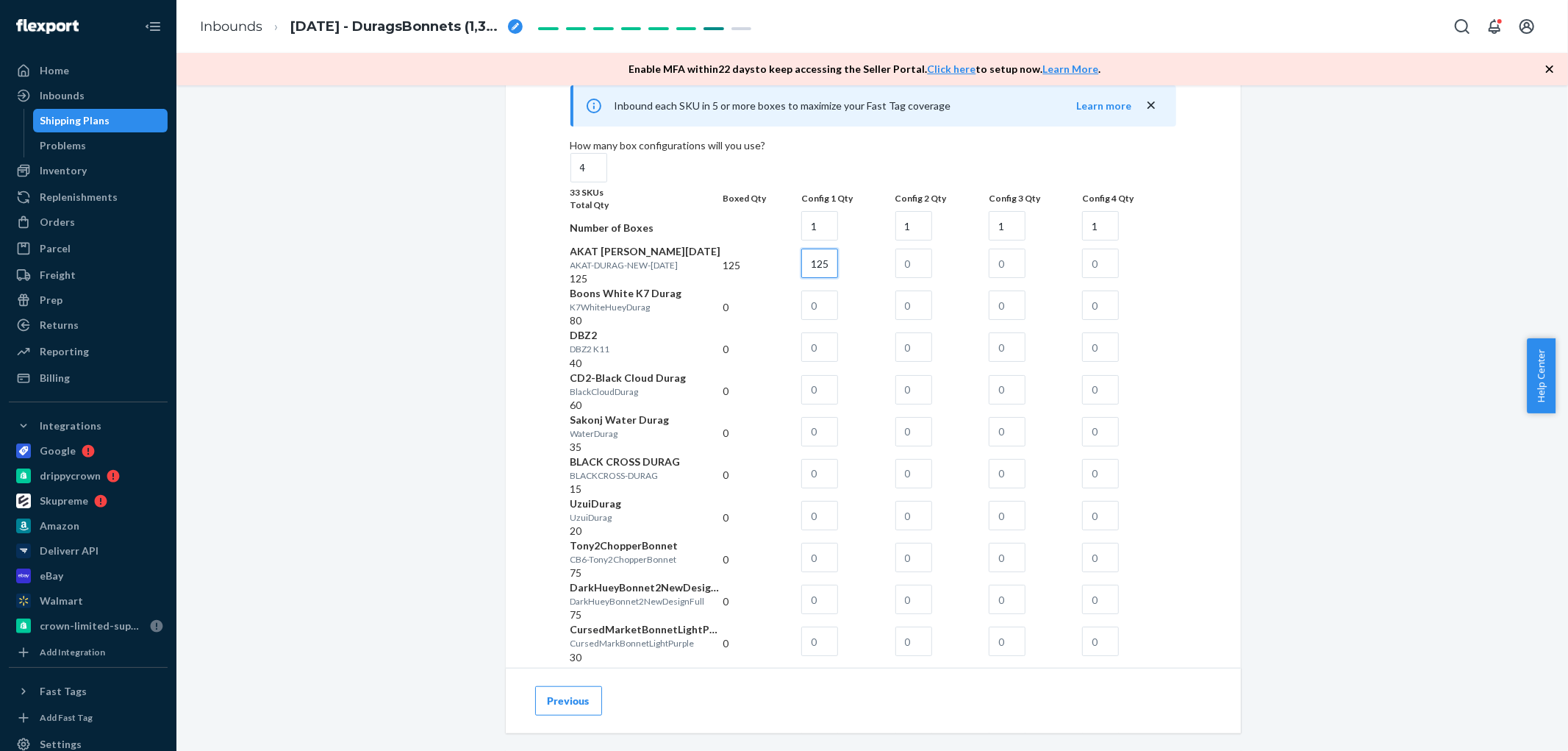
type input "125"
click at [838, 320] on input "text" at bounding box center [819, 304] width 37 height 29
type input "80"
click at [838, 362] on input "text" at bounding box center [819, 347] width 37 height 29
type input "40"
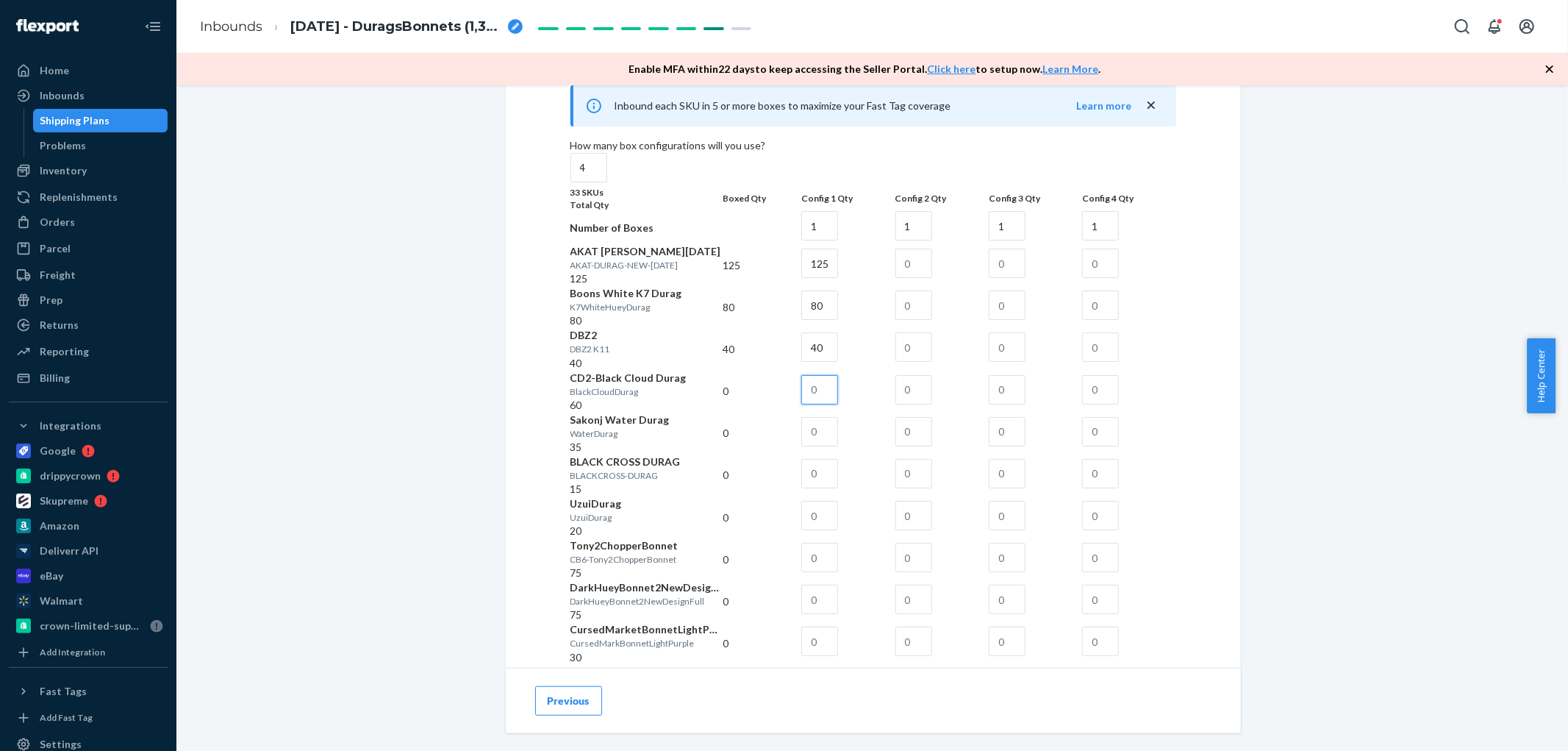
click at [838, 404] on input "text" at bounding box center [819, 389] width 37 height 29
type input "60"
click at [838, 447] on input "text" at bounding box center [819, 431] width 37 height 29
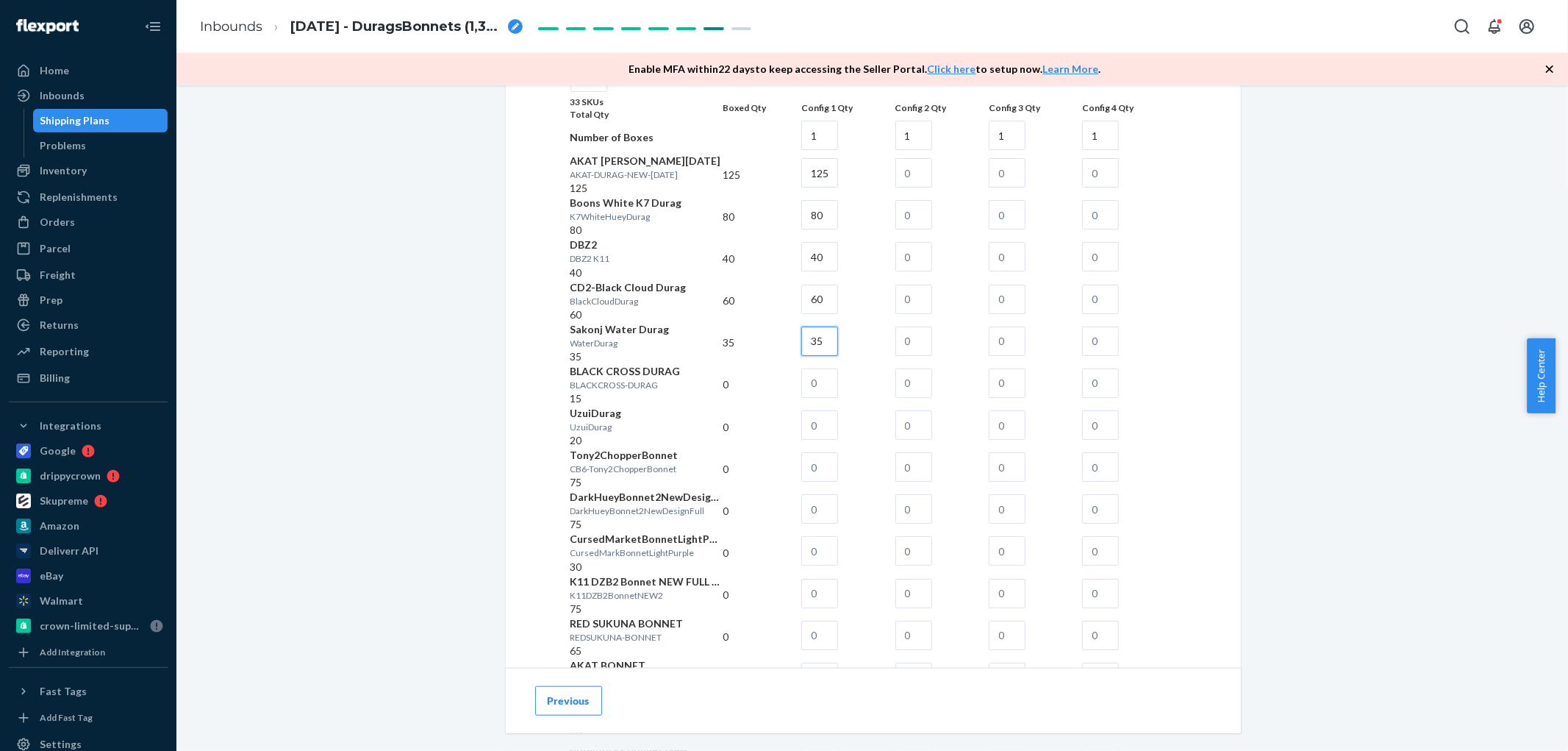
scroll to position [1062, 0]
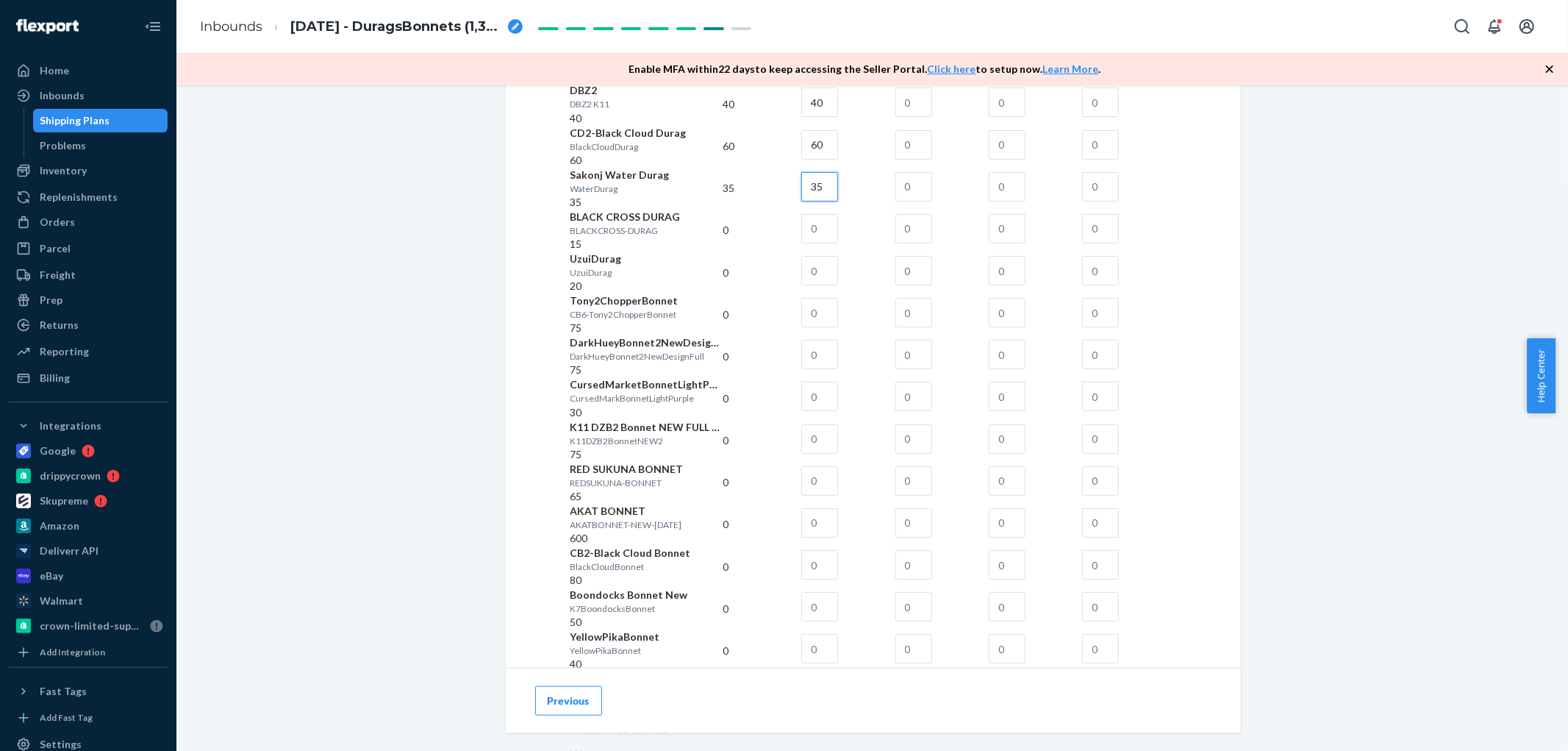
type input "35"
click at [838, 243] on input "text" at bounding box center [819, 228] width 37 height 29
type input "15"
click at [838, 286] on input "text" at bounding box center [819, 270] width 37 height 29
type input "20"
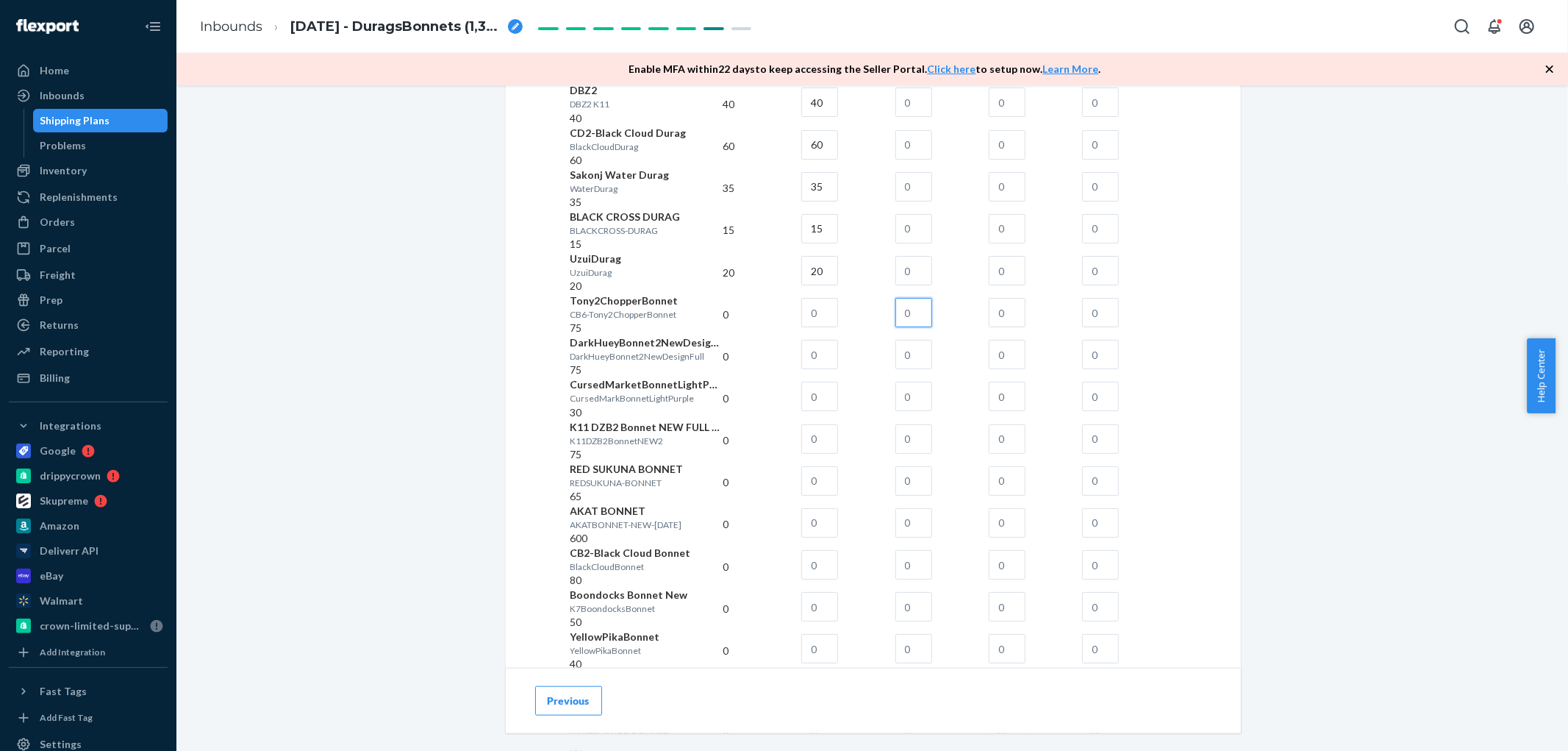
click at [932, 327] on input "text" at bounding box center [914, 312] width 37 height 29
type input "75"
click at [932, 369] on input "text" at bounding box center [914, 354] width 37 height 29
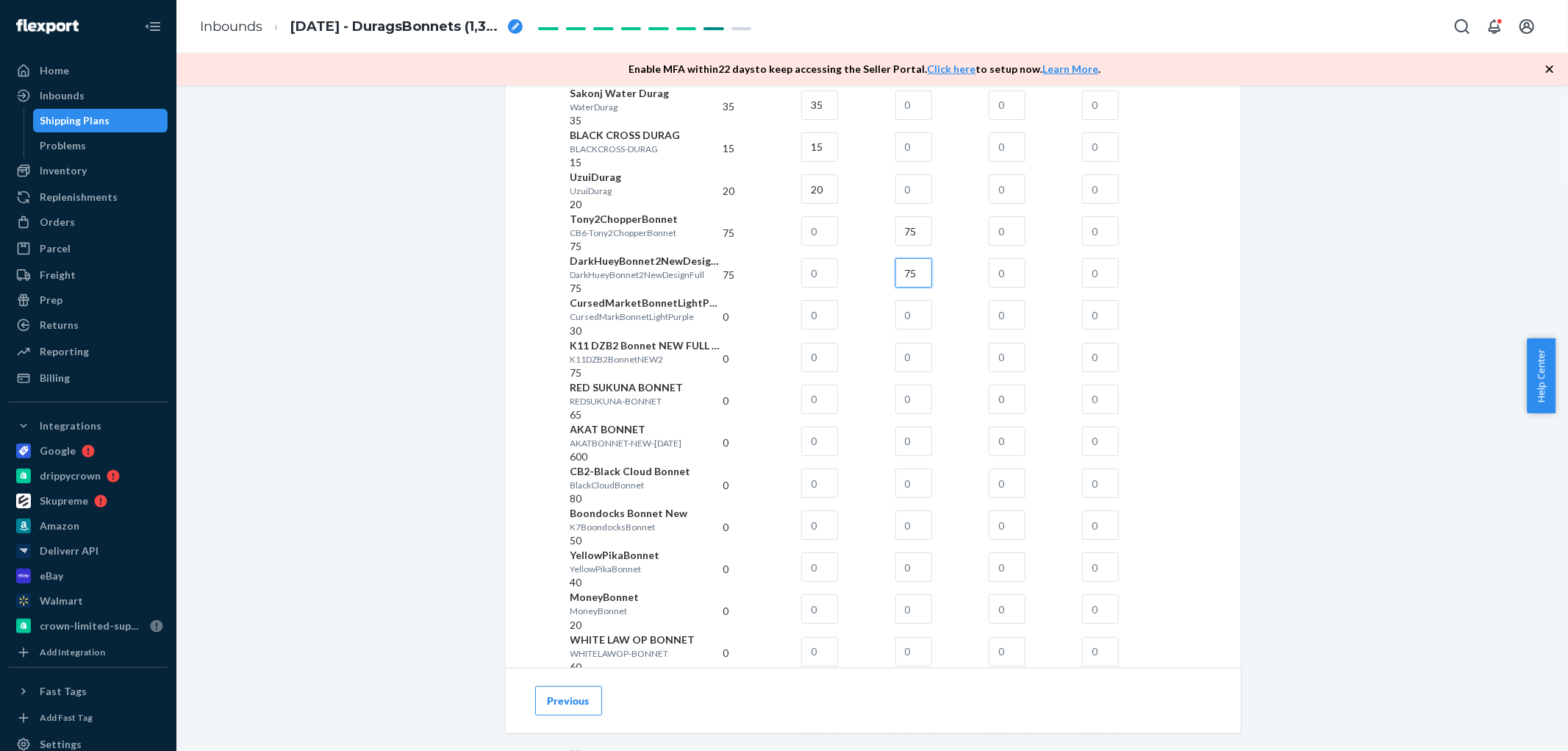
type input "75"
click at [932, 329] on input "text" at bounding box center [914, 314] width 37 height 29
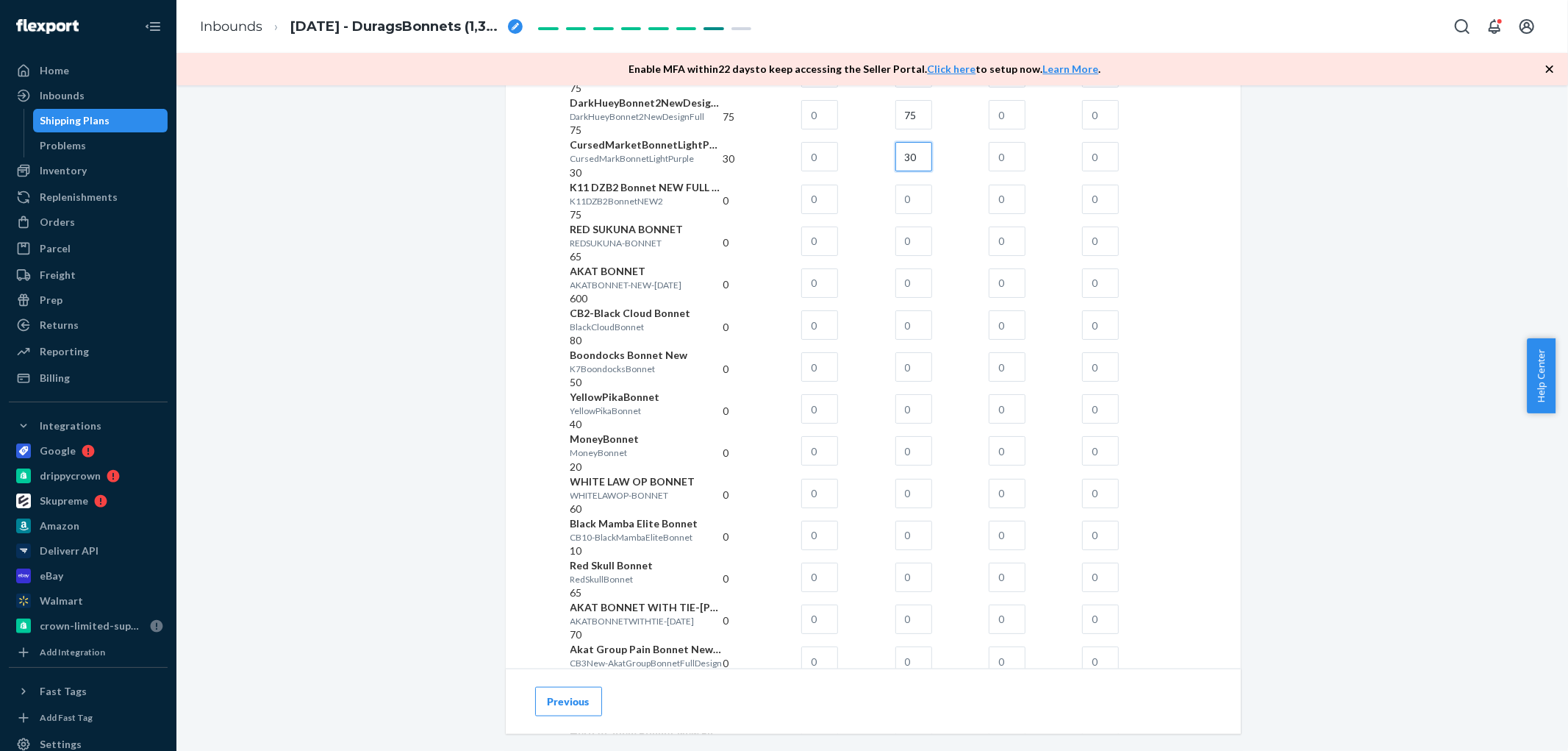
scroll to position [1307, 0]
type input "30"
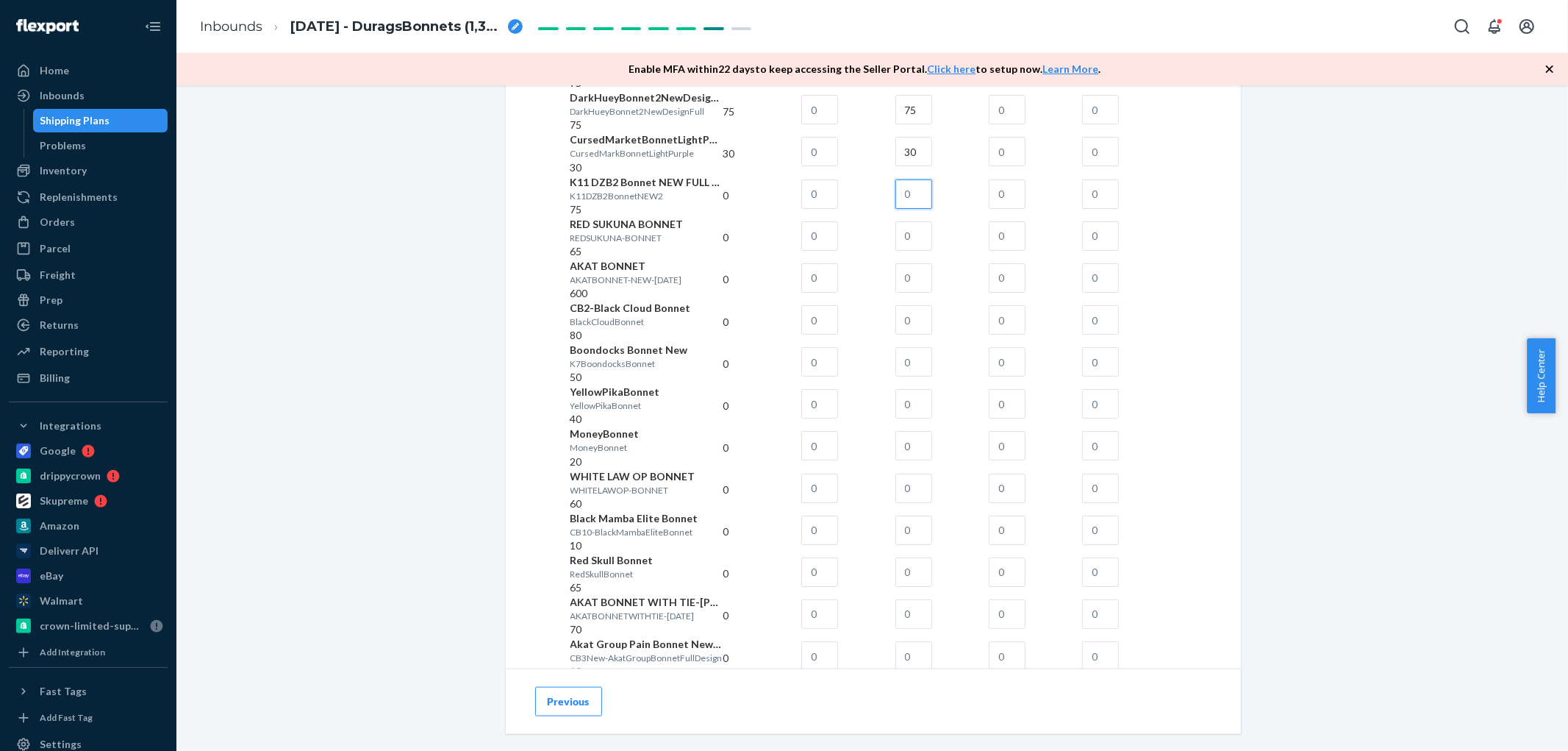
click at [932, 209] on input "text" at bounding box center [914, 193] width 37 height 29
type input "75"
click at [932, 251] on input "text" at bounding box center [914, 236] width 37 height 29
click at [576, 697] on button "Previous" at bounding box center [569, 700] width 67 height 29
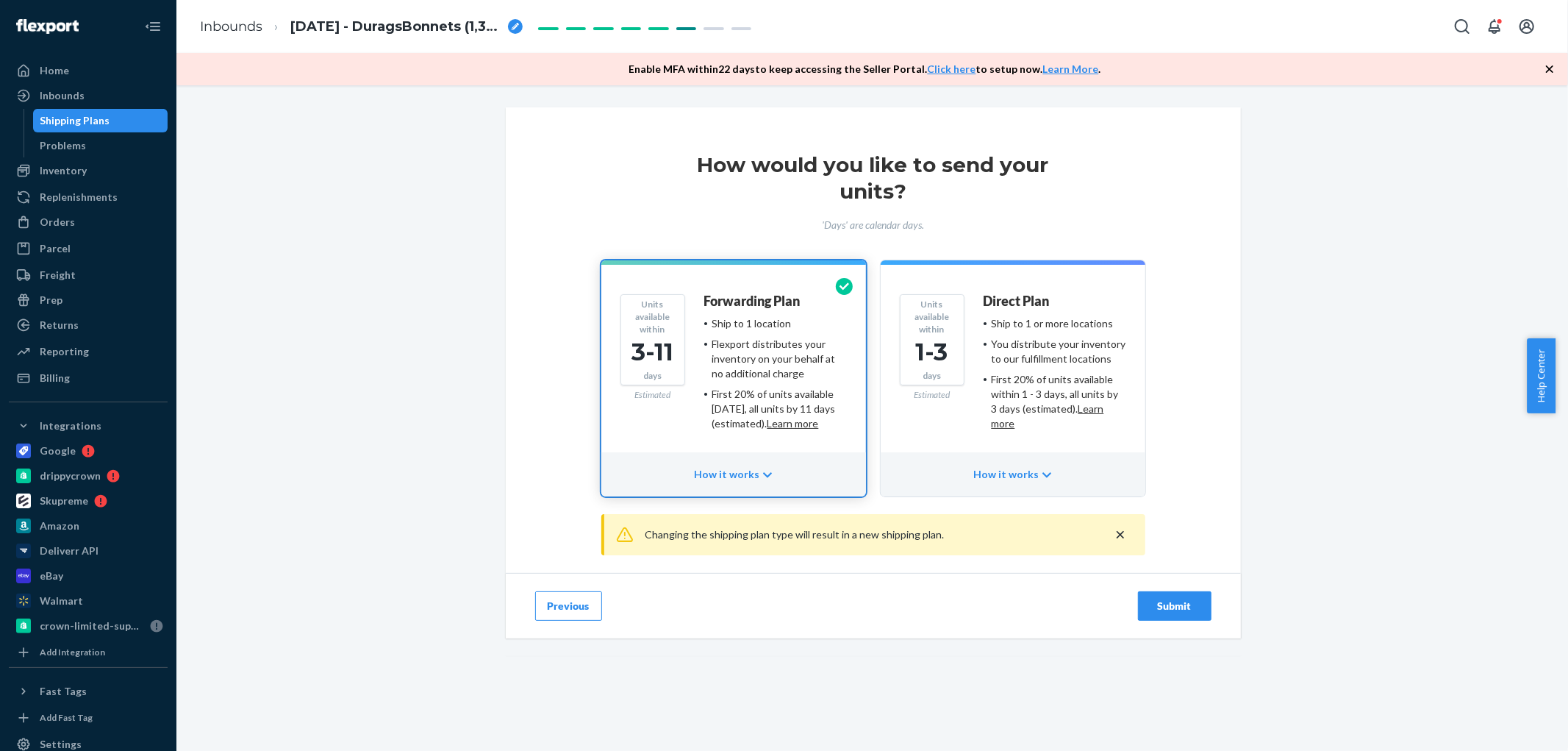
click at [567, 617] on button "Previous" at bounding box center [569, 606] width 67 height 29
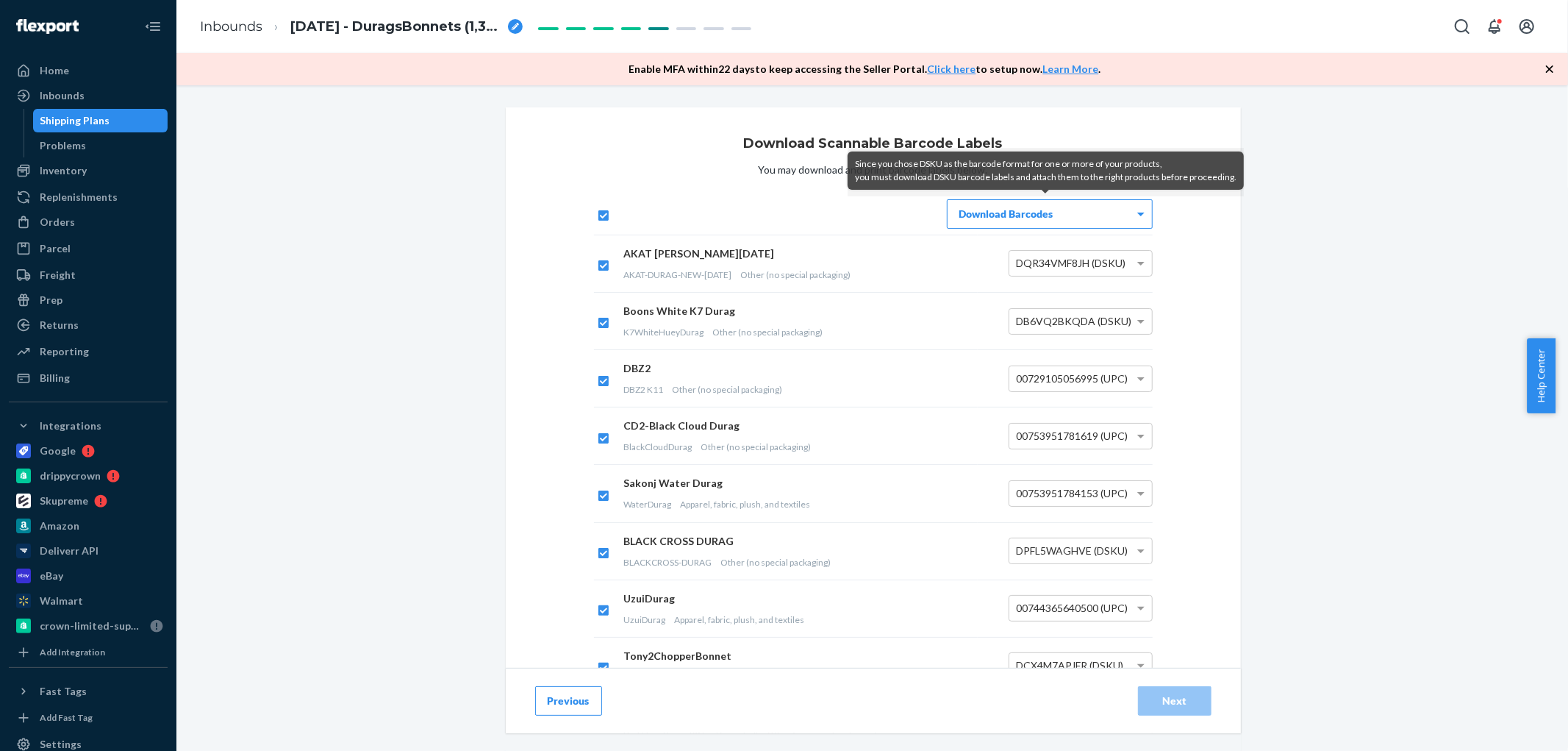
click at [574, 700] on button "Previous" at bounding box center [569, 700] width 67 height 29
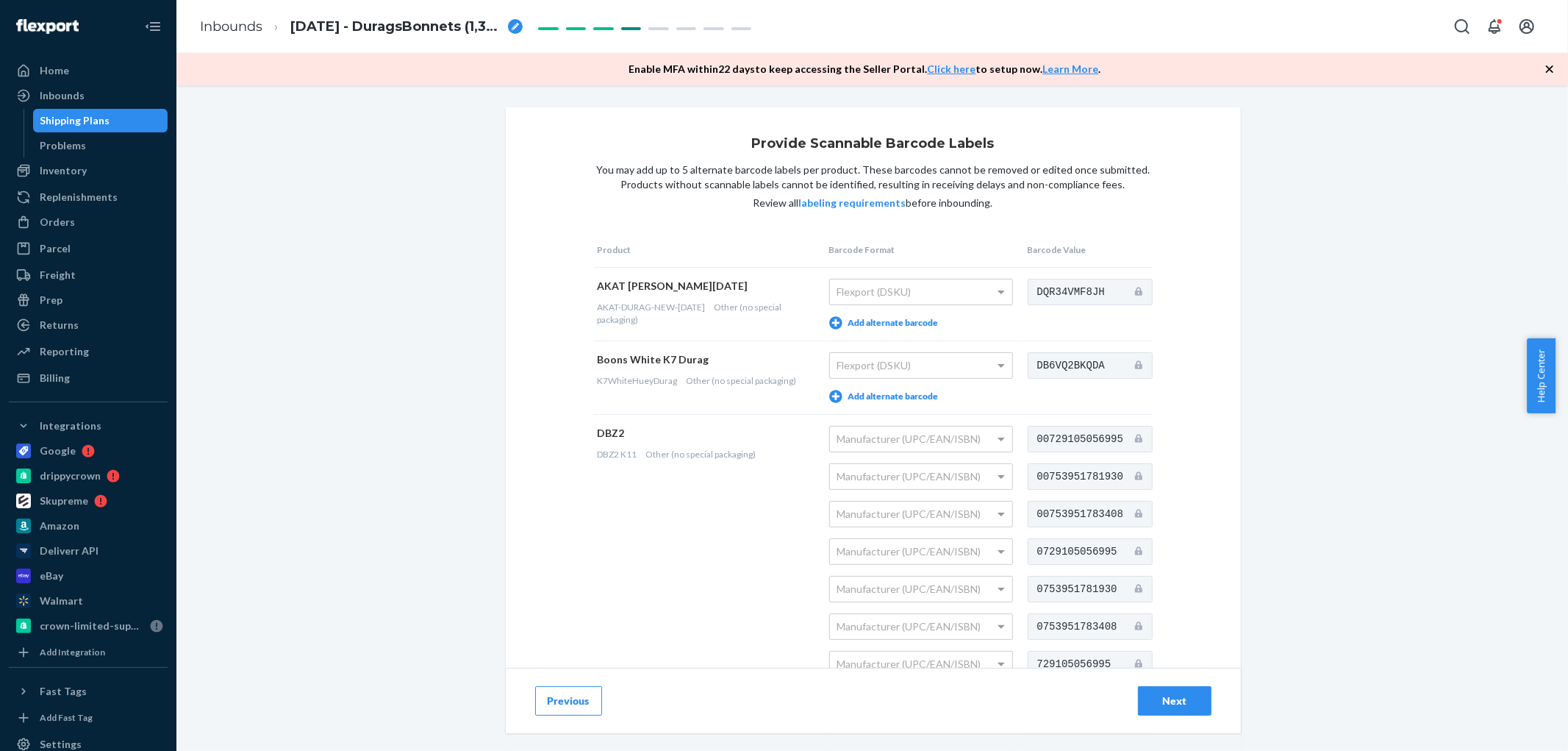
click at [568, 700] on button "Previous" at bounding box center [569, 700] width 67 height 29
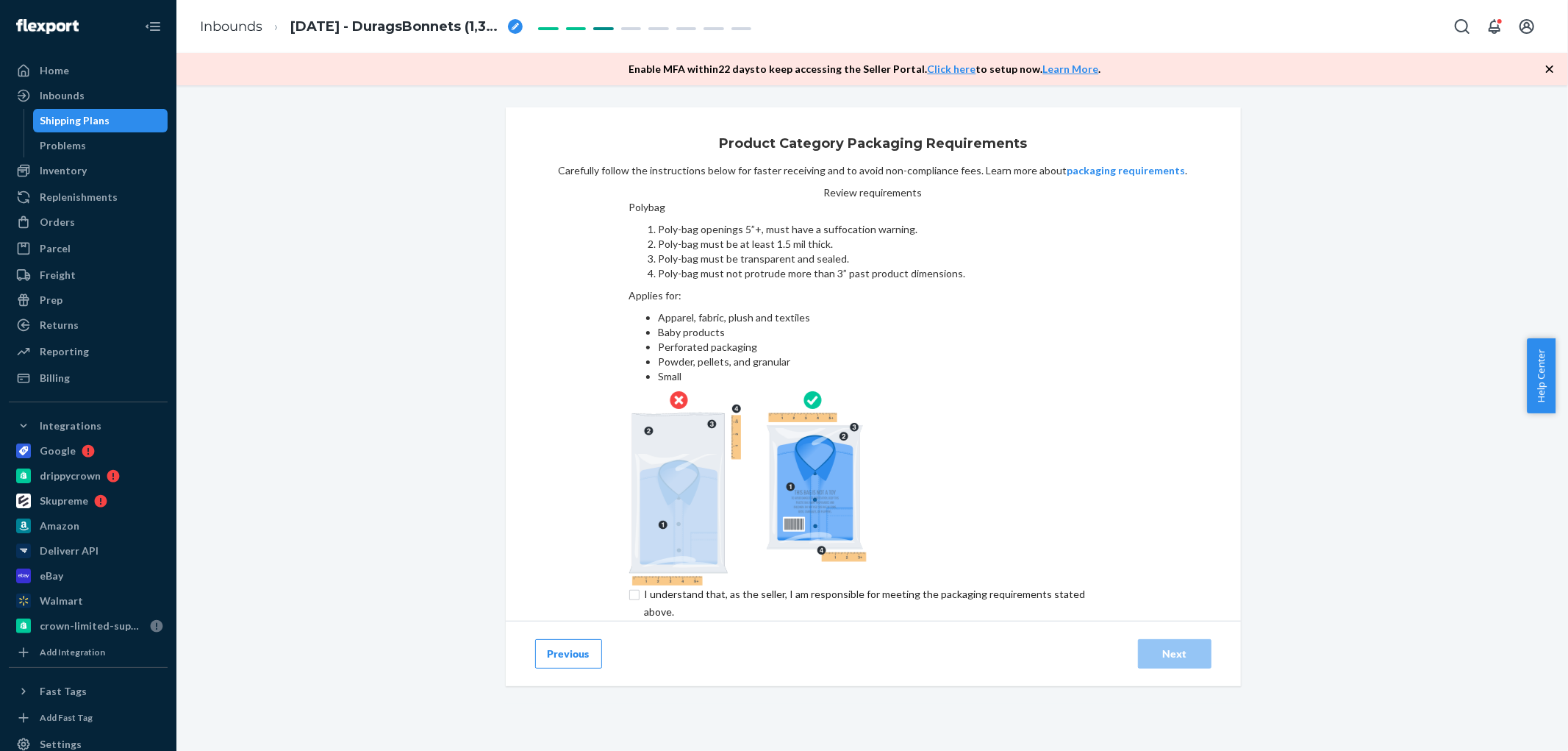
click at [562, 639] on button "Previous" at bounding box center [569, 654] width 67 height 29
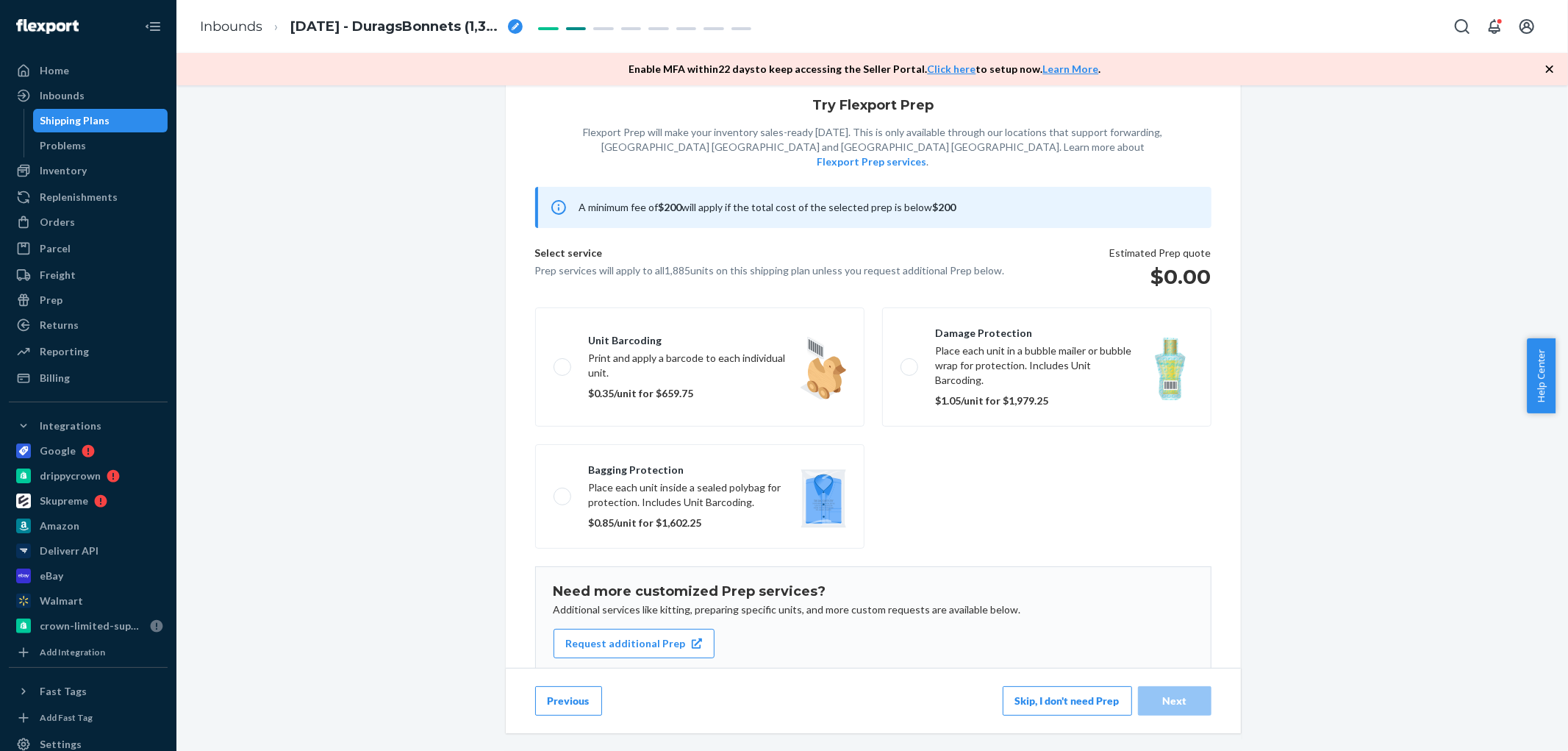
scroll to position [79, 0]
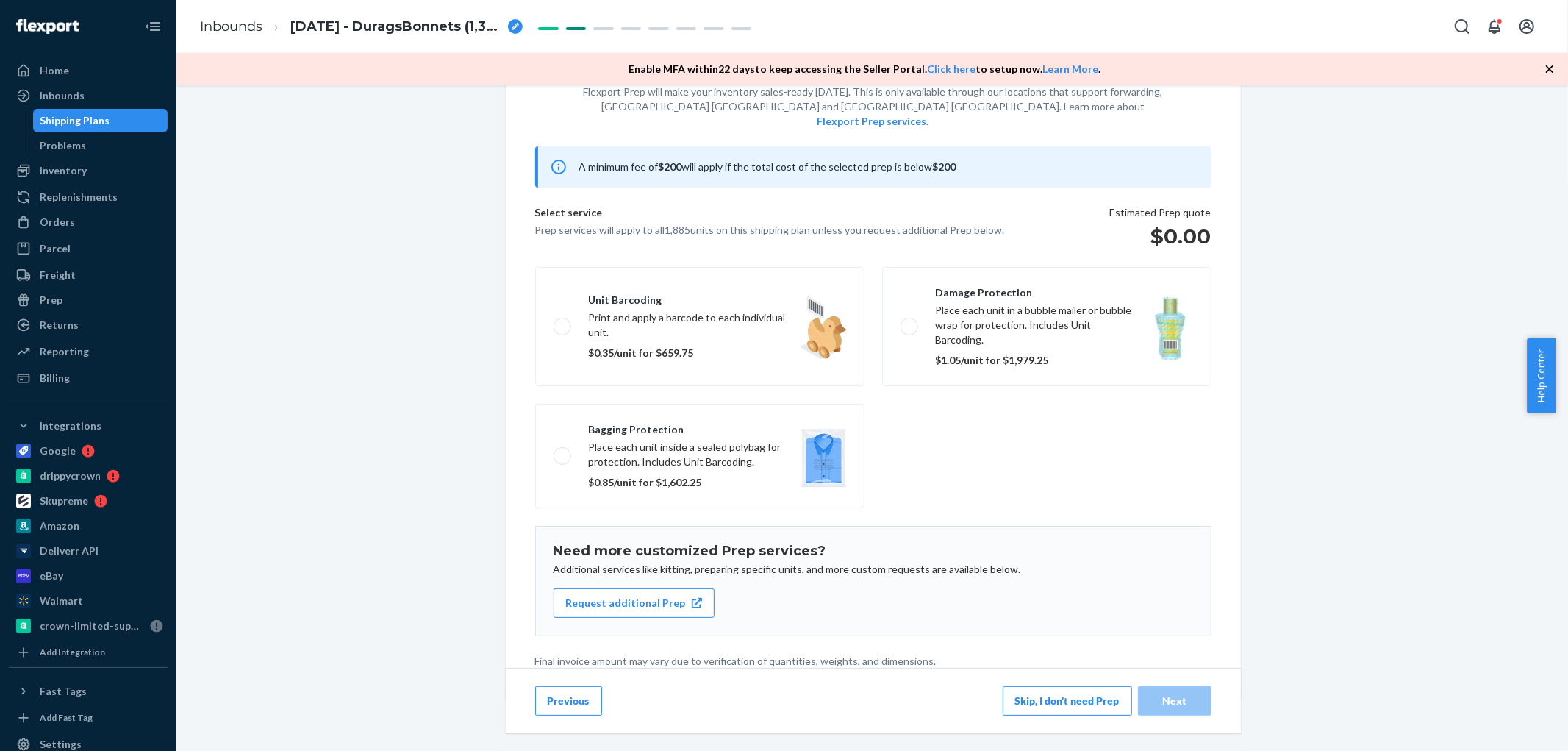
click at [565, 694] on button "Previous" at bounding box center [569, 700] width 67 height 29
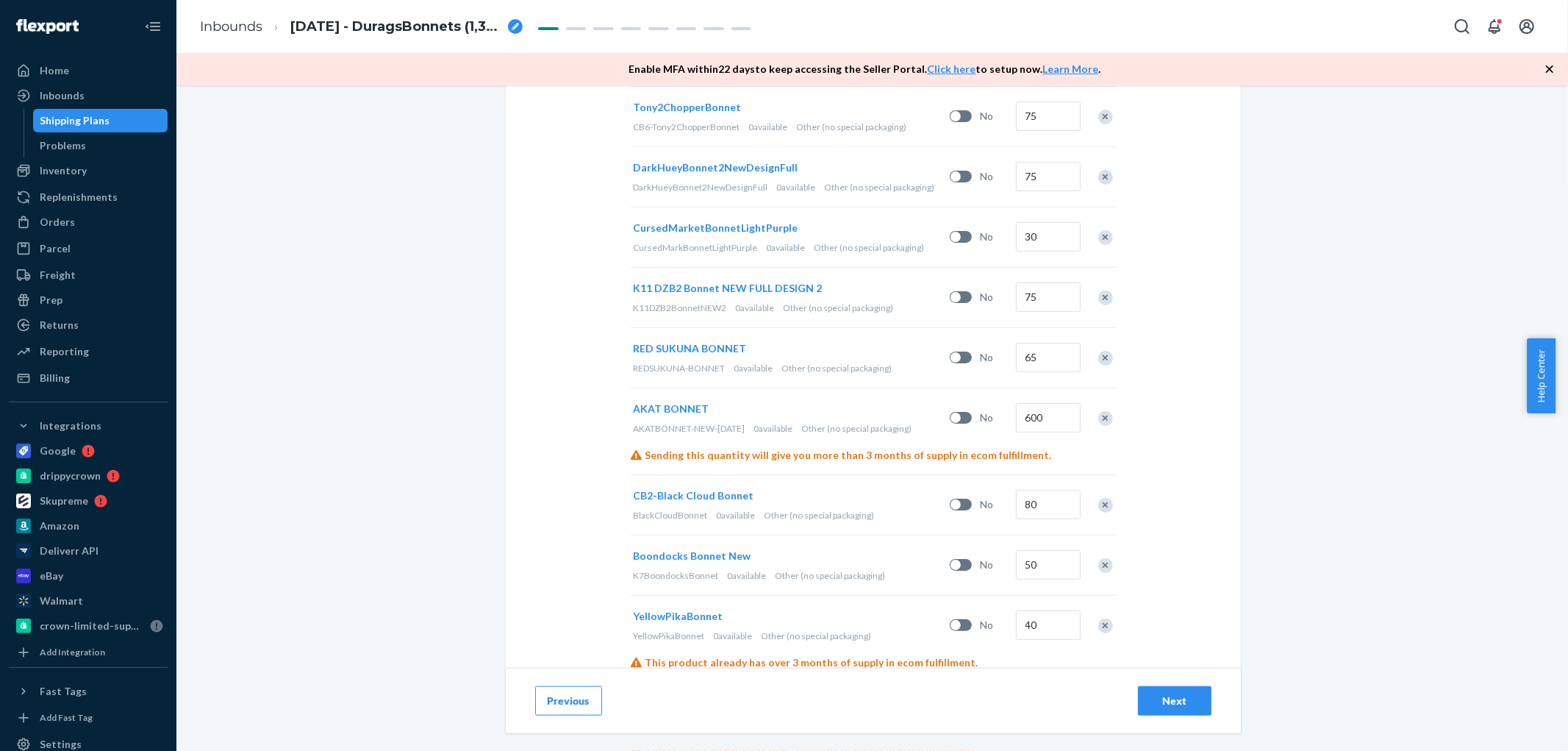
scroll to position [1062, 0]
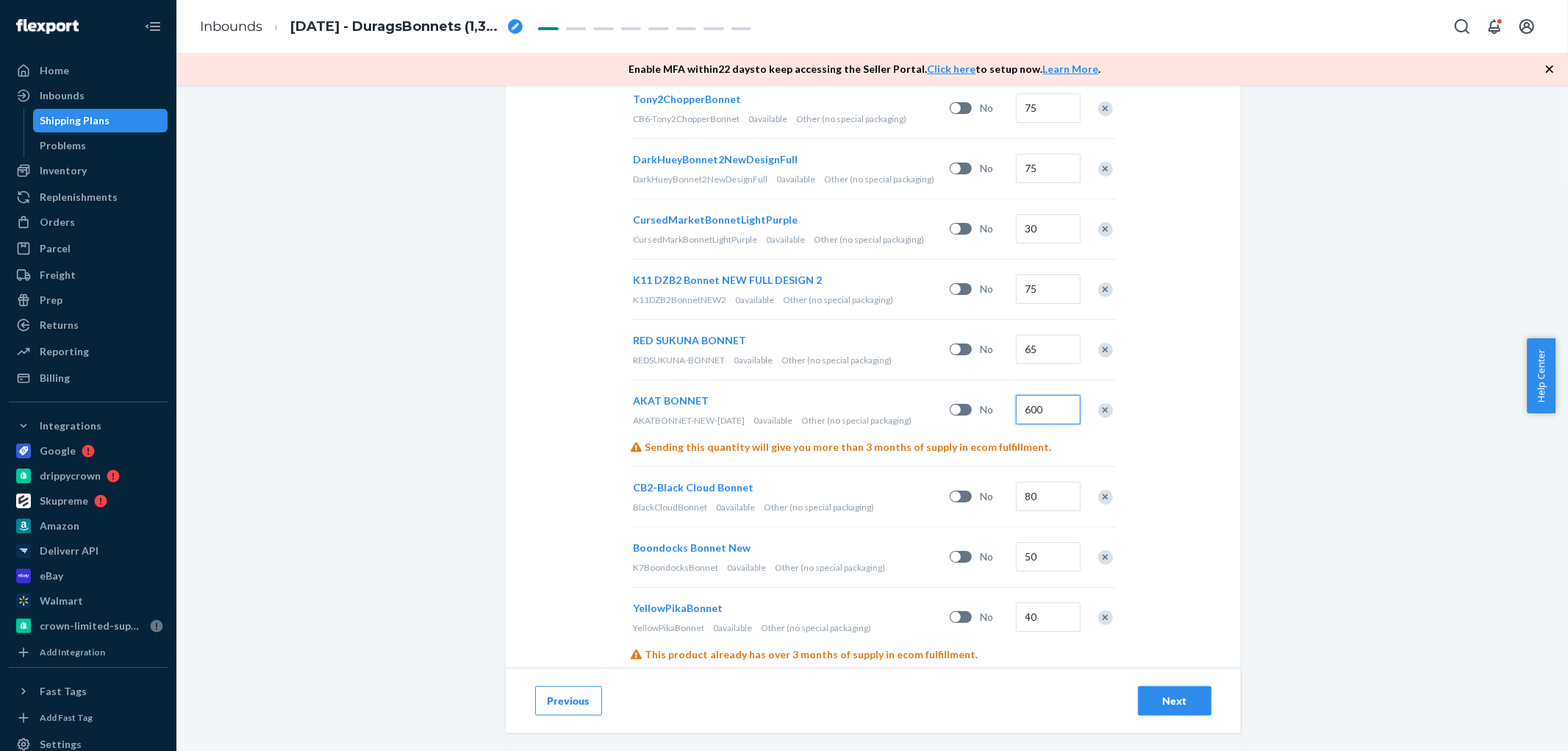
click at [1042, 419] on input "600" at bounding box center [1048, 409] width 65 height 29
click at [1041, 409] on input "600" at bounding box center [1048, 409] width 65 height 29
type input "60"
click at [1160, 388] on div "Select and Add Products Ensure your products meet our dimension requirements an…" at bounding box center [873, 489] width 735 height 2887
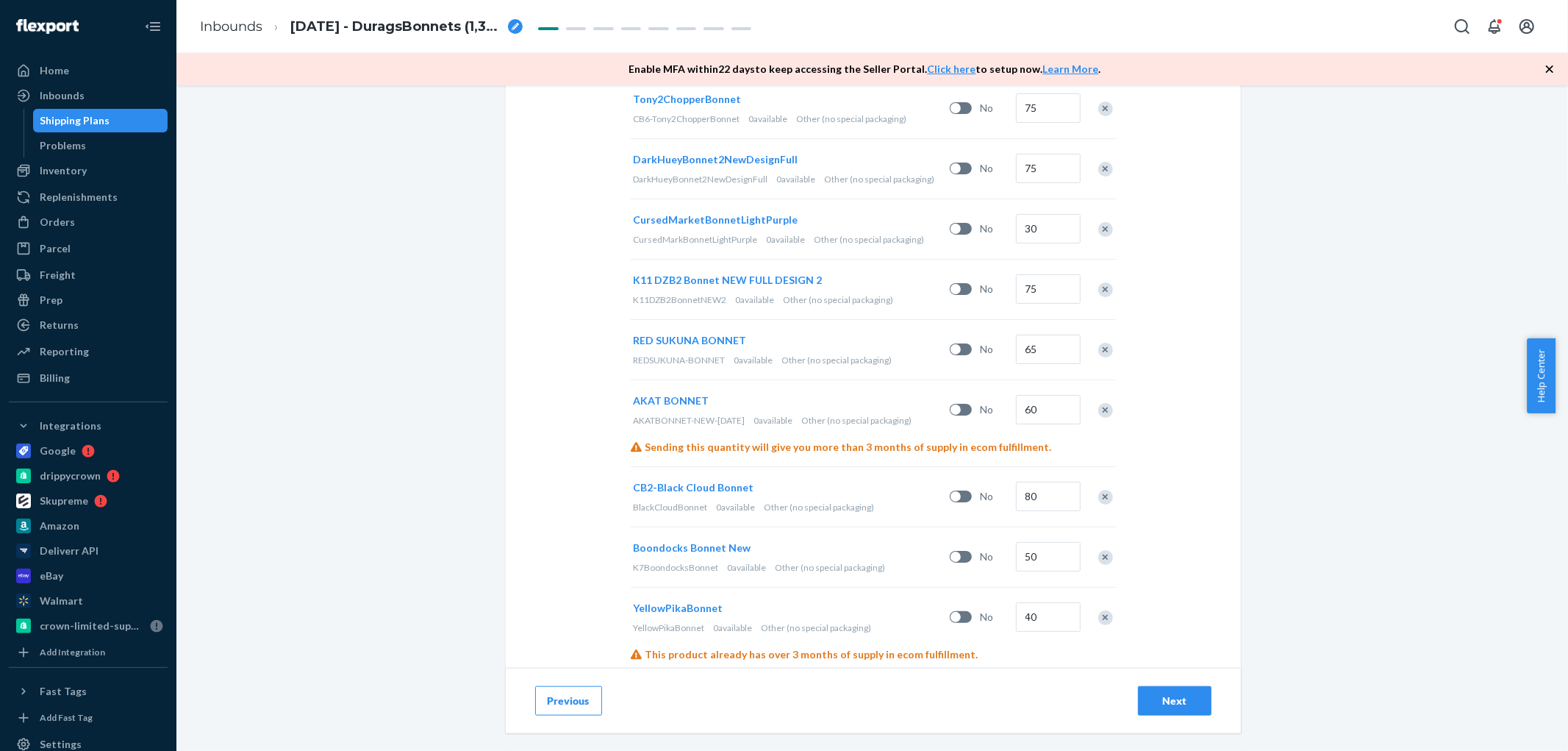
click at [1150, 694] on div "Next" at bounding box center [1174, 700] width 48 height 14
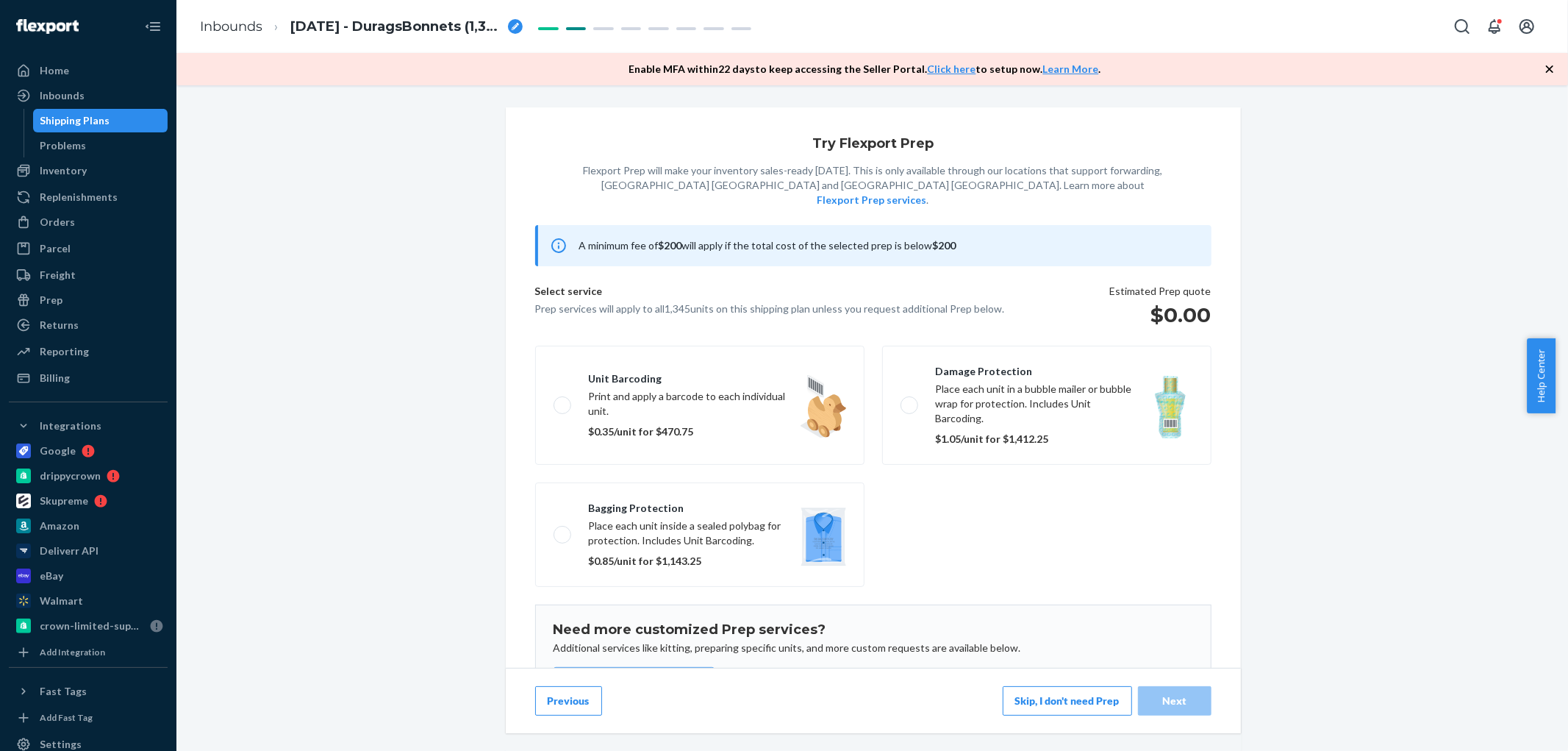
click at [1097, 703] on button "Skip, I don't need Prep" at bounding box center [1067, 700] width 129 height 29
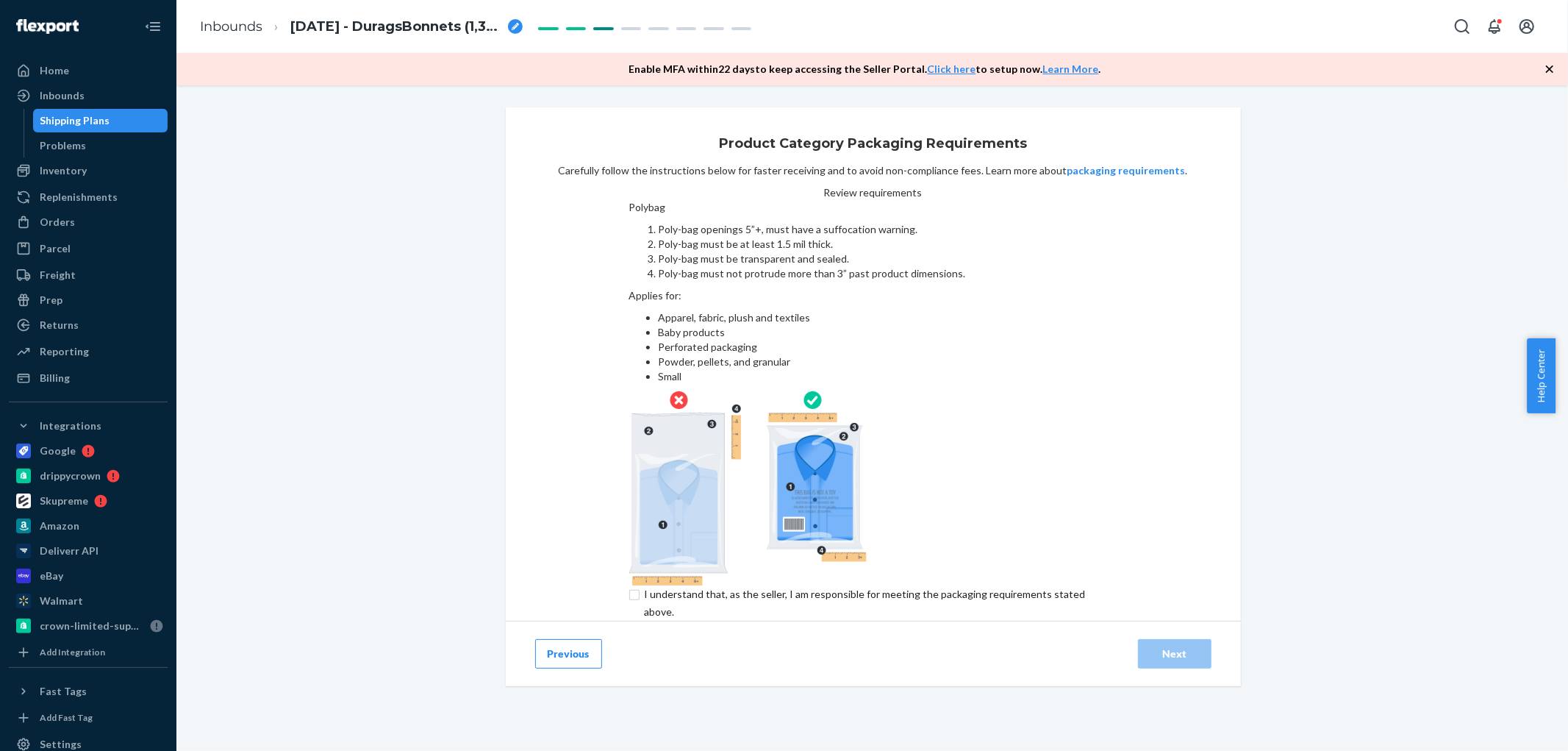
click at [628, 586] on input "checkbox" at bounding box center [872, 603] width 489 height 36
checkbox input "true"
click at [1200, 620] on div "Previous Next" at bounding box center [873, 653] width 735 height 66
click at [1199, 639] on button "Next" at bounding box center [1174, 654] width 73 height 29
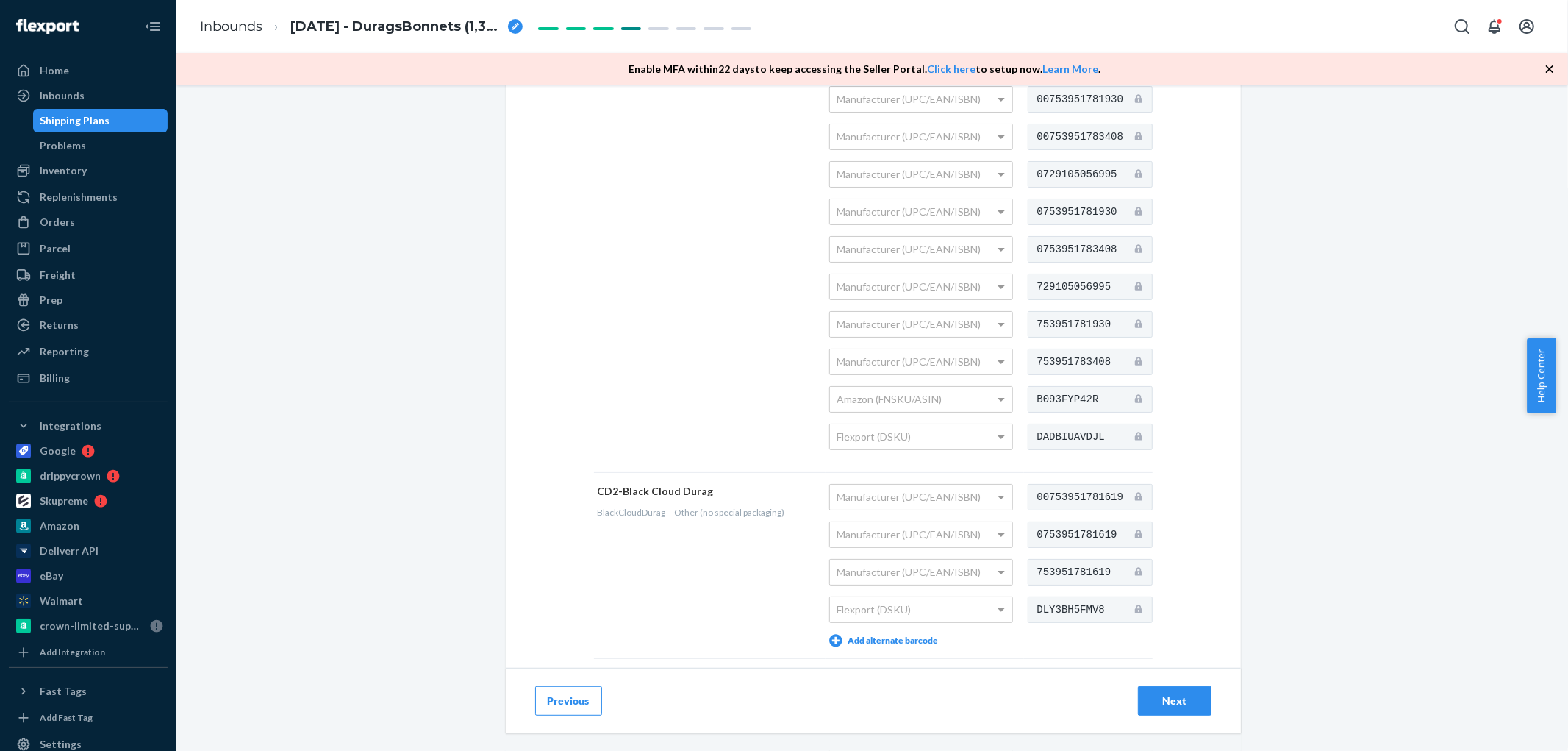
scroll to position [571, 0]
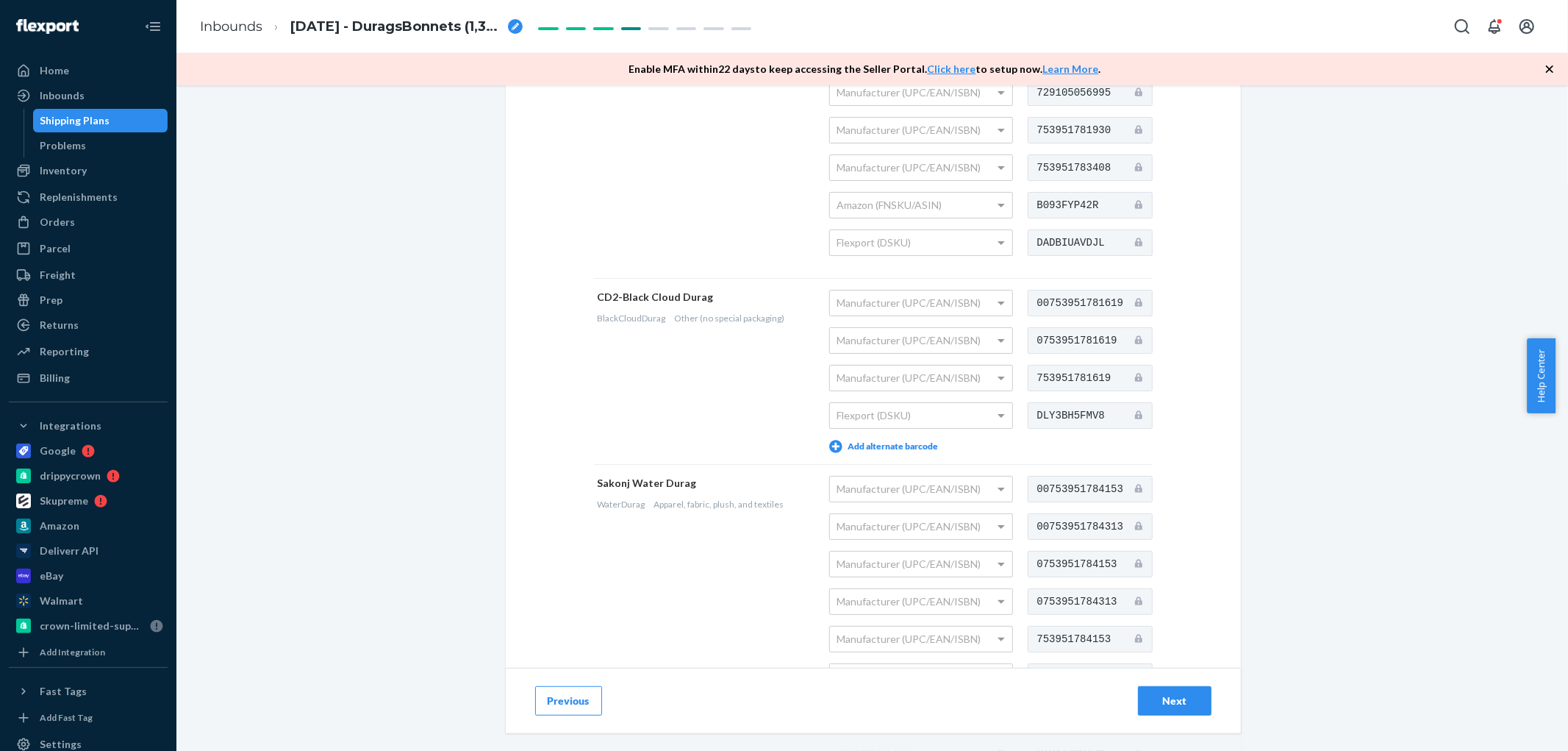
click at [1174, 697] on div "Next" at bounding box center [1174, 700] width 48 height 14
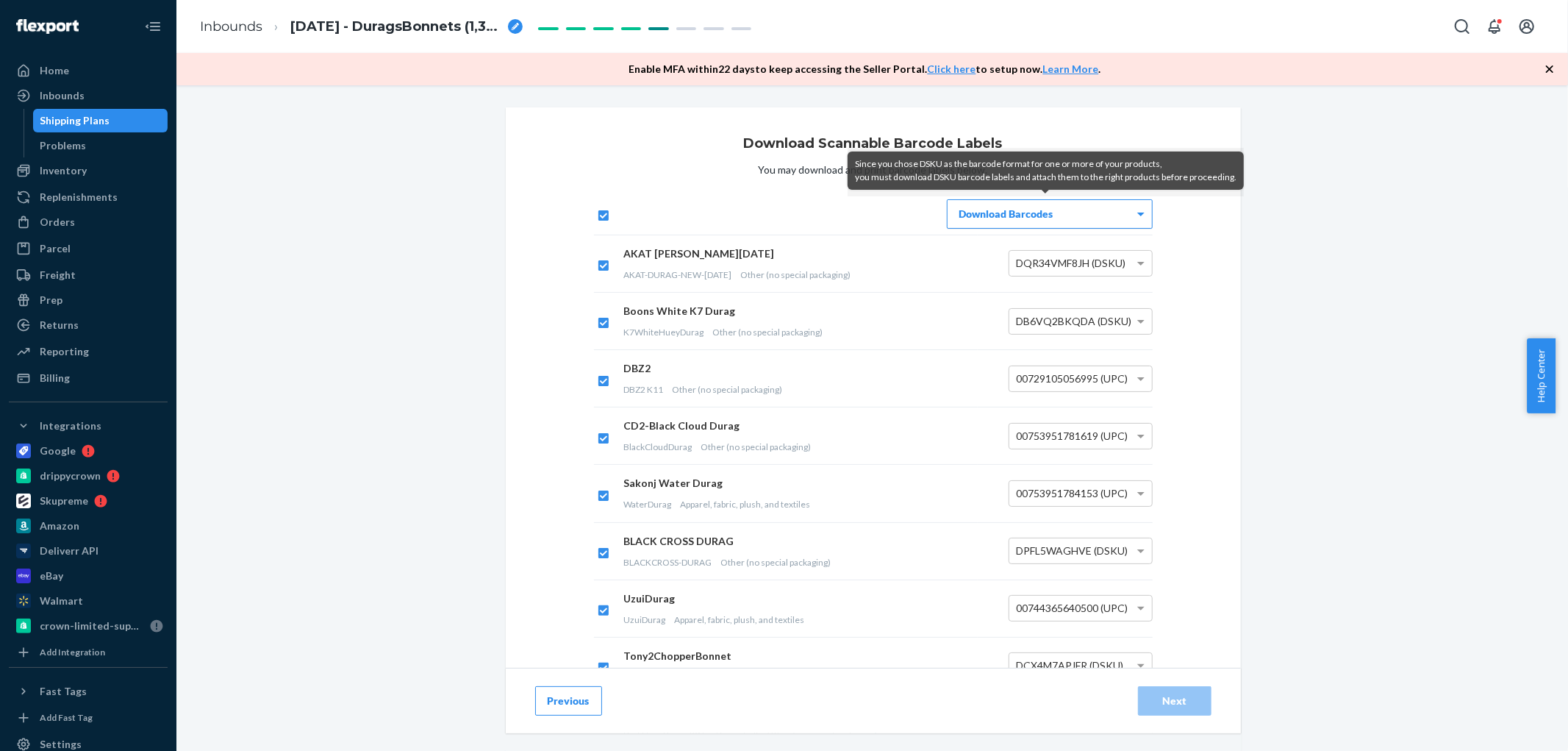
click at [1083, 202] on div "Download Barcodes" at bounding box center [1050, 214] width 205 height 28
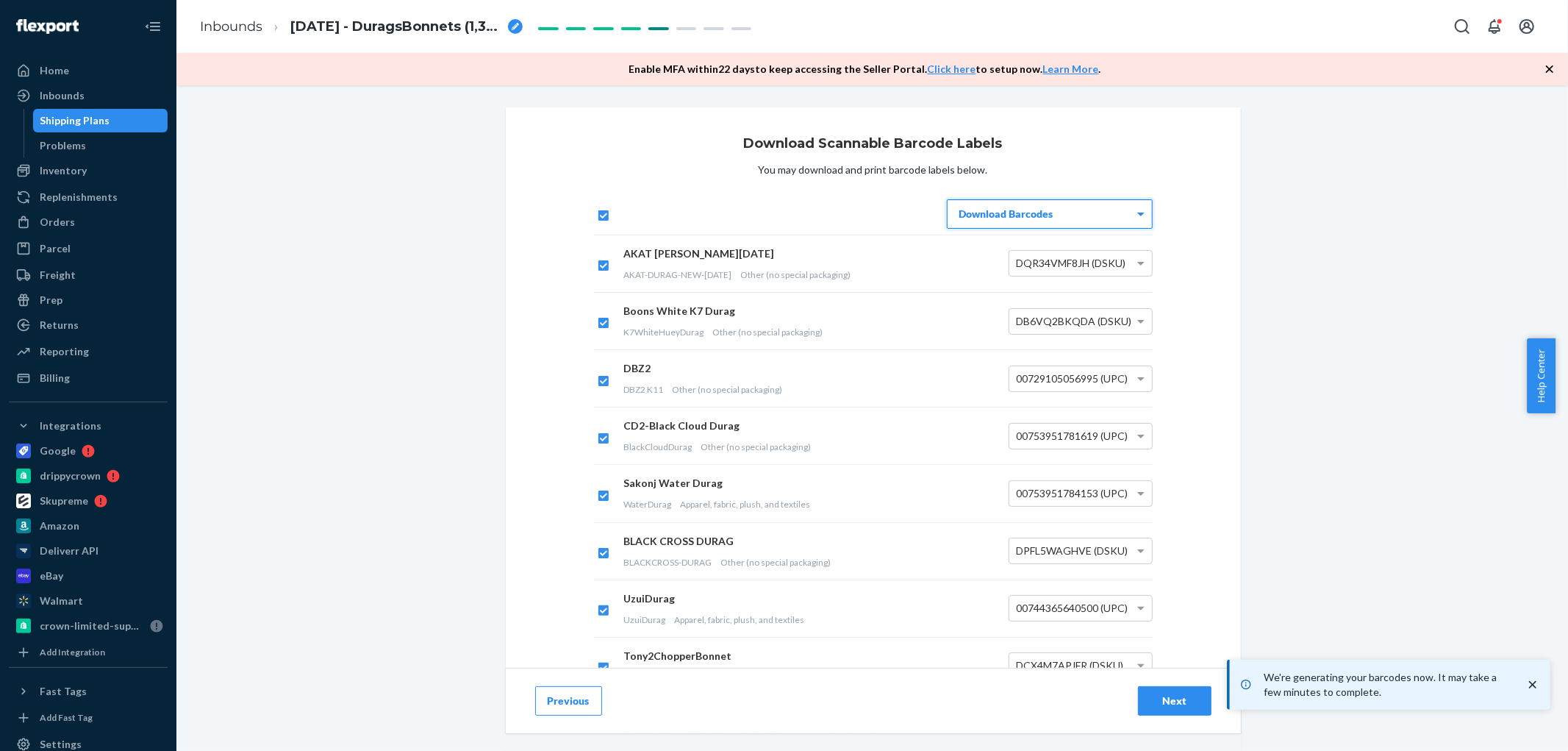
click at [1171, 694] on div "Next" at bounding box center [1174, 700] width 48 height 14
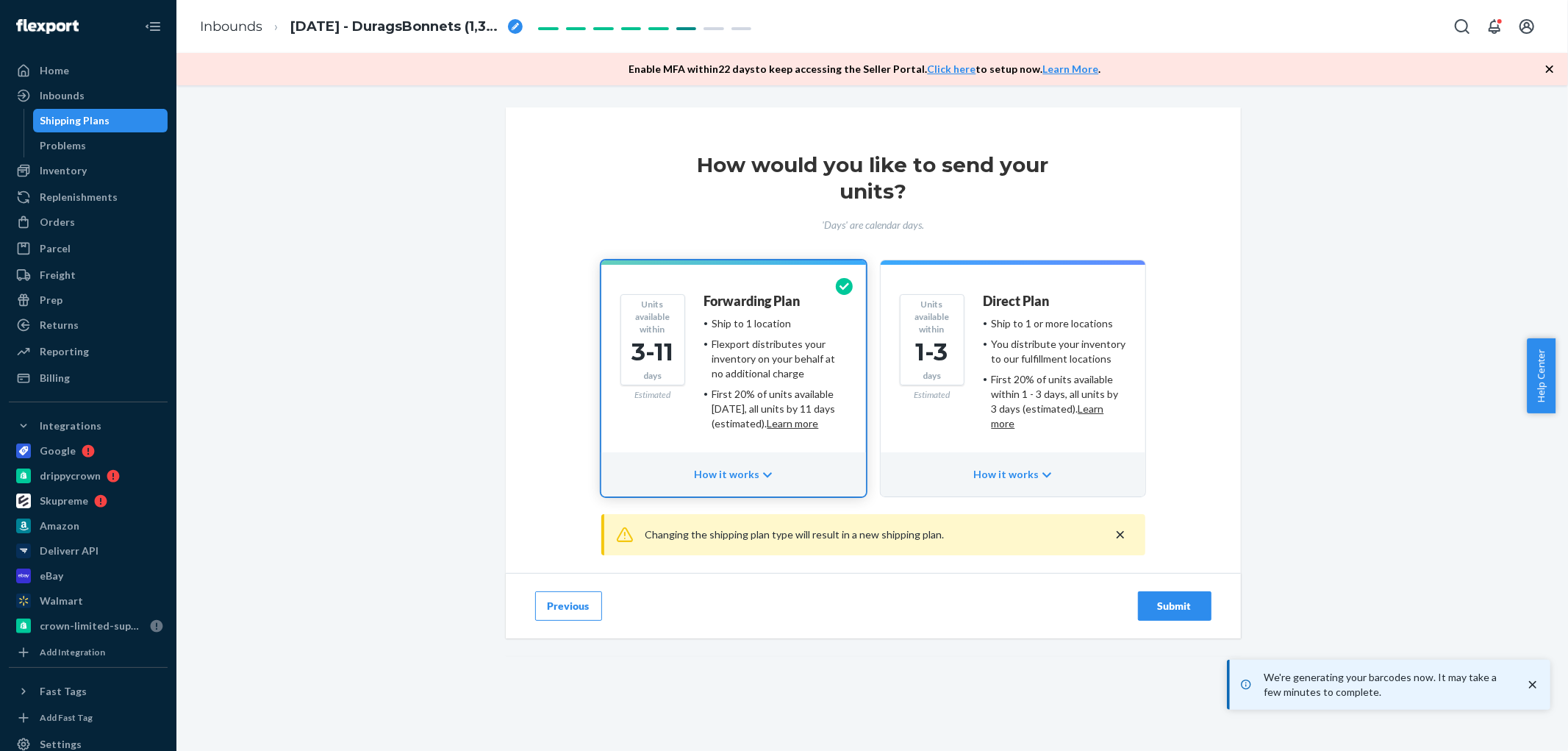
click at [570, 601] on button "Previous" at bounding box center [569, 606] width 67 height 29
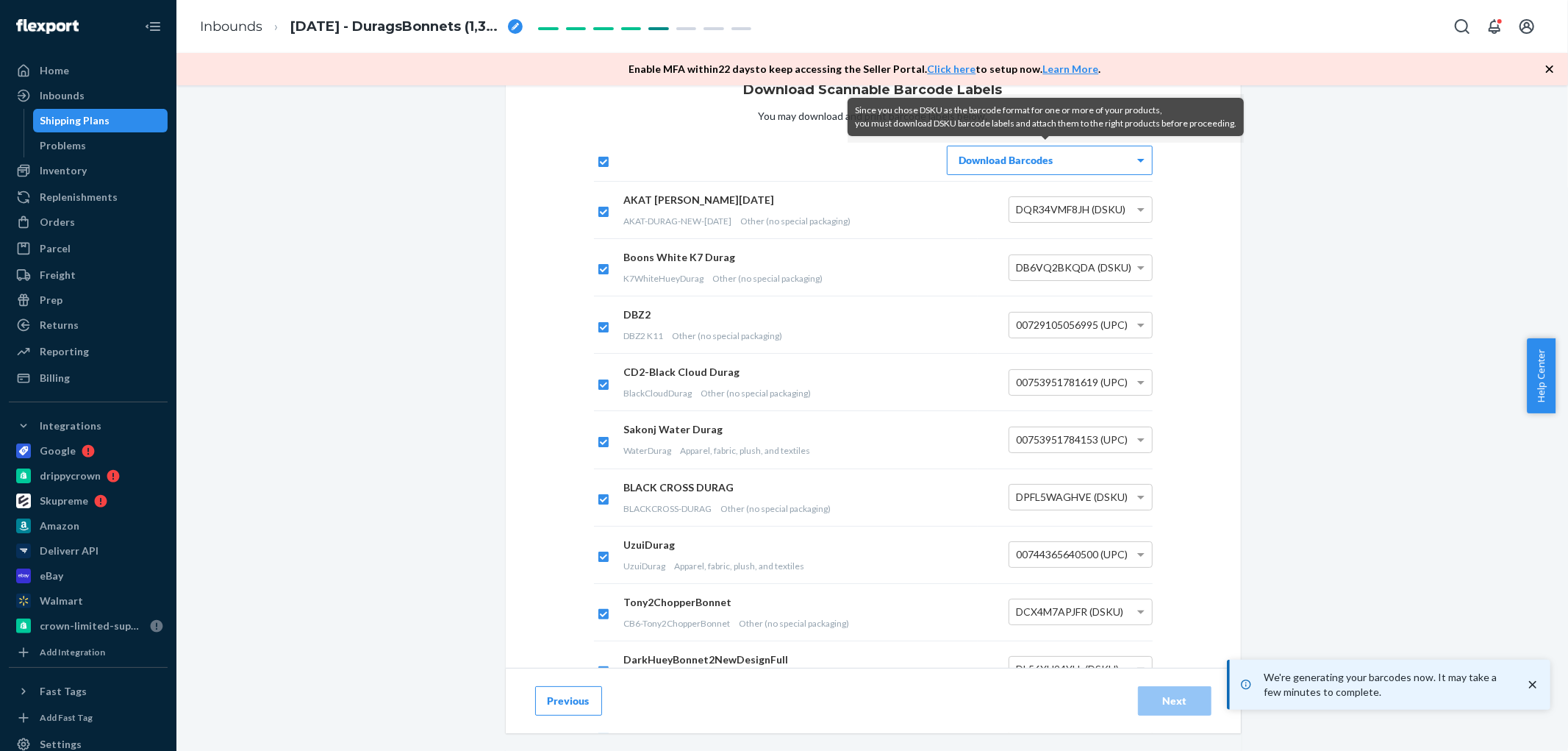
scroll to position [163, 0]
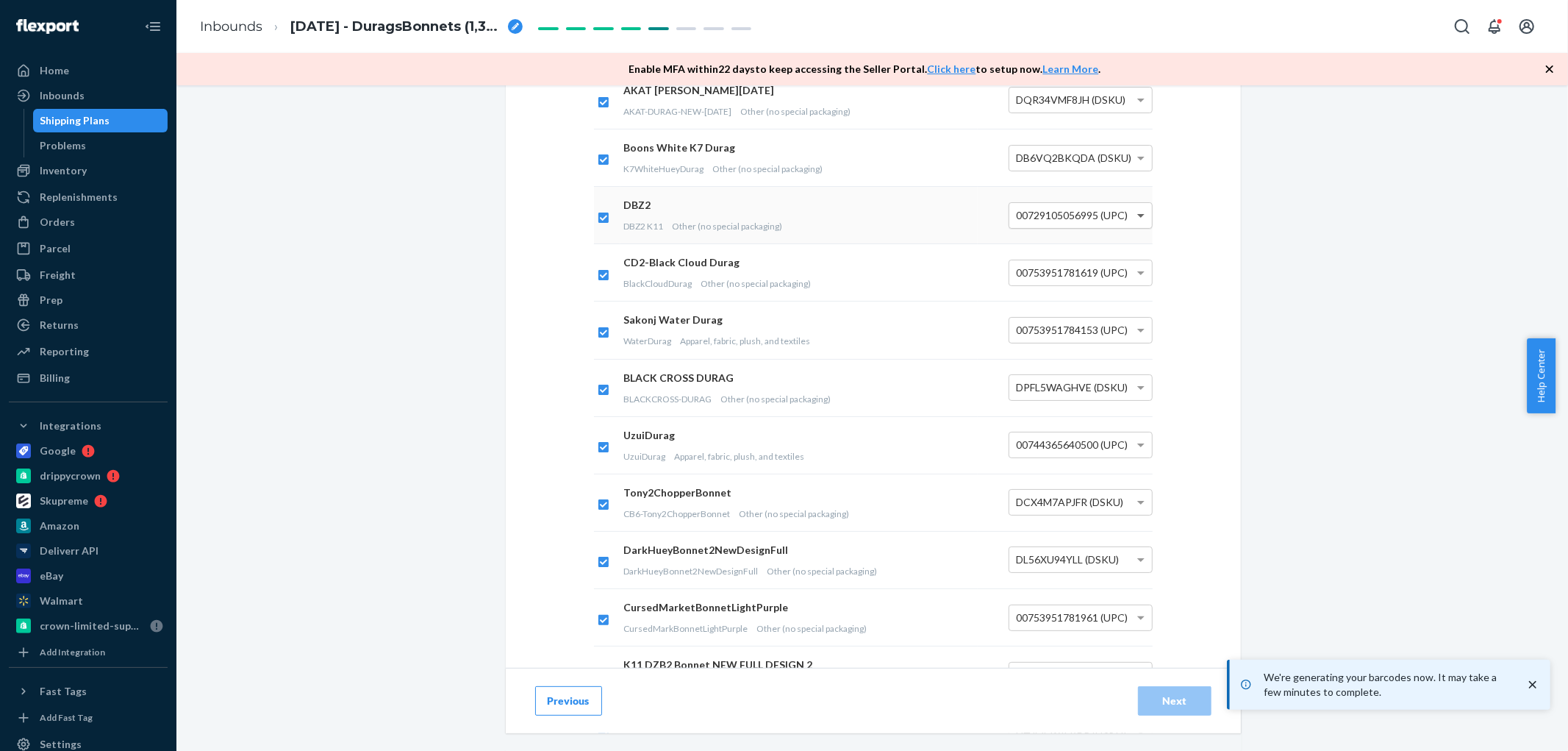
click at [1137, 224] on span at bounding box center [1143, 215] width 18 height 25
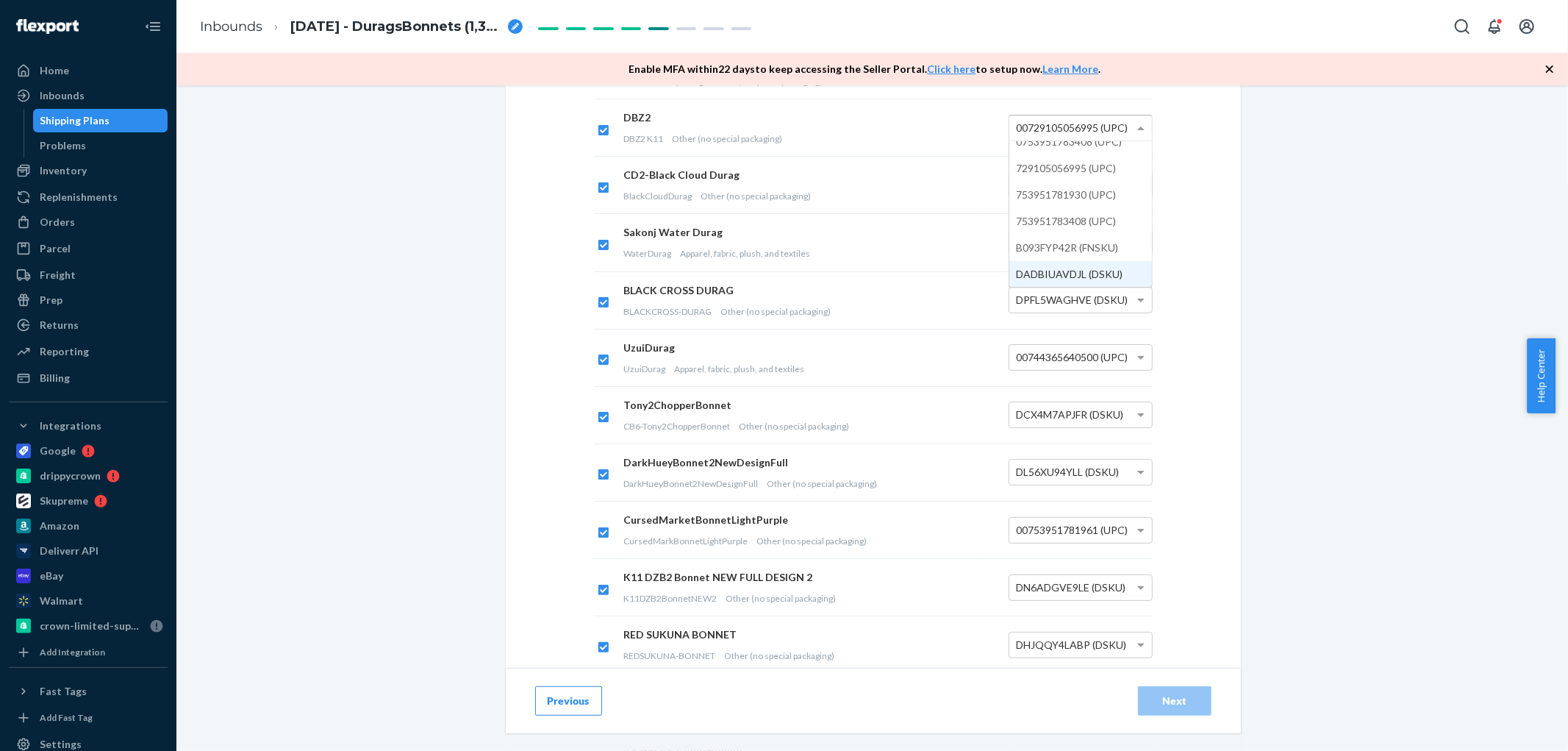
scroll to position [245, 0]
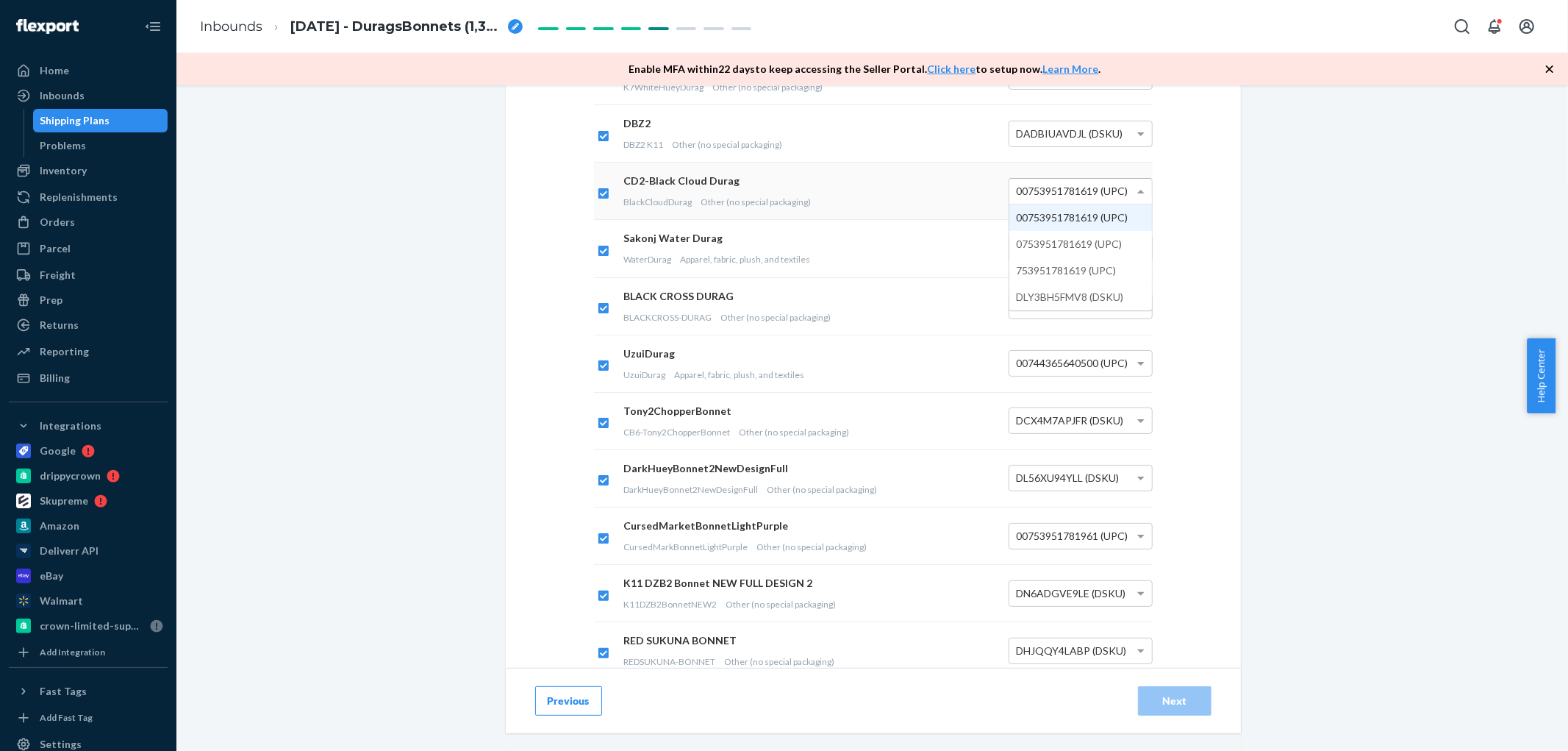
click at [1104, 197] on div "00753951781619 (UPC)" at bounding box center [1080, 191] width 143 height 25
click at [1099, 260] on div "00753951784153 (UPC)" at bounding box center [1080, 248] width 143 height 25
click at [1134, 366] on span at bounding box center [1143, 363] width 18 height 25
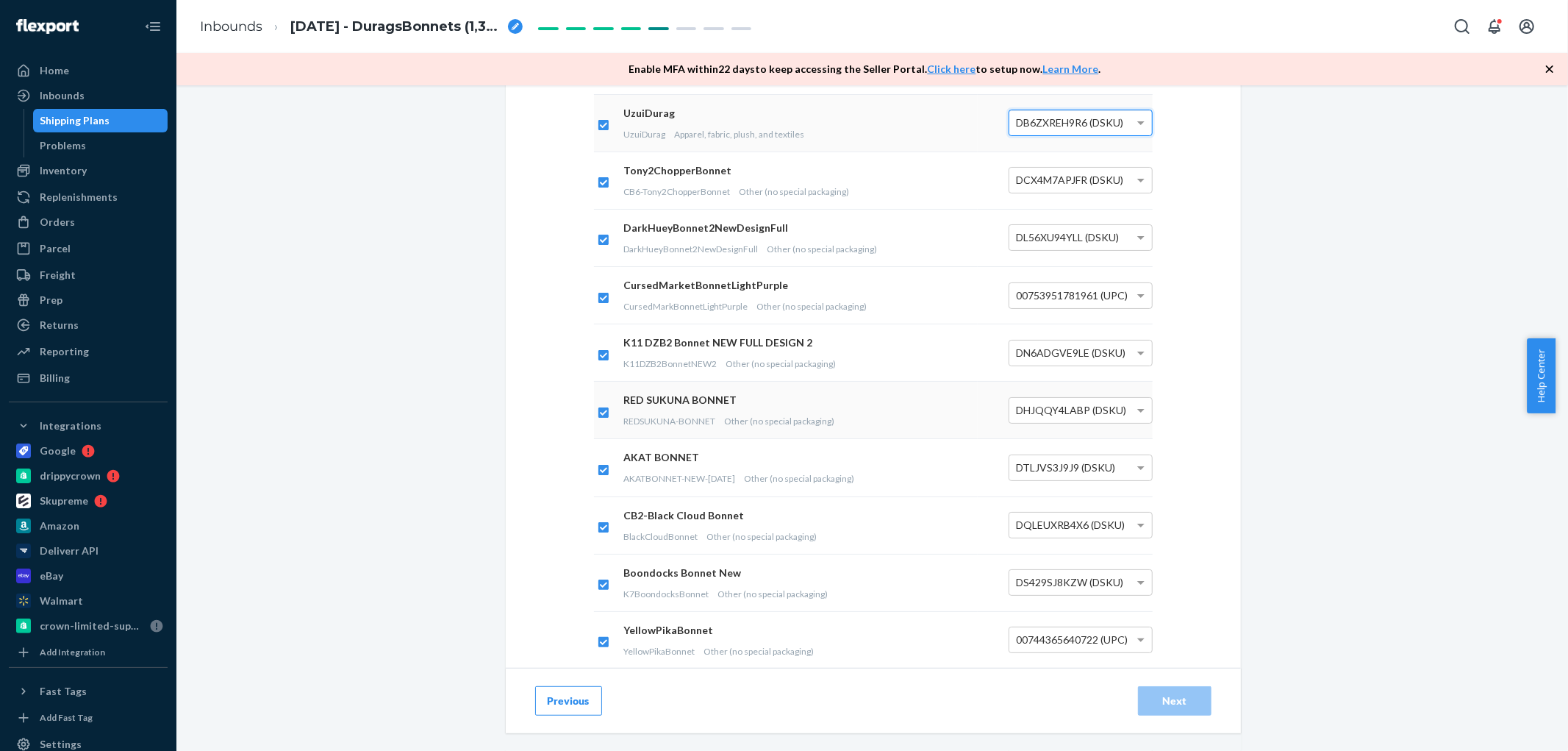
scroll to position [490, 0]
click at [1112, 297] on div "00753951781961 (UPC)" at bounding box center [1080, 291] width 143 height 25
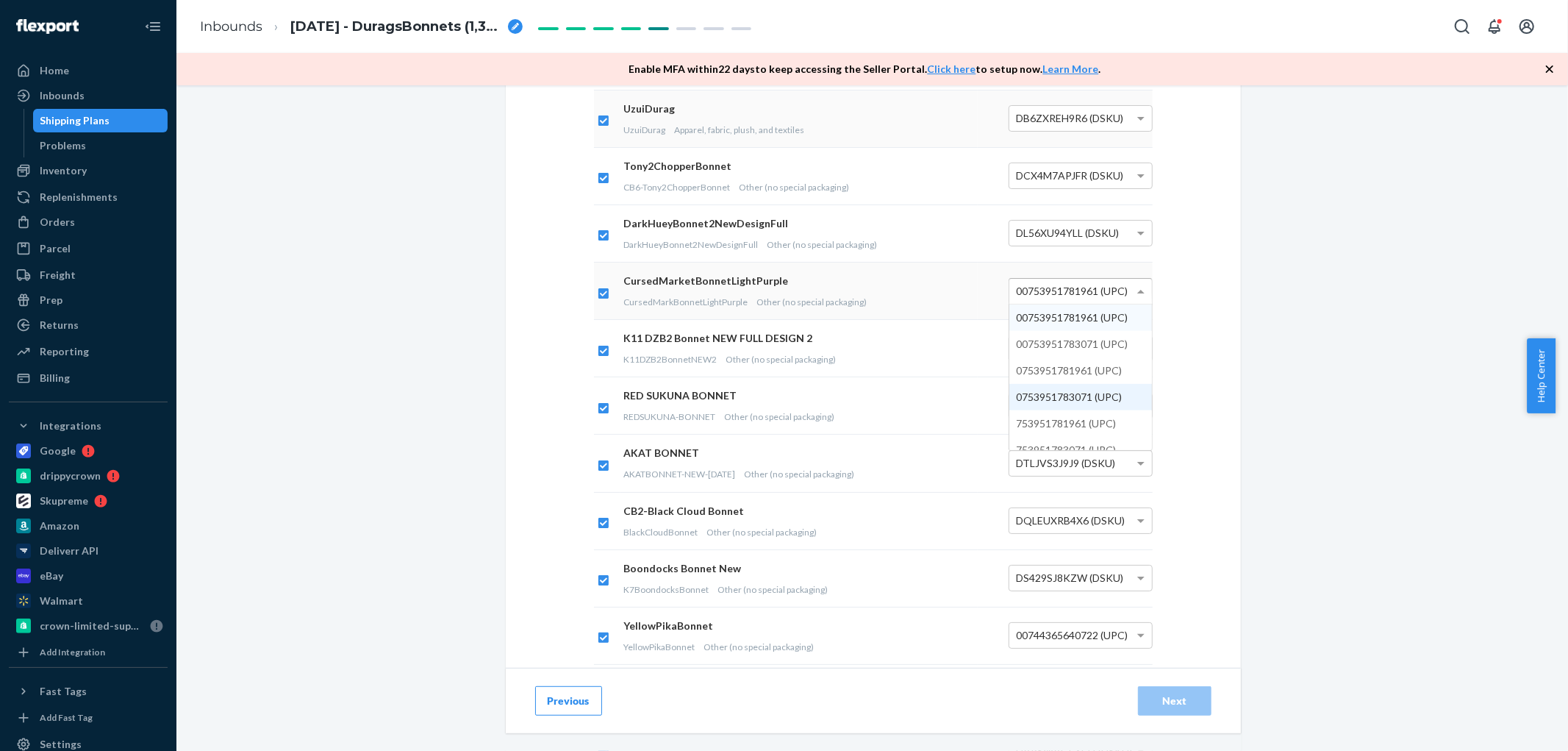
scroll to position [54, 0]
click at [1103, 409] on span "DHJQQY4LABP (DSKU)" at bounding box center [1072, 406] width 110 height 13
click at [1174, 373] on div "Download Scannable Barcode Labels You may download and print barcode labels bel…" at bounding box center [873, 644] width 735 height 2053
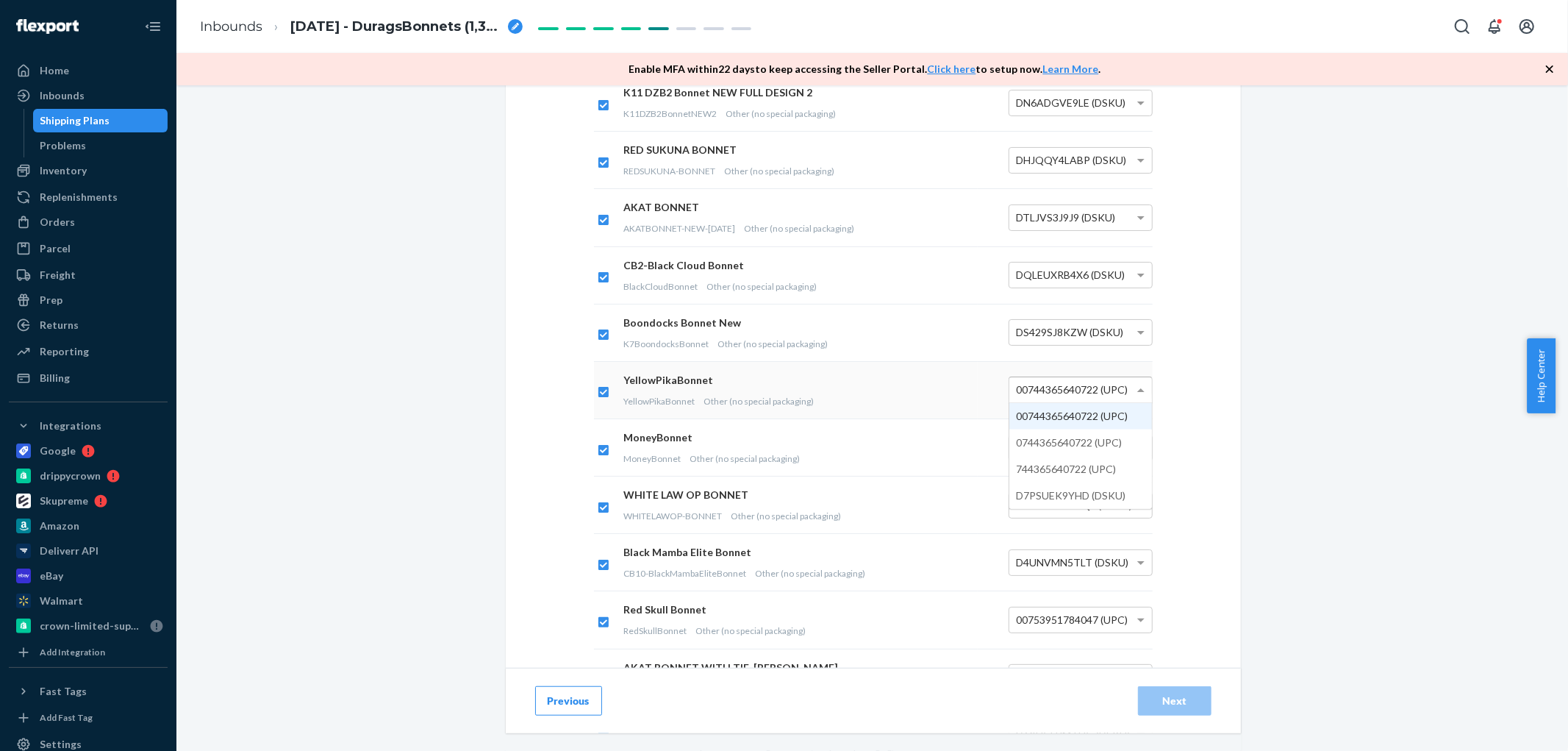
click at [1109, 394] on span "00744365640722 (UPC)" at bounding box center [1073, 389] width 112 height 13
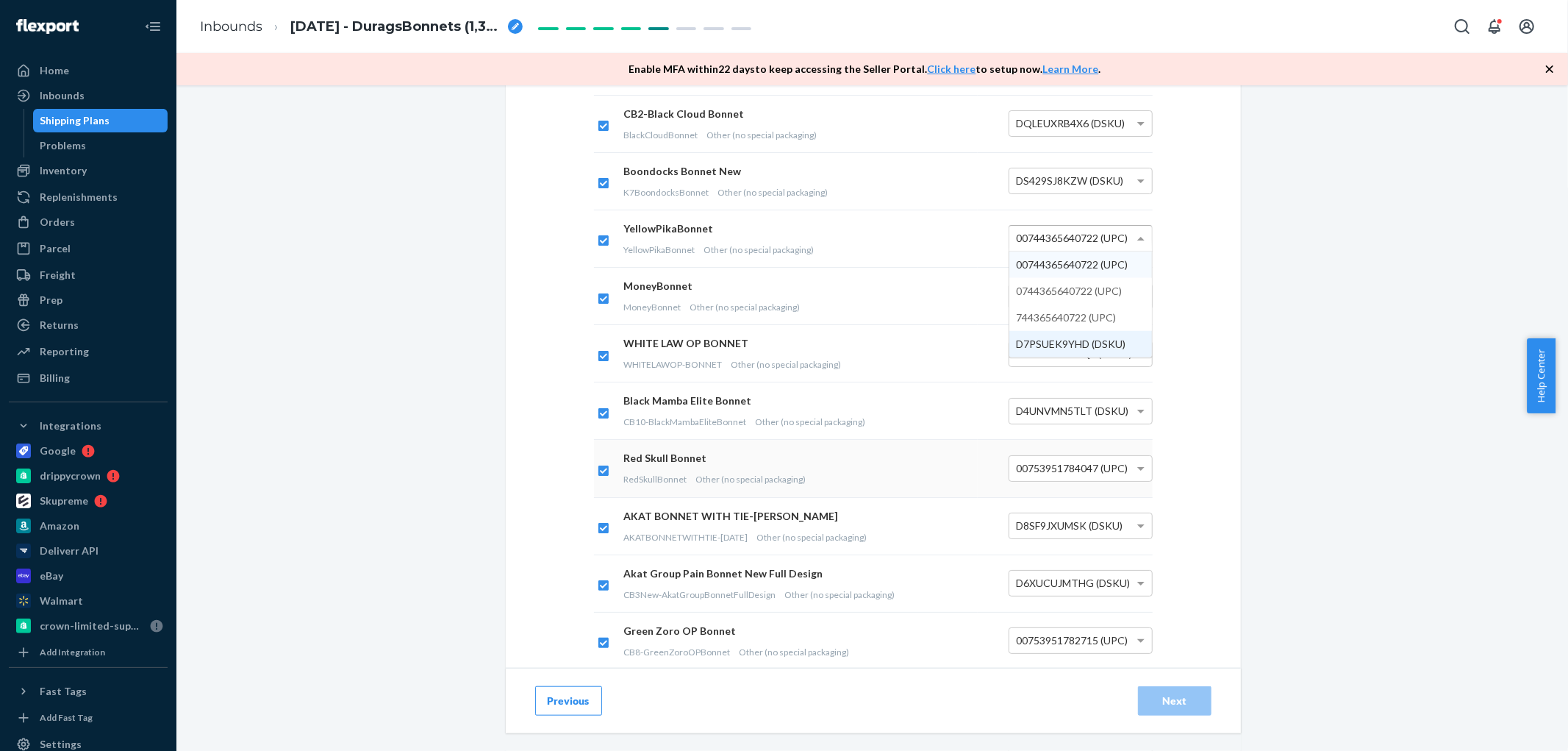
scroll to position [898, 0]
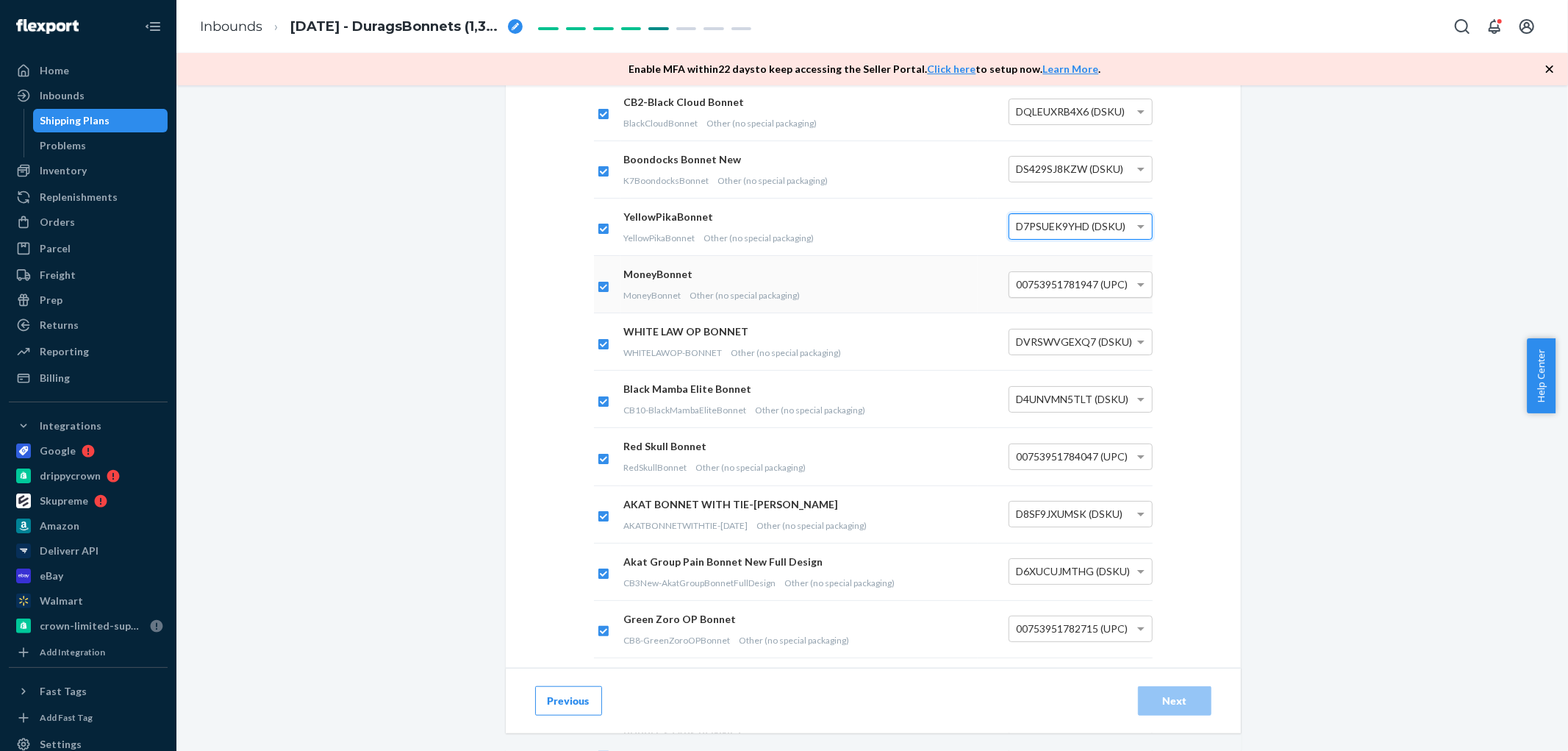
click at [1112, 285] on span "00753951781947 (UPC)" at bounding box center [1073, 284] width 112 height 13
click at [1109, 462] on span "00753951784047 (UPC)" at bounding box center [1073, 456] width 112 height 13
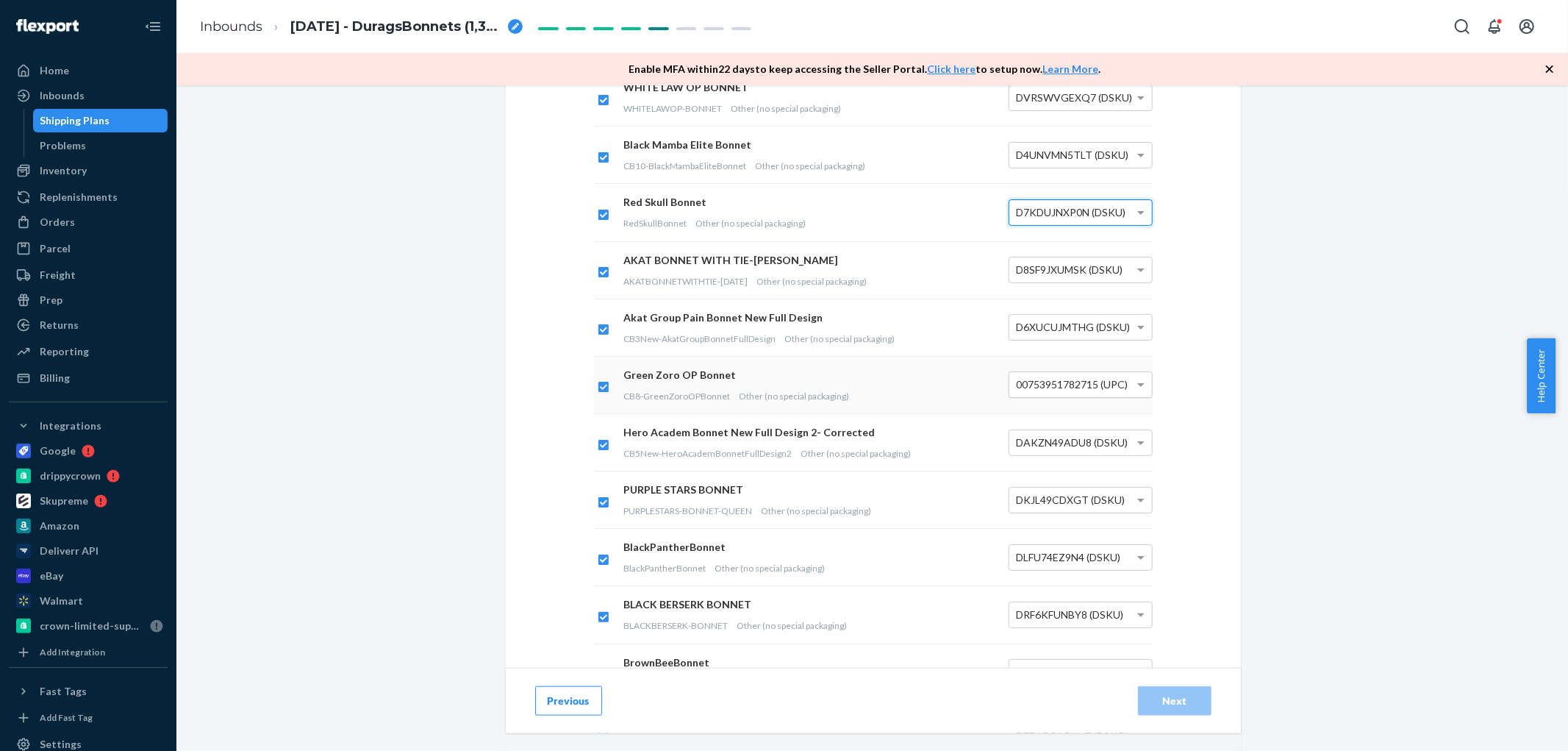
scroll to position [1144, 0]
click at [1100, 391] on div "00753951782715 (UPC)" at bounding box center [1080, 384] width 143 height 25
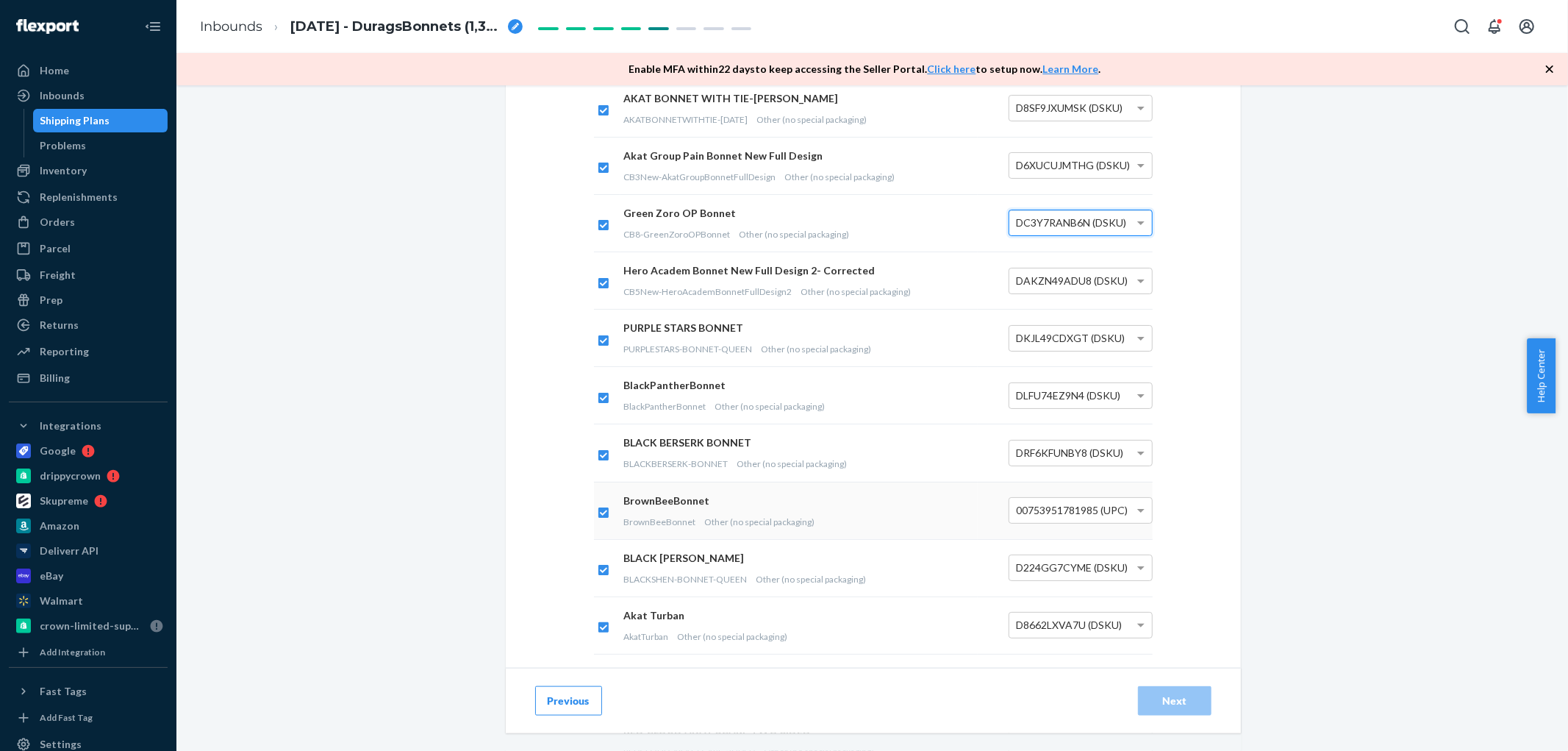
scroll to position [1307, 0]
click at [1120, 515] on div "00753951781985 (UPC)" at bounding box center [1080, 508] width 143 height 25
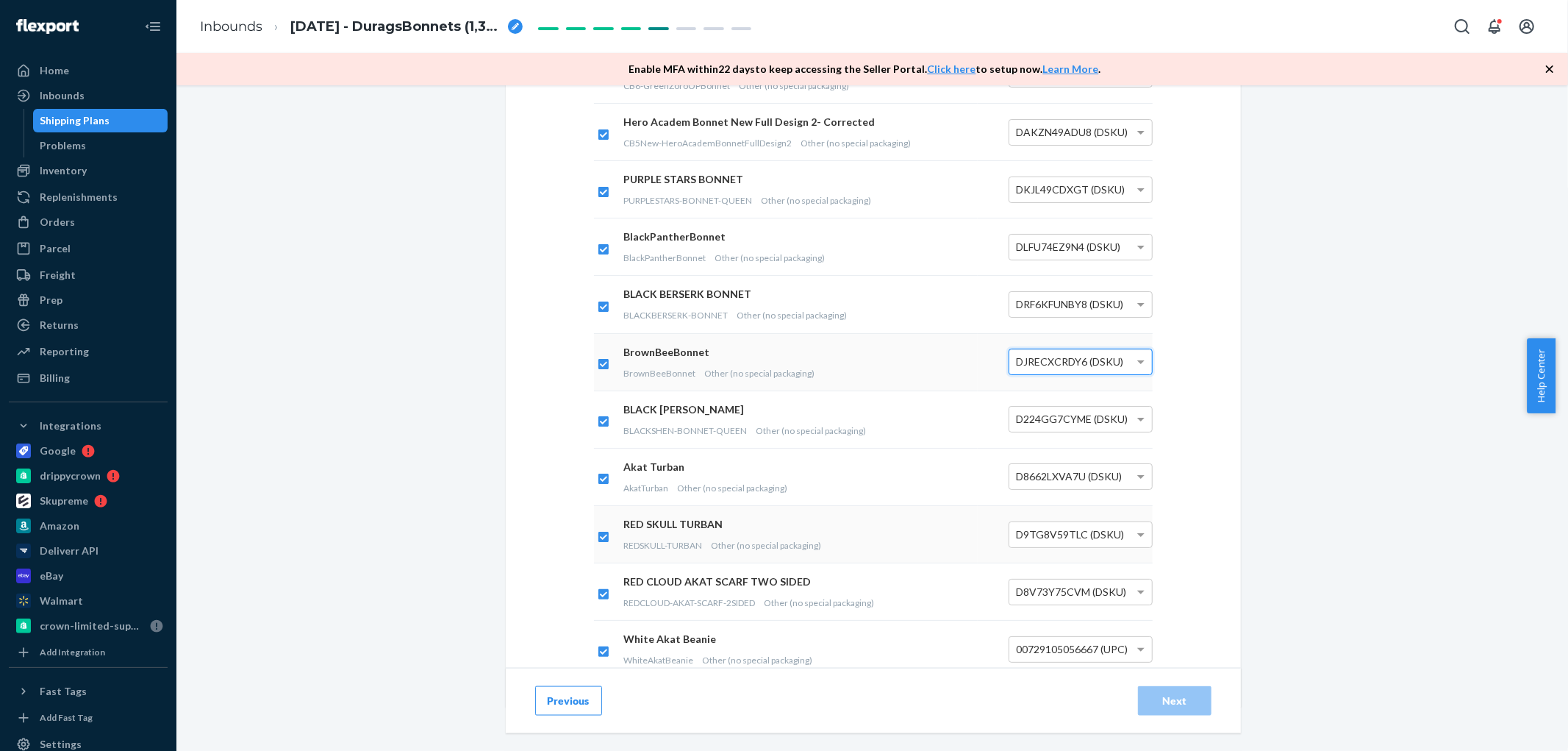
scroll to position [1471, 0]
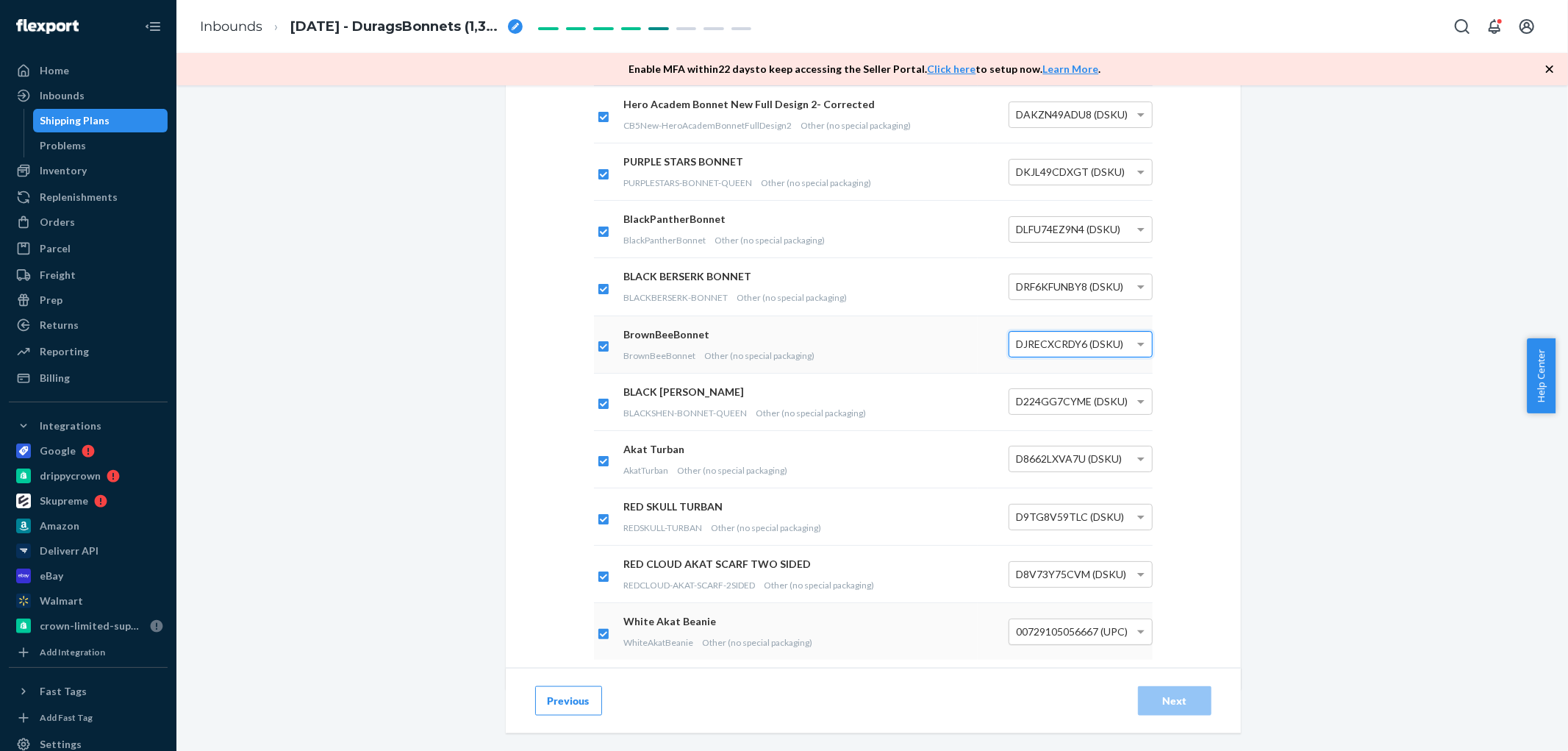
click at [1122, 634] on div "00729105056667 (UPC)" at bounding box center [1080, 632] width 143 height 25
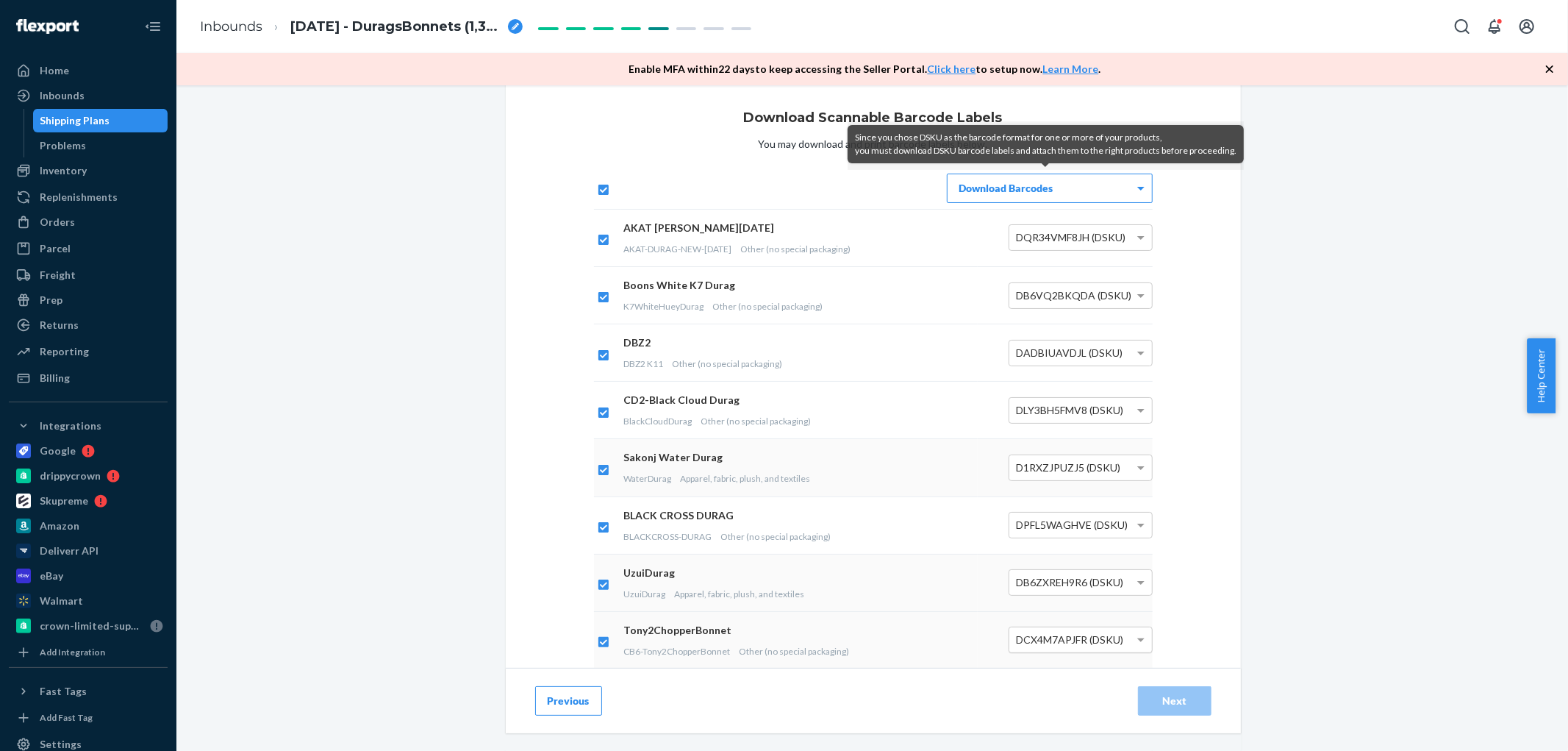
scroll to position [0, 0]
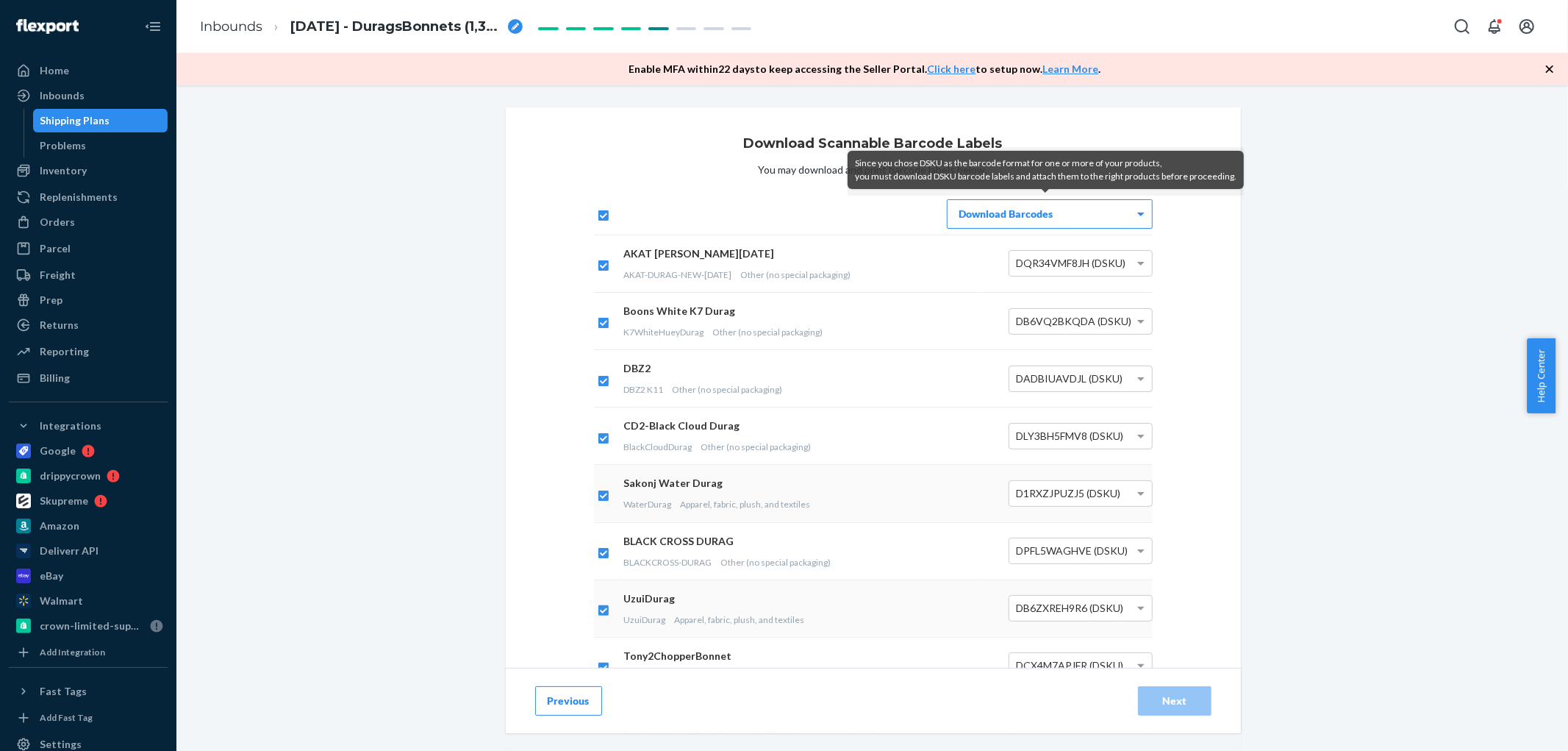
click at [1081, 223] on div "Download Barcodes" at bounding box center [1050, 214] width 205 height 28
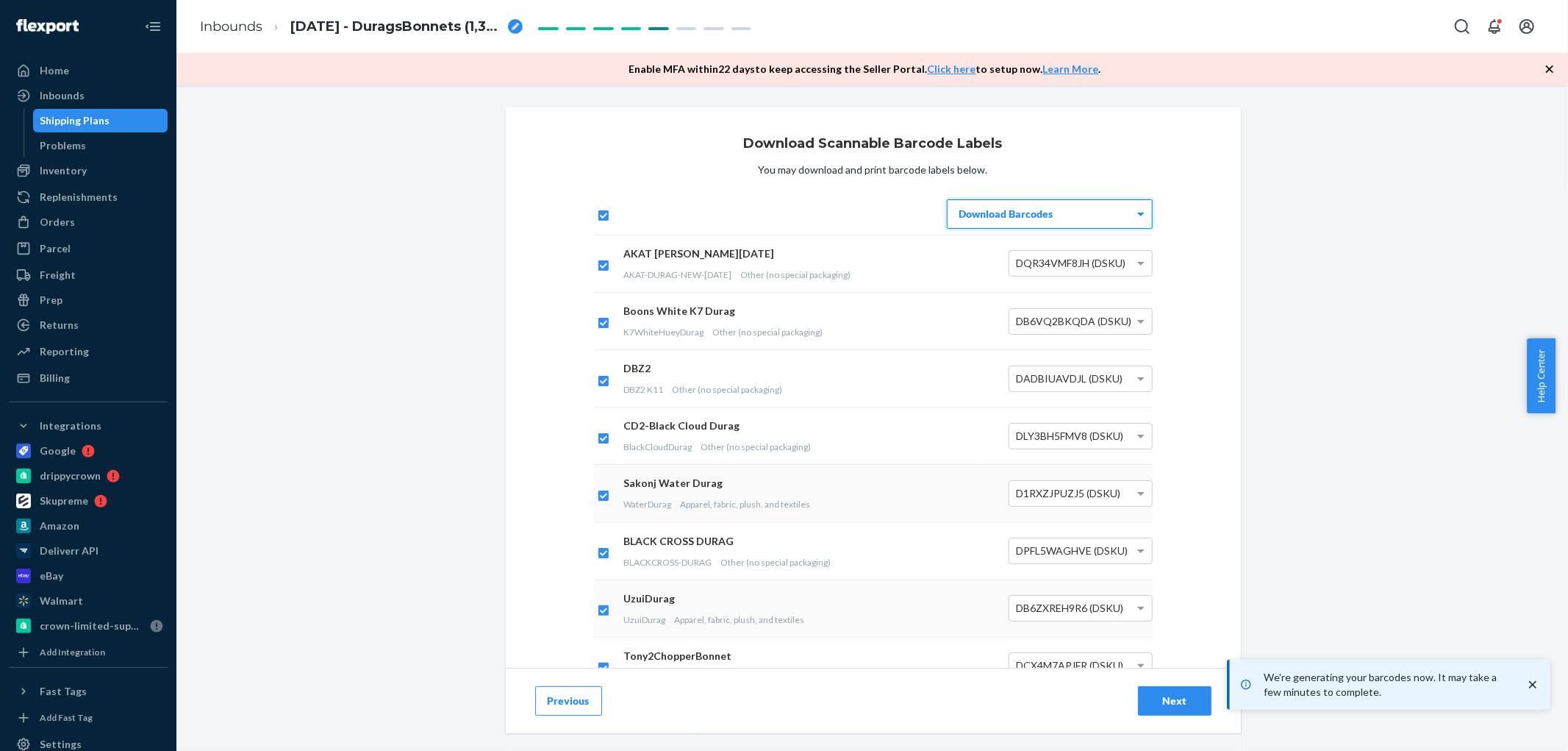
click at [1178, 691] on button "Next" at bounding box center [1174, 700] width 73 height 29
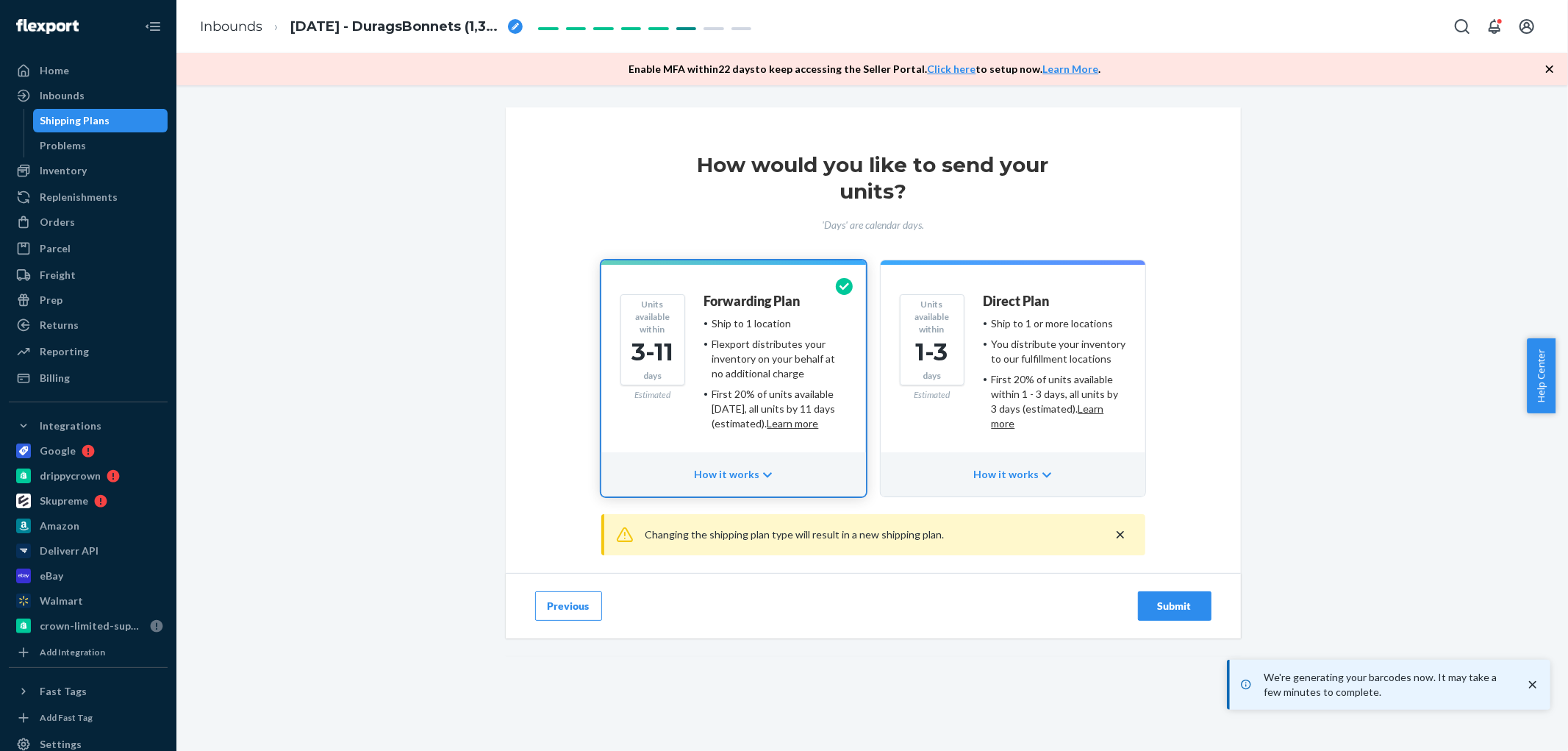
click at [1138, 592] on button "Submit" at bounding box center [1174, 606] width 73 height 29
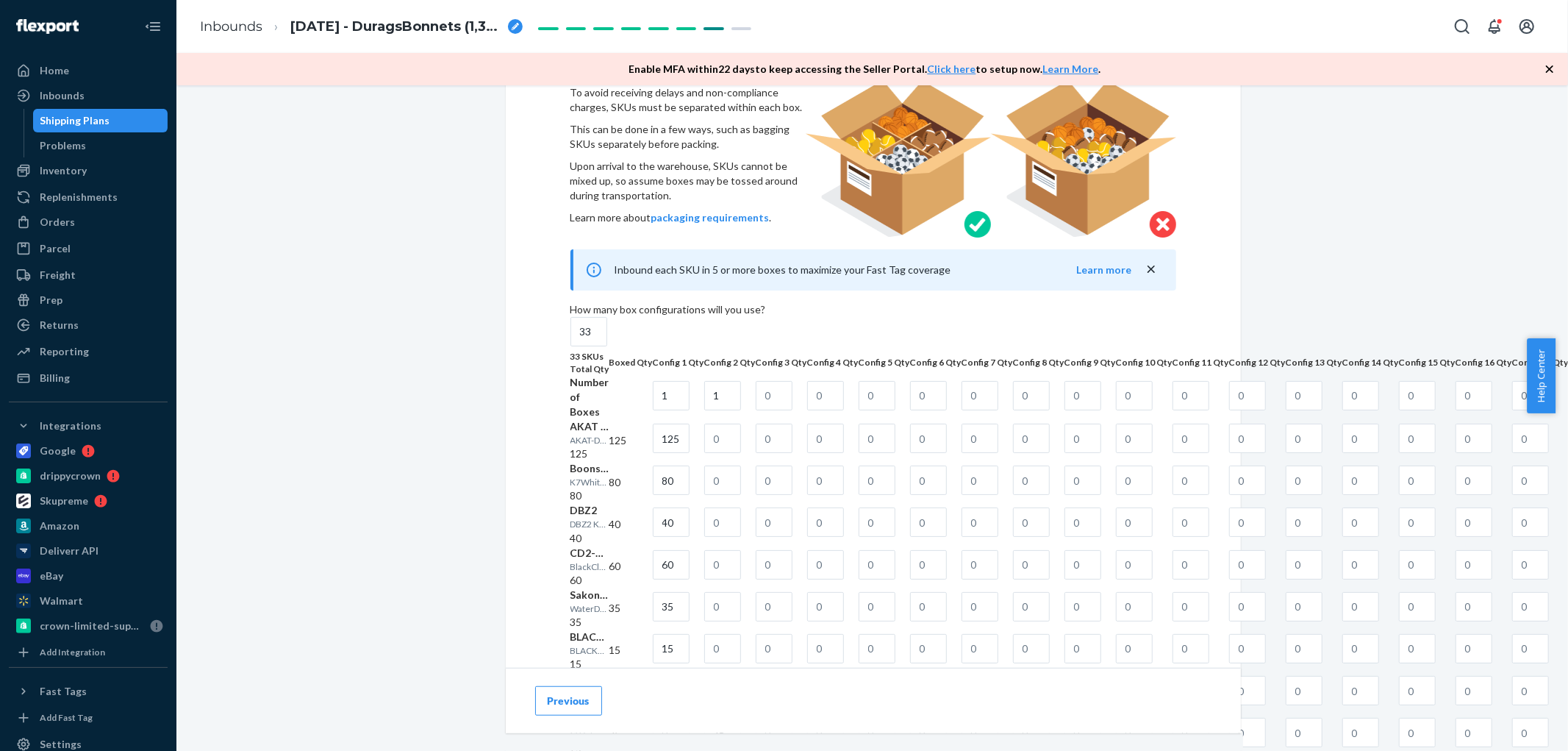
scroll to position [735, 0]
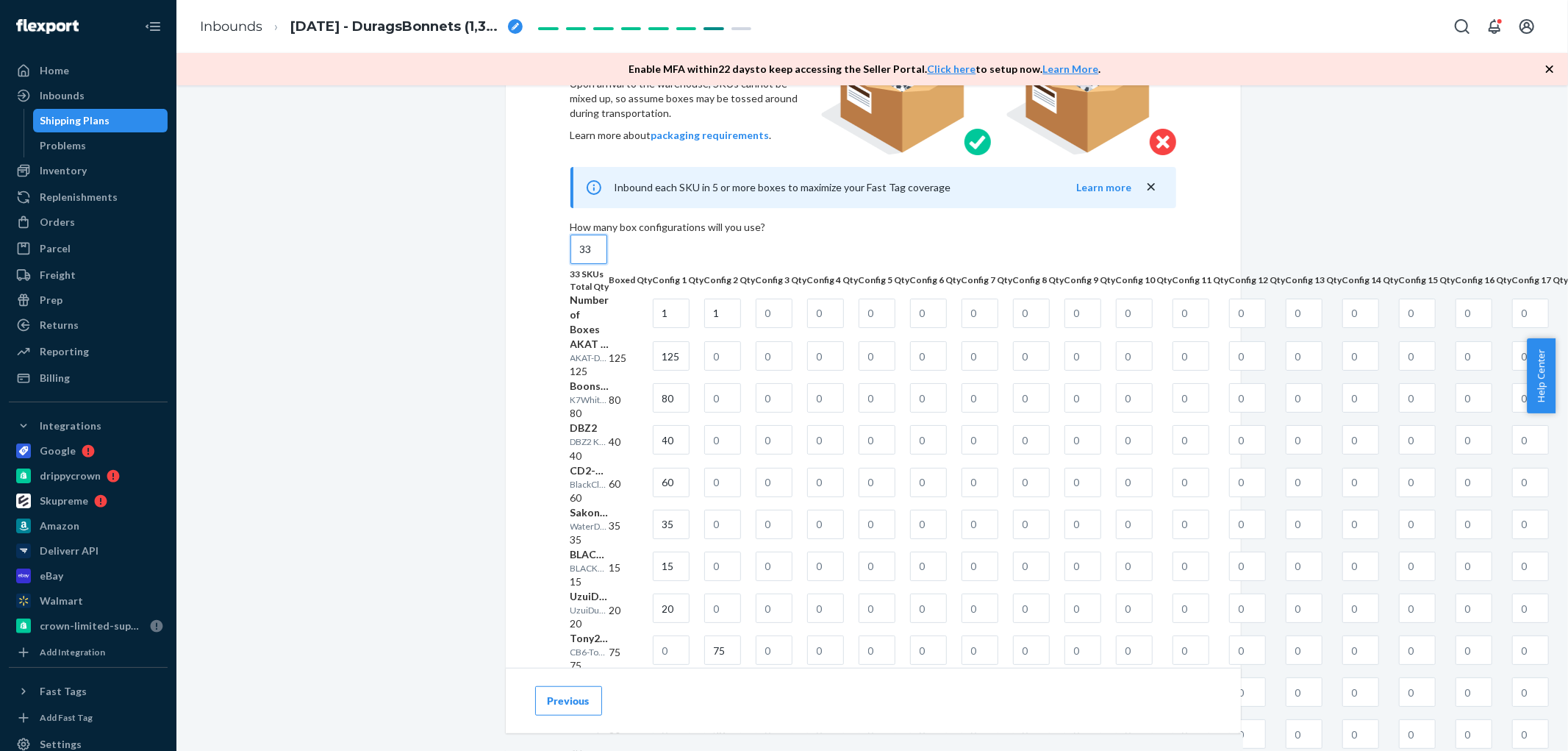
click at [607, 264] on input "33" at bounding box center [588, 249] width 37 height 29
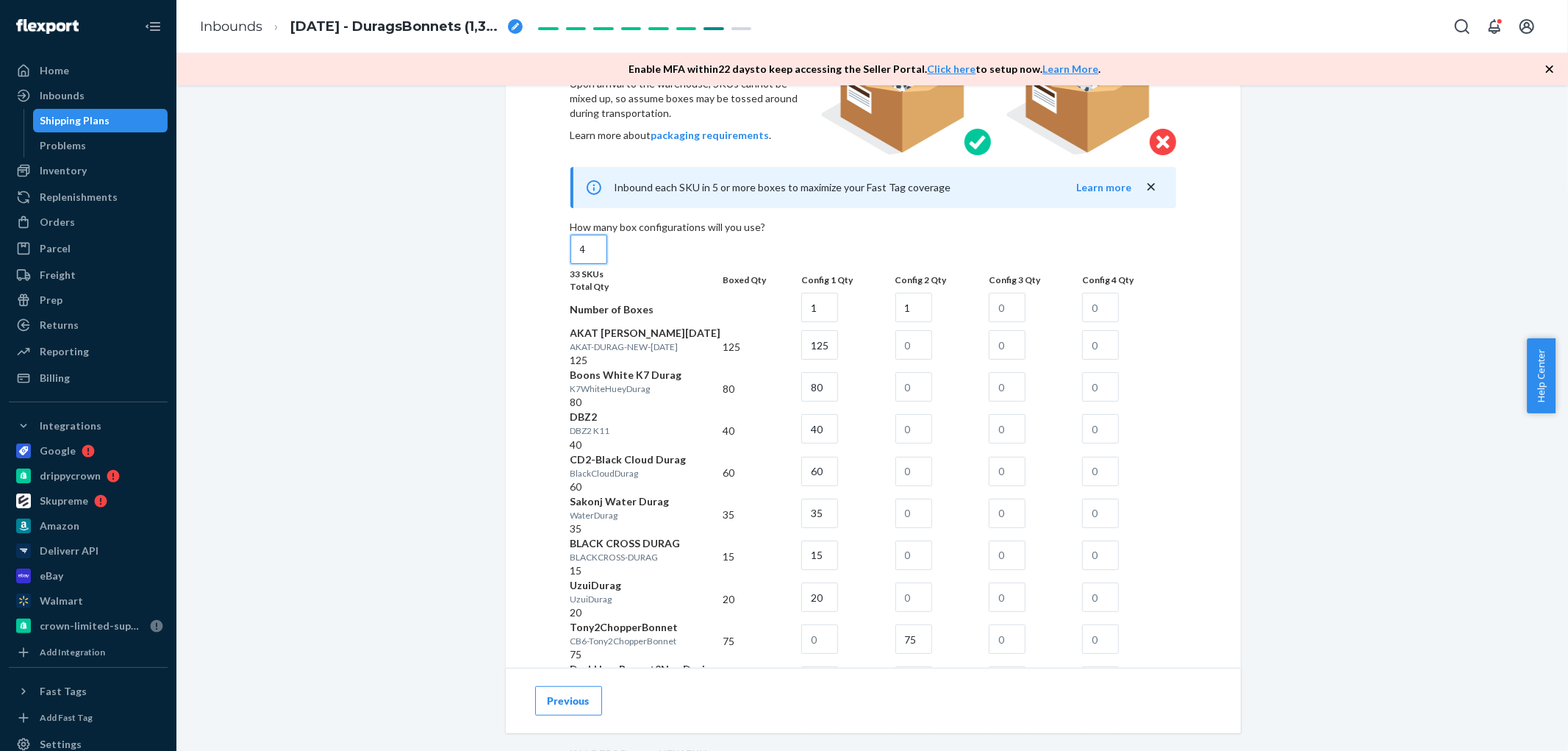
type input "4"
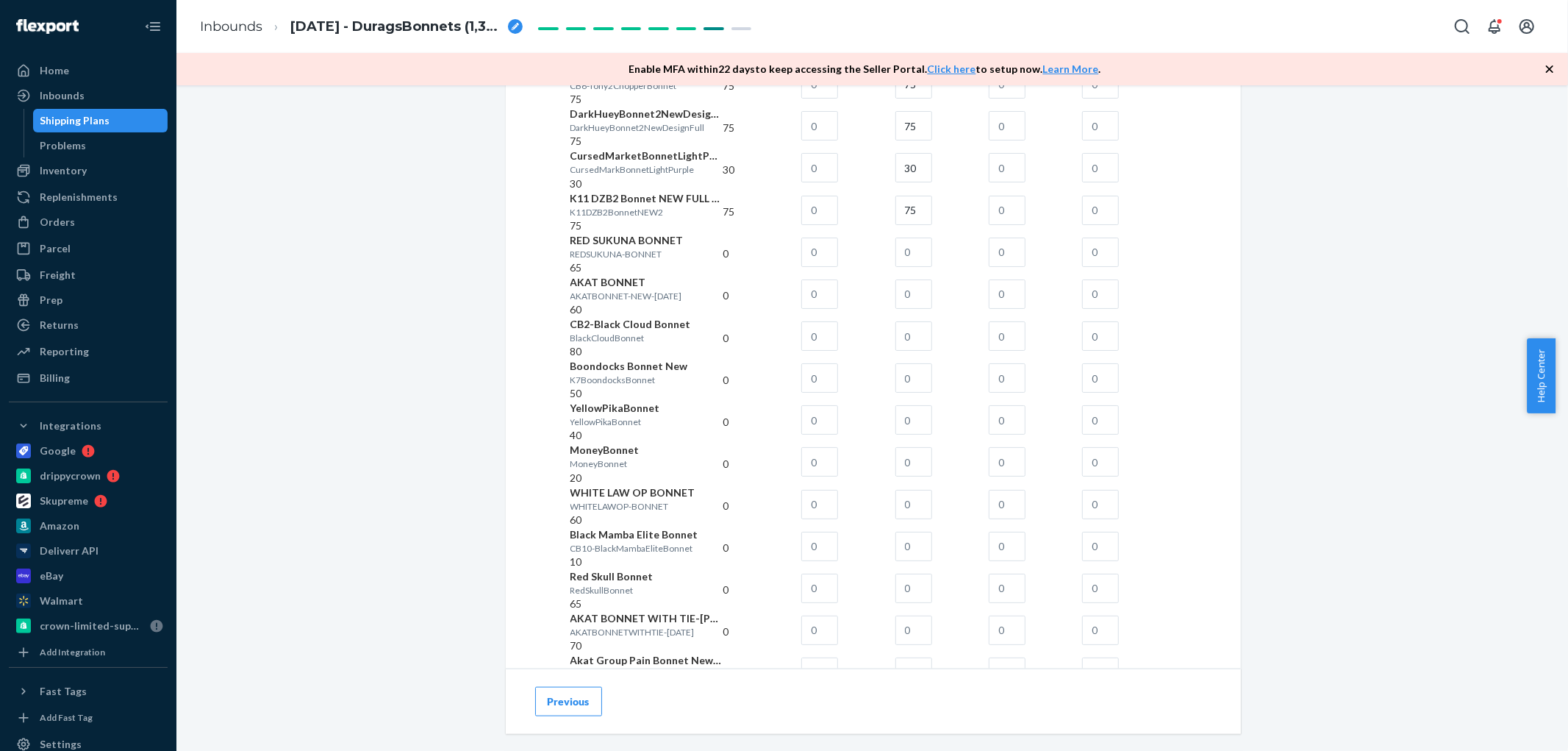
scroll to position [1307, 0]
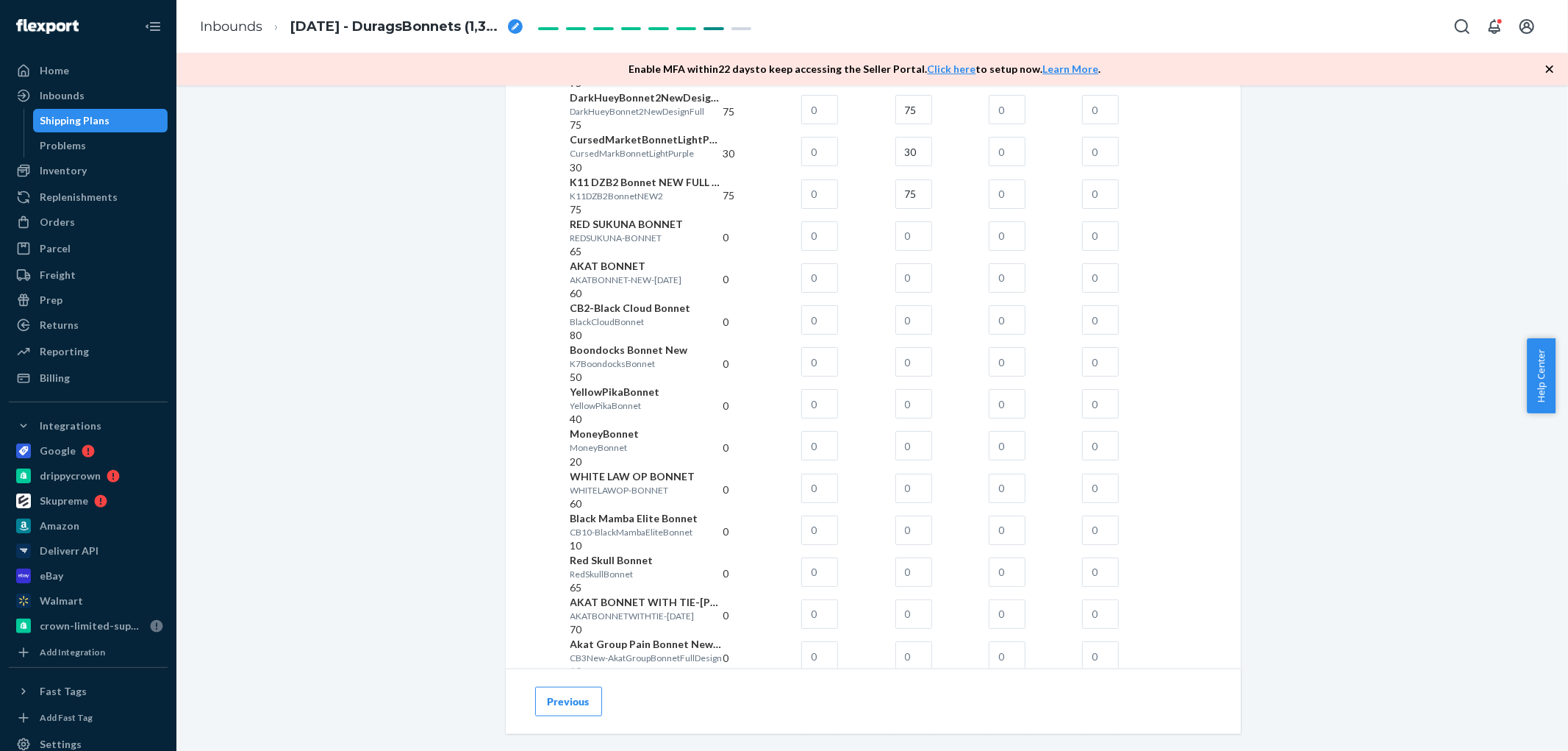
click at [989, 259] on td at bounding box center [943, 237] width 94 height 42
click at [932, 251] on input "text" at bounding box center [914, 236] width 37 height 29
type input "65"
click at [932, 292] on input "text" at bounding box center [914, 277] width 37 height 29
click at [1026, 292] on input "text" at bounding box center [1007, 277] width 37 height 29
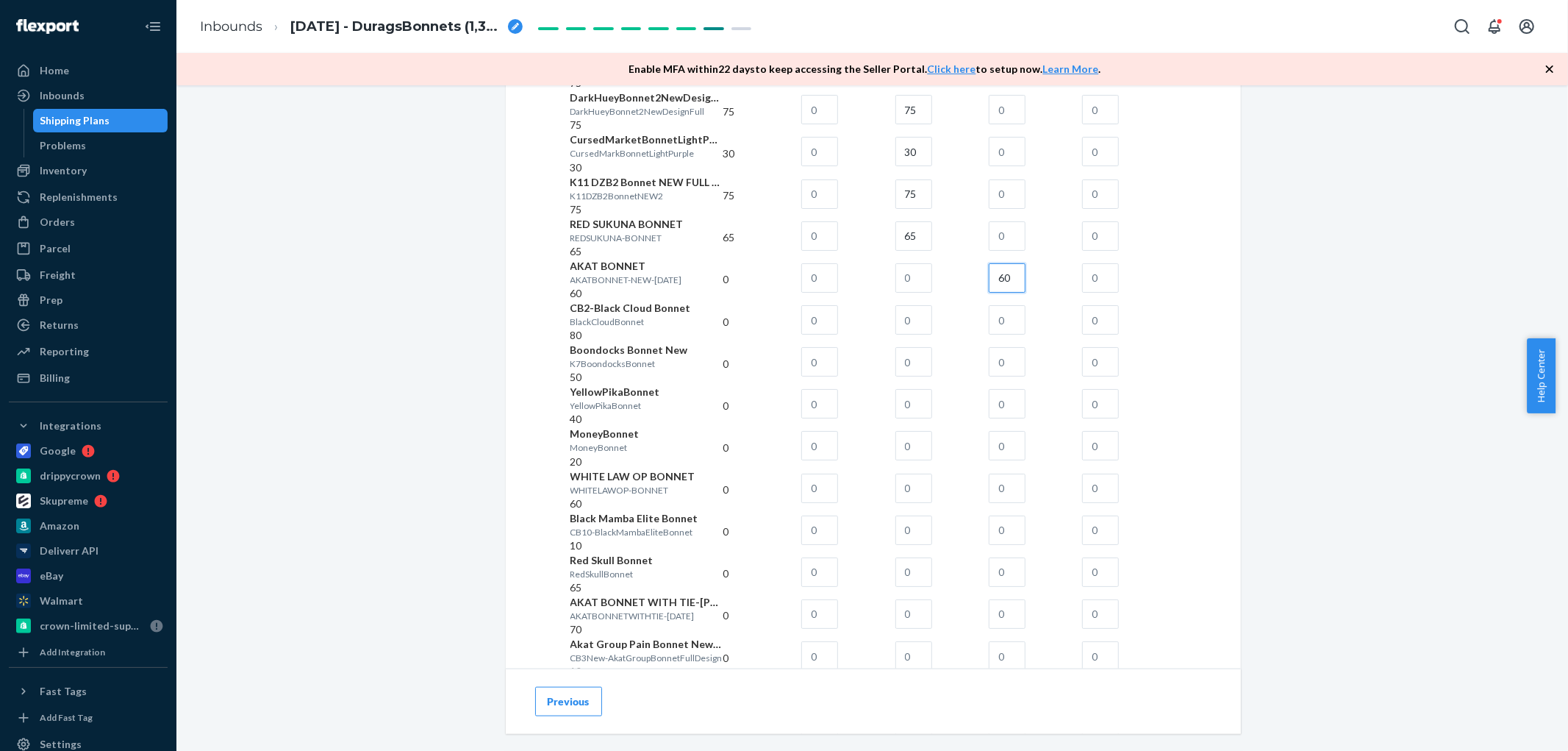
type input "60"
click at [1026, 335] on input "text" at bounding box center [1007, 320] width 37 height 29
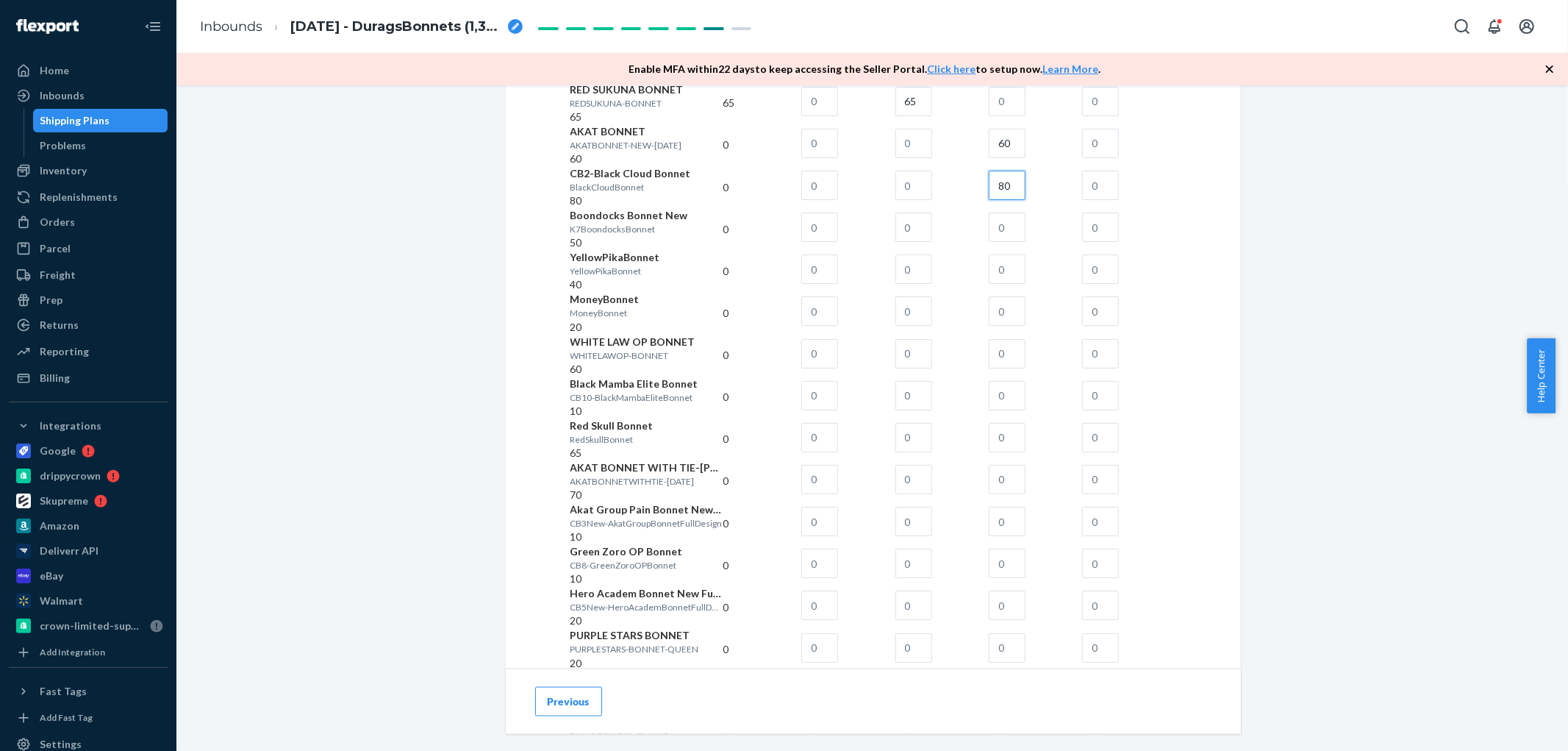
scroll to position [1471, 0]
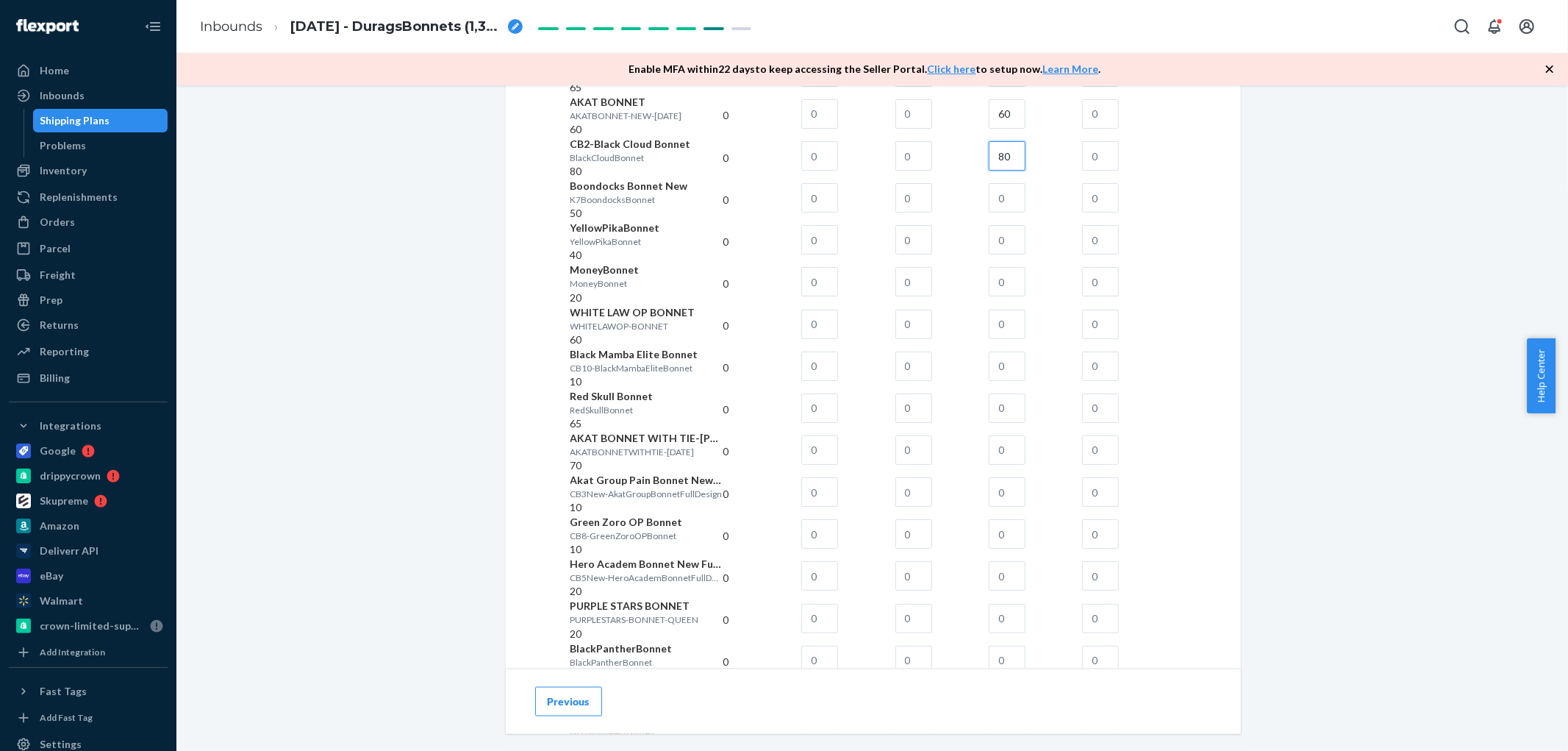
type input "80"
click at [1026, 212] on input "text" at bounding box center [1007, 197] width 37 height 29
type input "50"
click at [1026, 255] on input "text" at bounding box center [1007, 240] width 37 height 29
type input "40"
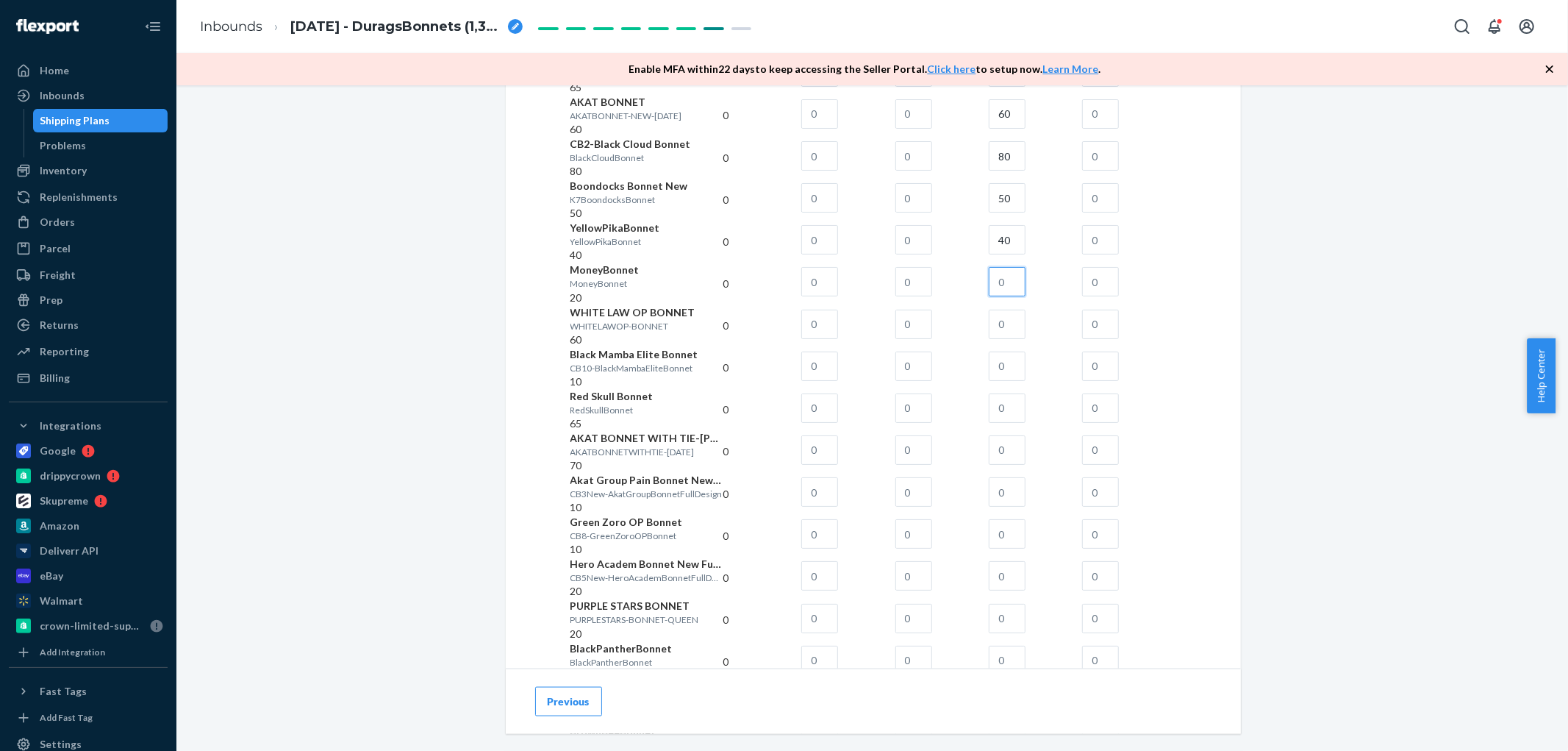
click at [1026, 296] on input "text" at bounding box center [1007, 281] width 37 height 29
type input "20"
click at [1026, 339] on input "text" at bounding box center [1007, 324] width 37 height 29
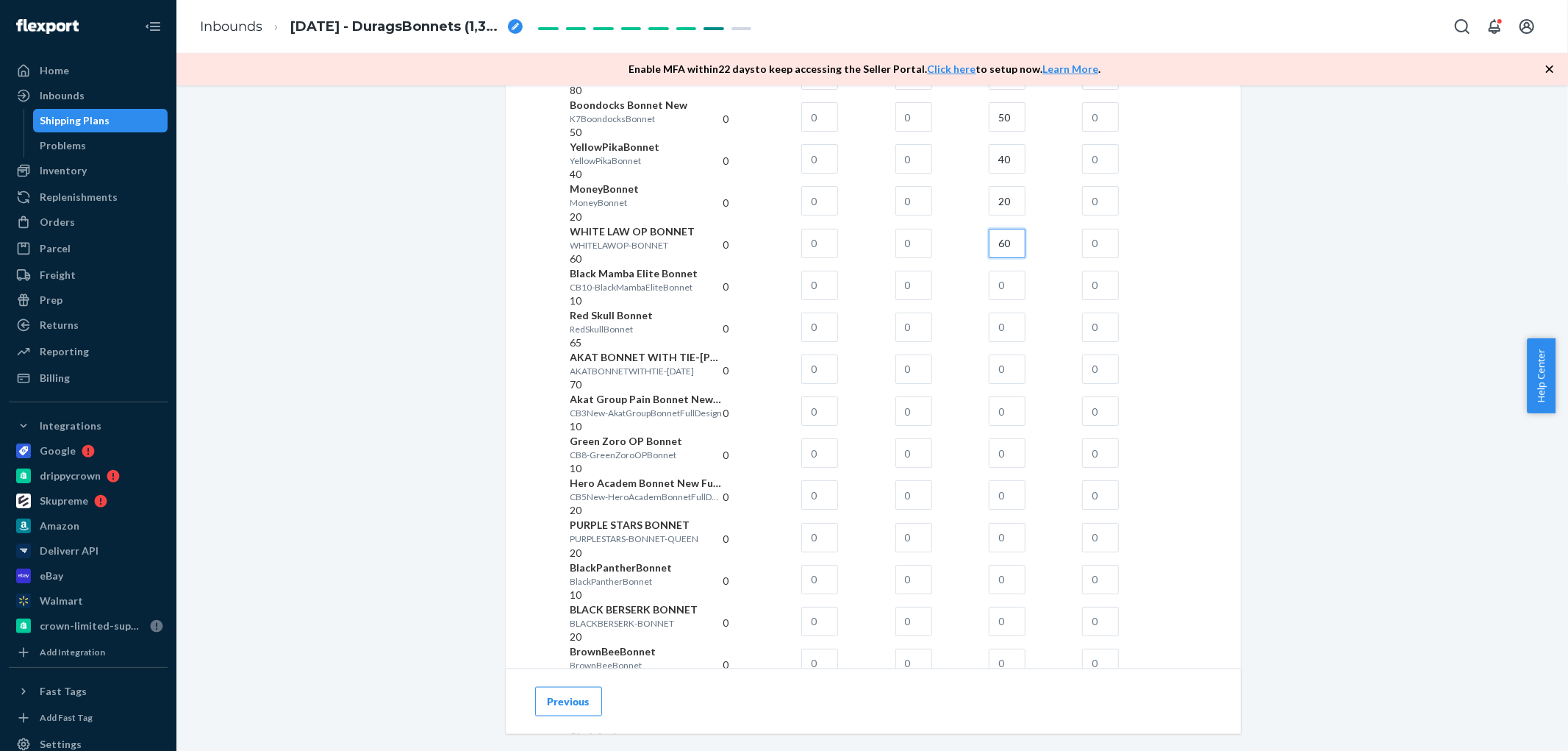
scroll to position [1553, 0]
type input "60"
click at [1026, 299] on input "text" at bounding box center [1007, 284] width 37 height 29
type input "10"
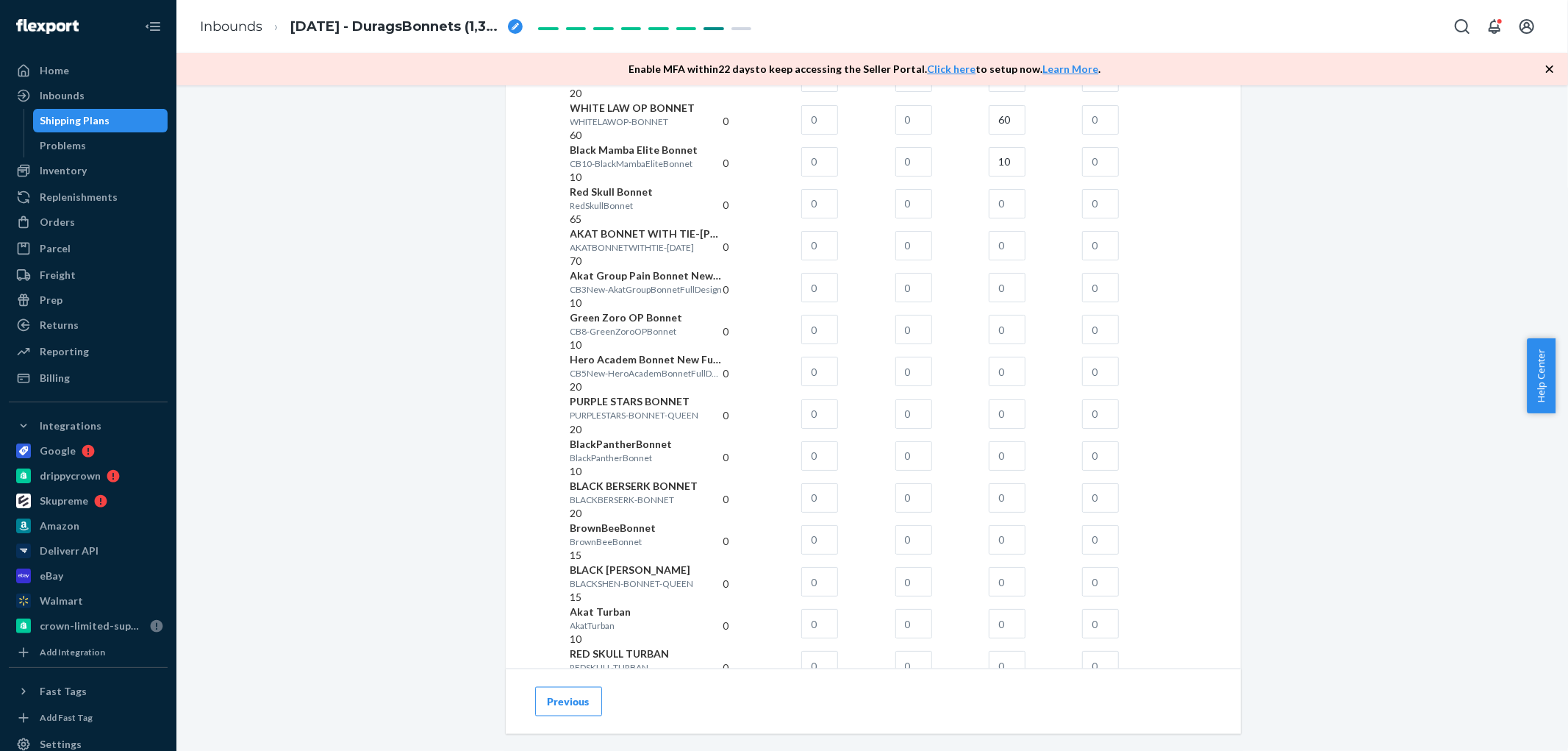
scroll to position [1716, 0]
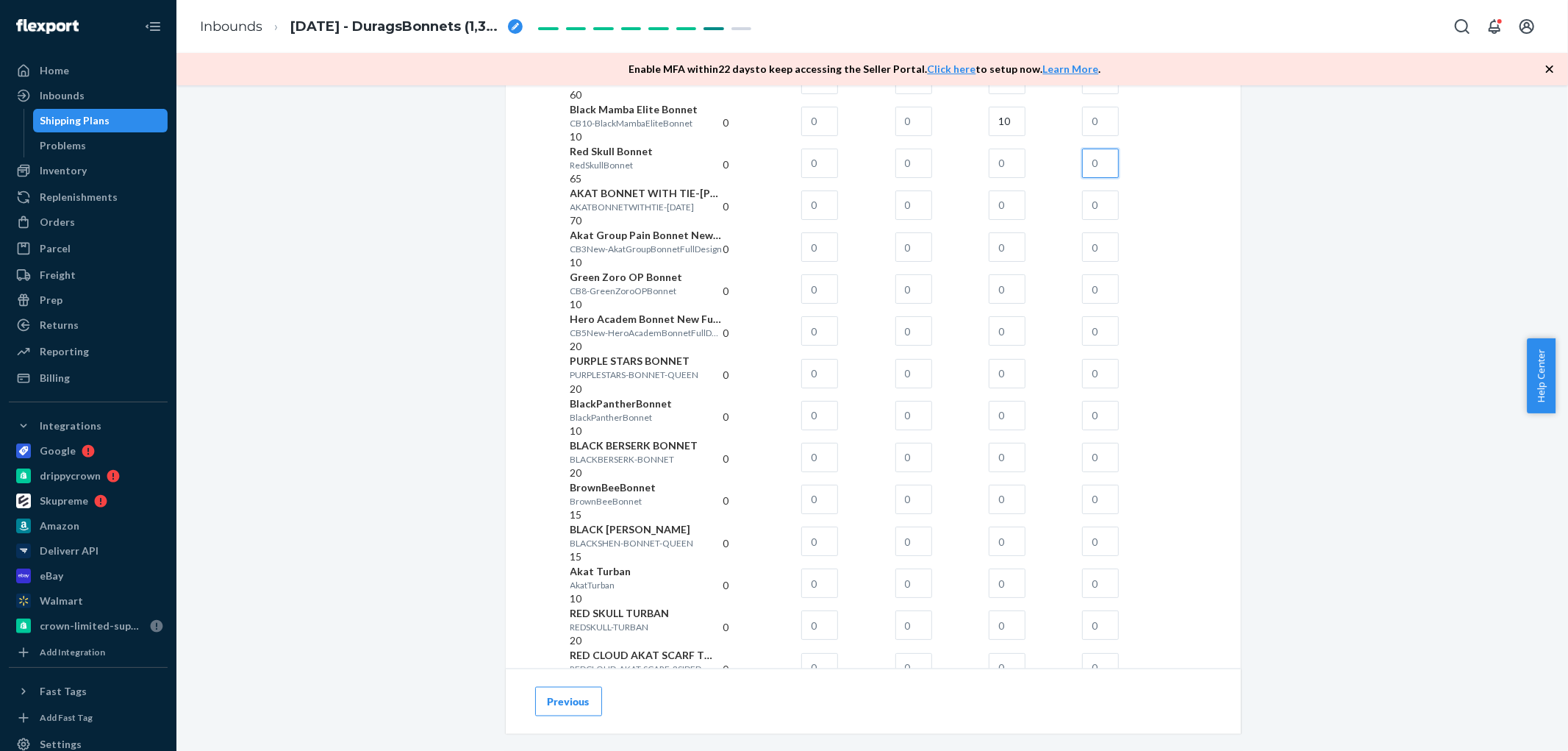
click at [1119, 178] on input "text" at bounding box center [1100, 163] width 37 height 29
type input "65"
click at [1119, 220] on input "text" at bounding box center [1100, 205] width 37 height 29
type input "70"
click at [1119, 262] on input "text" at bounding box center [1100, 247] width 37 height 29
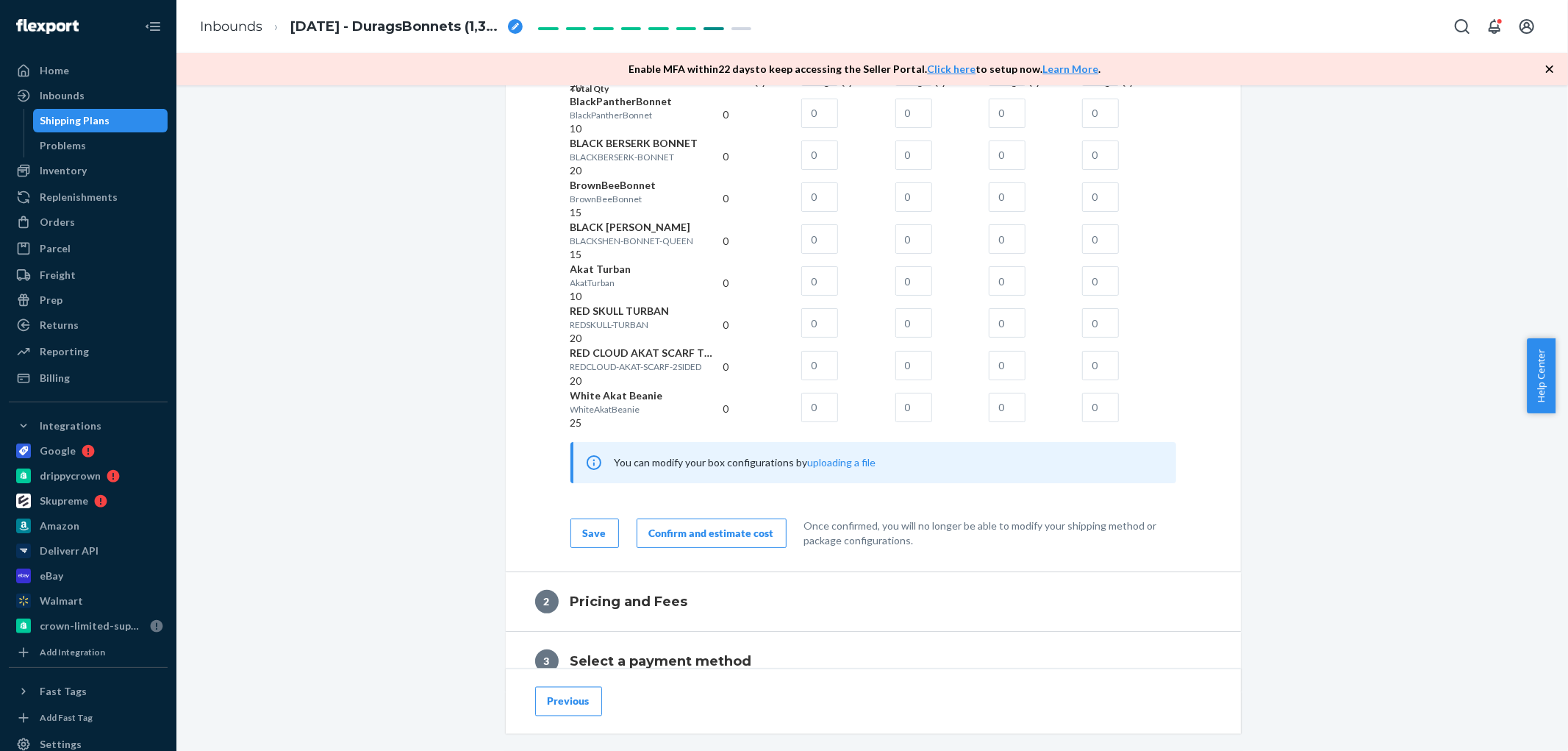
scroll to position [2042, 0]
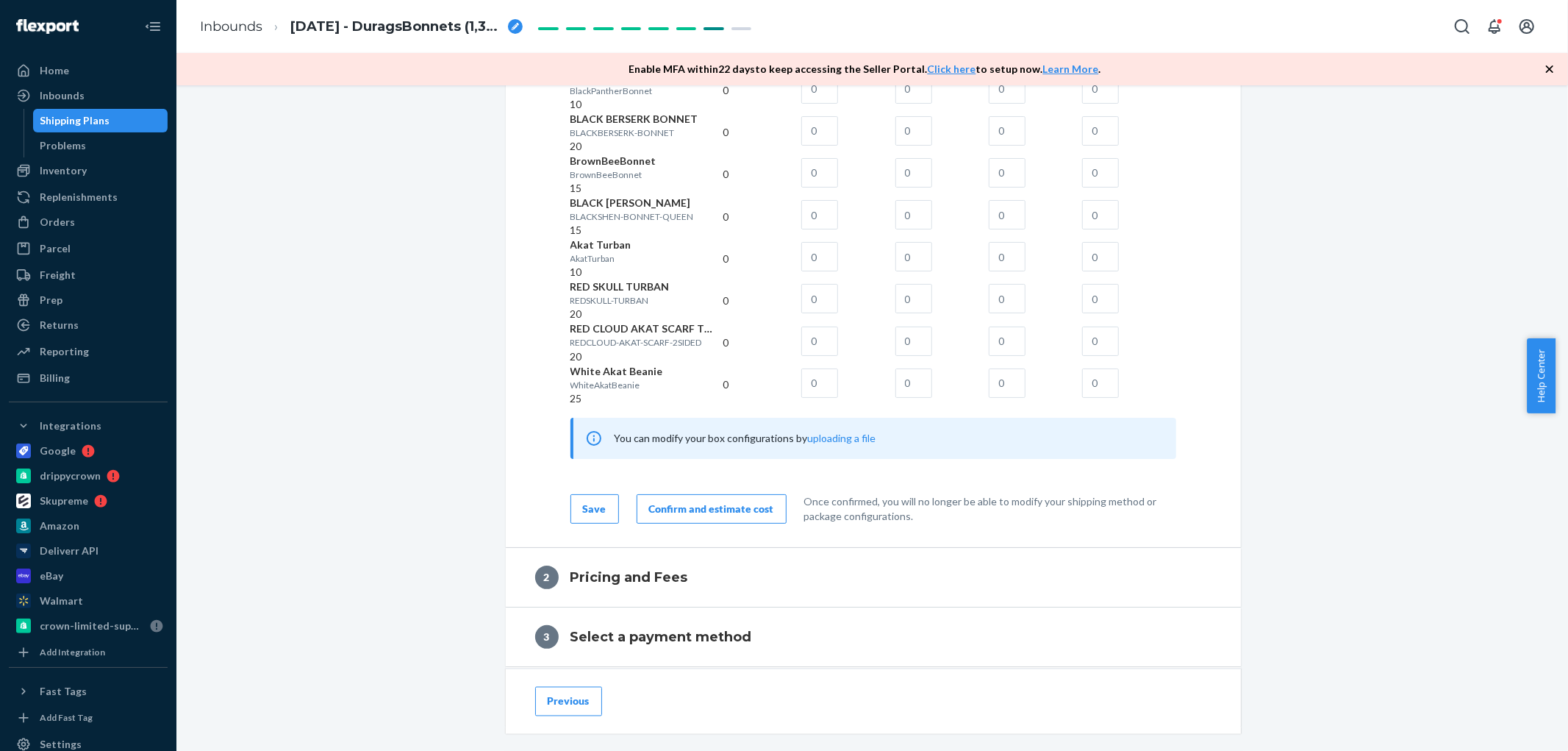
type input "10"
click at [1119, 19] on input "text" at bounding box center [1100, 4] width 37 height 29
type input "20"
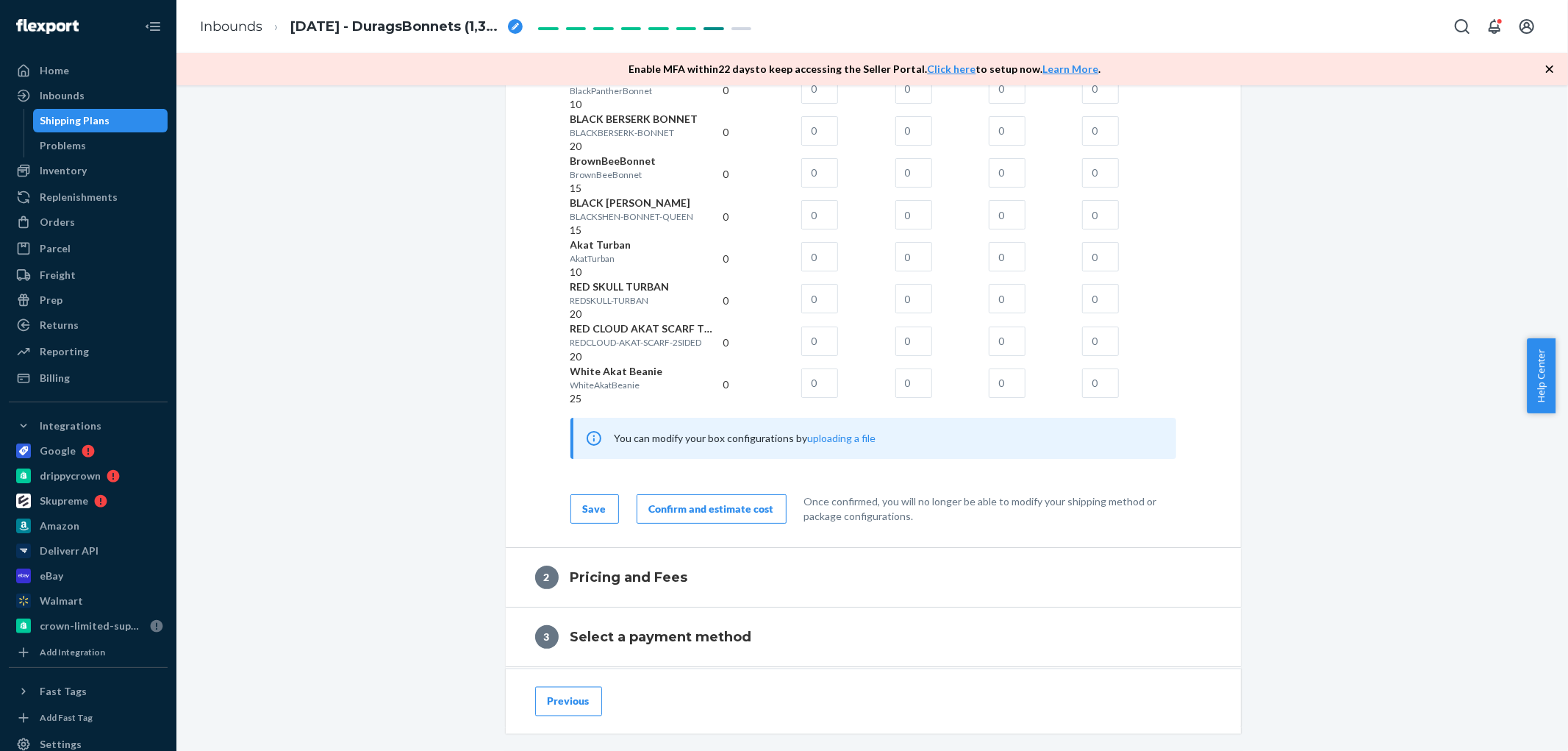
click at [1119, 62] on input "text" at bounding box center [1100, 47] width 37 height 29
type input "20"
click at [1119, 104] on input "text" at bounding box center [1100, 88] width 37 height 29
type input "10"
click at [1132, 153] on td at bounding box center [1129, 132] width 94 height 42
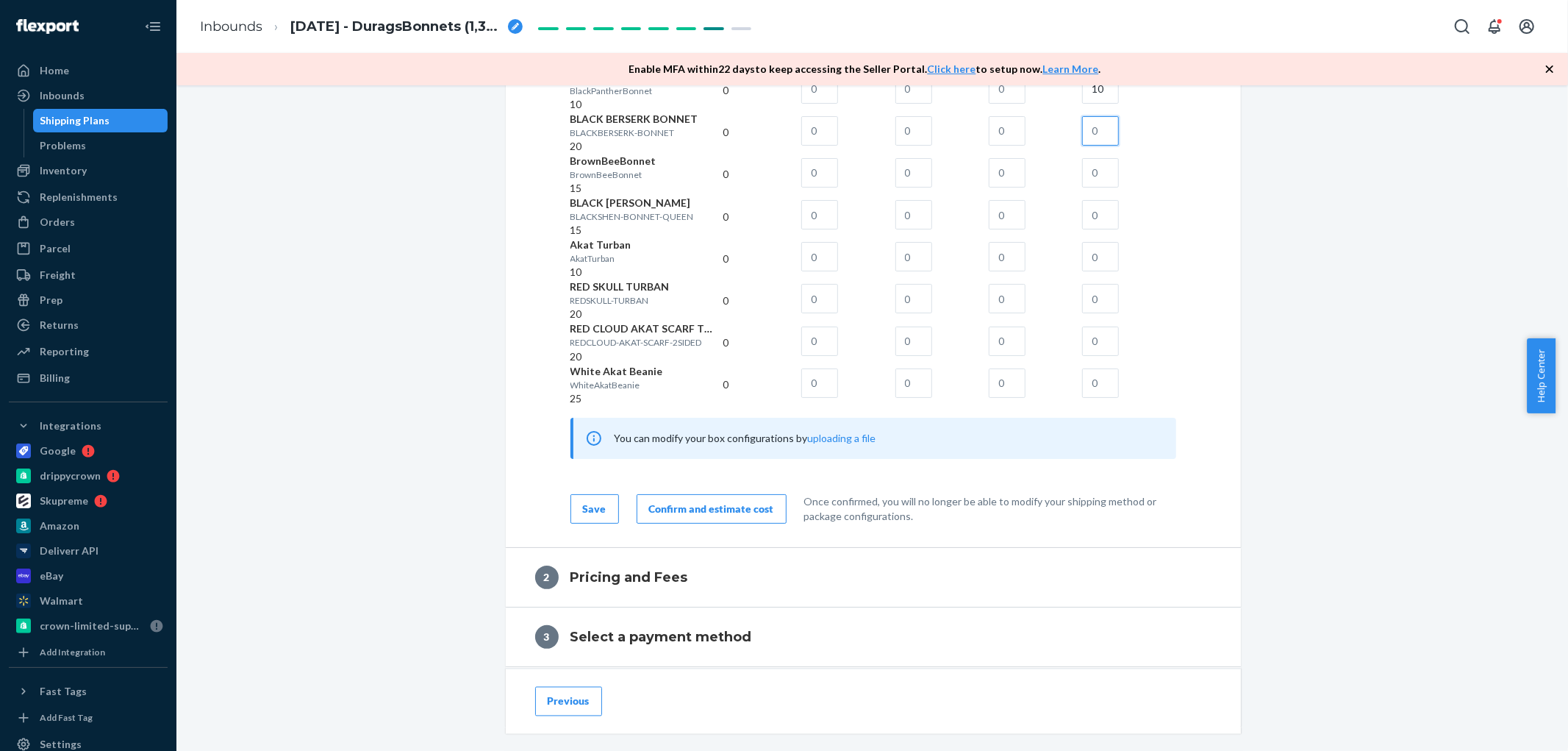
click at [1119, 146] on input "text" at bounding box center [1100, 131] width 37 height 29
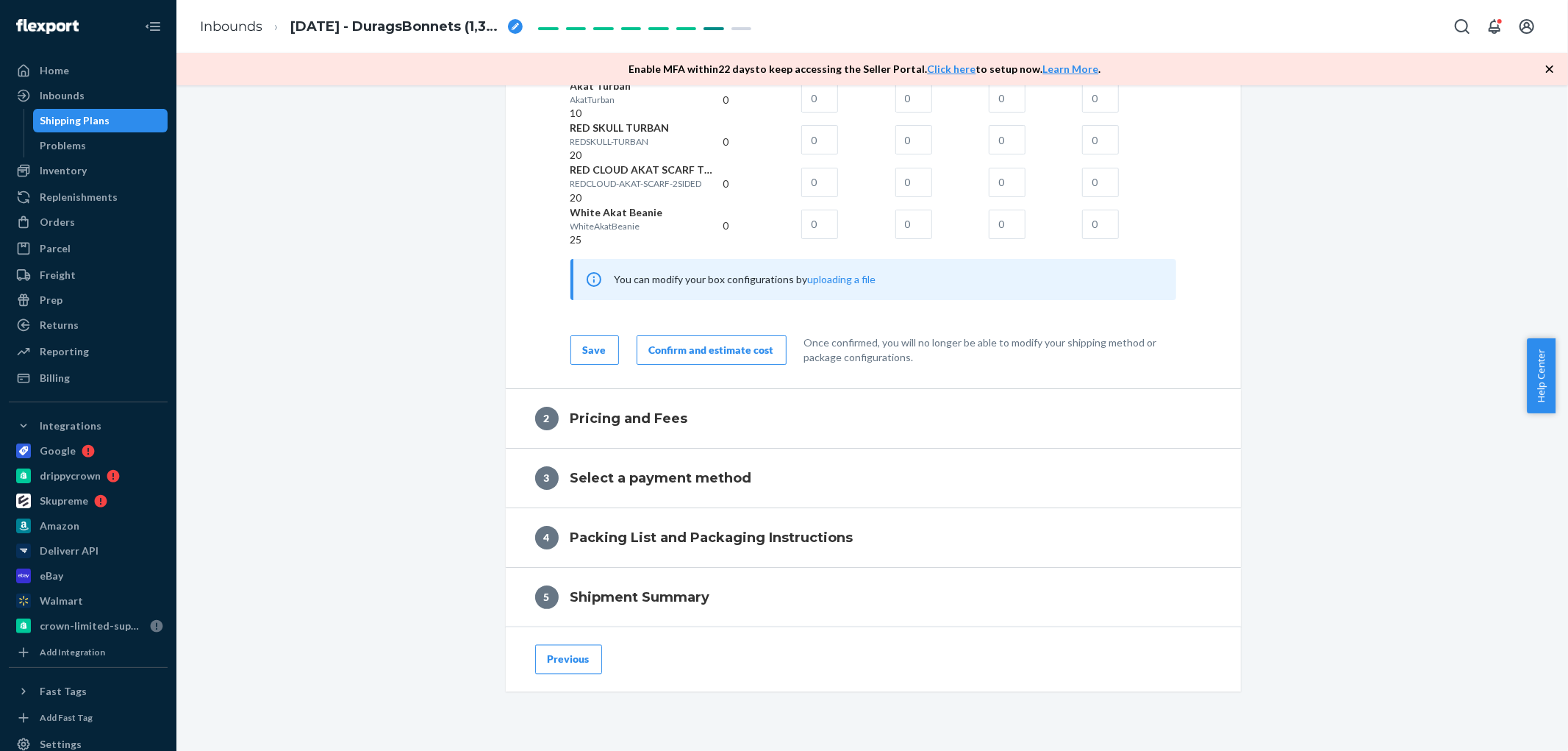
scroll to position [2206, 0]
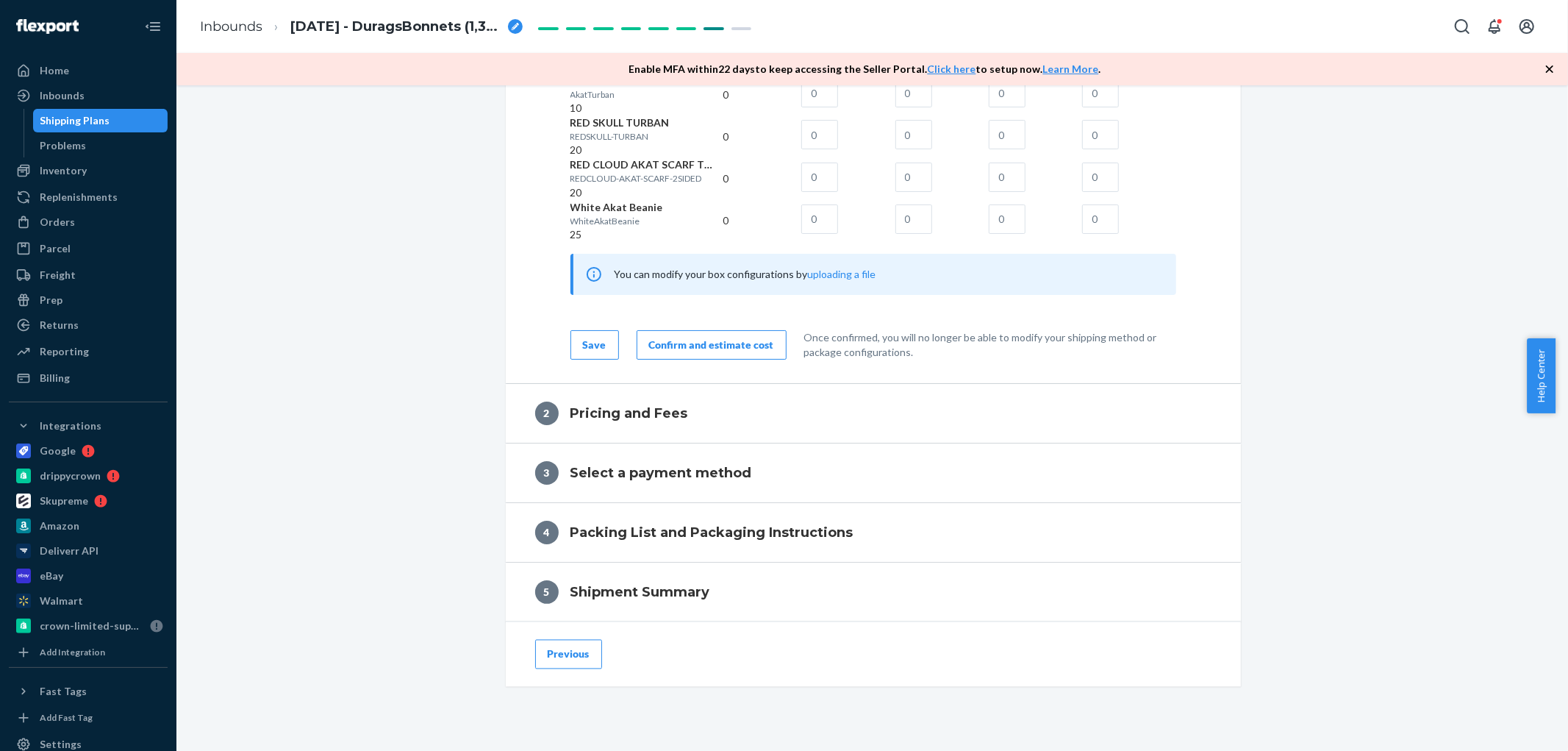
type input "20"
click at [1119, 23] on input "text" at bounding box center [1100, 8] width 37 height 29
type input "15"
click at [1119, 66] on input "text" at bounding box center [1100, 51] width 37 height 29
type input "15"
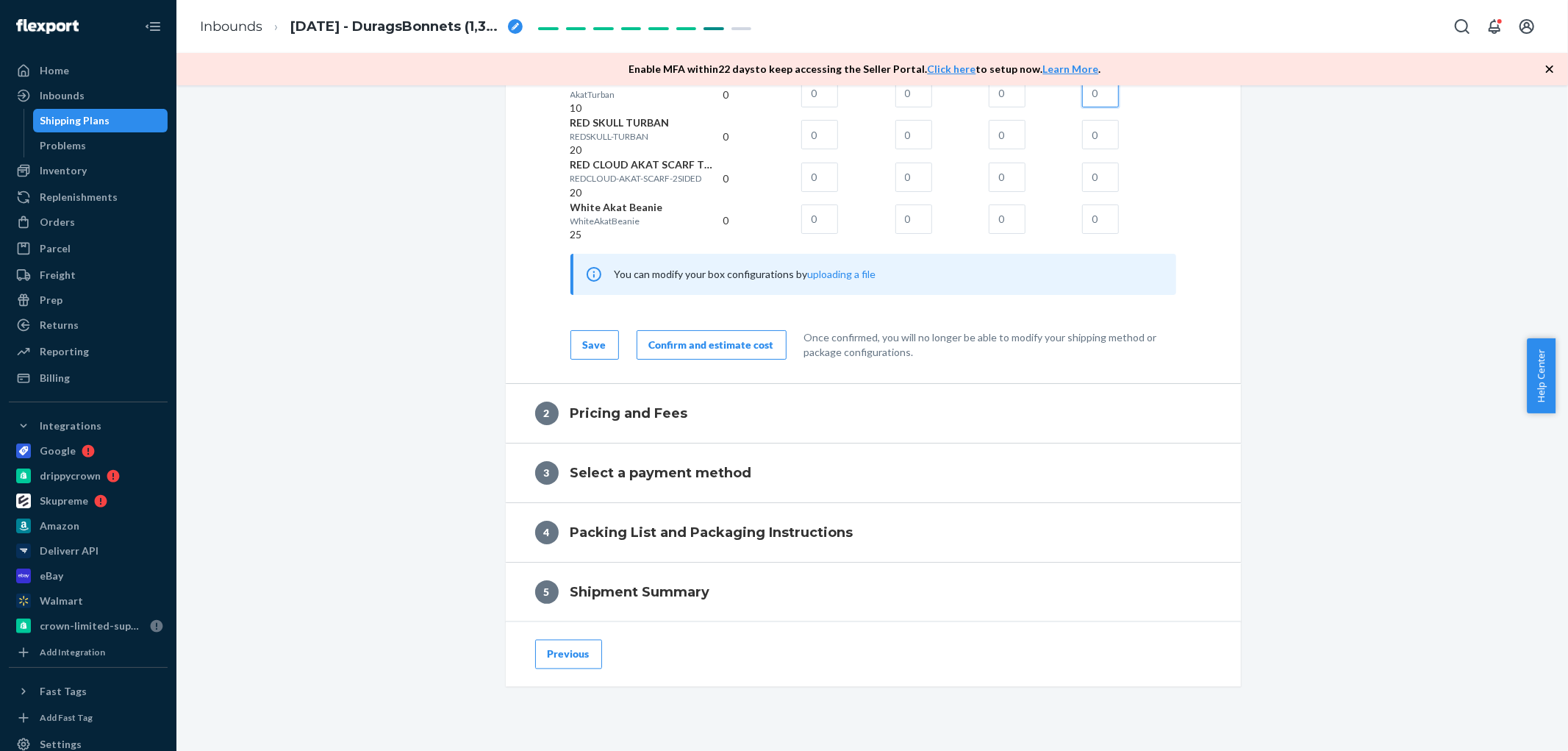
click at [1119, 107] on input "text" at bounding box center [1100, 92] width 37 height 29
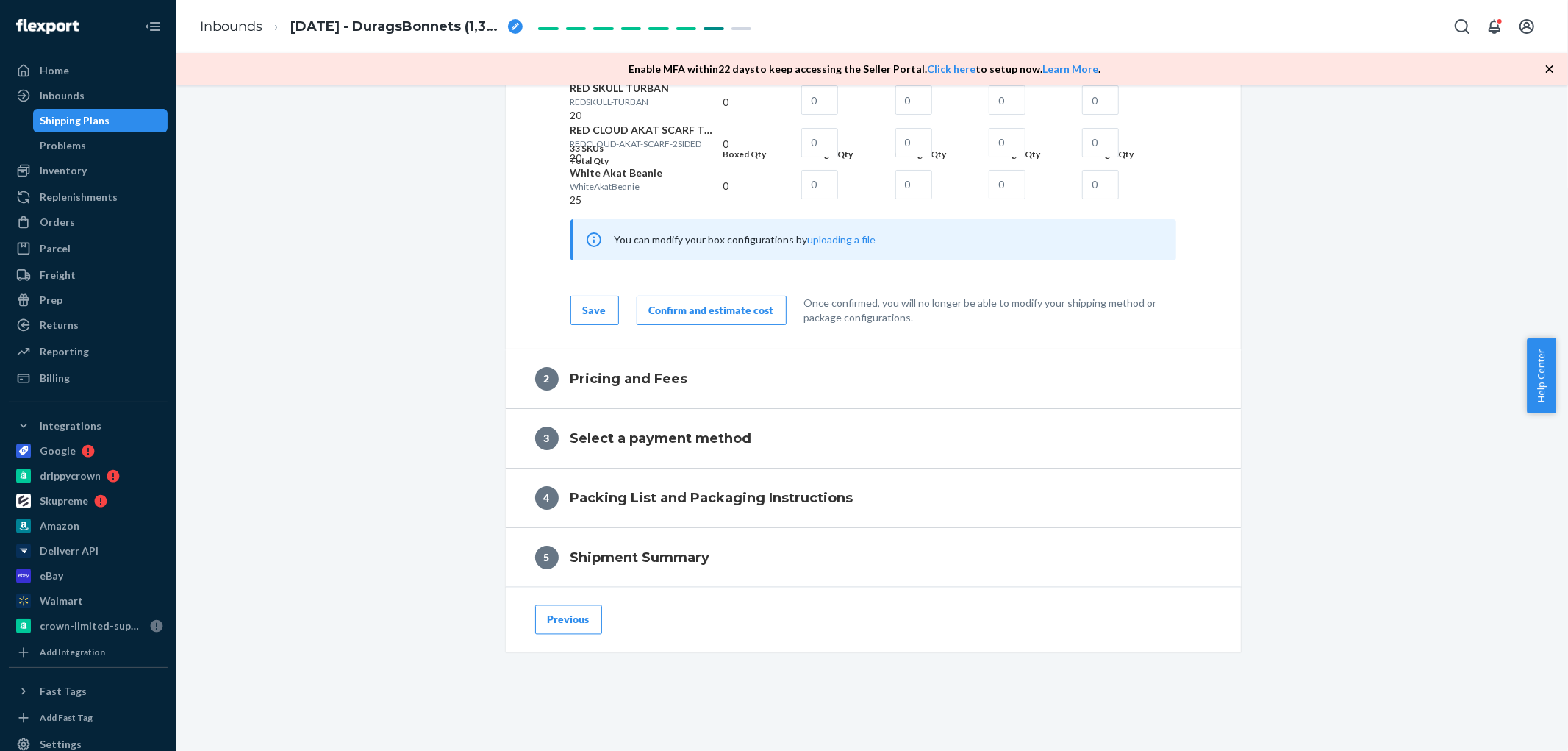
scroll to position [2369, 0]
type input "10"
click at [1119, 115] on input "text" at bounding box center [1100, 100] width 37 height 29
type input "20"
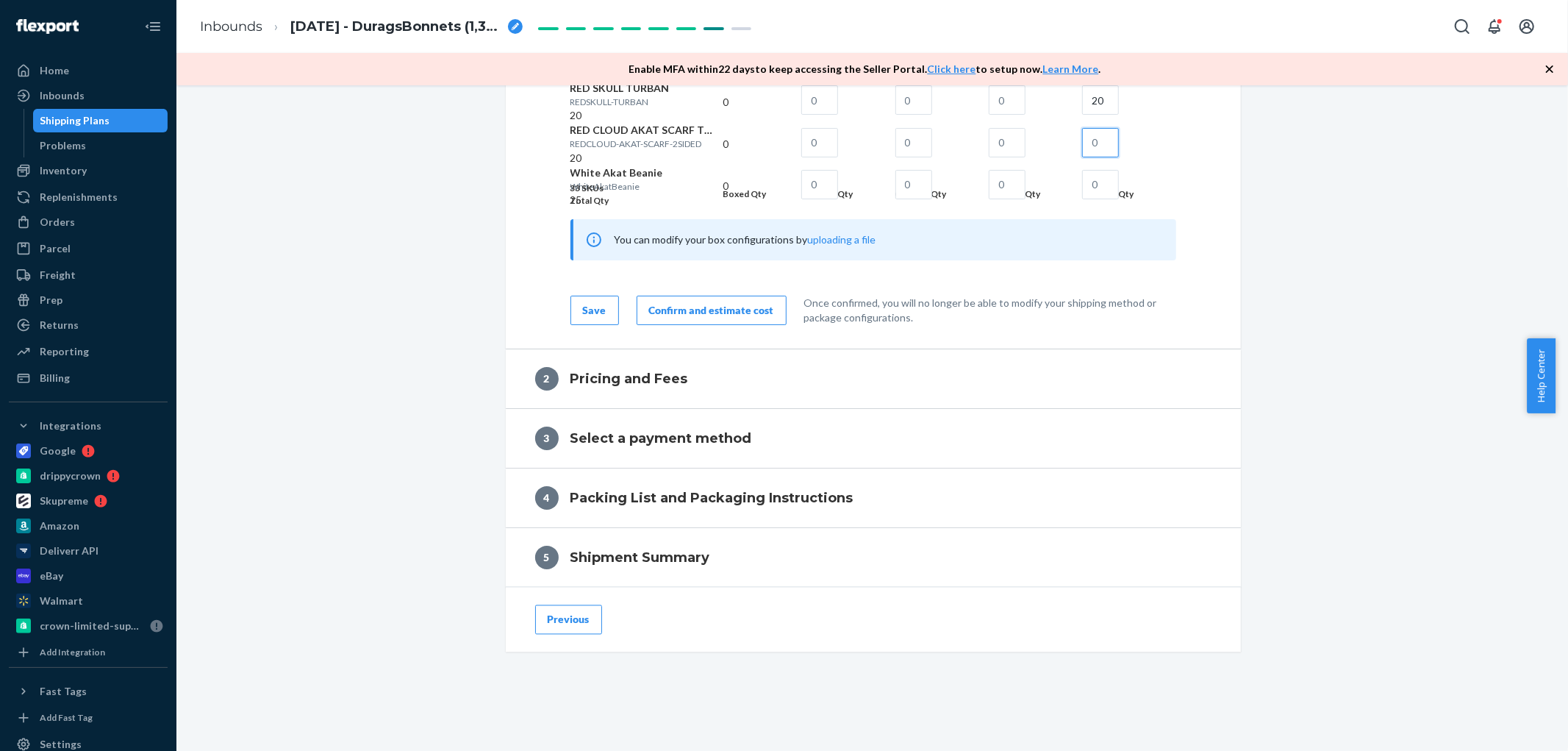
click at [1119, 157] on input "text" at bounding box center [1100, 142] width 37 height 29
type input "20"
click at [1119, 199] on input "text" at bounding box center [1100, 184] width 37 height 29
type input "25"
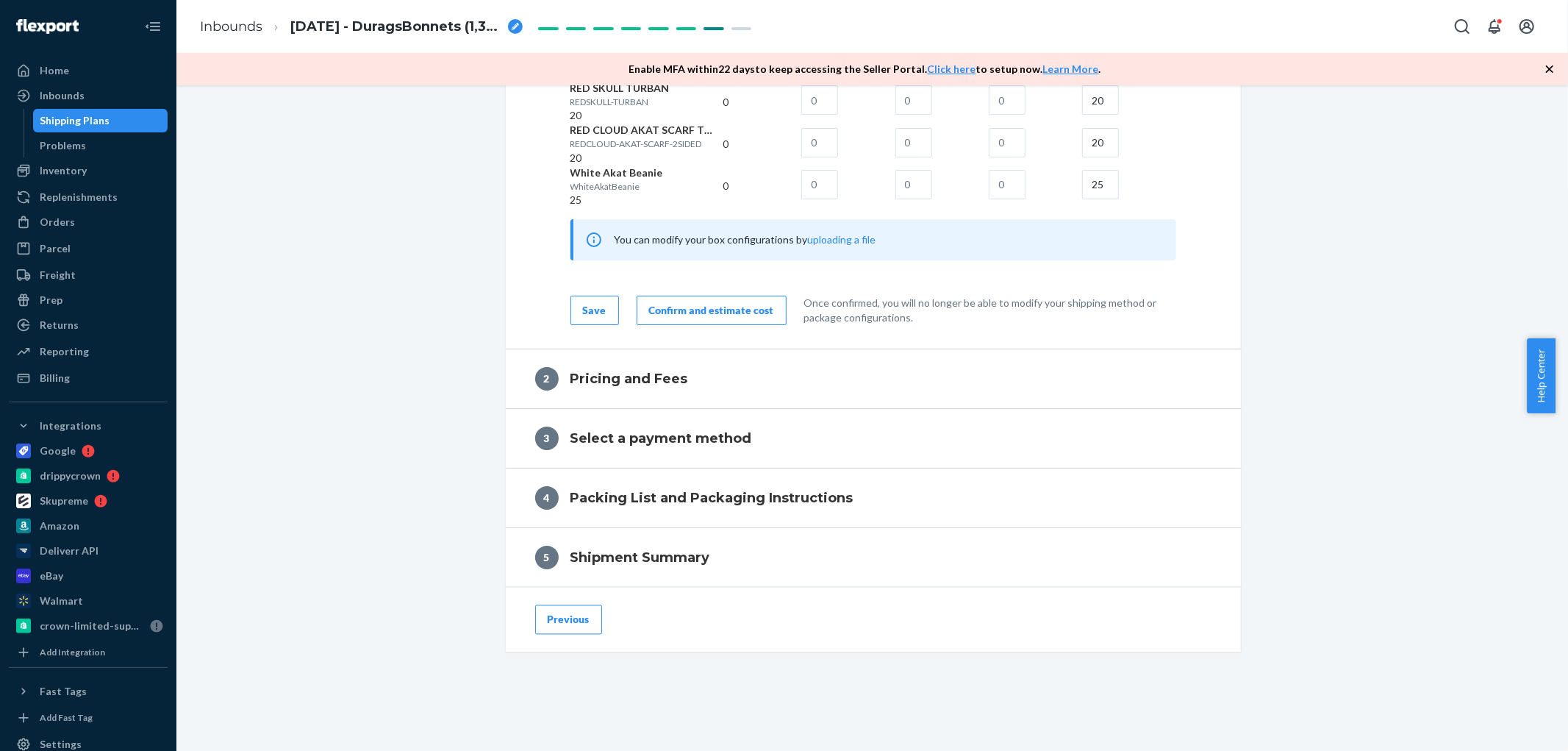
click at [726, 325] on button "Confirm and estimate cost" at bounding box center [711, 310] width 150 height 29
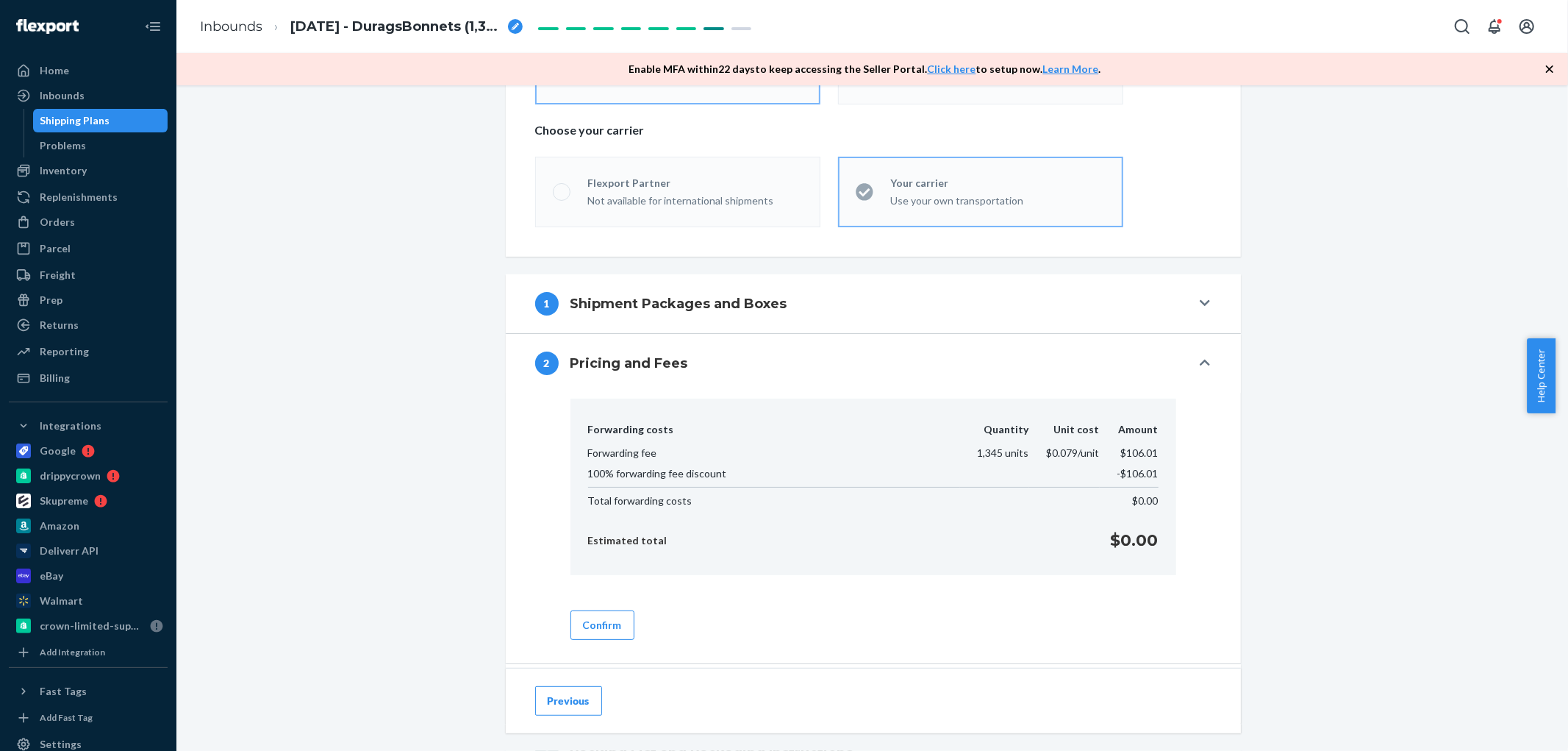
scroll to position [608, 0]
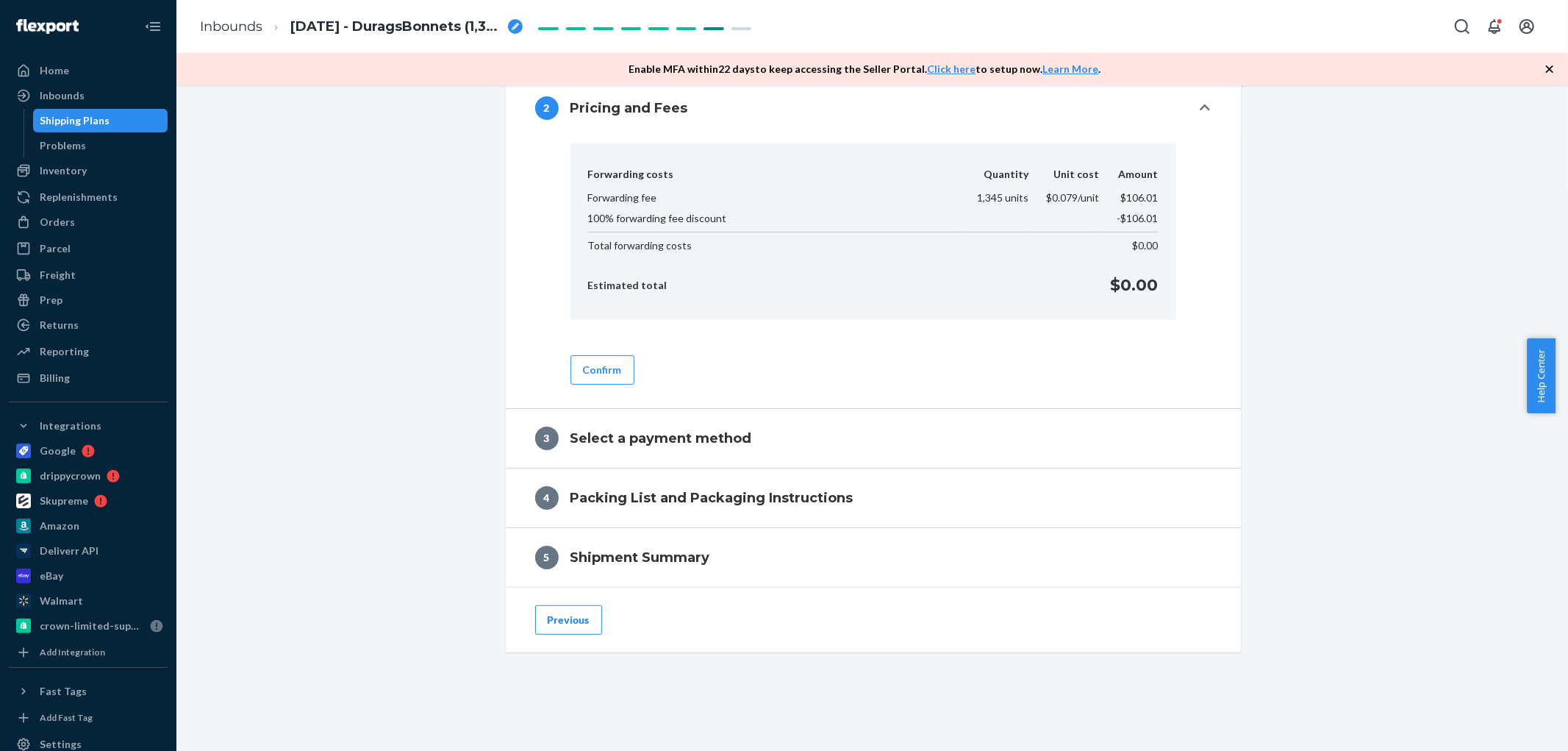
click at [579, 626] on button "Previous" at bounding box center [569, 620] width 67 height 29
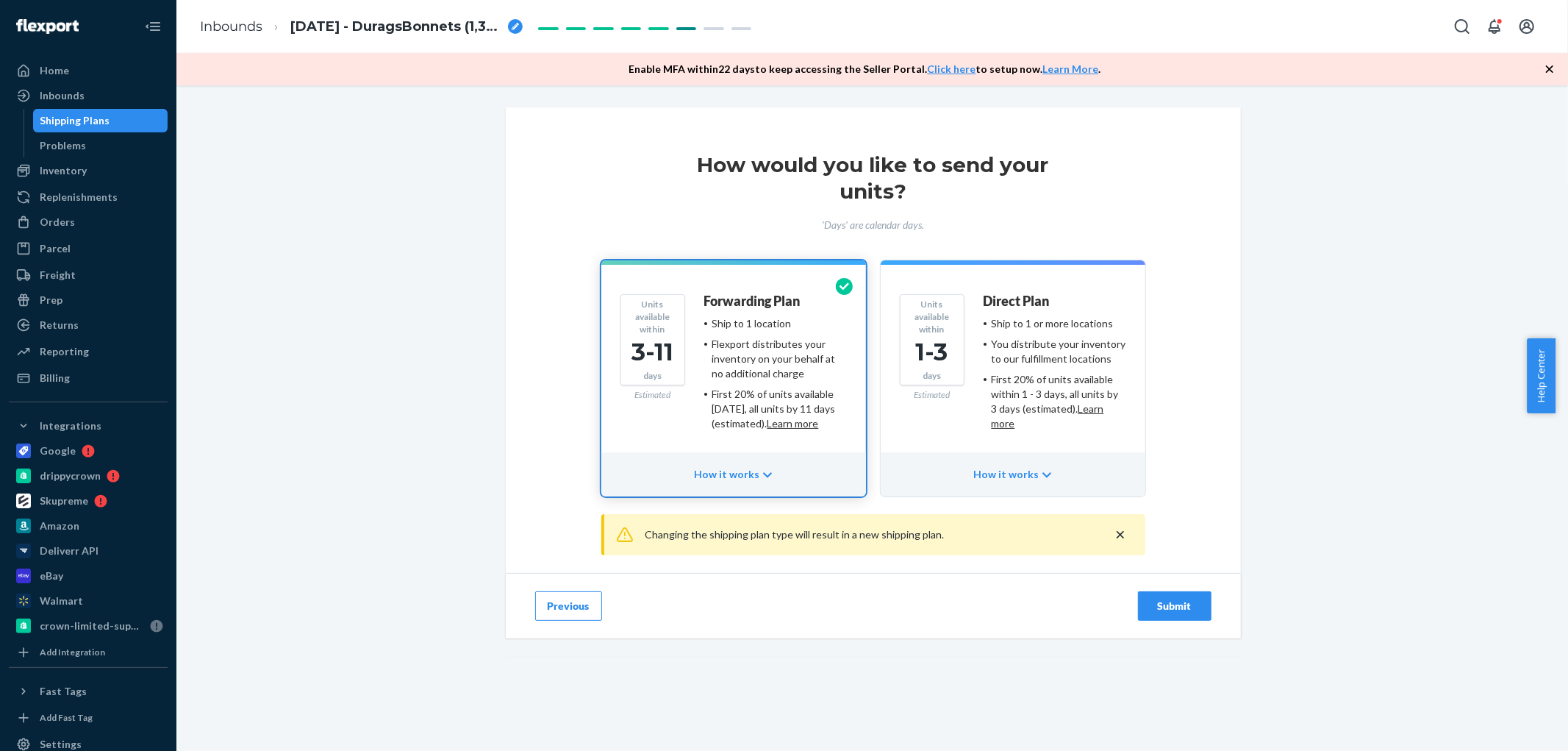
click at [1162, 612] on div "Submit" at bounding box center [1174, 605] width 48 height 14
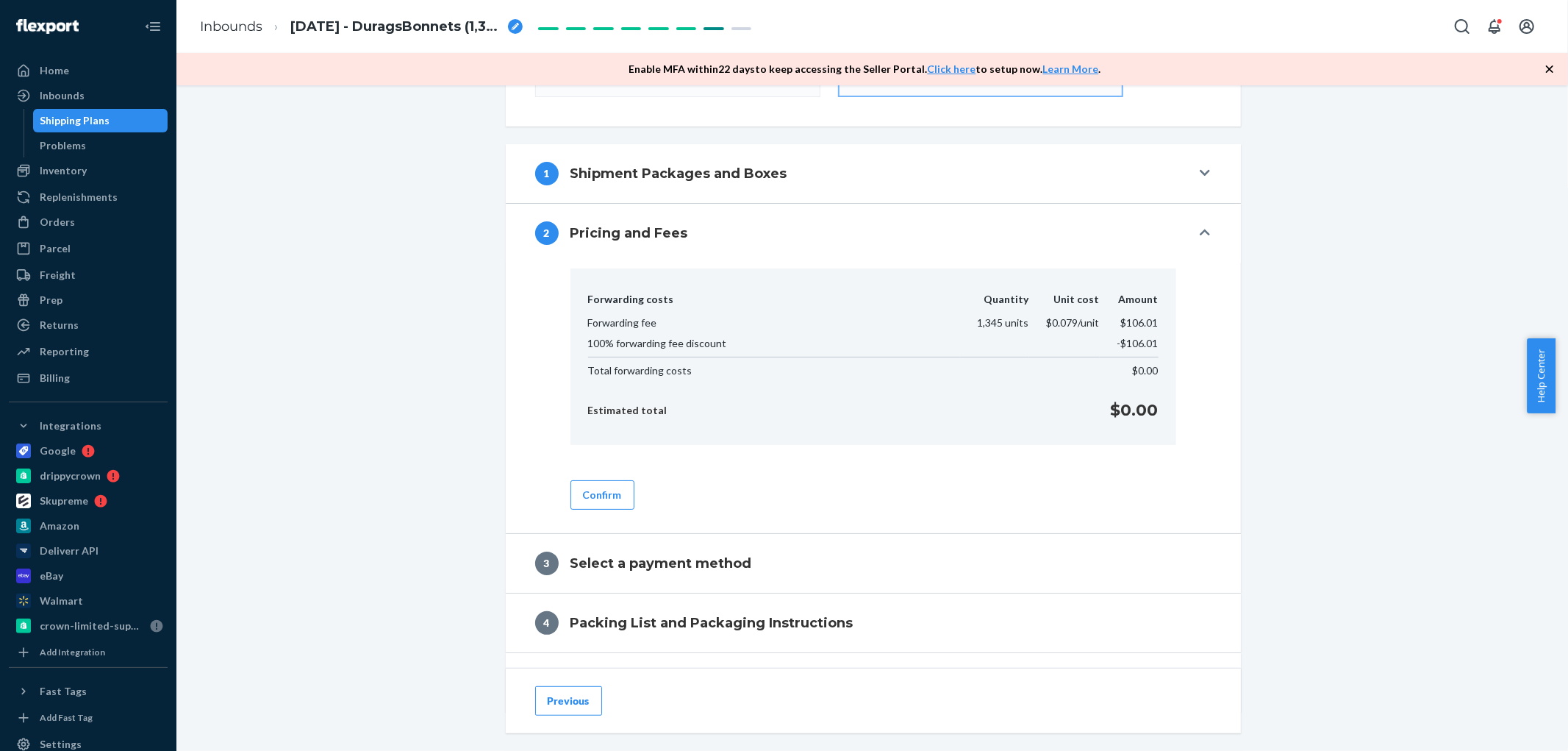
scroll to position [490, 0]
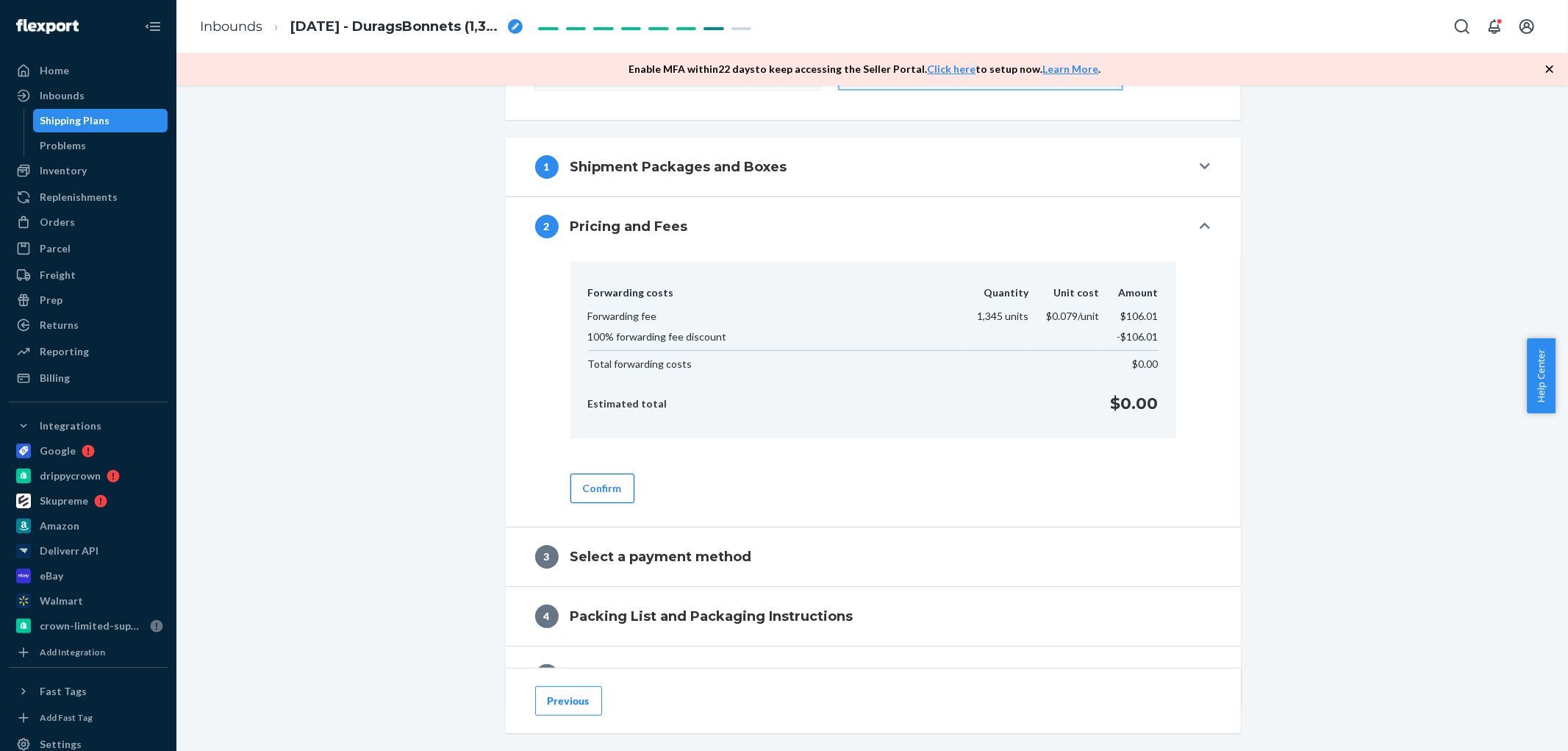
click at [595, 498] on button "Confirm" at bounding box center [602, 488] width 64 height 29
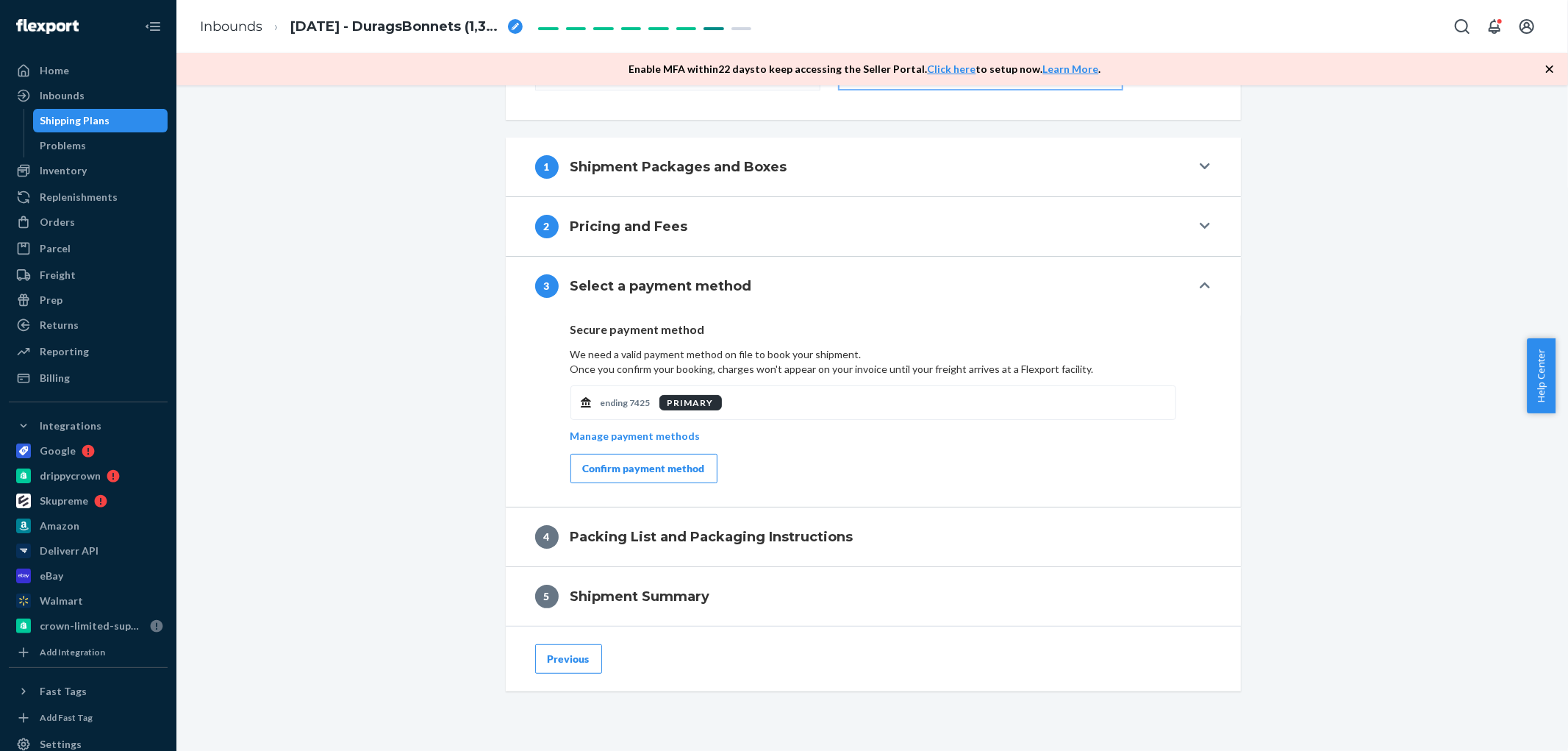
click at [603, 471] on div "Confirm payment method" at bounding box center [644, 468] width 122 height 14
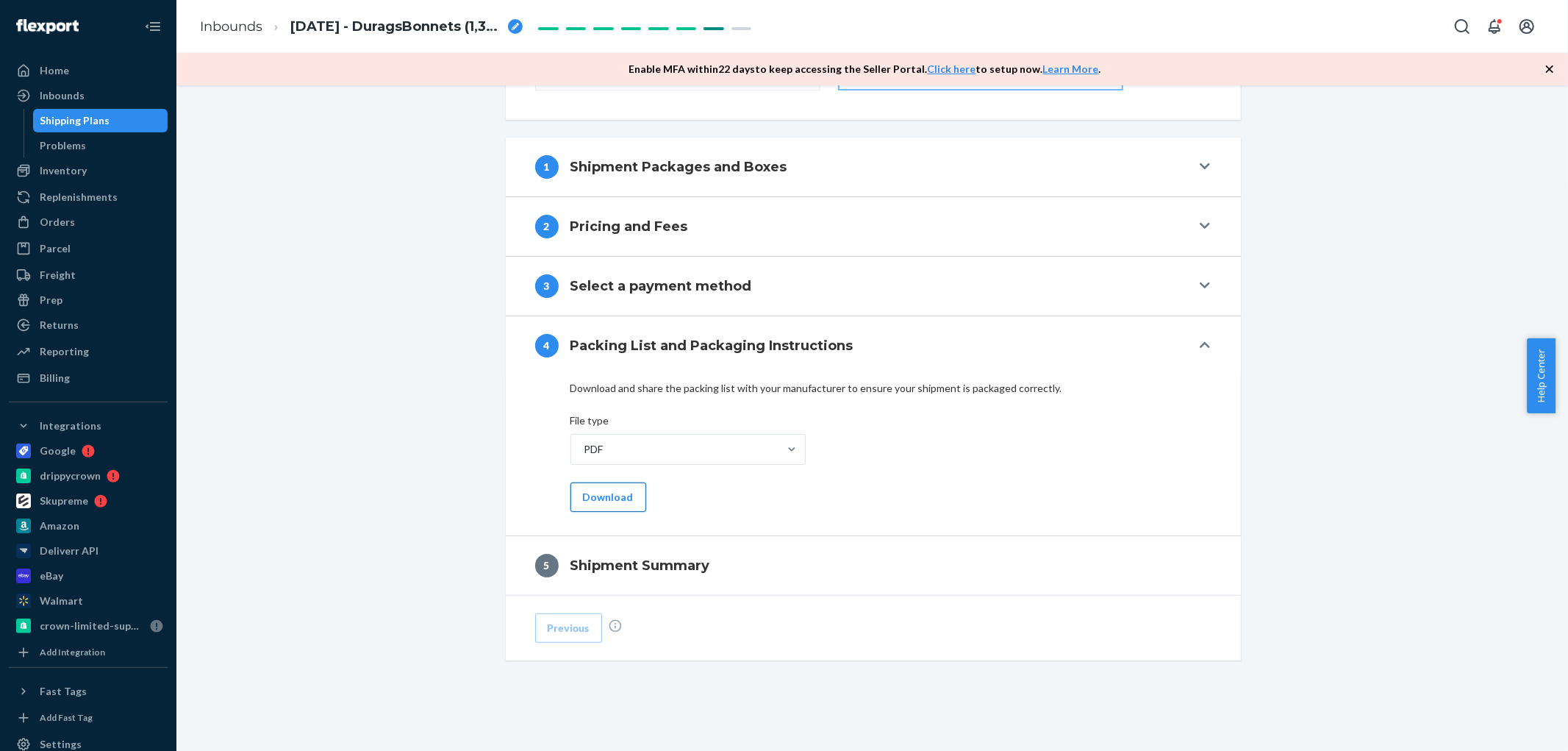
click at [610, 504] on button "Download" at bounding box center [608, 497] width 76 height 29
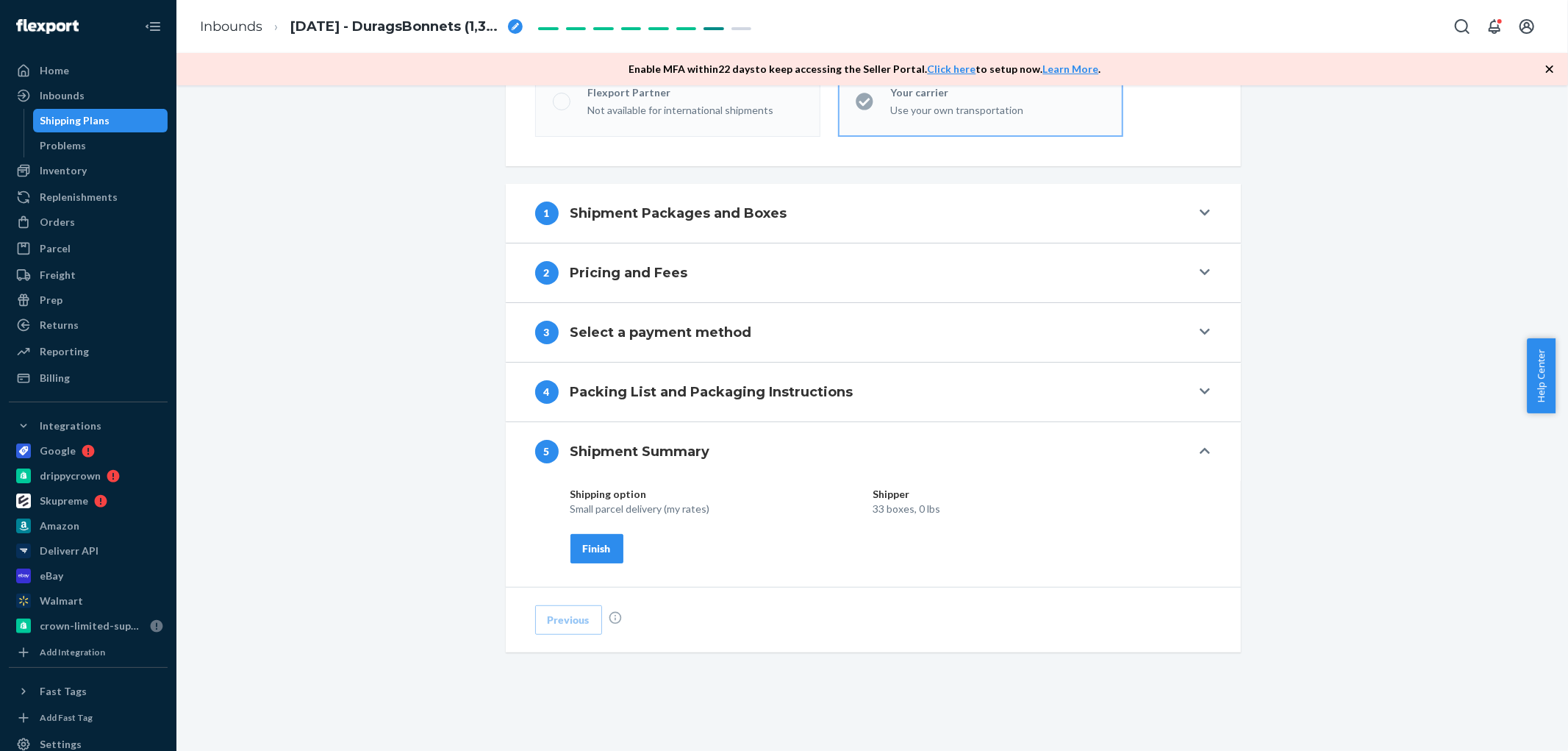
scroll to position [443, 0]
click at [608, 552] on button "Finish" at bounding box center [597, 549] width 53 height 29
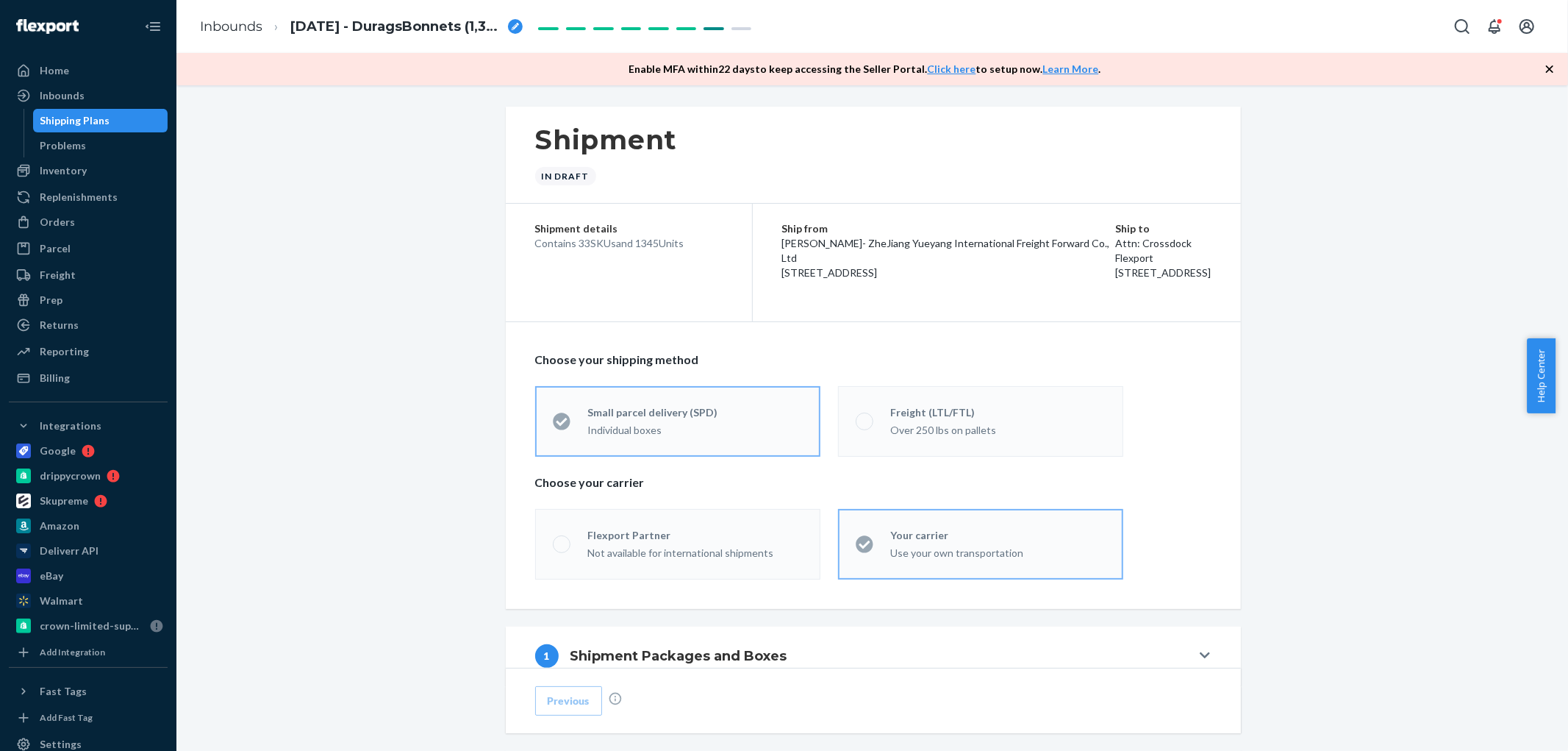
scroll to position [0, 0]
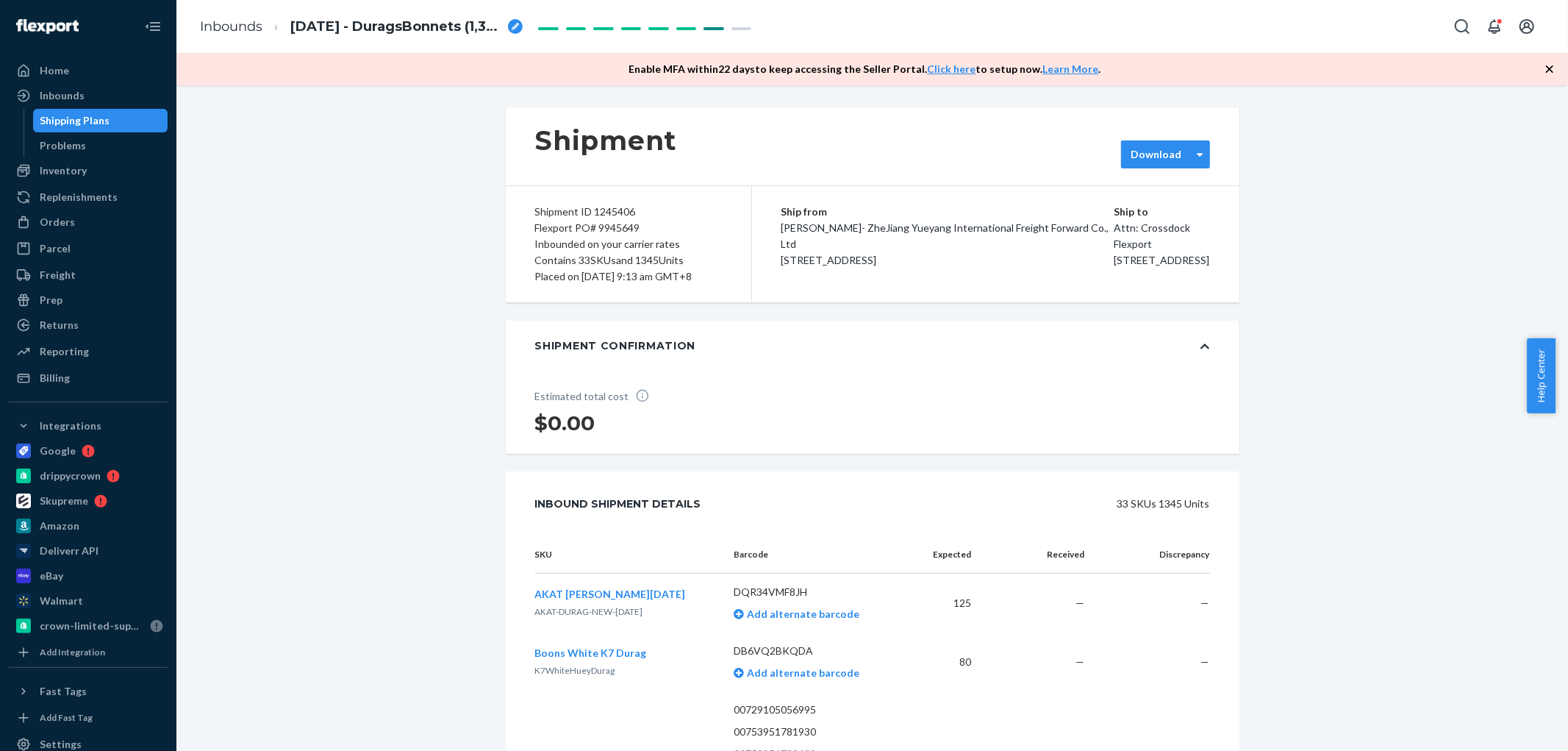
click at [1159, 150] on label "Download" at bounding box center [1156, 154] width 51 height 14
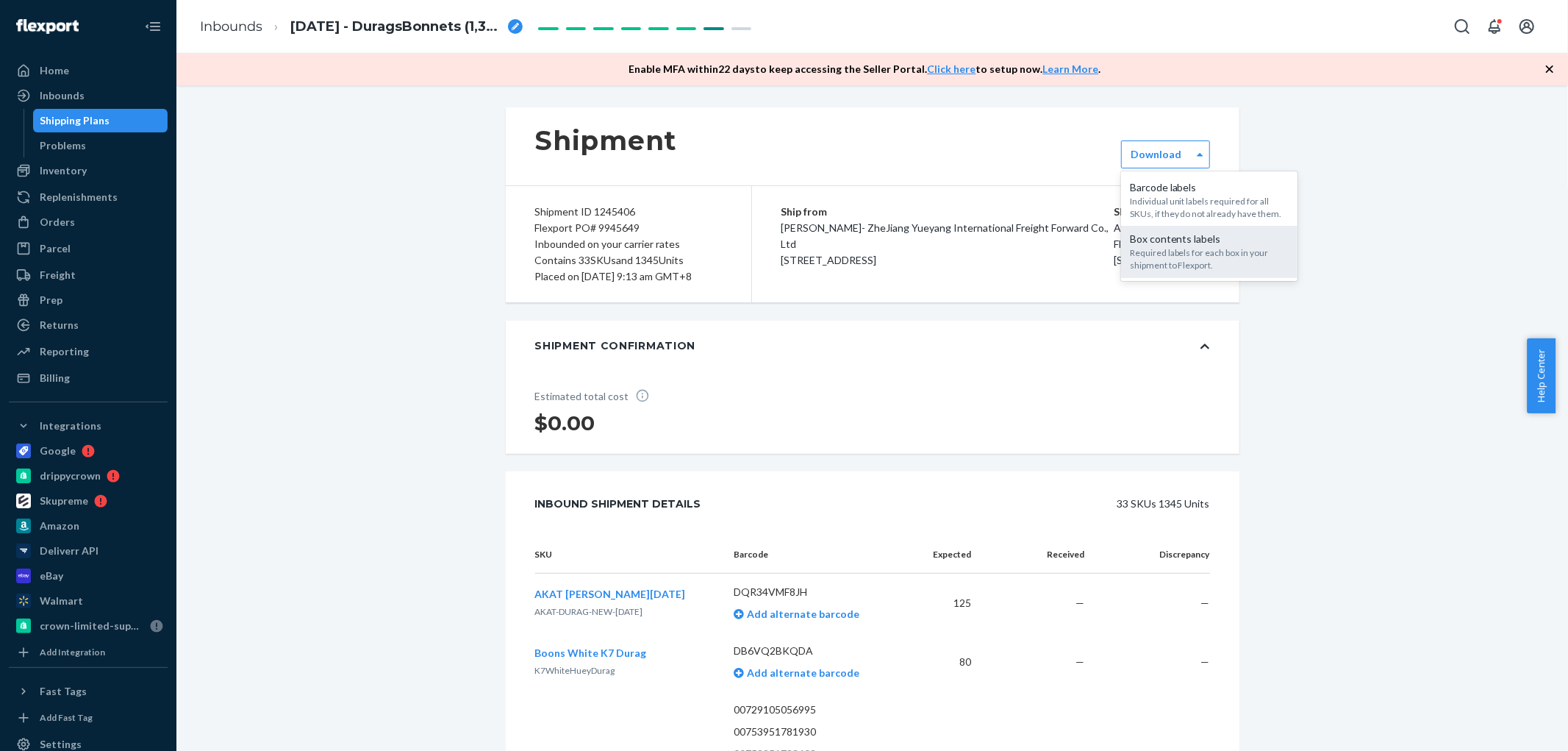
click at [1177, 230] on div "Box contents labels Required labels for each box in your shipment to Flexport." at bounding box center [1209, 252] width 177 height 51
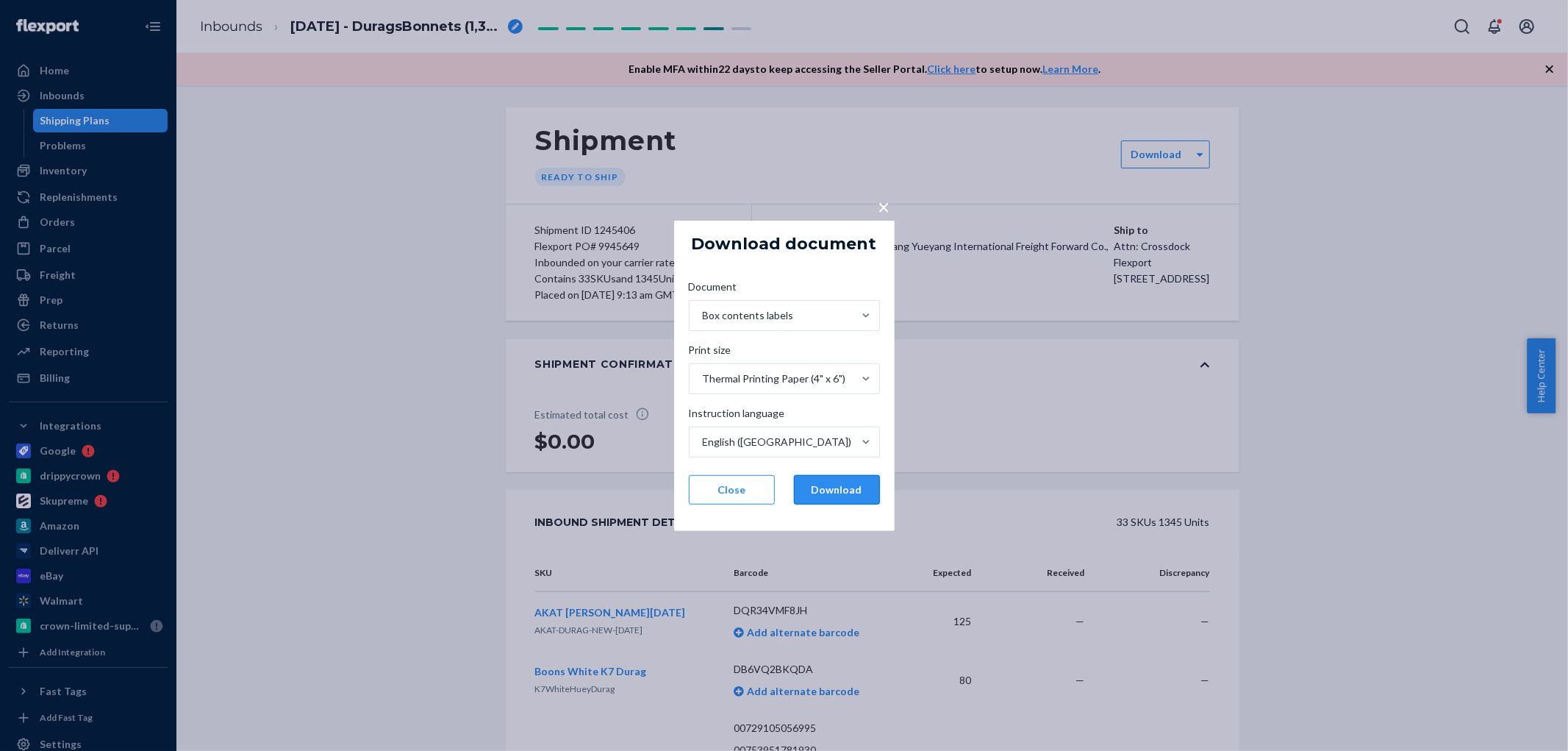
click at [826, 494] on button "Download" at bounding box center [837, 490] width 86 height 29
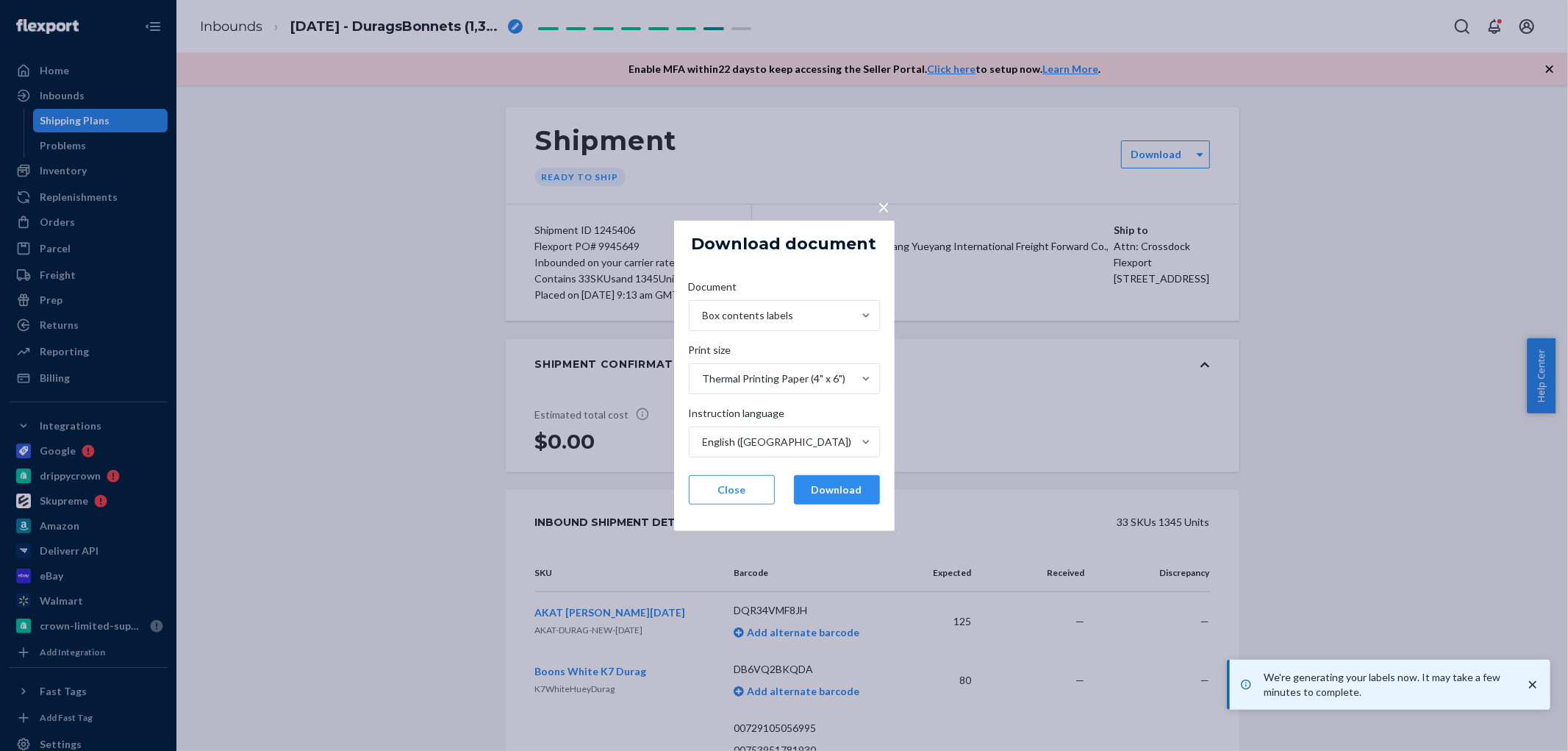
click at [562, 264] on div "× Download document Document Box contents labels Print size Thermal Printing Pa…" at bounding box center [784, 376] width 1568 height 751
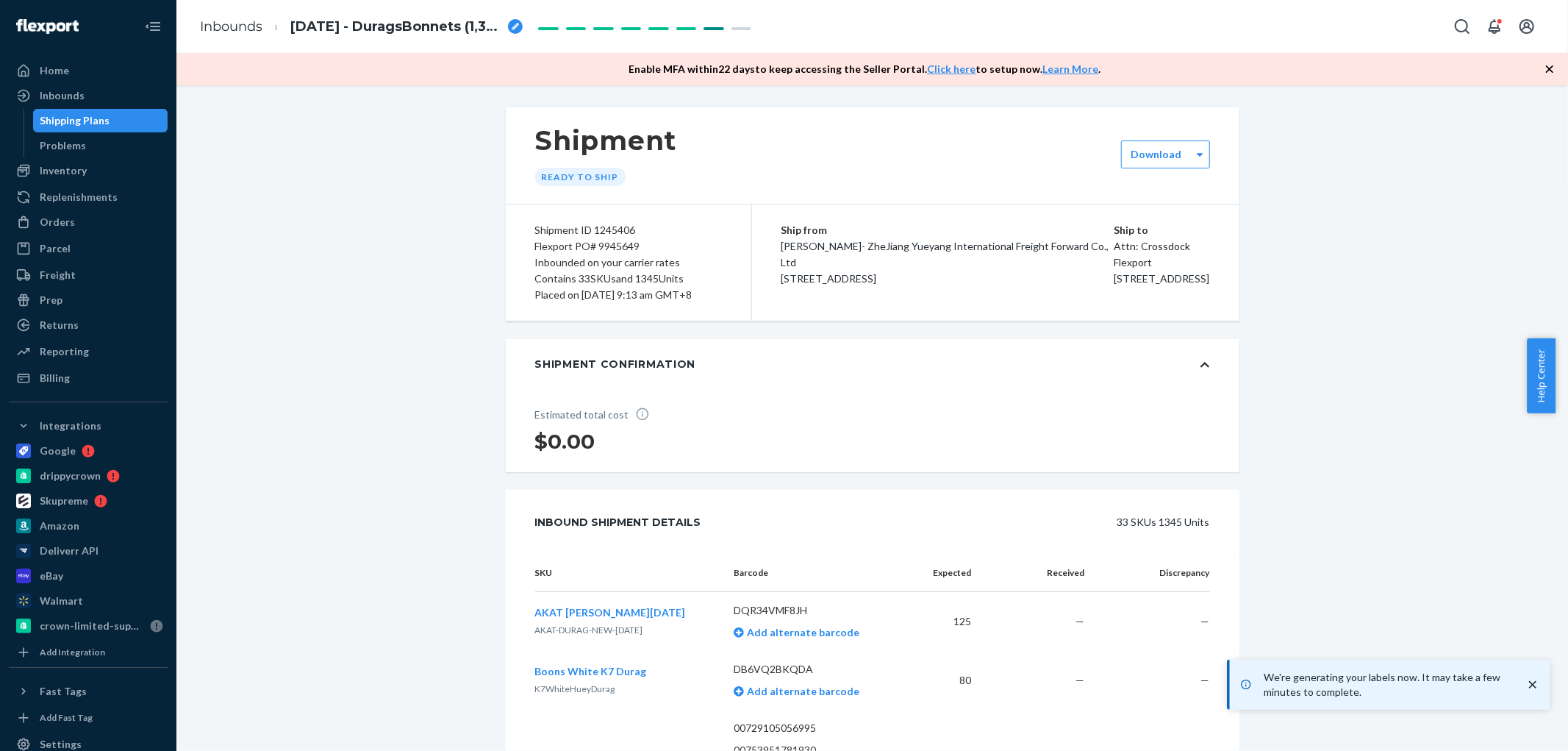
click at [611, 225] on div "Shipment ID 1245406" at bounding box center [628, 230] width 187 height 16
copy div "1245406"
click at [358, 33] on span "[DATE] - DuragsBonnets (1,345 units)" at bounding box center [396, 26] width 211 height 19
click at [358, 33] on input "[DATE] - DuragsBonnets (1,345 units)" at bounding box center [363, 26] width 147 height 23
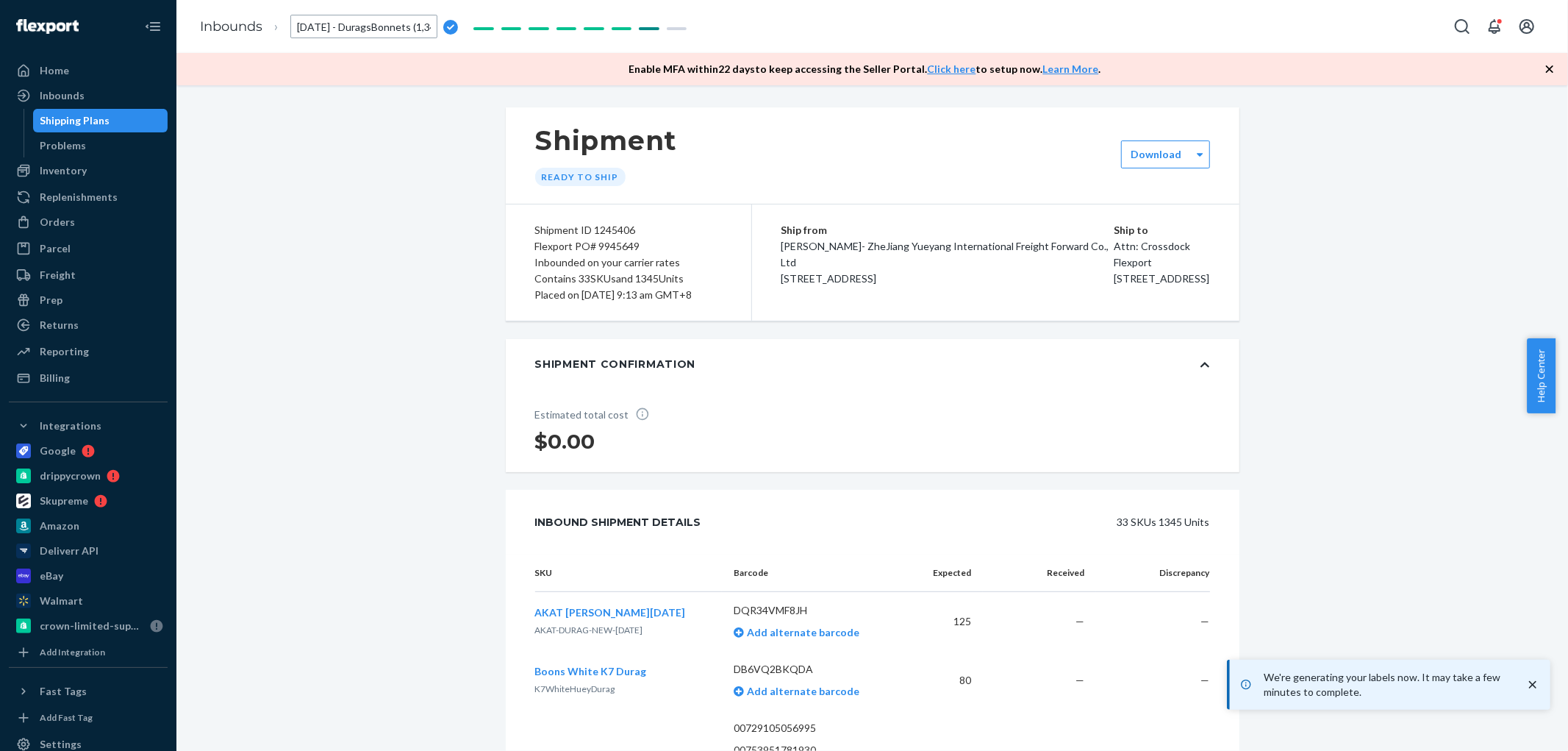
scroll to position [0, 26]
click at [340, 32] on span "[DATE] - DuragsBonnets (1,345 units)" at bounding box center [396, 26] width 211 height 19
click at [340, 32] on input "[DATE] - DuragsBonnets (1,345 units)" at bounding box center [363, 26] width 147 height 23
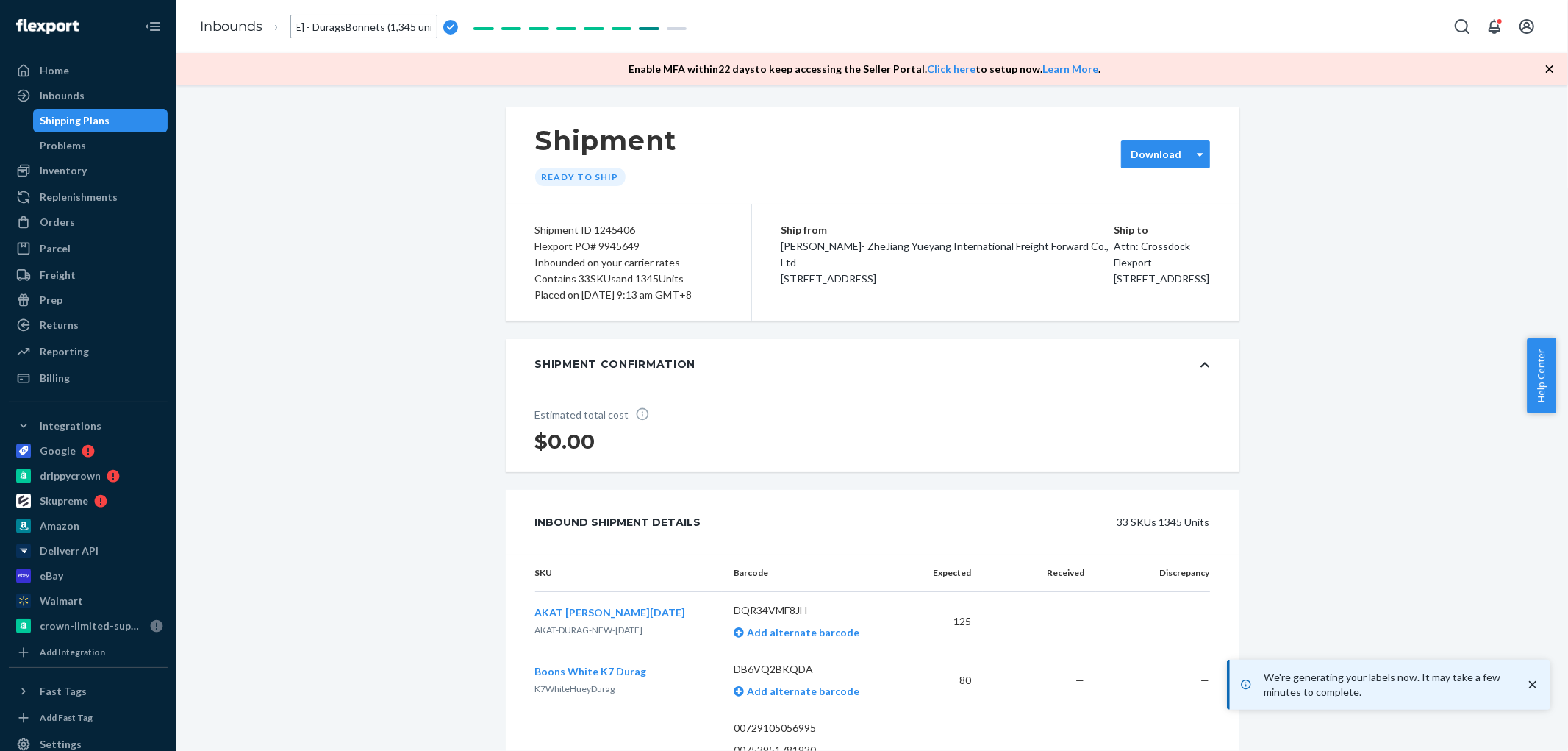
click at [1152, 159] on label "Download" at bounding box center [1156, 154] width 51 height 14
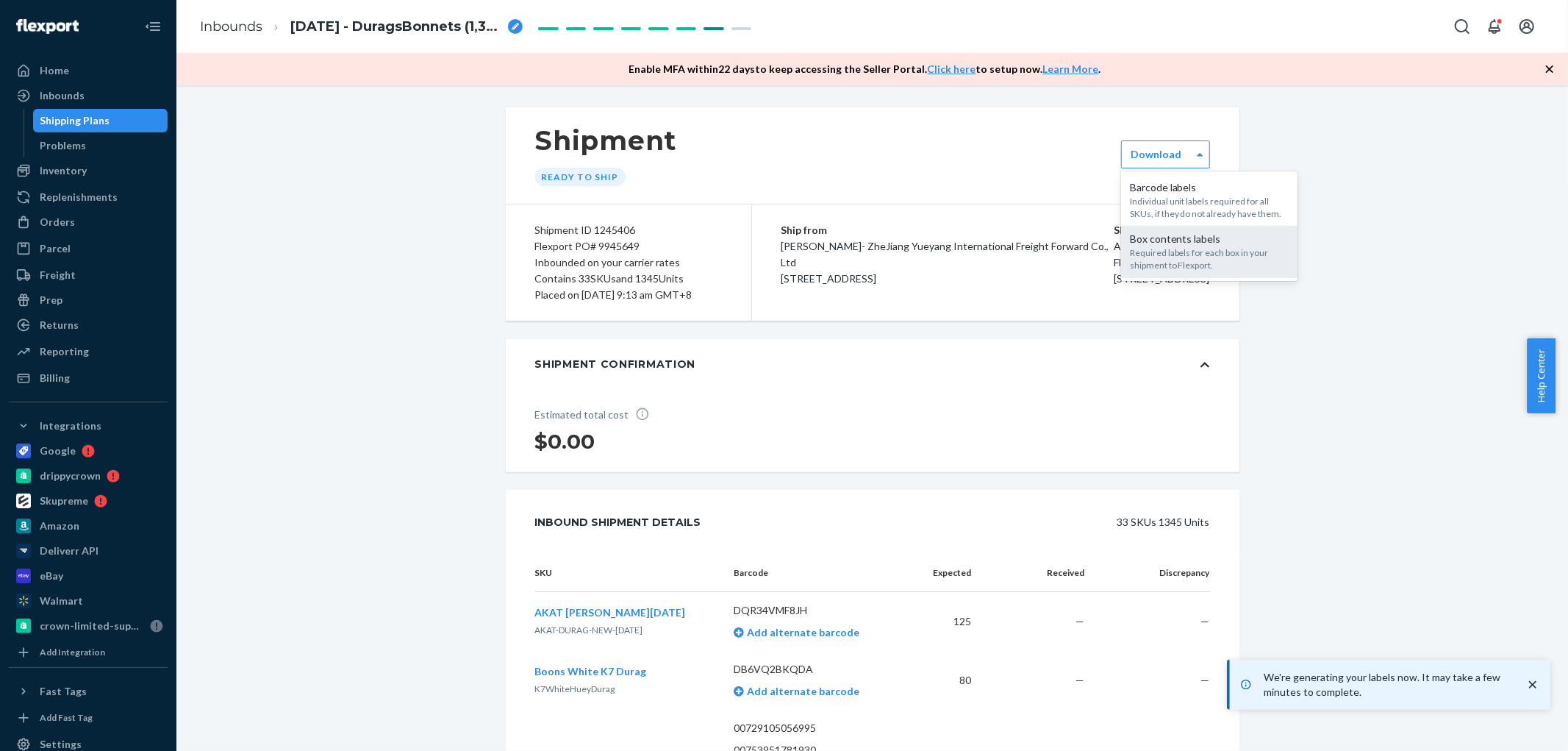
click at [1174, 235] on div "Box contents labels" at bounding box center [1209, 239] width 159 height 14
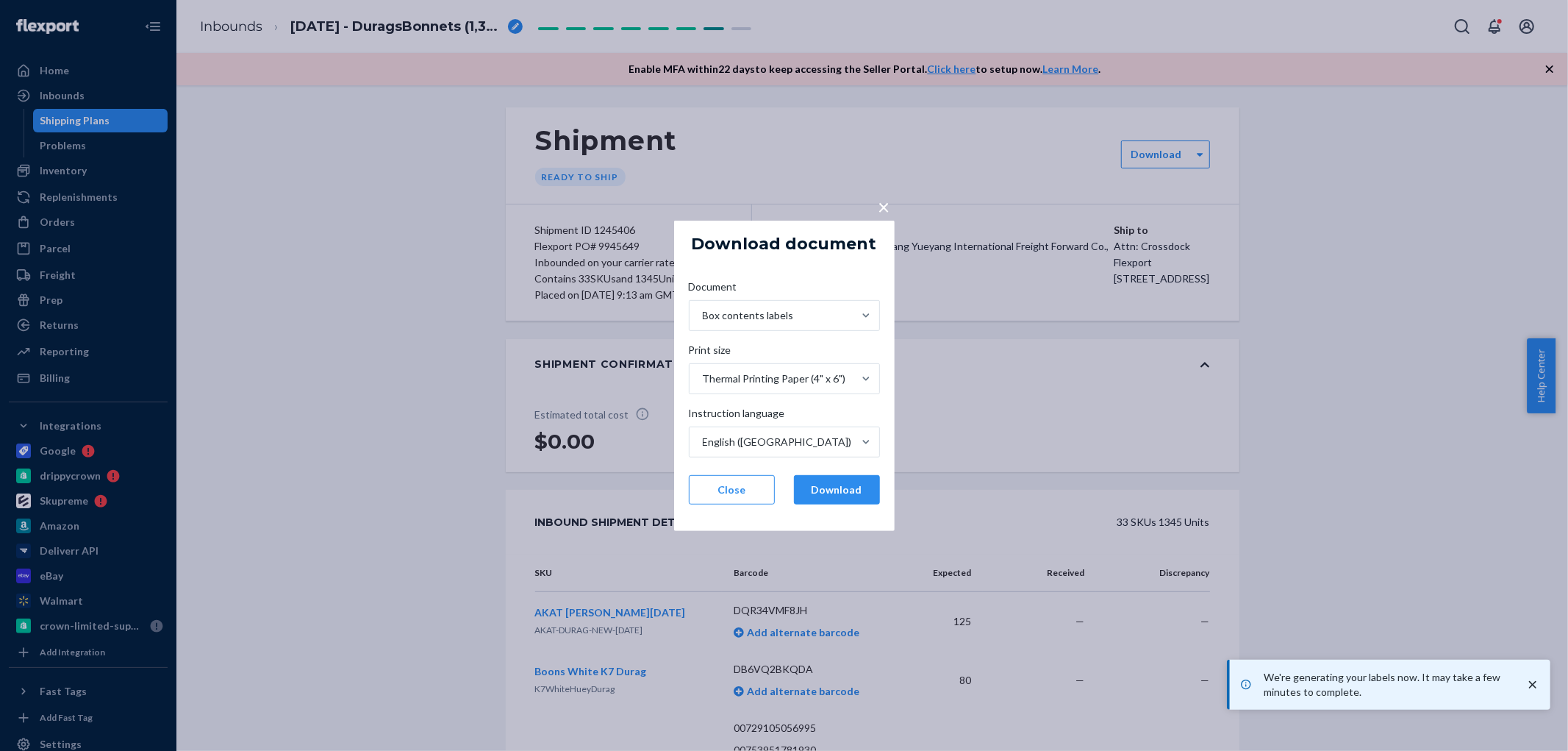
click at [843, 485] on button "Download" at bounding box center [837, 490] width 86 height 29
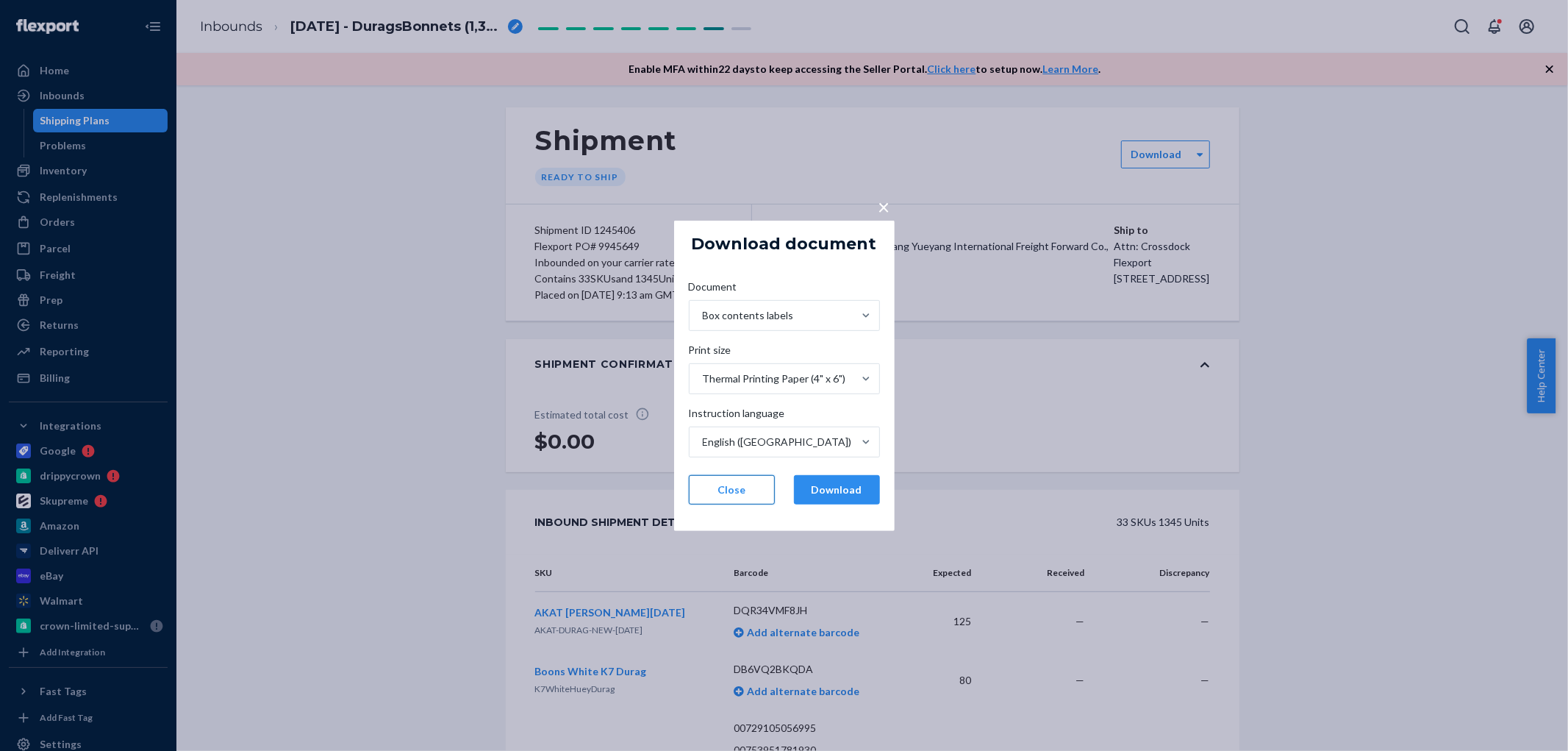
click at [725, 483] on button "Close" at bounding box center [732, 490] width 86 height 29
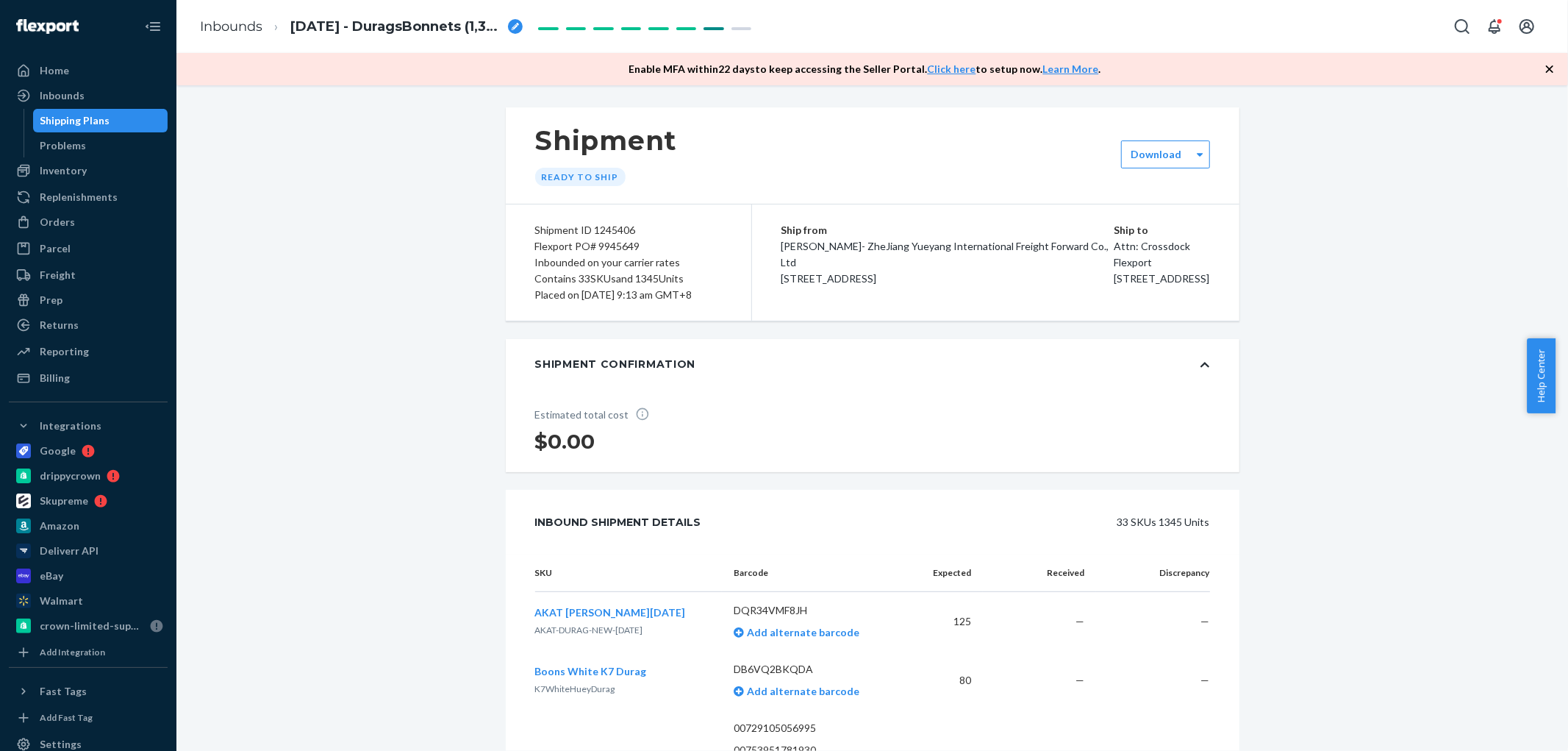
click at [610, 230] on div "Shipment ID 1245406" at bounding box center [628, 230] width 187 height 16
click at [73, 128] on div "Shipping Plans" at bounding box center [100, 120] width 132 height 20
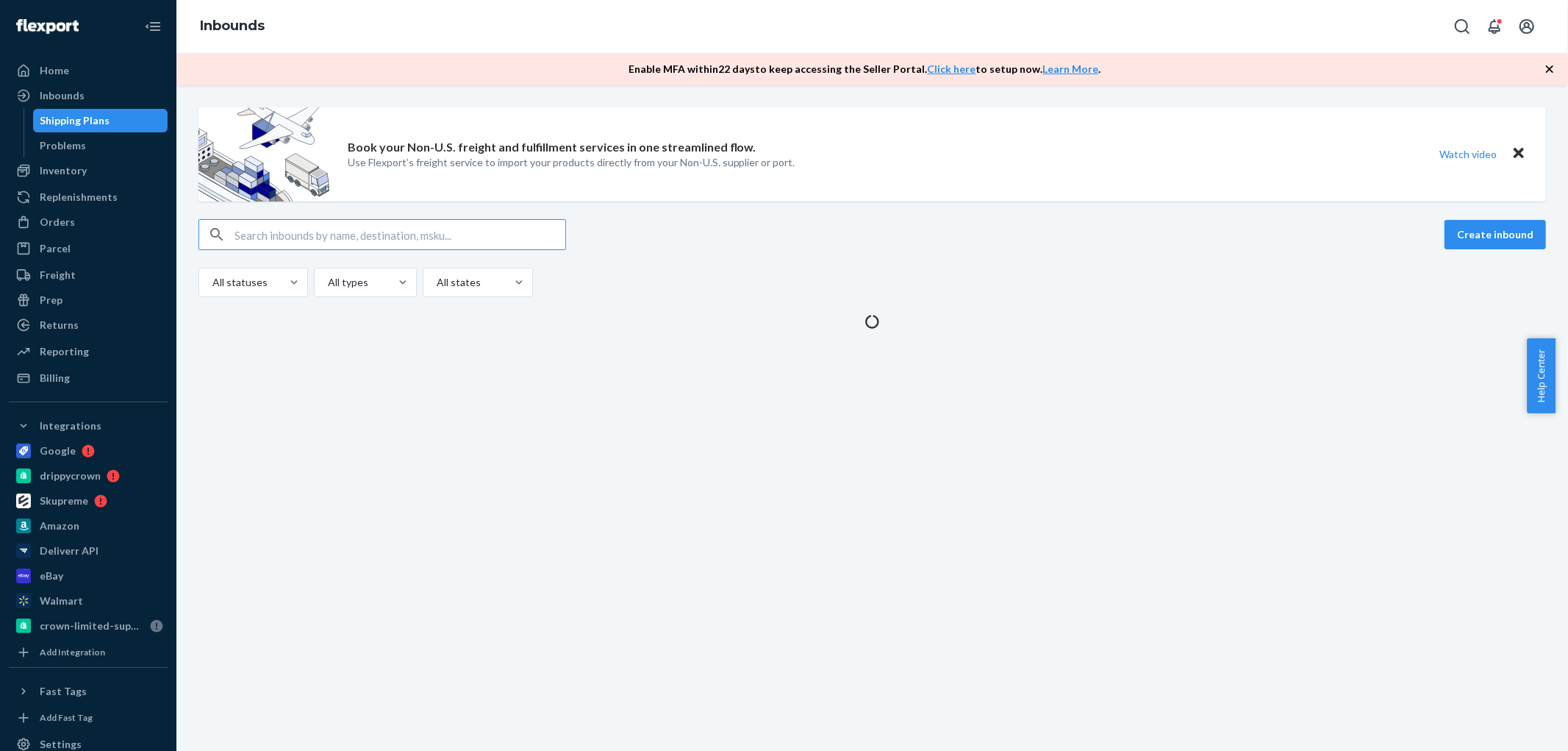
click at [298, 233] on input "text" at bounding box center [400, 234] width 331 height 29
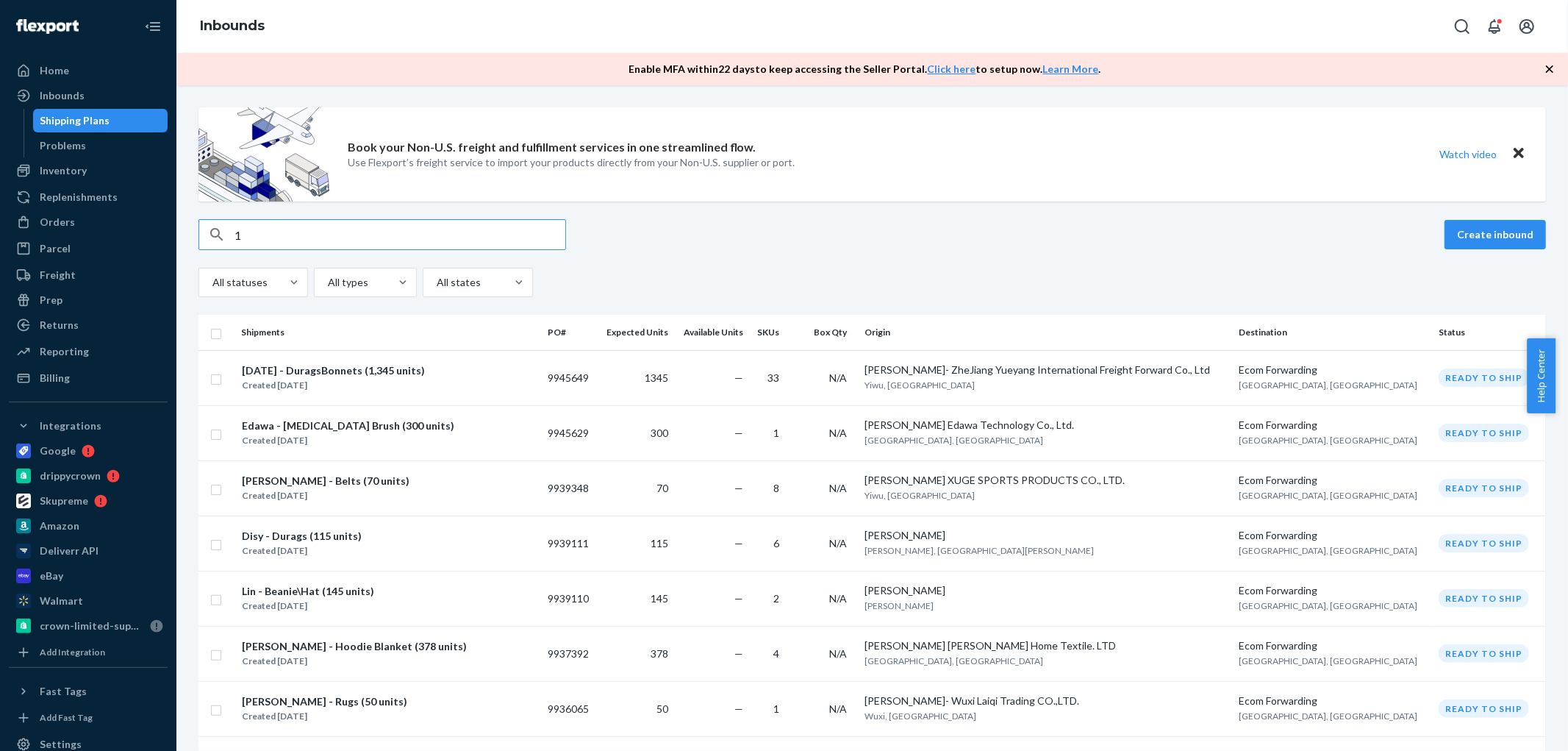
type input "12"
click at [289, 233] on input "12" at bounding box center [400, 234] width 331 height 29
paste input "1242346"
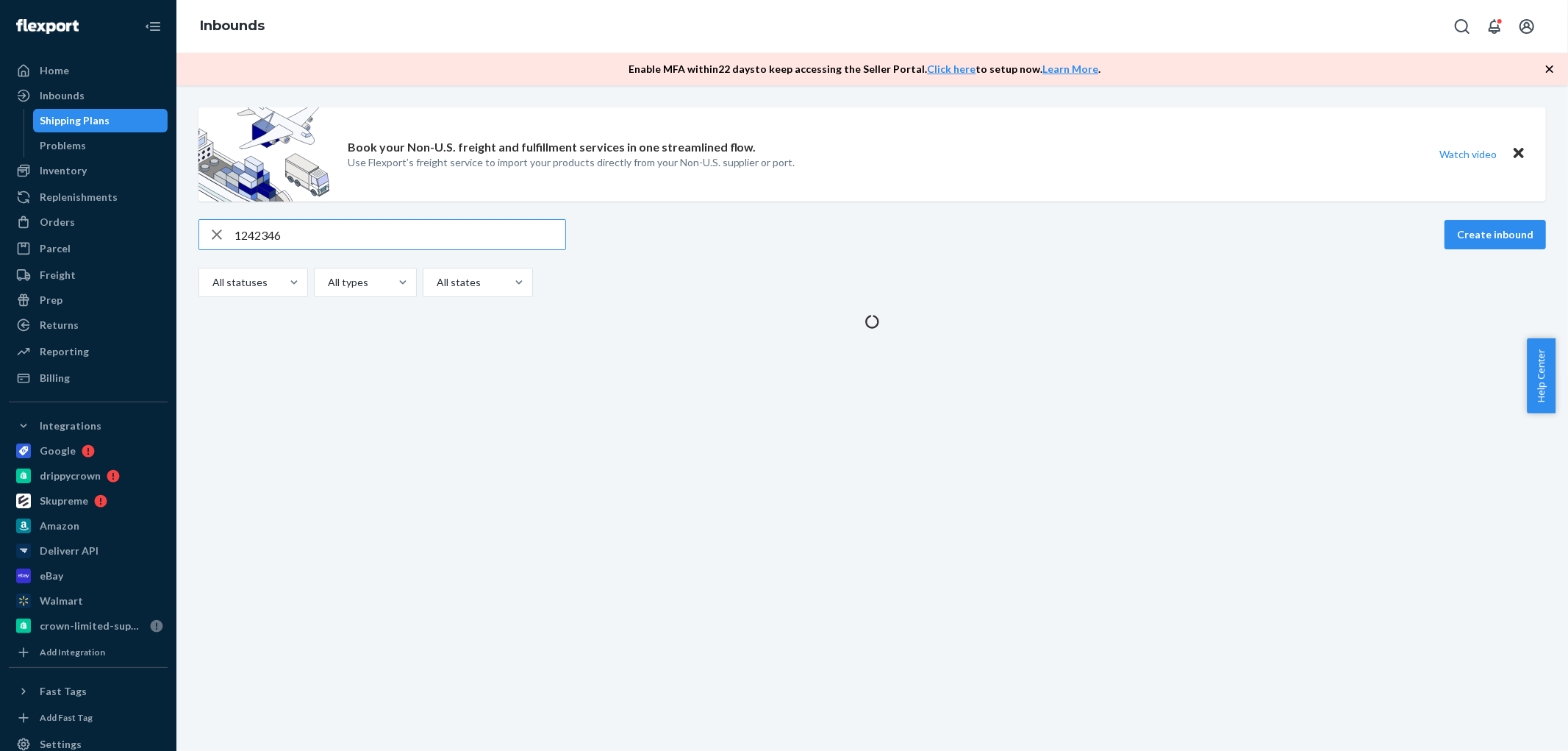
type input "1242346"
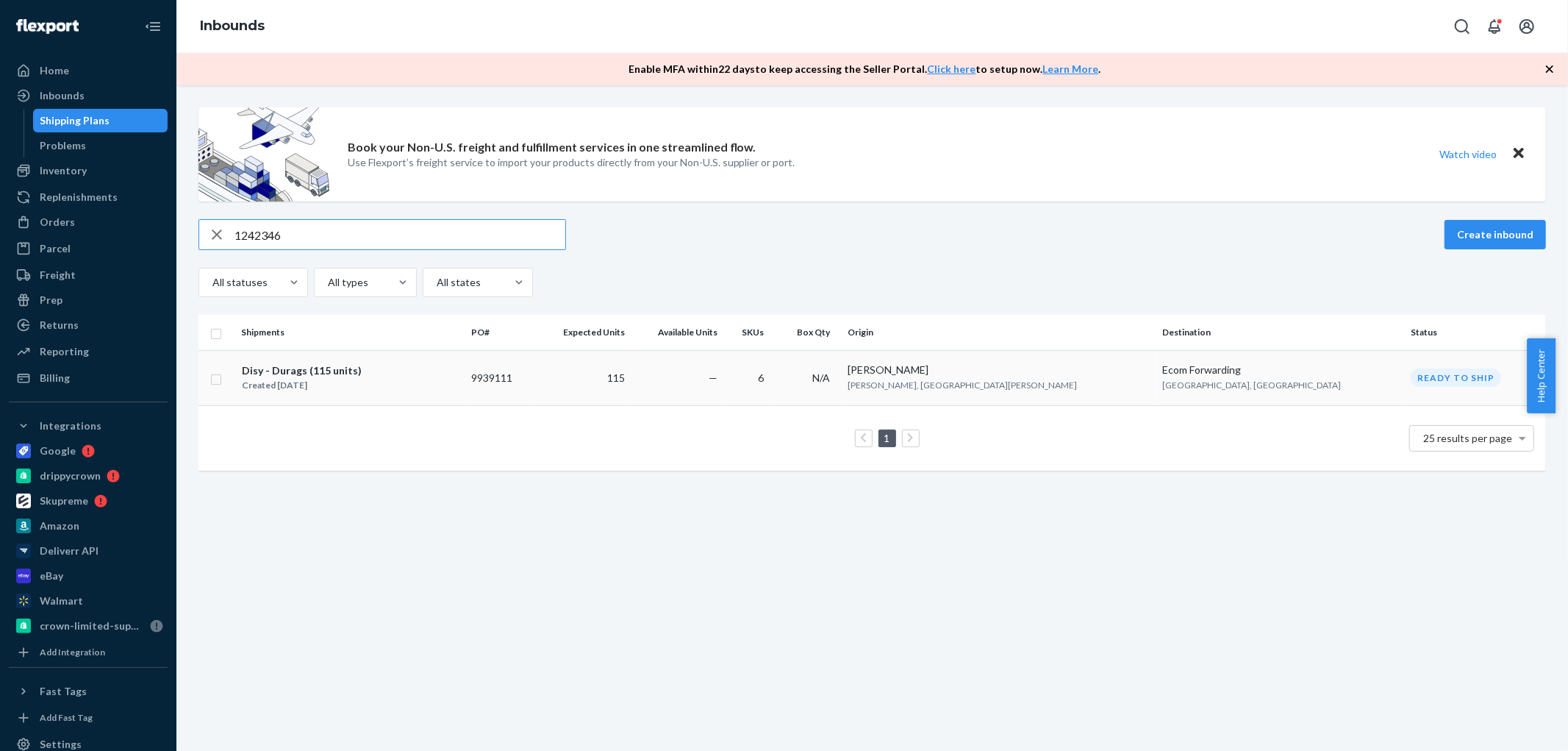
click at [401, 379] on div "Disy - Durags (115 units) Created [DATE]" at bounding box center [350, 378] width 218 height 31
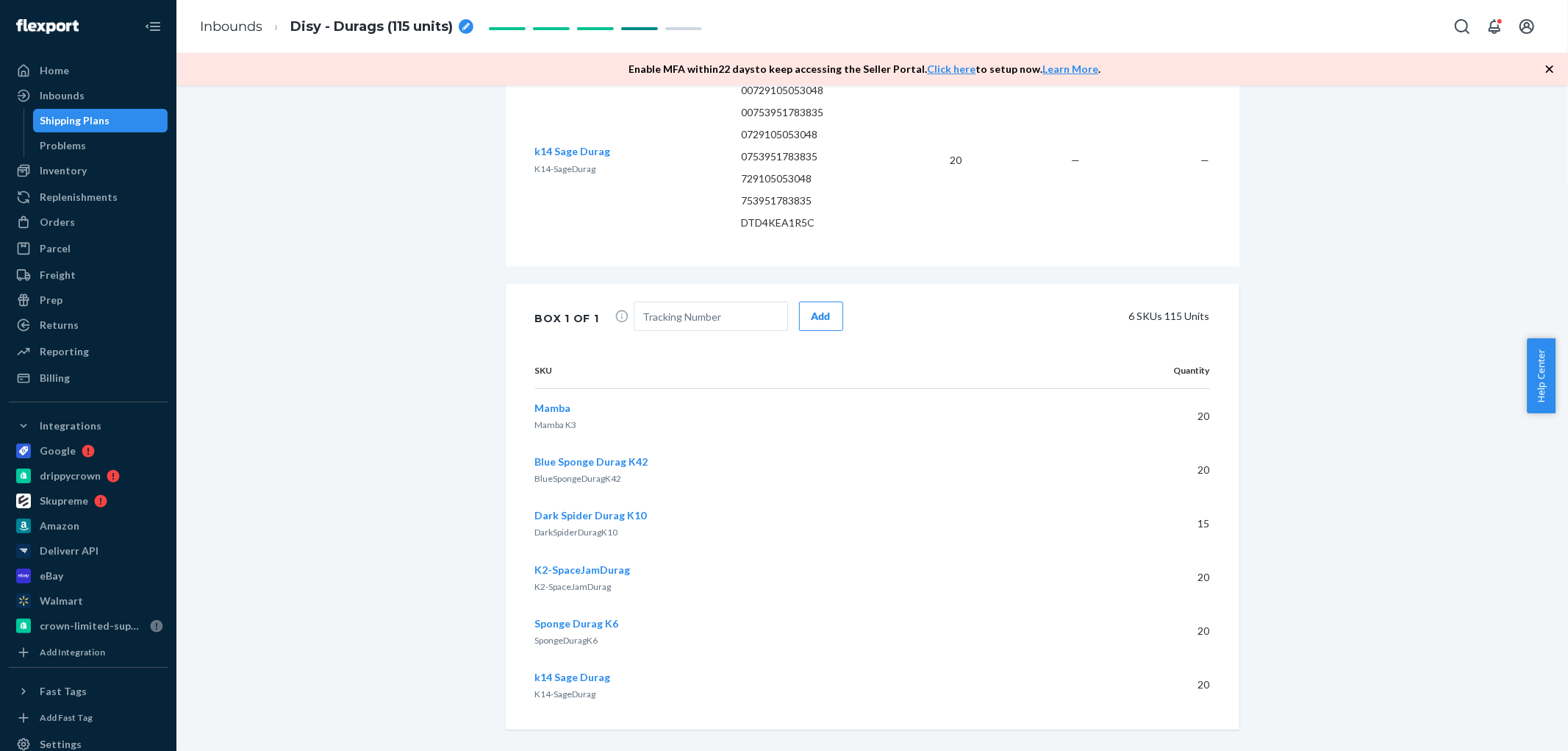
scroll to position [1779, 0]
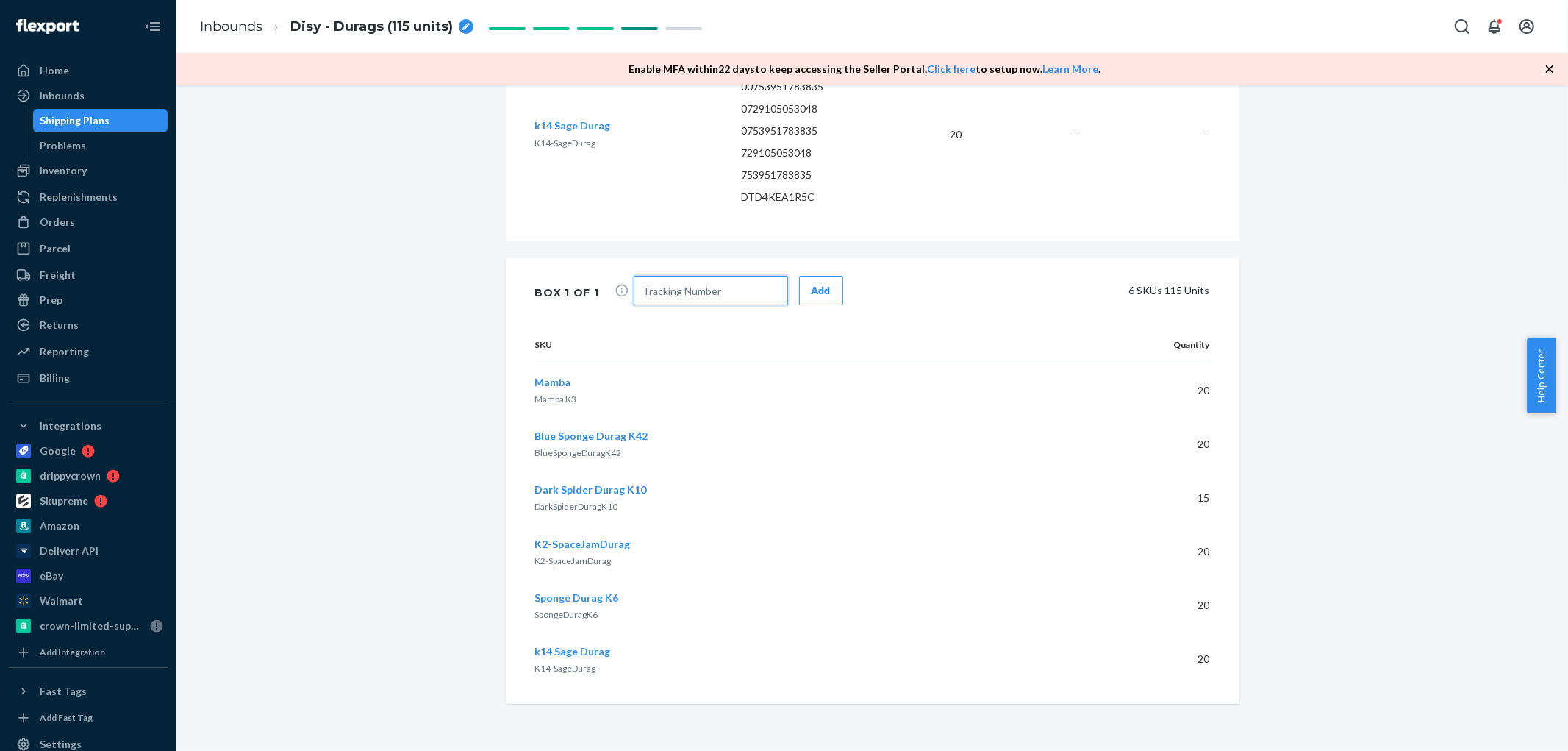
click at [679, 304] on input "text" at bounding box center [711, 290] width 154 height 29
click at [697, 294] on input "text" at bounding box center [711, 290] width 154 height 29
click at [673, 294] on input "text" at bounding box center [711, 290] width 154 height 29
type input "884412135577"
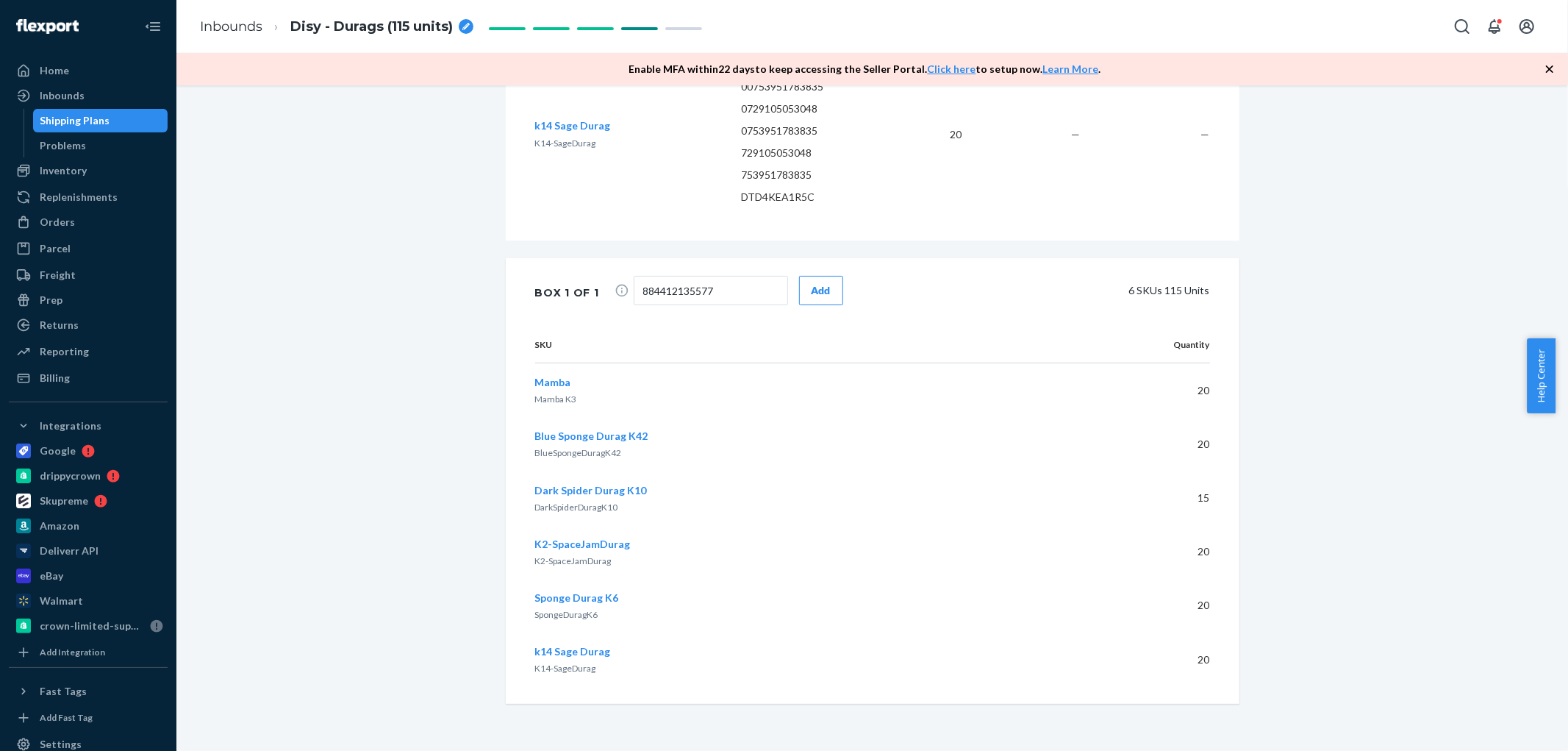
click at [819, 287] on button "Add" at bounding box center [821, 290] width 44 height 29
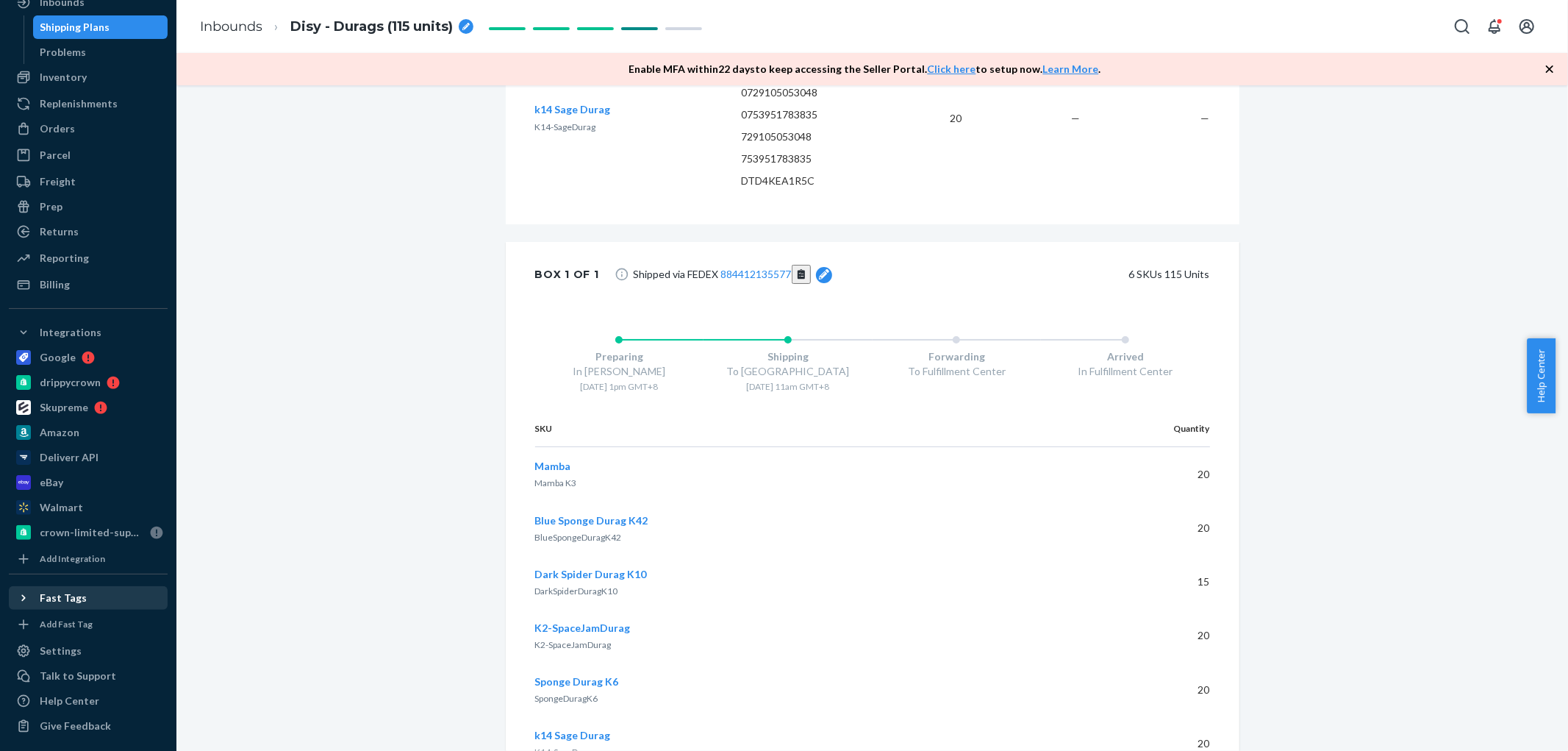
scroll to position [94, 0]
click at [88, 675] on div "Talk to Support" at bounding box center [78, 675] width 76 height 14
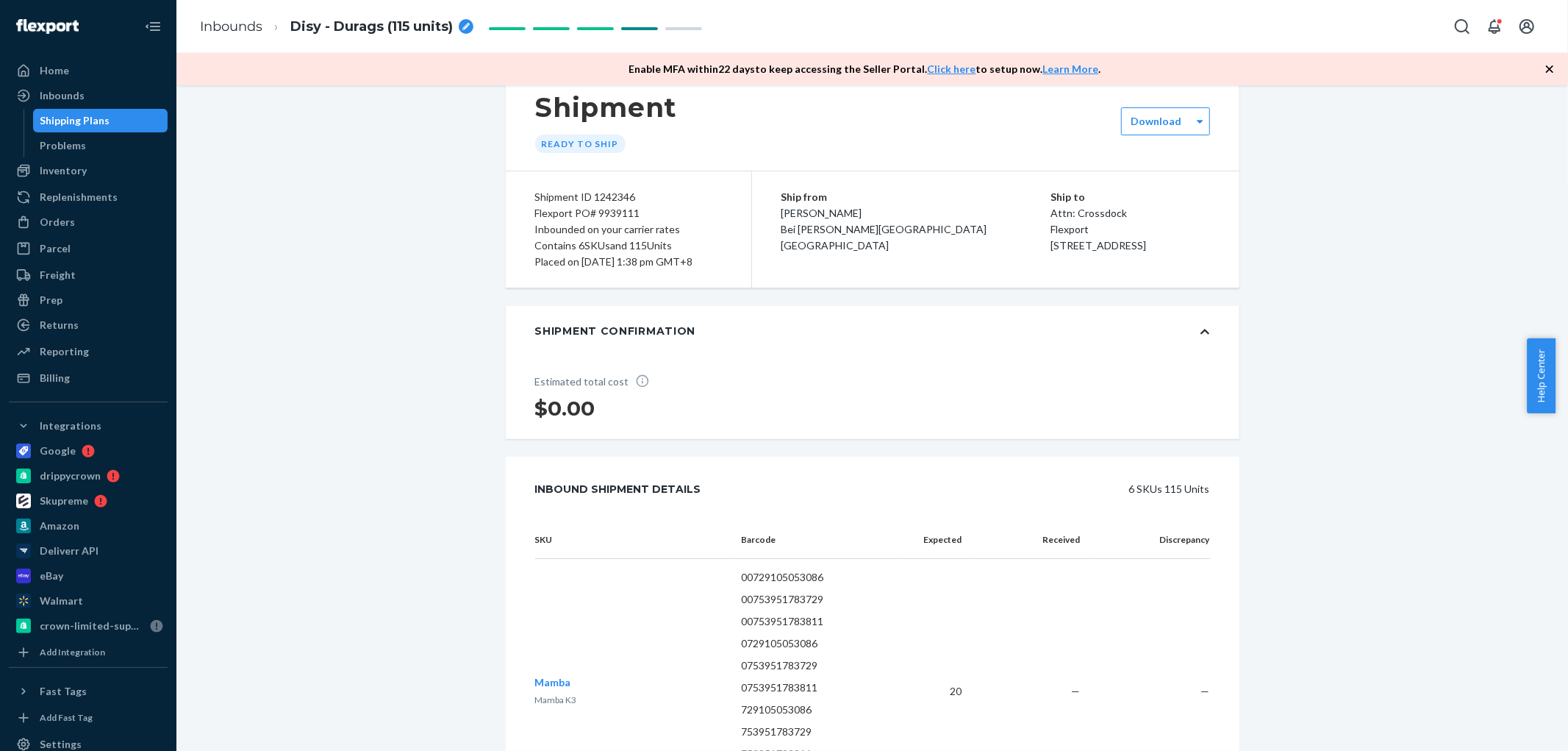
scroll to position [0, 0]
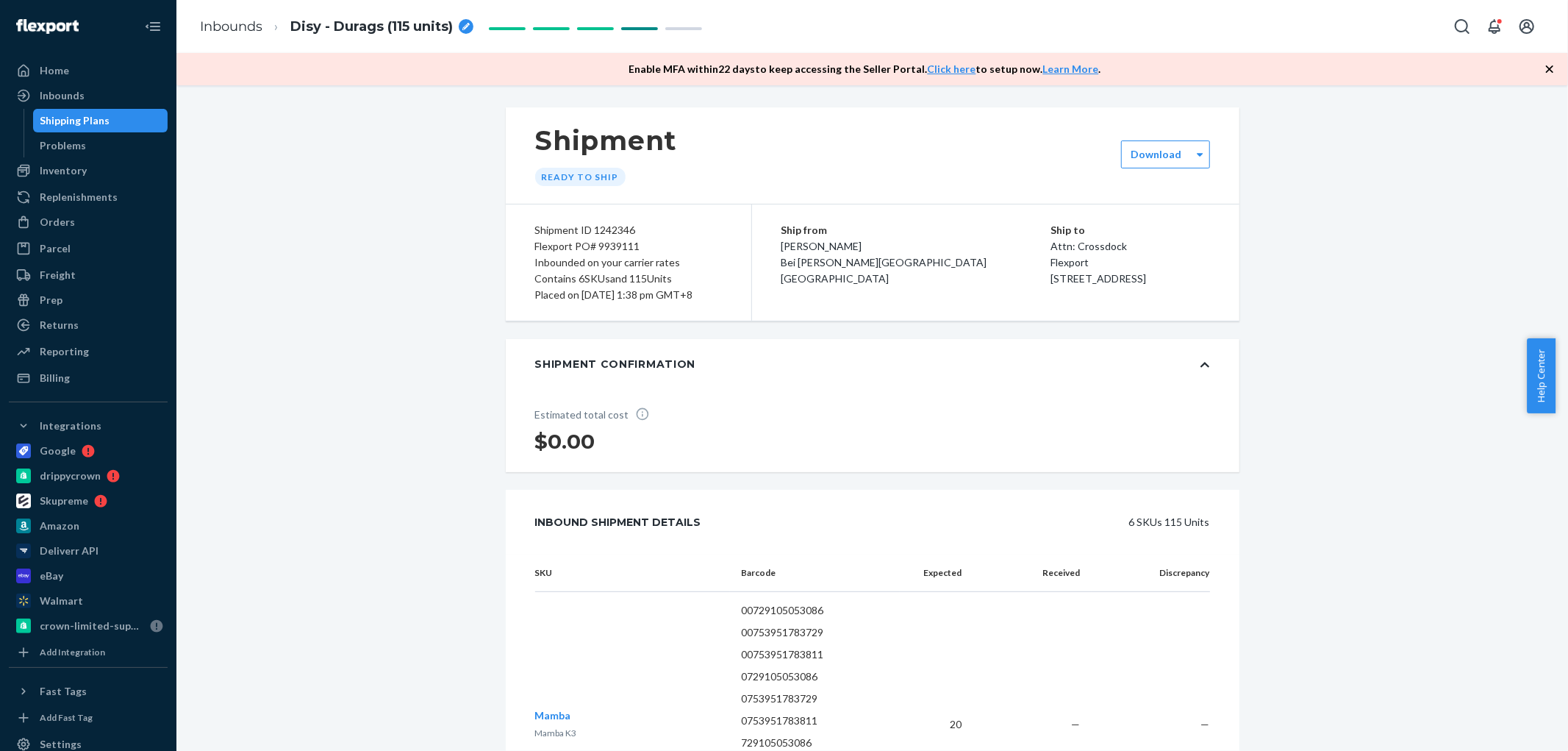
click at [618, 233] on div "Shipment ID 1242346" at bounding box center [628, 230] width 187 height 16
copy div "1242346"
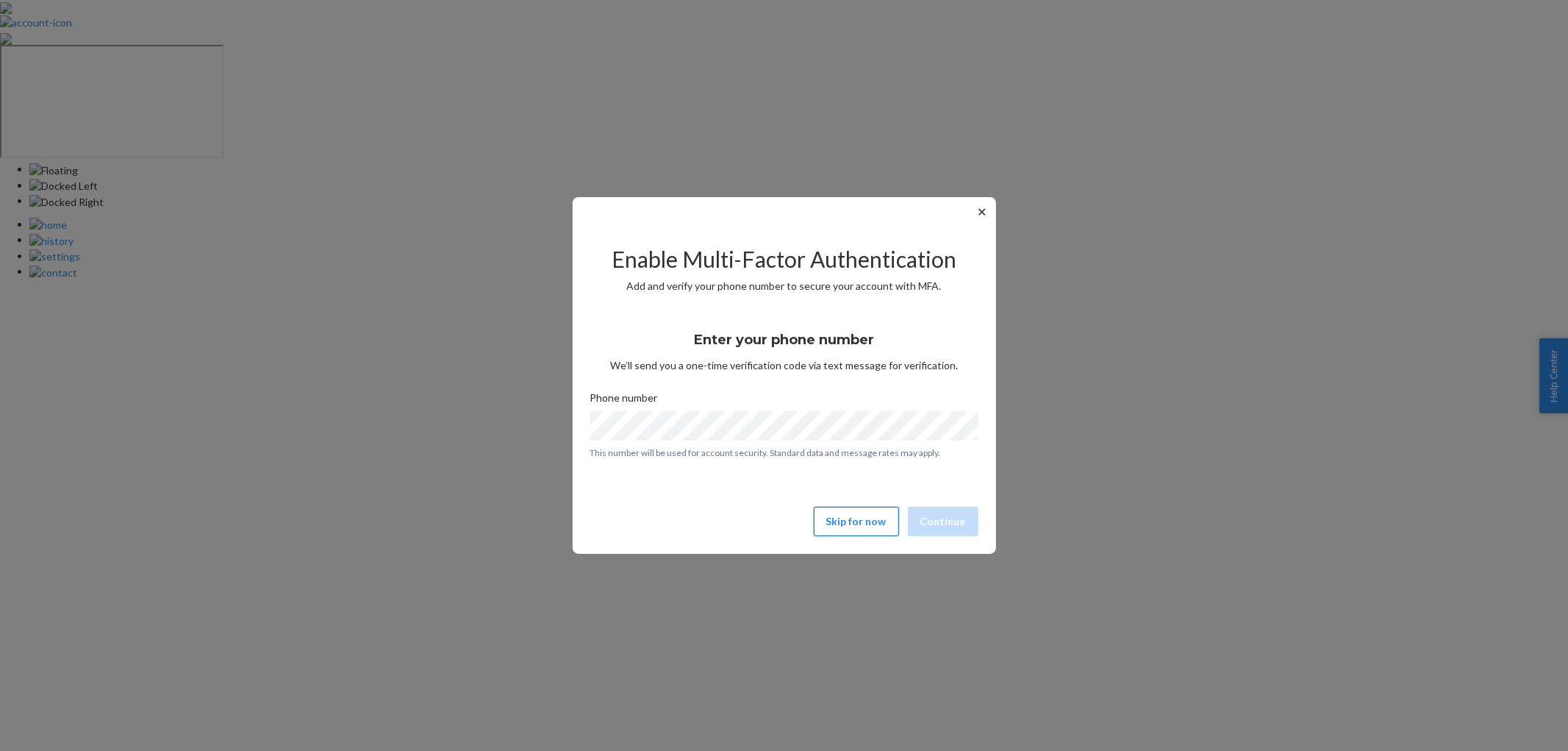
click at [826, 519] on button "Skip for now" at bounding box center [856, 521] width 85 height 29
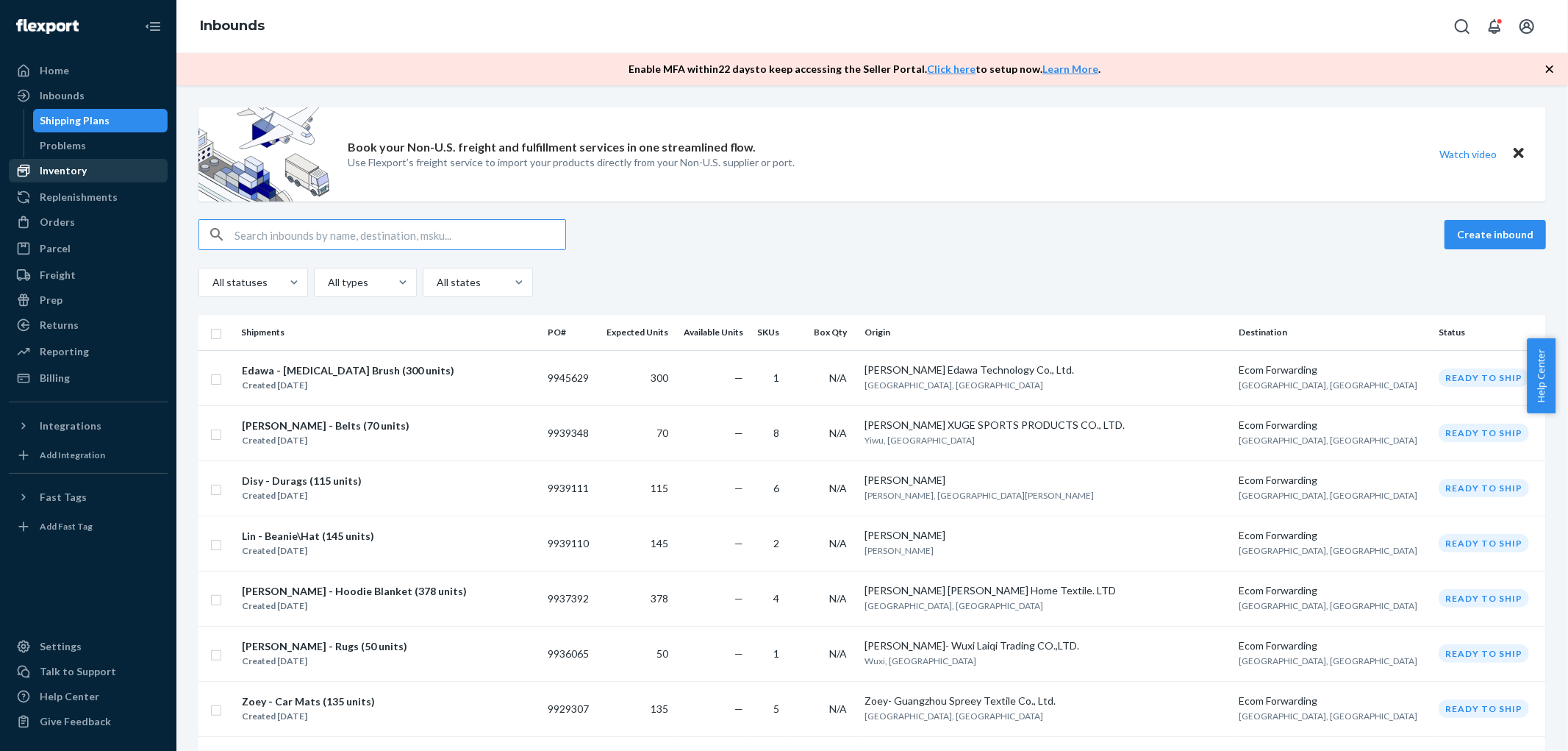
click at [87, 165] on div "Inventory" at bounding box center [88, 170] width 156 height 20
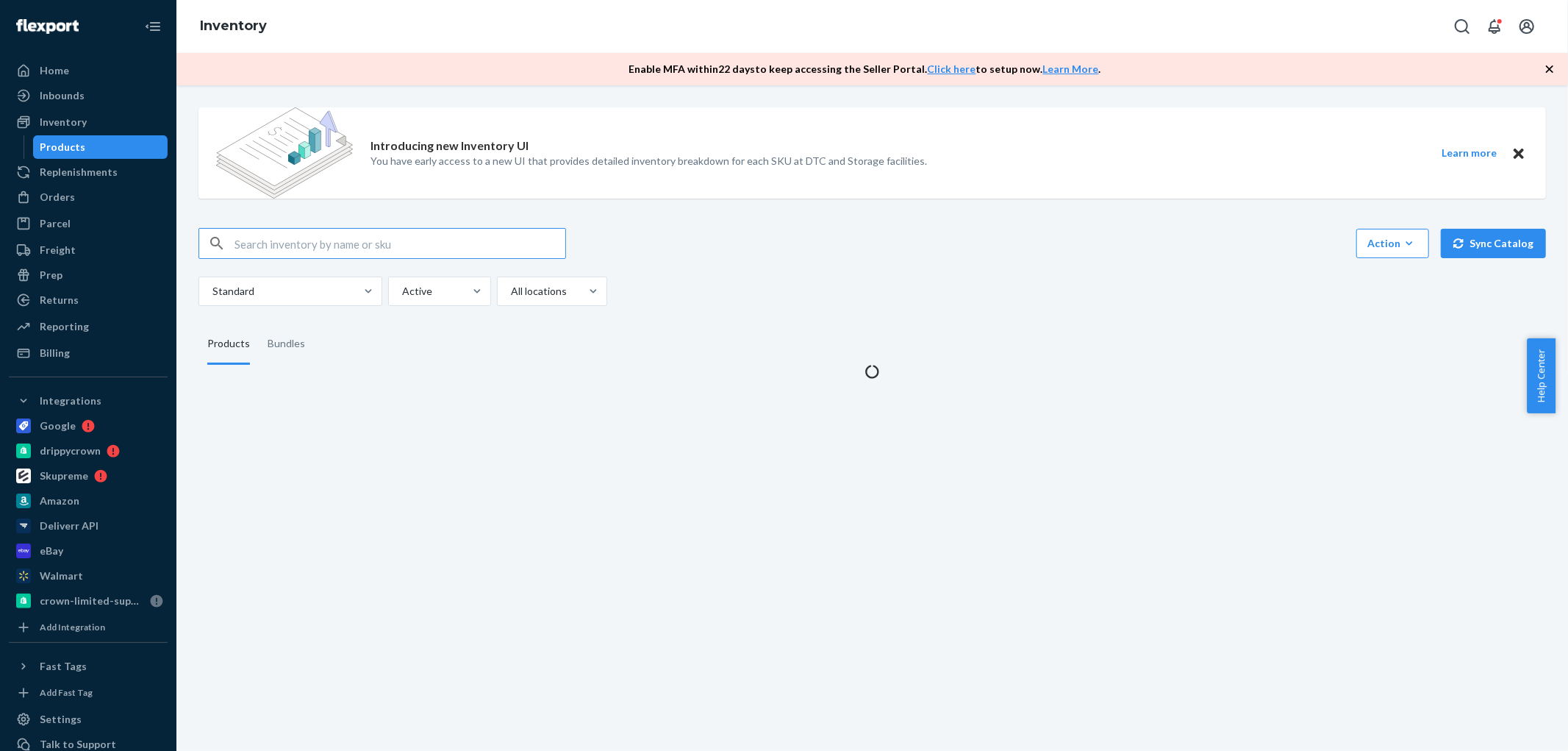
click at [294, 241] on input "text" at bounding box center [400, 243] width 331 height 29
type input "D7KDUJNXP0N"
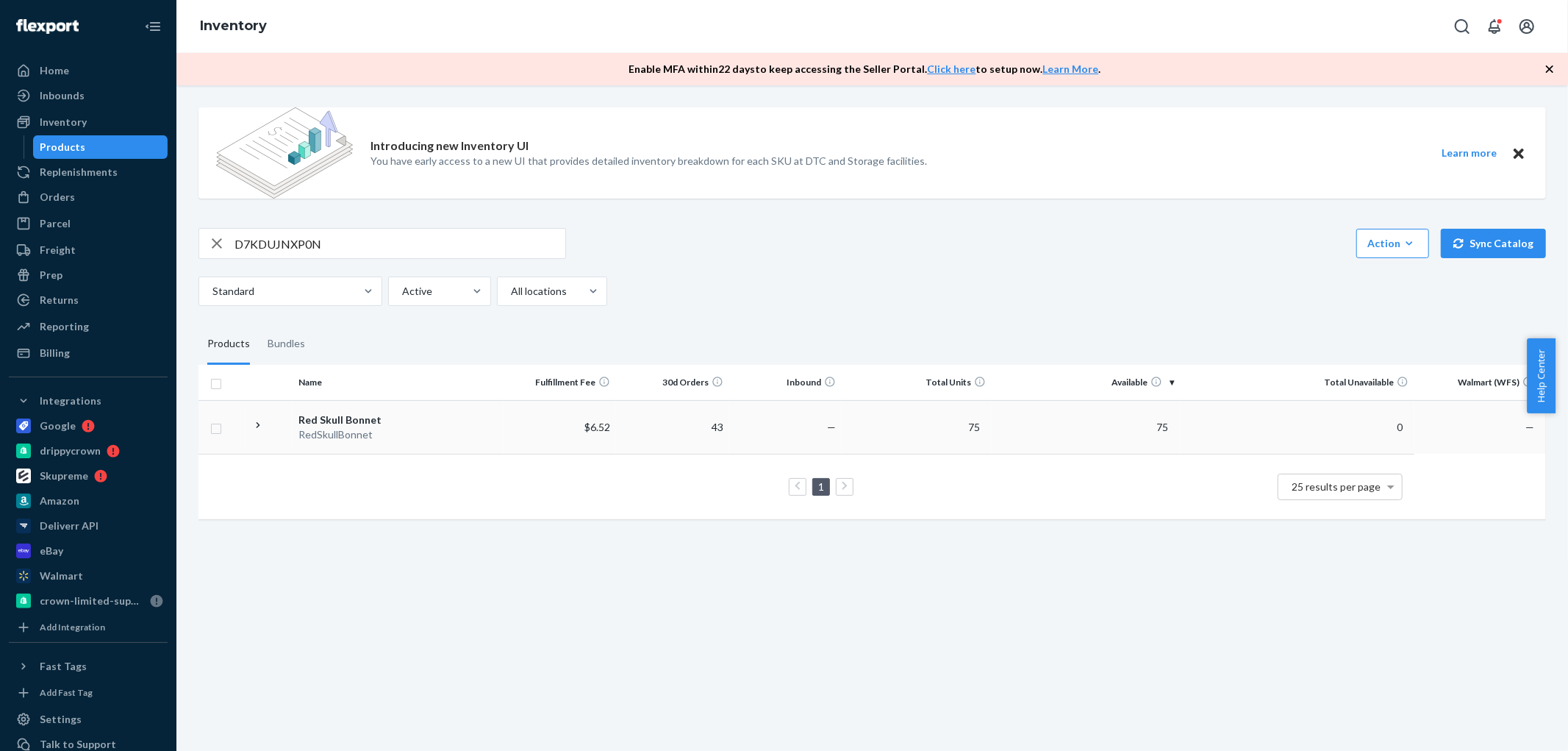
click at [372, 418] on div "Red Skull Bonnet" at bounding box center [398, 419] width 199 height 14
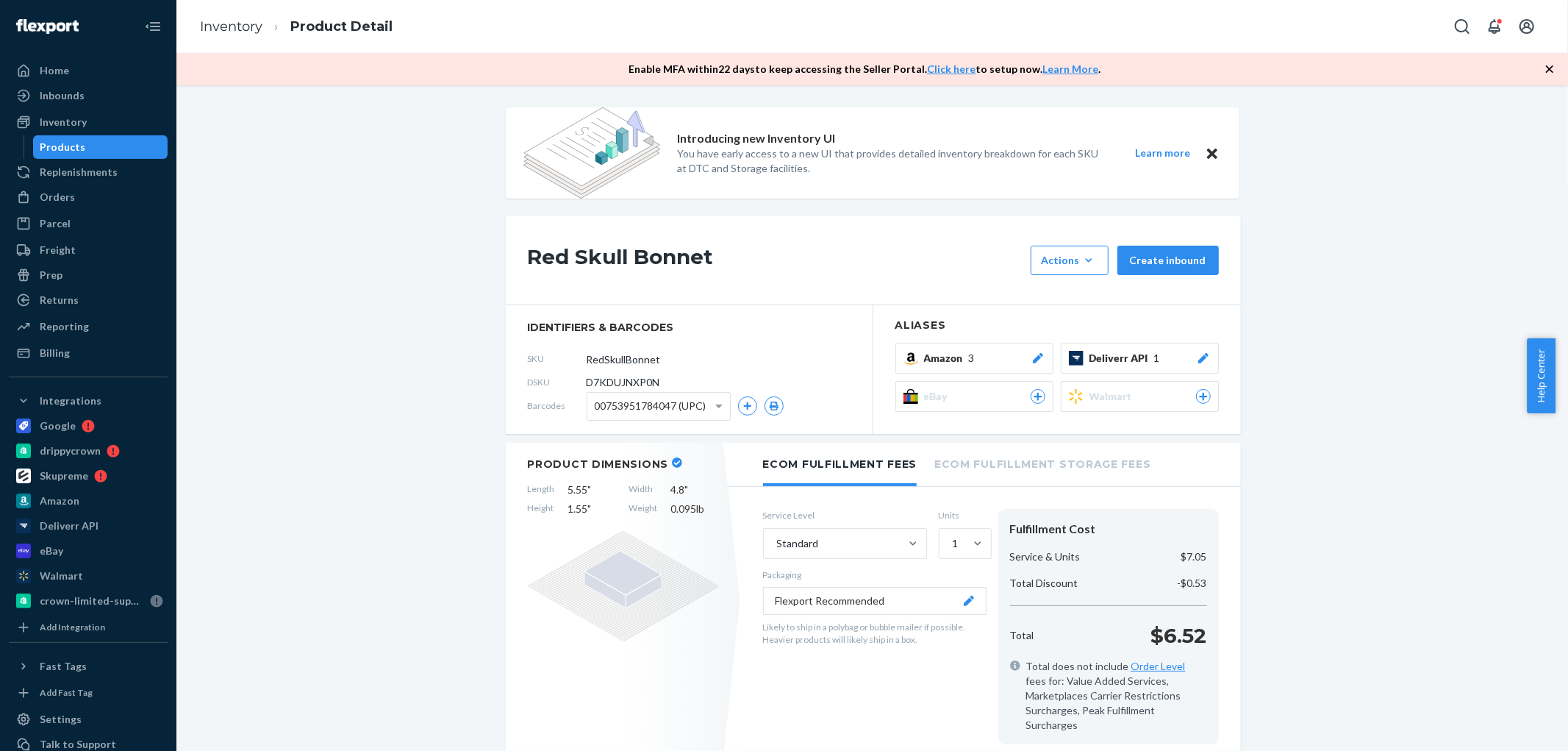
click at [990, 354] on div "Amazon 3" at bounding box center [984, 357] width 122 height 14
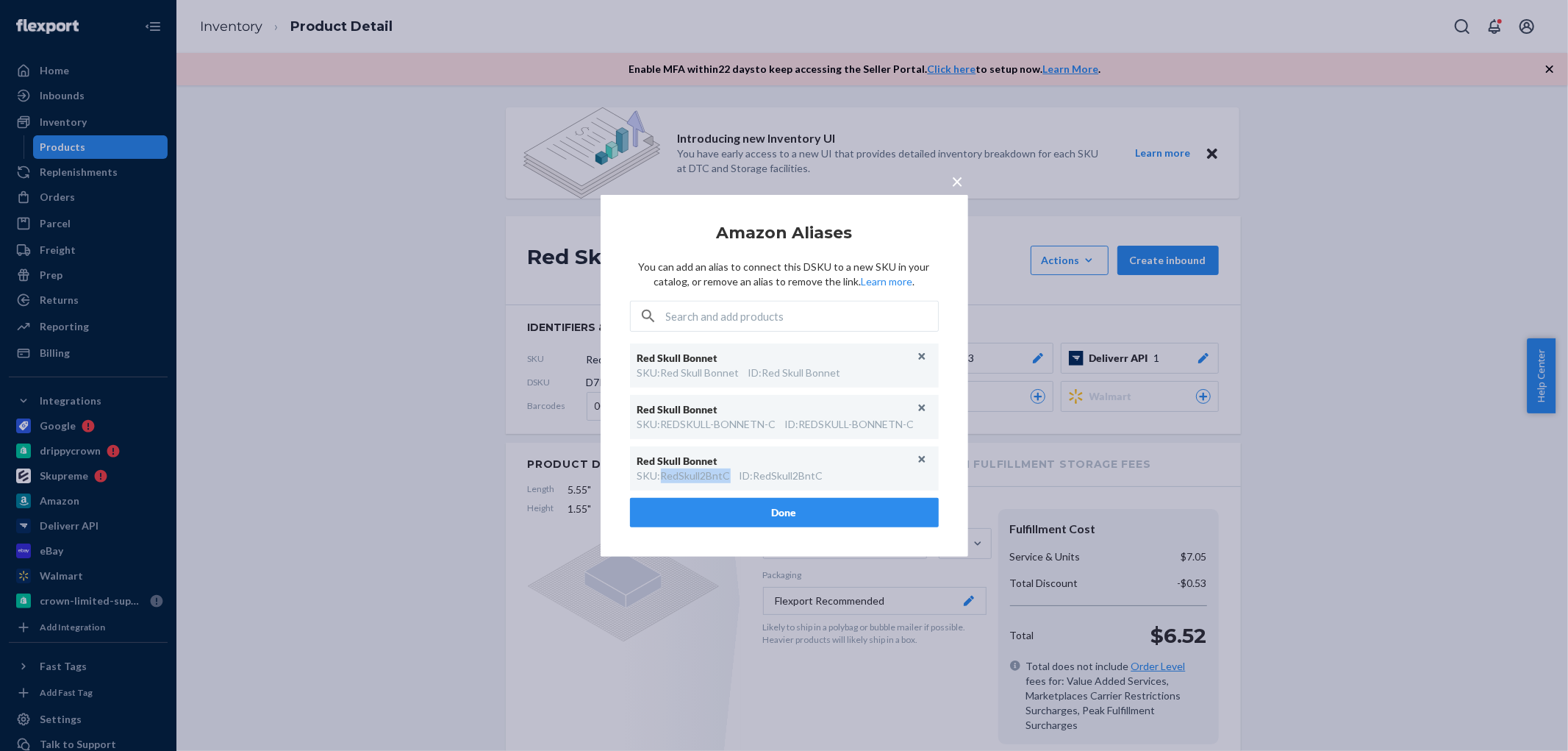
drag, startPoint x: 663, startPoint y: 476, endPoint x: 732, endPoint y: 480, distance: 69.1
click at [732, 480] on div "SKU : RedSkull2BntC ID : RedSkull2BntC" at bounding box center [784, 475] width 294 height 14
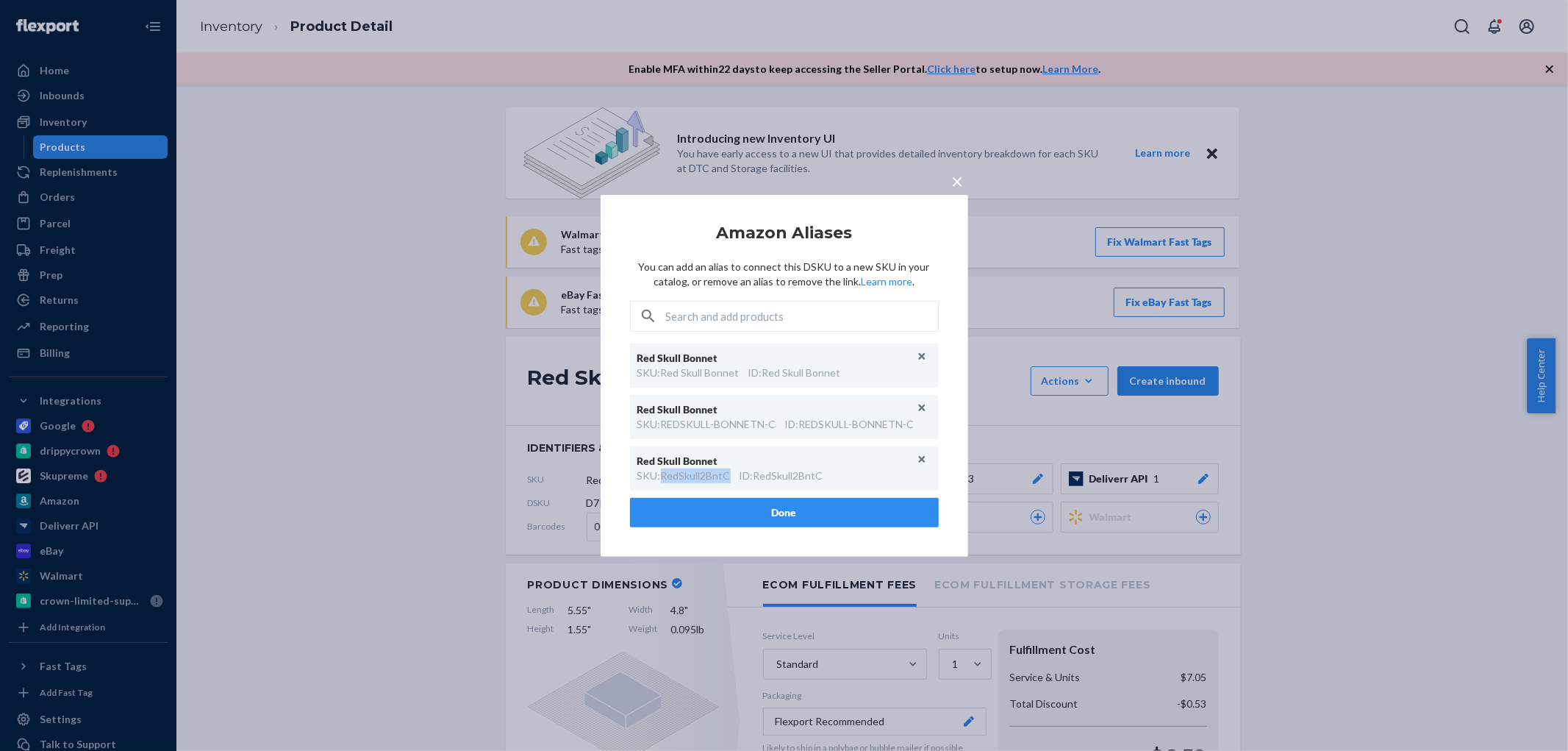
copy div "RedSkull2BntC"
click at [363, 246] on div "× Amazon Aliases You can add an alias to connect this DSKU to a new SKU in your…" at bounding box center [784, 376] width 1568 height 751
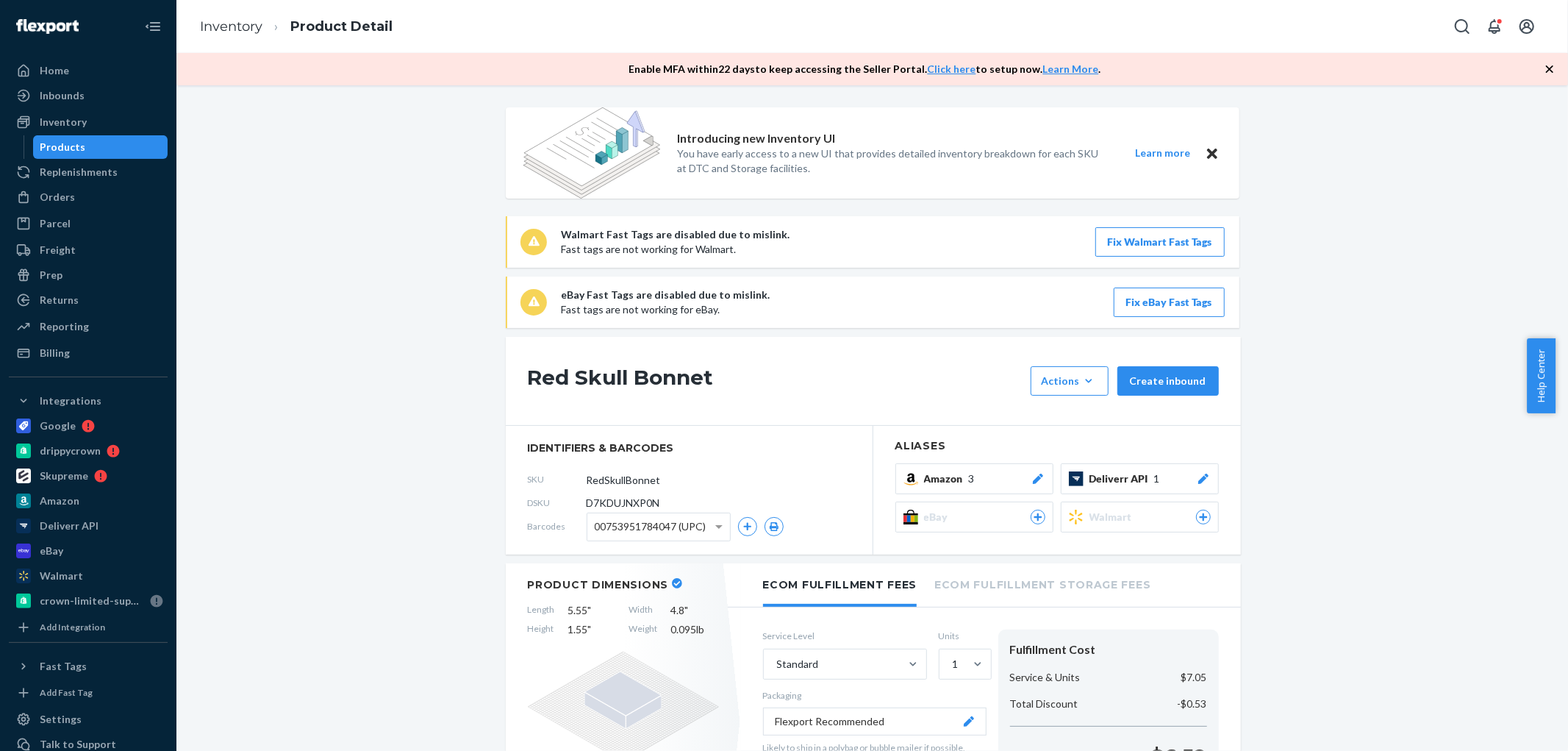
click at [73, 146] on div "Products" at bounding box center [63, 147] width 45 height 14
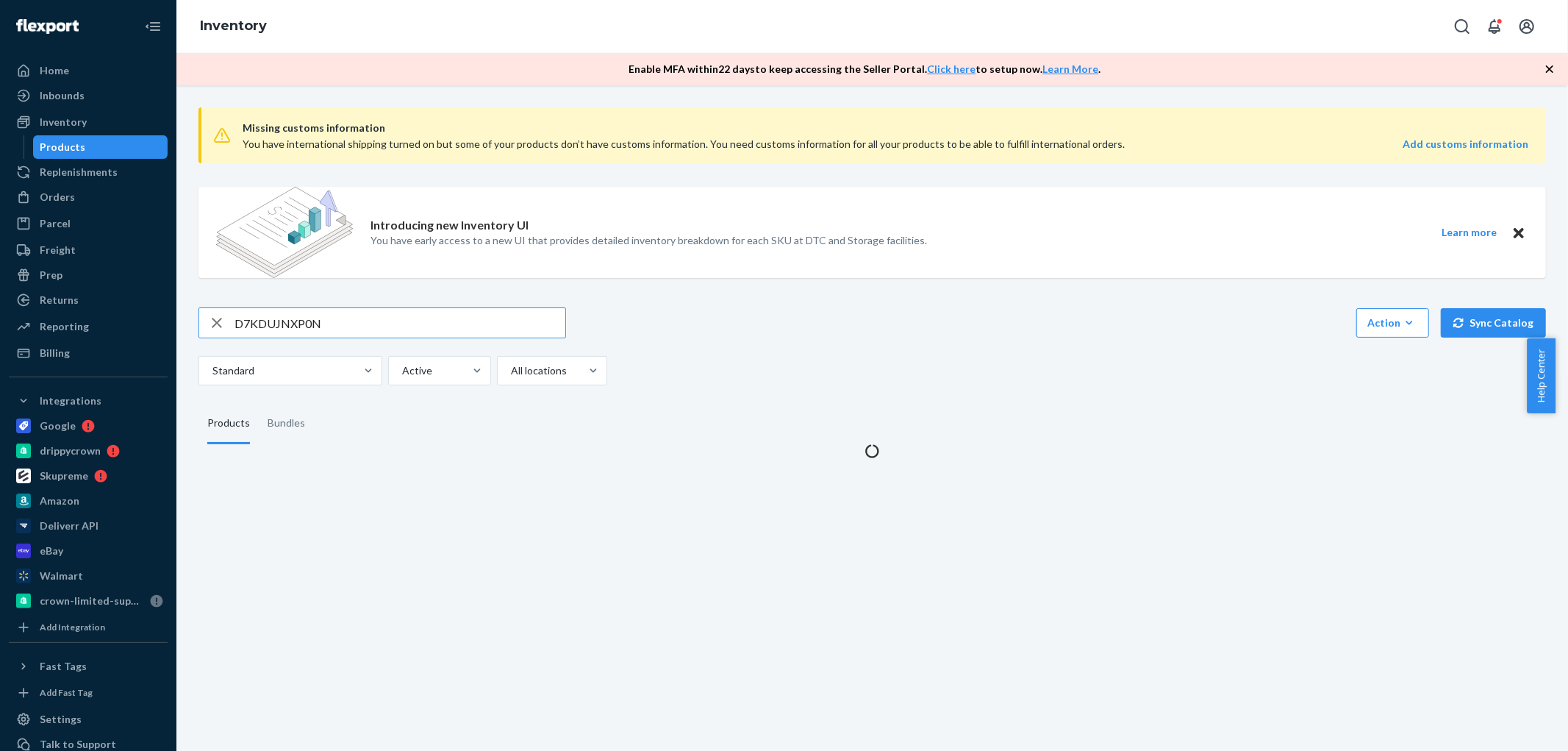
click at [349, 317] on input "D7KDUJNXP0N" at bounding box center [400, 323] width 331 height 29
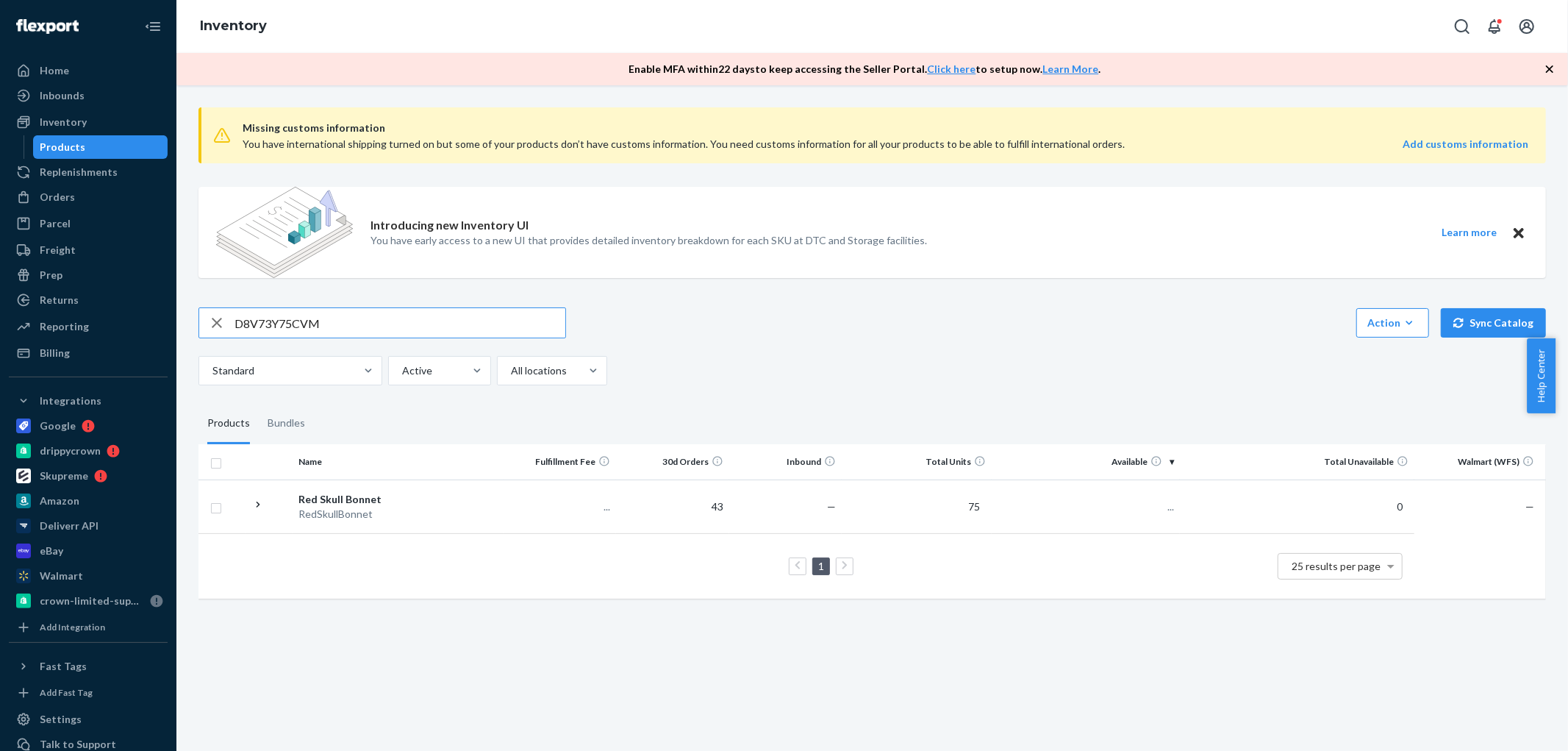
type input "D8V73Y75CVM"
click at [422, 508] on div "REDCLOUD-AKAT-SCARF-2SIDED" at bounding box center [398, 514] width 199 height 14
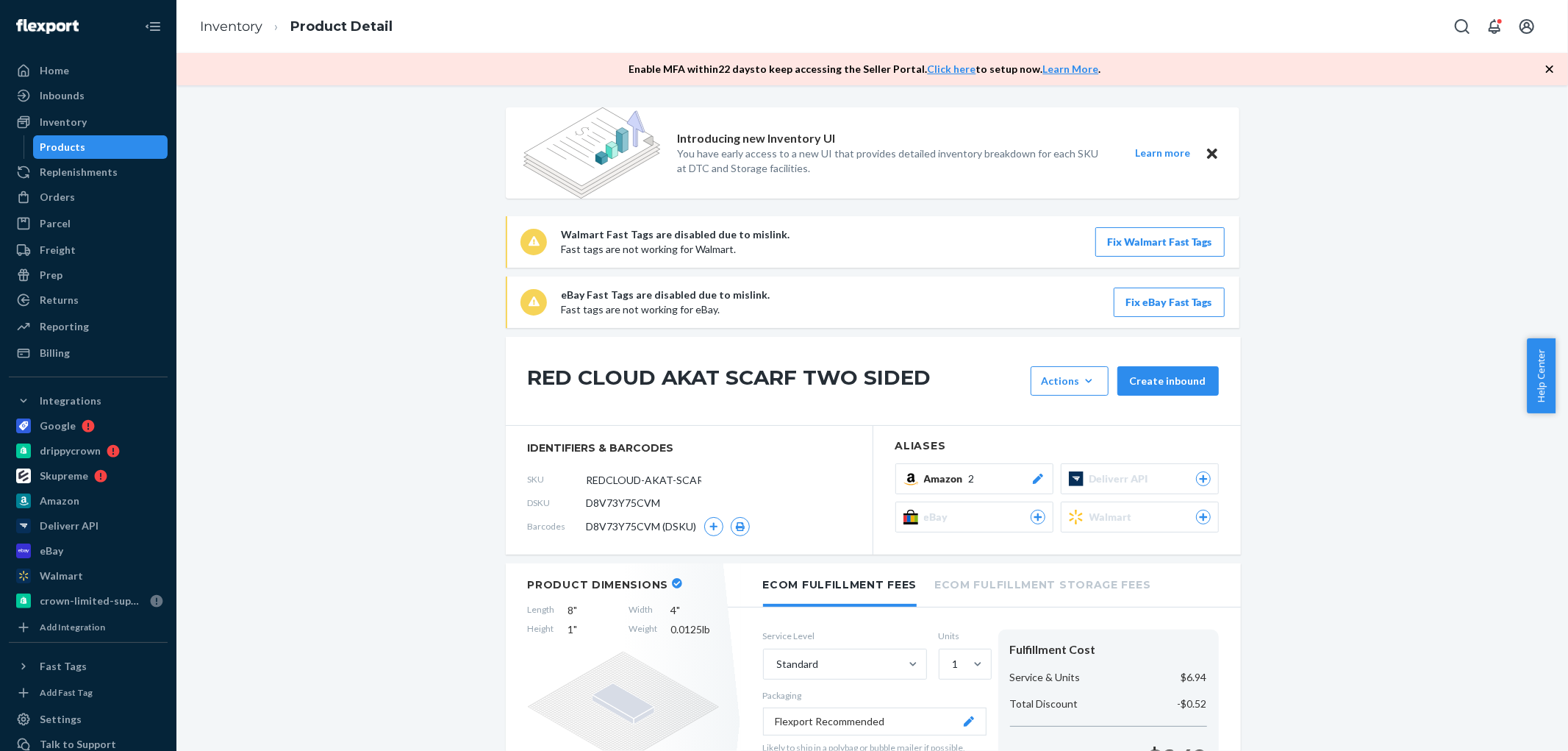
click at [949, 484] on span "Amazon" at bounding box center [946, 478] width 45 height 14
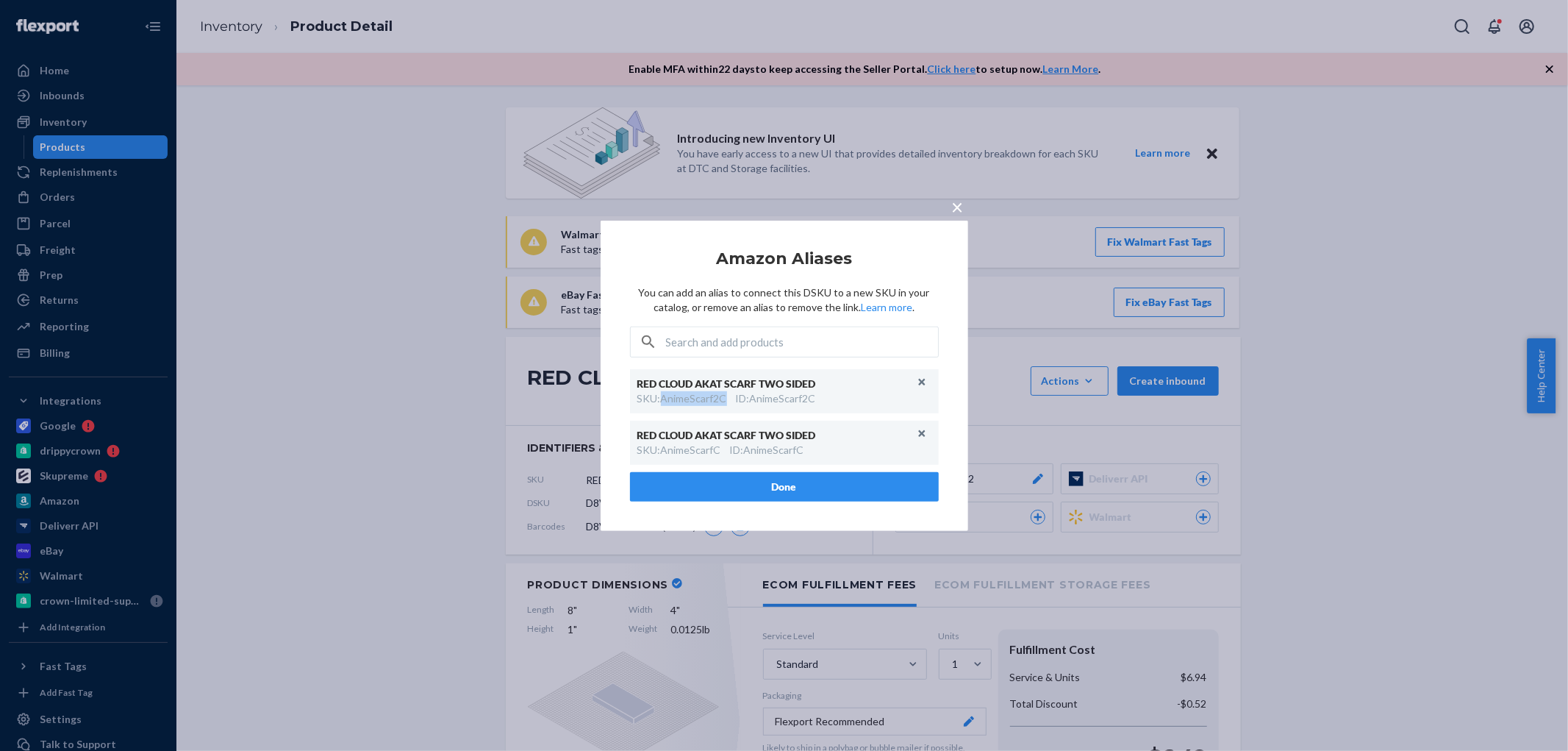
drag, startPoint x: 665, startPoint y: 401, endPoint x: 726, endPoint y: 402, distance: 61.0
click at [726, 402] on div "SKU : AnimeScarf2C" at bounding box center [682, 398] width 90 height 14
copy div "AnimeScarf2C"
click at [349, 230] on div "× Amazon Aliases You can add an alias to connect this DSKU to a new SKU in your…" at bounding box center [784, 376] width 1568 height 751
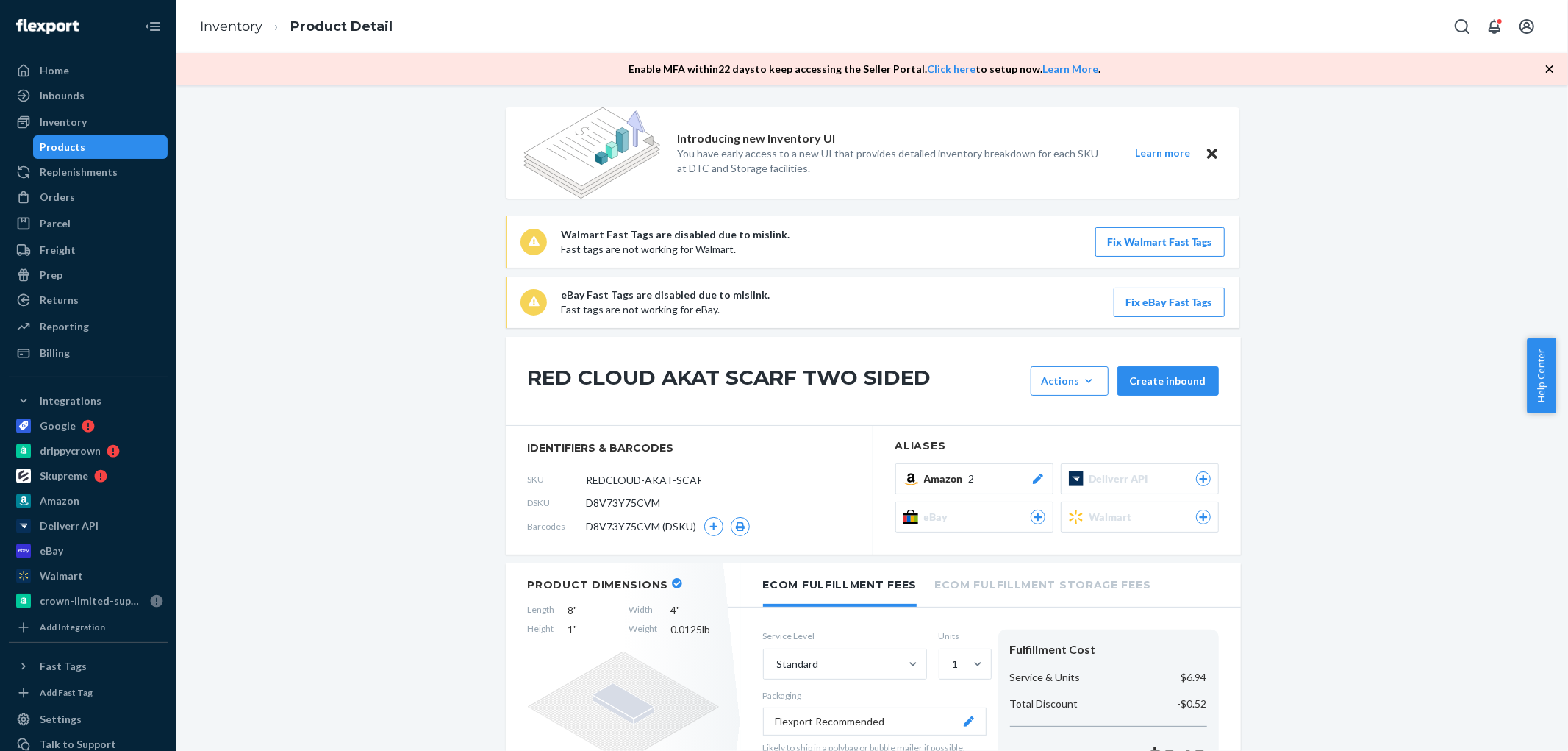
click at [637, 360] on div "RED CLOUD AKAT SCARF TWO SIDED Actions Hide Request removal Create inbound" at bounding box center [873, 382] width 735 height 89
click at [634, 376] on h1 "RED CLOUD AKAT SCARF TWO SIDED" at bounding box center [776, 381] width 495 height 29
copy div "RED CLOUD AKAT SCARF TWO SIDED"
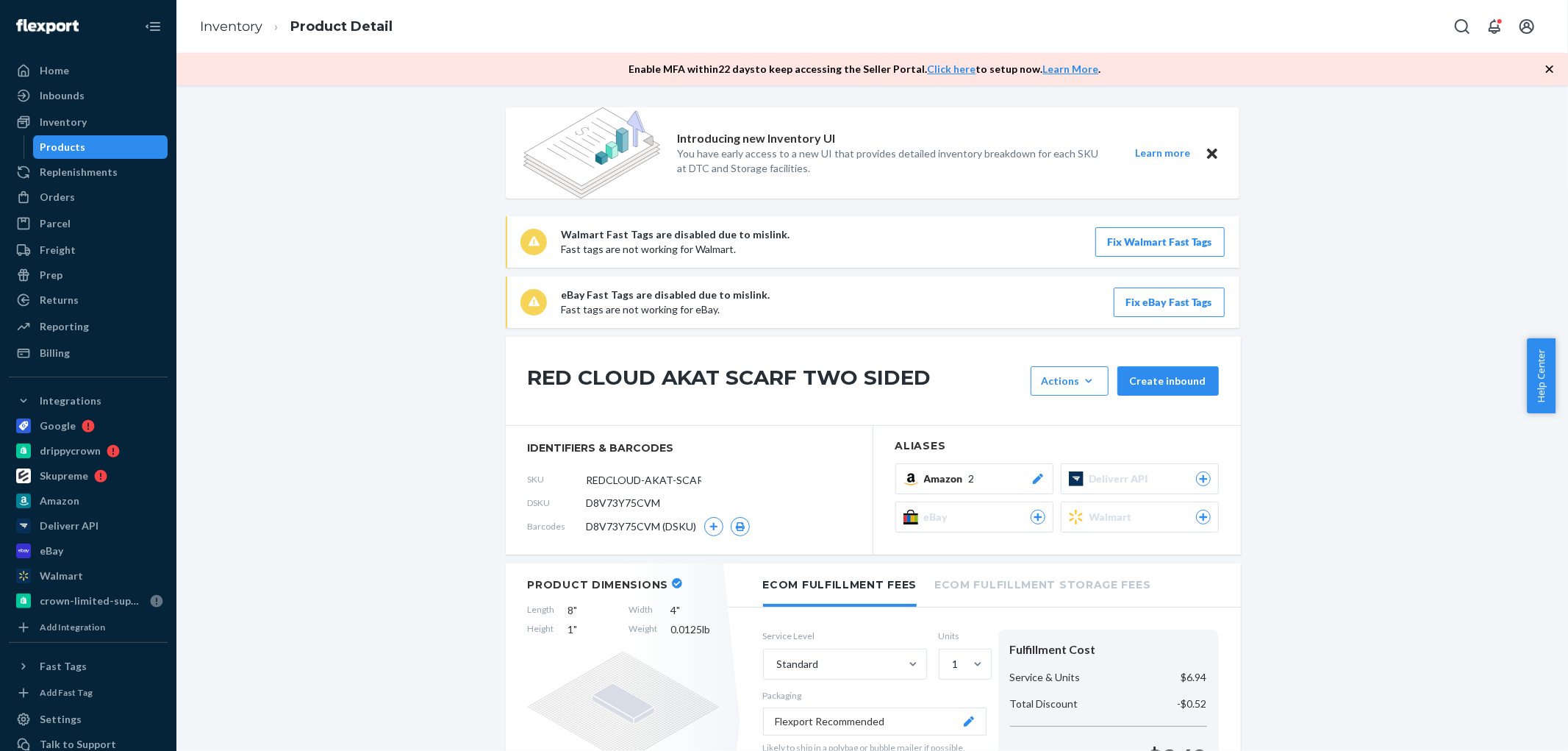
click at [625, 497] on span "D8V73Y75CVM" at bounding box center [624, 502] width 74 height 14
copy span "D8V73Y75CVM"
click at [81, 138] on div "Products" at bounding box center [100, 147] width 132 height 20
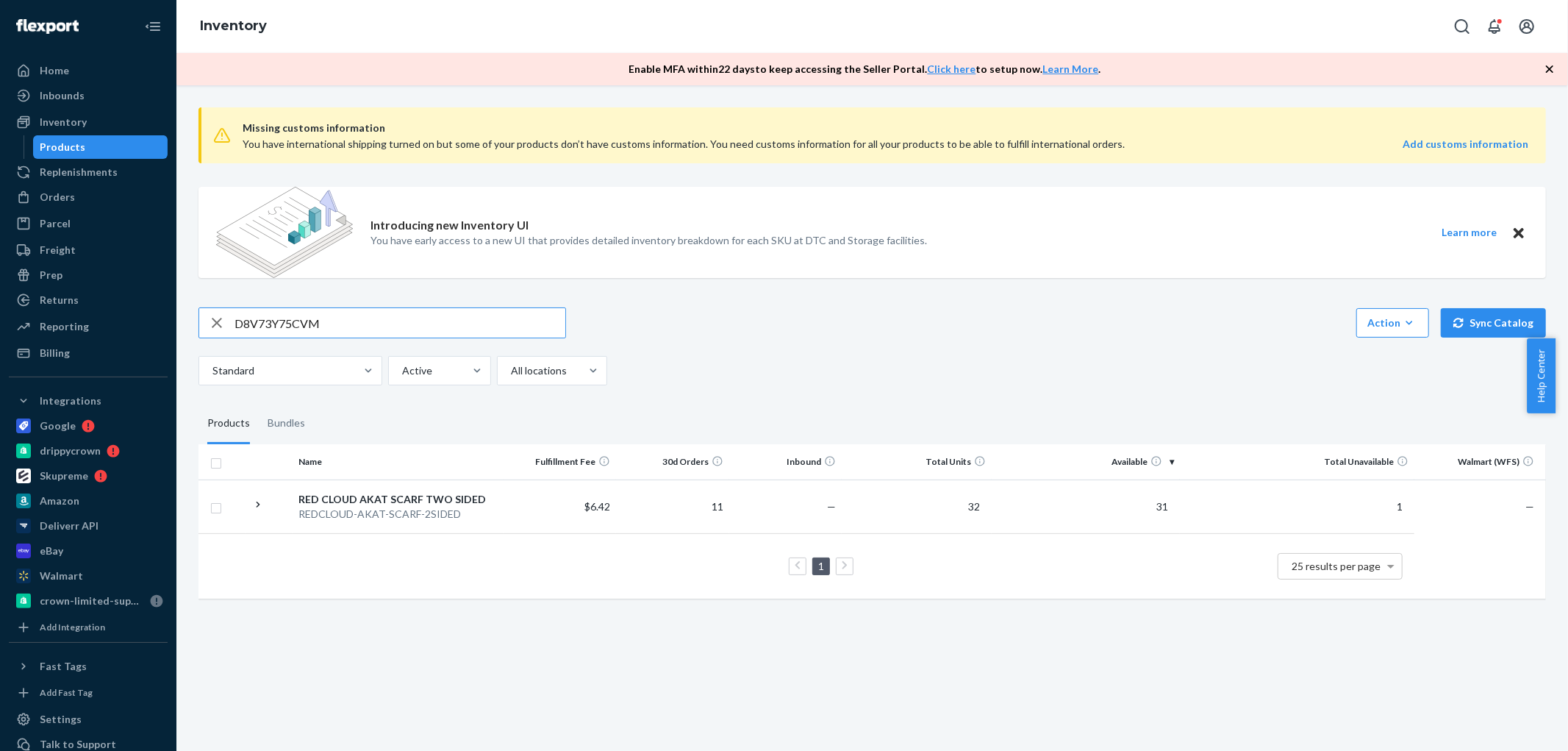
click at [331, 320] on input "D8V73Y75CVM" at bounding box center [400, 323] width 331 height 29
paste input "B09RGM8S54"
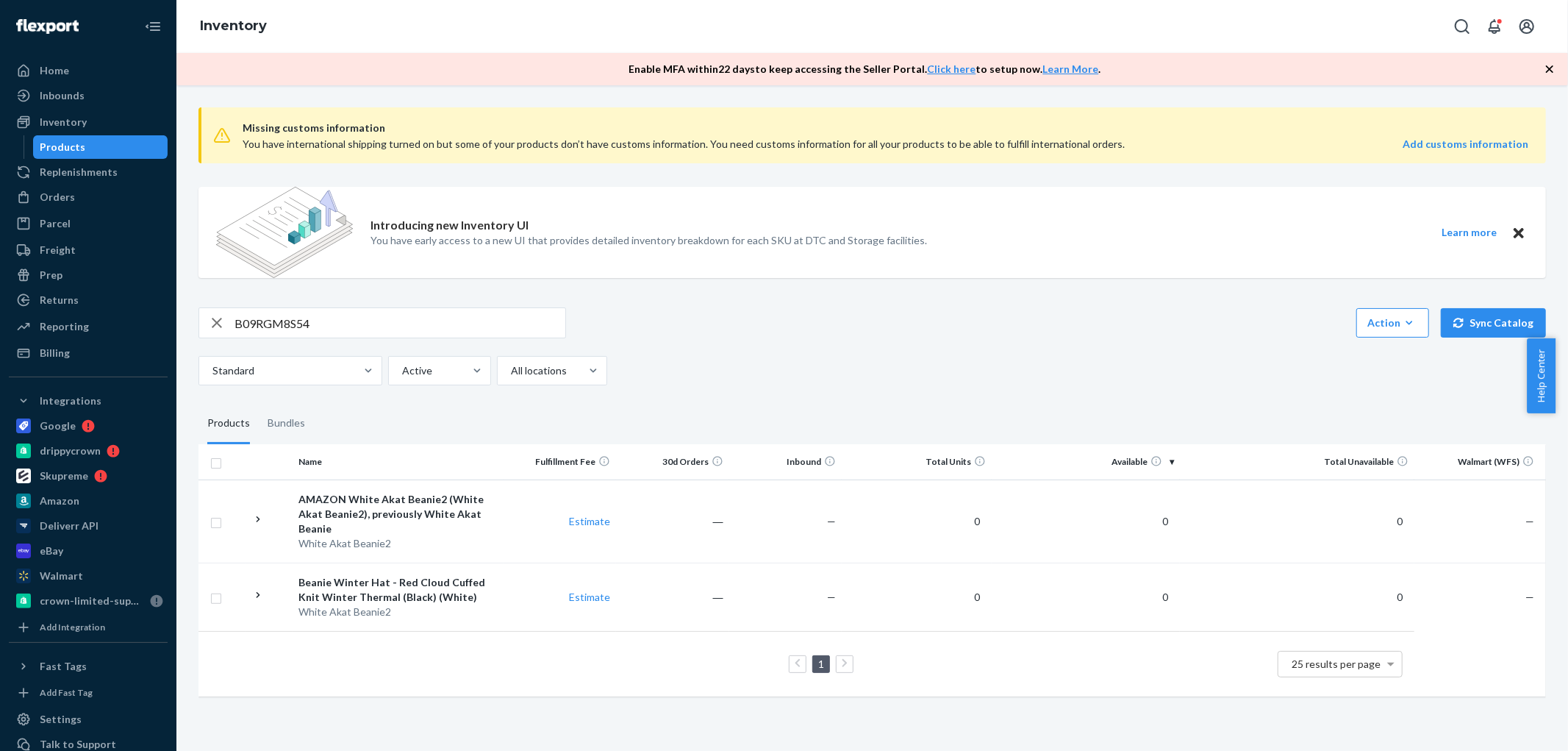
click at [452, 314] on input "B09RGM8S54" at bounding box center [400, 323] width 331 height 29
paste input "White Akat Beanie2"
click at [439, 311] on input "White Akat Beanie2" at bounding box center [400, 323] width 331 height 29
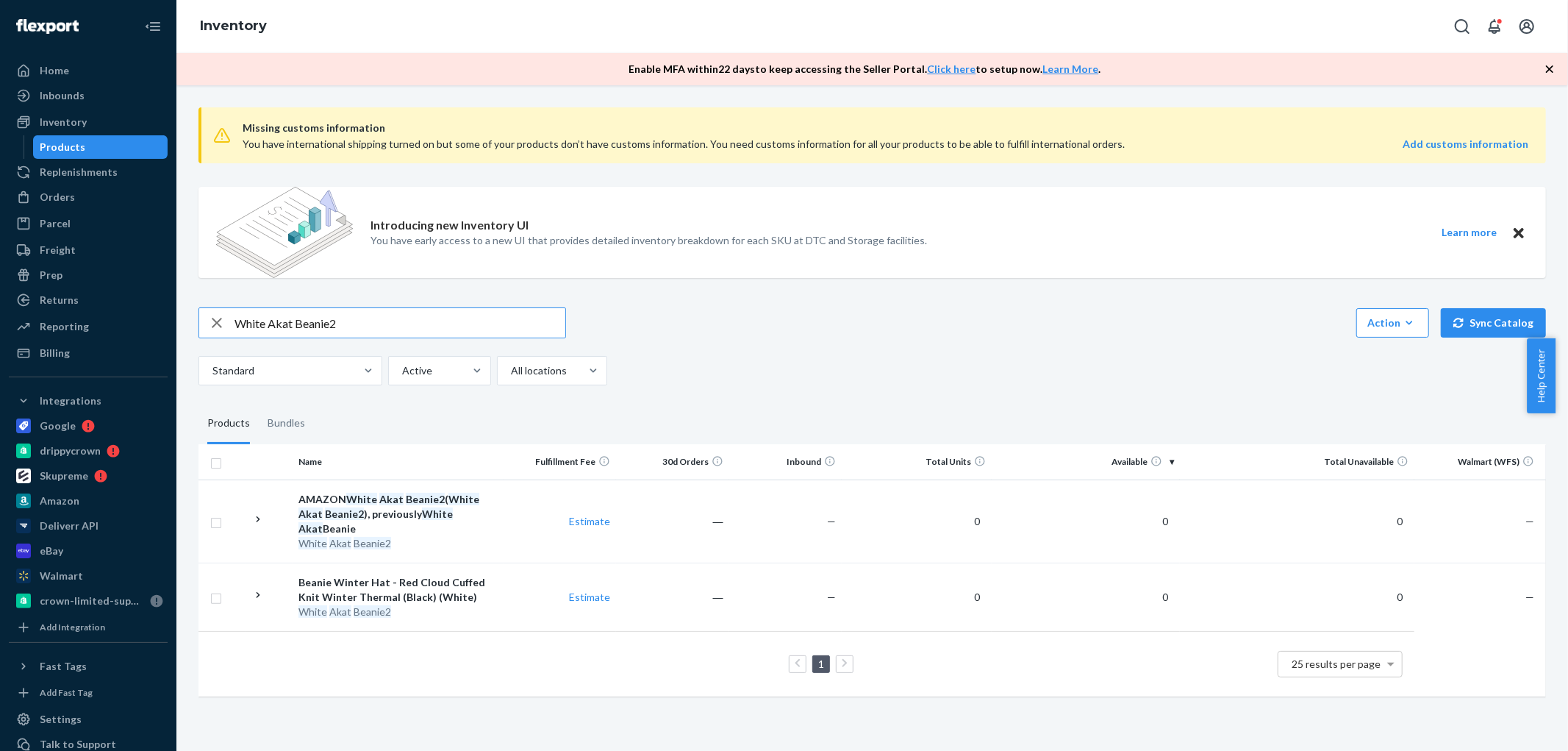
click at [439, 311] on input "White Akat Beanie2" at bounding box center [400, 323] width 331 height 29
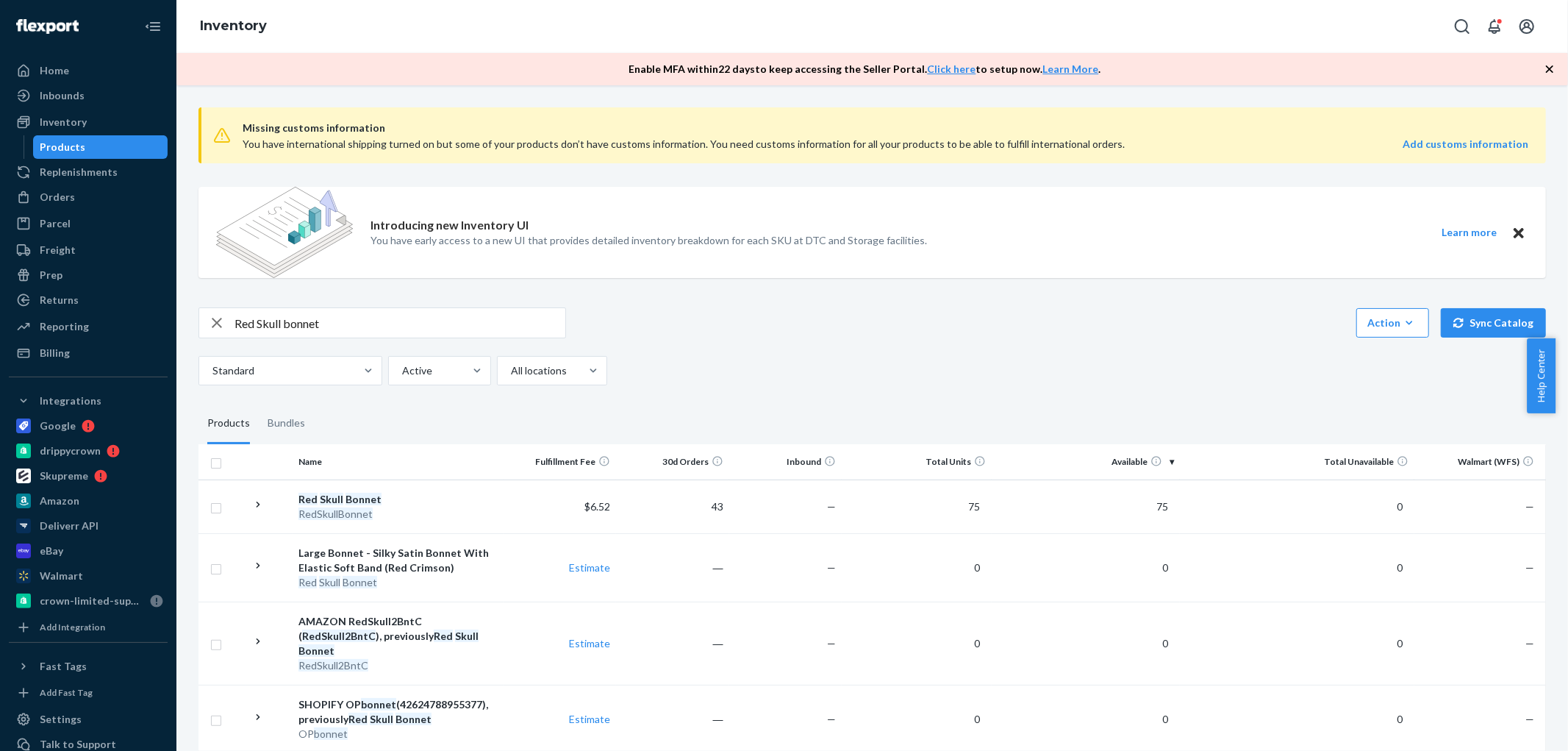
click at [1227, 359] on div "Standard Active All locations" at bounding box center [867, 370] width 1337 height 29
click at [420, 317] on input "Red Skull bonnet" at bounding box center [400, 323] width 331 height 29
type input "white akat beanie"
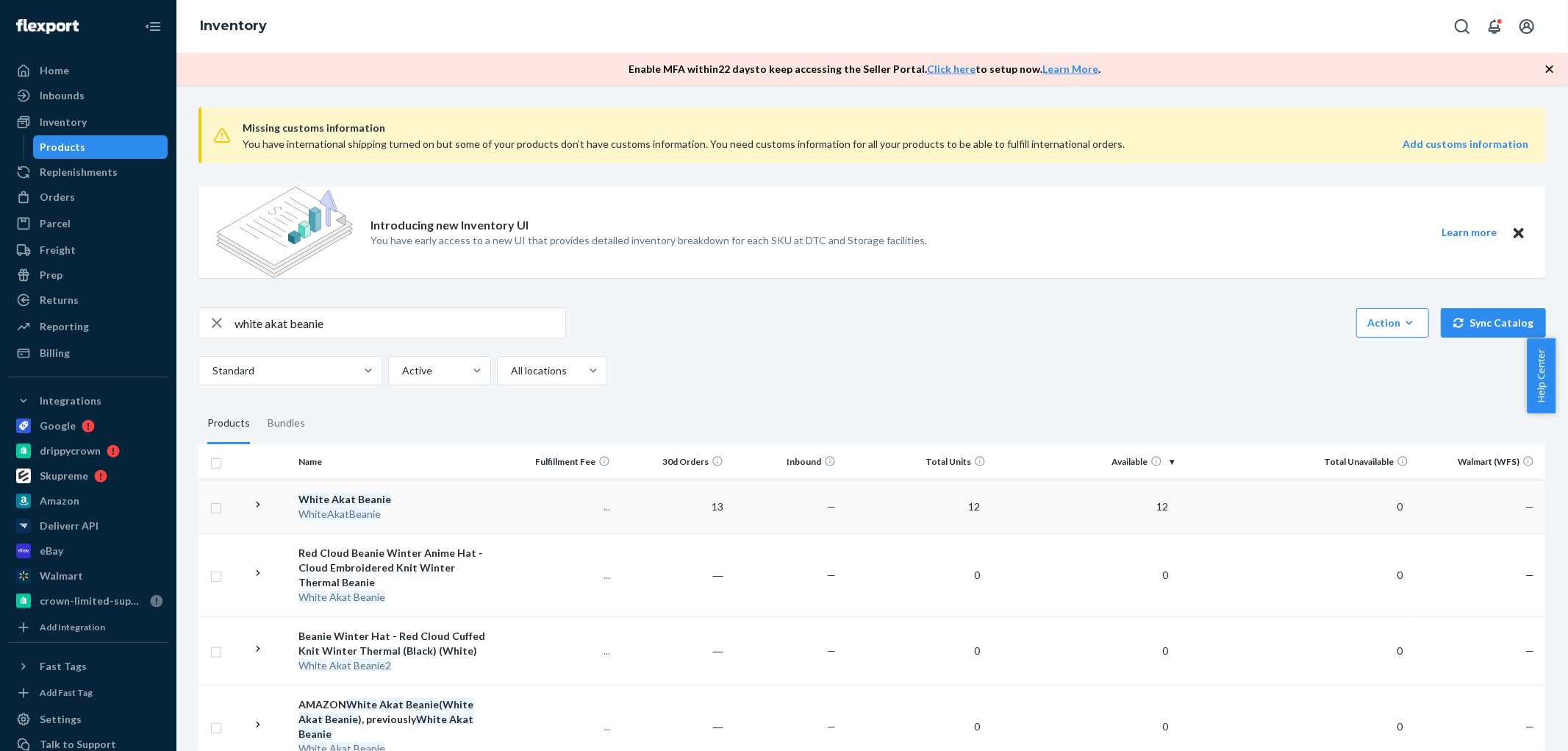
click at [381, 502] on em "Beanie" at bounding box center [375, 499] width 33 height 13
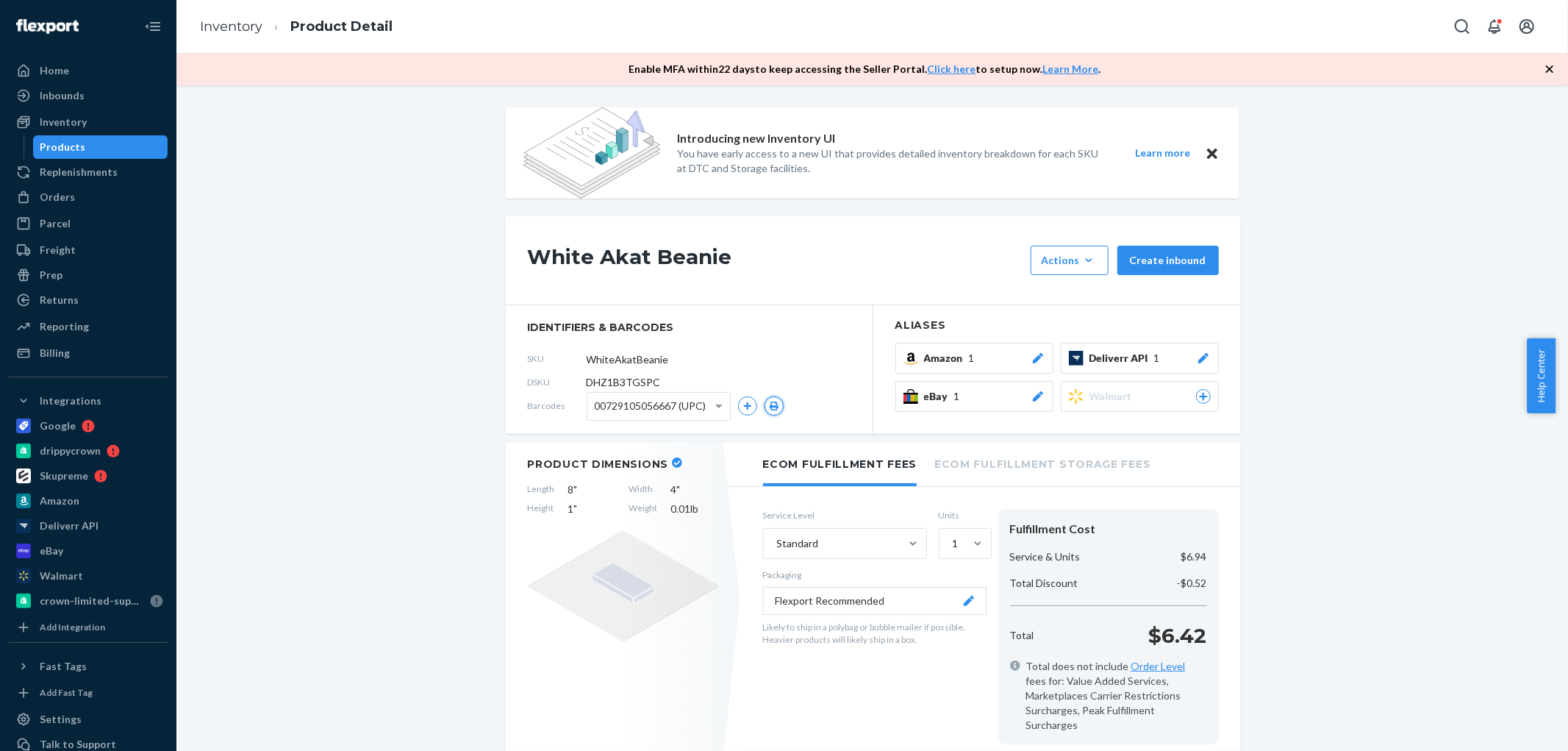
click at [769, 408] on icon "button" at bounding box center [774, 406] width 11 height 9
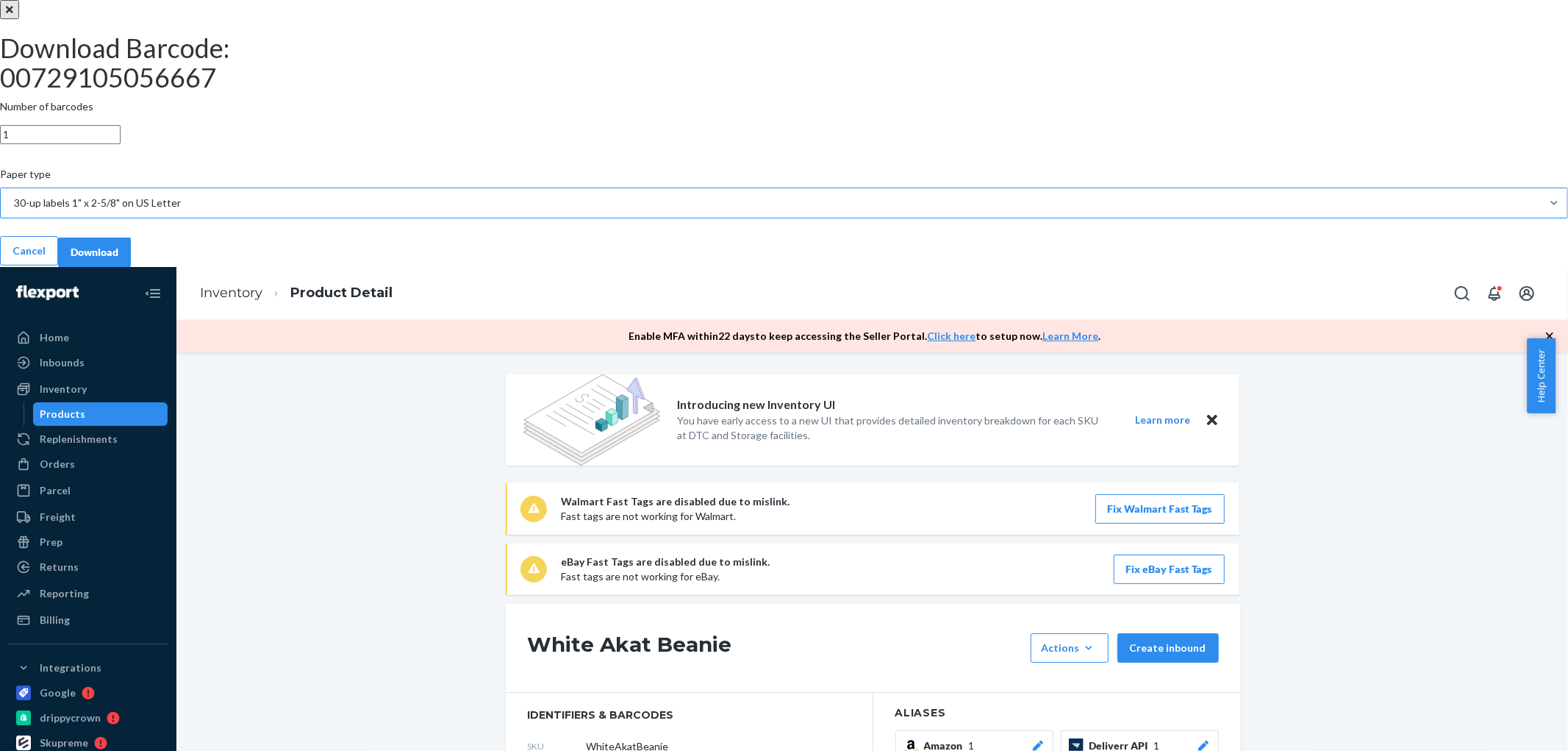
drag, startPoint x: 755, startPoint y: 425, endPoint x: 758, endPoint y: 437, distance: 12.4
click at [181, 210] on div "30-up labels 1" x 2-5/8" on US Letter" at bounding box center [97, 202] width 167 height 14
click at [14, 210] on input "Paper type 30-up labels 1" x 2-5/8" on US Letter" at bounding box center [14, 202] width 2 height 14
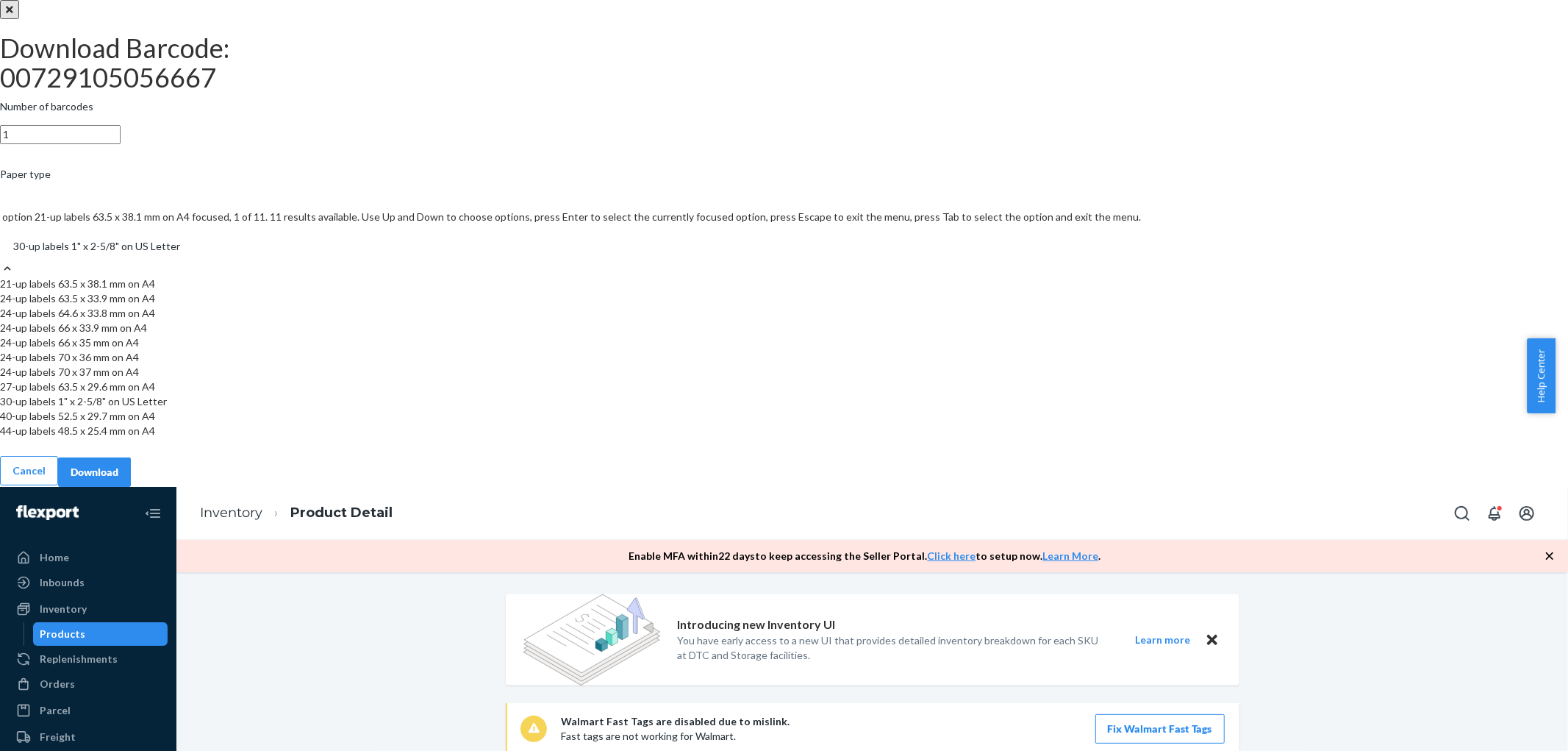
click at [761, 291] on div "21-up labels 63.5 x 38.1 mm on A4" at bounding box center [784, 283] width 1568 height 14
click at [14, 254] on input "Paper type option 21-up labels 63.5 x 38.1 mm on A4 focused, 1 of 11. 11 result…" at bounding box center [13, 246] width 2 height 14
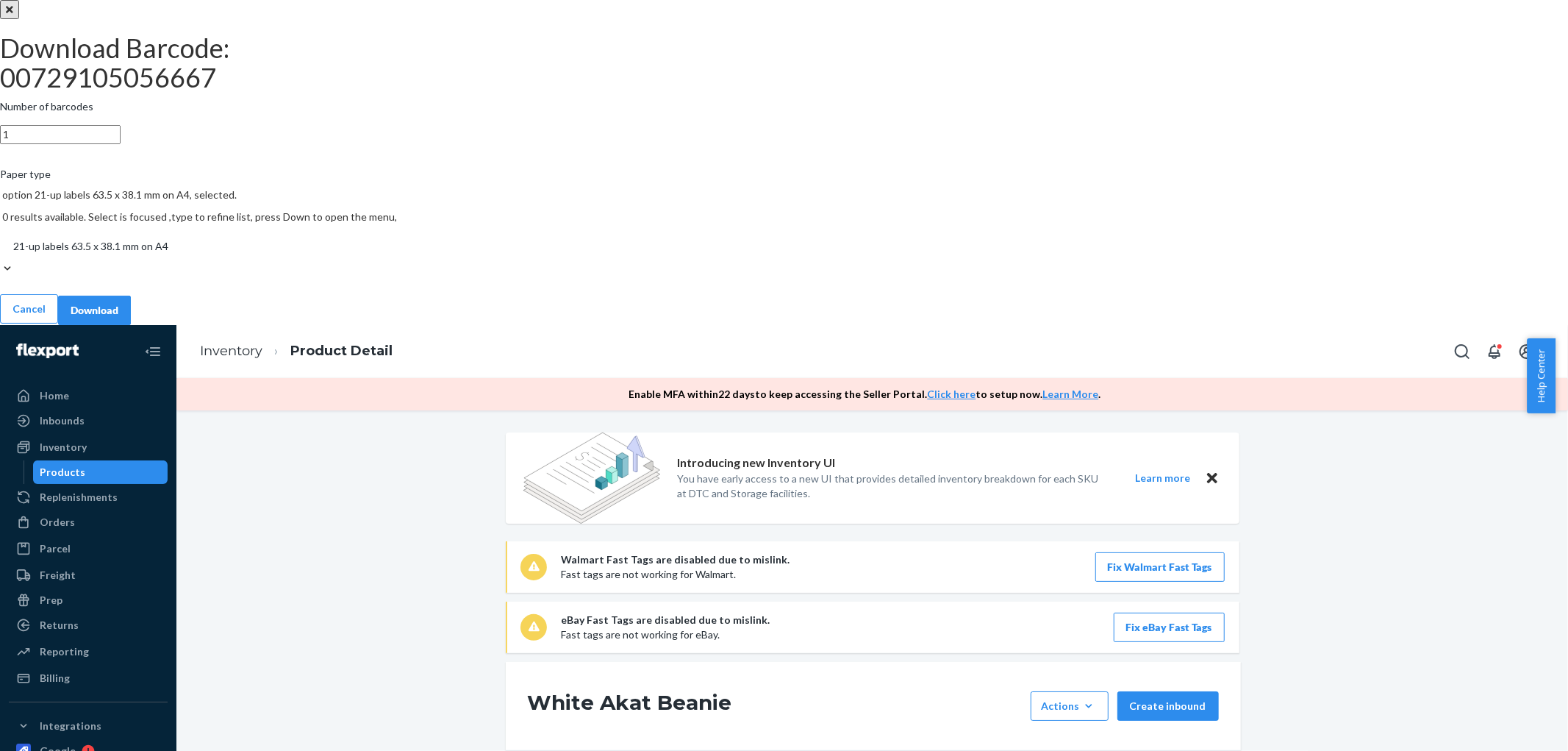
click at [119, 317] on div "Download" at bounding box center [94, 310] width 48 height 14
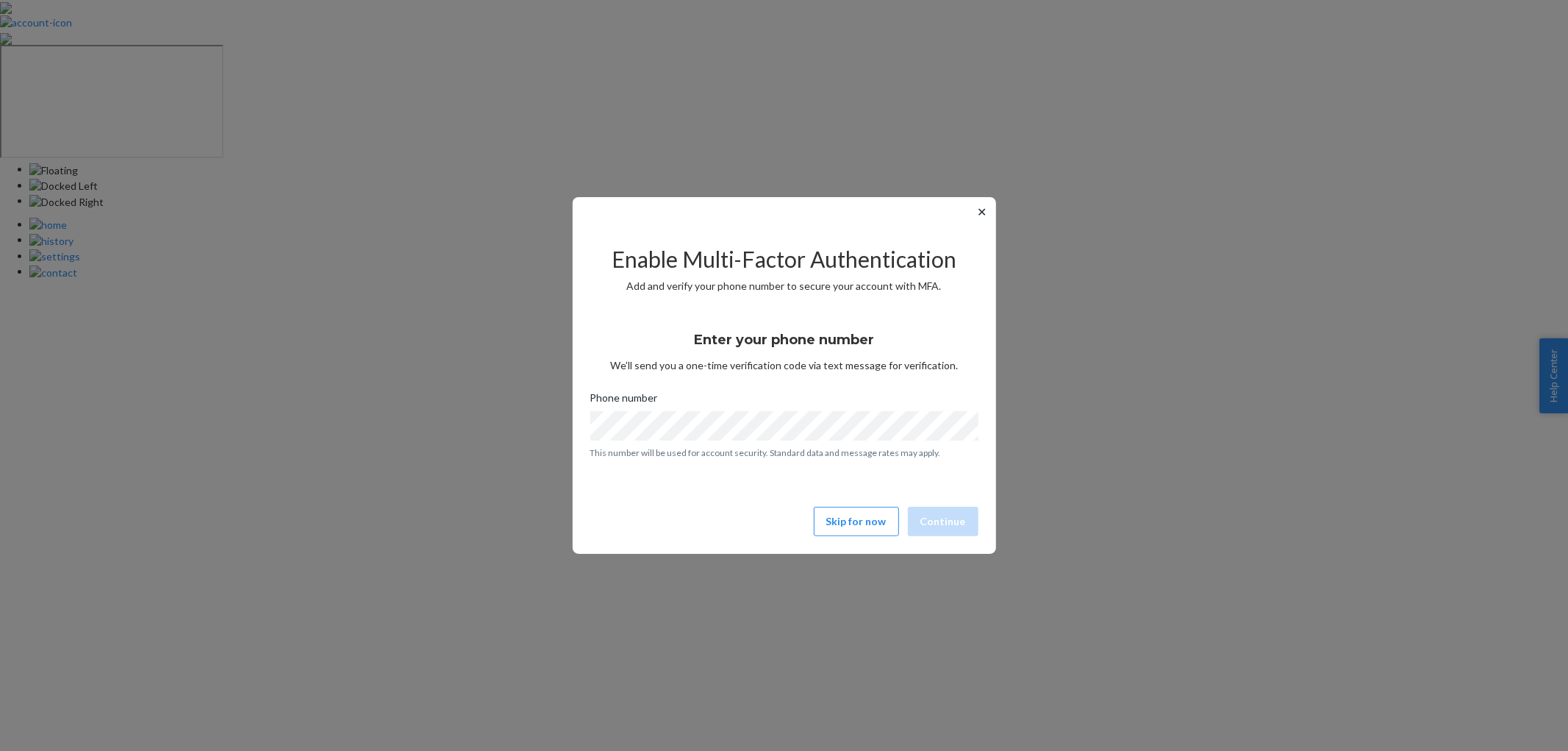
click at [884, 542] on div "✕ Enable Multi-Factor Authentication Add and verify your phone number to secure…" at bounding box center [784, 376] width 424 height 357
click at [873, 523] on button "Skip for now" at bounding box center [856, 521] width 85 height 29
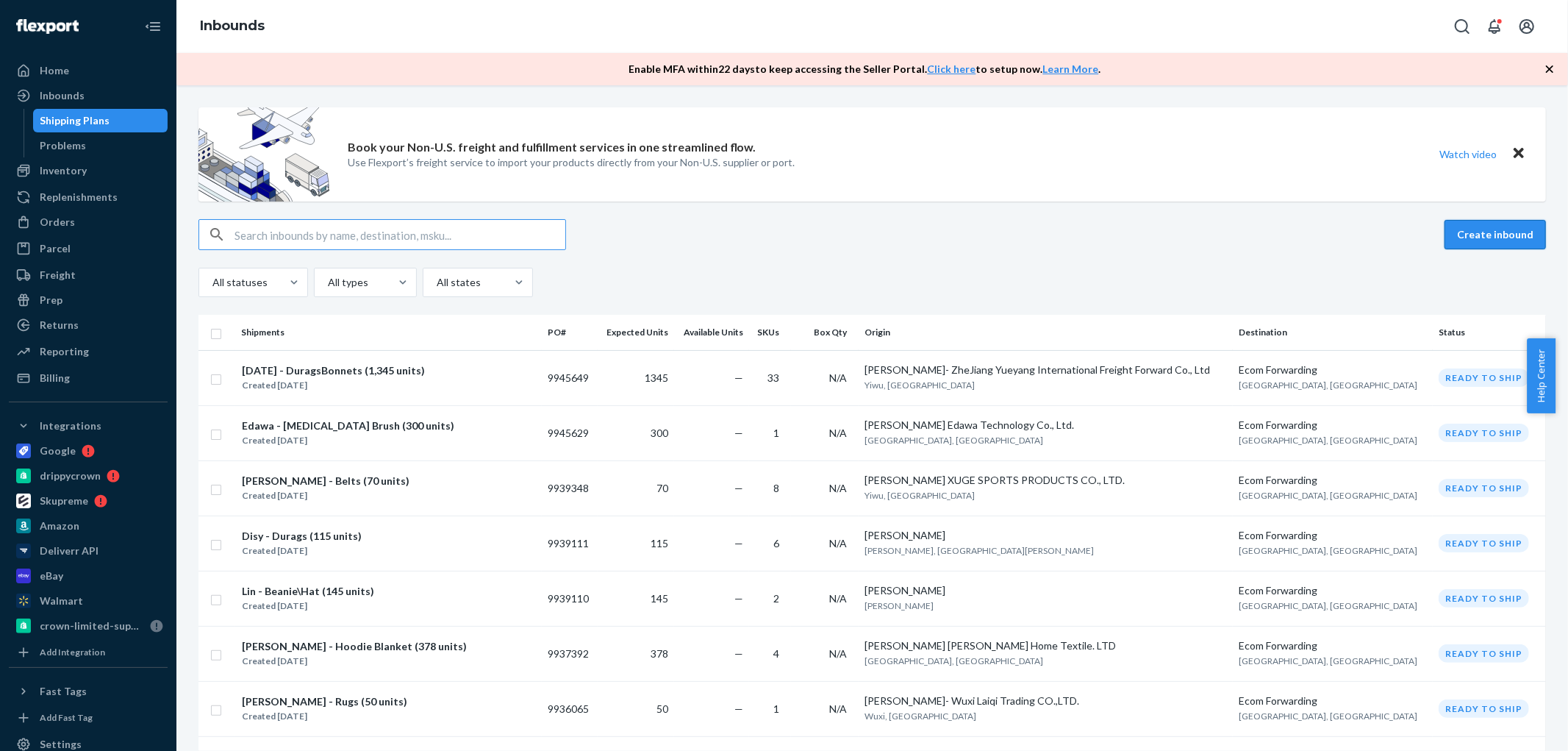
click at [1453, 230] on button "Create inbound" at bounding box center [1495, 234] width 101 height 29
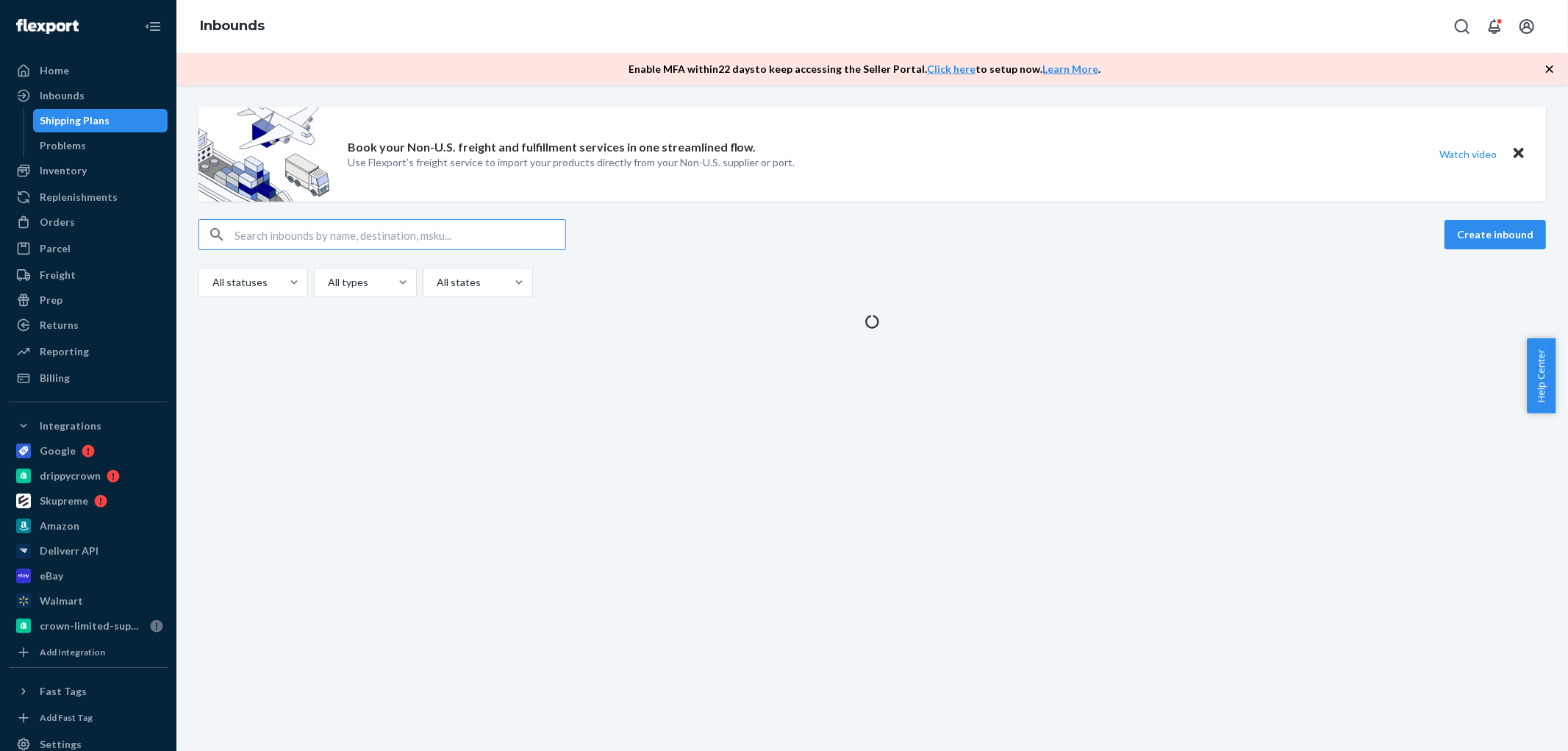
click at [218, 434] on div "Book your Non-U.S. freight and fulfillment services in one streamlined flow. Us…" at bounding box center [872, 418] width 1392 height 666
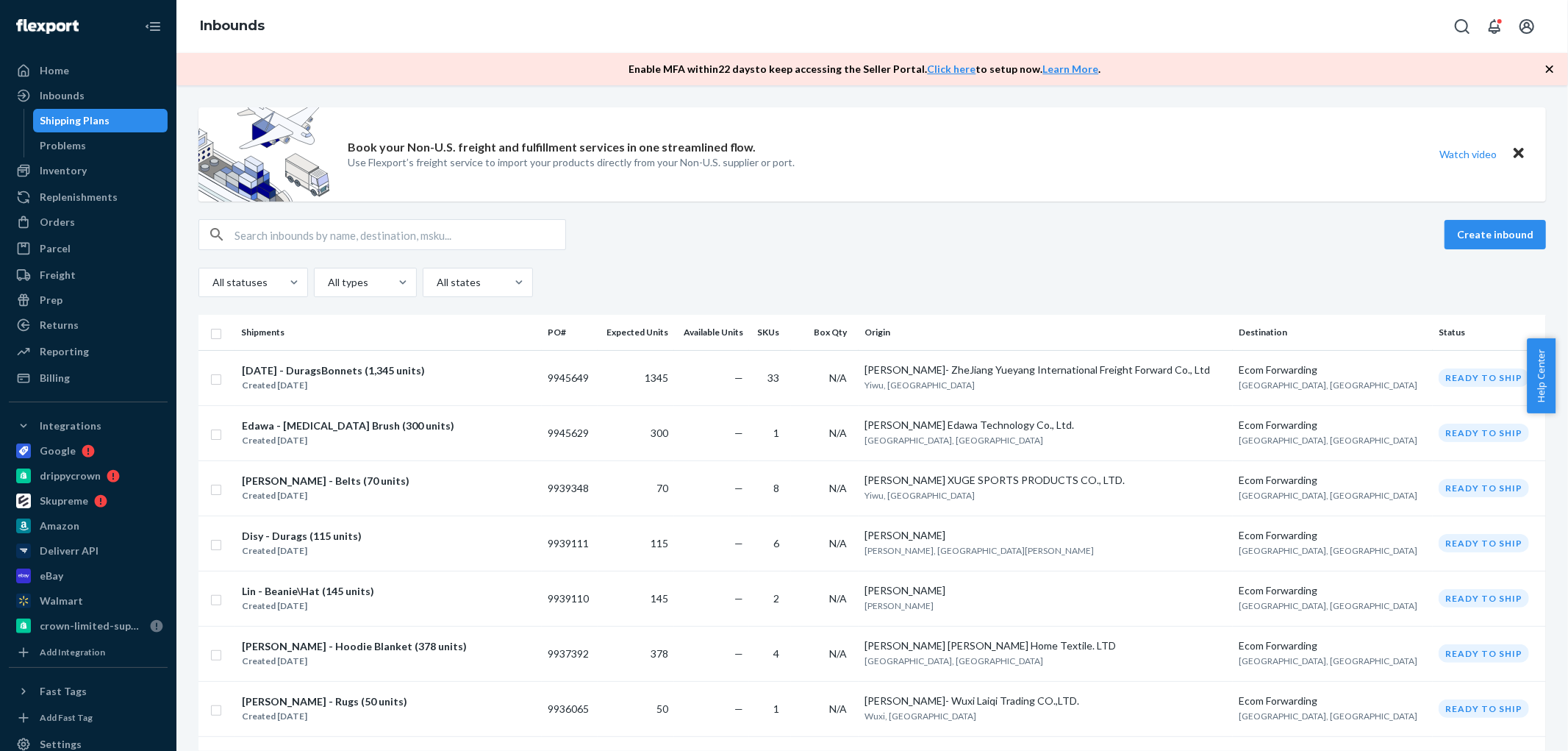
click at [218, 434] on input "checkbox" at bounding box center [216, 433] width 12 height 15
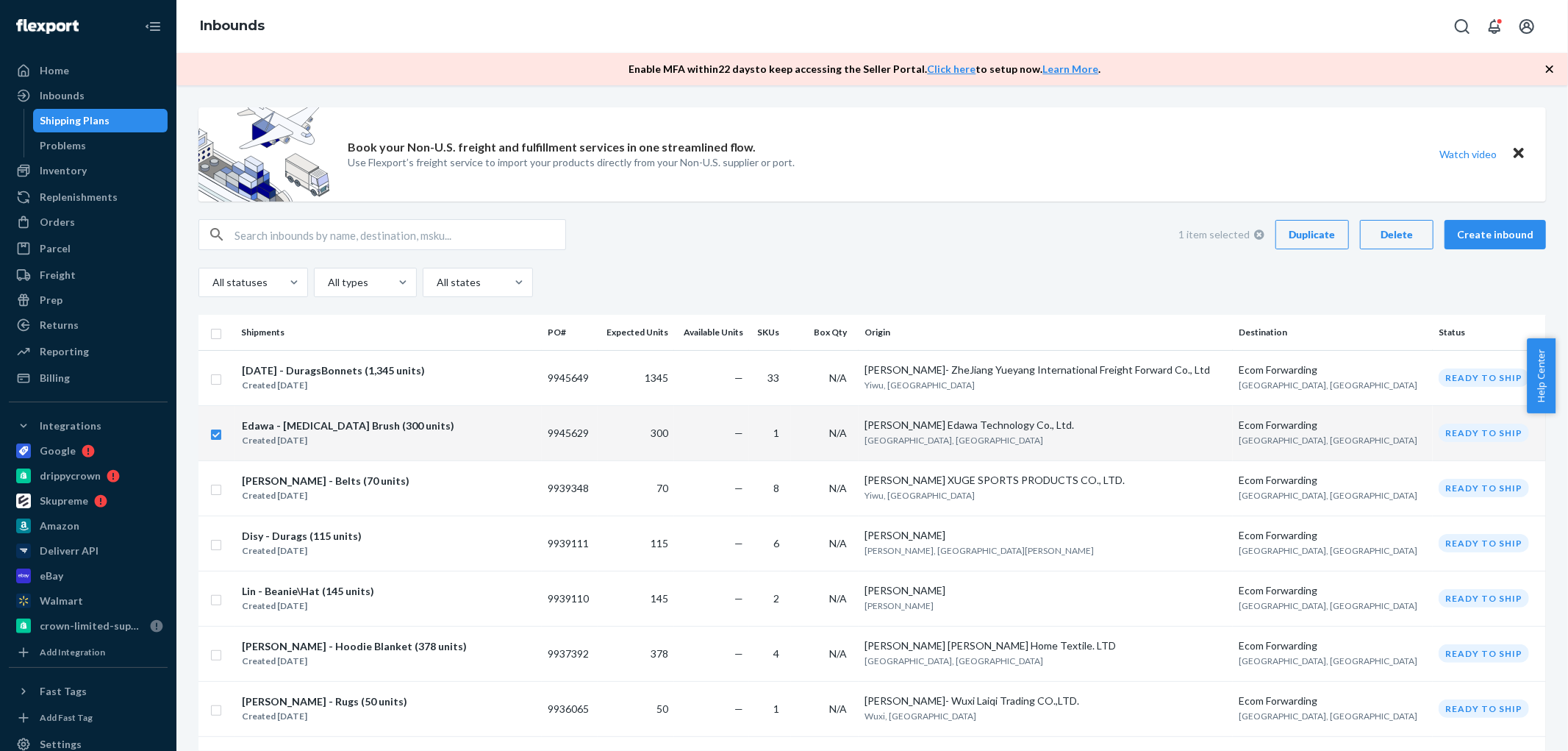
click at [1289, 236] on div "Duplicate" at bounding box center [1312, 234] width 48 height 14
checkbox input "false"
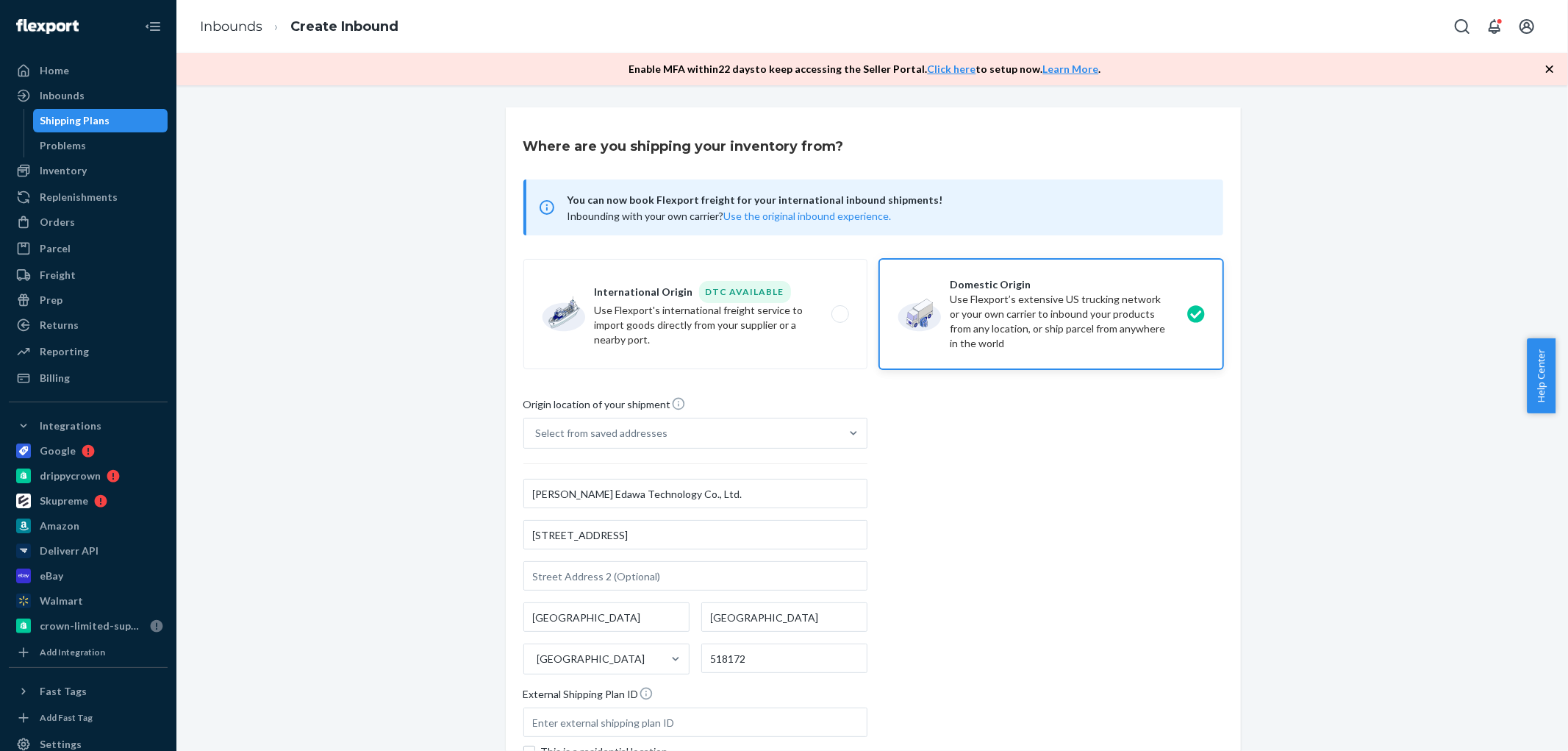
scroll to position [178, 0]
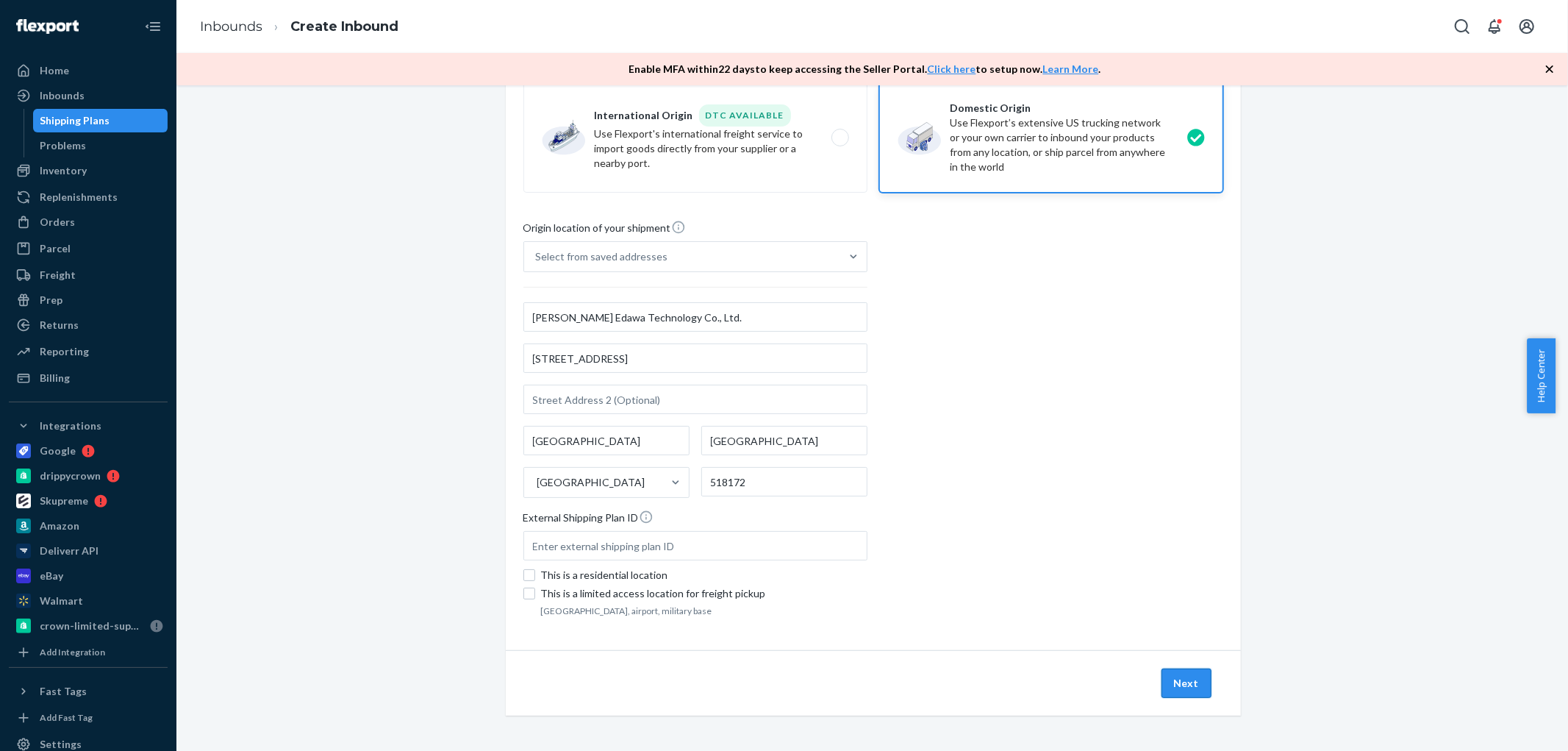
click at [1199, 677] on button "Next" at bounding box center [1187, 683] width 50 height 29
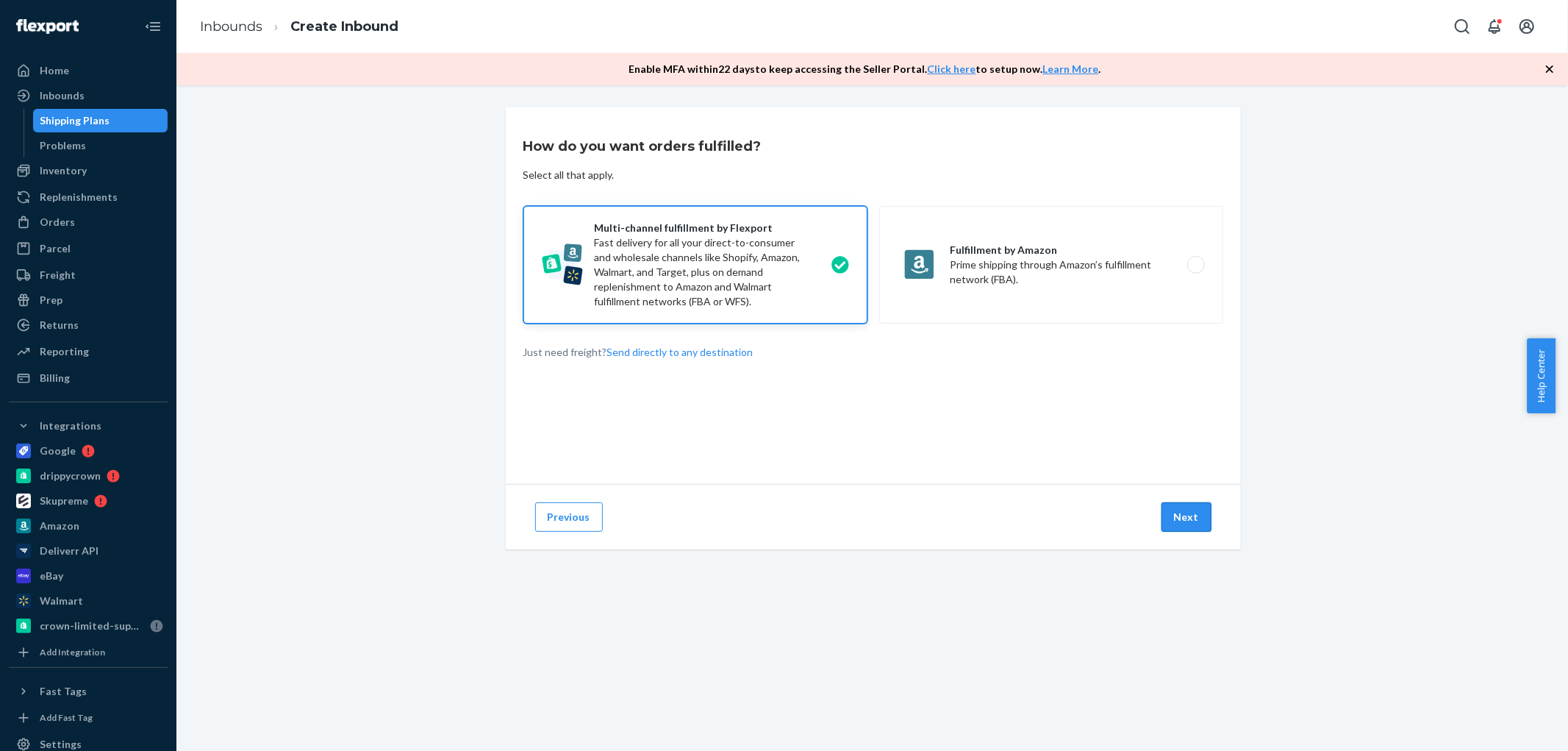
click at [1171, 520] on button "Next" at bounding box center [1187, 517] width 50 height 29
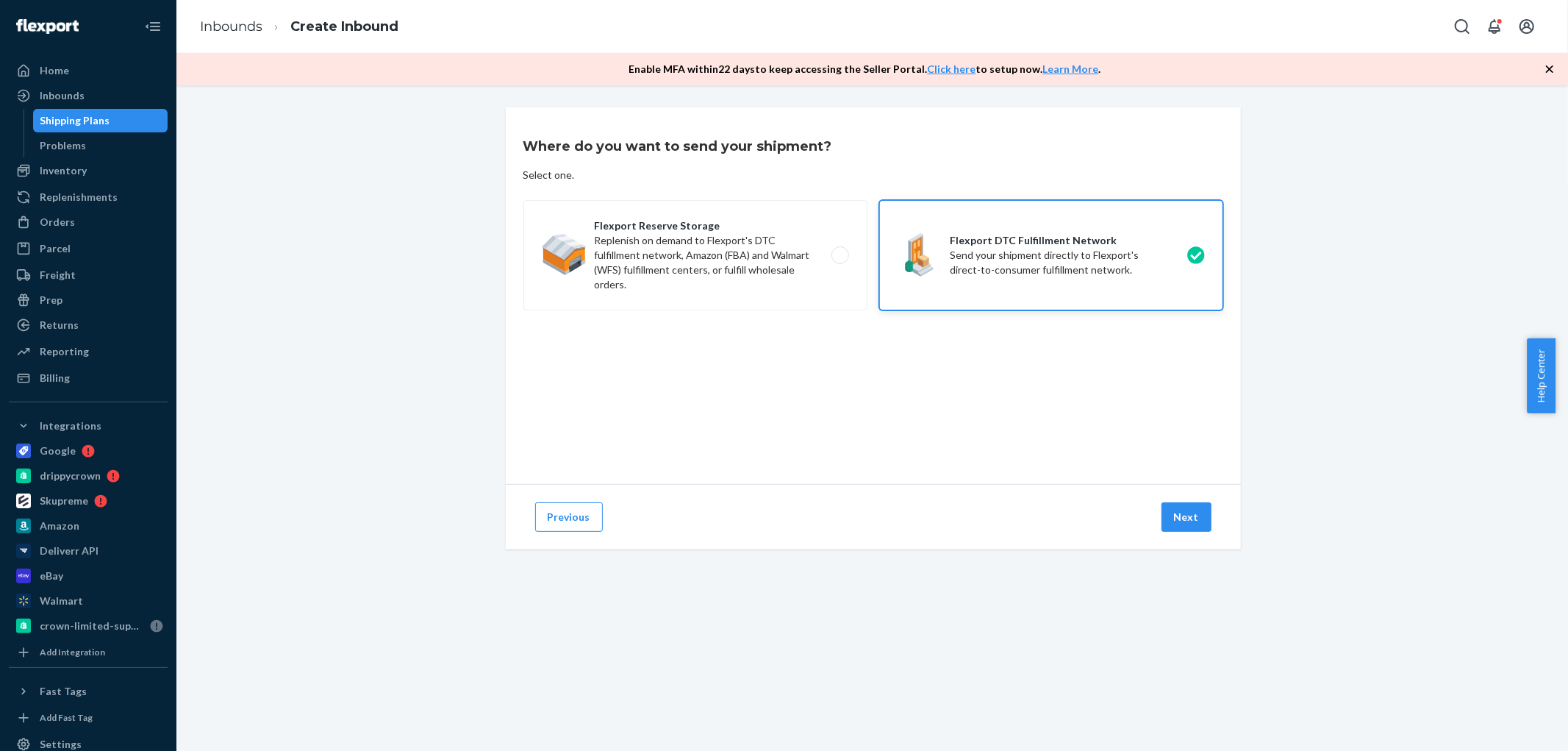
click at [1171, 520] on button "Next" at bounding box center [1187, 517] width 50 height 29
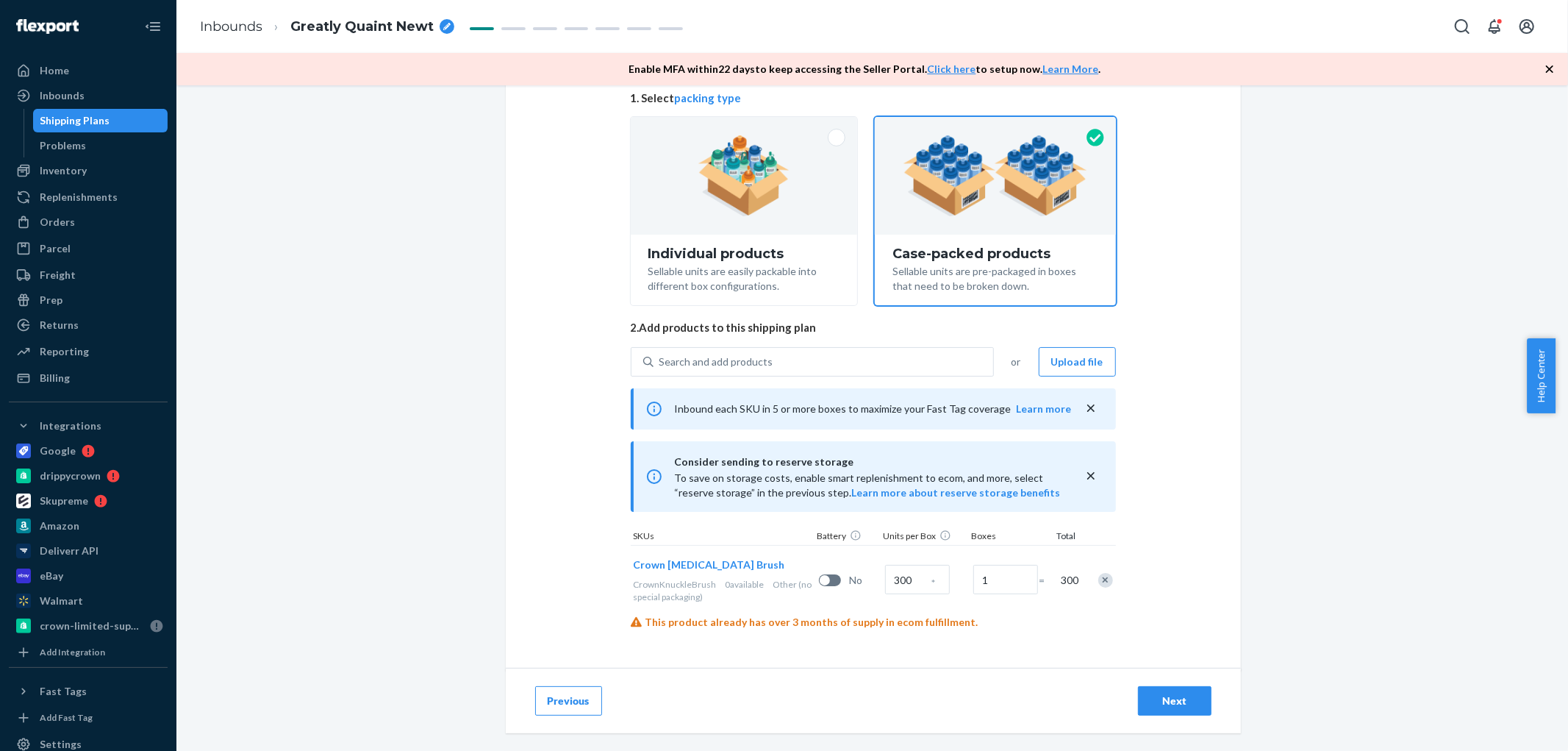
scroll to position [122, 0]
click at [1158, 689] on button "Next" at bounding box center [1174, 700] width 73 height 29
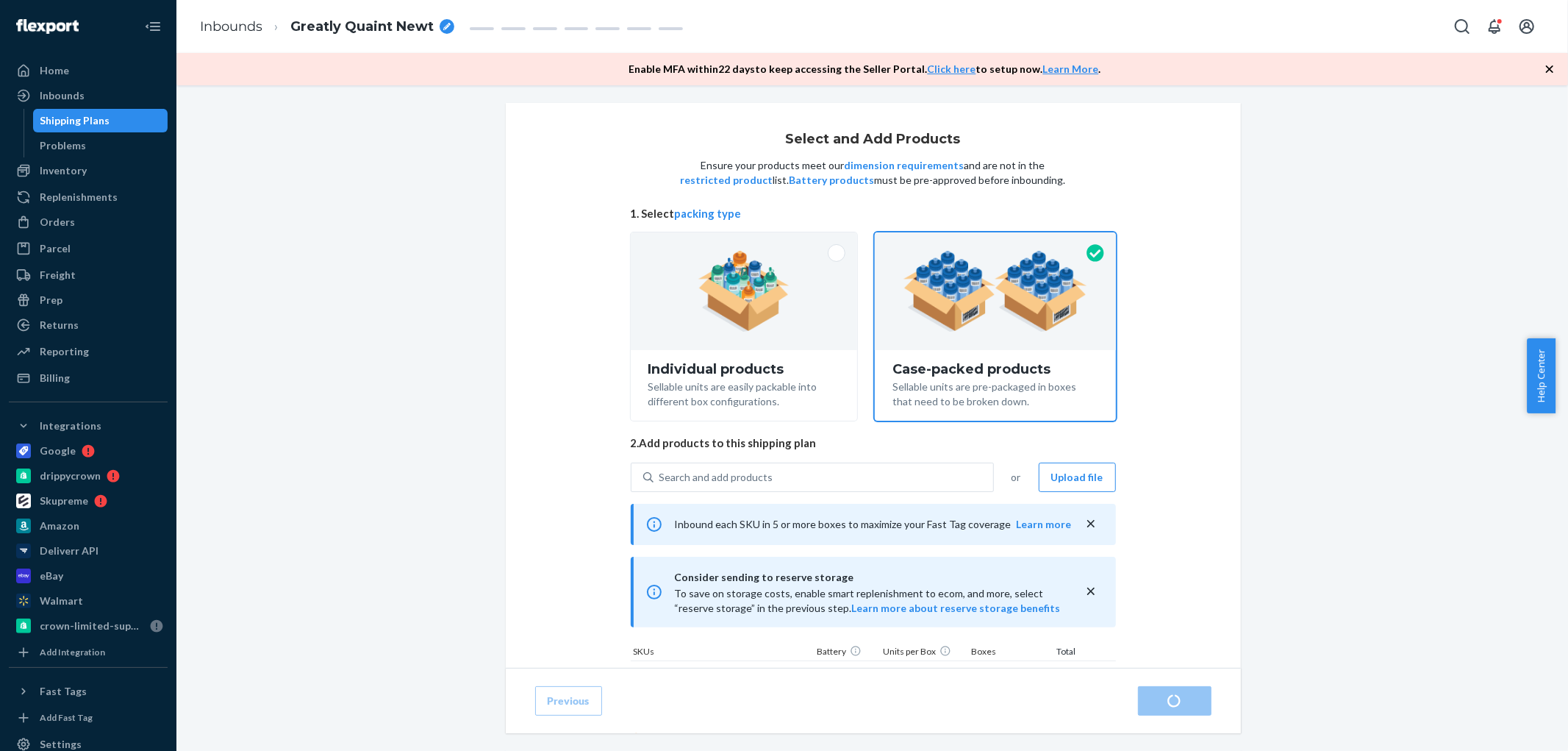
scroll to position [0, 0]
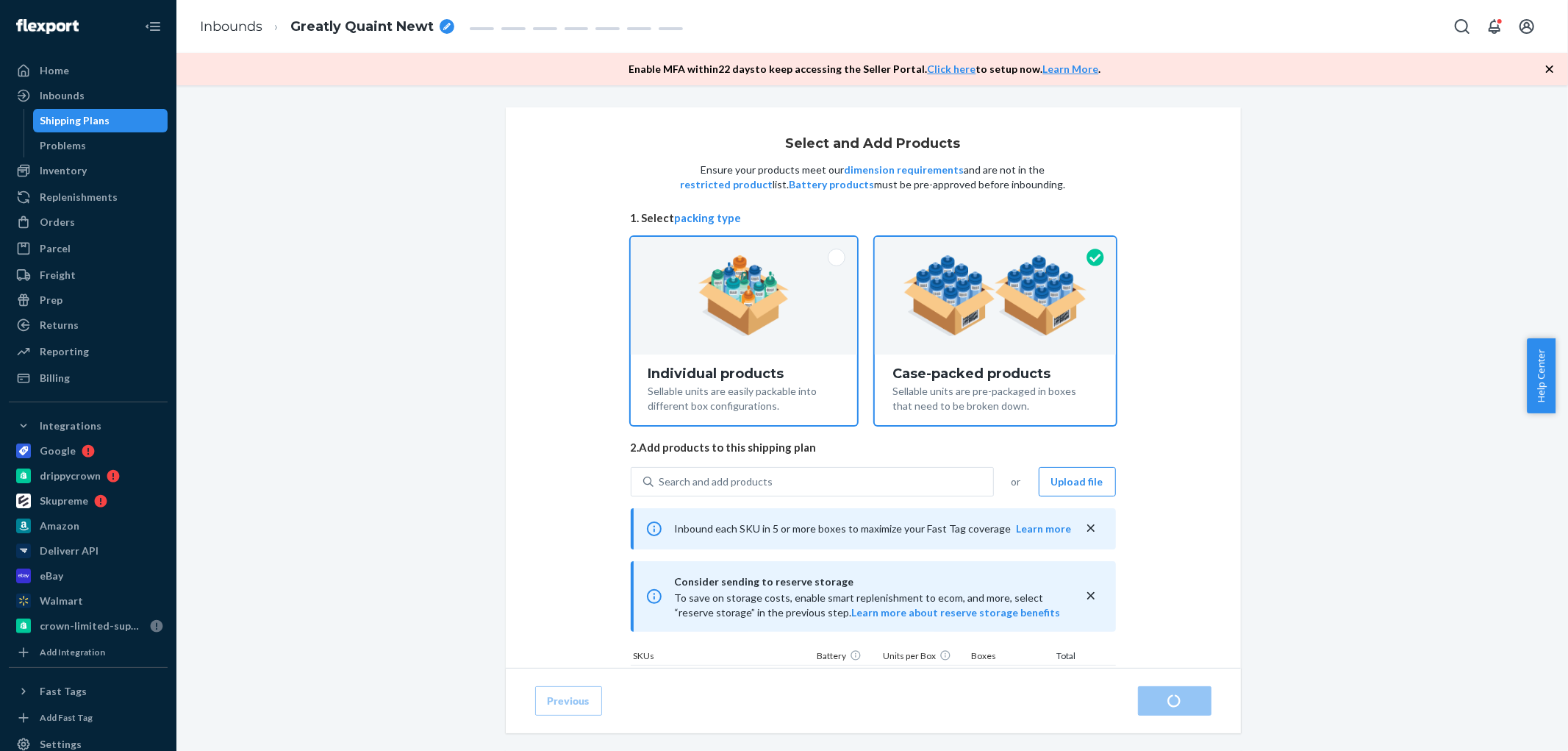
click at [705, 366] on div "Individual products" at bounding box center [744, 373] width 192 height 14
click at [739, 246] on input "Individual products Sellable units are easily packable into different box confi…" at bounding box center [743, 241] width 10 height 10
radio input "true"
click at [826, 345] on div at bounding box center [744, 295] width 227 height 118
click at [749, 246] on input "Individual products Sellable units are easily packable into different box confi…" at bounding box center [743, 241] width 10 height 10
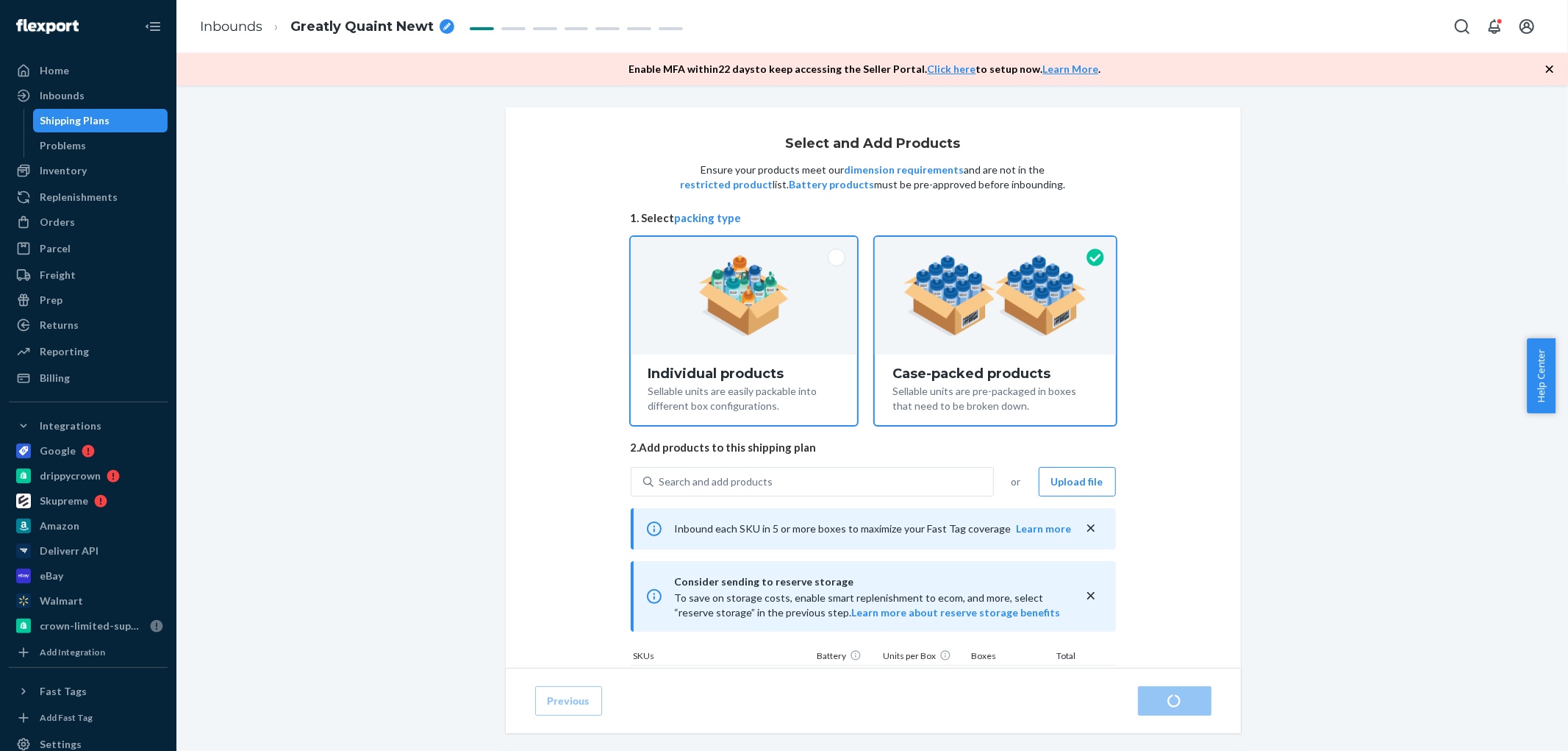
radio input "true"
radio input "false"
type input "300"
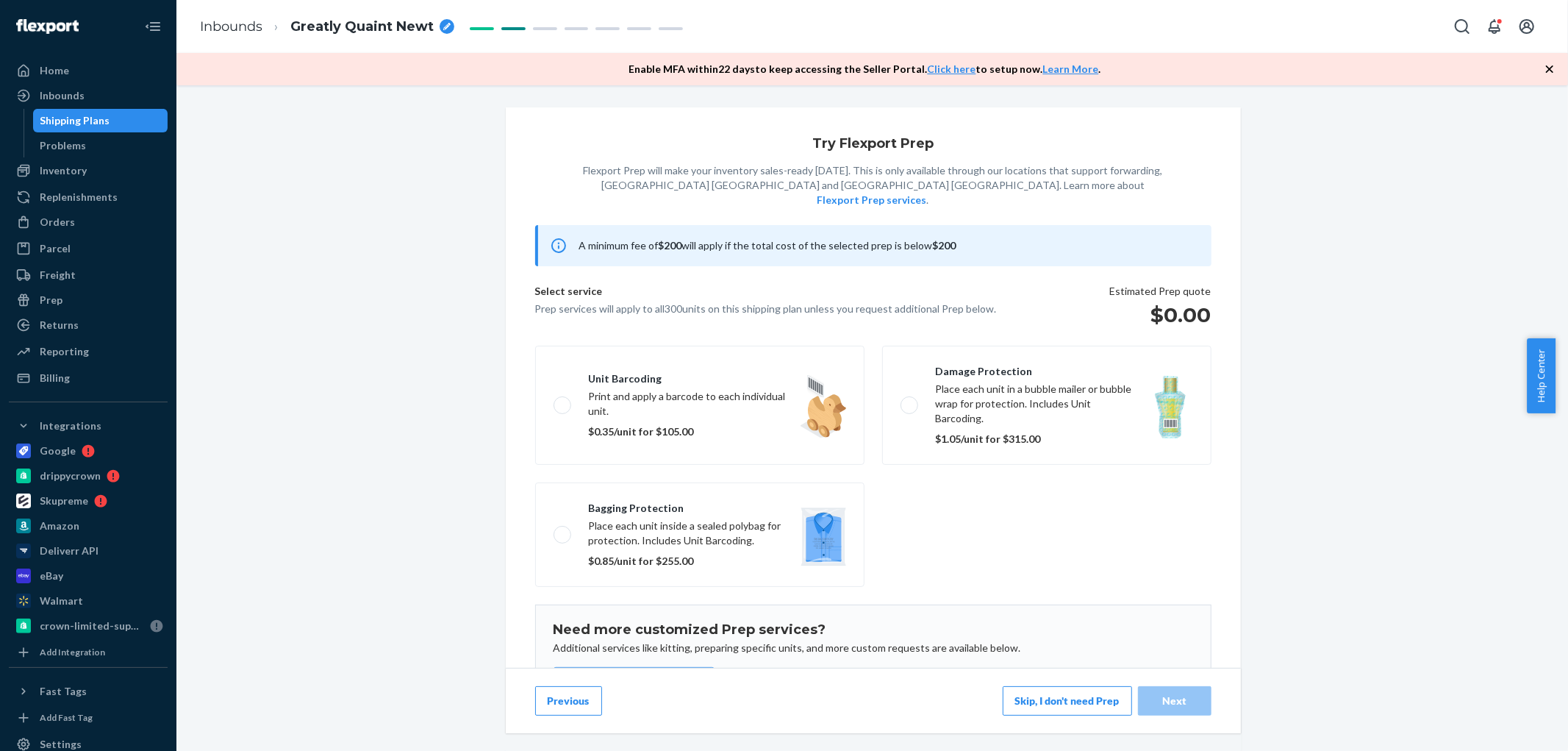
click at [1097, 696] on button "Skip, I don't need Prep" at bounding box center [1067, 700] width 129 height 29
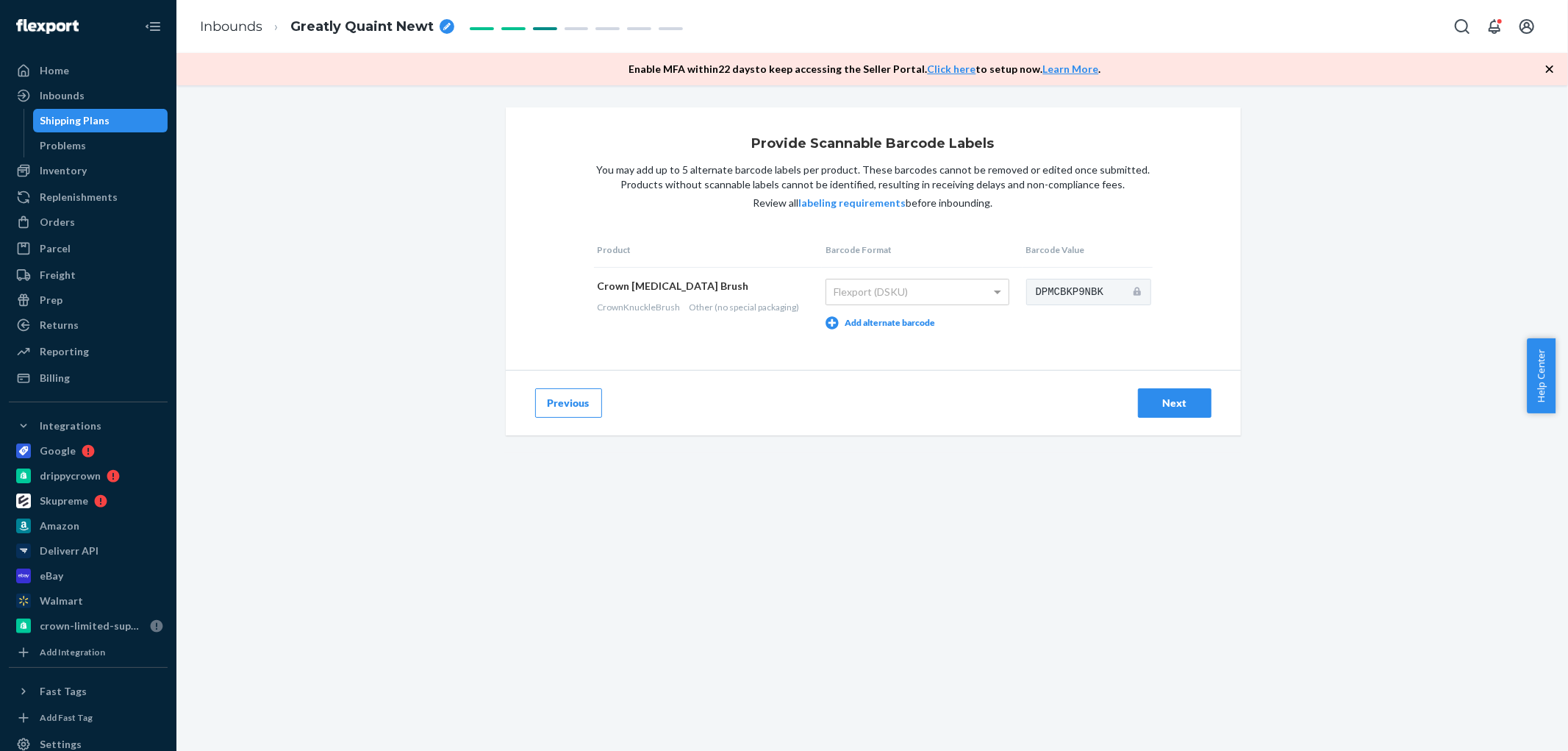
click at [1162, 408] on div "Next" at bounding box center [1174, 403] width 48 height 14
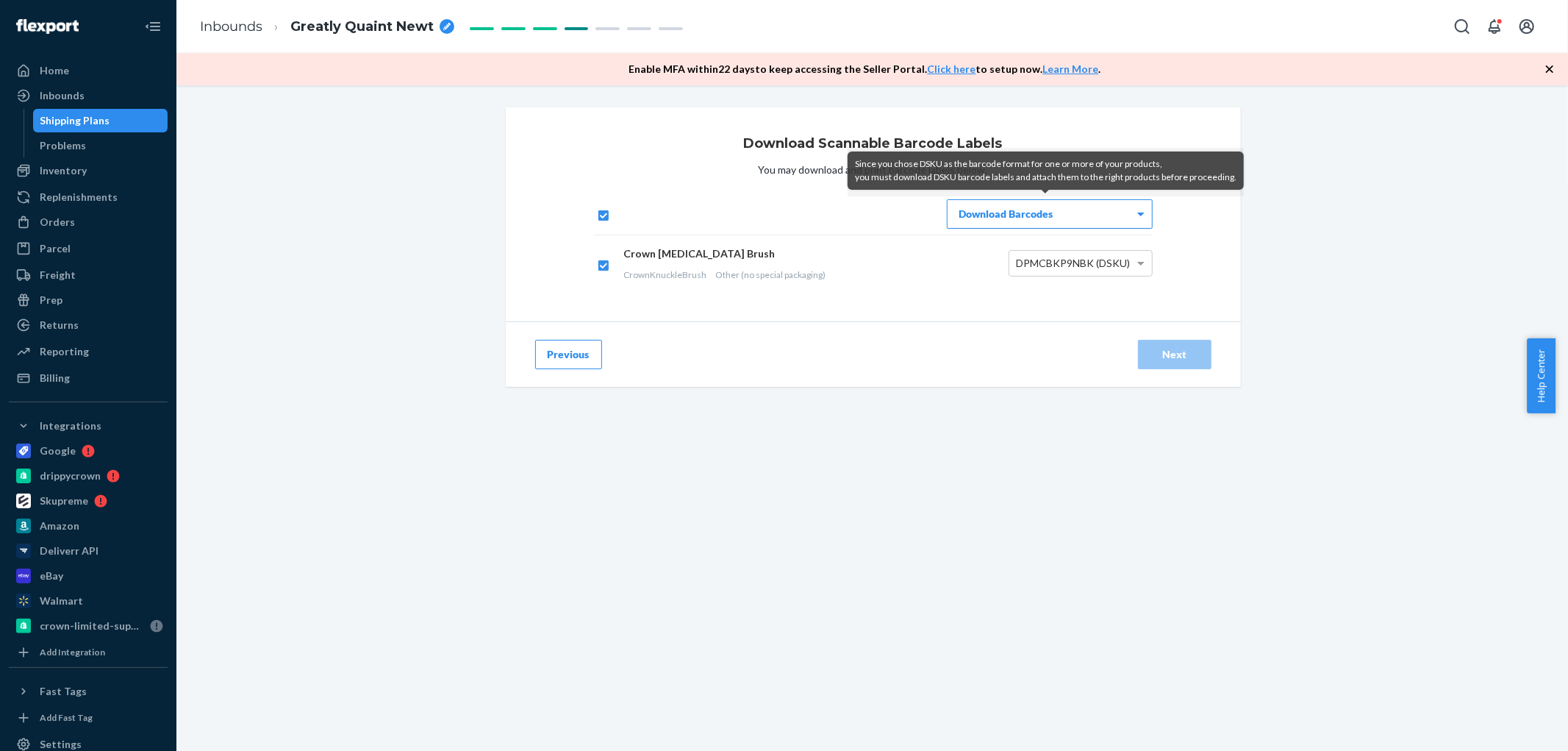
click at [1096, 212] on div "Download Barcodes" at bounding box center [1050, 214] width 205 height 28
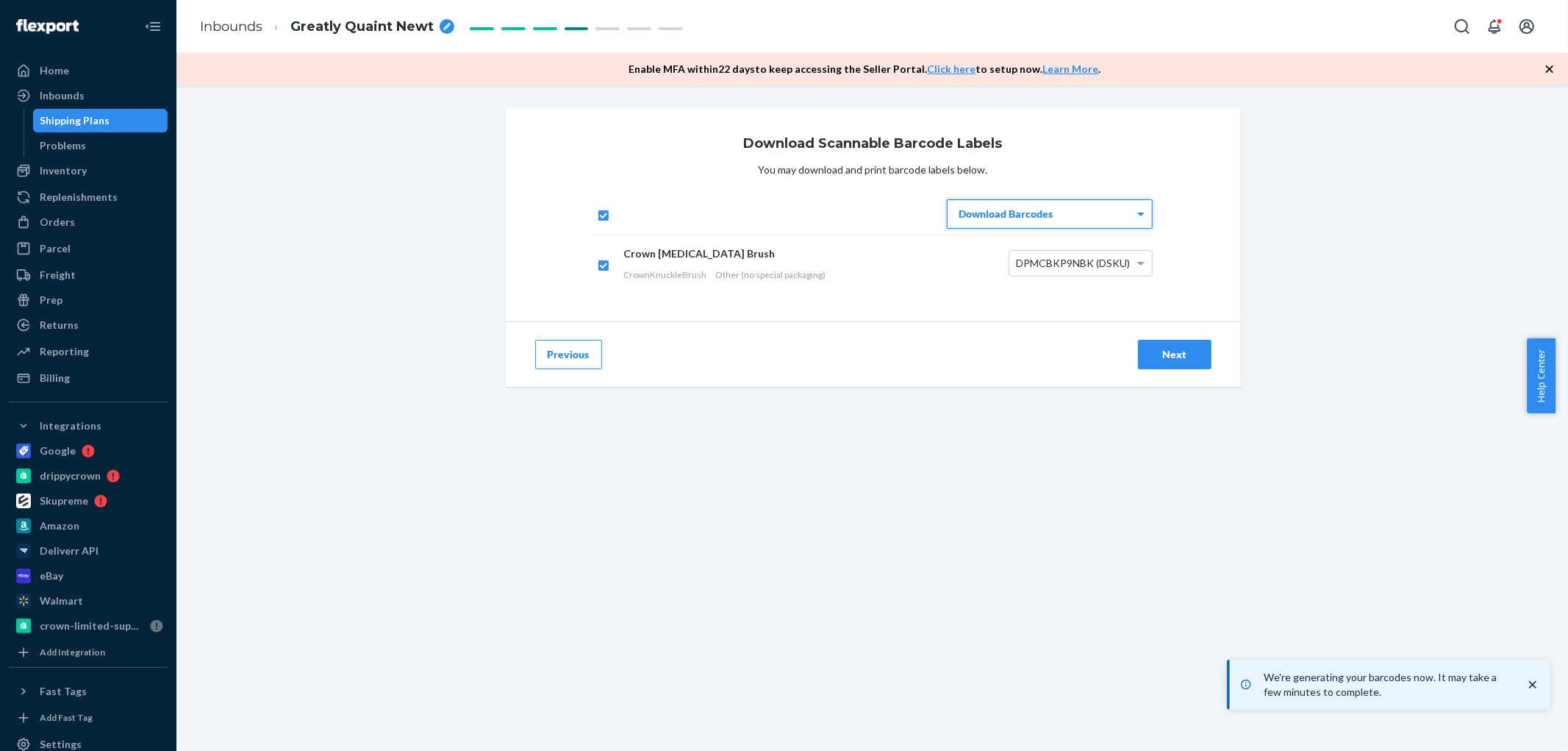
click at [1187, 356] on div "Next" at bounding box center [1174, 354] width 48 height 14
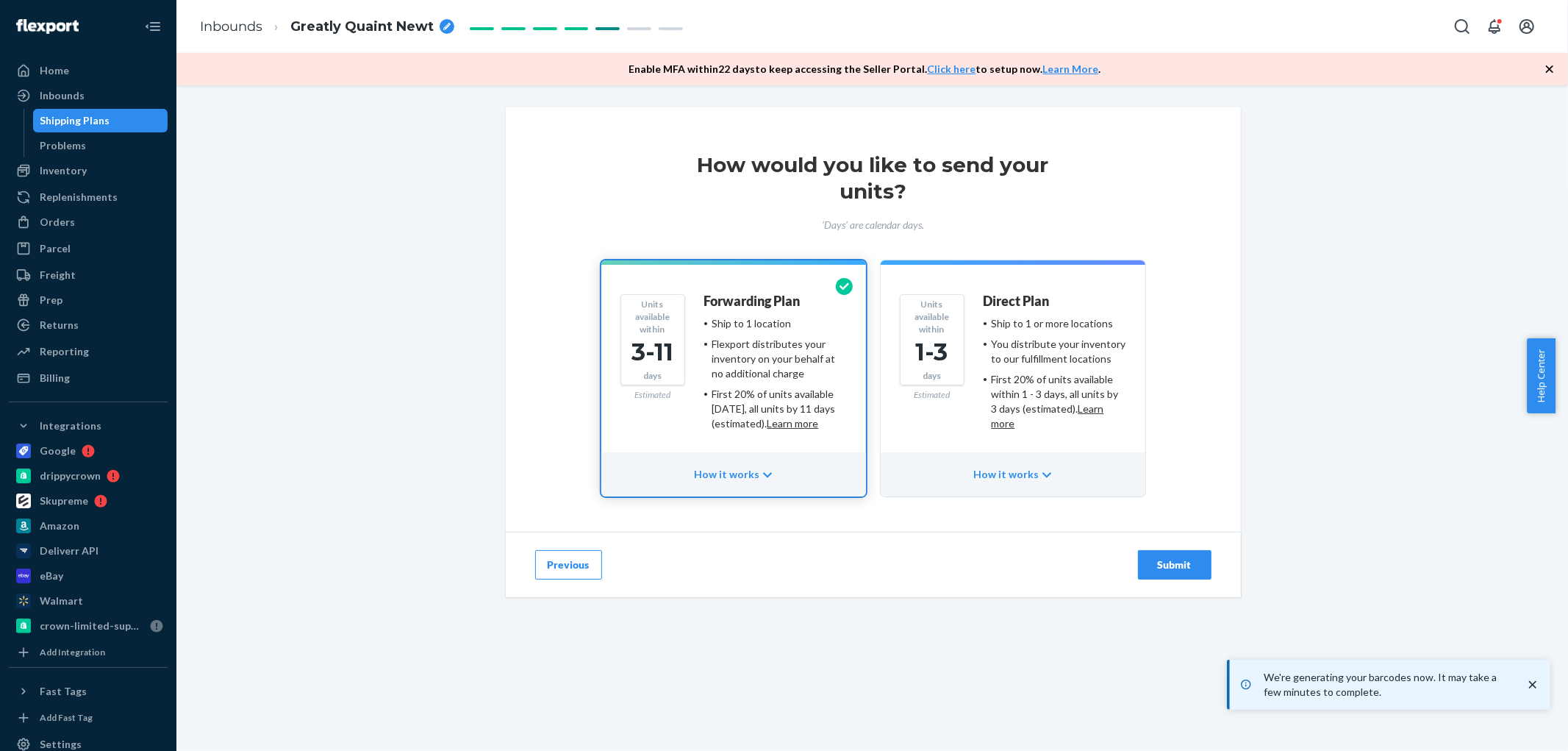
click at [549, 555] on button "Previous" at bounding box center [569, 564] width 67 height 29
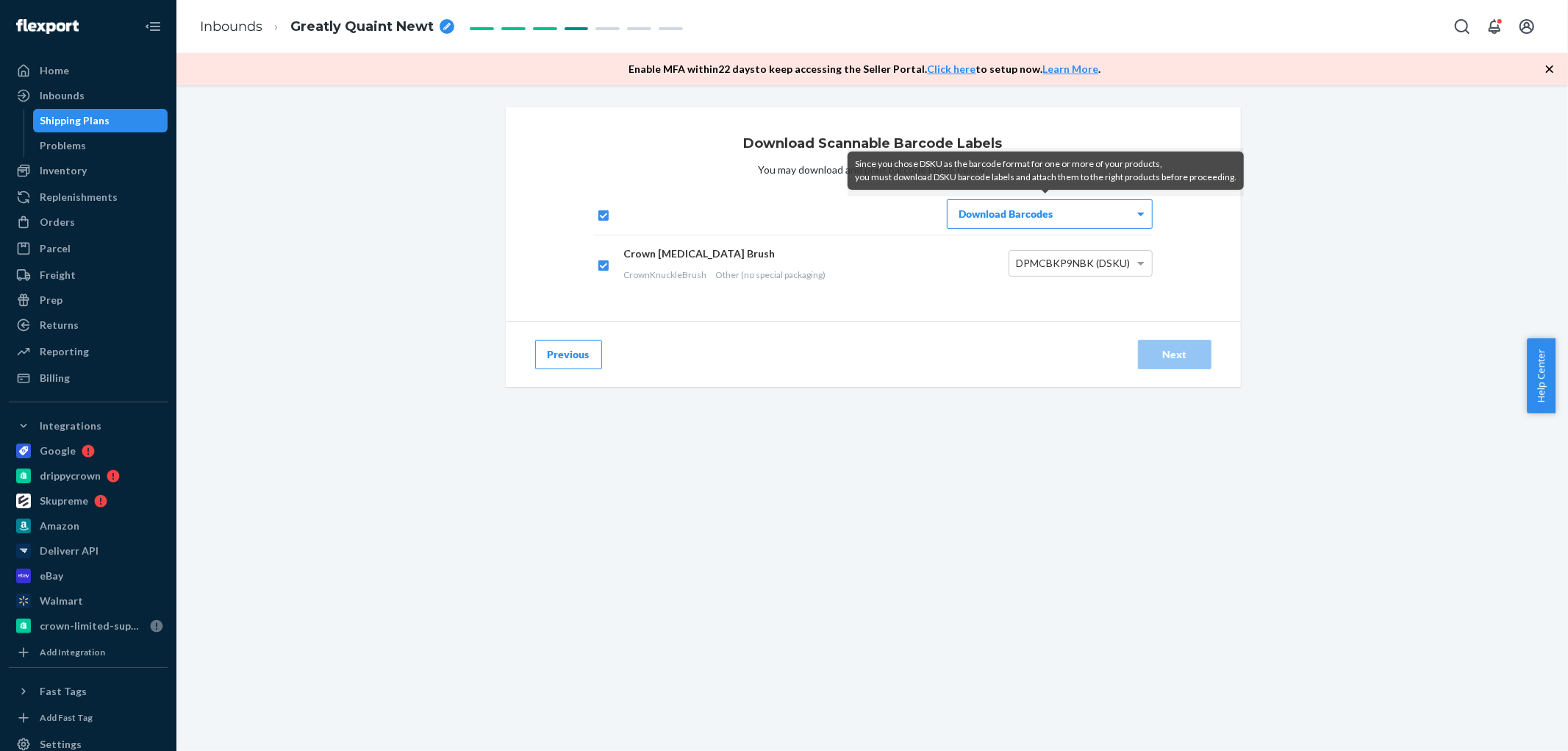
click at [573, 361] on button "Previous" at bounding box center [569, 354] width 67 height 29
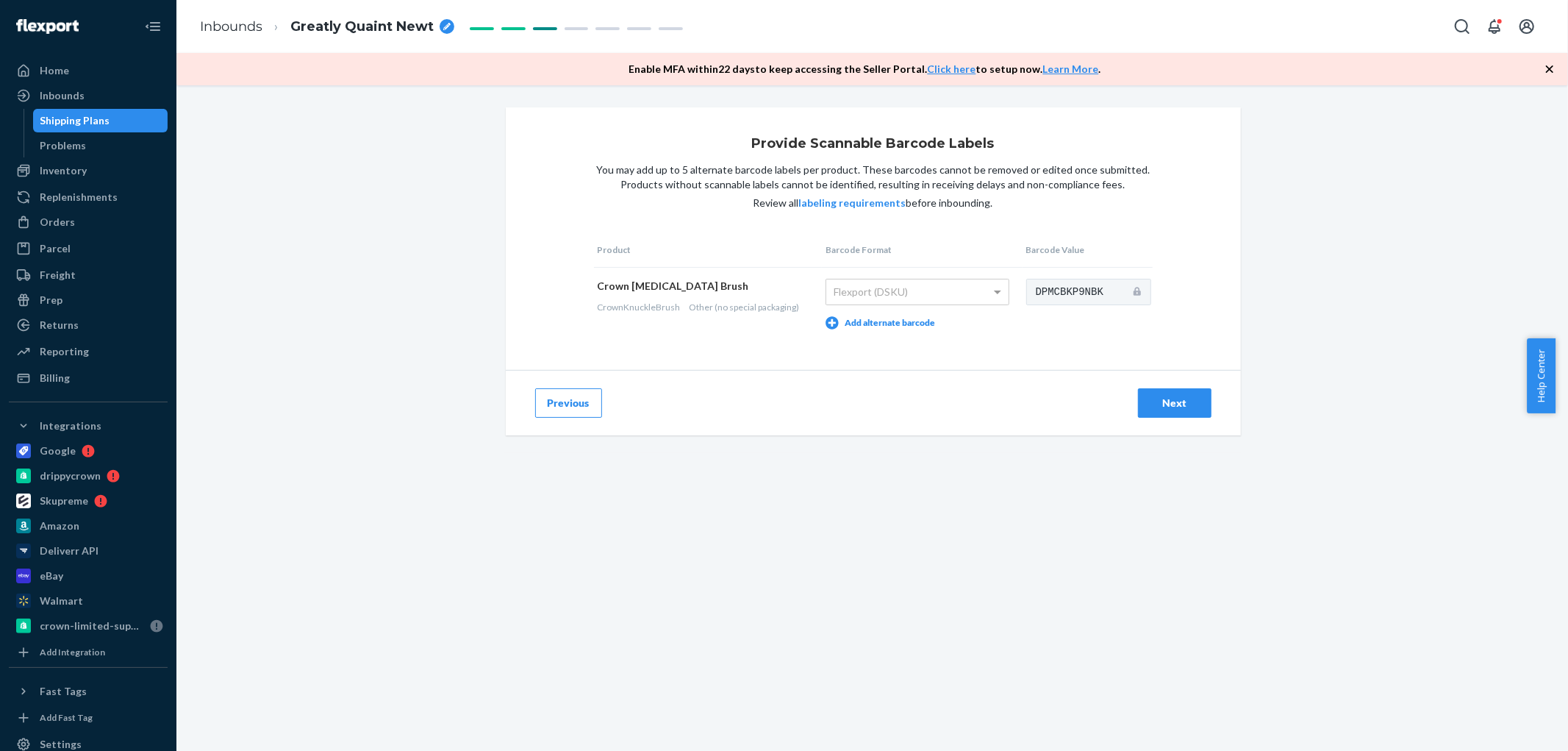
click at [571, 400] on button "Previous" at bounding box center [569, 403] width 67 height 29
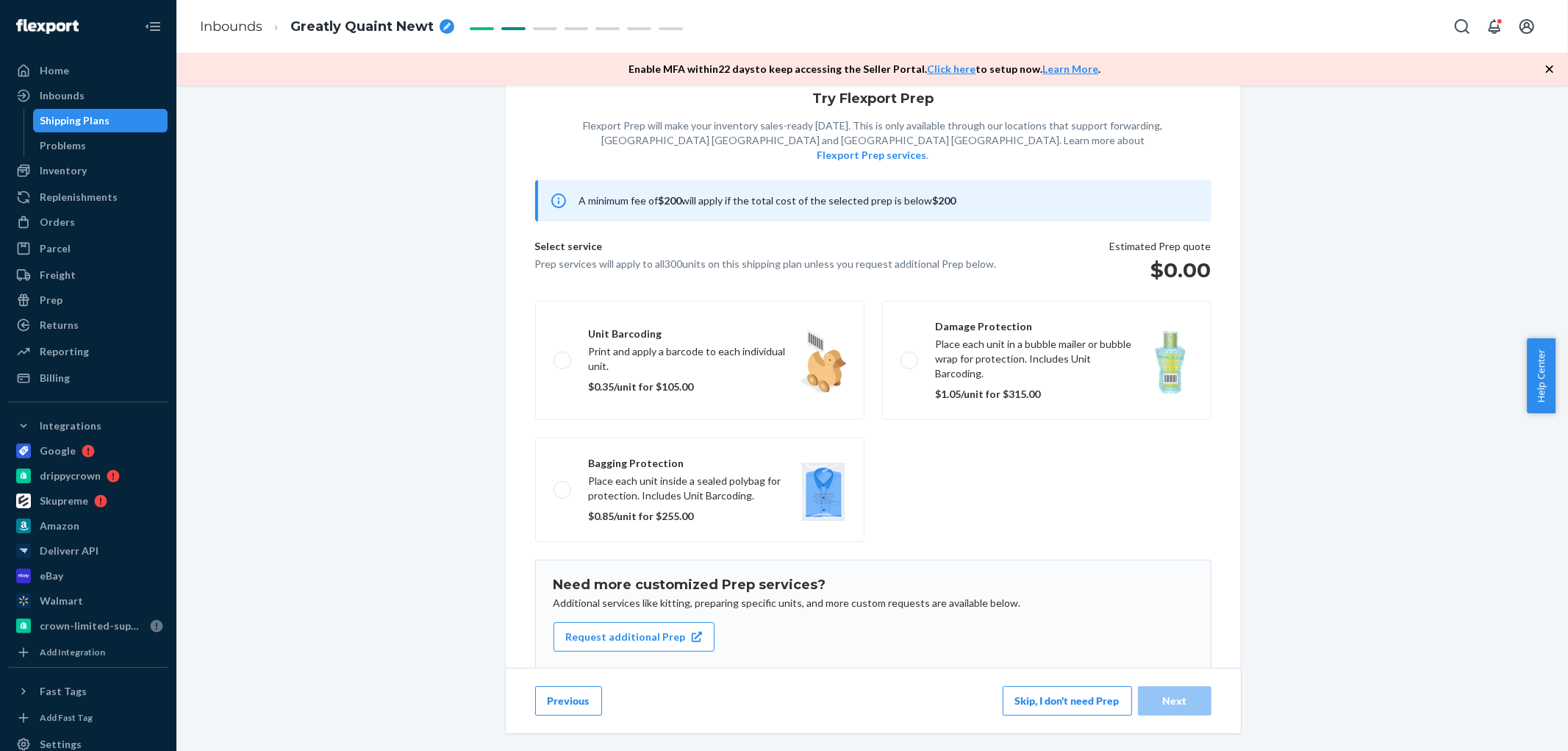
scroll to position [79, 0]
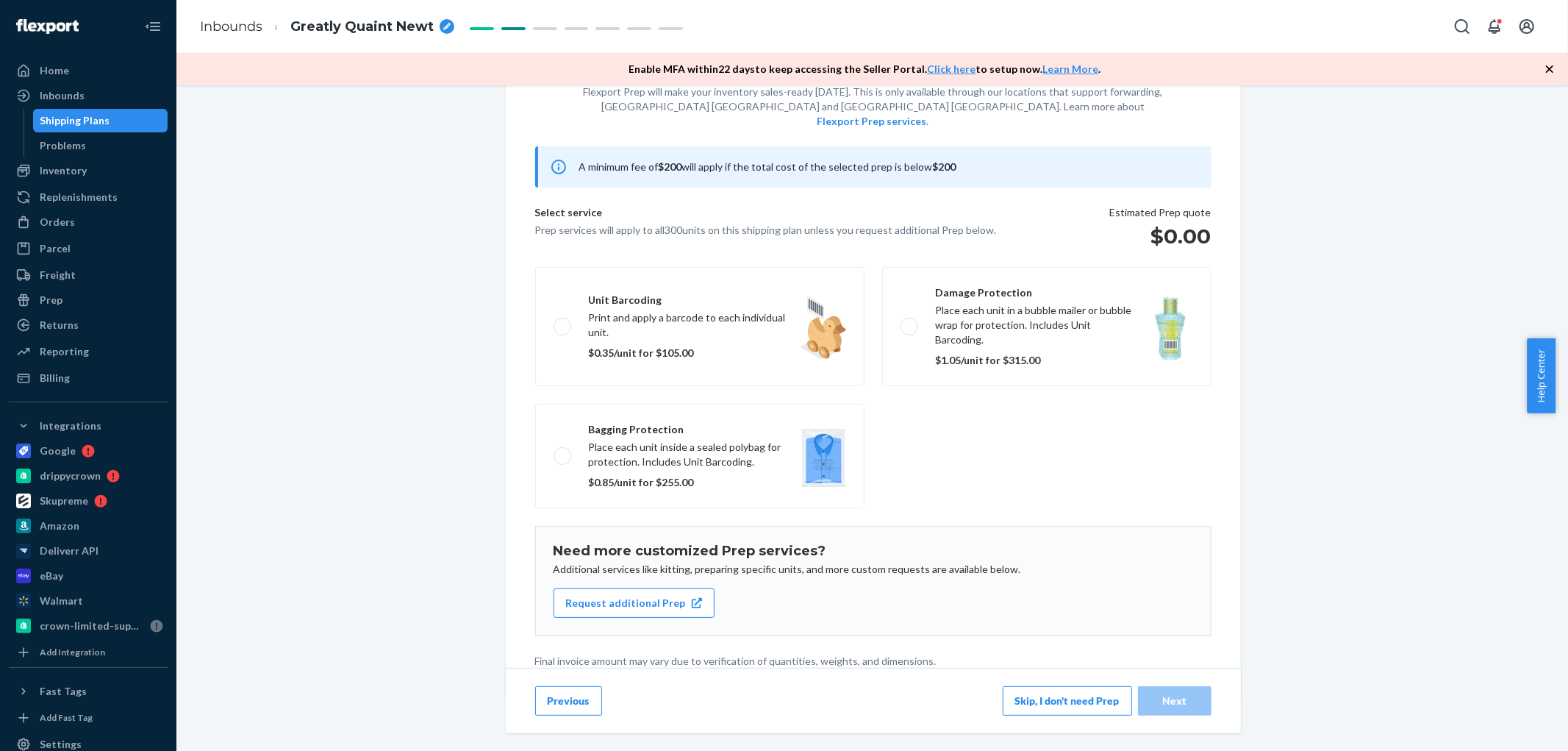
click at [568, 694] on button "Previous" at bounding box center [569, 700] width 67 height 29
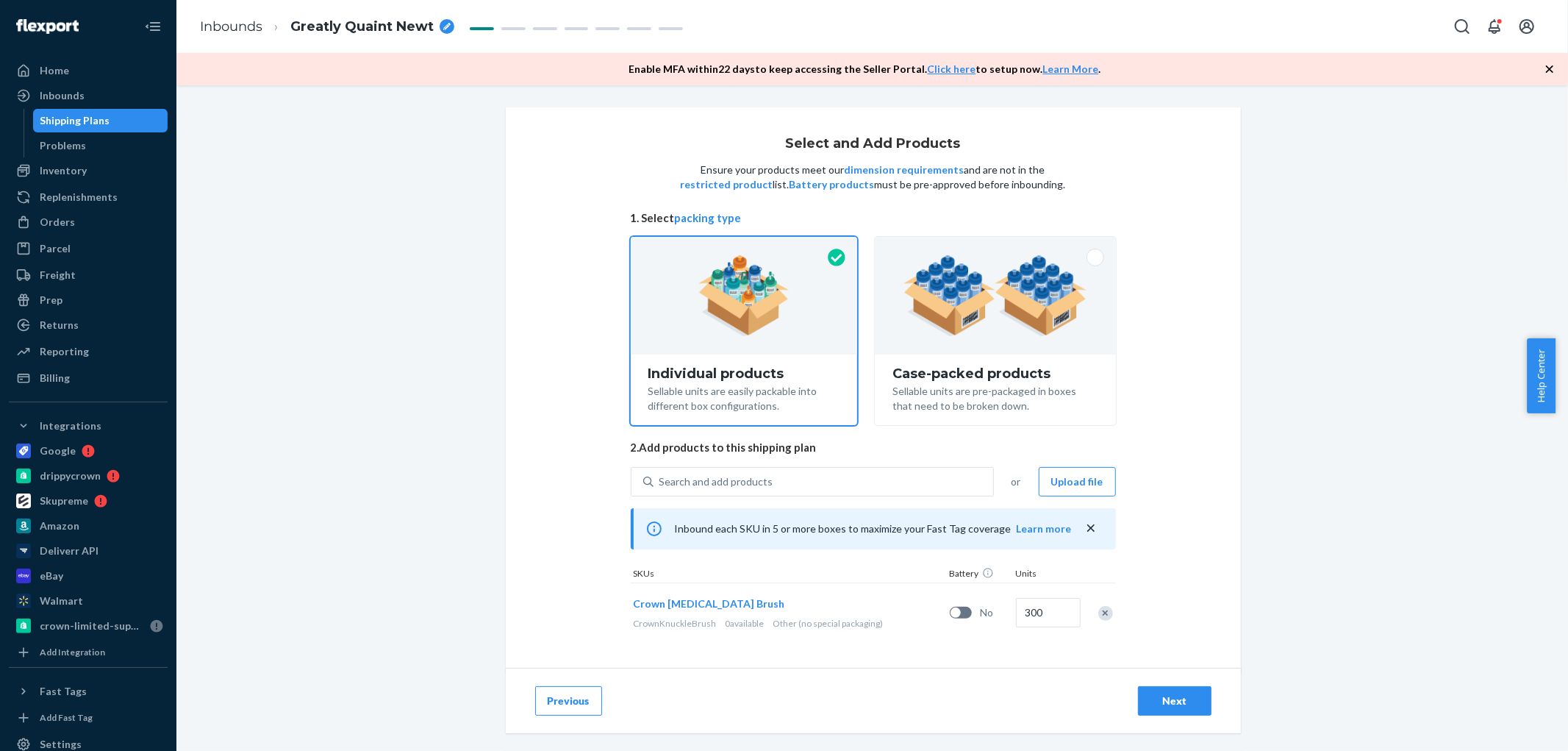
click at [567, 694] on button "Previous" at bounding box center [569, 700] width 67 height 29
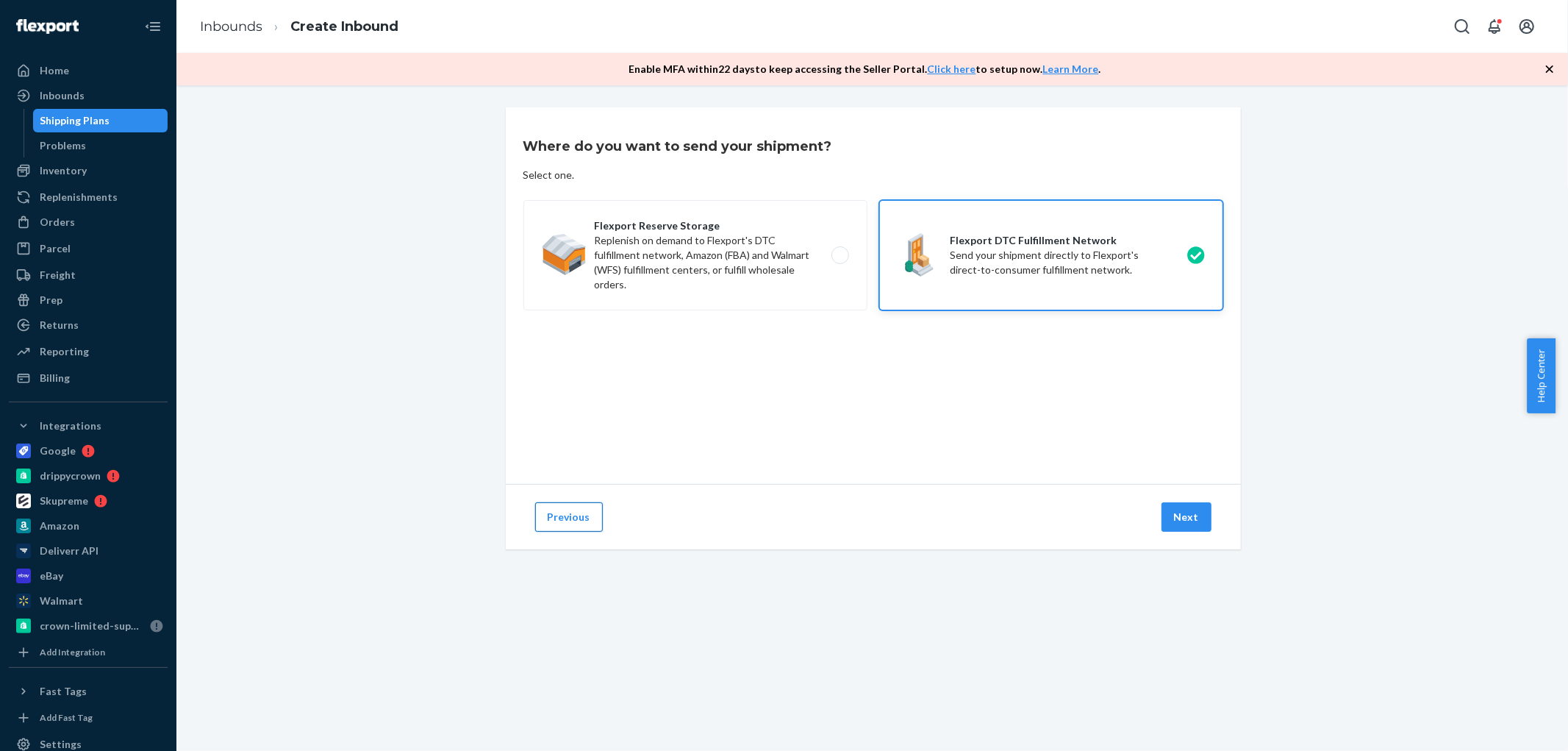
click at [576, 515] on button "Previous" at bounding box center [569, 517] width 68 height 29
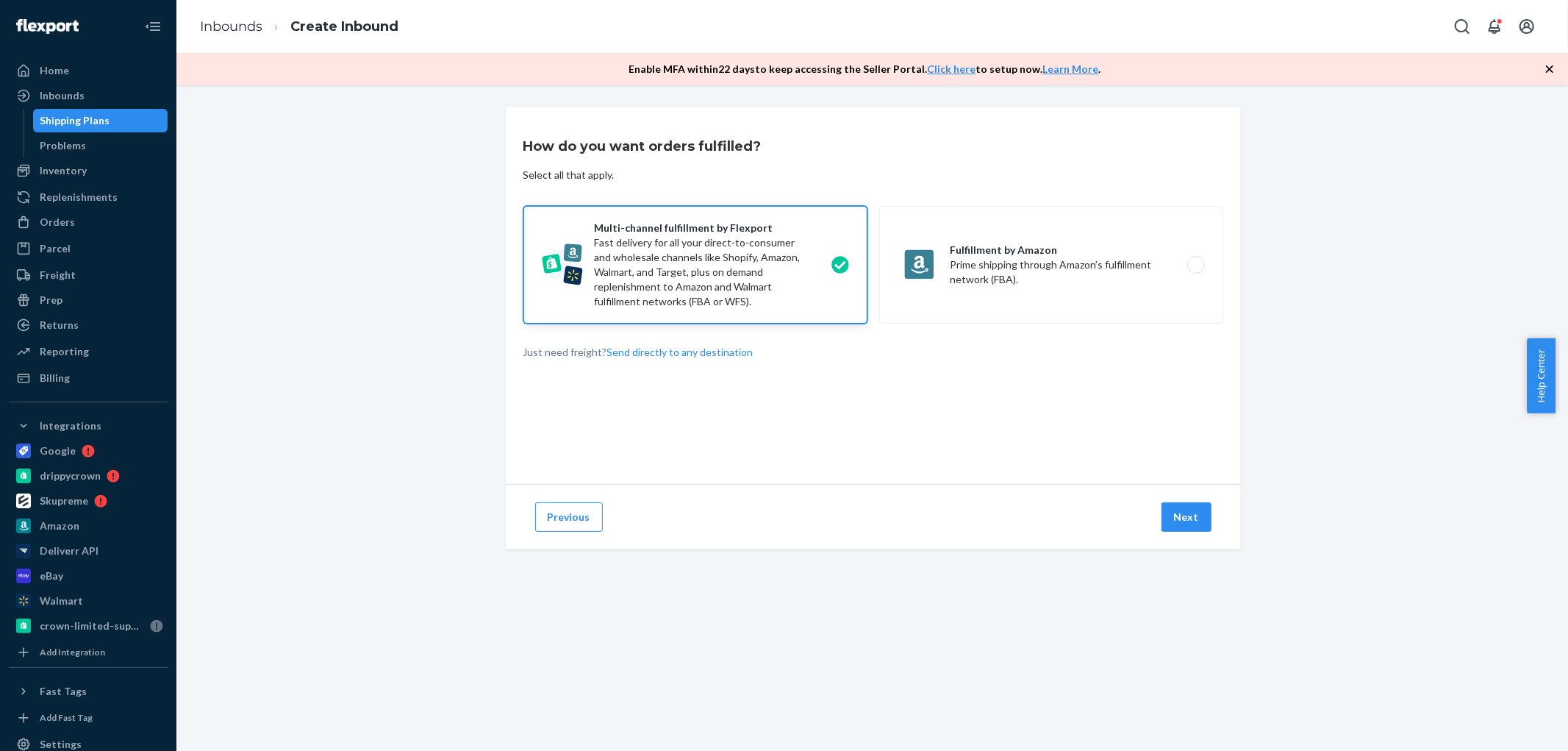
click at [576, 515] on button "Previous" at bounding box center [569, 517] width 68 height 29
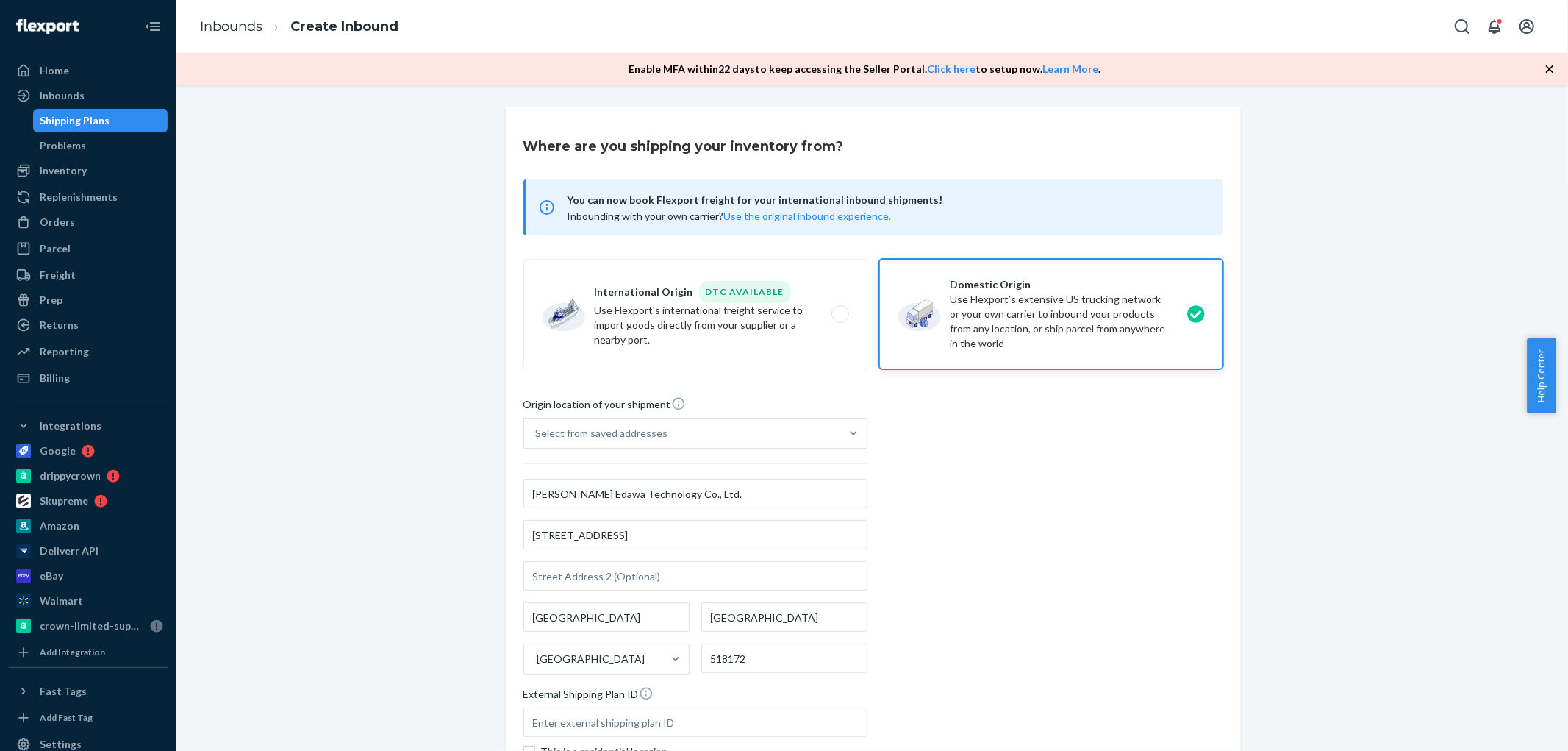
click at [79, 122] on div "Shipping Plans" at bounding box center [76, 120] width 69 height 14
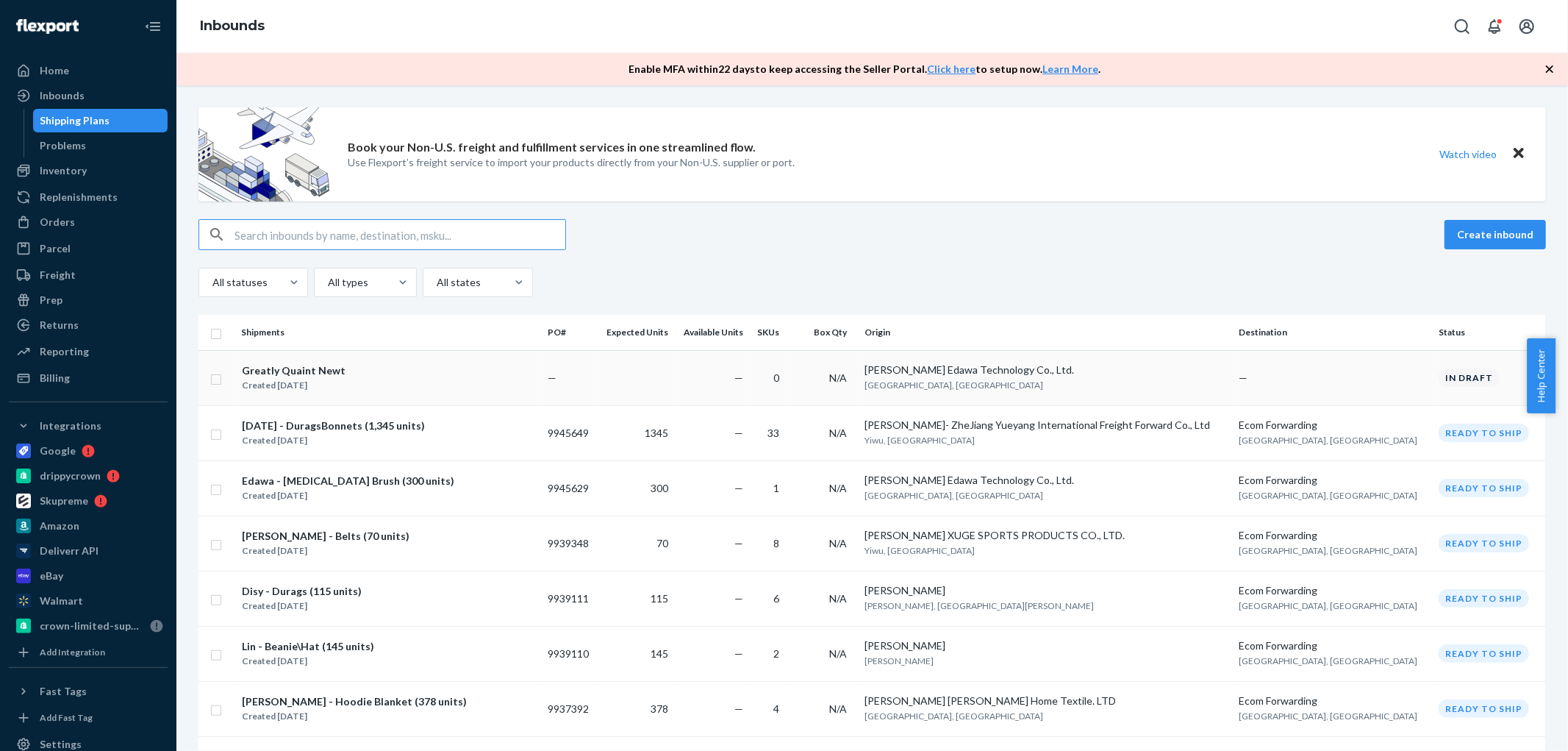
click at [219, 379] on input "checkbox" at bounding box center [216, 378] width 12 height 15
click at [1324, 233] on div "Duplicate" at bounding box center [1312, 234] width 48 height 14
checkbox input "false"
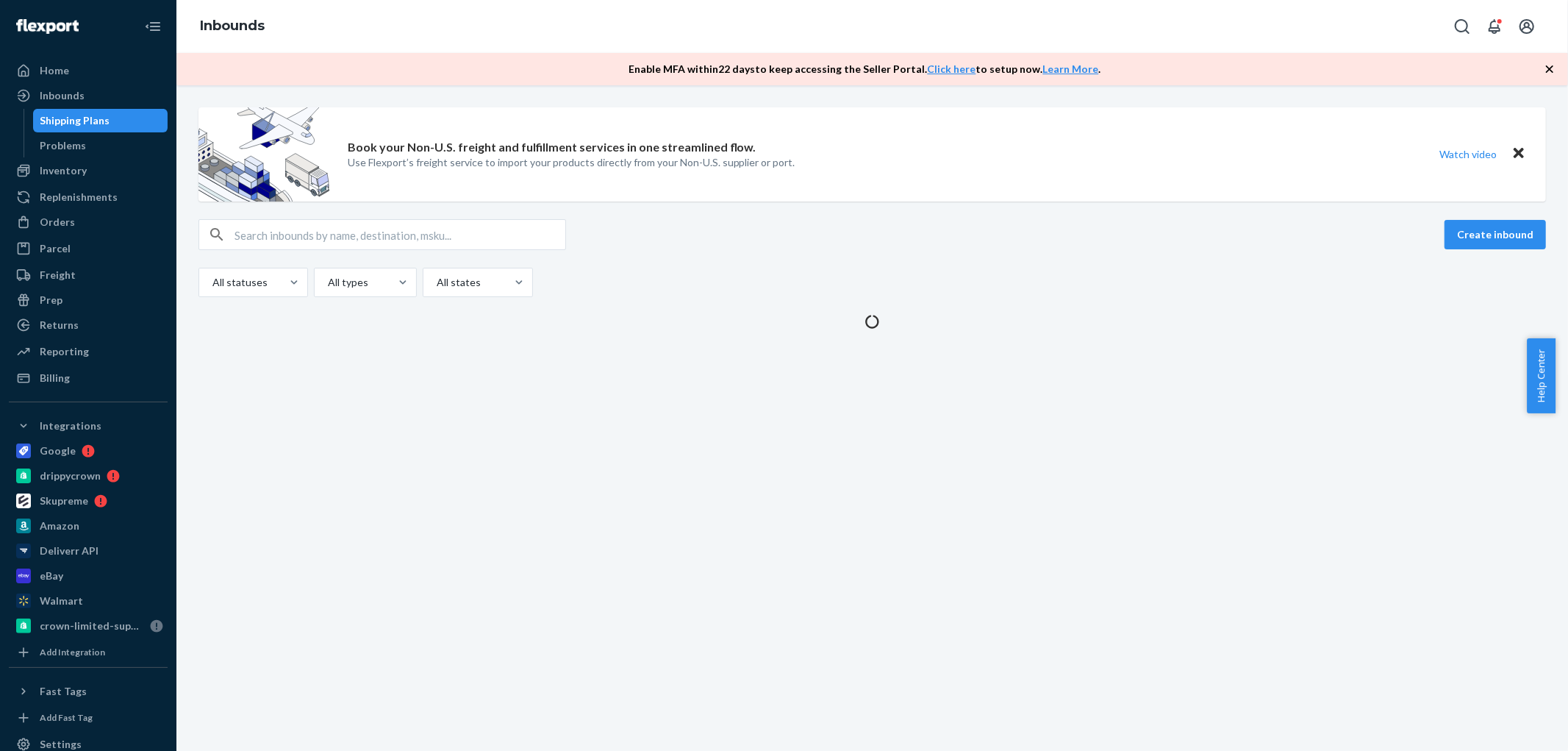
click at [217, 379] on div "Book your Non-U.S. freight and fulfillment services in one streamlined flow. Us…" at bounding box center [872, 418] width 1392 height 666
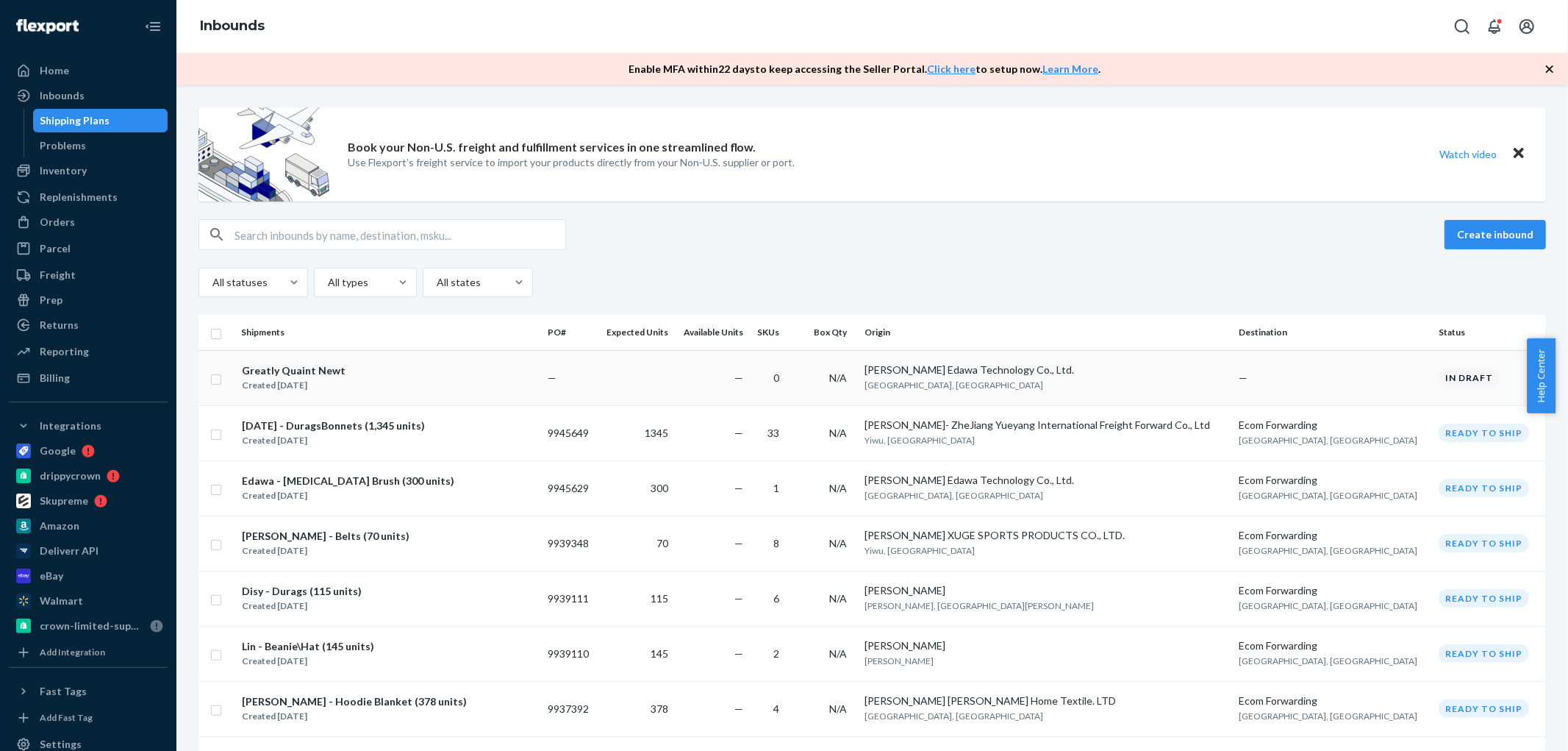
click at [214, 379] on input "checkbox" at bounding box center [216, 378] width 12 height 15
click at [1372, 233] on div "Delete" at bounding box center [1397, 234] width 48 height 14
checkbox input "false"
